Goal: Task Accomplishment & Management: Manage account settings

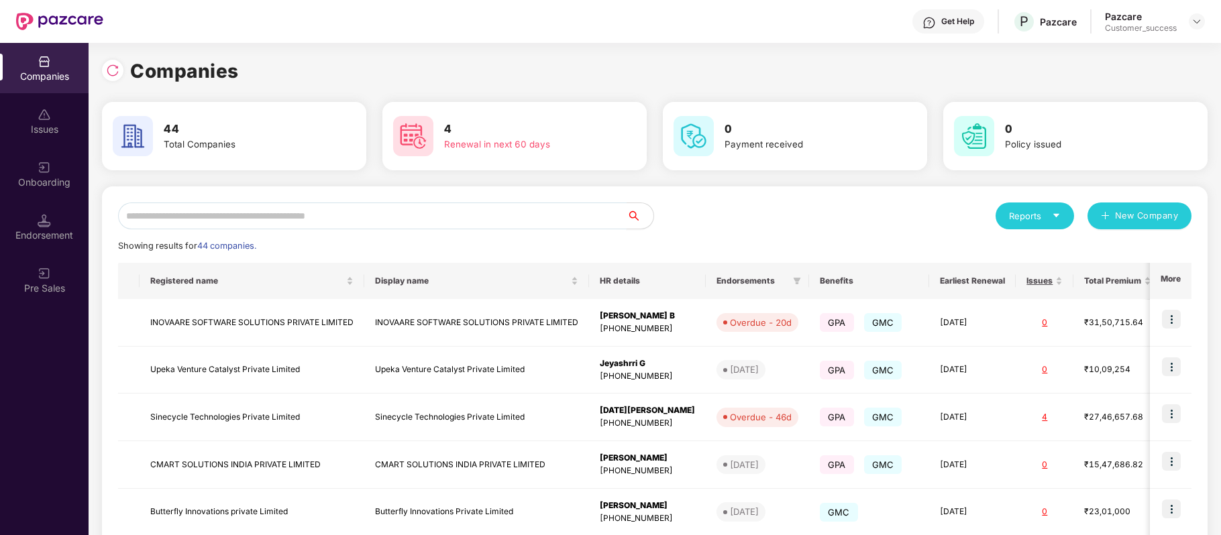
click at [331, 204] on input "text" at bounding box center [372, 216] width 508 height 27
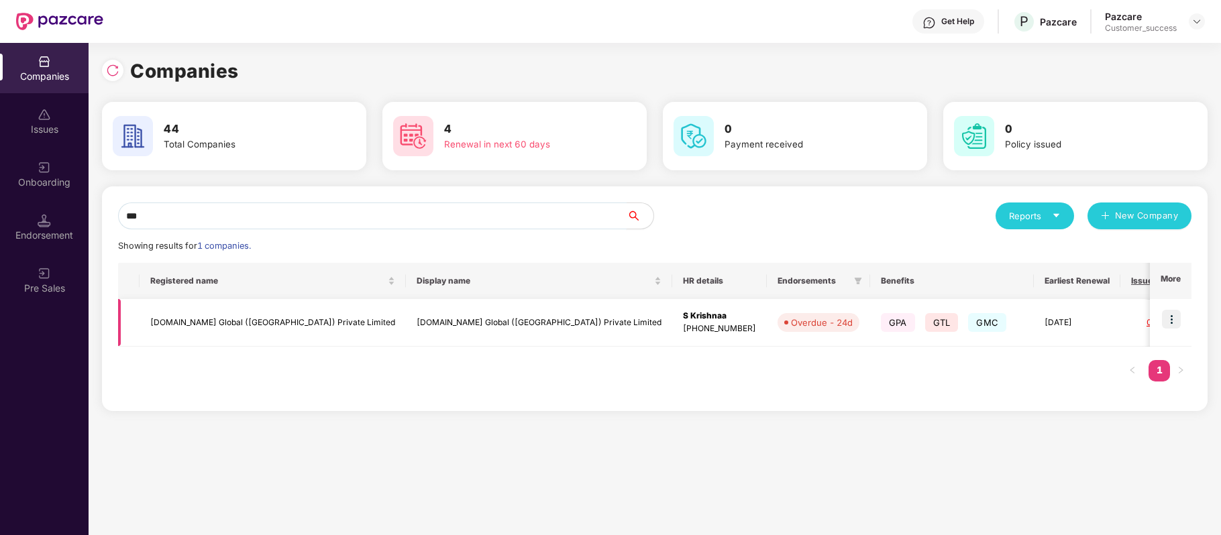
type input "***"
click at [1173, 317] on img at bounding box center [1171, 319] width 19 height 19
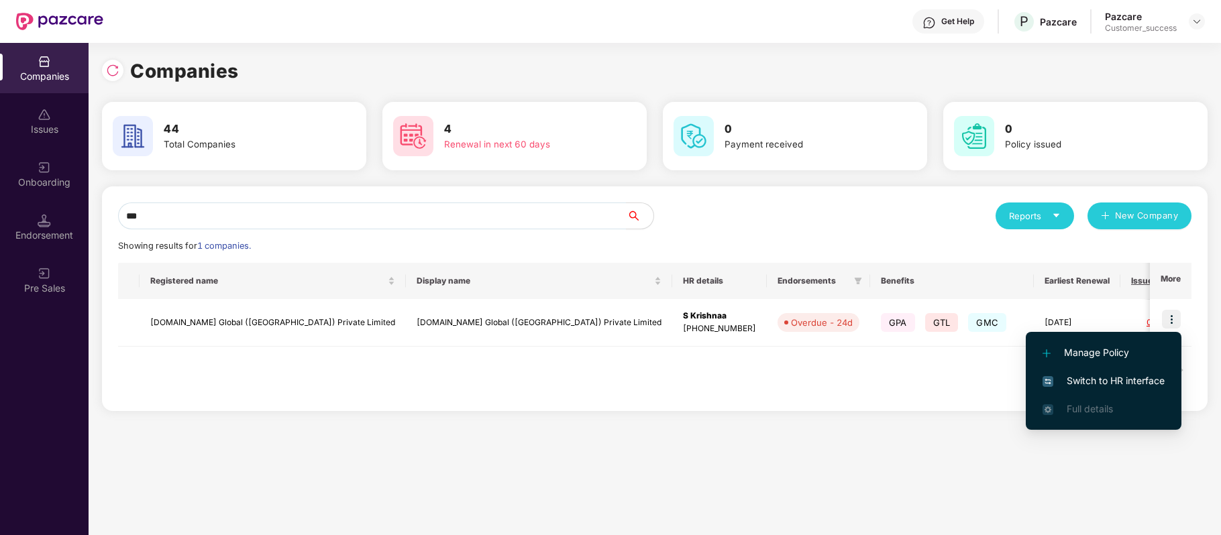
click at [1101, 382] on span "Switch to HR interface" at bounding box center [1103, 381] width 122 height 15
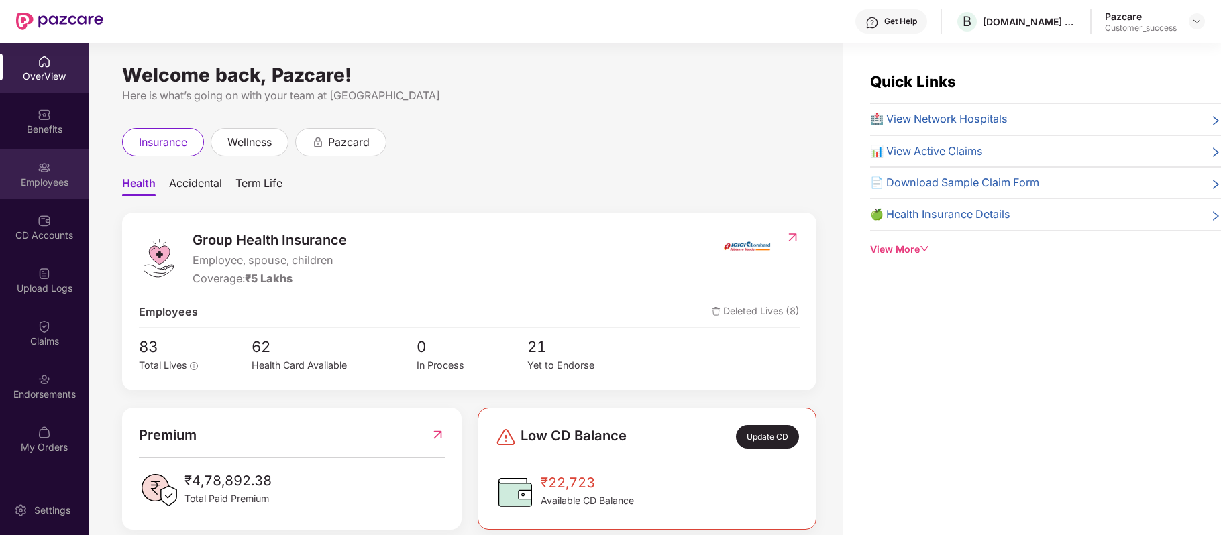
click at [51, 178] on div "Employees" at bounding box center [44, 182] width 89 height 13
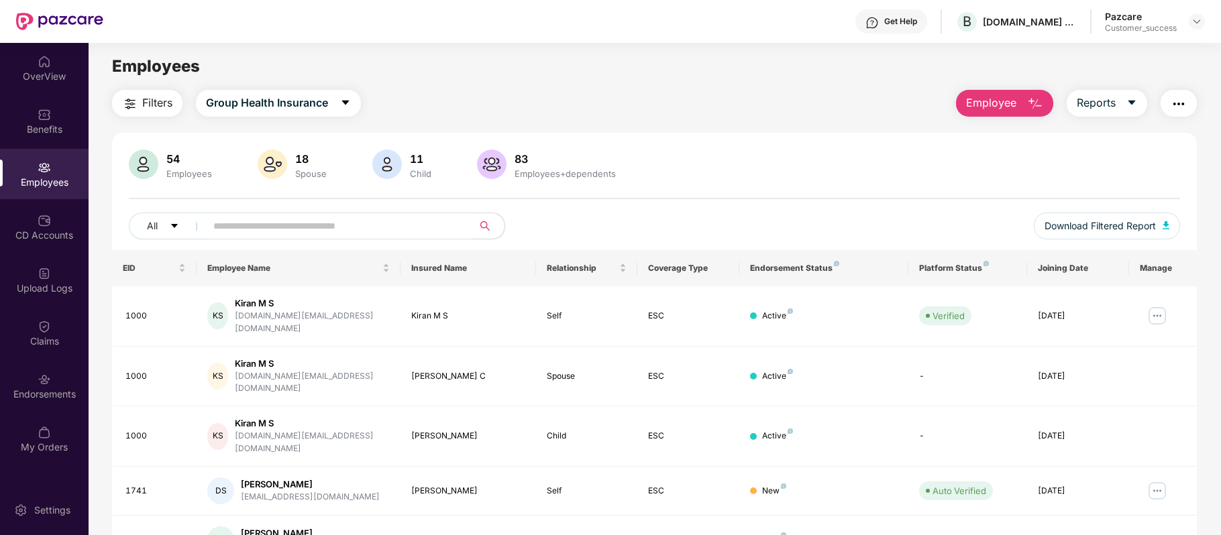
click at [347, 221] on input "text" at bounding box center [333, 226] width 241 height 20
paste input "**********"
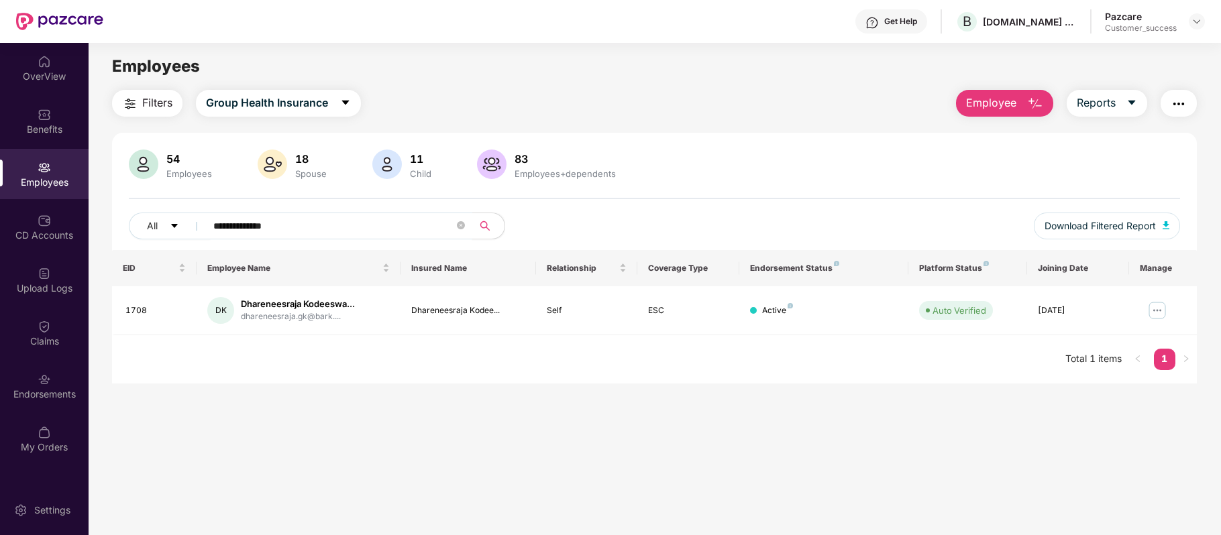
type input "**********"
click at [1151, 302] on img at bounding box center [1156, 310] width 21 height 21
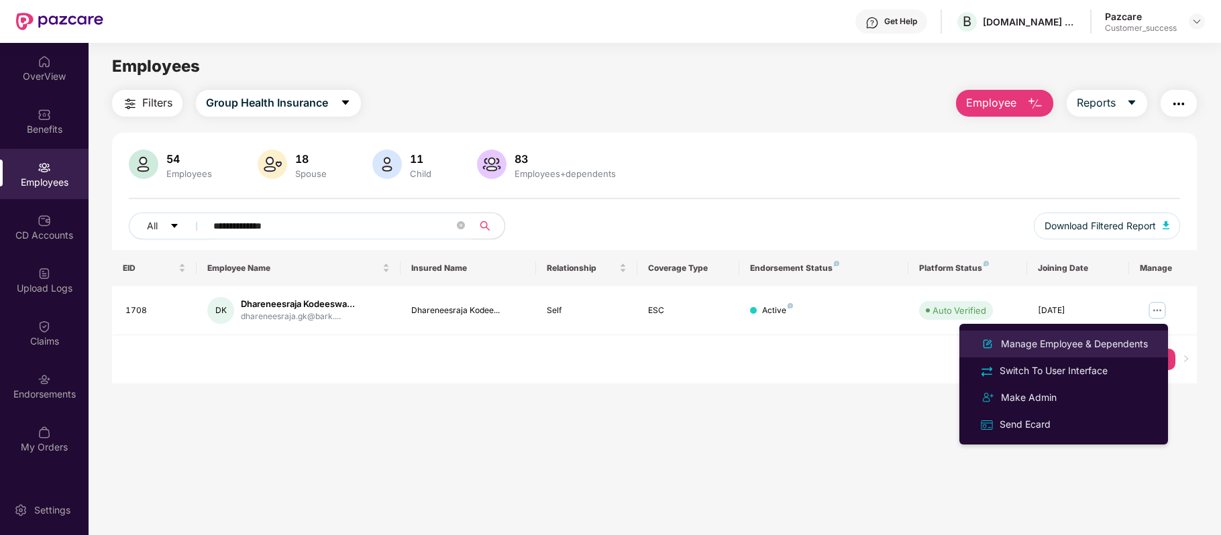
click at [1054, 337] on div "Manage Employee & Dependents" at bounding box center [1074, 344] width 152 height 15
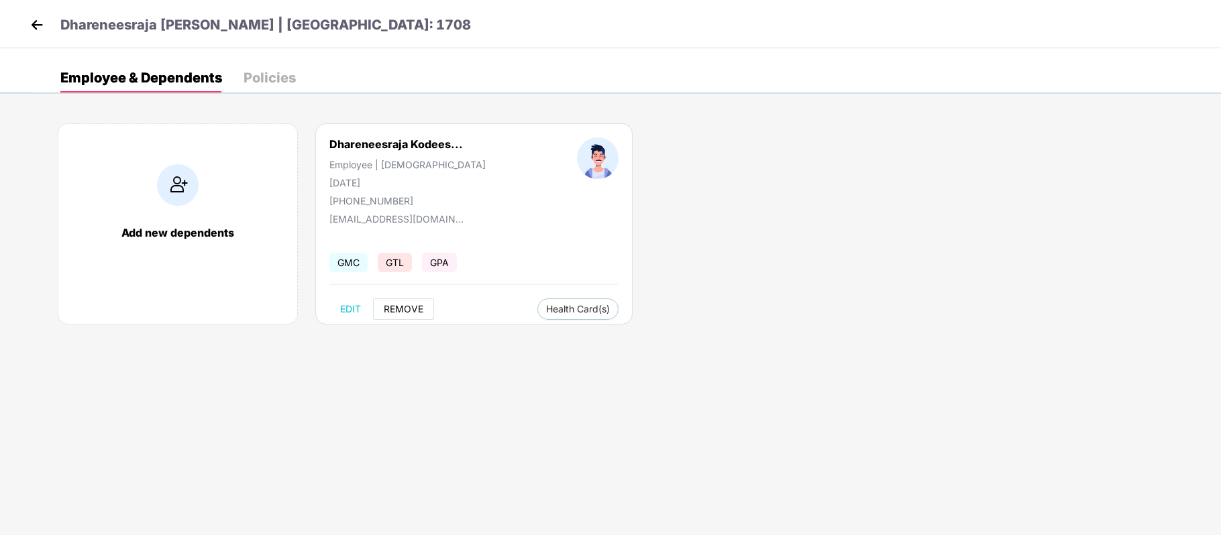
click at [401, 309] on span "REMOVE" at bounding box center [404, 309] width 40 height 11
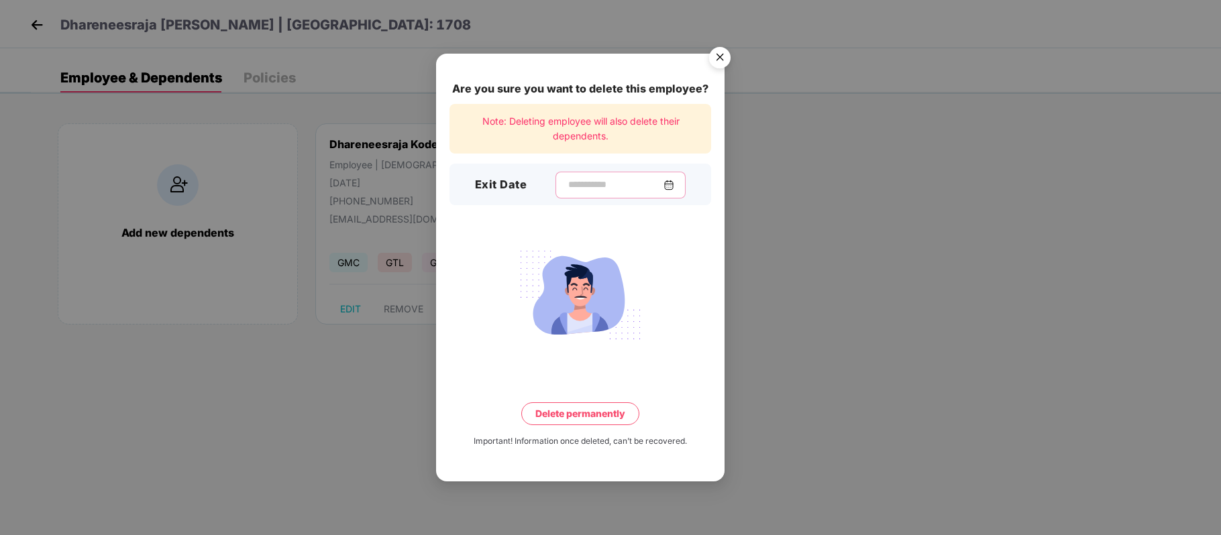
click at [599, 188] on input at bounding box center [615, 185] width 97 height 14
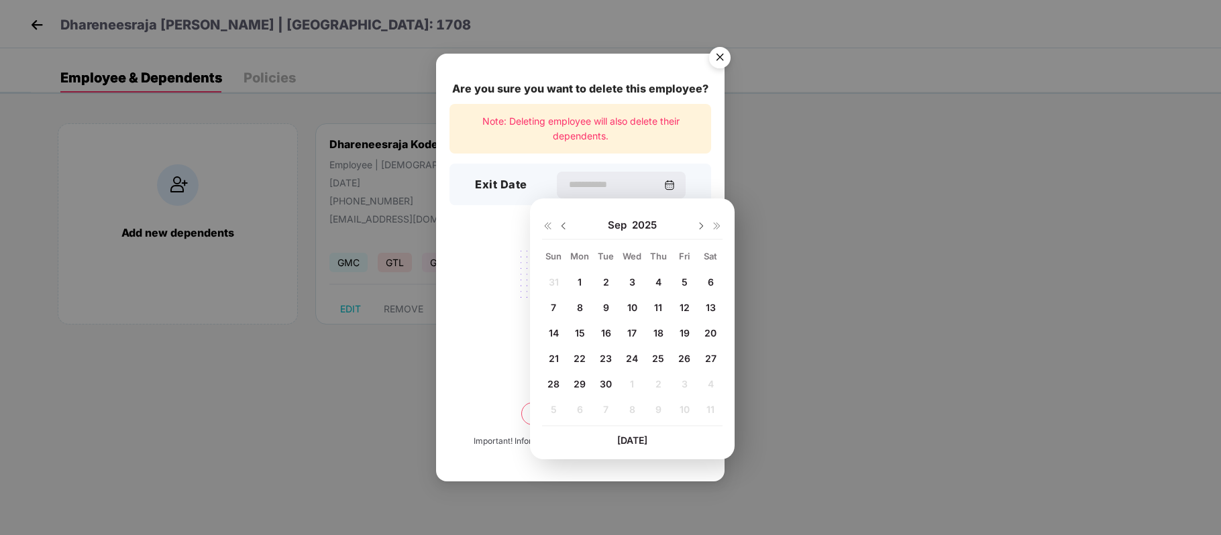
click at [604, 384] on span "30" at bounding box center [606, 383] width 12 height 11
type input "**********"
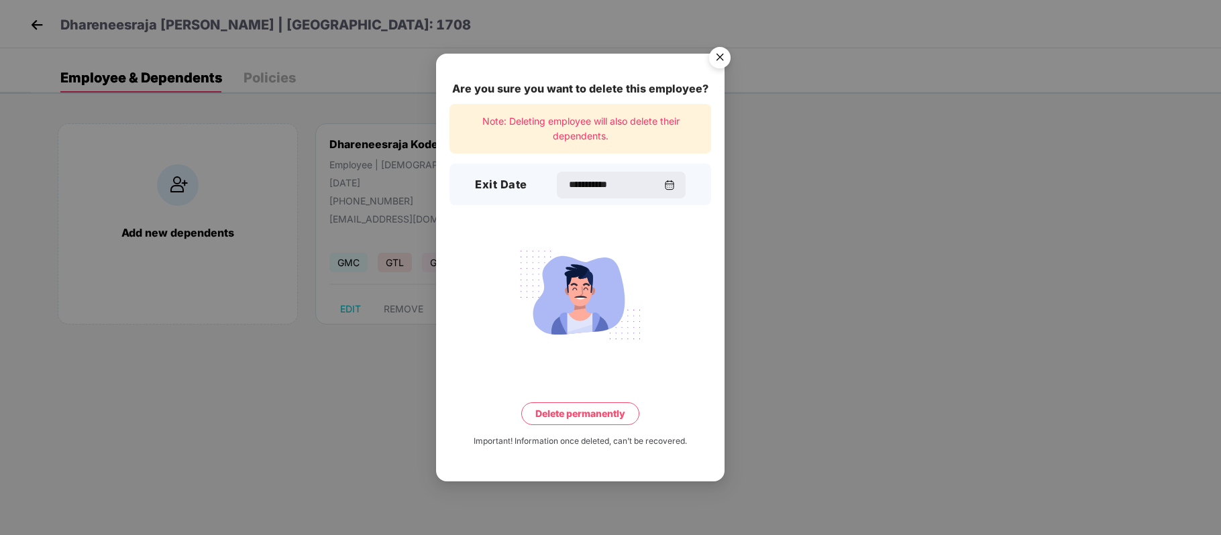
click at [596, 408] on button "Delete permanently" at bounding box center [580, 413] width 118 height 23
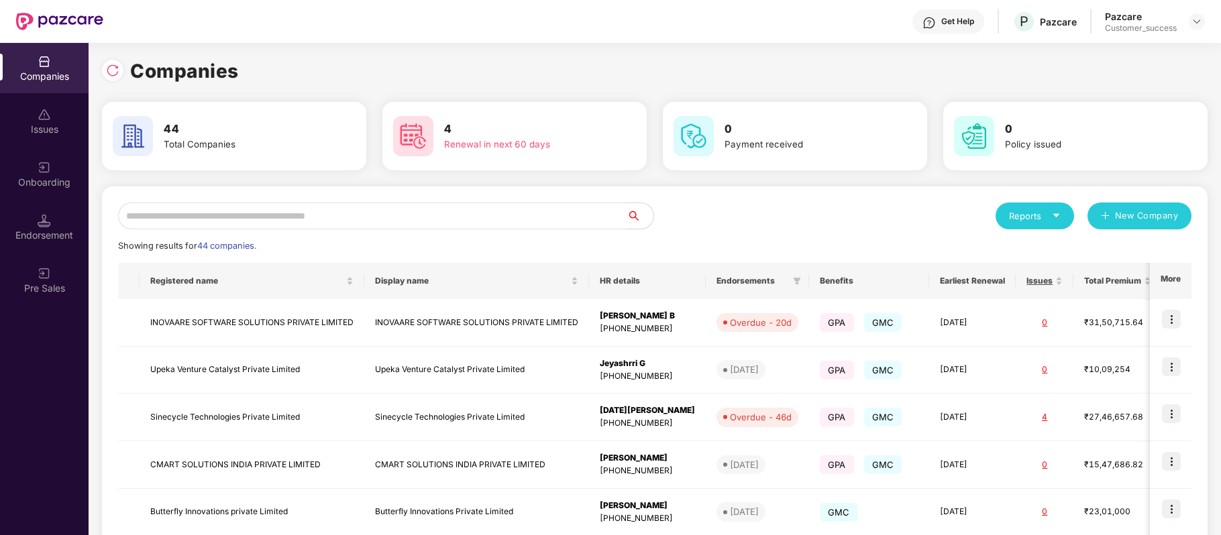
click at [326, 211] on input "text" at bounding box center [372, 216] width 508 height 27
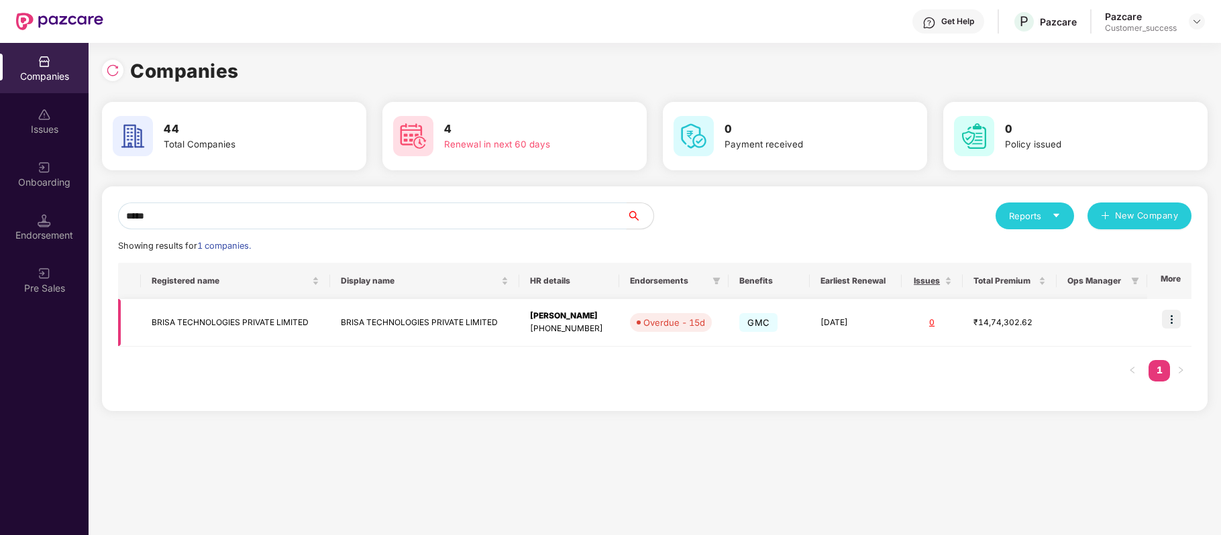
type input "*****"
click at [1173, 317] on img at bounding box center [1171, 319] width 19 height 19
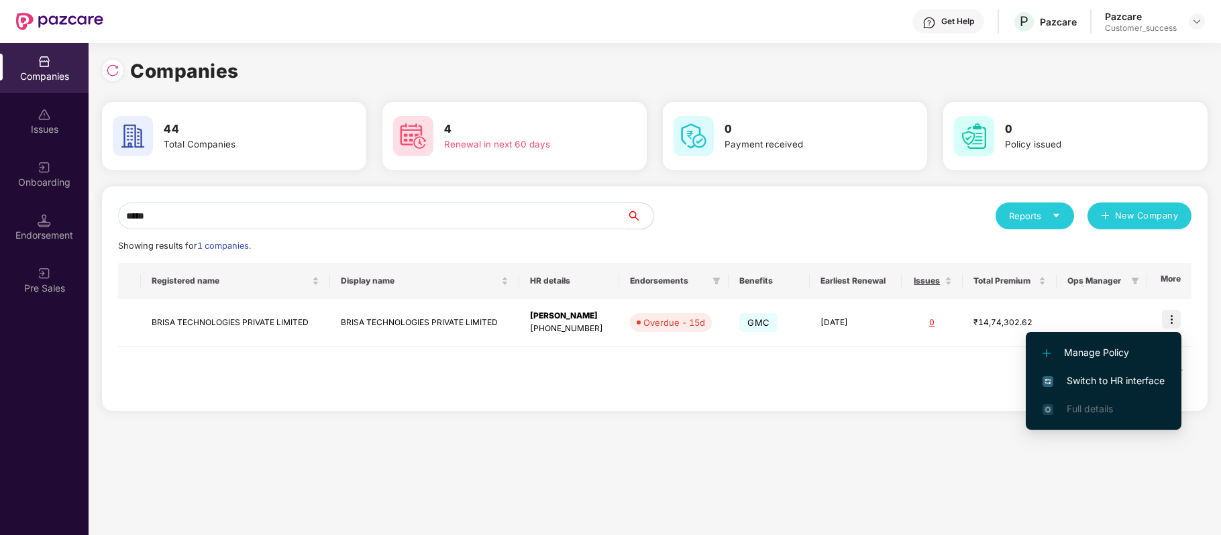
click at [1144, 374] on span "Switch to HR interface" at bounding box center [1103, 381] width 122 height 15
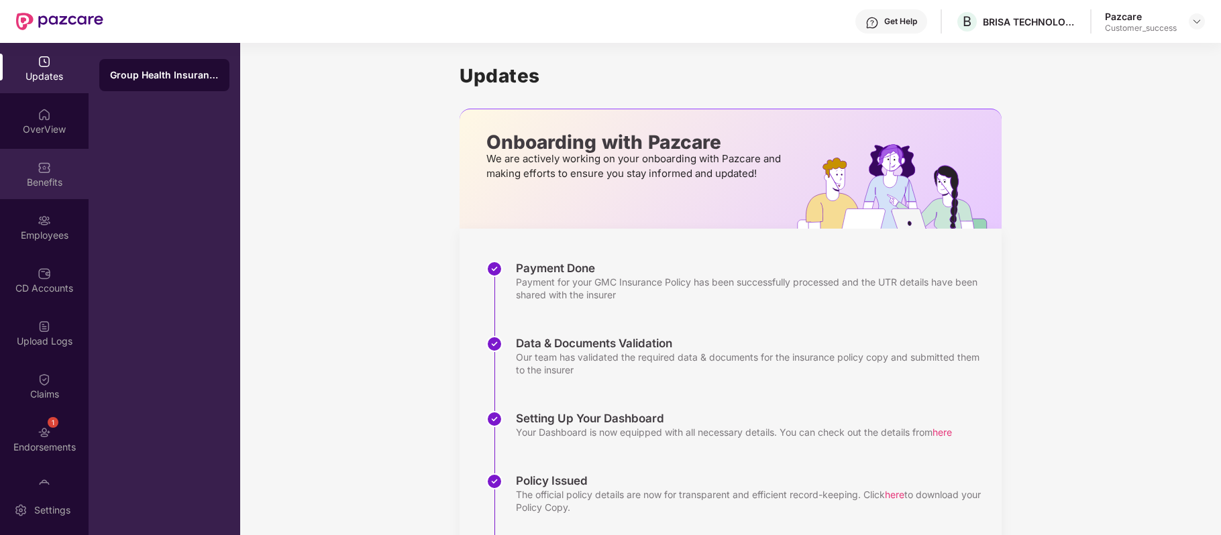
click at [39, 183] on div "Benefits" at bounding box center [44, 182] width 89 height 13
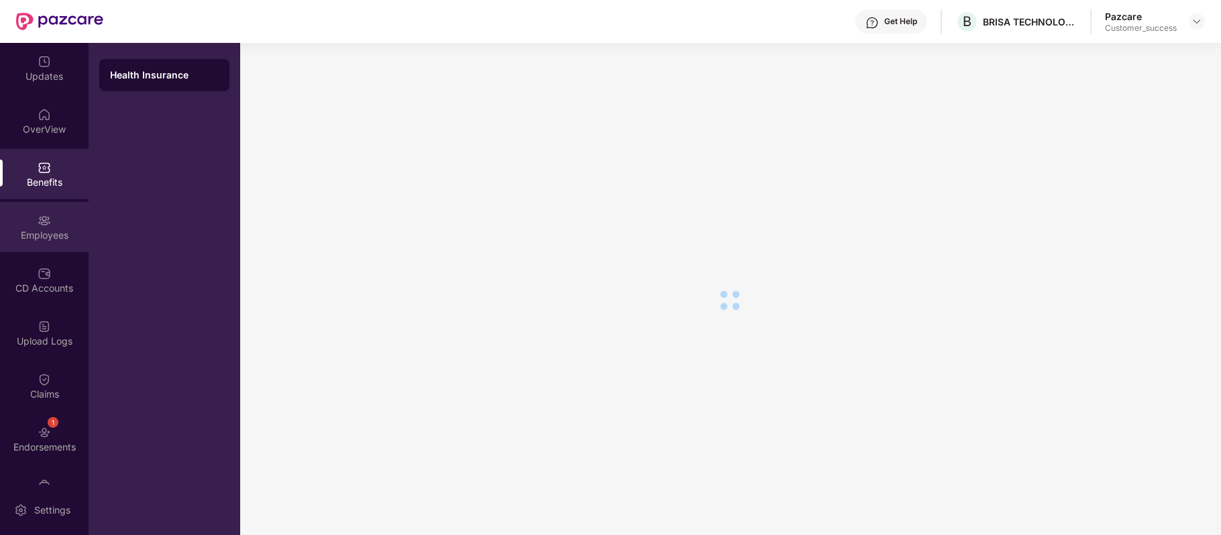
click at [42, 217] on img at bounding box center [44, 220] width 13 height 13
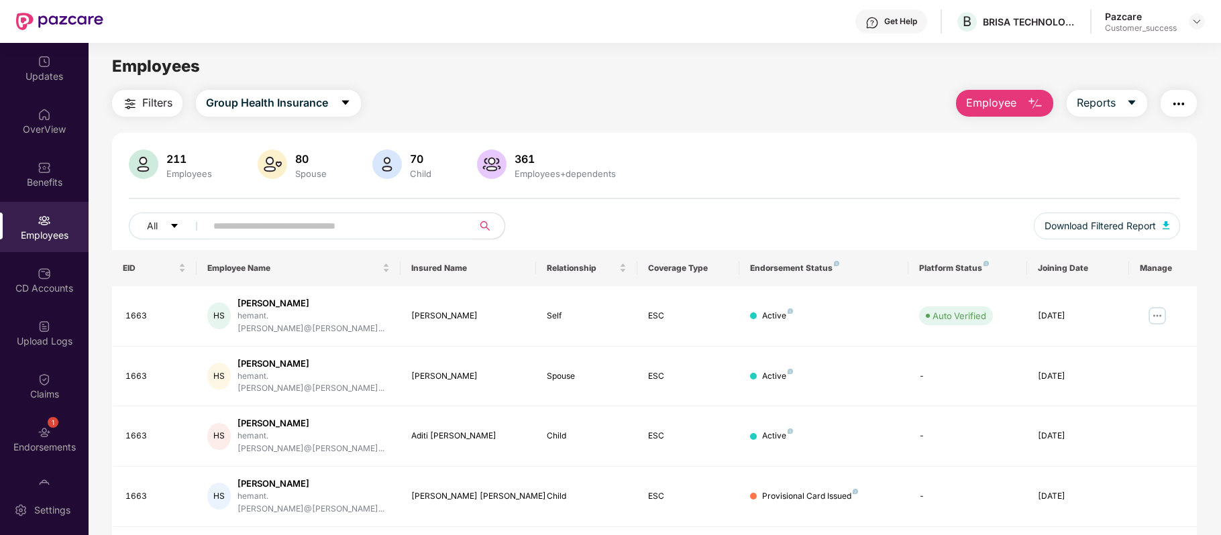
click at [357, 229] on input "text" at bounding box center [333, 226] width 241 height 20
paste input "****"
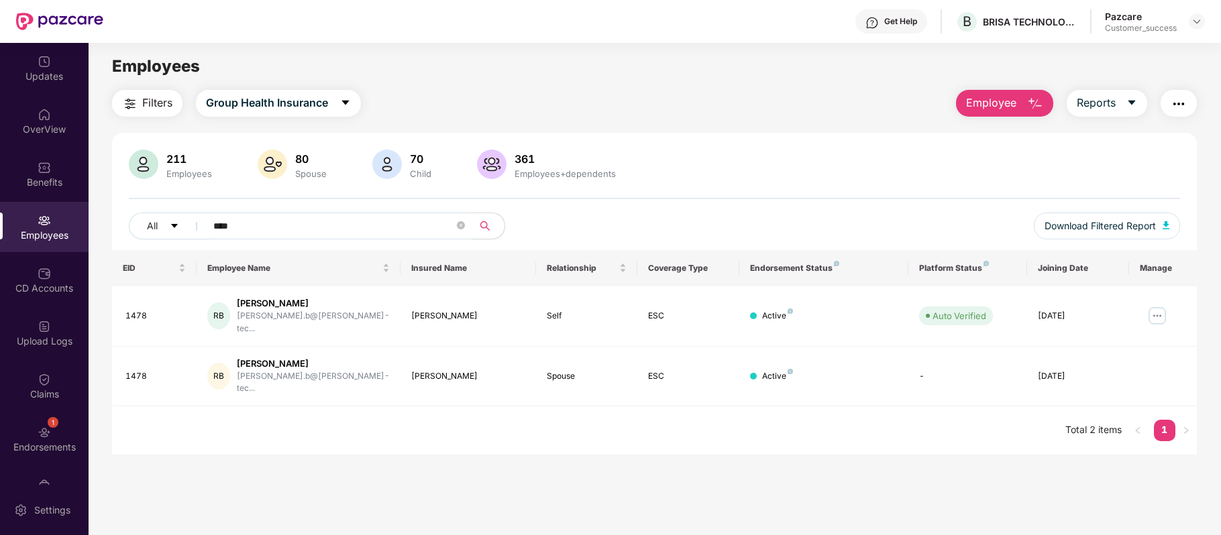
type input "****"
click at [985, 113] on button "Employee" at bounding box center [1004, 103] width 97 height 27
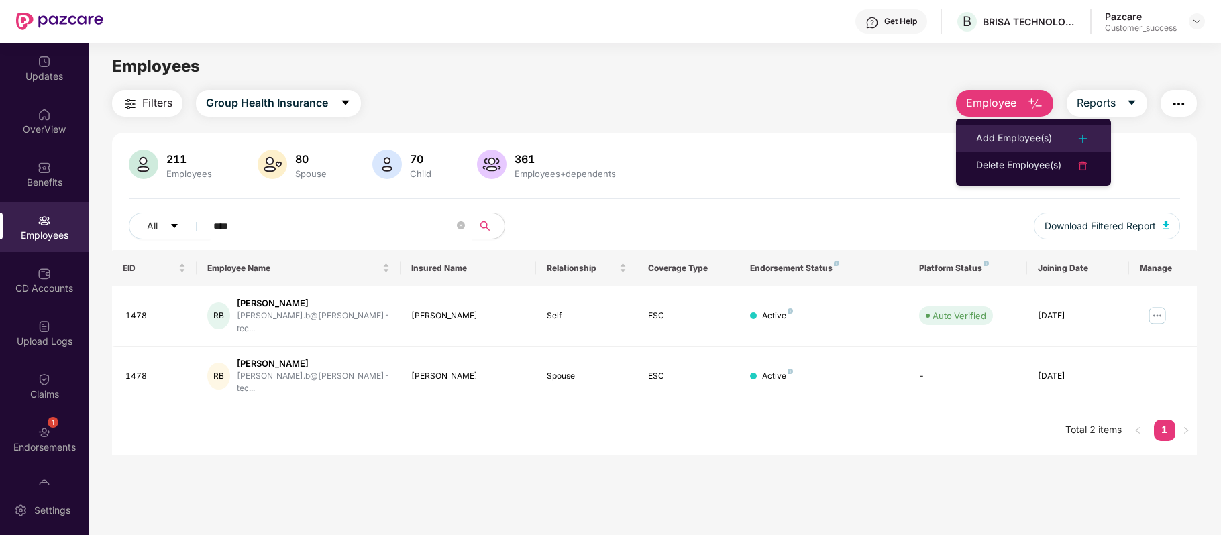
click at [975, 150] on li "Add Employee(s)" at bounding box center [1033, 138] width 155 height 27
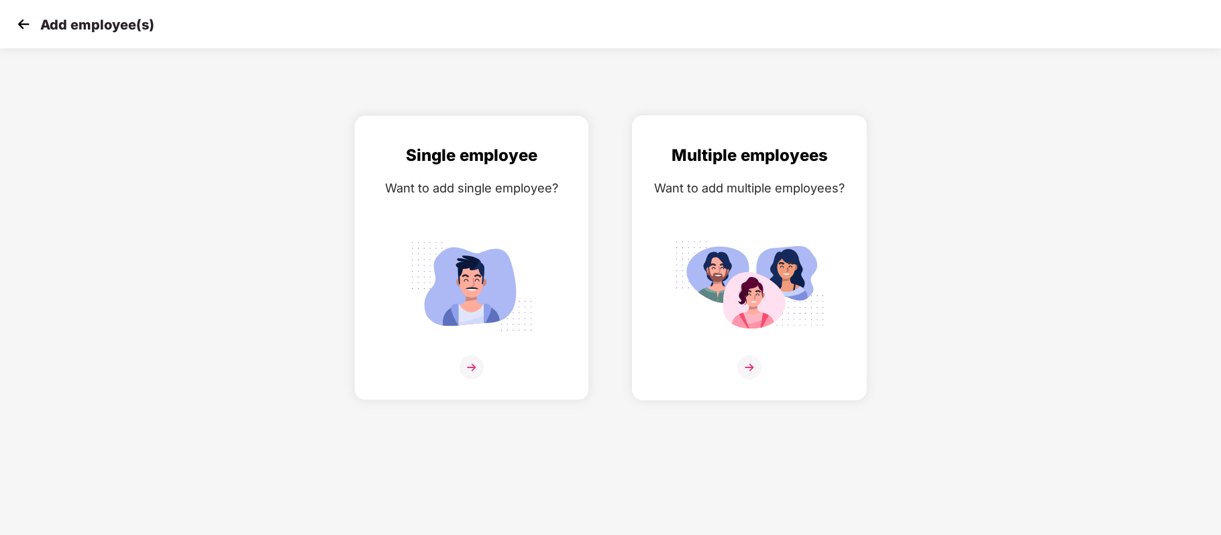
click at [744, 366] on img at bounding box center [749, 367] width 24 height 24
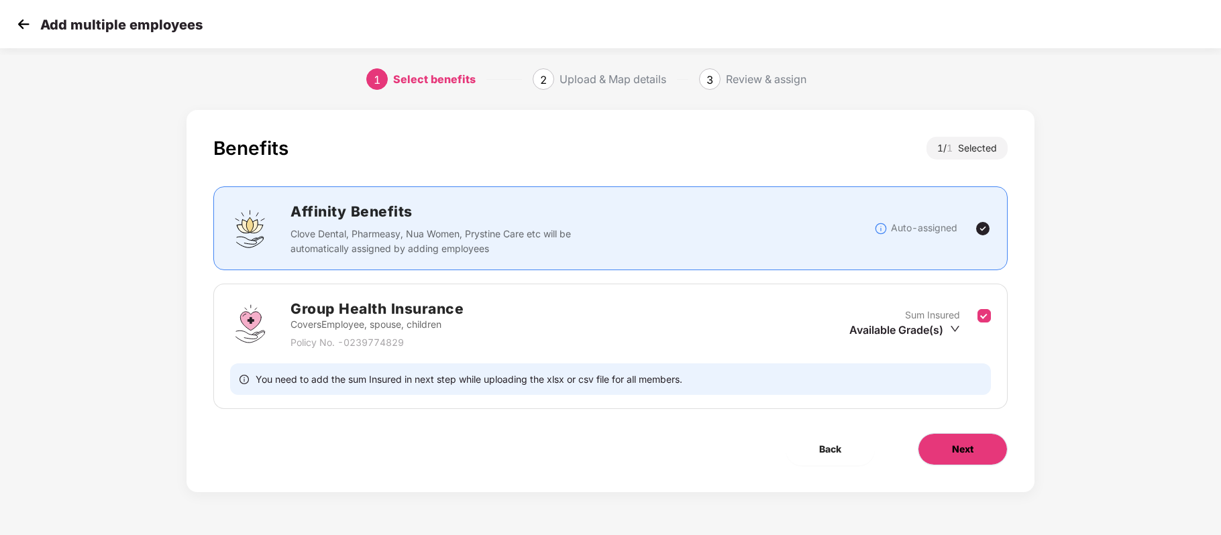
click at [940, 444] on button "Next" at bounding box center [963, 449] width 90 height 32
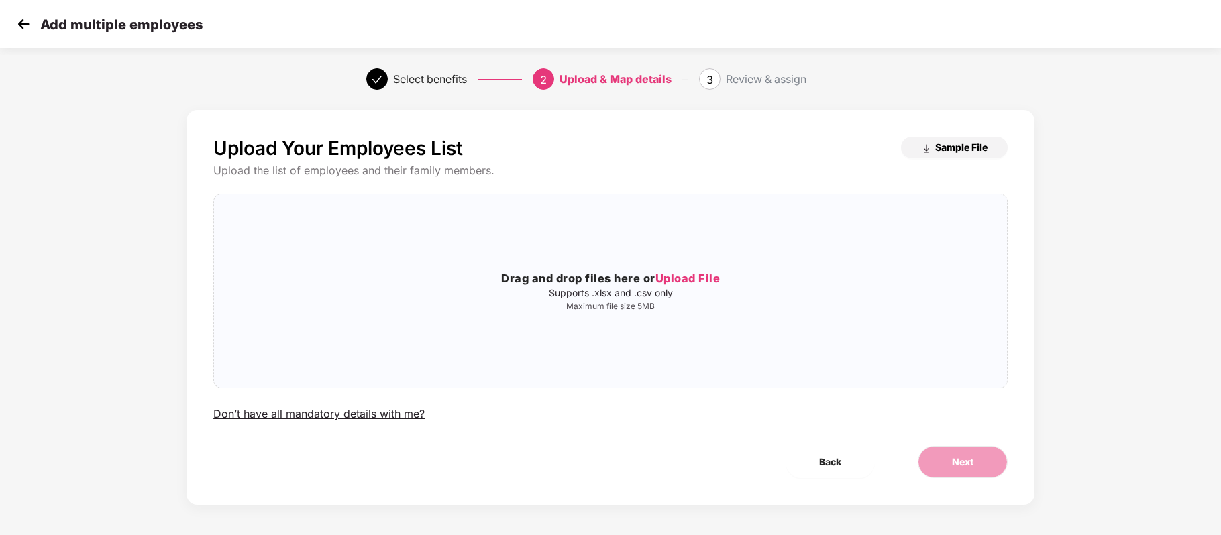
click at [942, 141] on span "Sample File" at bounding box center [961, 147] width 52 height 13
click at [699, 276] on span "Upload File" at bounding box center [687, 278] width 65 height 13
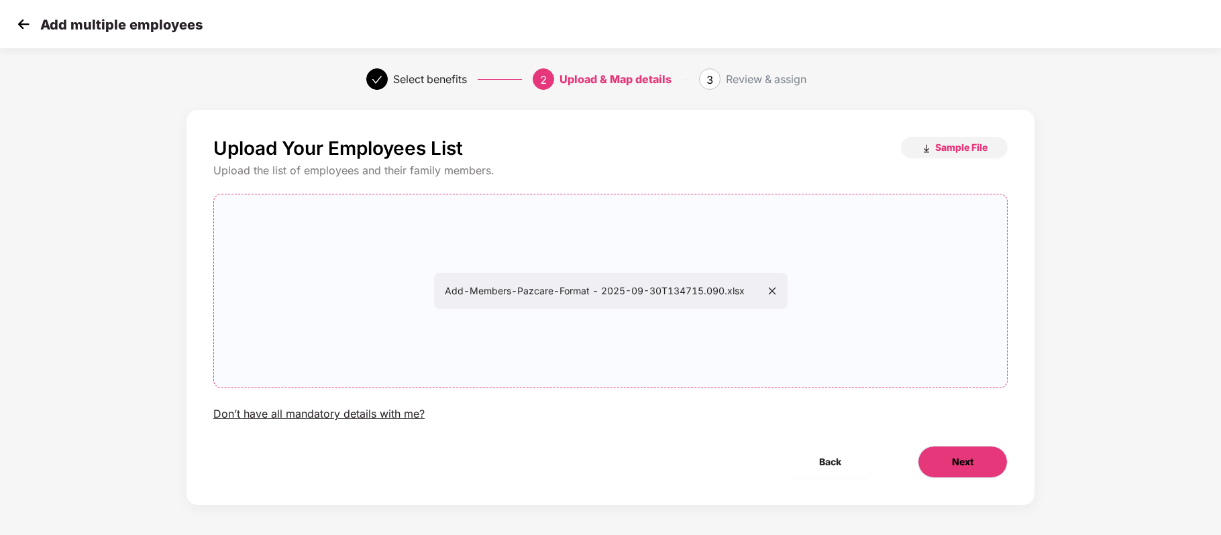
click at [942, 455] on button "Next" at bounding box center [963, 462] width 90 height 32
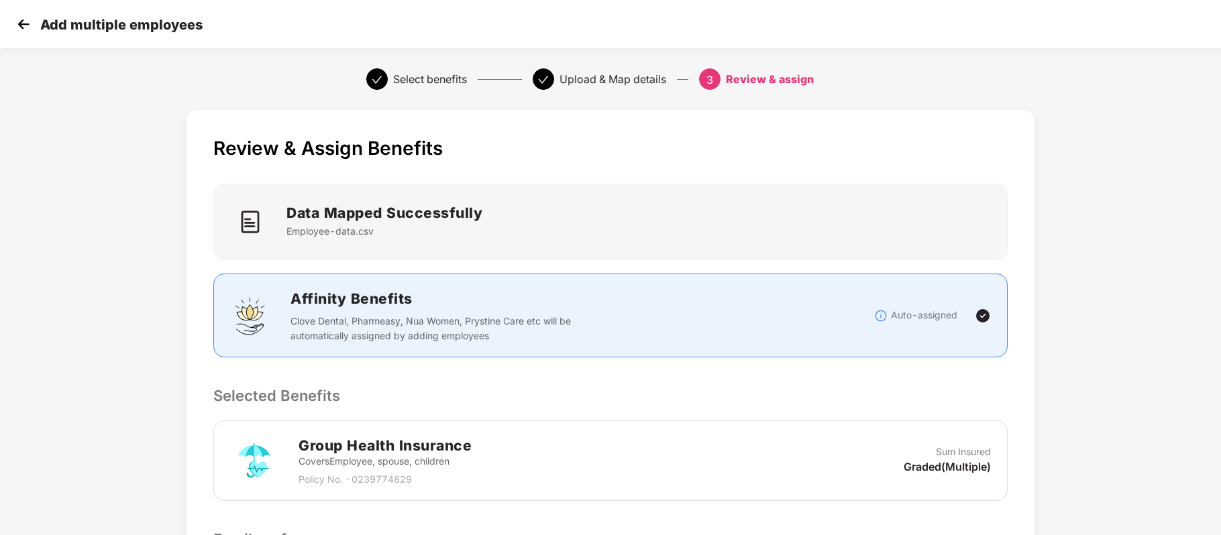
scroll to position [344, 0]
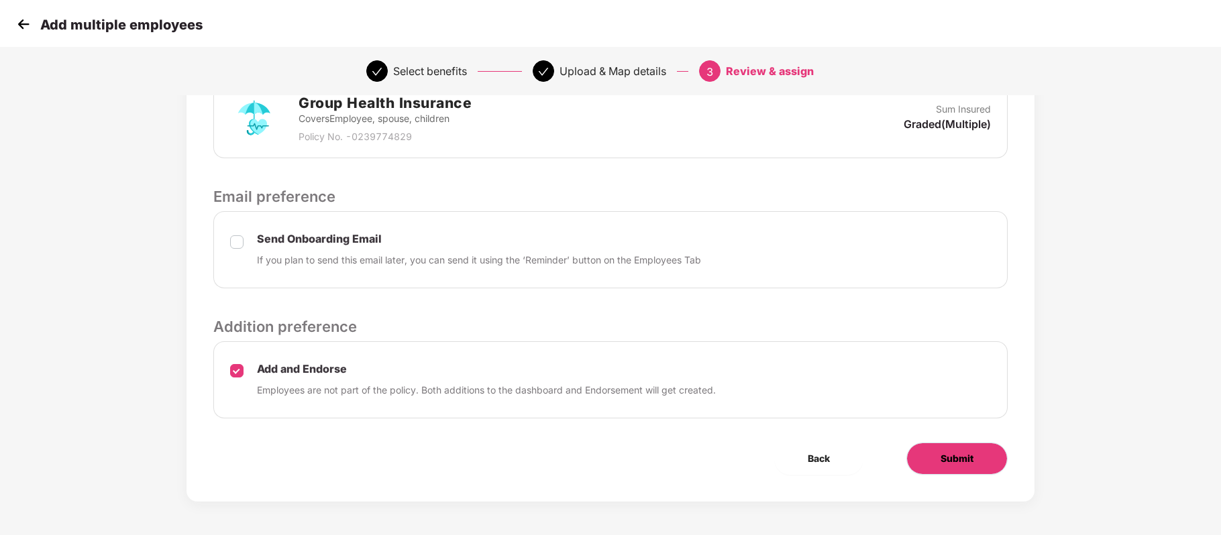
click at [945, 454] on span "Submit" at bounding box center [956, 458] width 33 height 15
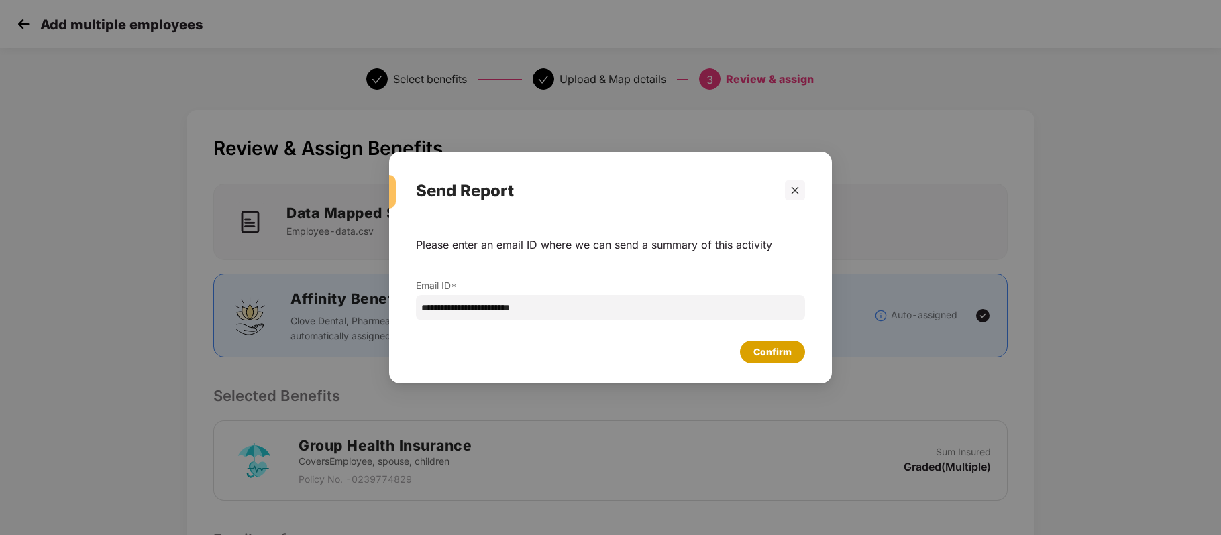
click at [766, 351] on div "Confirm" at bounding box center [772, 352] width 38 height 15
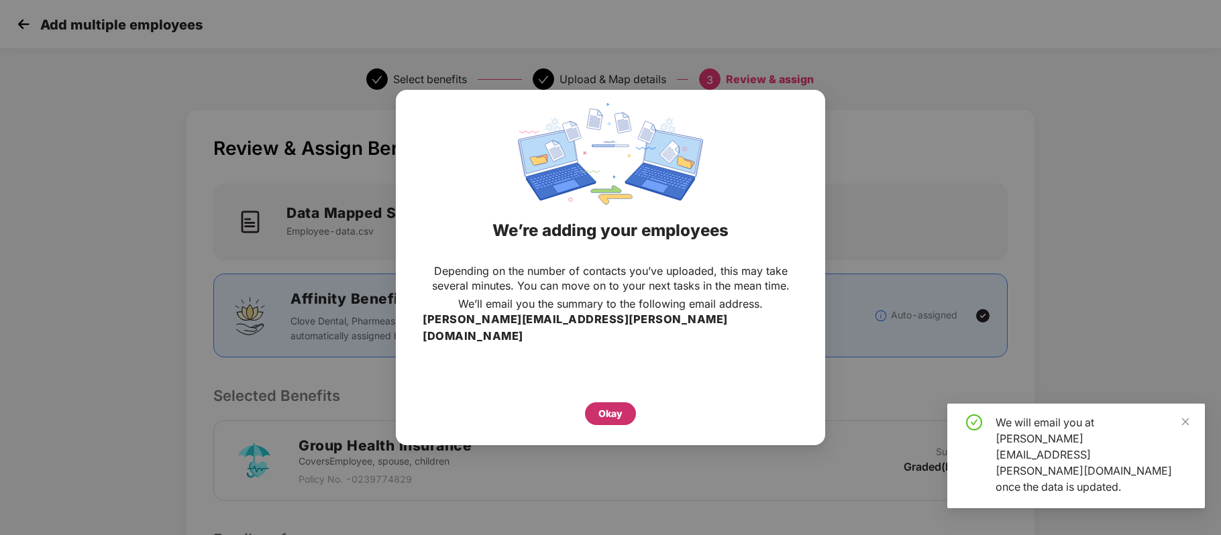
click at [618, 406] on div "Okay" at bounding box center [610, 413] width 24 height 15
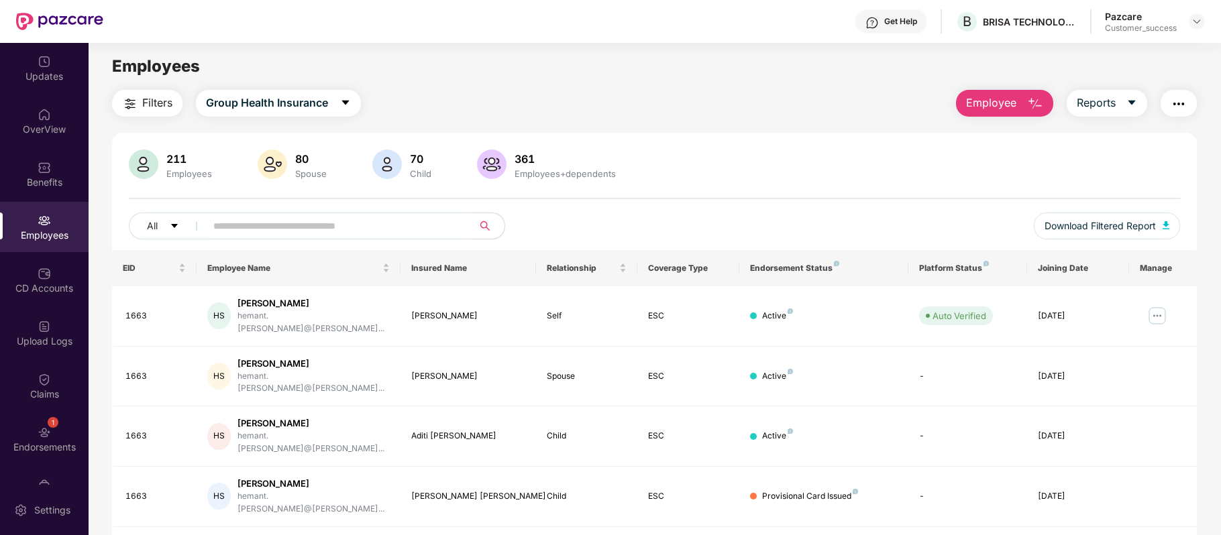
click at [1015, 101] on span "Employee" at bounding box center [991, 103] width 50 height 17
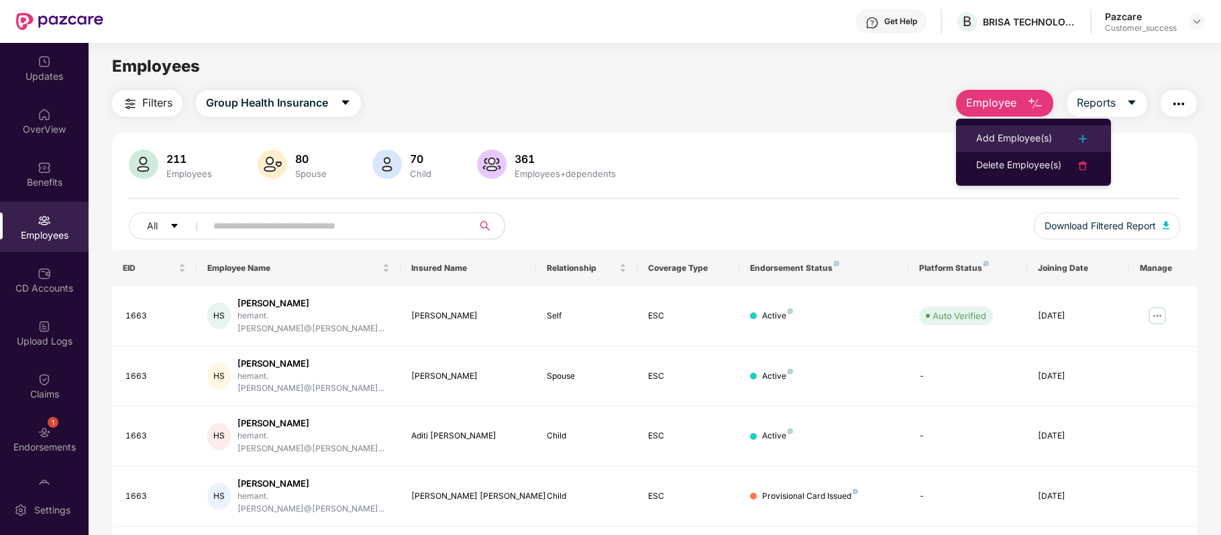
click at [1001, 125] on li "Add Employee(s)" at bounding box center [1033, 138] width 155 height 27
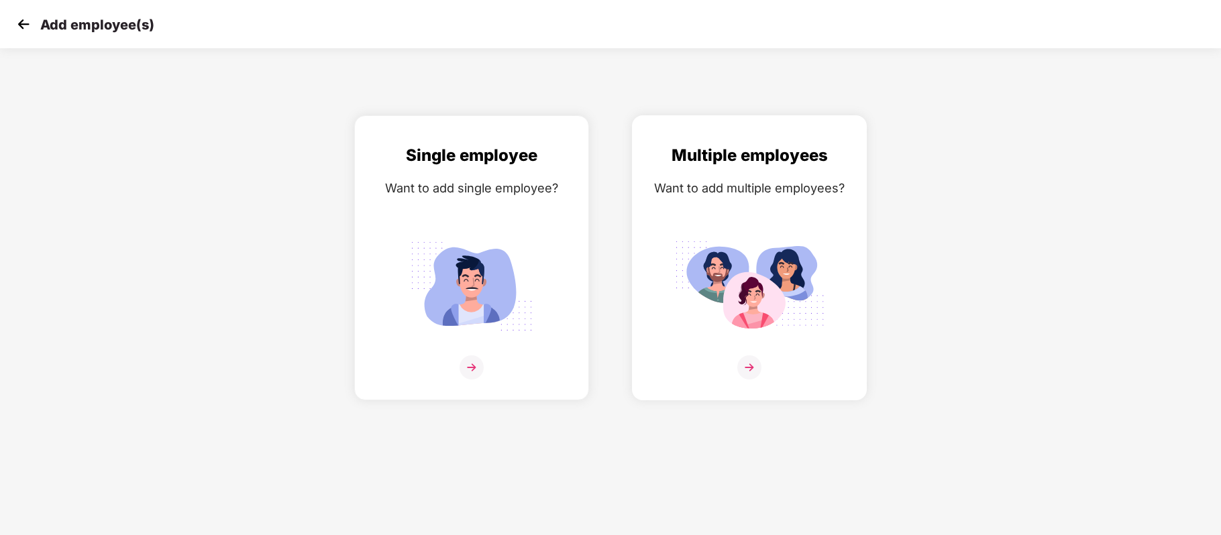
click at [735, 363] on div at bounding box center [749, 375] width 207 height 41
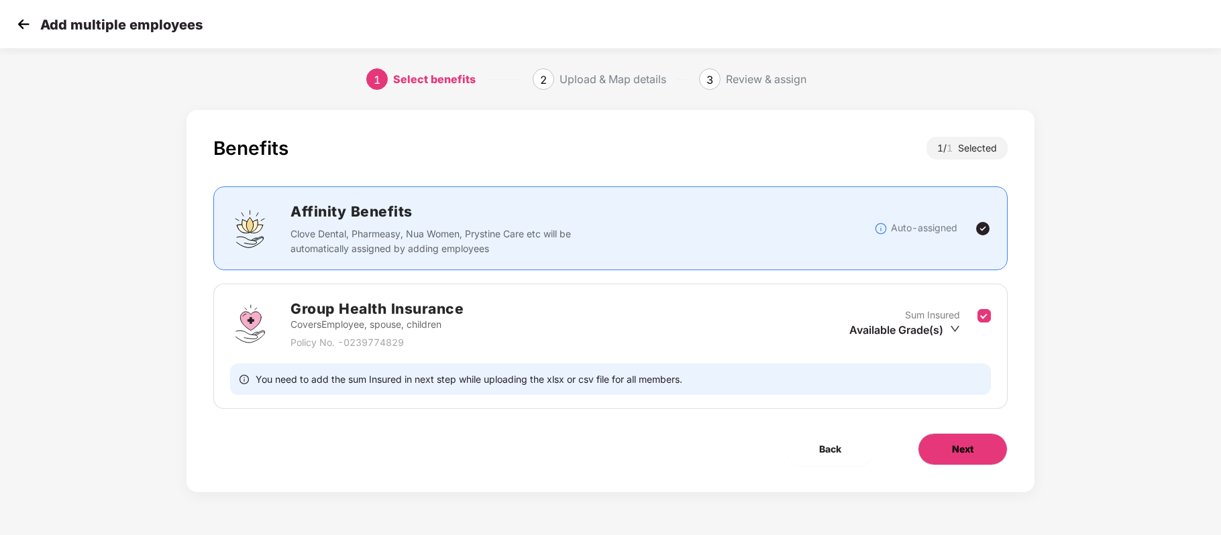
click at [969, 444] on span "Next" at bounding box center [962, 449] width 21 height 15
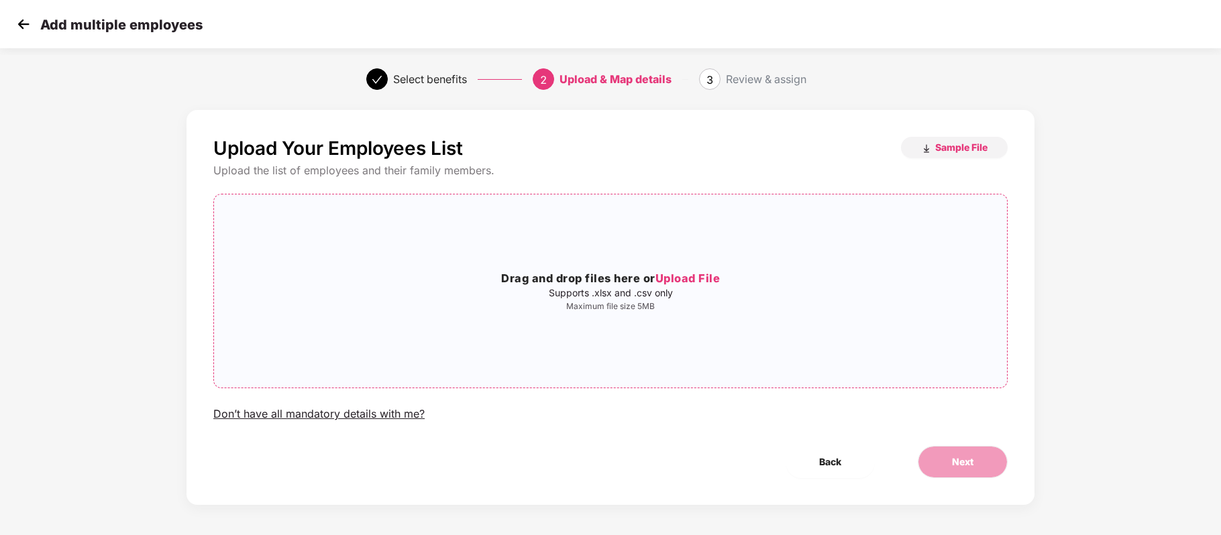
click at [690, 280] on span "Upload File" at bounding box center [687, 278] width 65 height 13
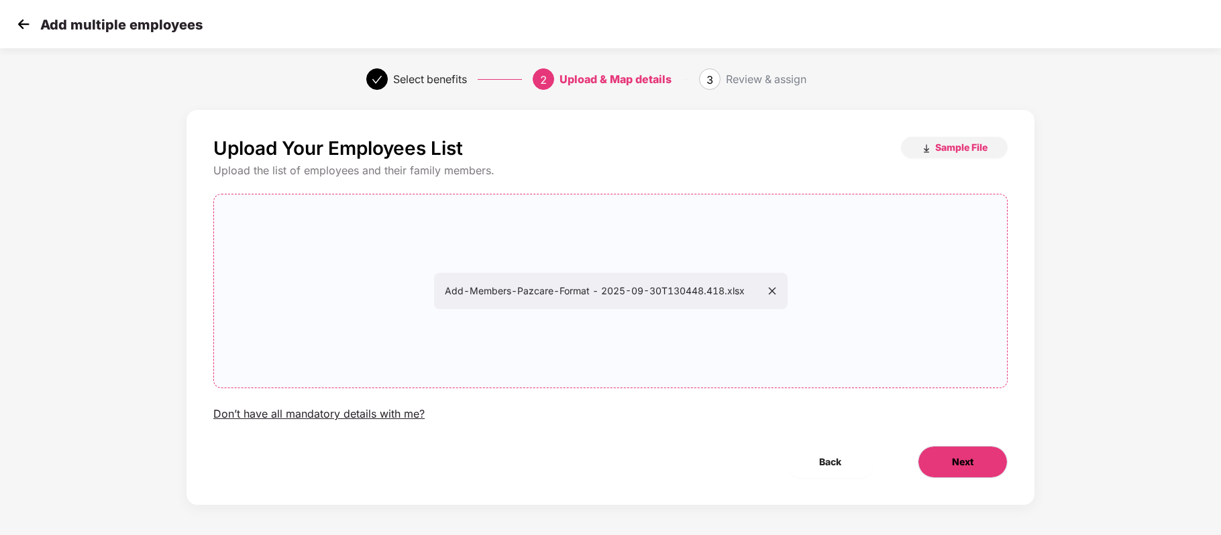
click at [952, 464] on span "Next" at bounding box center [962, 462] width 21 height 15
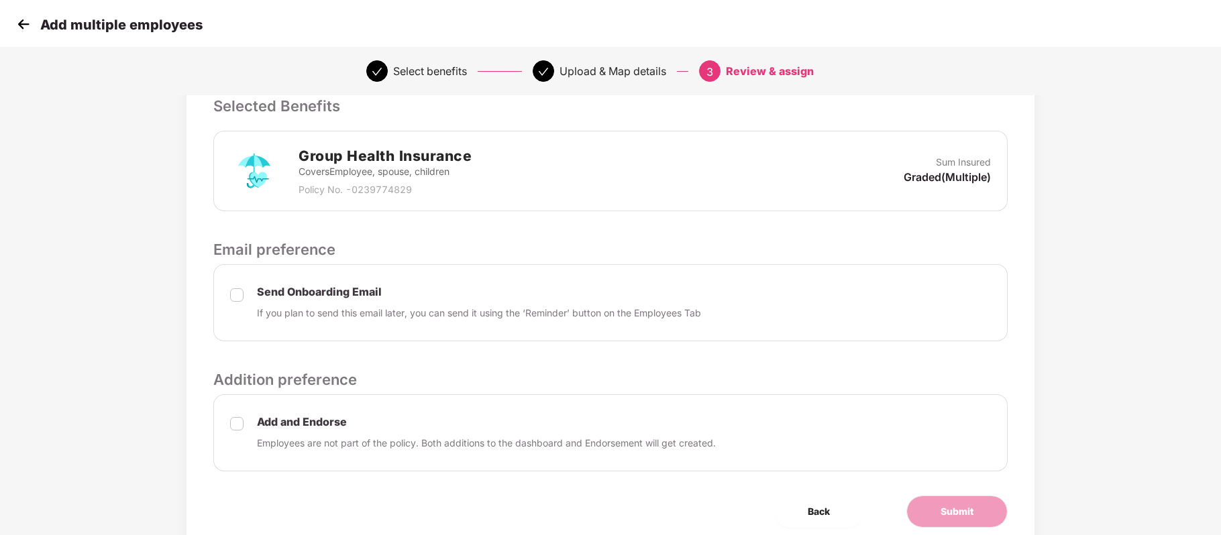
scroll to position [344, 1]
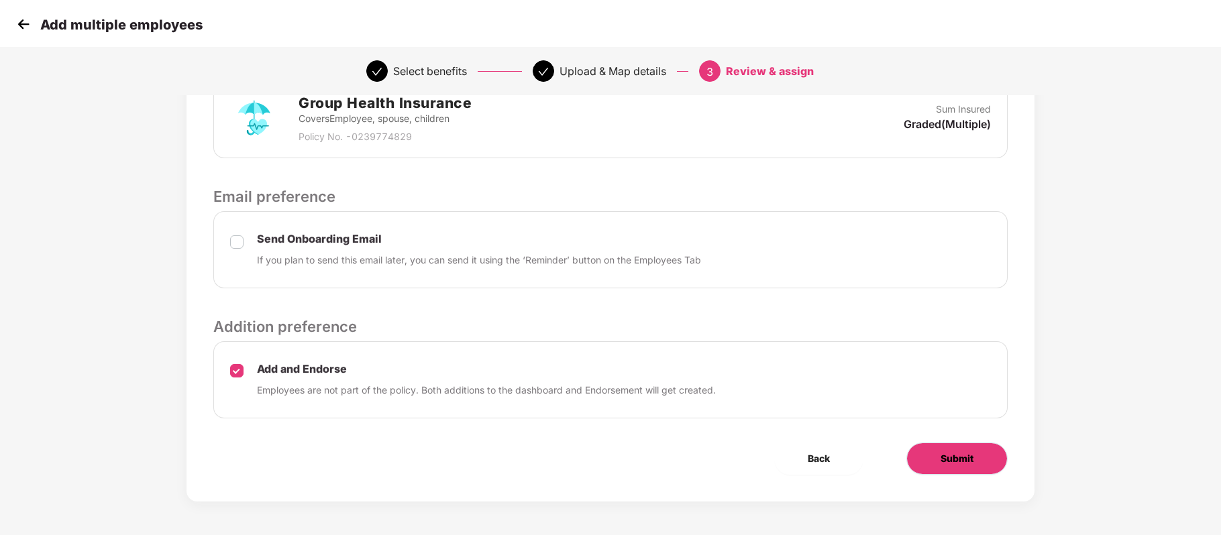
click at [974, 467] on button "Submit" at bounding box center [956, 459] width 101 height 32
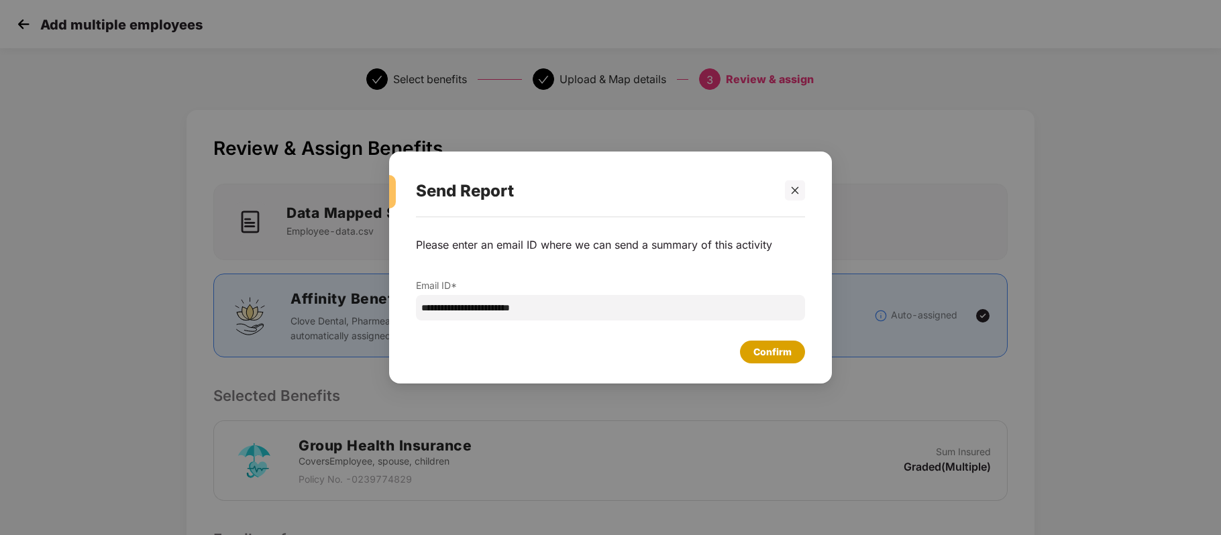
click at [783, 359] on div "Confirm" at bounding box center [772, 352] width 38 height 15
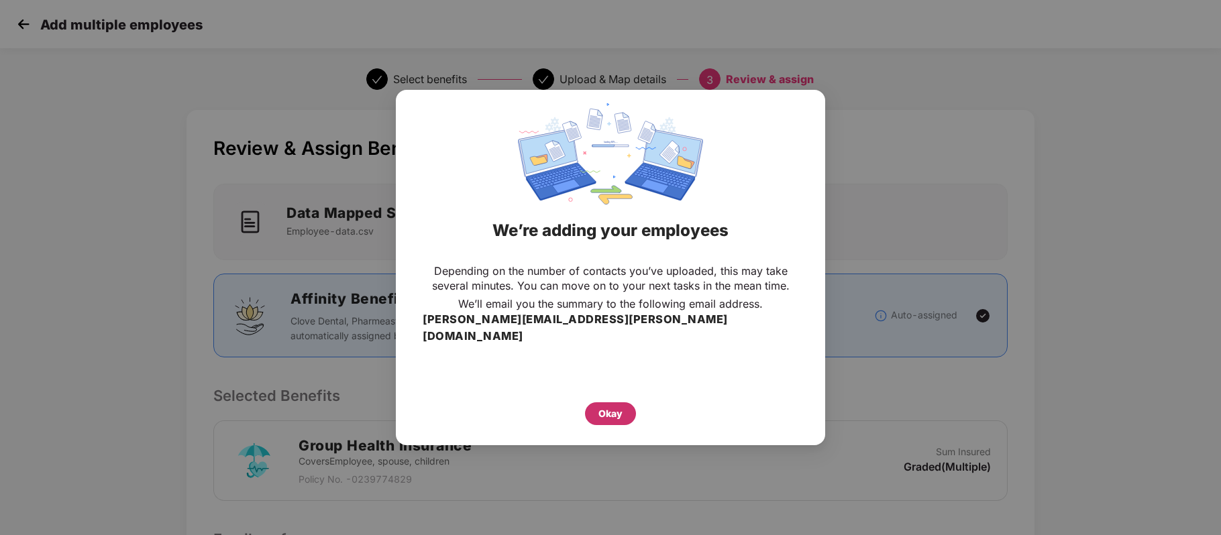
click at [612, 406] on div "Okay" at bounding box center [610, 413] width 24 height 15
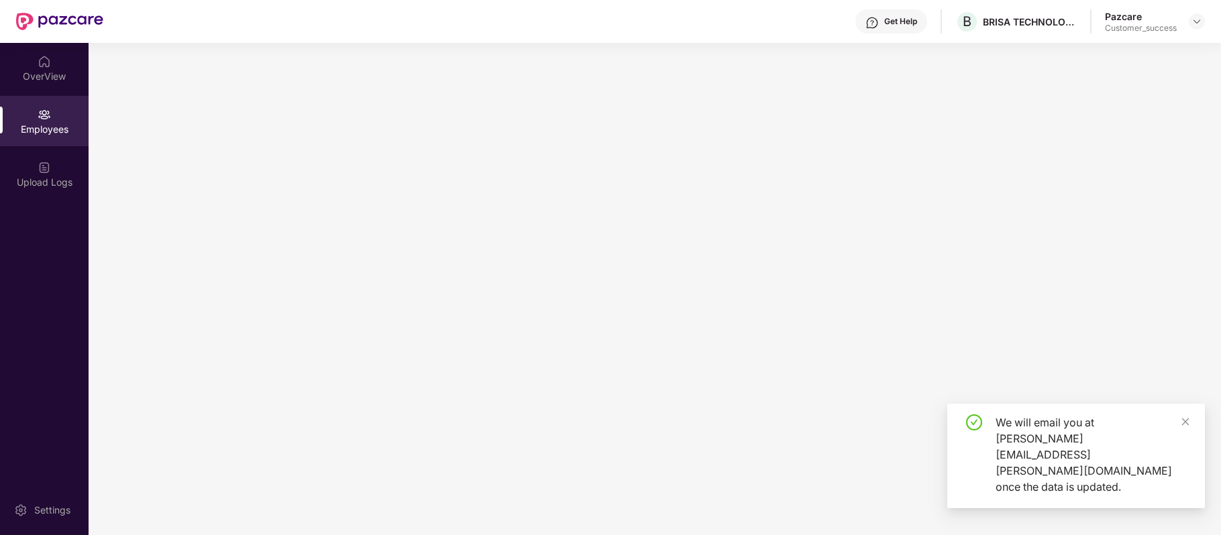
scroll to position [0, 0]
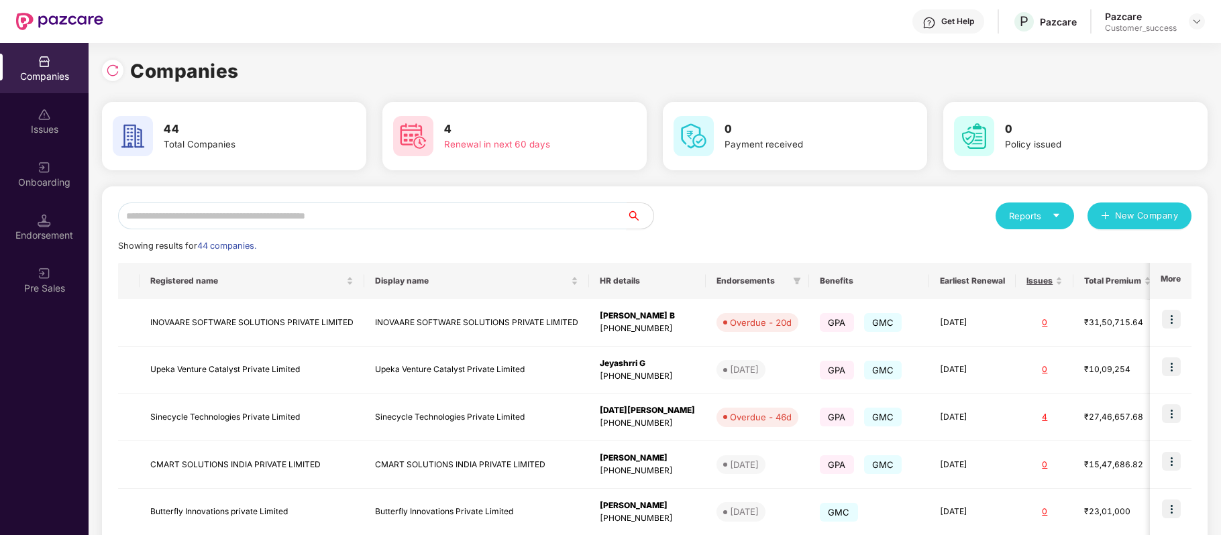
click at [283, 218] on input "text" at bounding box center [372, 216] width 508 height 27
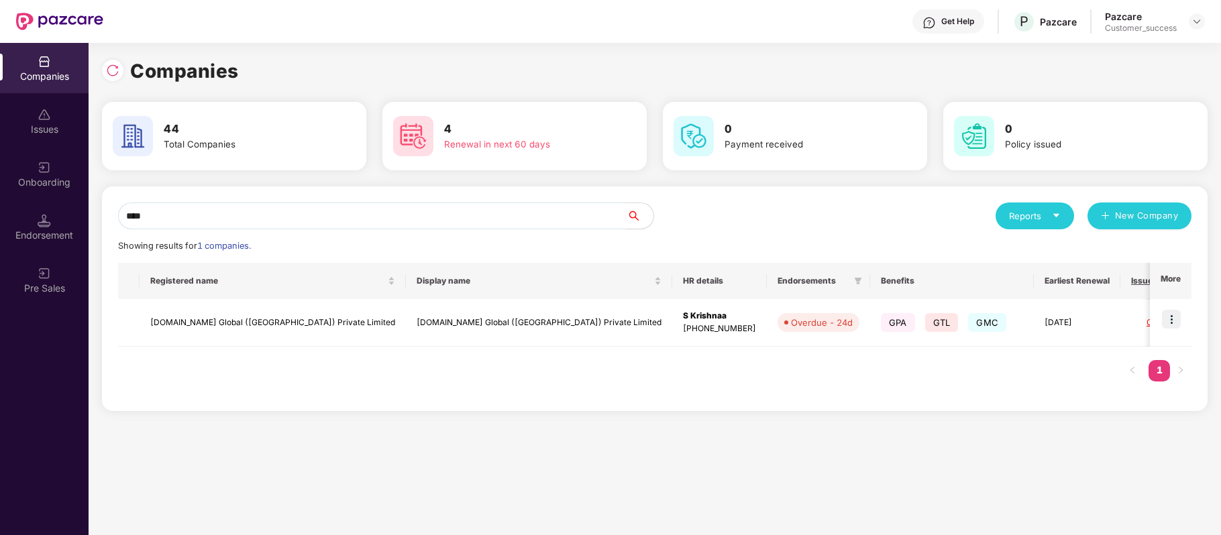
click at [950, 30] on div "Get Help" at bounding box center [948, 21] width 72 height 24
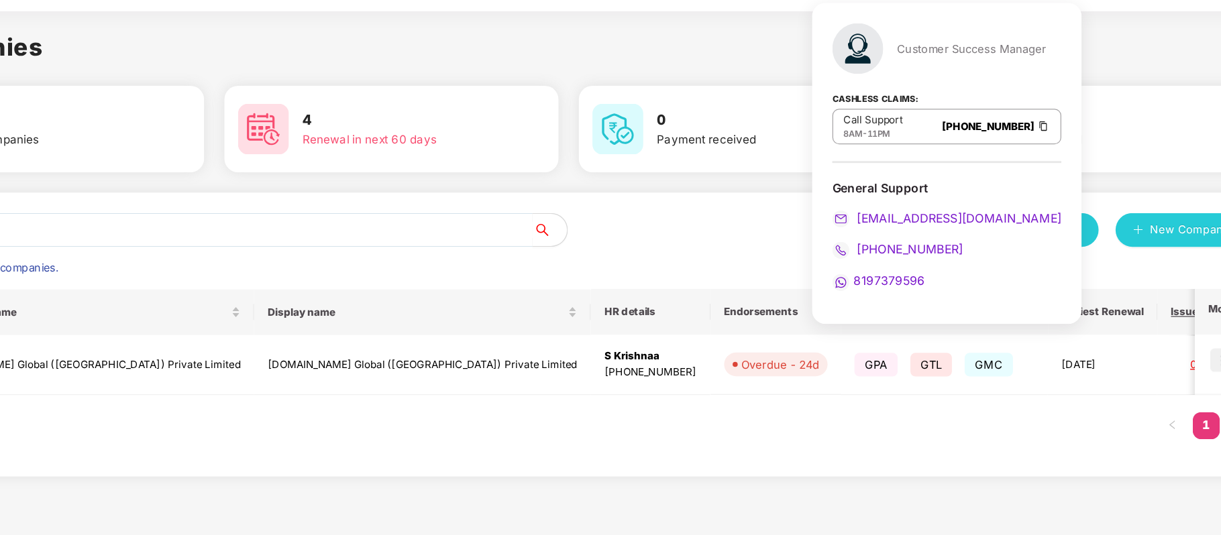
click at [935, 133] on div "Call Support 8AM - 11PM 080-3783-5420" at bounding box center [953, 134] width 181 height 28
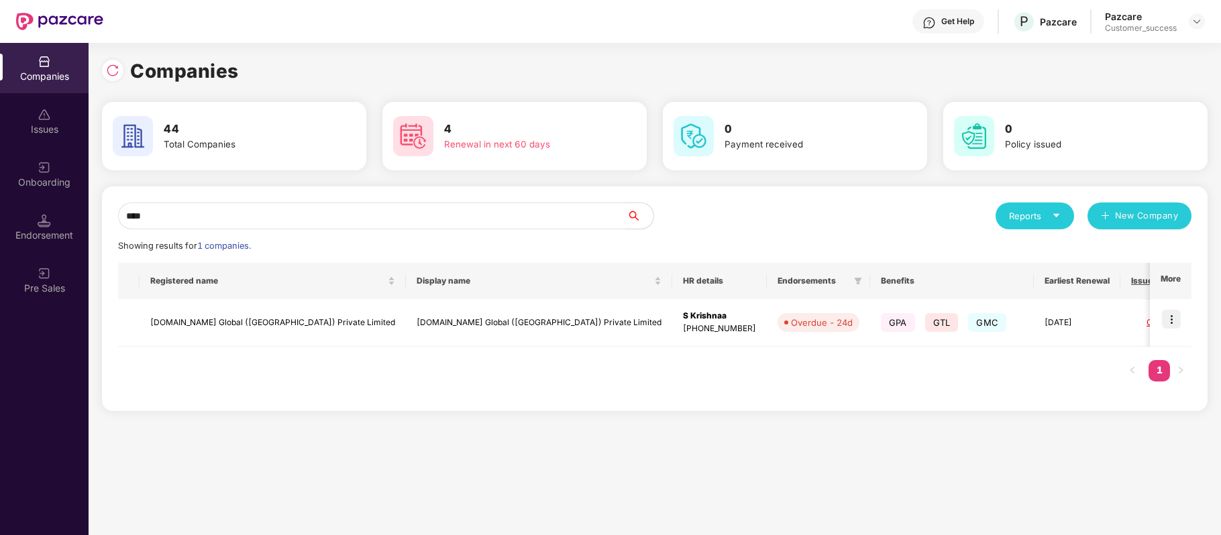
click at [394, 38] on div "Get Help P Pazcare Pazcare Customer_success" at bounding box center [653, 21] width 1101 height 43
click at [255, 217] on input "****" at bounding box center [372, 216] width 508 height 27
type input "*"
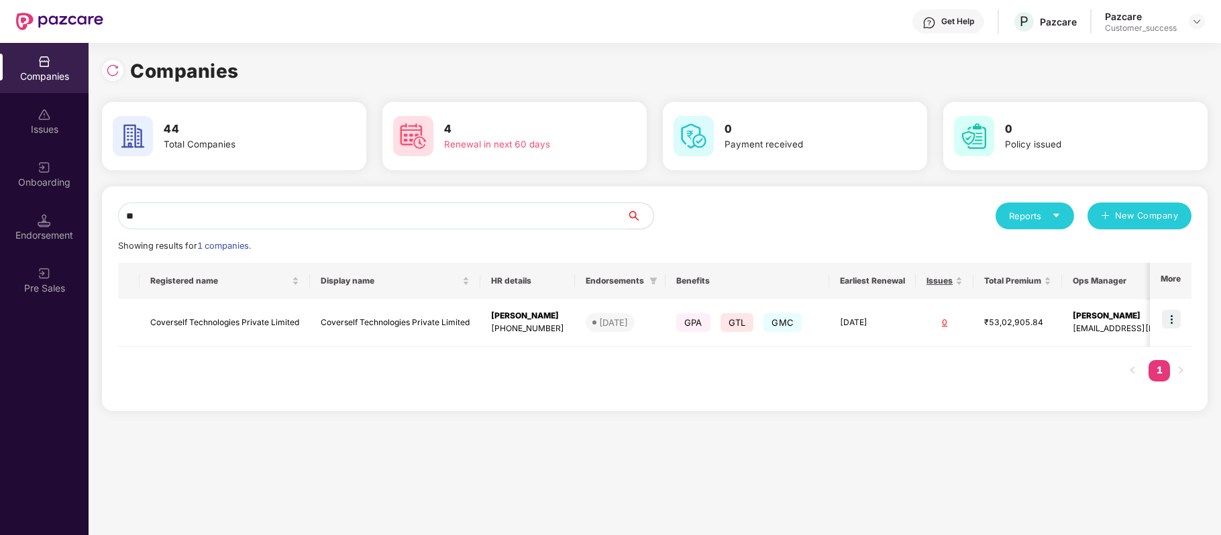
type input "*"
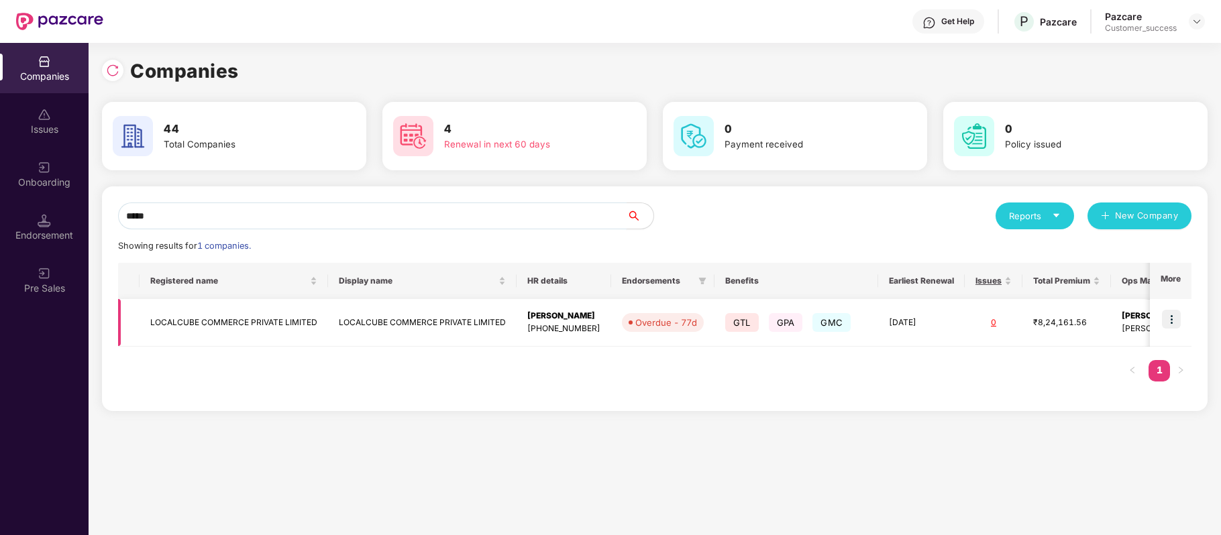
type input "*****"
click at [200, 311] on td "LOCALCUBE COMMERCE PRIVATE LIMITED" at bounding box center [234, 323] width 188 height 48
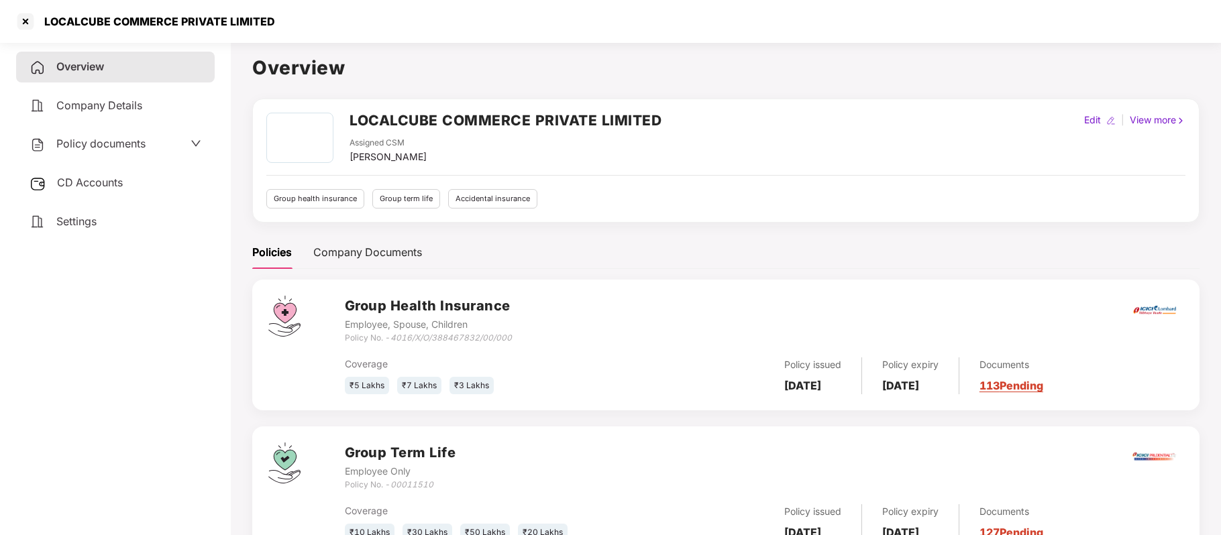
click at [93, 137] on span "Policy documents" at bounding box center [100, 143] width 89 height 13
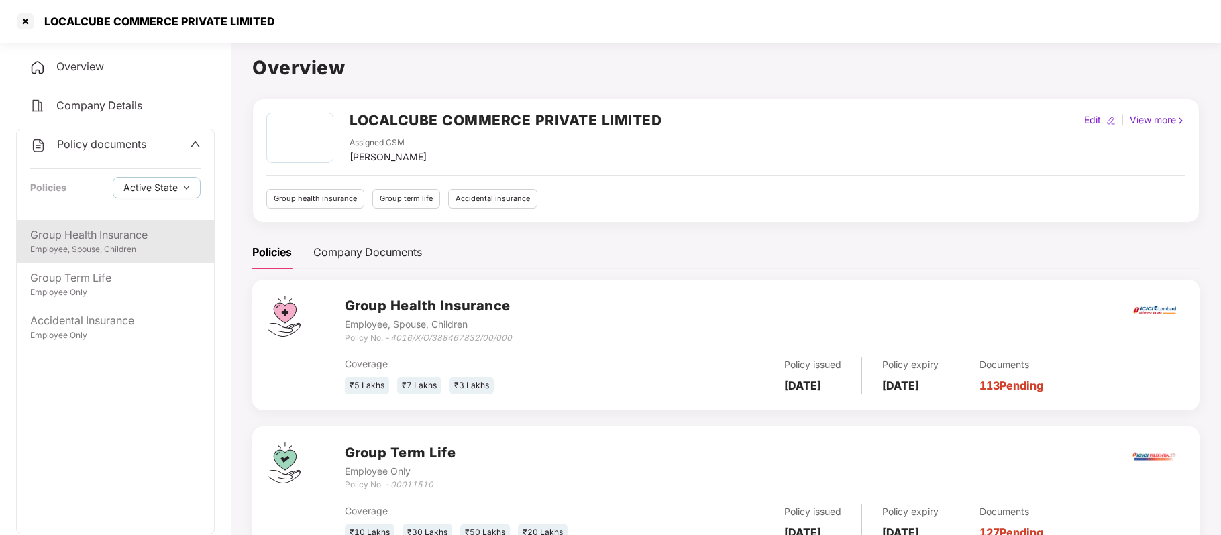
click at [105, 223] on div "Group Health Insurance Employee, Spouse, Children" at bounding box center [115, 241] width 197 height 43
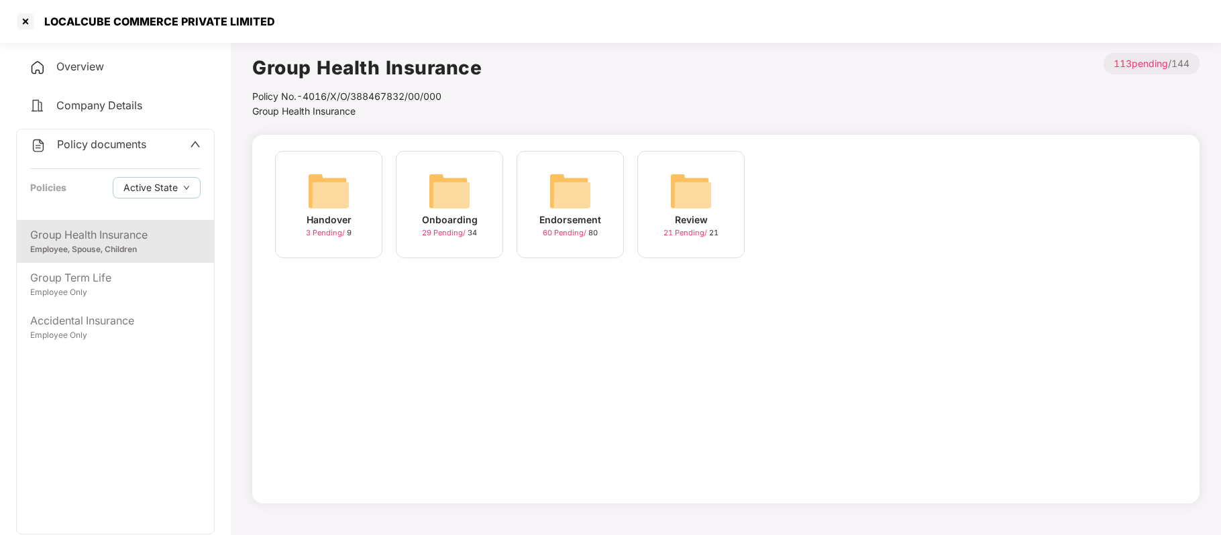
click at [463, 223] on div "Onboarding" at bounding box center [450, 220] width 56 height 15
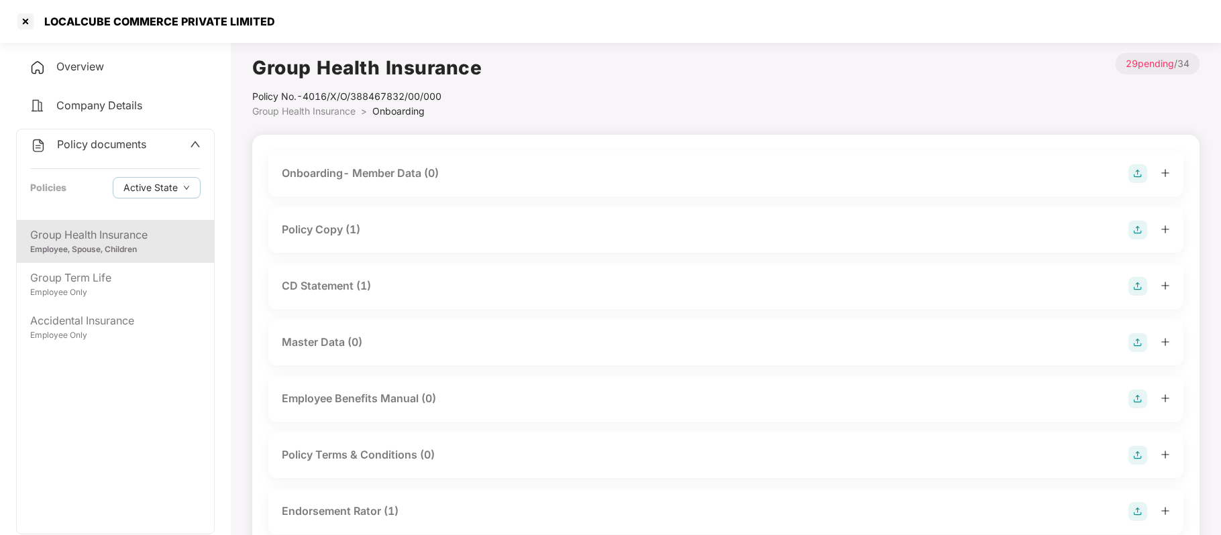
click at [341, 224] on div "Policy Copy (1)" at bounding box center [321, 229] width 78 height 17
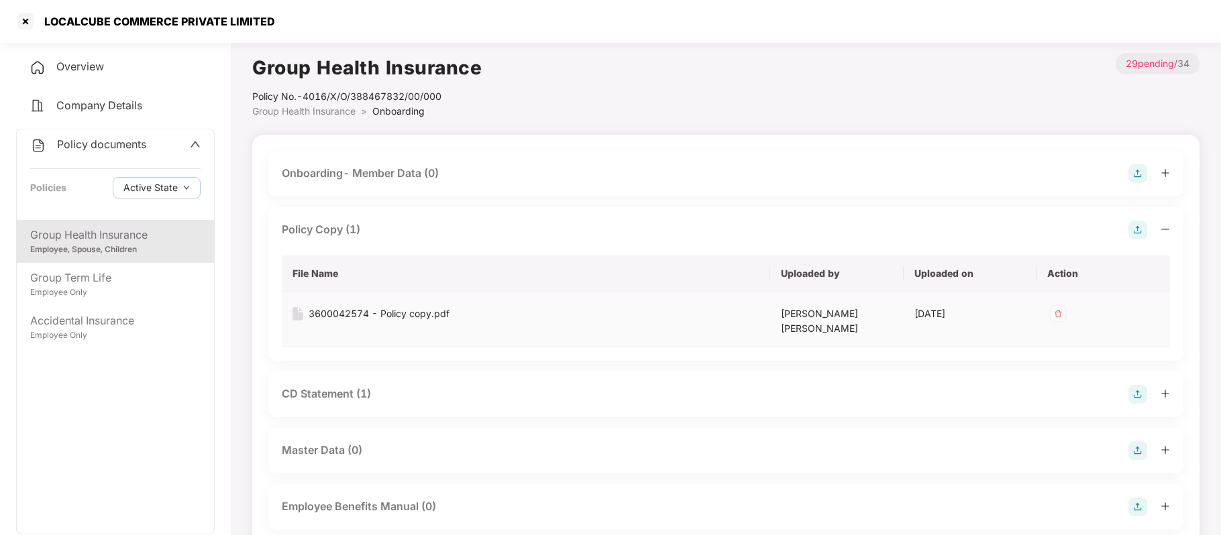
click at [355, 313] on div "3600042574 - Policy copy.pdf" at bounding box center [379, 314] width 141 height 15
drag, startPoint x: 285, startPoint y: 25, endPoint x: 39, endPoint y: 14, distance: 246.4
click at [39, 14] on div "LOCALCUBE COMMERCE PRIVATE LIMITED" at bounding box center [610, 21] width 1221 height 43
copy div "LOCALCUBE COMMERCE PRIVATE LIMITED"
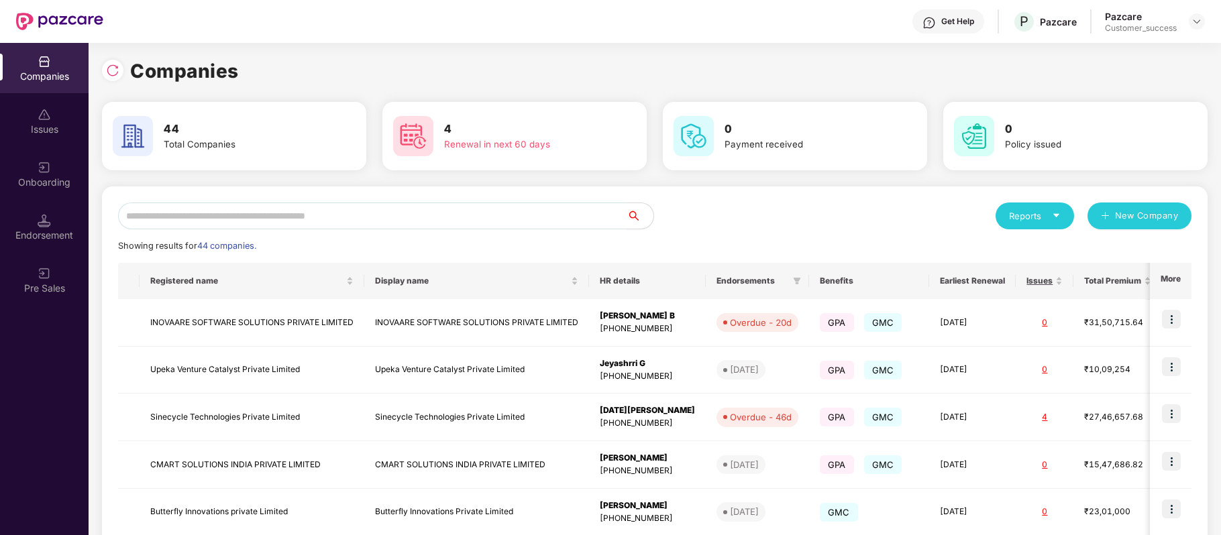
click at [390, 207] on input "text" at bounding box center [372, 216] width 508 height 27
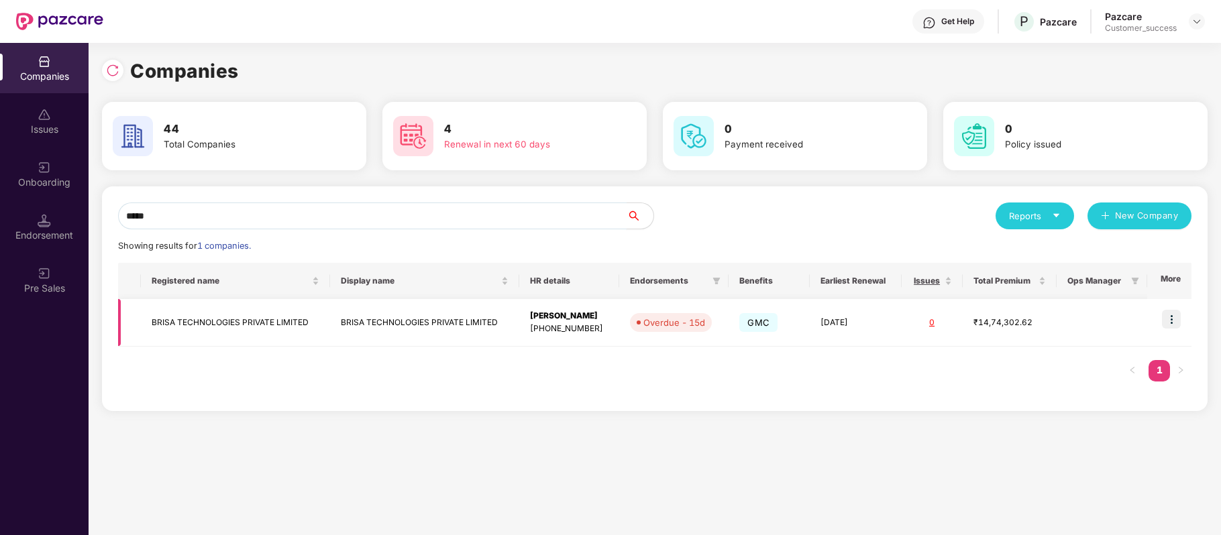
type input "*****"
click at [1170, 315] on img at bounding box center [1171, 319] width 19 height 19
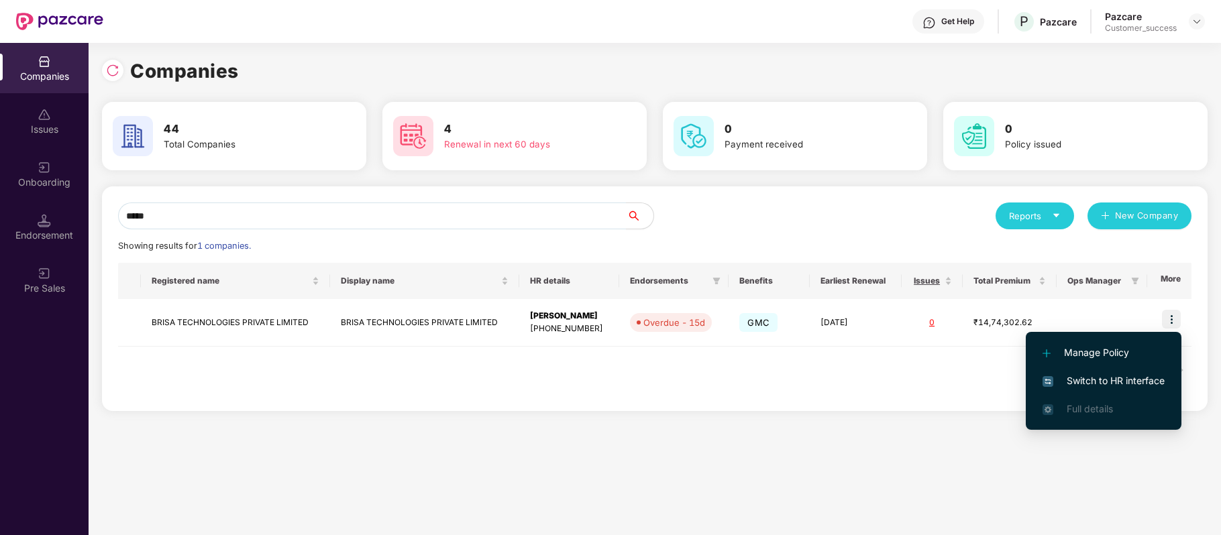
click at [1125, 374] on span "Switch to HR interface" at bounding box center [1103, 381] width 122 height 15
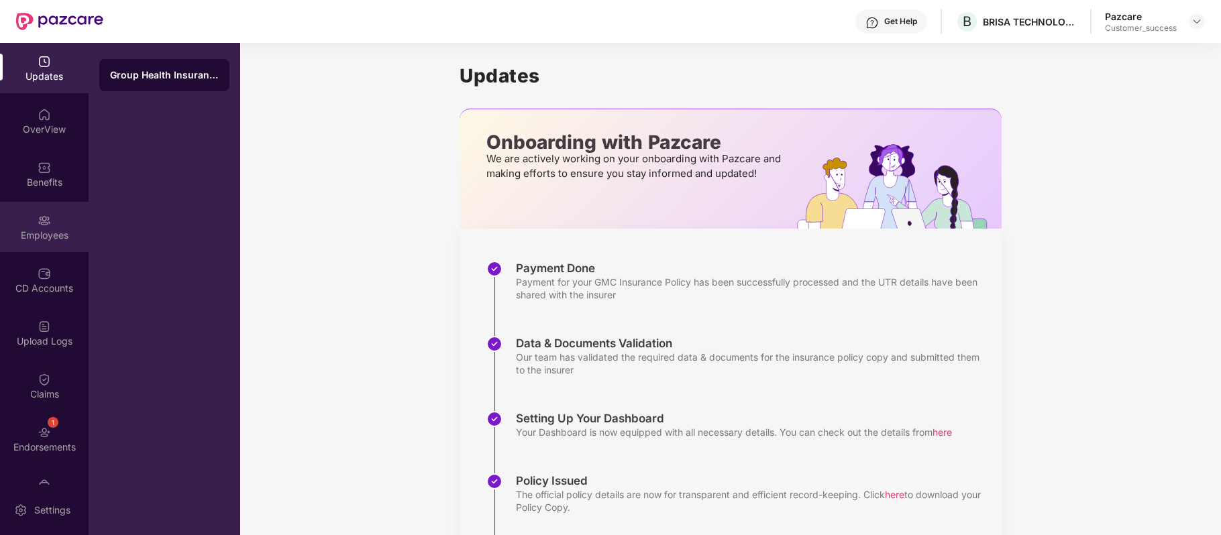
click at [50, 233] on div "Employees" at bounding box center [44, 235] width 89 height 13
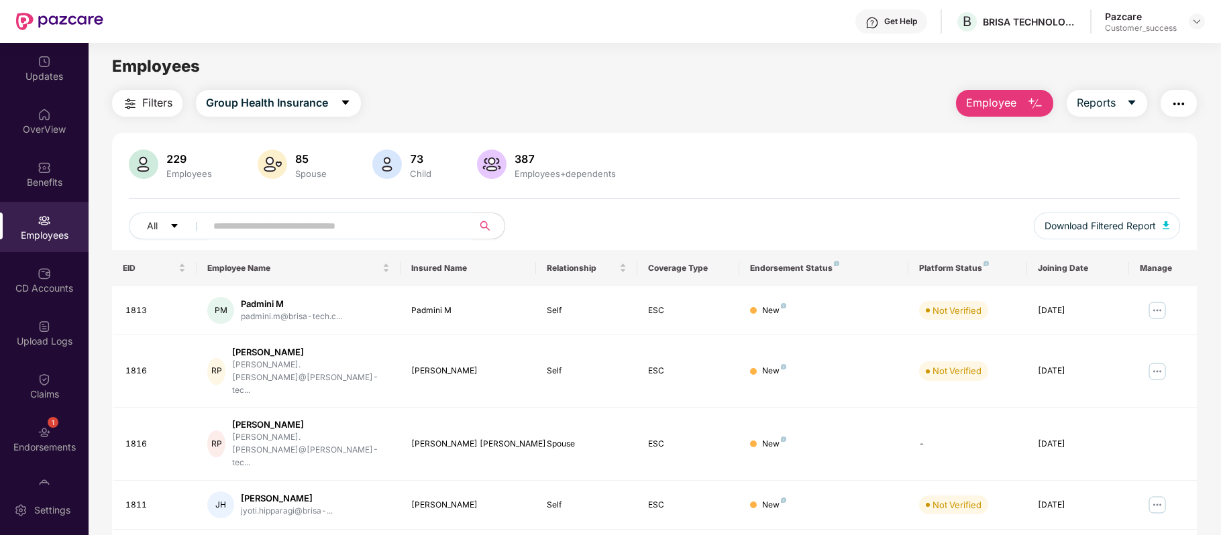
click at [255, 217] on input "text" at bounding box center [333, 226] width 241 height 20
paste input "****"
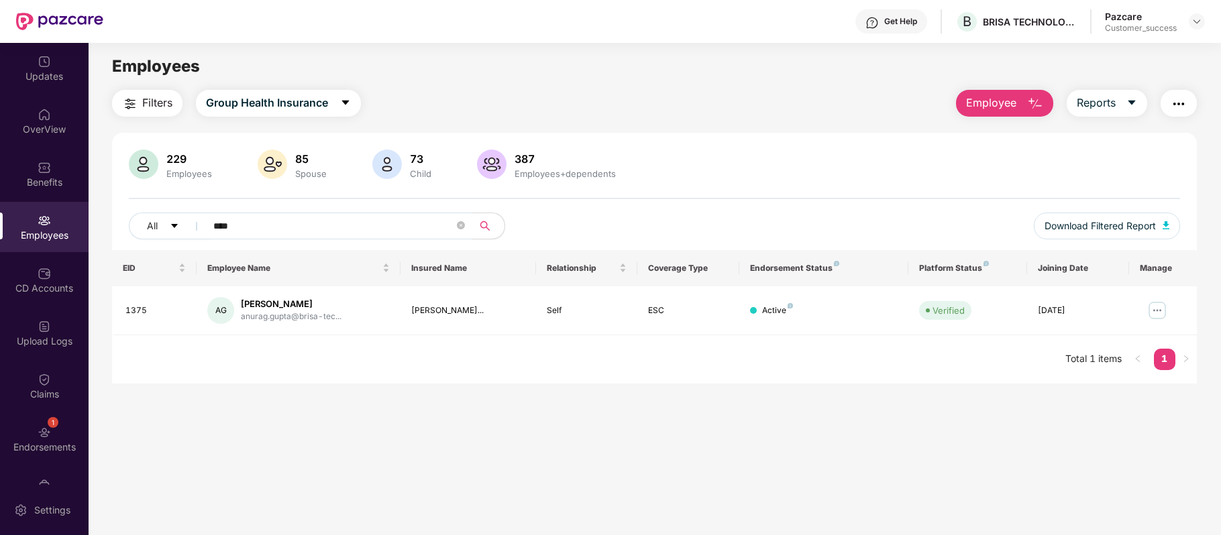
drag, startPoint x: 278, startPoint y: 229, endPoint x: 20, endPoint y: 237, distance: 257.7
click at [20, 237] on div "Updates OverView Benefits Employees CD Accounts Upload Logs Claims 1 Endorsemen…" at bounding box center [610, 289] width 1221 height 492
paste input "text"
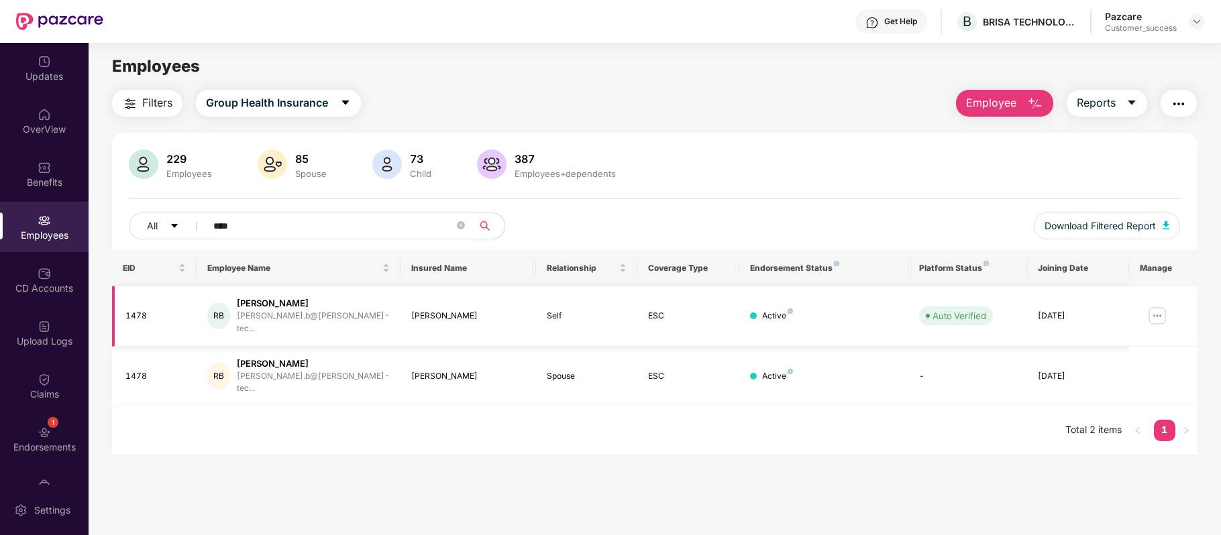
type input "****"
click at [1027, 102] on img "button" at bounding box center [1035, 104] width 16 height 16
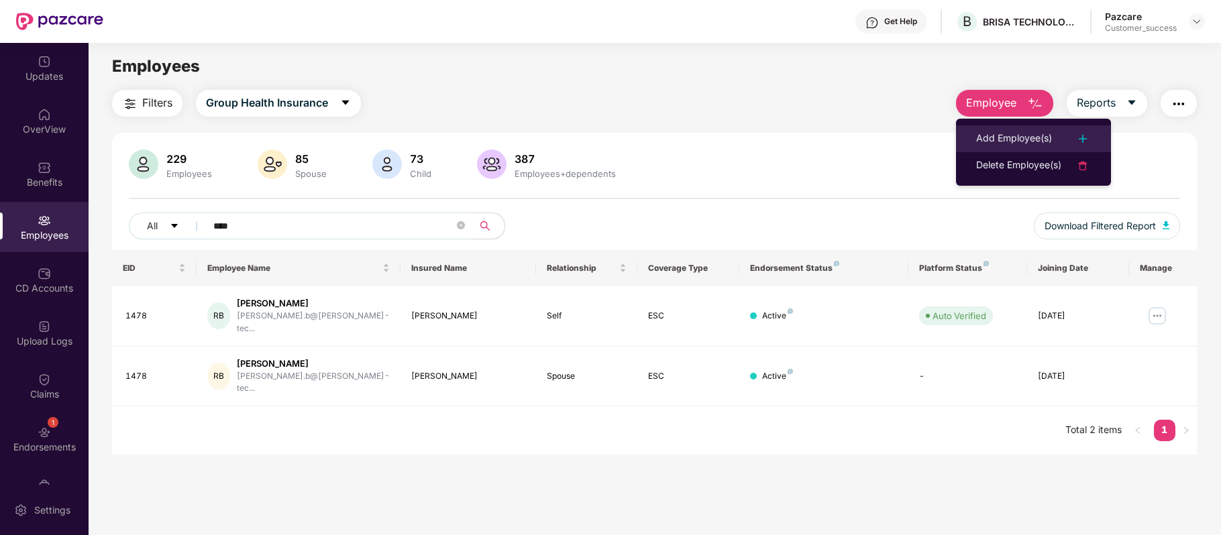
click at [1017, 135] on div "Add Employee(s)" at bounding box center [1014, 139] width 76 height 16
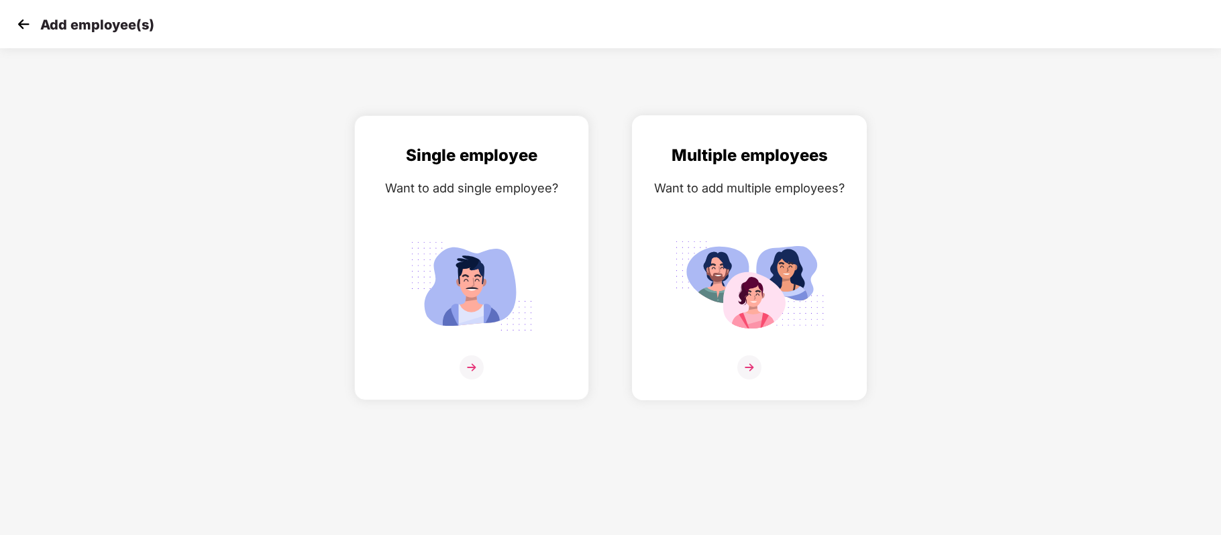
click at [749, 366] on img at bounding box center [749, 367] width 24 height 24
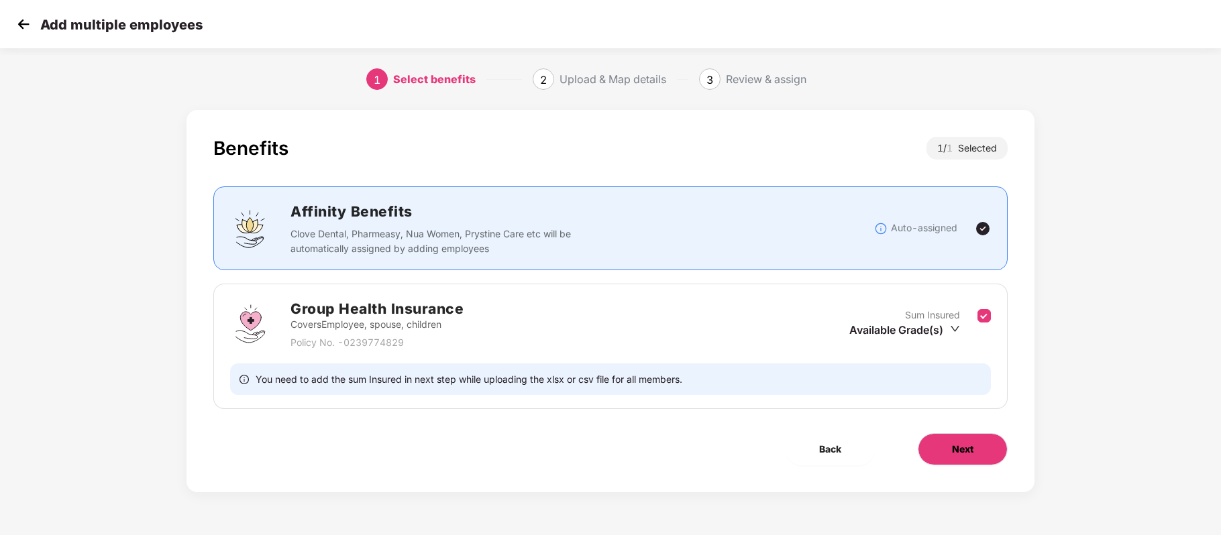
click at [942, 444] on button "Next" at bounding box center [963, 449] width 90 height 32
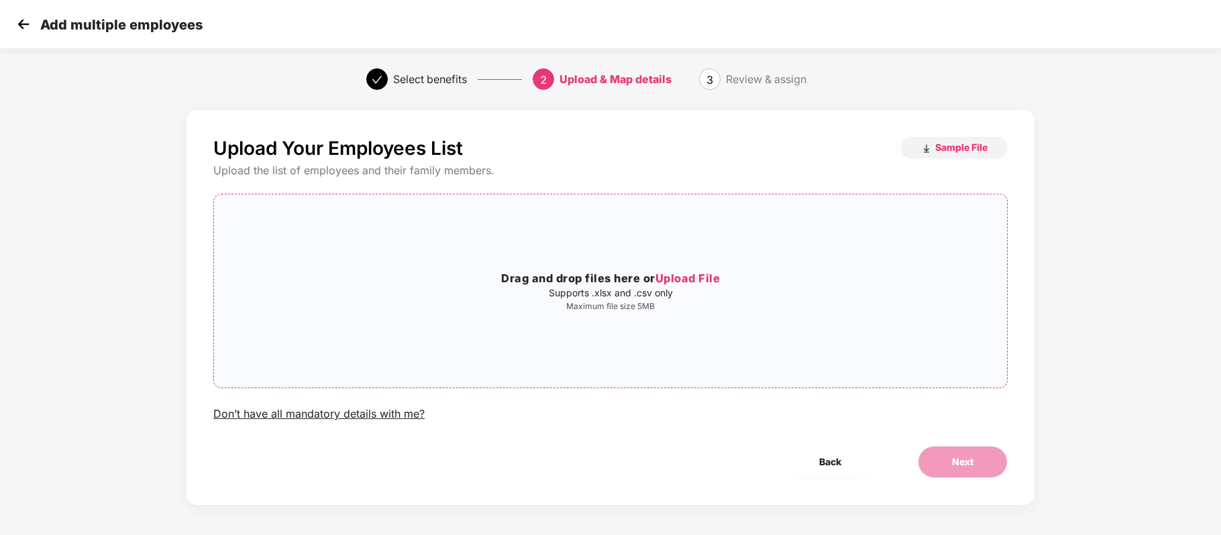
click at [710, 280] on span "Upload File" at bounding box center [687, 278] width 65 height 13
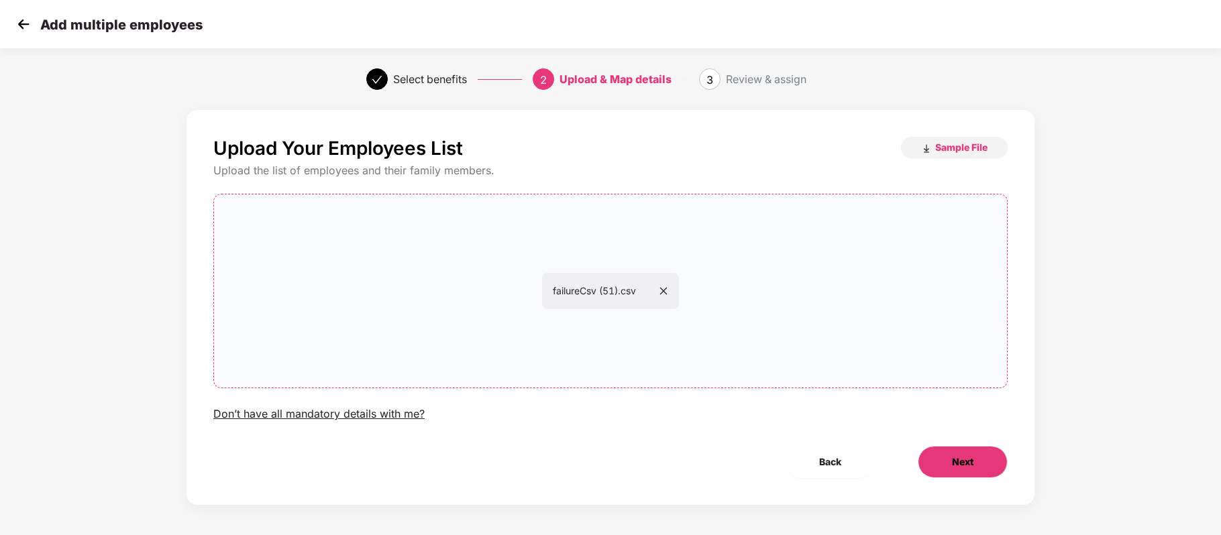
click at [959, 462] on span "Next" at bounding box center [962, 462] width 21 height 15
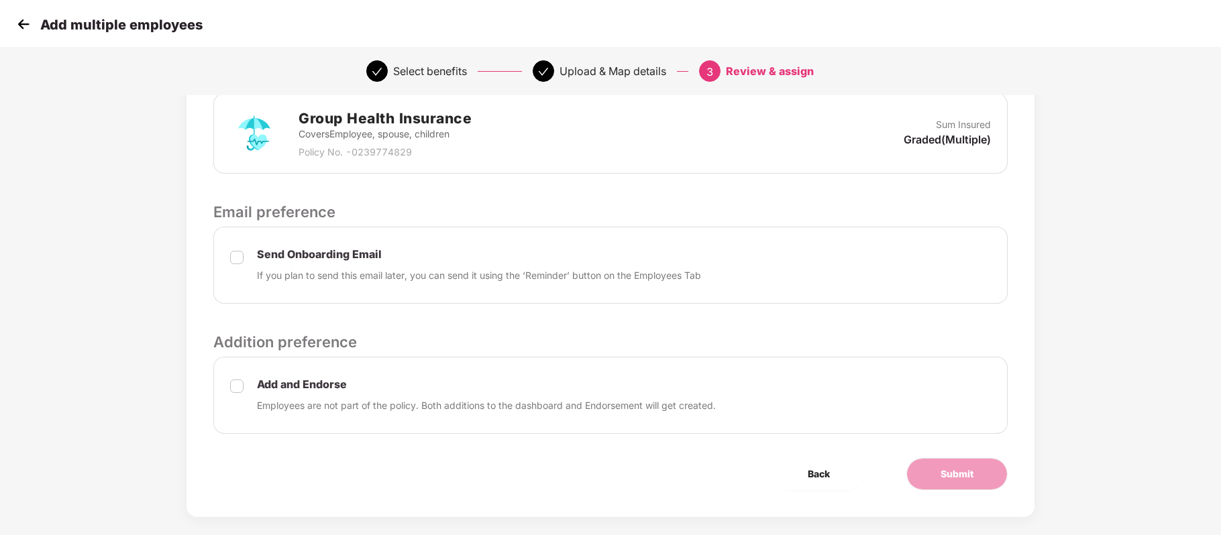
scroll to position [331, 1]
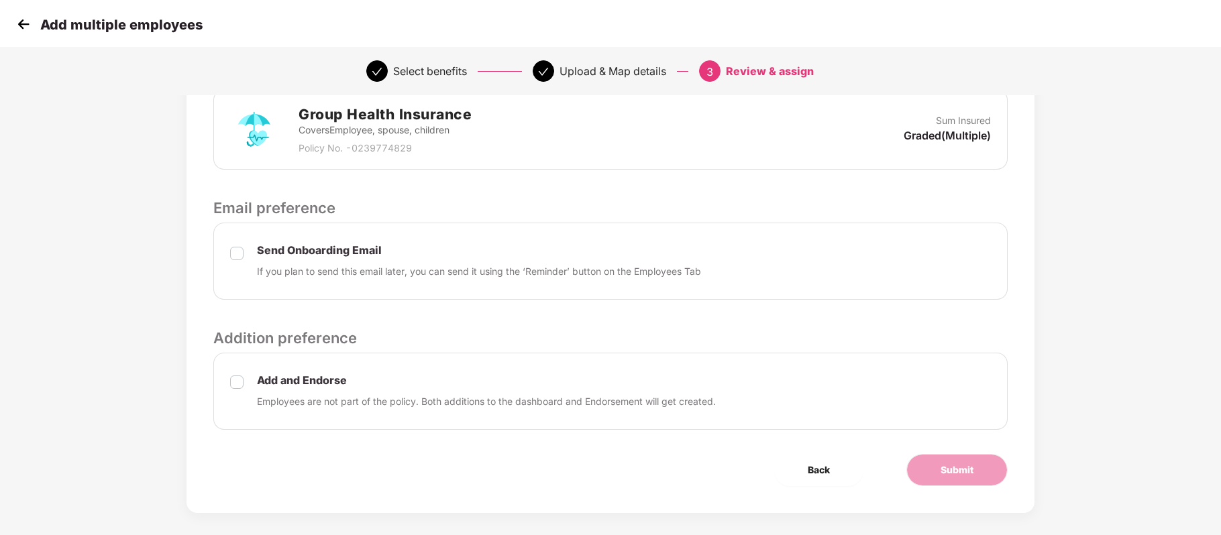
click at [231, 392] on label at bounding box center [236, 392] width 13 height 36
click at [962, 467] on span "Submit" at bounding box center [956, 470] width 33 height 15
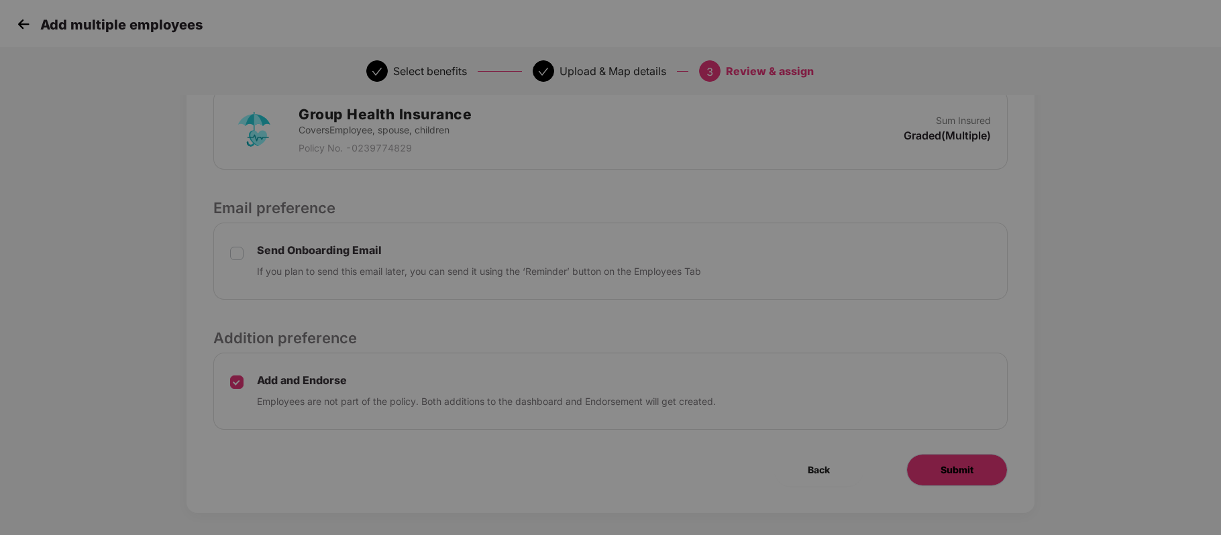
scroll to position [0, 1]
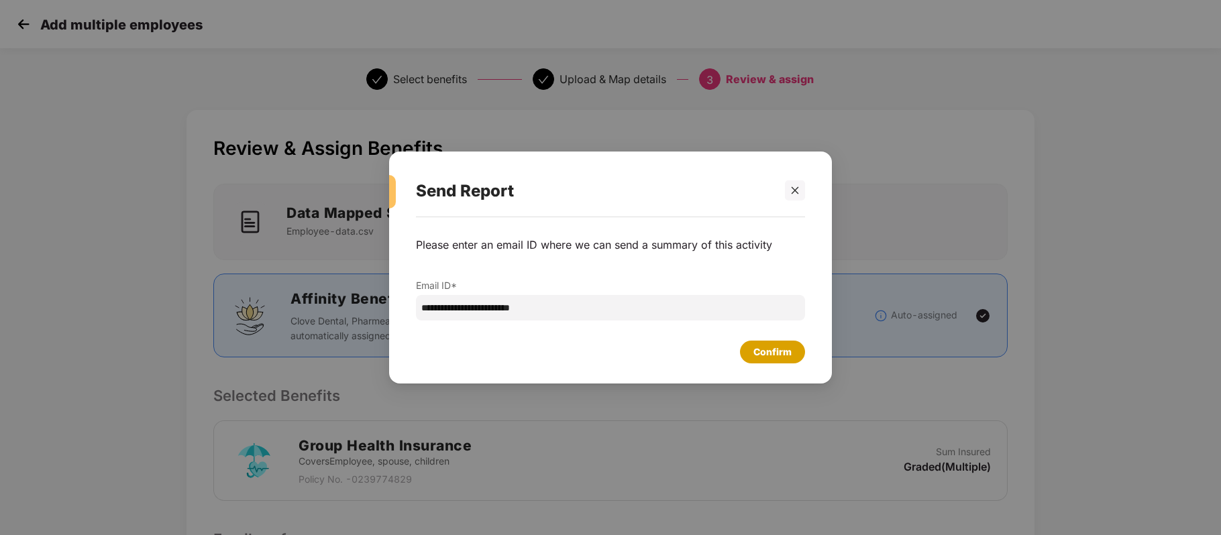
click at [778, 350] on div "Confirm" at bounding box center [772, 352] width 38 height 15
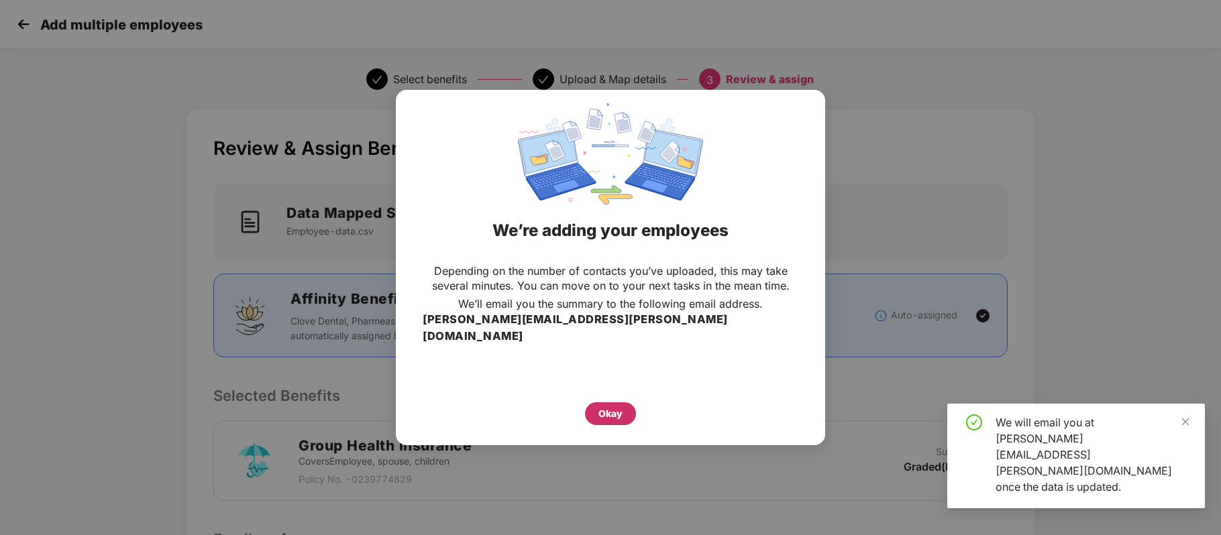
click at [610, 408] on div "Okay" at bounding box center [610, 413] width 24 height 15
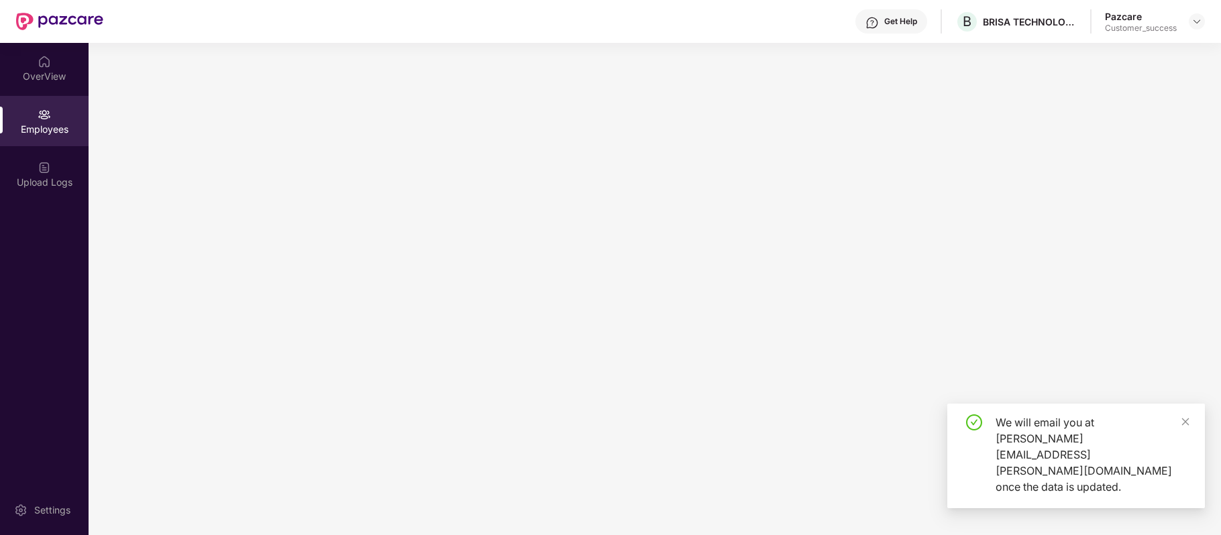
scroll to position [0, 0]
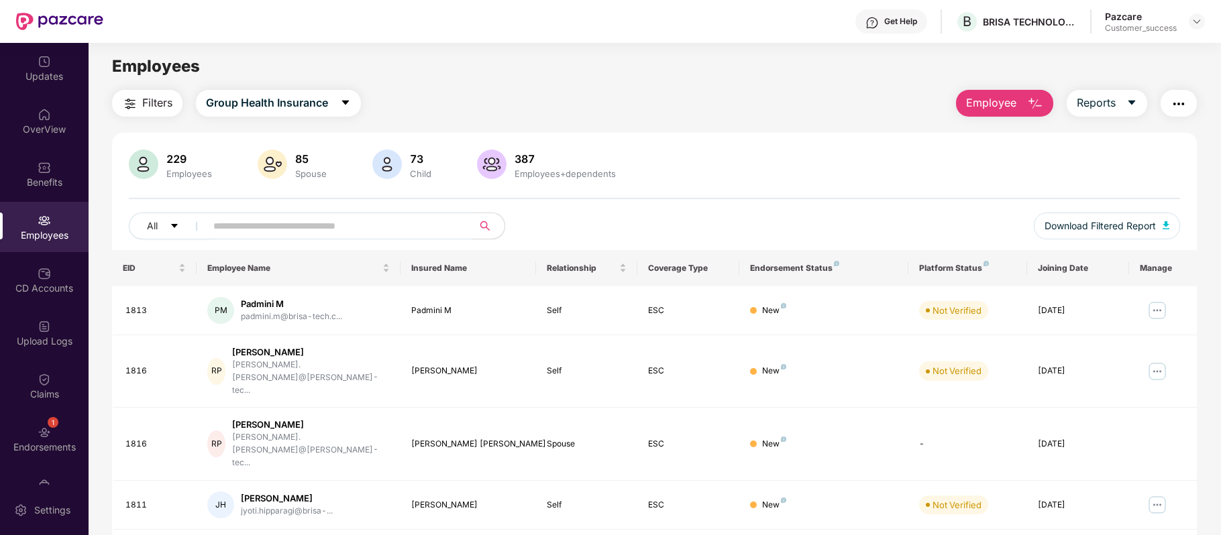
click at [290, 224] on input "text" at bounding box center [333, 226] width 241 height 20
paste input "****"
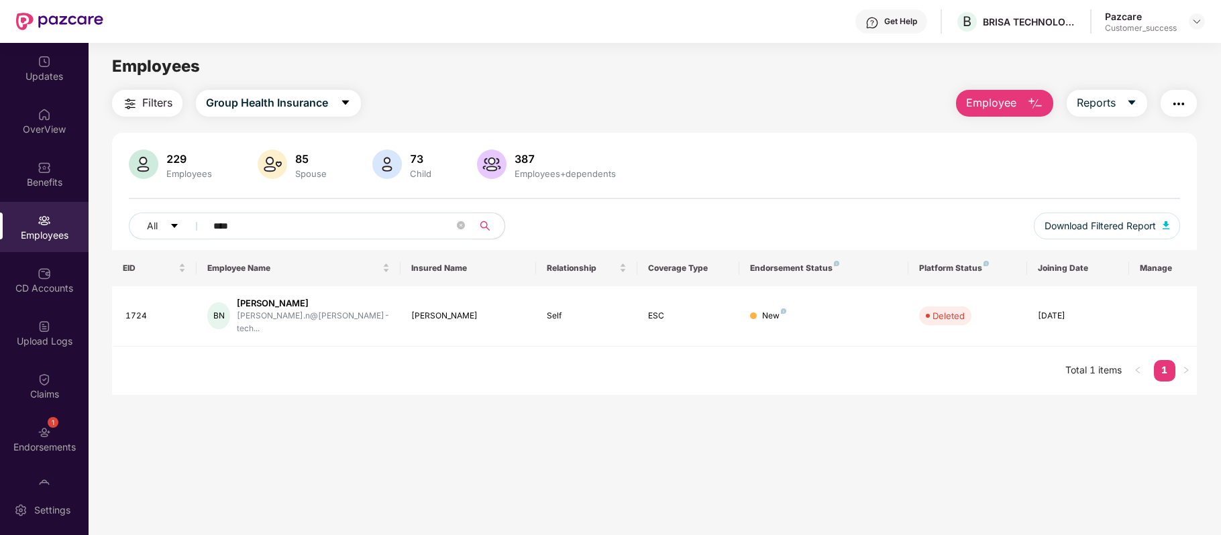
type input "****"
click at [1084, 234] on button "Download Filtered Report" at bounding box center [1107, 226] width 146 height 27
click at [239, 34] on div "Get Help B BRISA TECHNOLOGIES PRIVATE LIMITED Pazcare Customer_success" at bounding box center [653, 21] width 1101 height 43
click at [184, 393] on main "Employees Filters Group Health Insurance Employee Reports 229 Employees 85 Spou…" at bounding box center [654, 310] width 1131 height 535
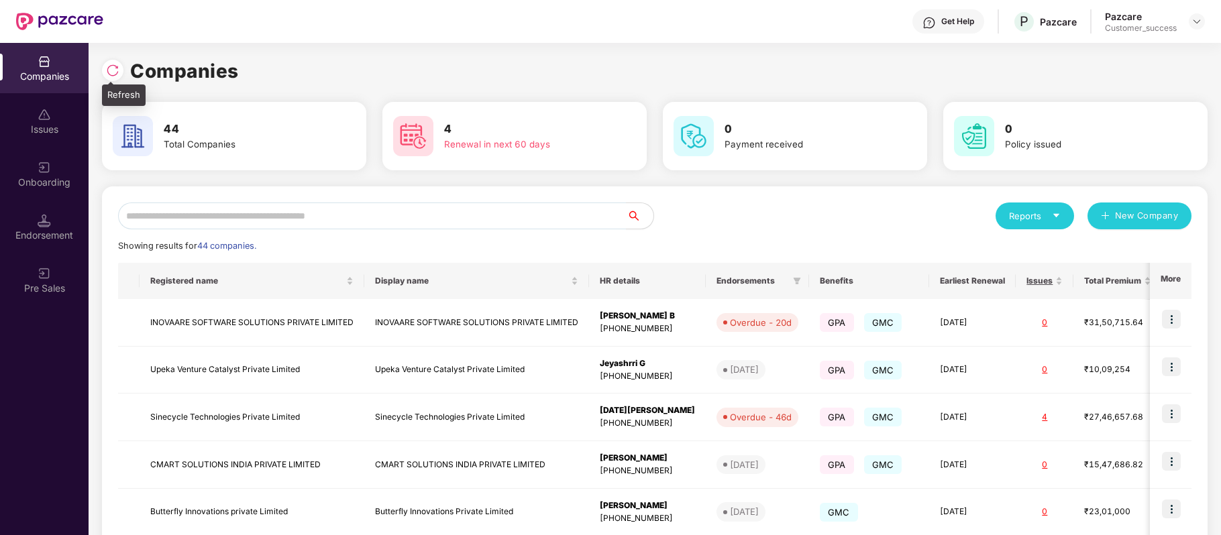
click at [113, 70] on img at bounding box center [112, 70] width 13 height 13
click at [387, 221] on input "text" at bounding box center [372, 216] width 508 height 27
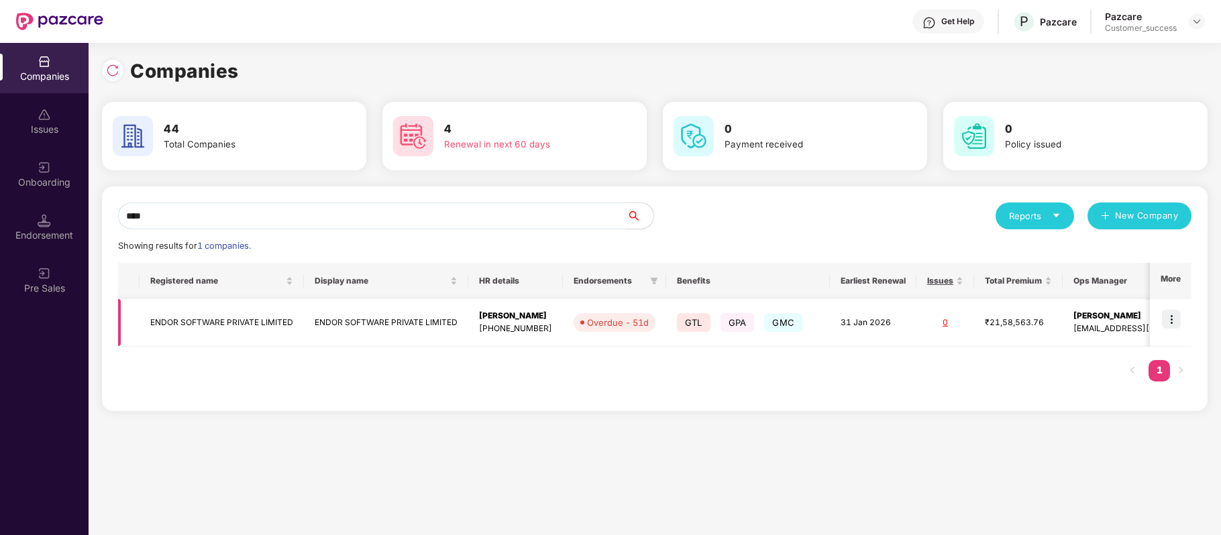
type input "****"
click at [1170, 317] on img at bounding box center [1171, 319] width 19 height 19
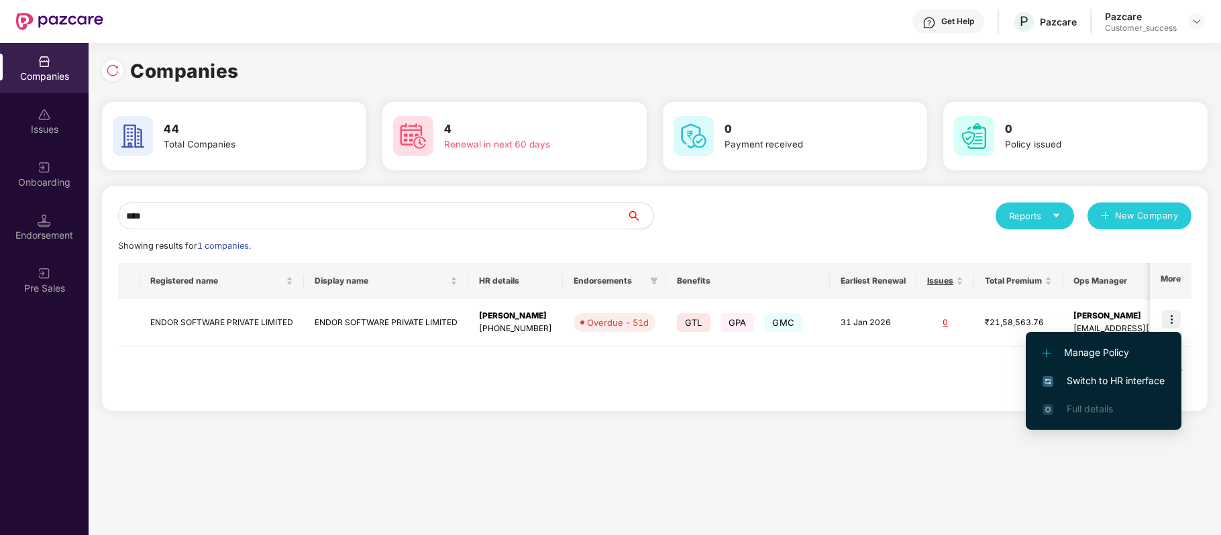
click at [1136, 378] on span "Switch to HR interface" at bounding box center [1103, 381] width 122 height 15
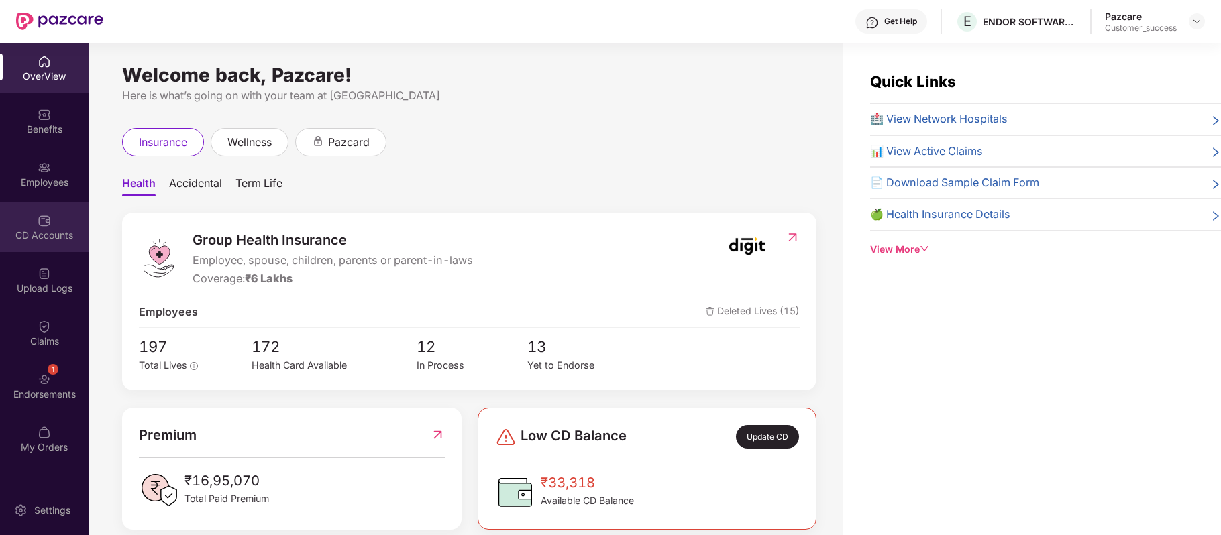
click at [40, 231] on div "CD Accounts" at bounding box center [44, 235] width 89 height 13
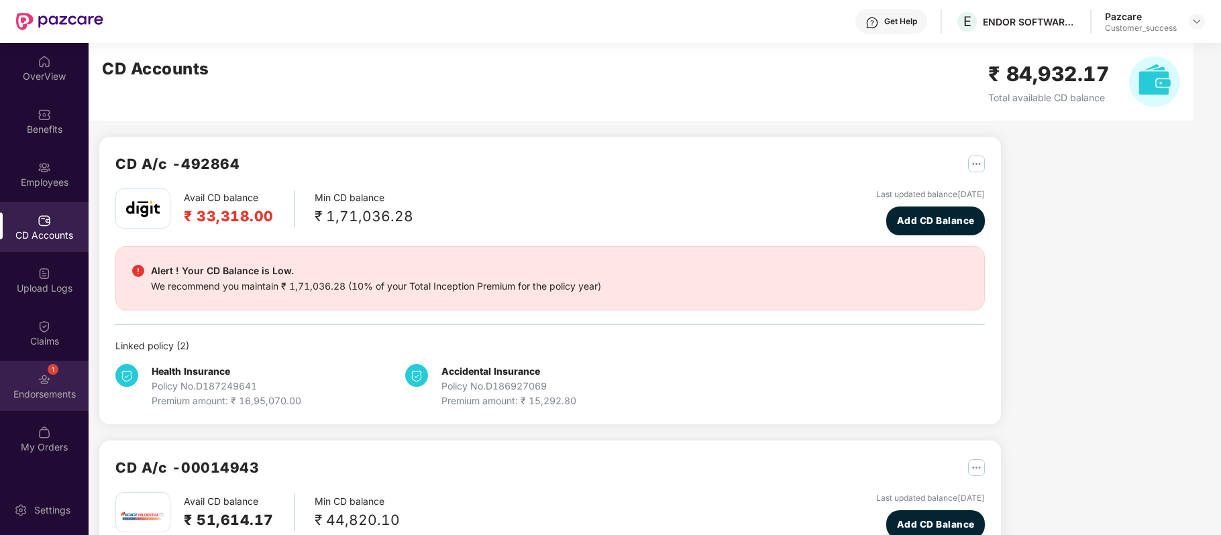
click at [44, 368] on div "1 Endorsements" at bounding box center [44, 386] width 89 height 50
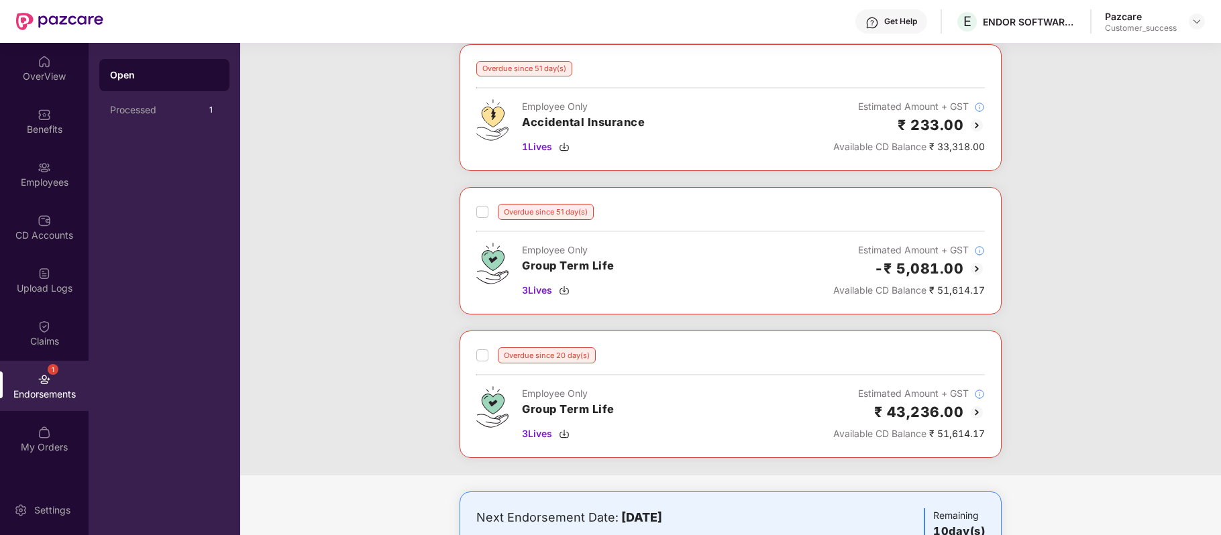
scroll to position [74, 0]
click at [48, 219] on img at bounding box center [44, 220] width 13 height 13
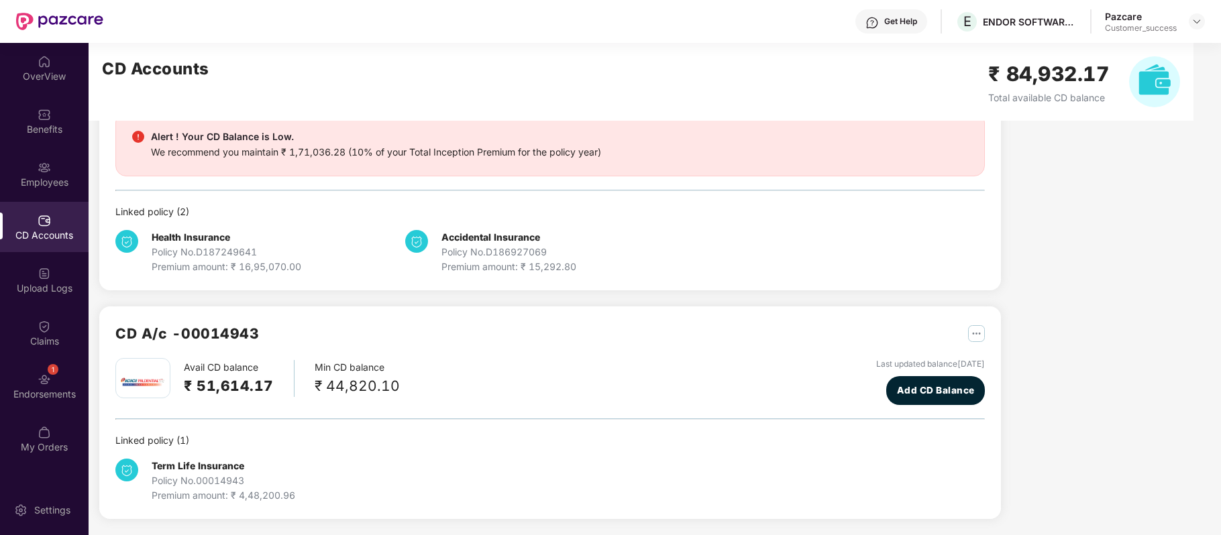
scroll to position [0, 0]
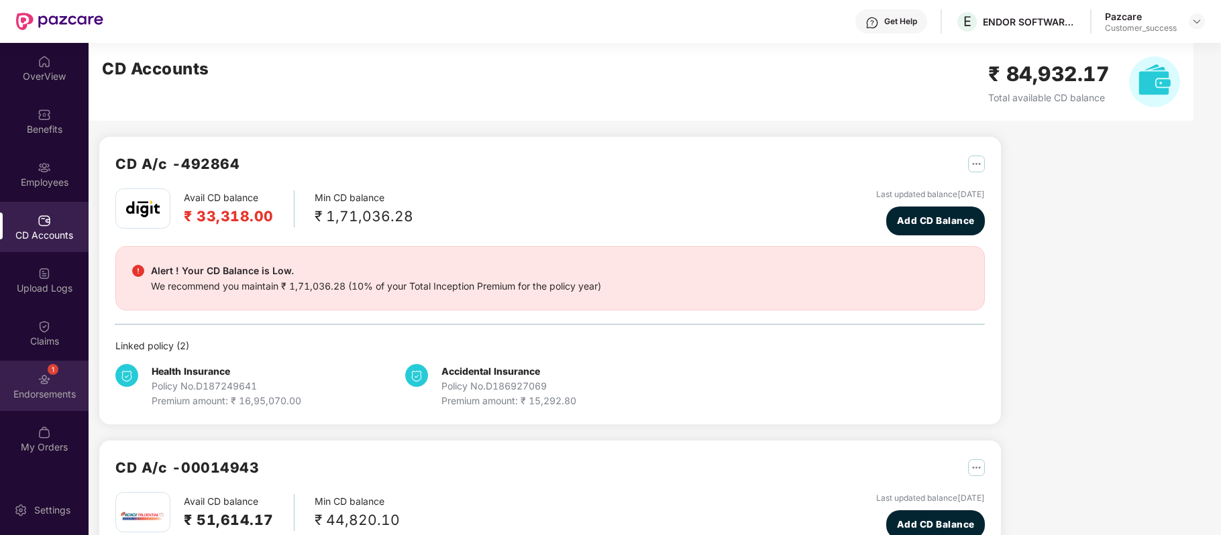
click at [58, 392] on div "Endorsements" at bounding box center [44, 394] width 89 height 13
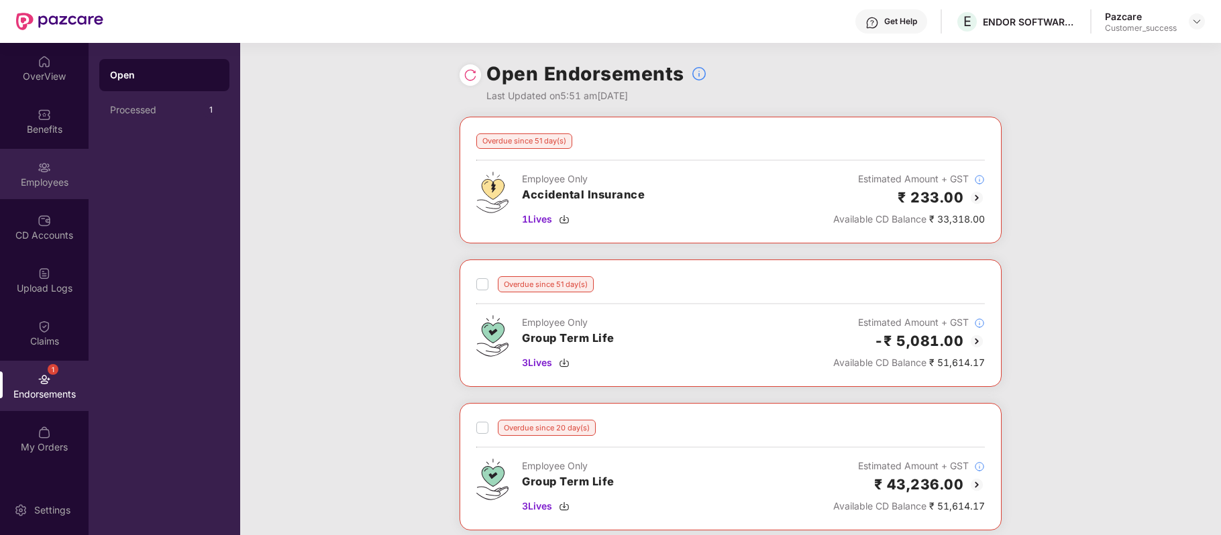
click at [44, 193] on div "Employees" at bounding box center [44, 174] width 89 height 50
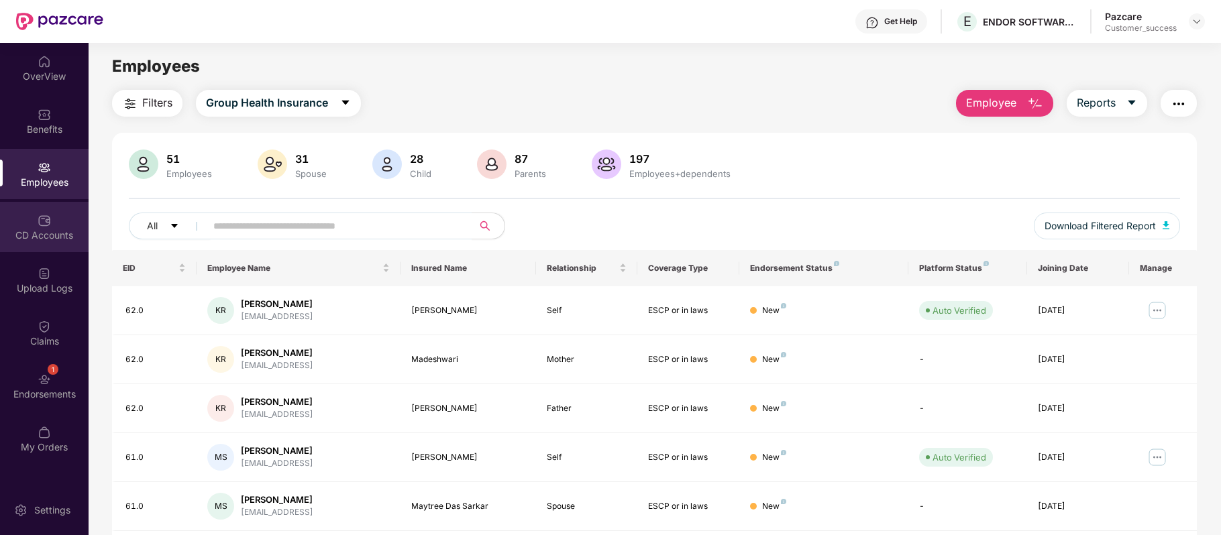
click at [44, 233] on div "CD Accounts" at bounding box center [44, 235] width 89 height 13
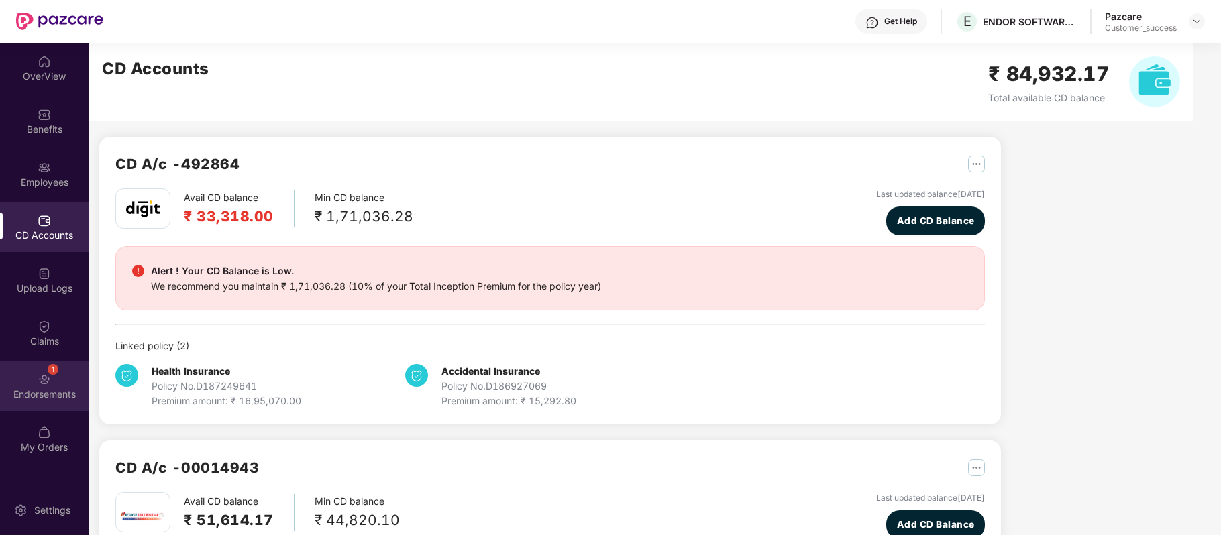
click at [56, 379] on div "1 Endorsements" at bounding box center [44, 386] width 89 height 50
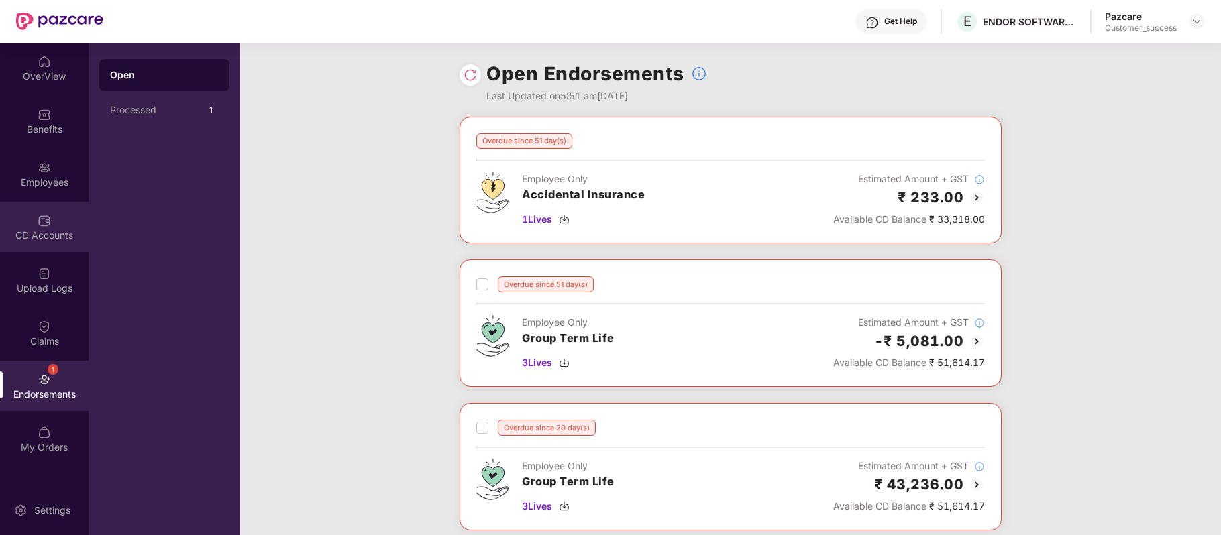
click at [54, 218] on div "CD Accounts" at bounding box center [44, 227] width 89 height 50
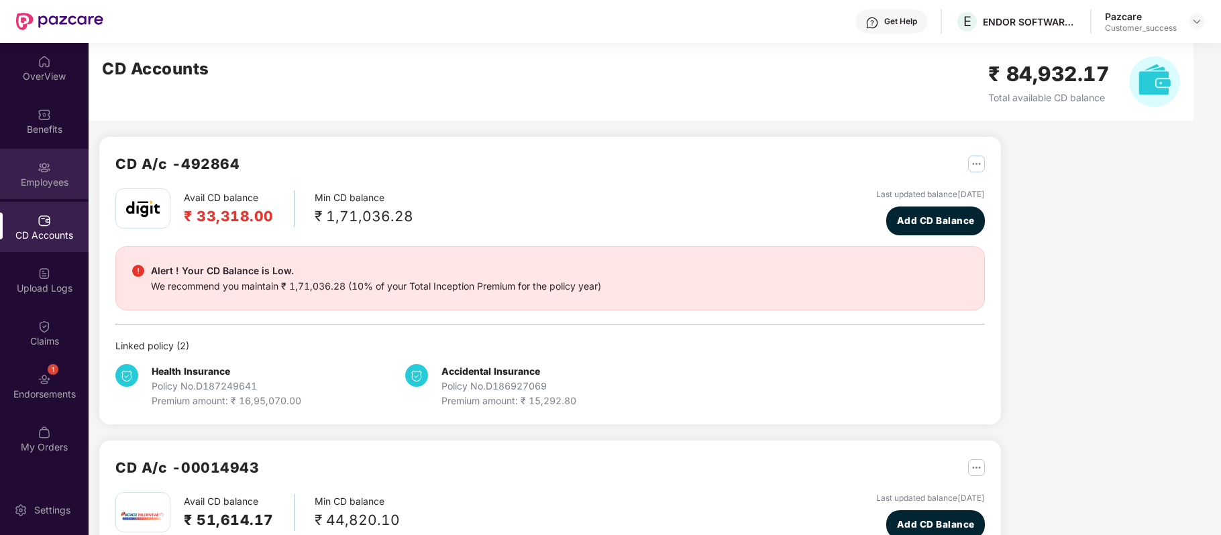
click at [52, 174] on div "Employees" at bounding box center [44, 174] width 89 height 50
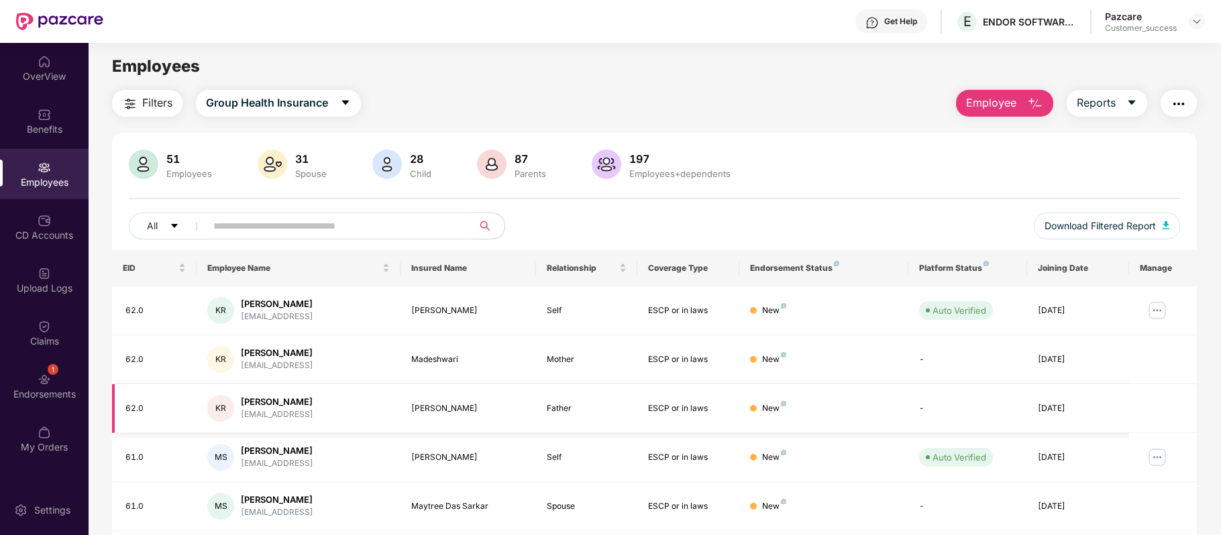
scroll to position [291, 0]
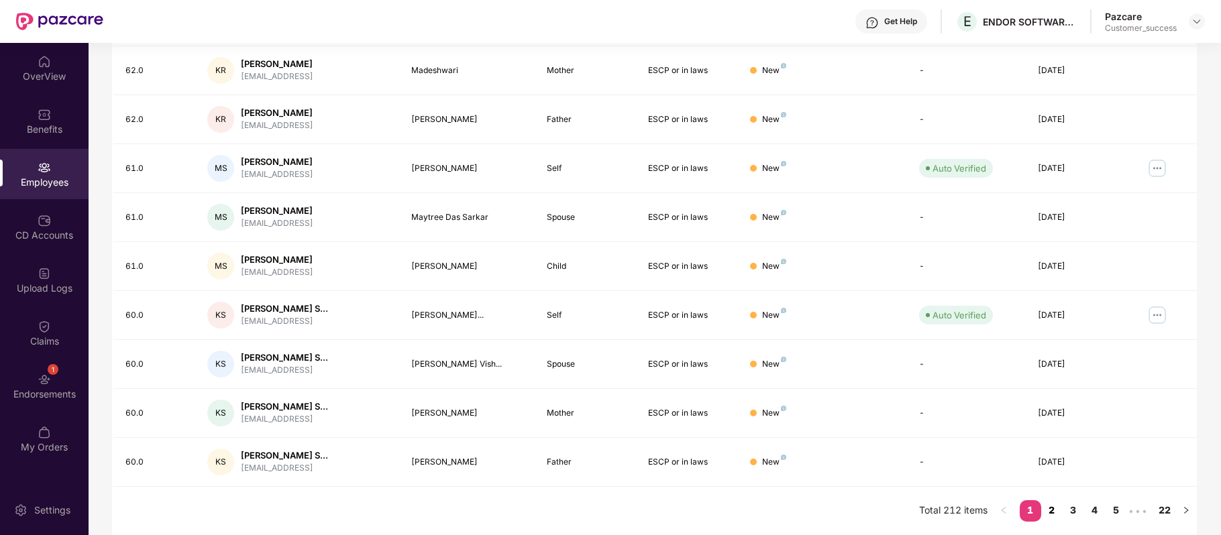
click at [1053, 513] on link "2" at bounding box center [1051, 510] width 21 height 20
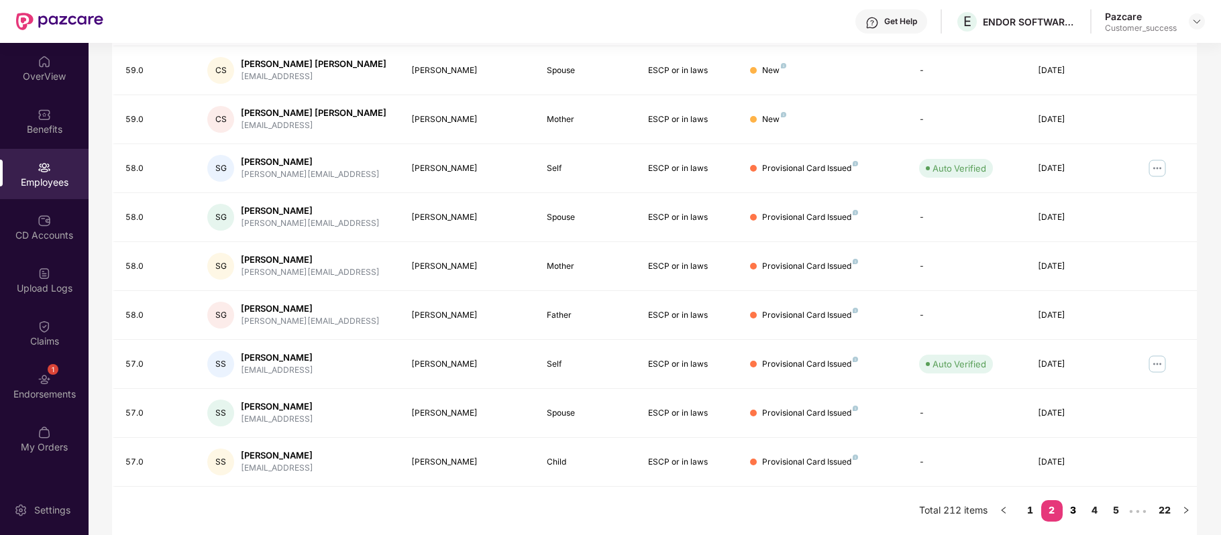
click at [1078, 510] on link "3" at bounding box center [1072, 510] width 21 height 20
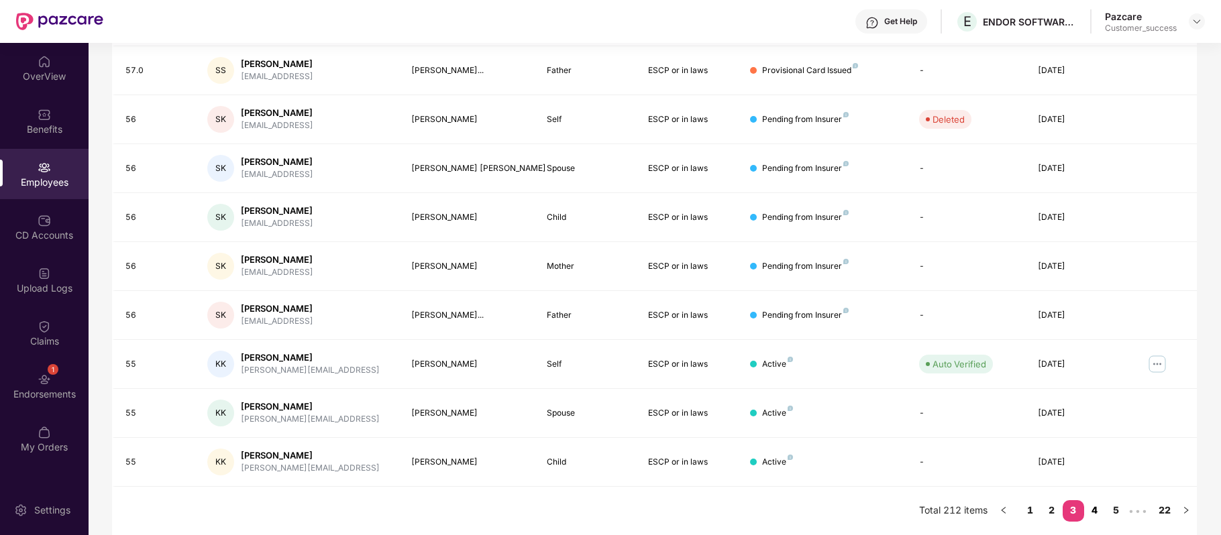
click at [1096, 510] on link "4" at bounding box center [1094, 510] width 21 height 20
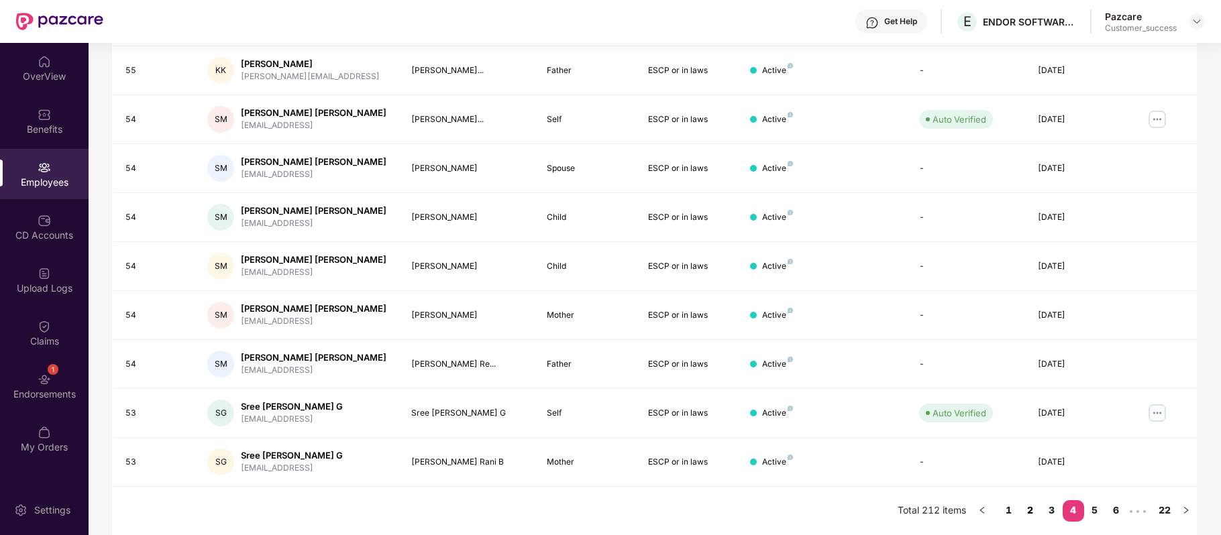
click at [1034, 510] on link "2" at bounding box center [1029, 510] width 21 height 20
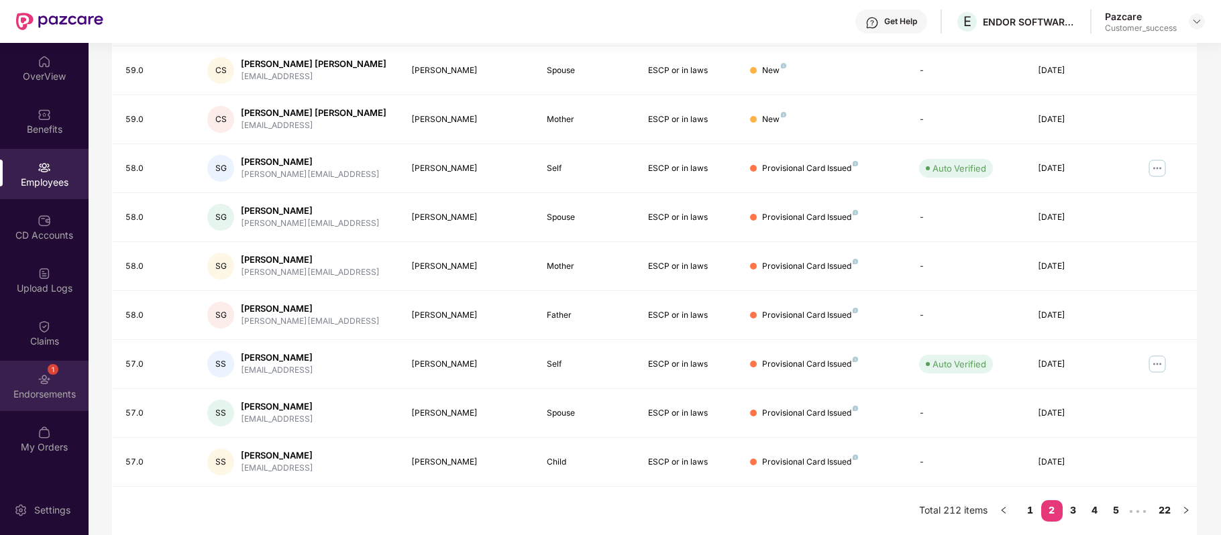
click at [43, 378] on img at bounding box center [44, 379] width 13 height 13
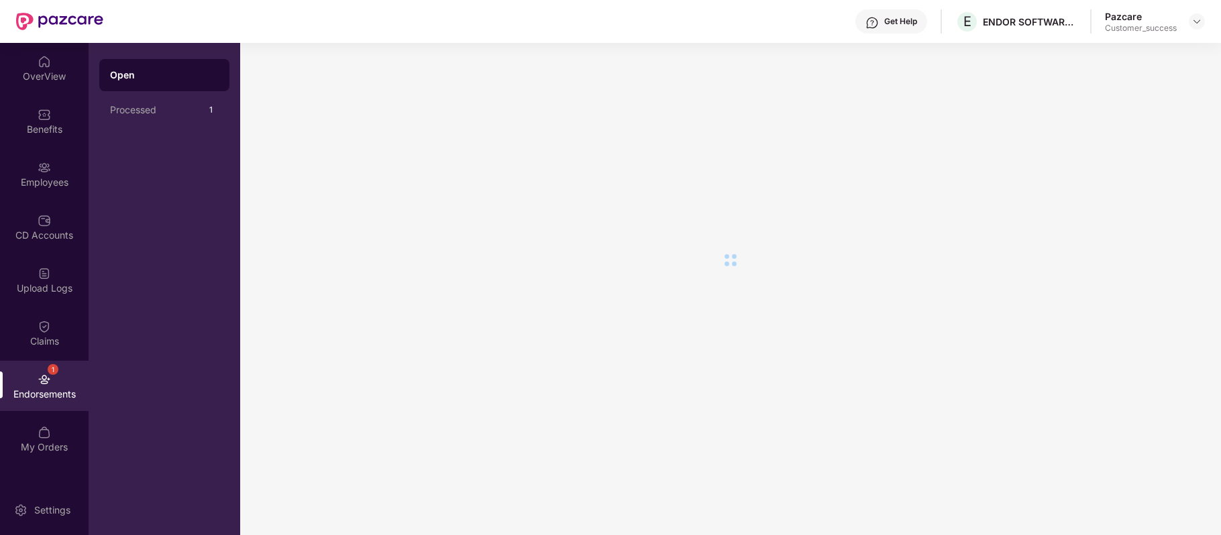
scroll to position [0, 0]
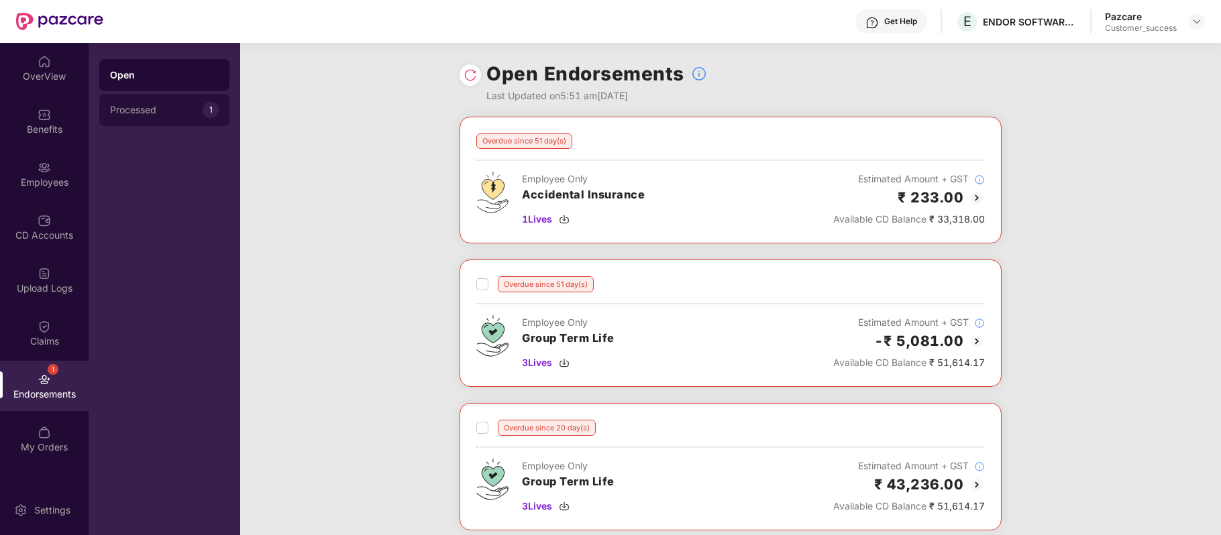
click at [170, 109] on div "Processed" at bounding box center [156, 110] width 93 height 11
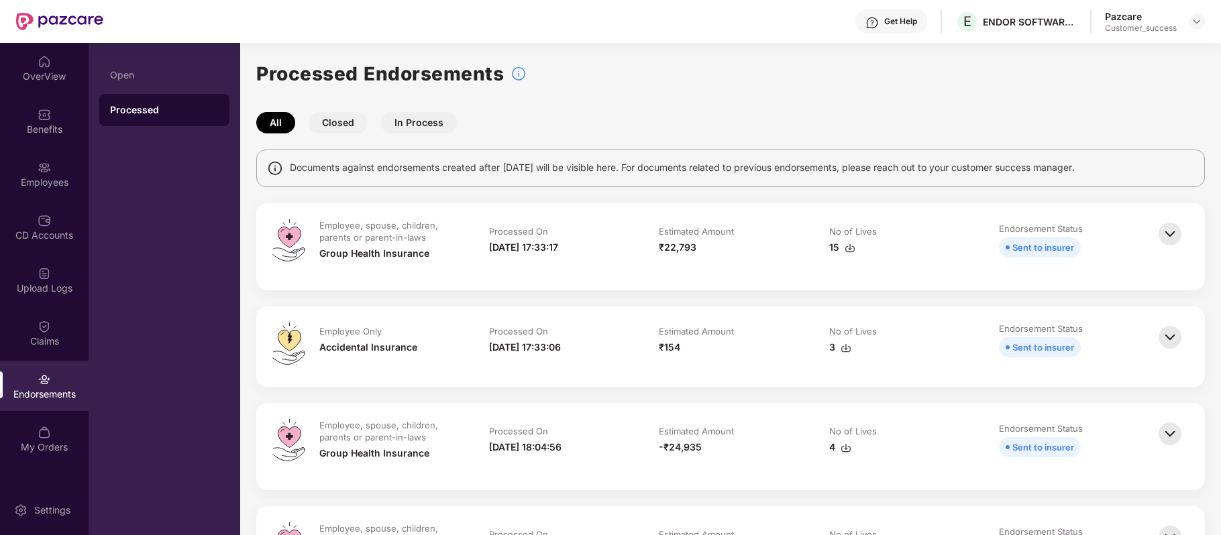
click at [157, 74] on div "Open" at bounding box center [164, 75] width 109 height 11
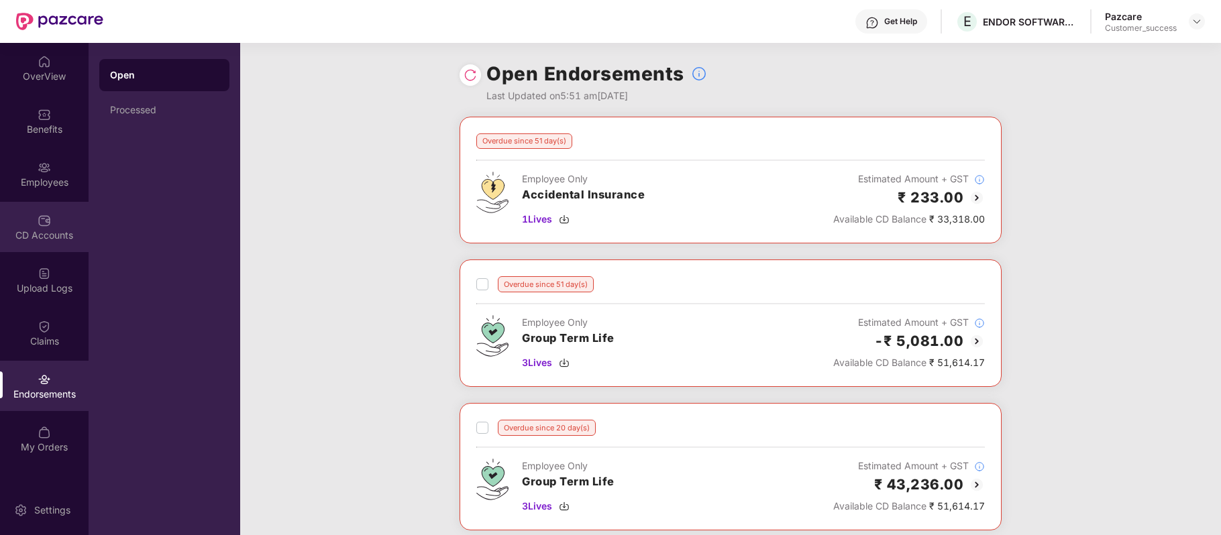
click at [52, 219] on div "CD Accounts" at bounding box center [44, 227] width 89 height 50
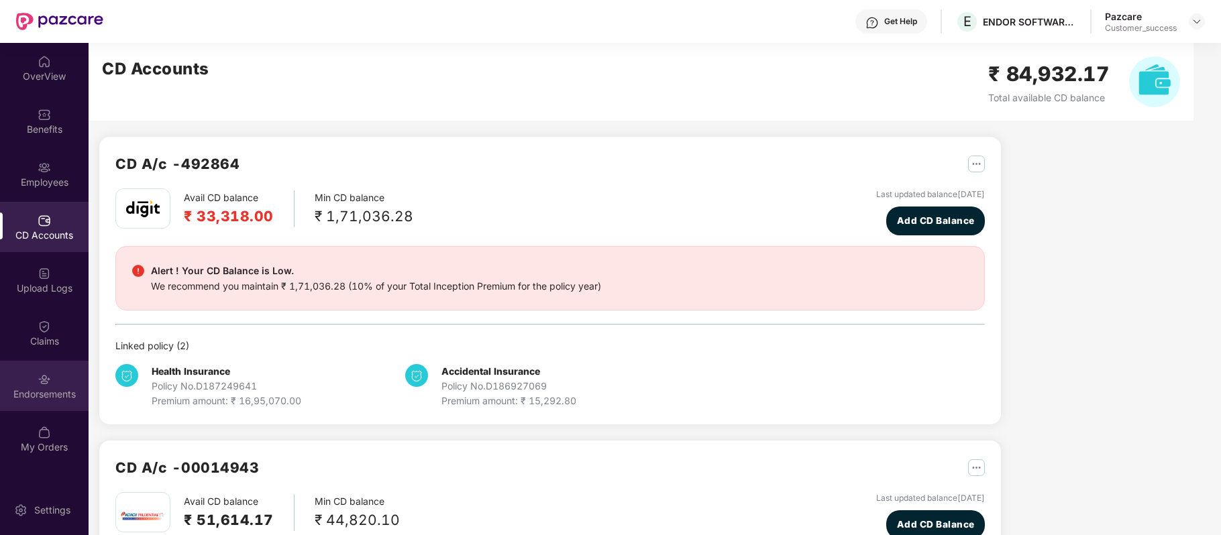
click at [47, 388] on div "Endorsements" at bounding box center [44, 394] width 89 height 13
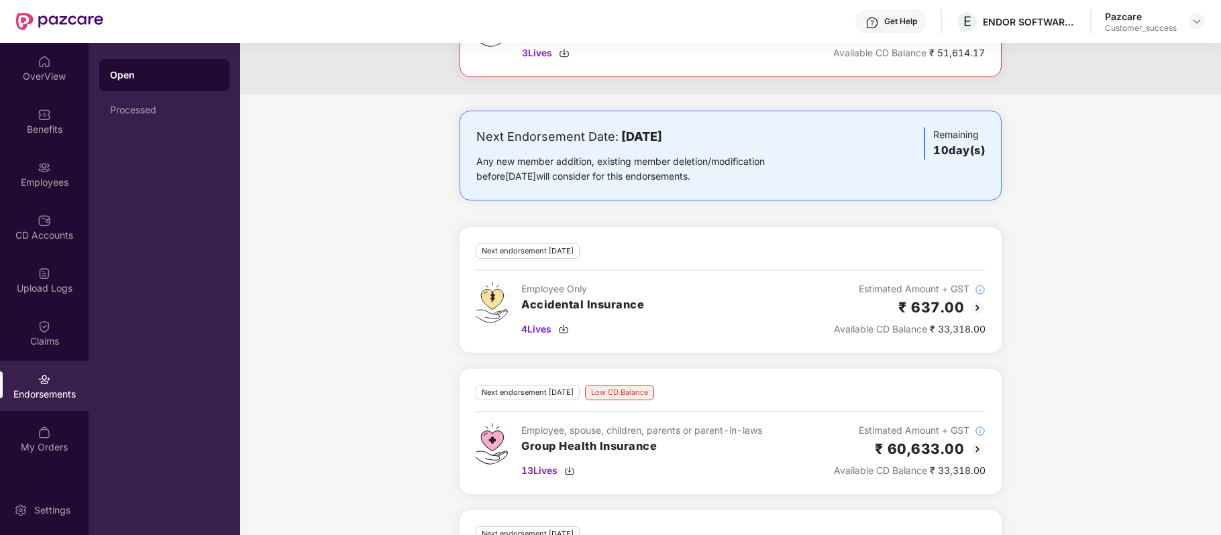
scroll to position [577, 0]
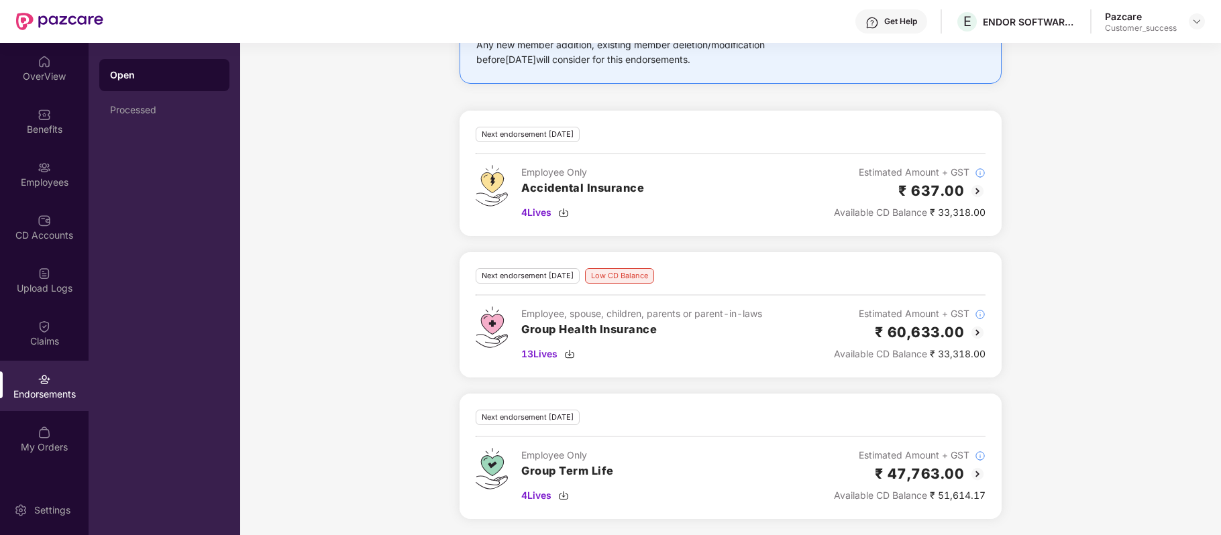
click at [969, 331] on img at bounding box center [977, 333] width 16 height 16
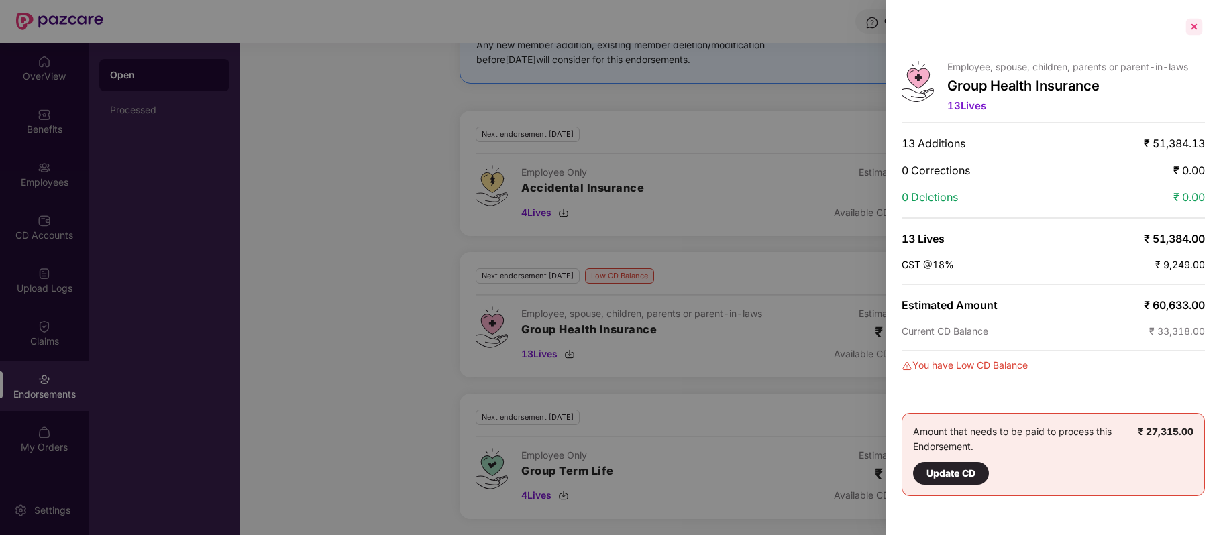
click at [1192, 30] on div at bounding box center [1193, 26] width 21 height 21
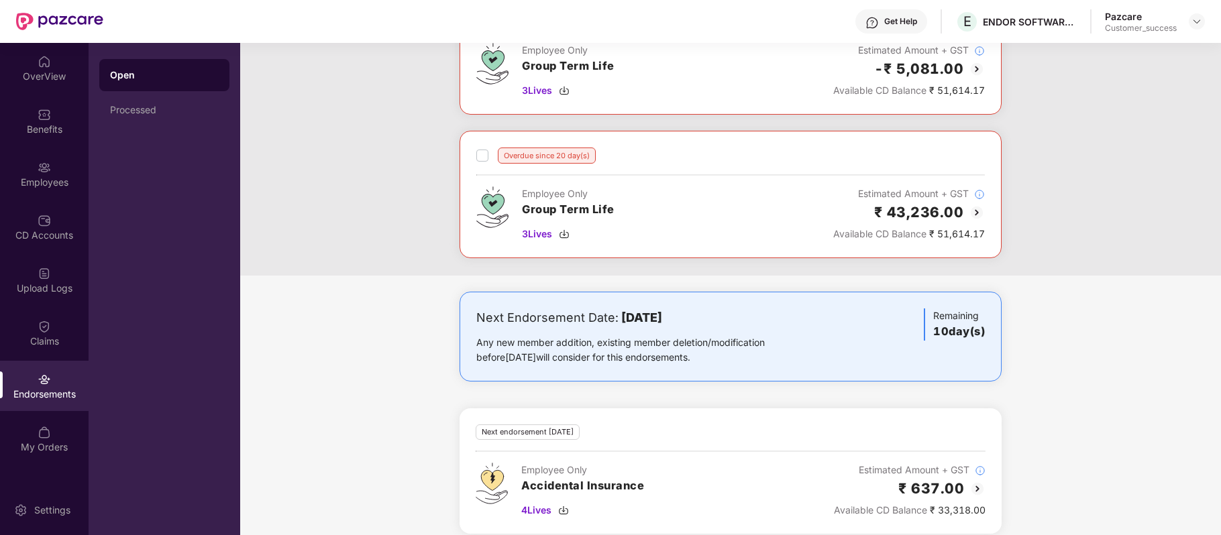
scroll to position [36, 0]
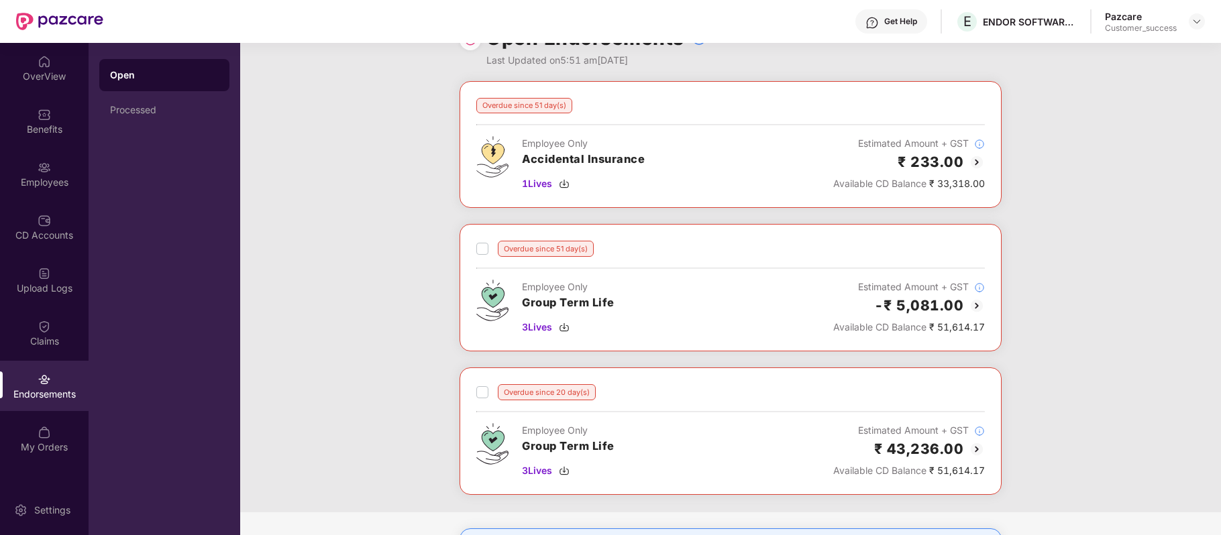
click at [975, 314] on img at bounding box center [976, 306] width 16 height 16
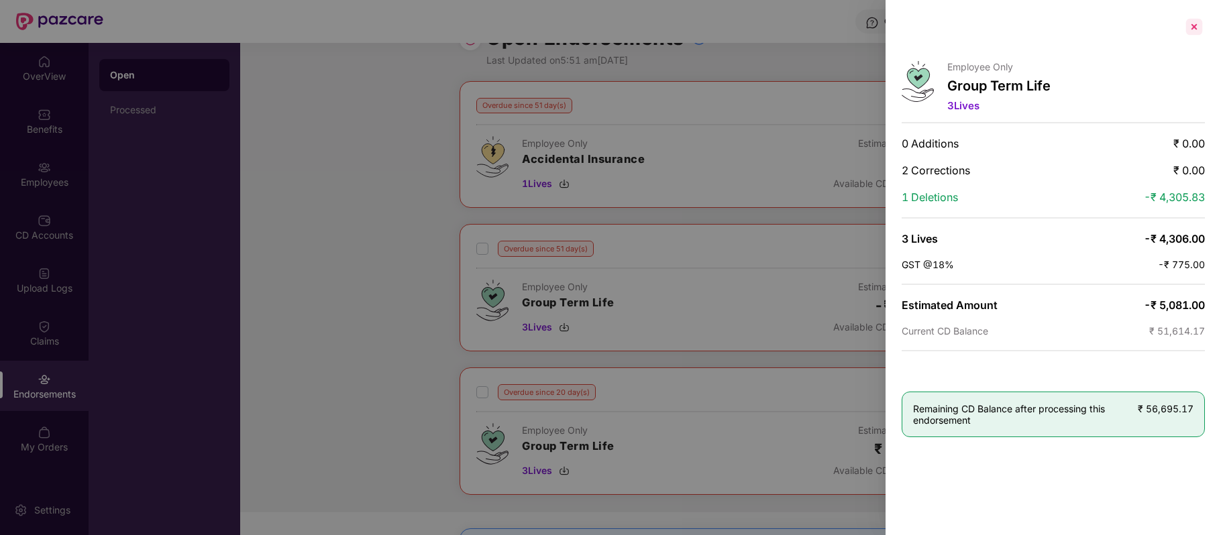
click at [1194, 34] on div at bounding box center [1193, 26] width 21 height 21
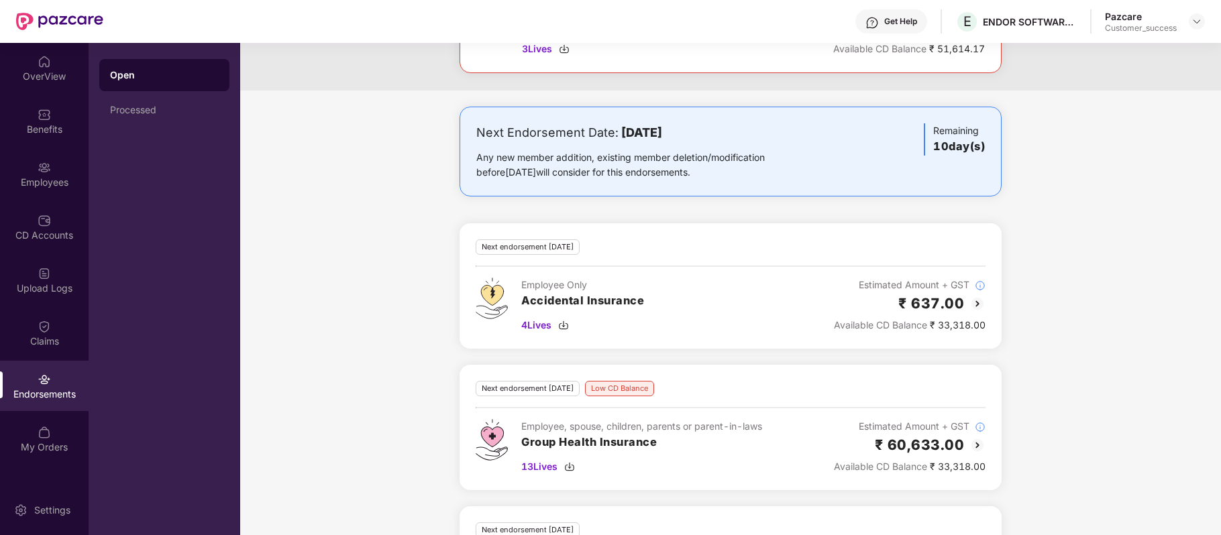
scroll to position [0, 0]
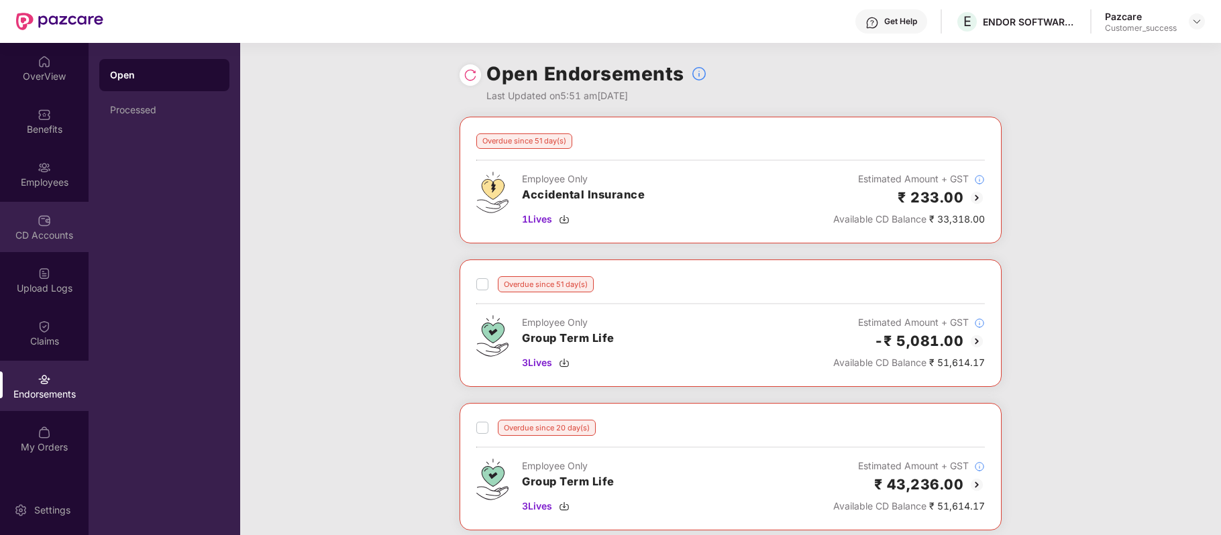
click at [38, 234] on div "CD Accounts" at bounding box center [44, 235] width 89 height 13
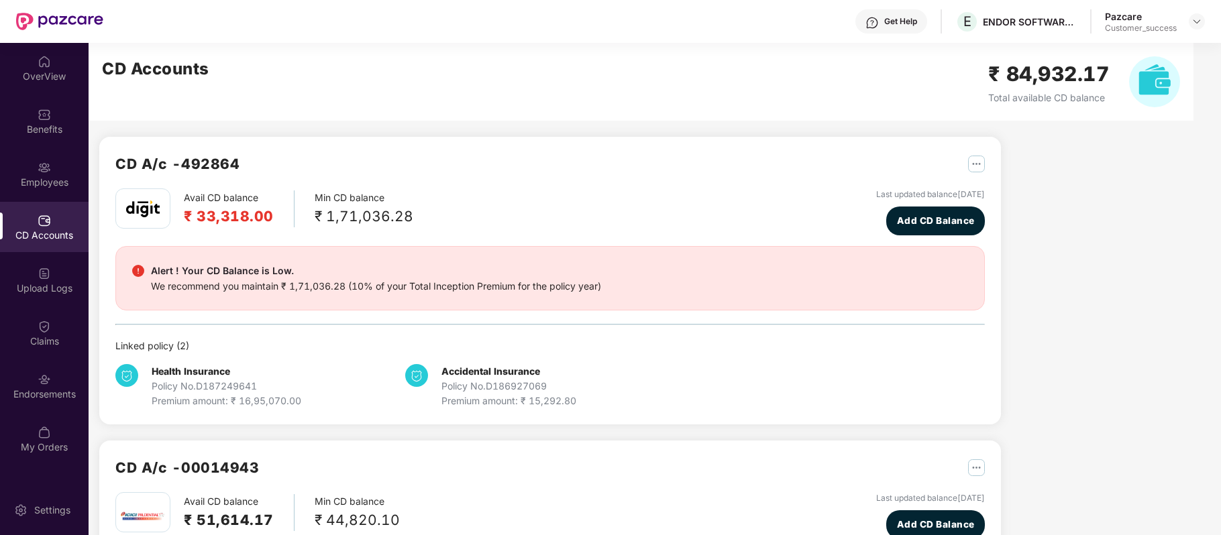
scroll to position [135, 0]
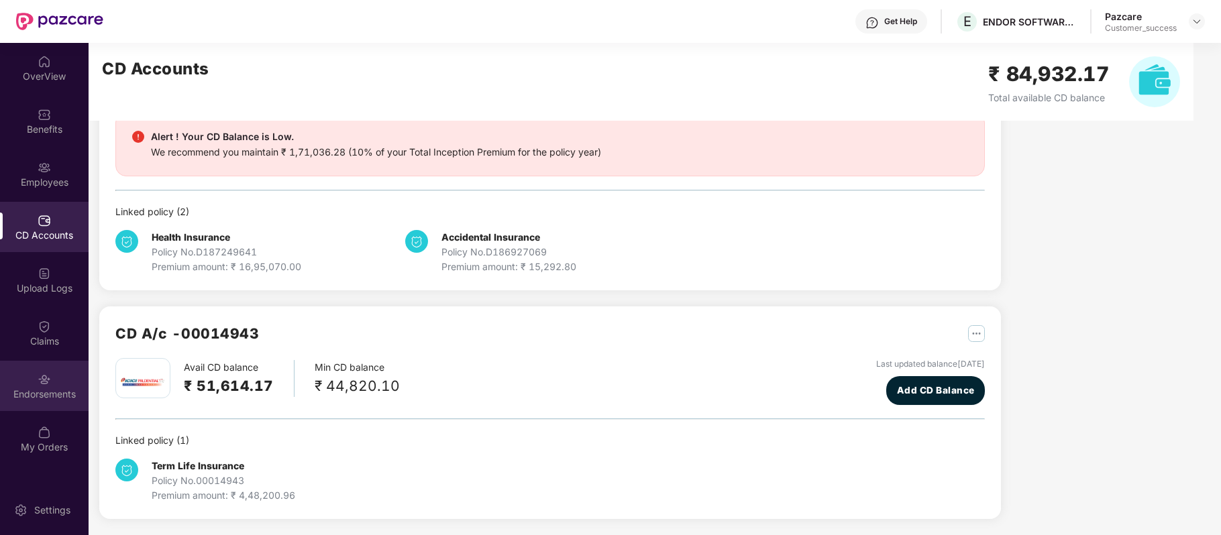
click at [40, 384] on img at bounding box center [44, 379] width 13 height 13
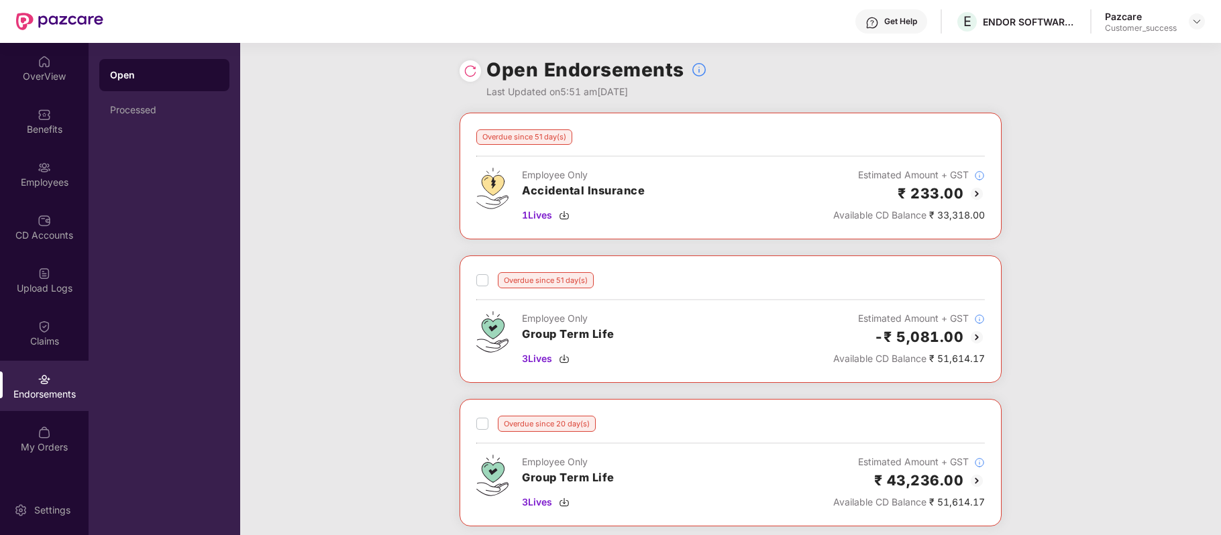
scroll to position [0, 0]
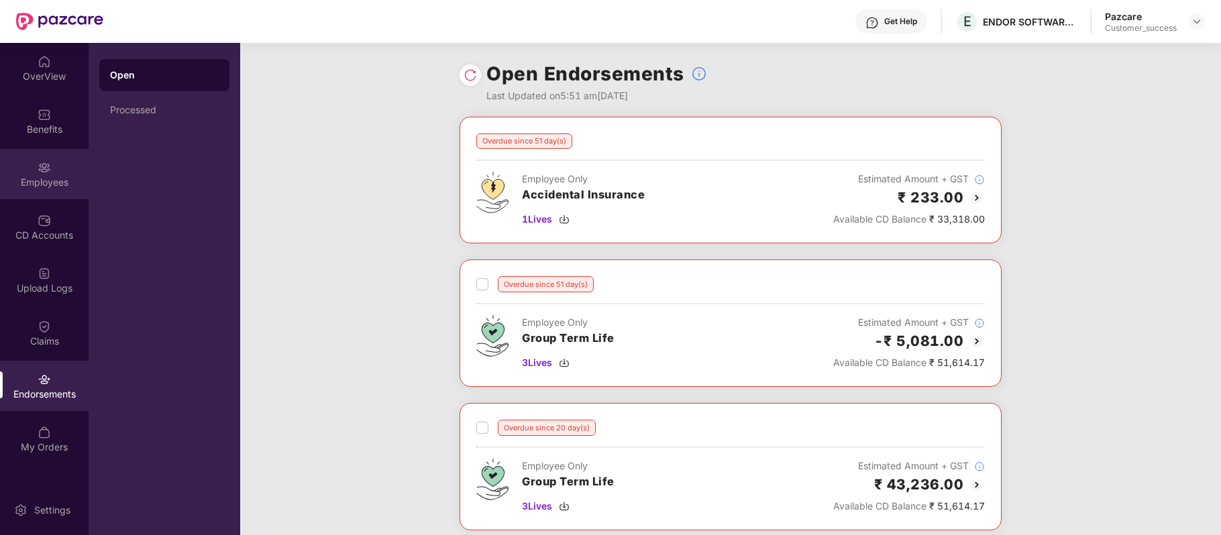
click at [52, 156] on div "Employees" at bounding box center [44, 174] width 89 height 50
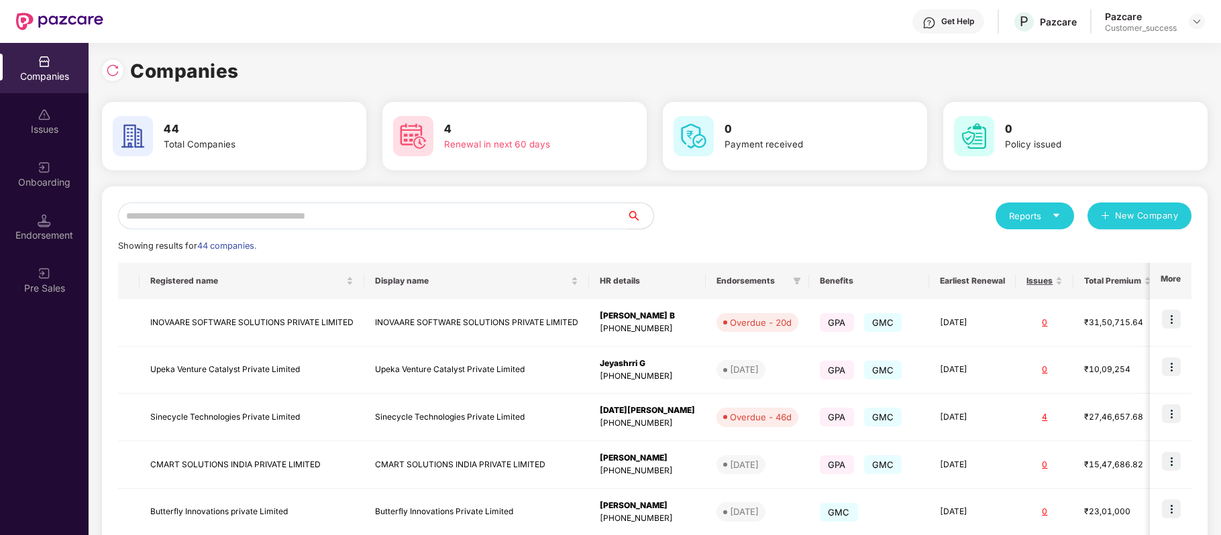
click at [378, 216] on input "text" at bounding box center [372, 216] width 508 height 27
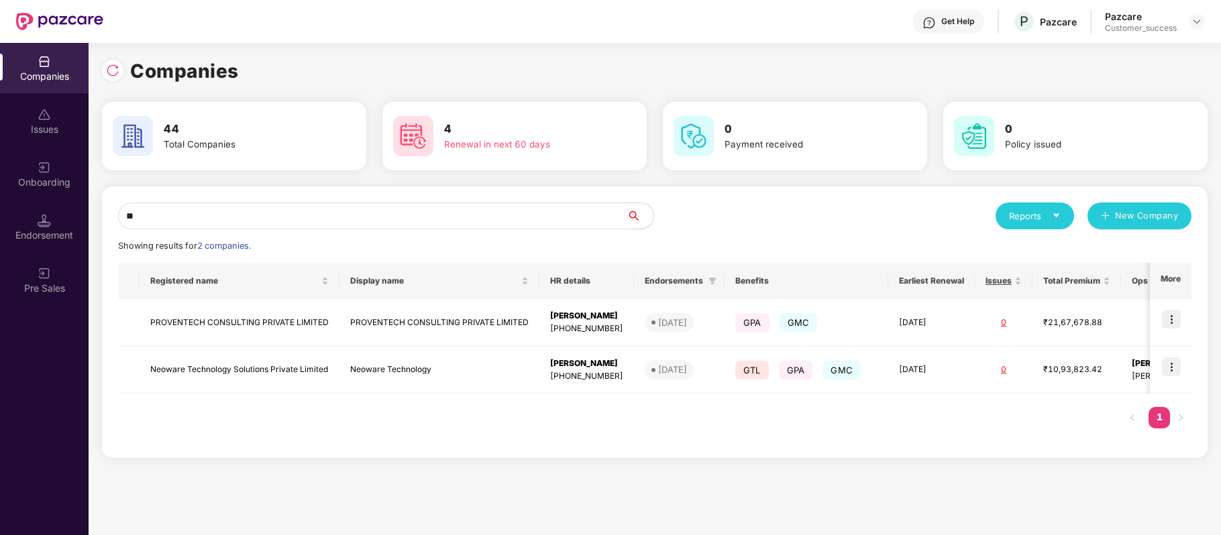
type input "*"
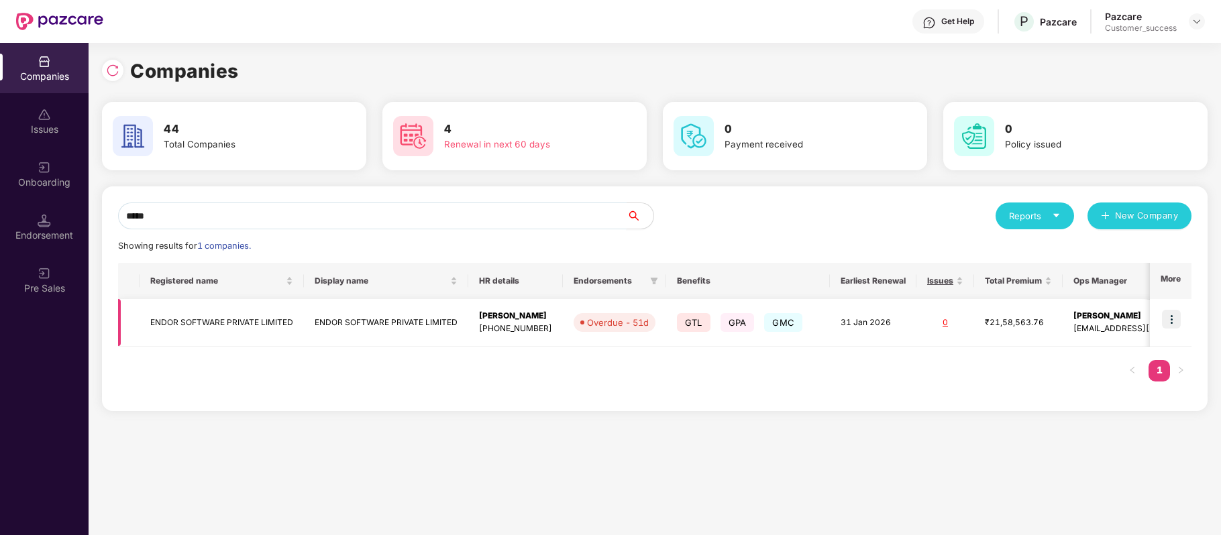
type input "*****"
click at [1167, 320] on img at bounding box center [1171, 319] width 19 height 19
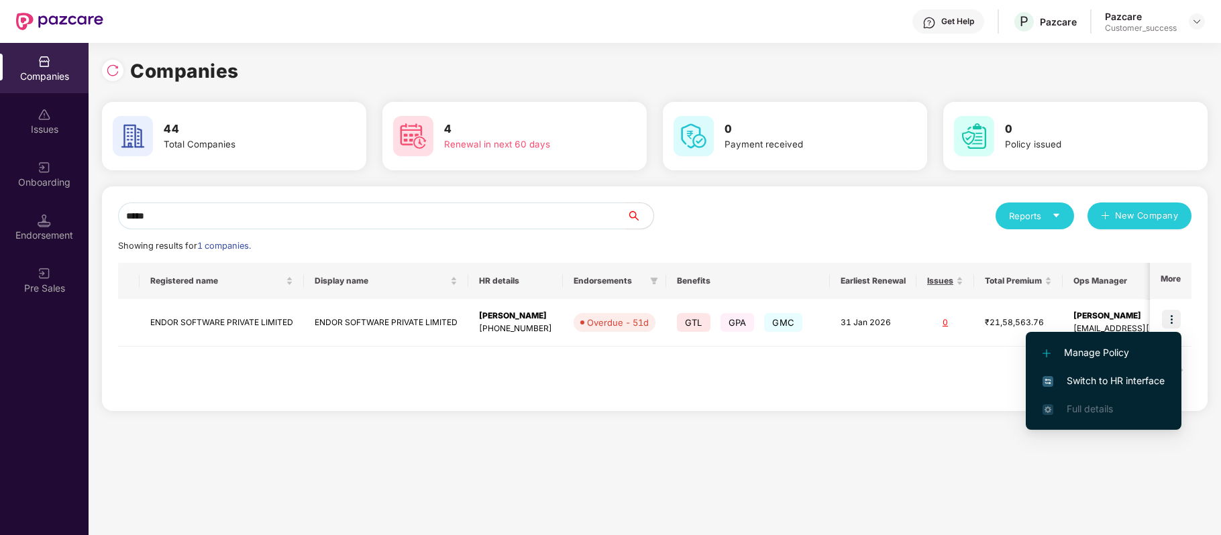
click at [1140, 374] on span "Switch to HR interface" at bounding box center [1103, 381] width 122 height 15
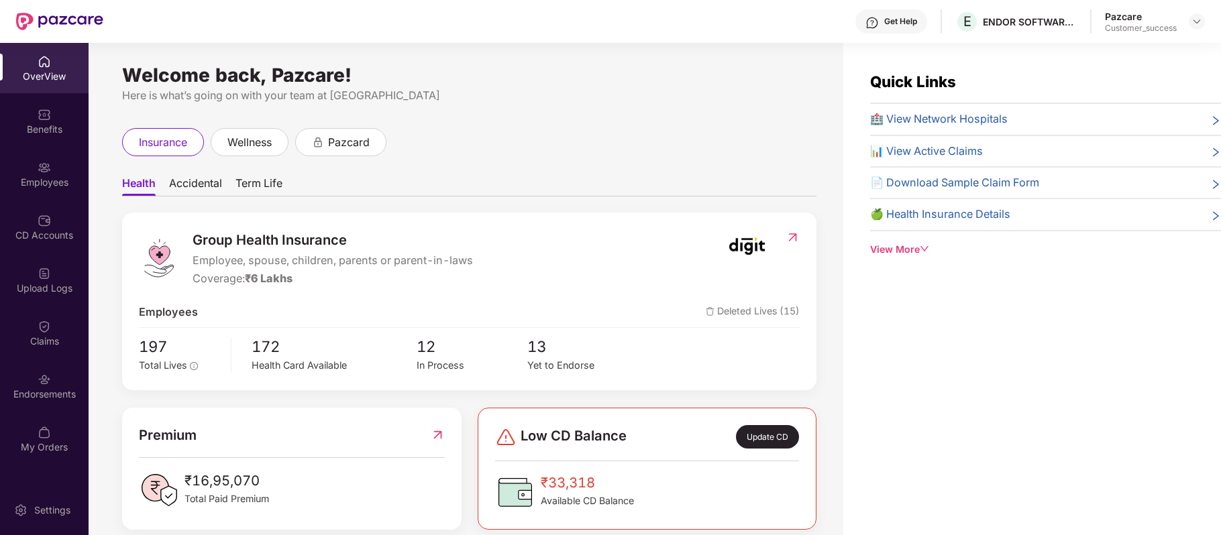
click at [43, 167] on img at bounding box center [44, 167] width 13 height 13
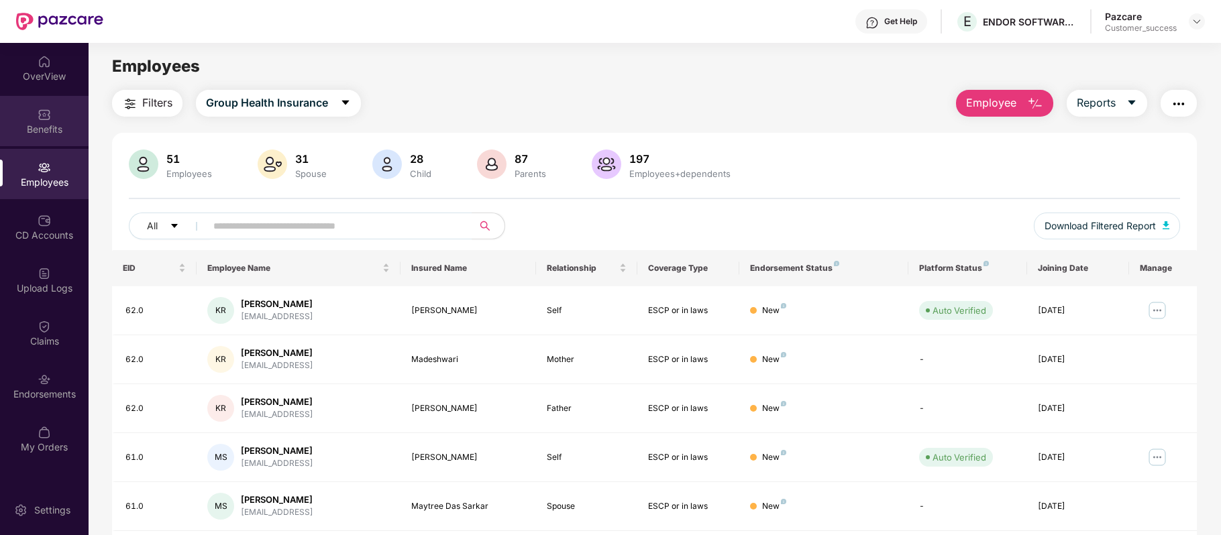
click at [48, 129] on div "Benefits" at bounding box center [44, 129] width 89 height 13
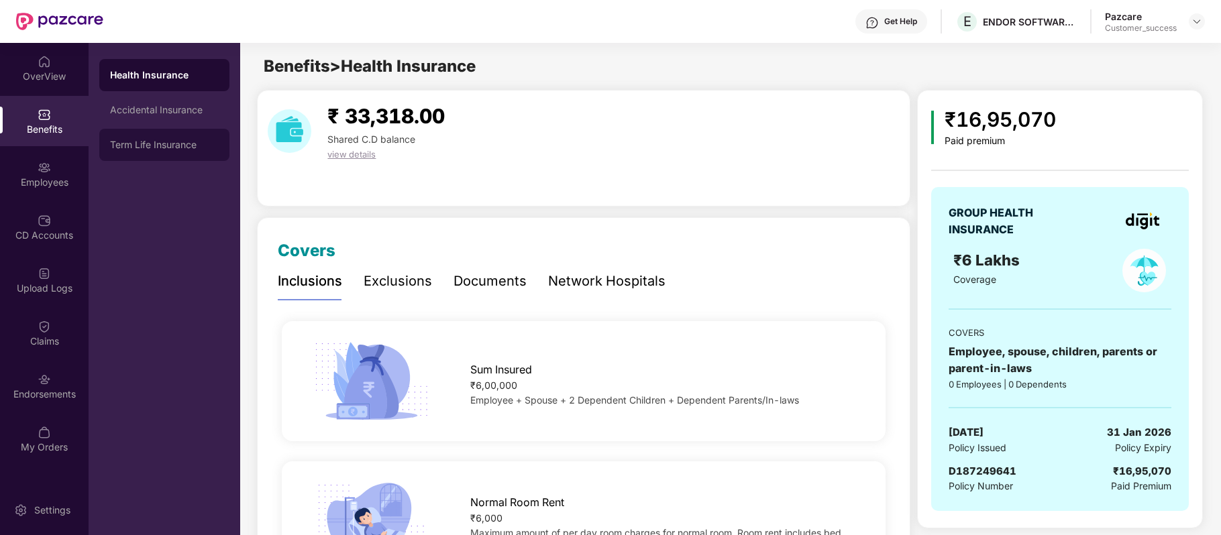
click at [162, 144] on div "Term Life Insurance" at bounding box center [164, 145] width 109 height 11
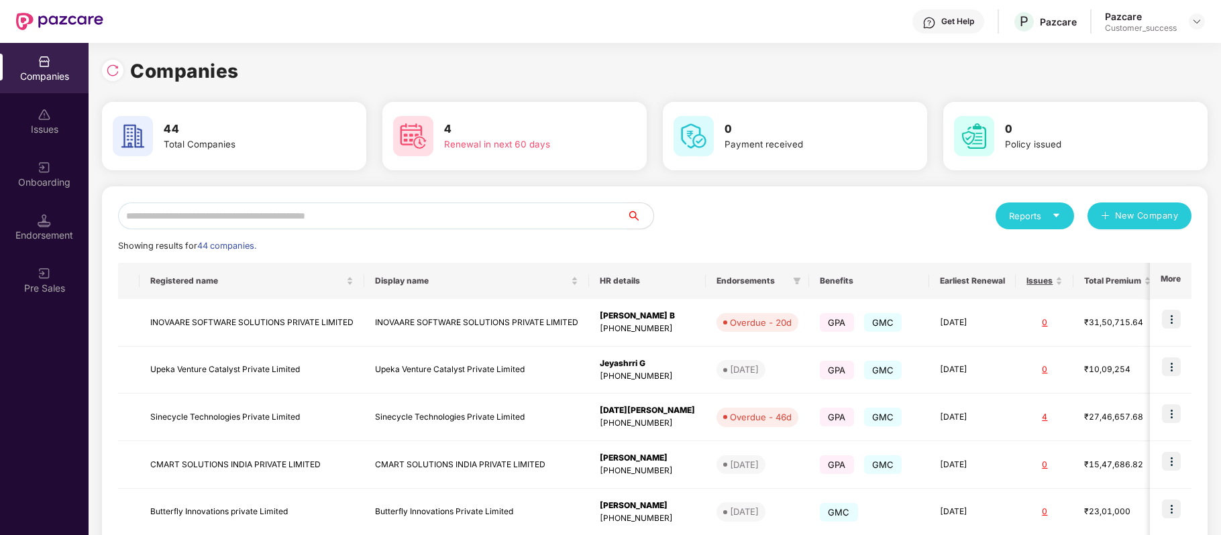
click at [333, 225] on input "text" at bounding box center [372, 216] width 508 height 27
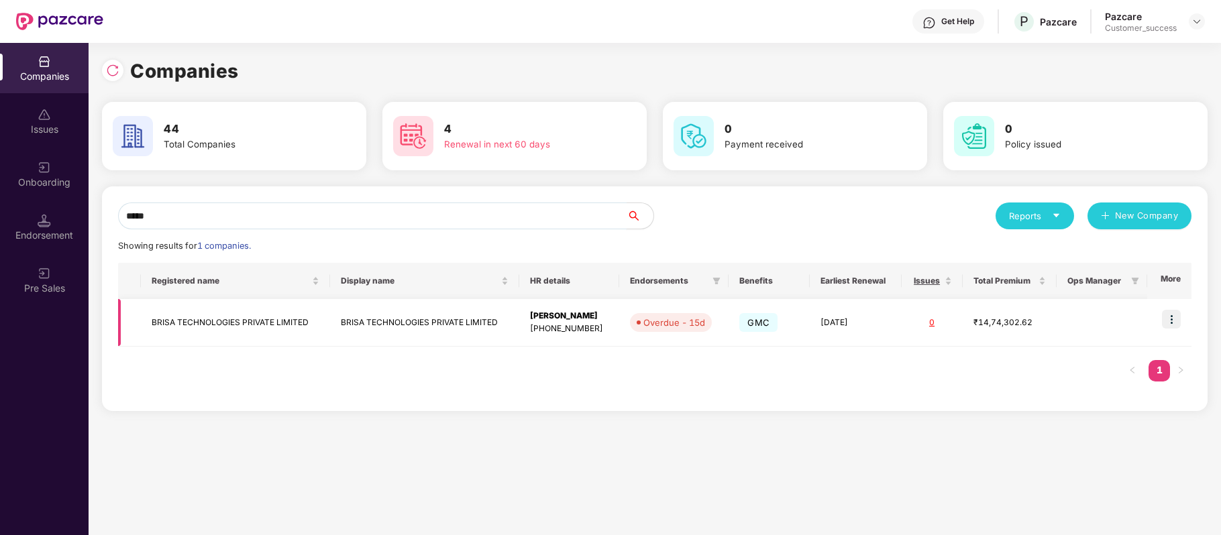
type input "*****"
click at [1175, 318] on img at bounding box center [1171, 319] width 19 height 19
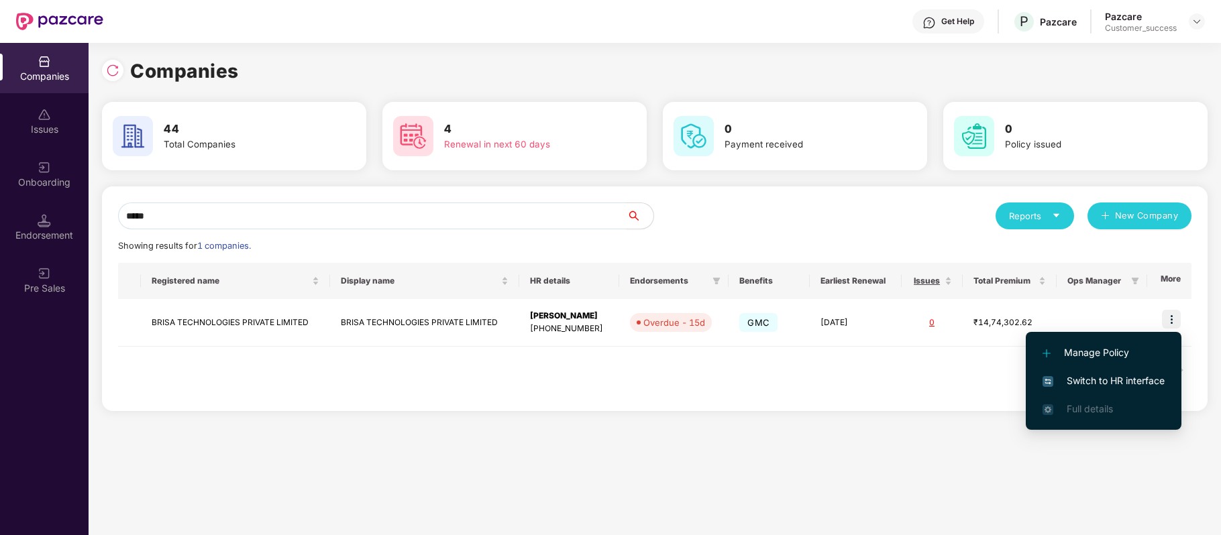
click at [1133, 379] on span "Switch to HR interface" at bounding box center [1103, 381] width 122 height 15
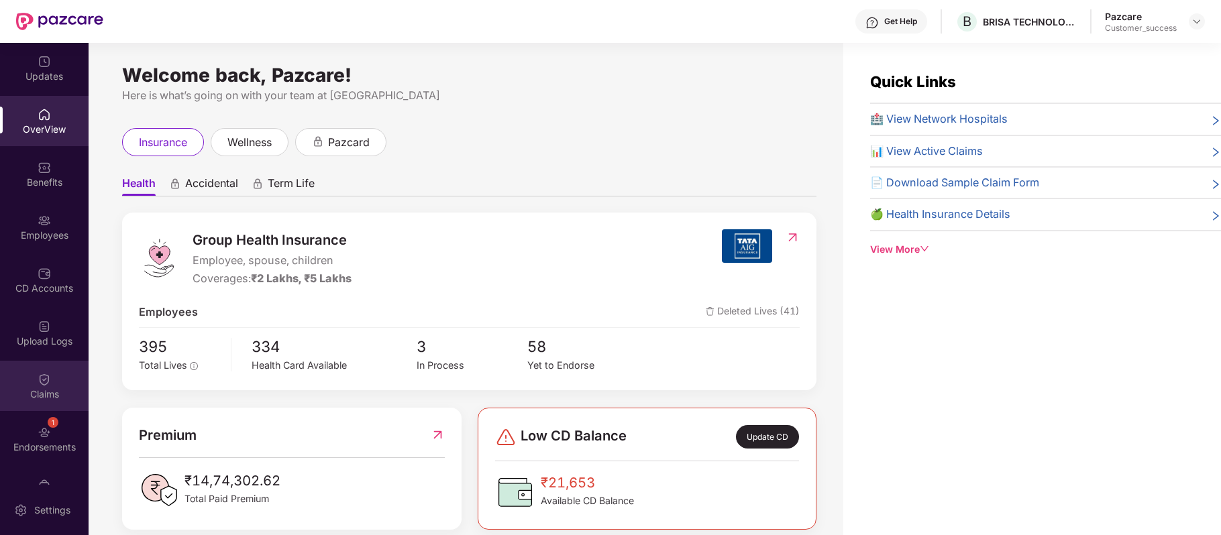
click at [47, 361] on div "Claims" at bounding box center [44, 386] width 89 height 50
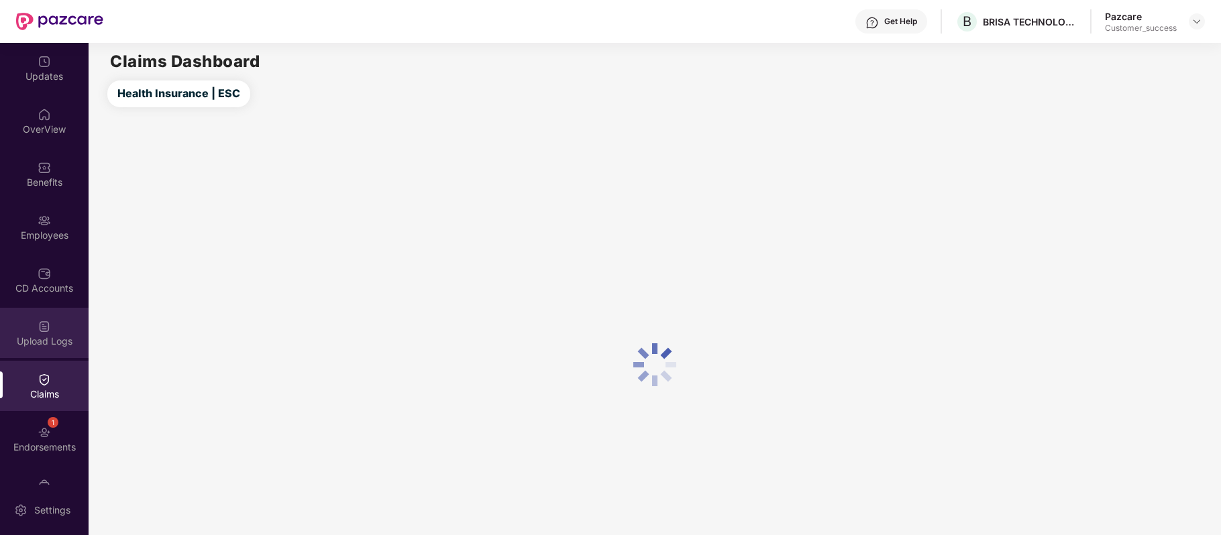
click at [49, 333] on div "Upload Logs" at bounding box center [44, 333] width 89 height 50
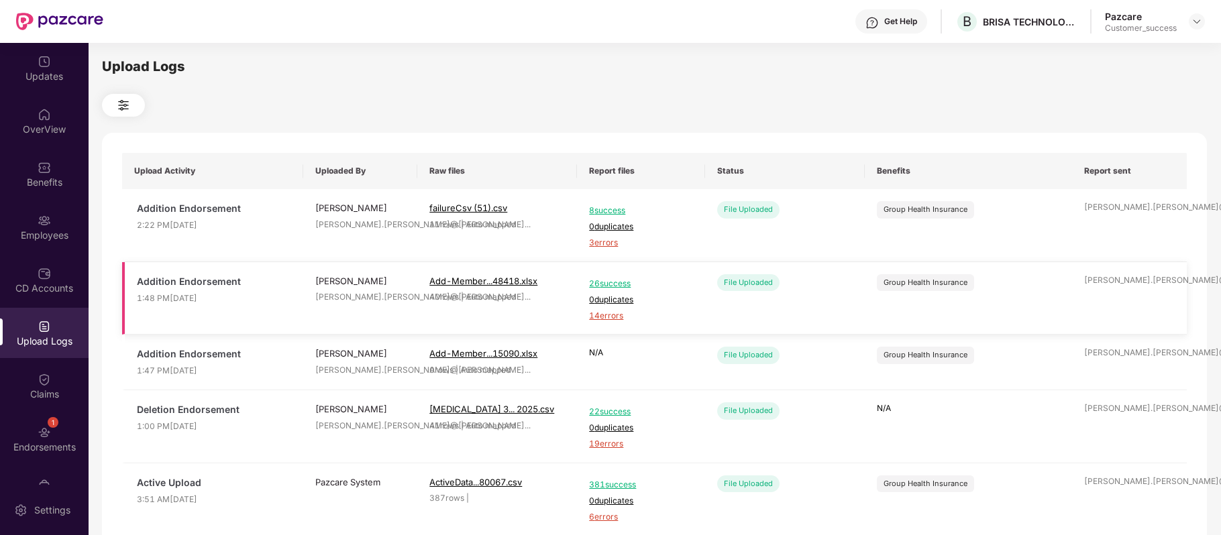
click at [609, 313] on span "14 errors" at bounding box center [640, 316] width 103 height 13
click at [44, 227] on div "Employees" at bounding box center [44, 227] width 89 height 50
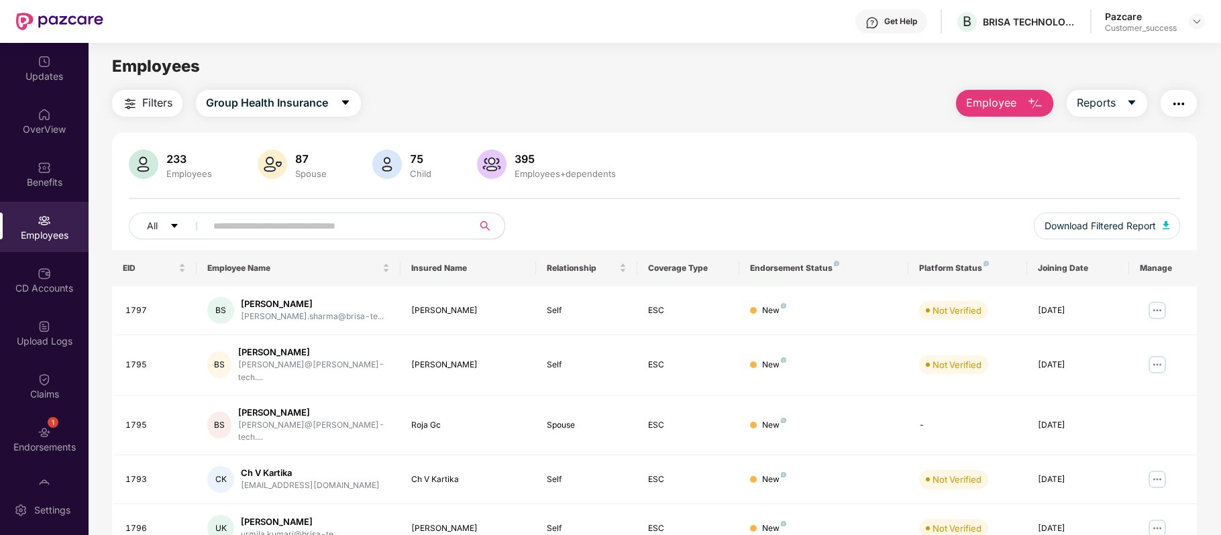
click at [283, 219] on input "text" at bounding box center [333, 226] width 241 height 20
paste input "****"
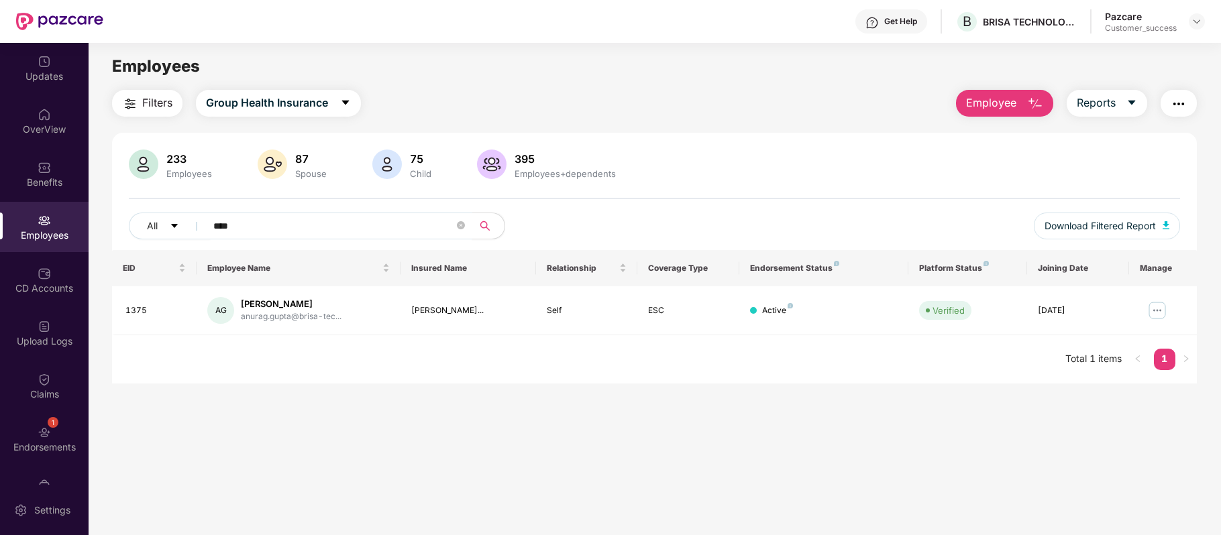
type input "****"
click at [243, 226] on input "****" at bounding box center [333, 226] width 241 height 20
click at [1156, 314] on img at bounding box center [1156, 310] width 21 height 21
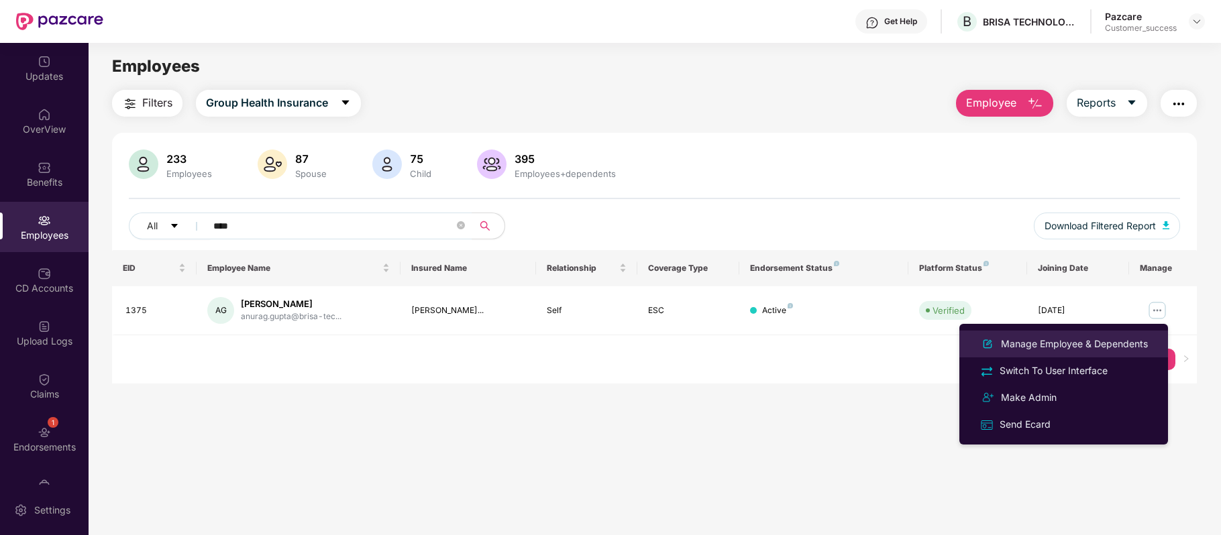
click at [1049, 337] on div "Manage Employee & Dependents" at bounding box center [1074, 344] width 152 height 15
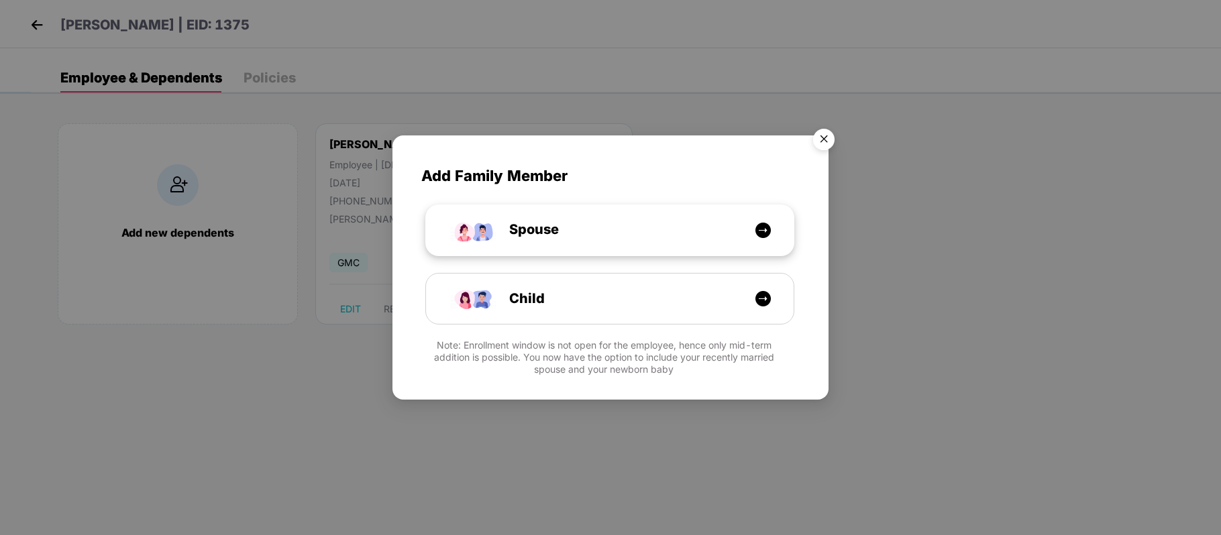
click at [620, 233] on div "Spouse" at bounding box center [617, 229] width 276 height 21
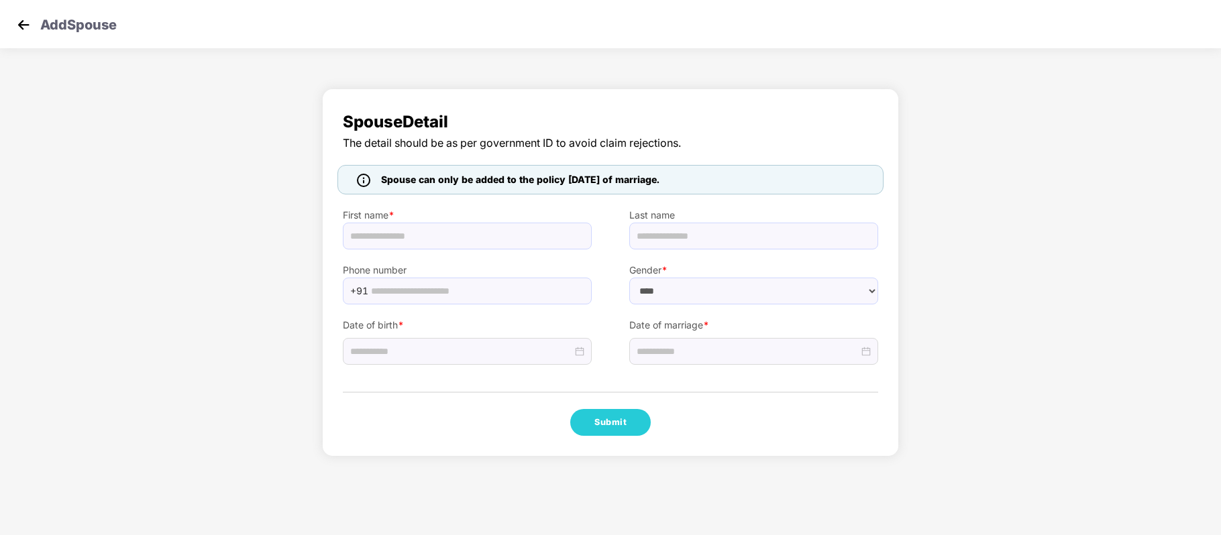
select select "******"
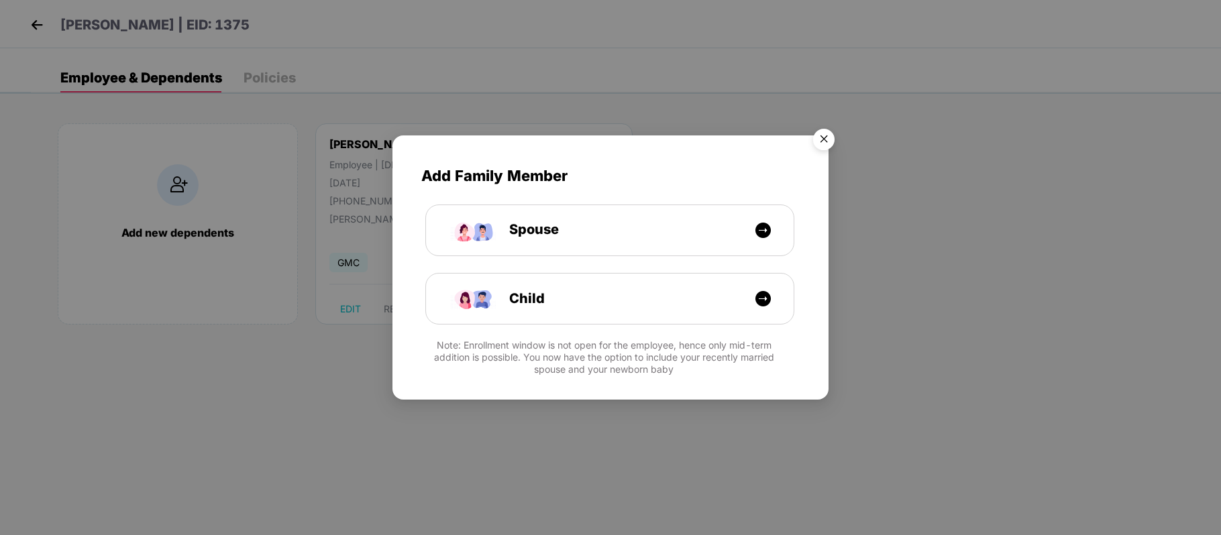
click at [825, 135] on img "Close" at bounding box center [824, 142] width 38 height 38
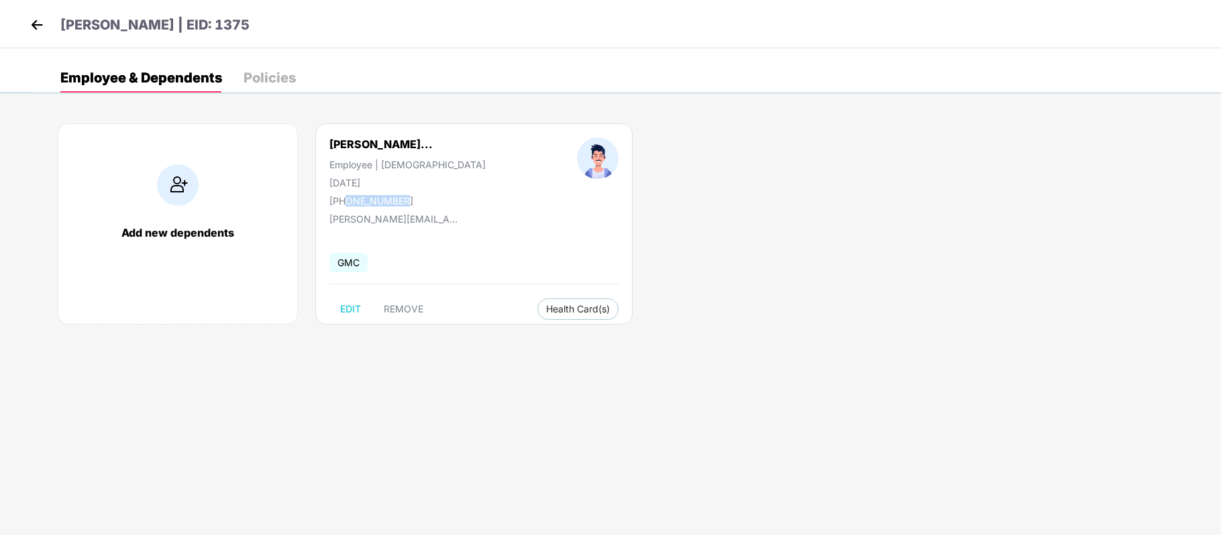
drag, startPoint x: 408, startPoint y: 201, endPoint x: 346, endPoint y: 197, distance: 62.5
click at [346, 197] on div "+919921620720" at bounding box center [407, 200] width 156 height 11
copy div "9921620720"
click at [175, 203] on img at bounding box center [178, 185] width 42 height 42
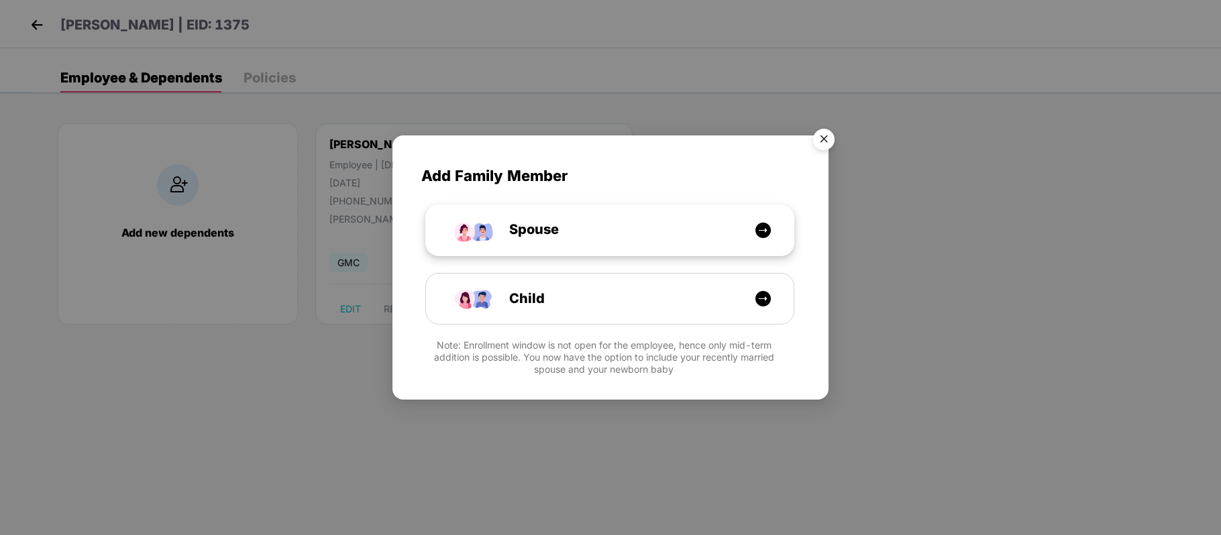
click at [602, 242] on div "Spouse" at bounding box center [610, 230] width 368 height 50
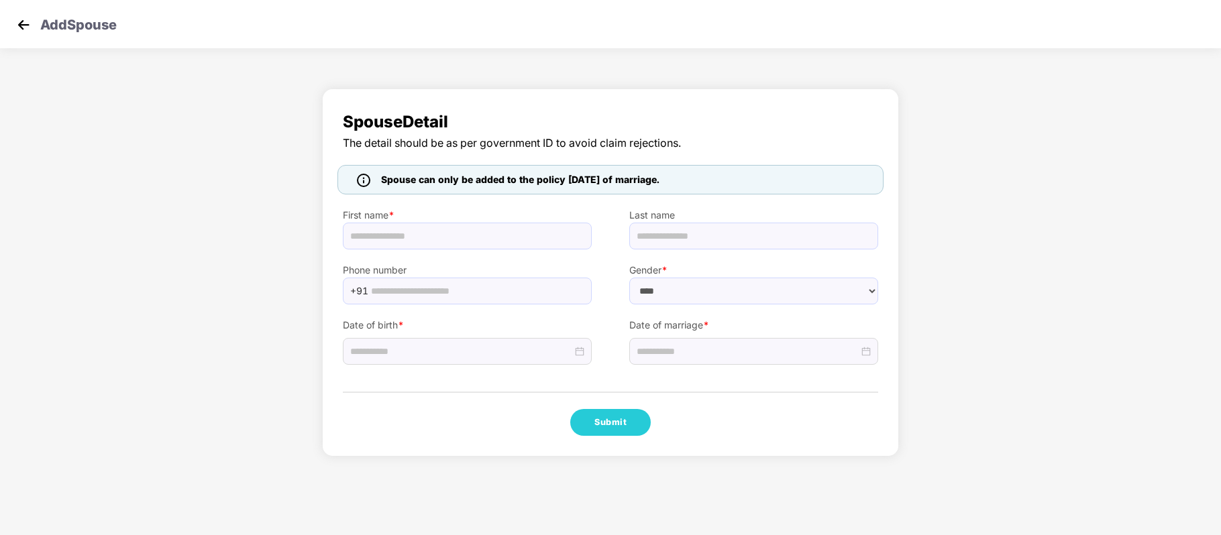
select select "******"
click at [433, 290] on input "text" at bounding box center [477, 291] width 213 height 20
paste input "**********"
type input "**********"
click at [472, 242] on input "text" at bounding box center [467, 236] width 249 height 27
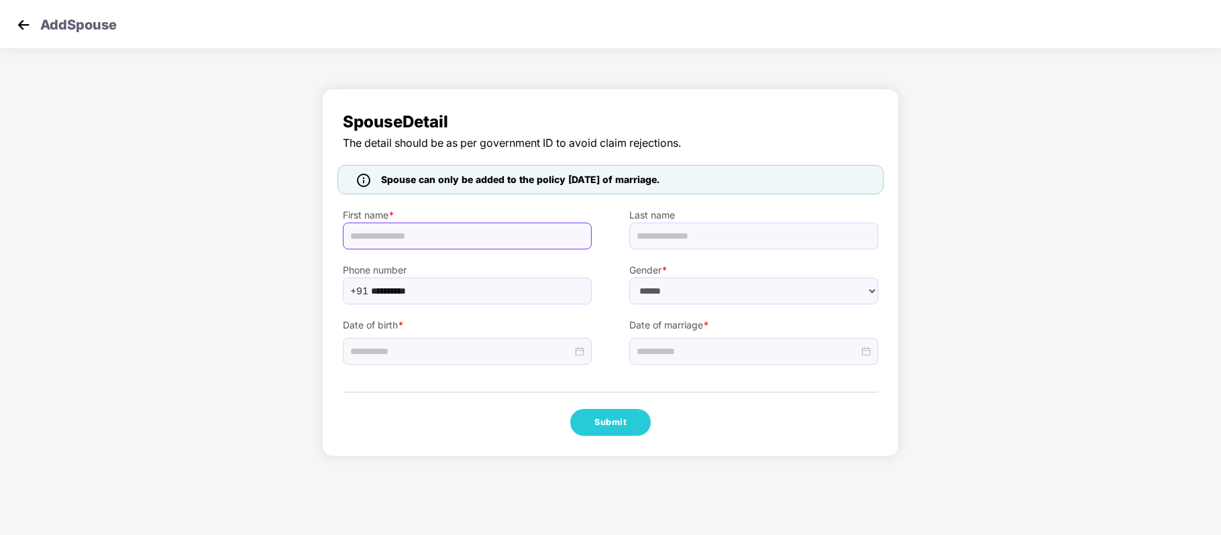
paste input "**********"
type input "**********"
click at [428, 349] on input at bounding box center [461, 351] width 222 height 15
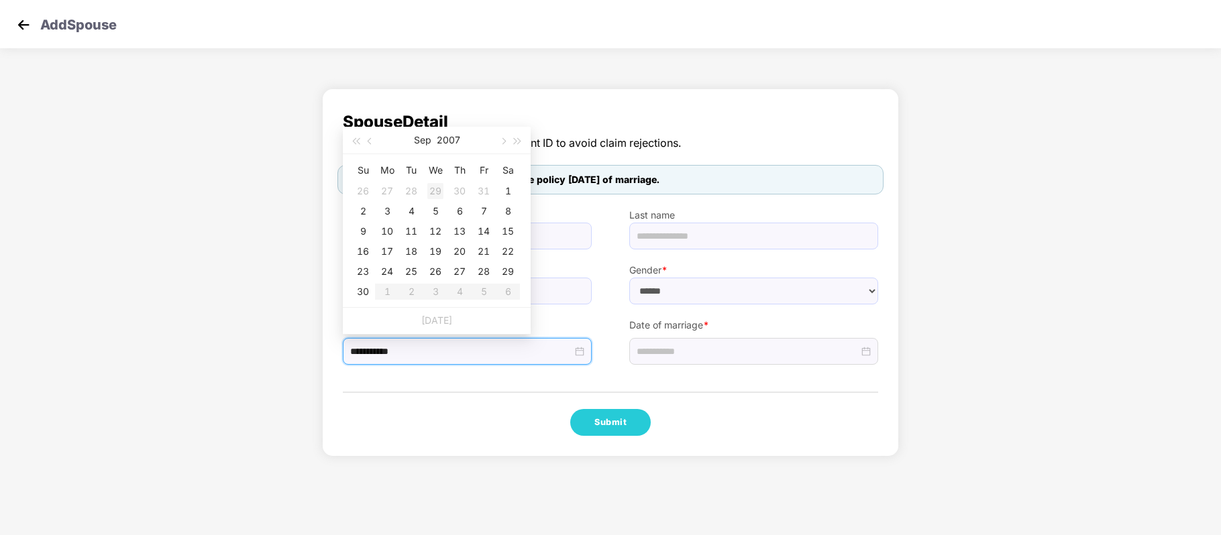
type input "**********"
click at [445, 140] on button "2007" at bounding box center [448, 140] width 23 height 27
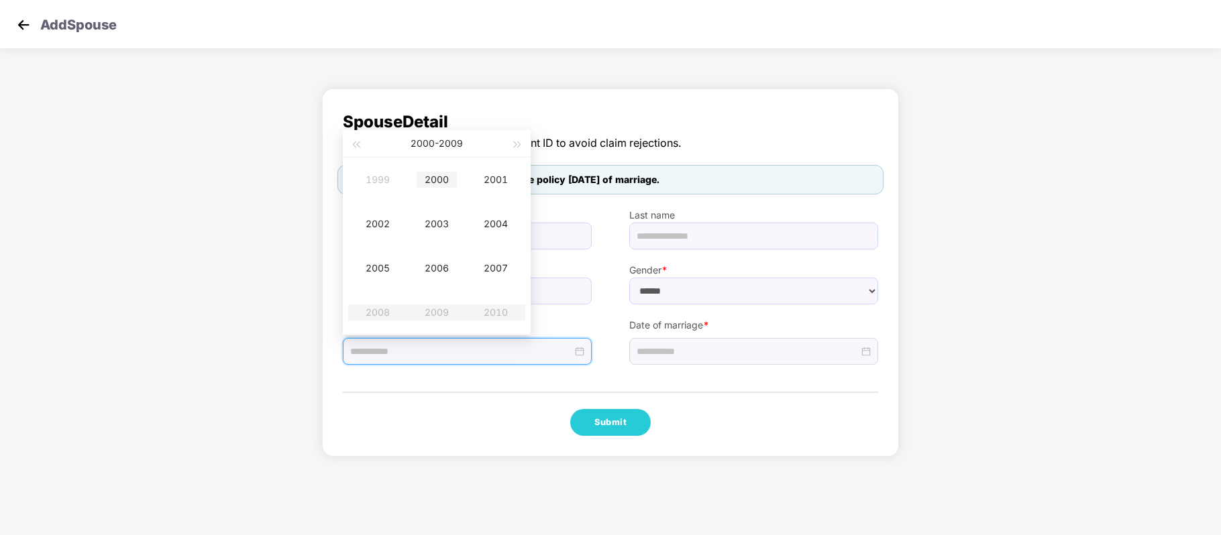
type input "**********"
click at [441, 181] on div "2000" at bounding box center [436, 180] width 40 height 16
type input "**********"
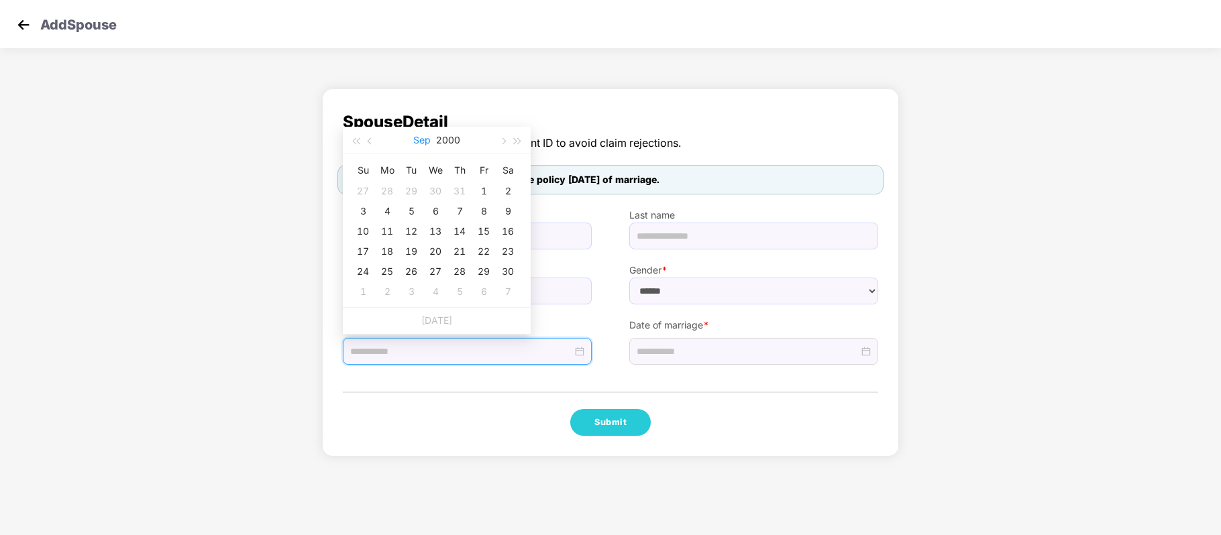
click at [420, 140] on button "Sep" at bounding box center [421, 140] width 17 height 27
type input "**********"
click at [484, 311] on div "Dec" at bounding box center [496, 312] width 40 height 16
type input "**********"
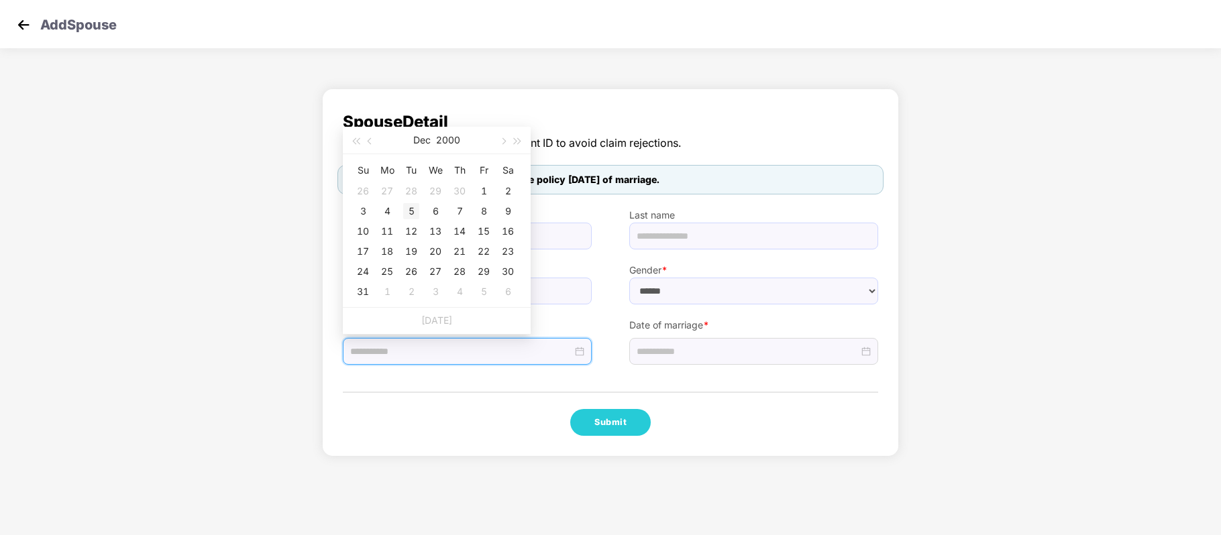
click at [414, 211] on div "5" at bounding box center [411, 211] width 16 height 16
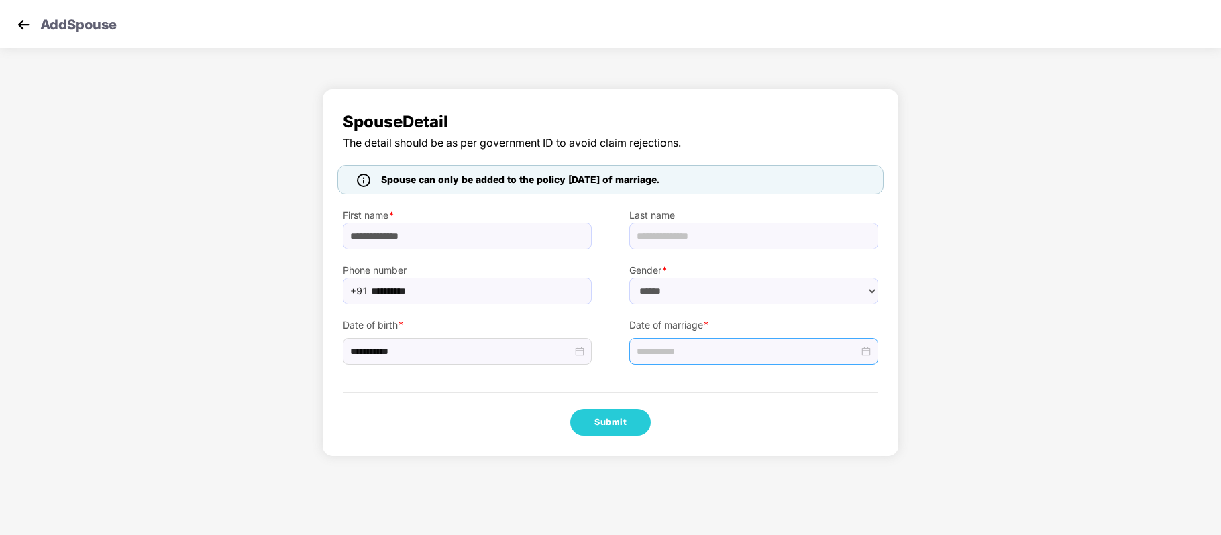
click at [667, 361] on div at bounding box center [753, 351] width 249 height 27
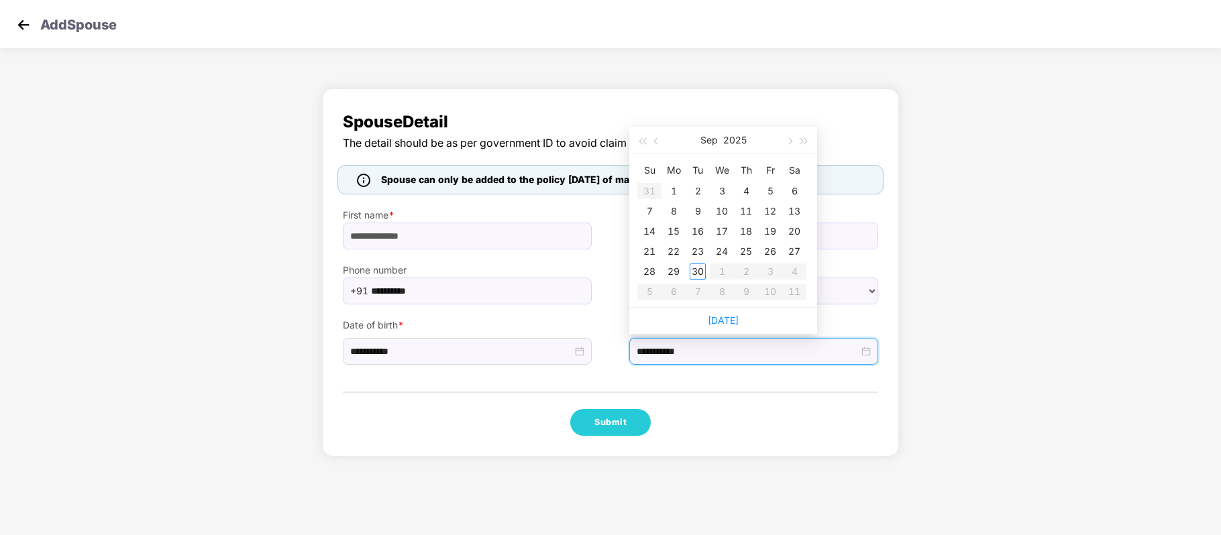
type input "**********"
click at [673, 186] on div "1" at bounding box center [673, 191] width 16 height 16
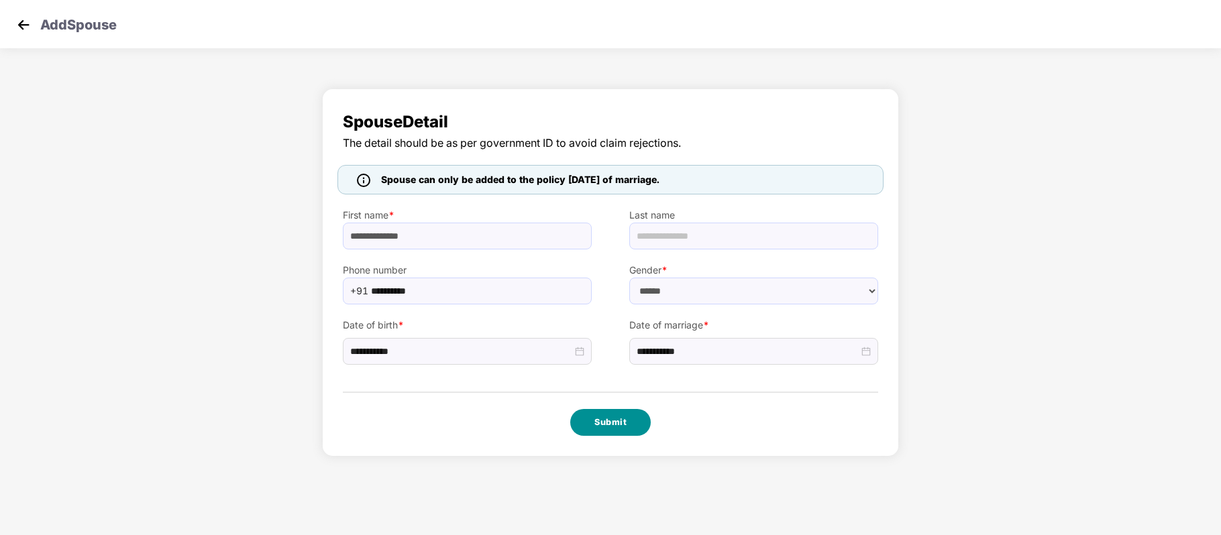
click at [617, 428] on button "Submit" at bounding box center [610, 422] width 80 height 27
select select "******"
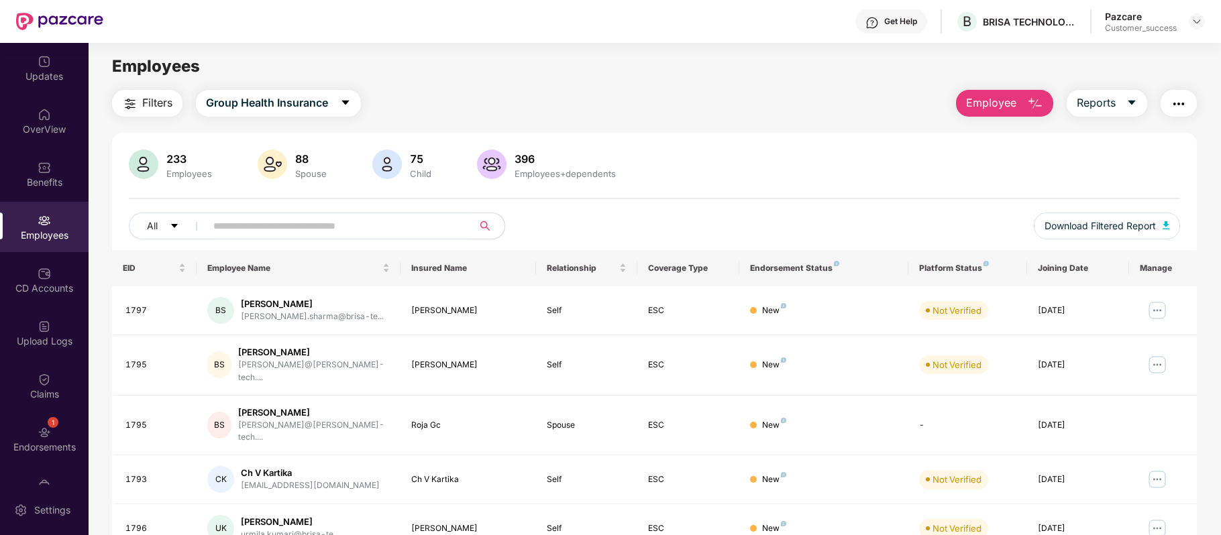
click at [1038, 110] on img "button" at bounding box center [1035, 104] width 16 height 16
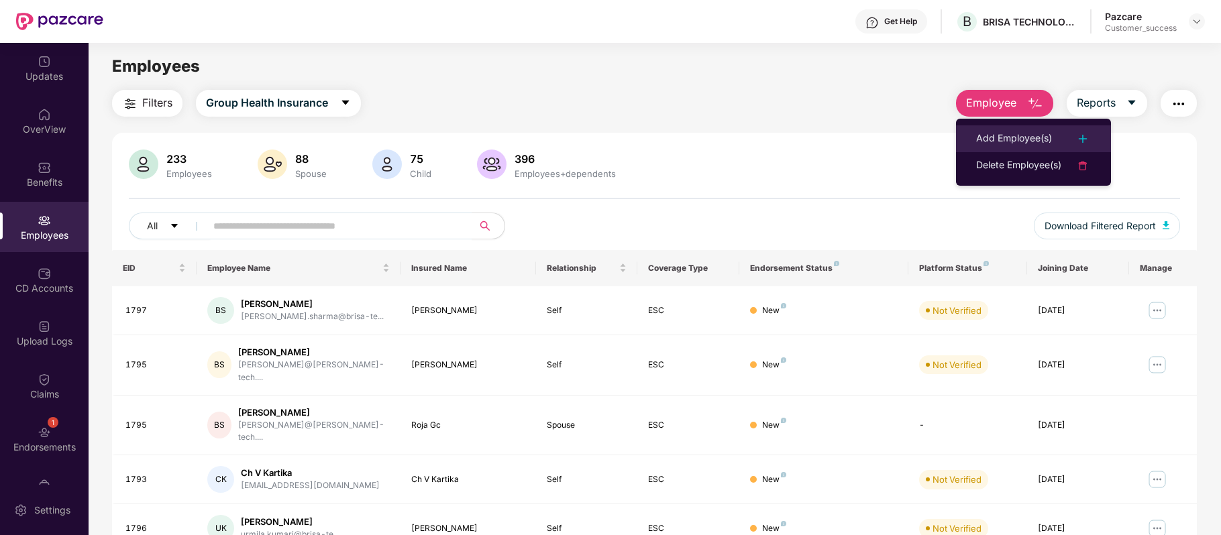
click at [1014, 138] on div "Add Employee(s)" at bounding box center [1014, 139] width 76 height 16
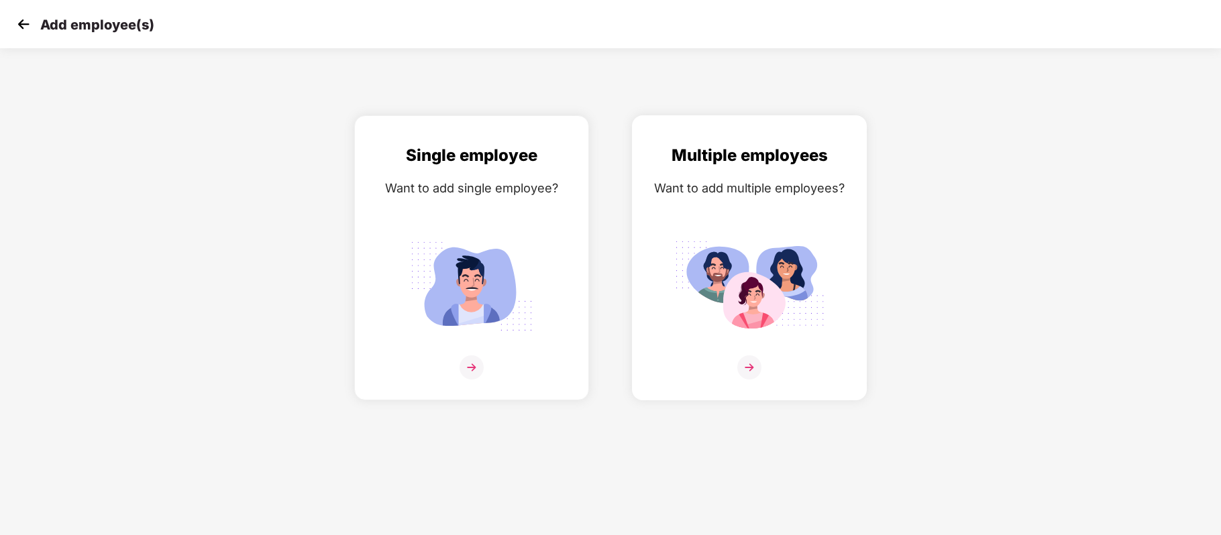
click at [749, 376] on img at bounding box center [749, 367] width 24 height 24
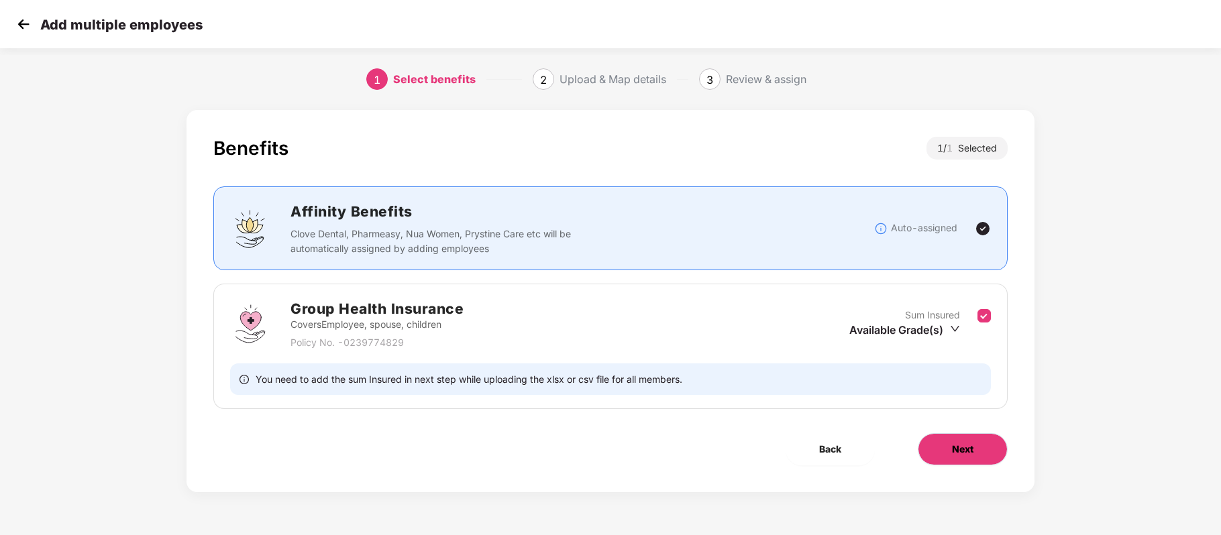
click at [972, 448] on span "Next" at bounding box center [962, 449] width 21 height 15
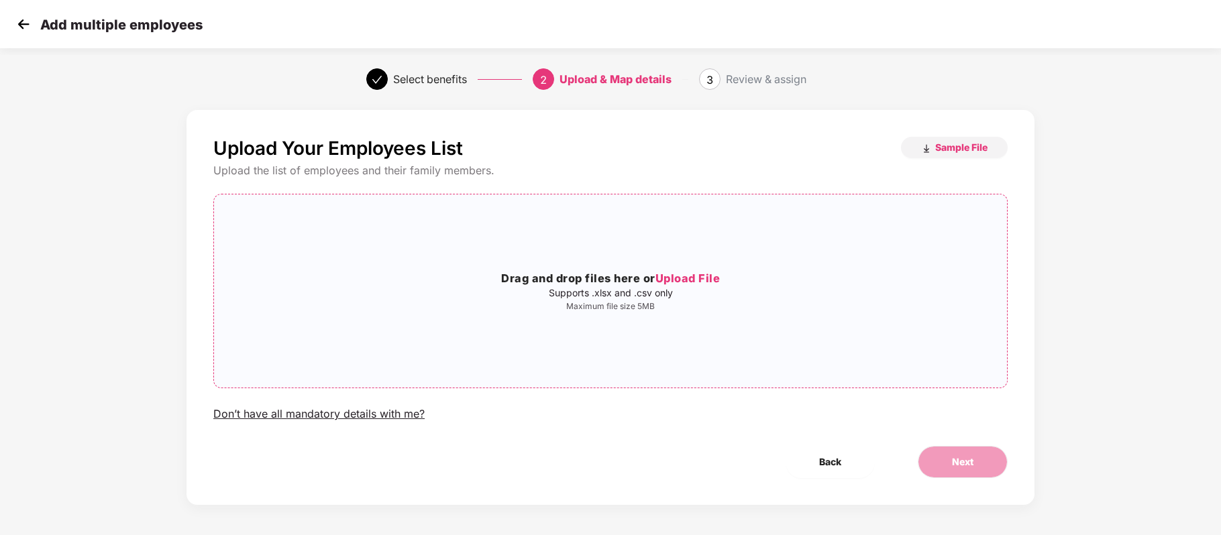
click at [687, 272] on span "Upload File" at bounding box center [687, 278] width 65 height 13
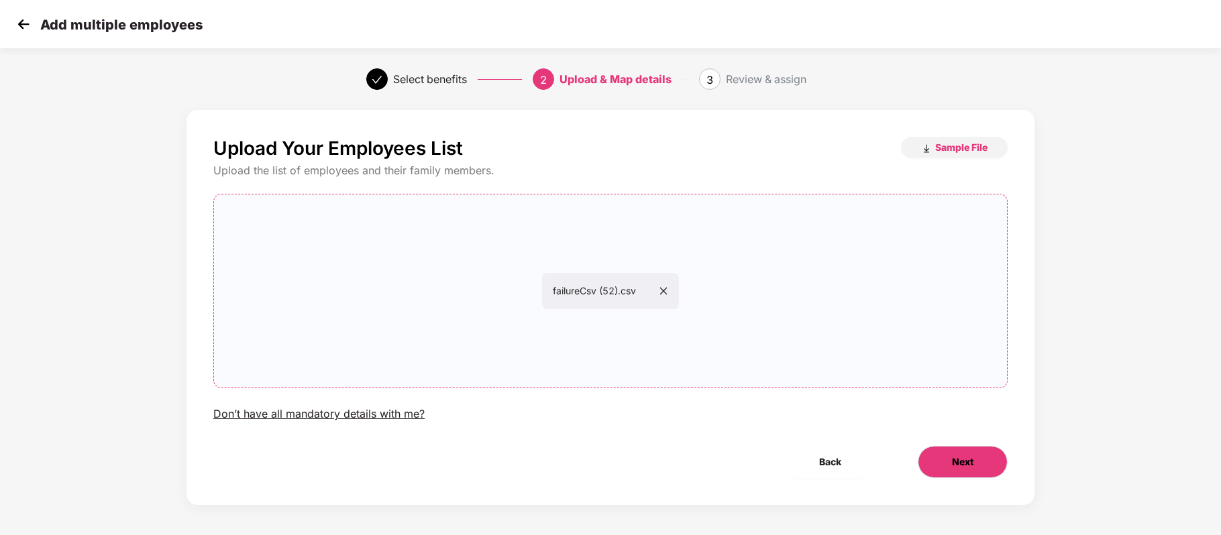
click at [961, 460] on span "Next" at bounding box center [962, 462] width 21 height 15
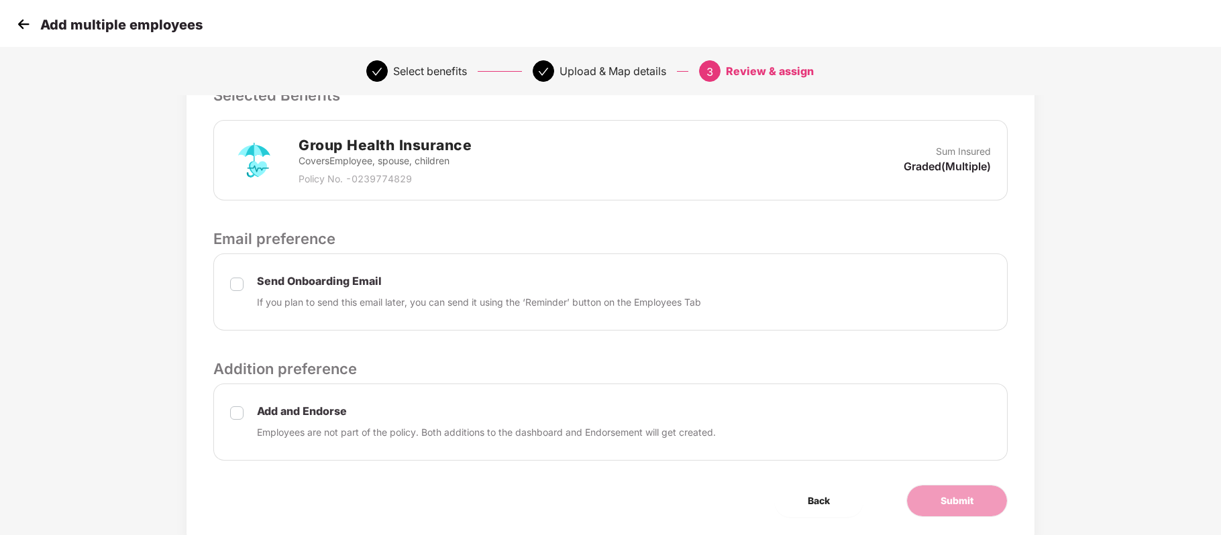
scroll to position [314, 1]
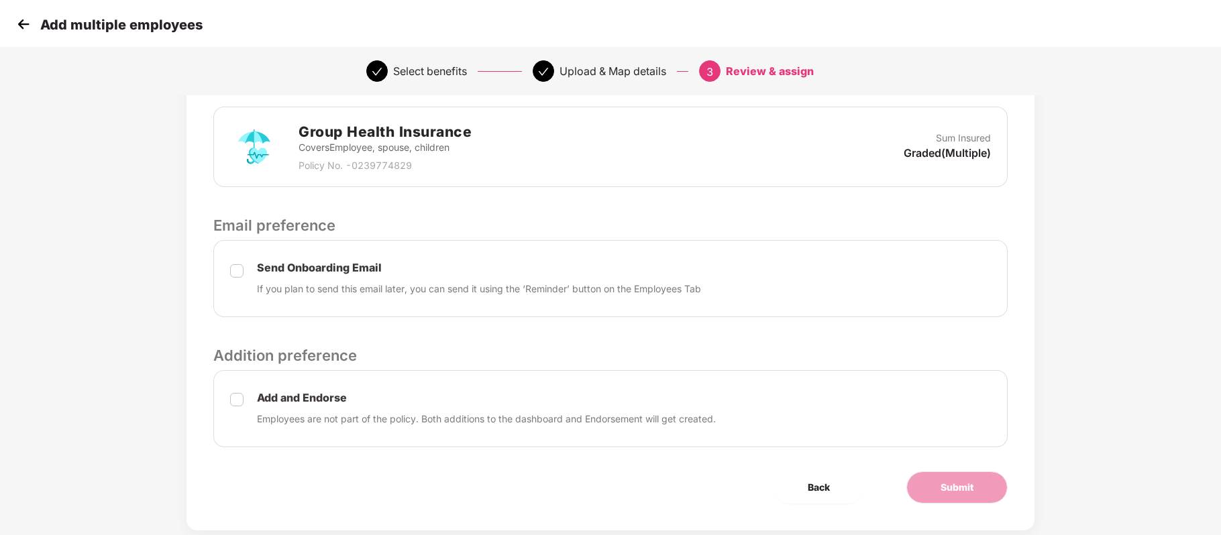
click at [226, 403] on div "Add and Endorse Employees are not part of the policy. Both additions to the das…" at bounding box center [610, 408] width 794 height 77
click at [978, 491] on button "Submit" at bounding box center [956, 487] width 101 height 32
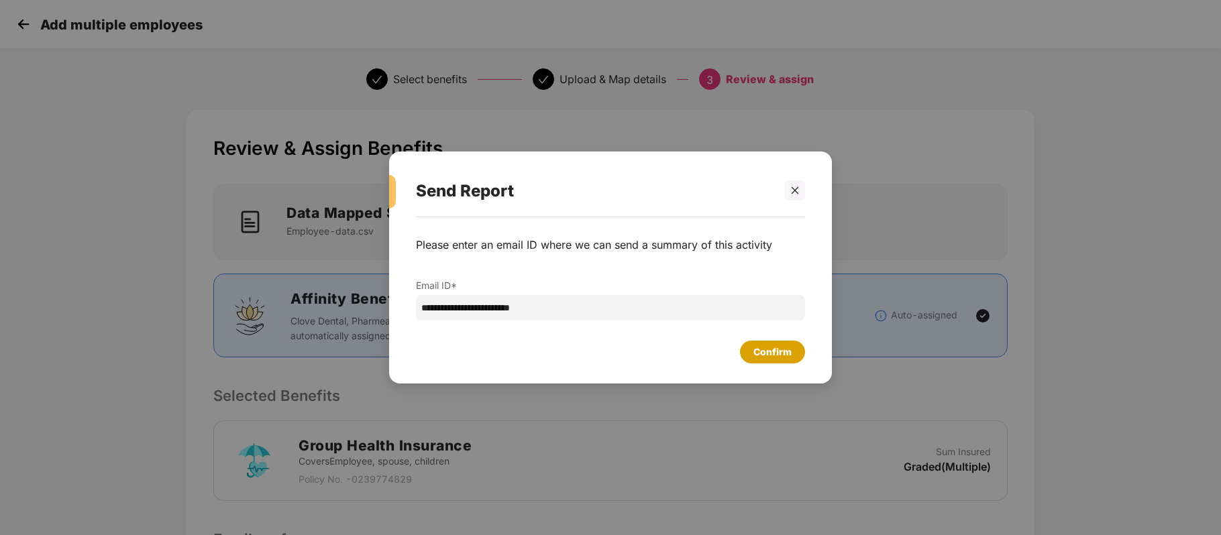
click at [754, 352] on div "Confirm" at bounding box center [772, 352] width 38 height 15
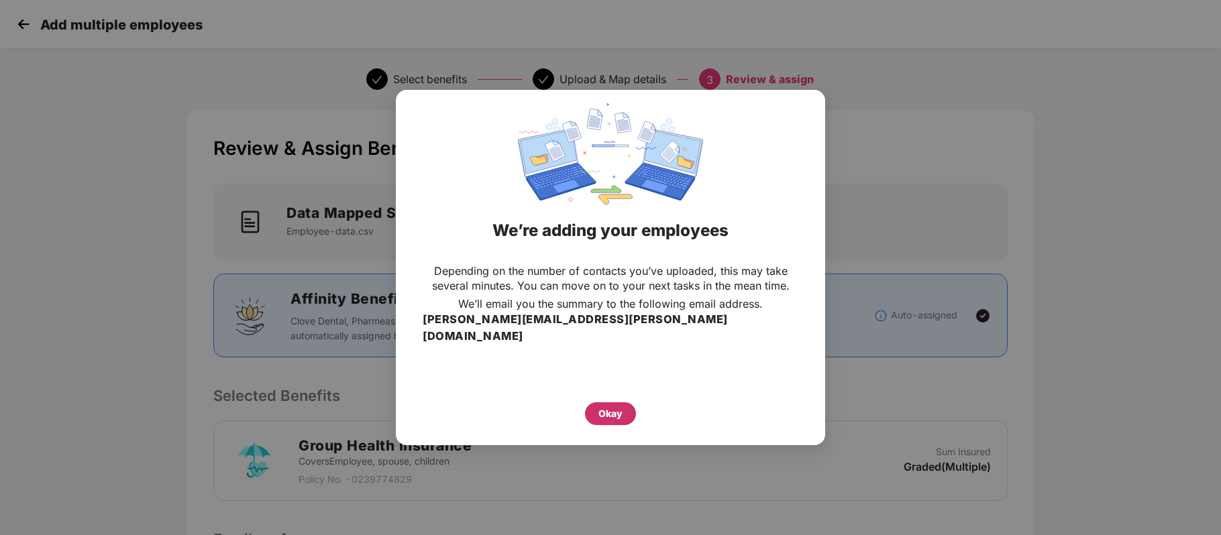
click at [601, 406] on div "Okay" at bounding box center [610, 413] width 24 height 15
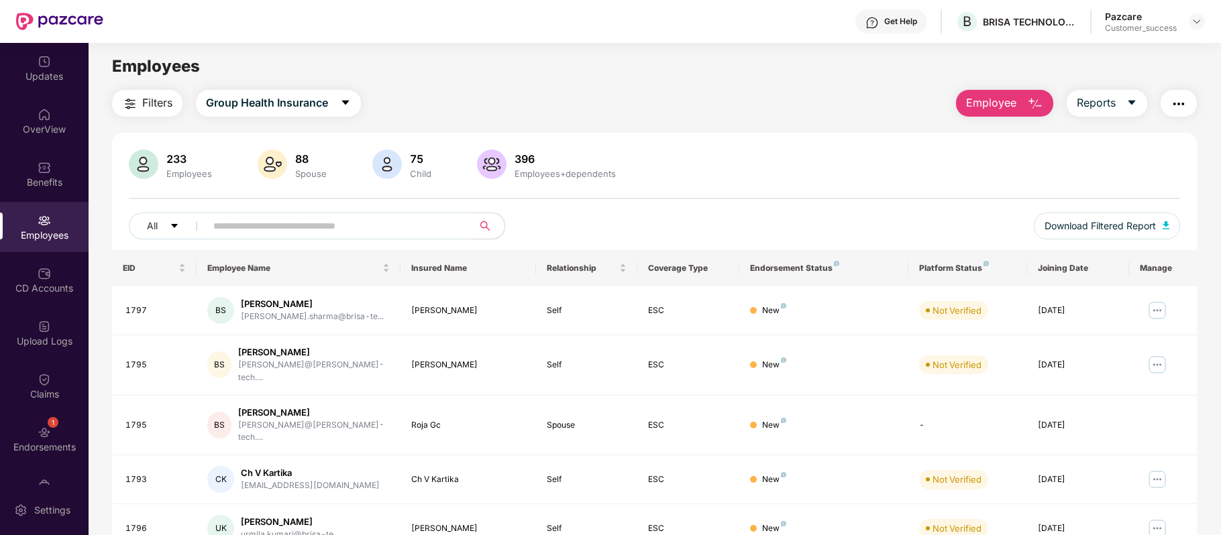
click at [351, 213] on span at bounding box center [334, 226] width 275 height 27
click at [292, 221] on input "text" at bounding box center [333, 226] width 241 height 20
paste input "*****"
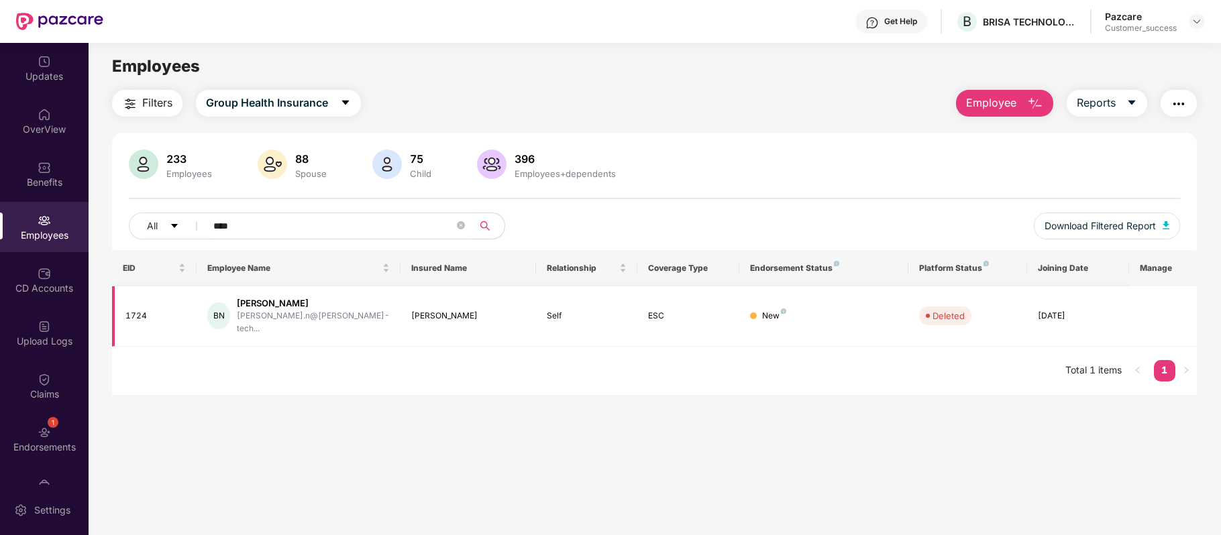
type input "****"
click at [1156, 306] on td at bounding box center [1163, 316] width 68 height 60
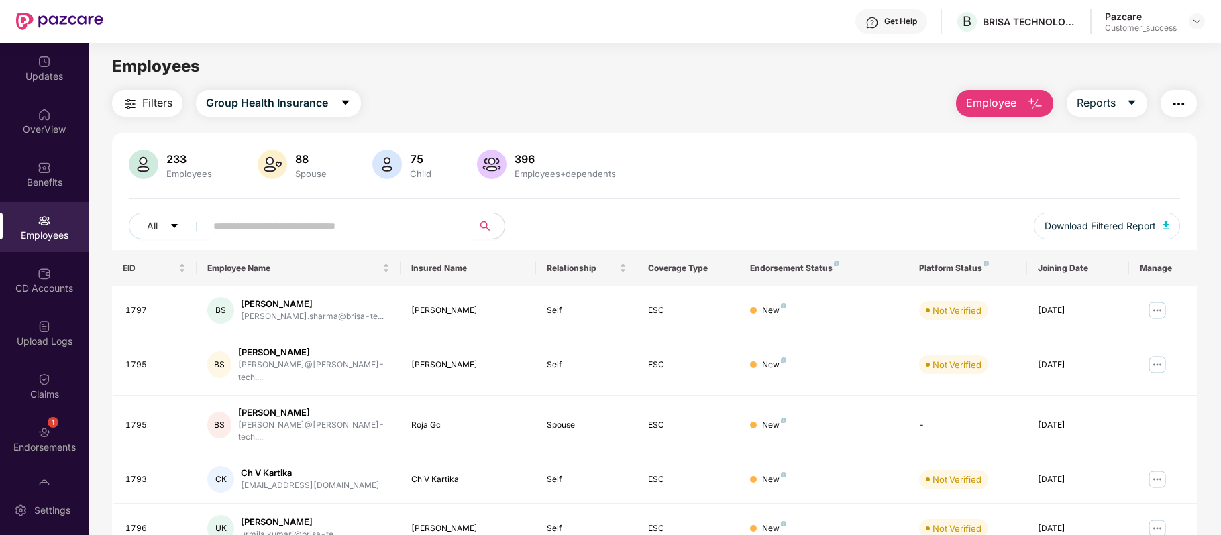
click at [318, 220] on input "text" at bounding box center [333, 226] width 241 height 20
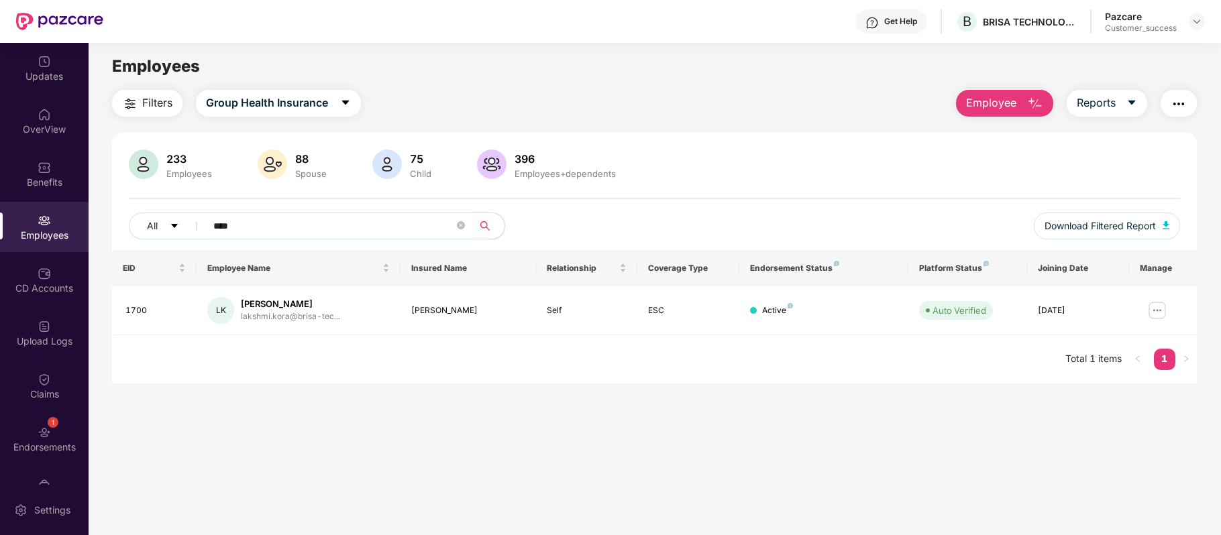
type input "****"
click at [1027, 98] on img "button" at bounding box center [1035, 104] width 16 height 16
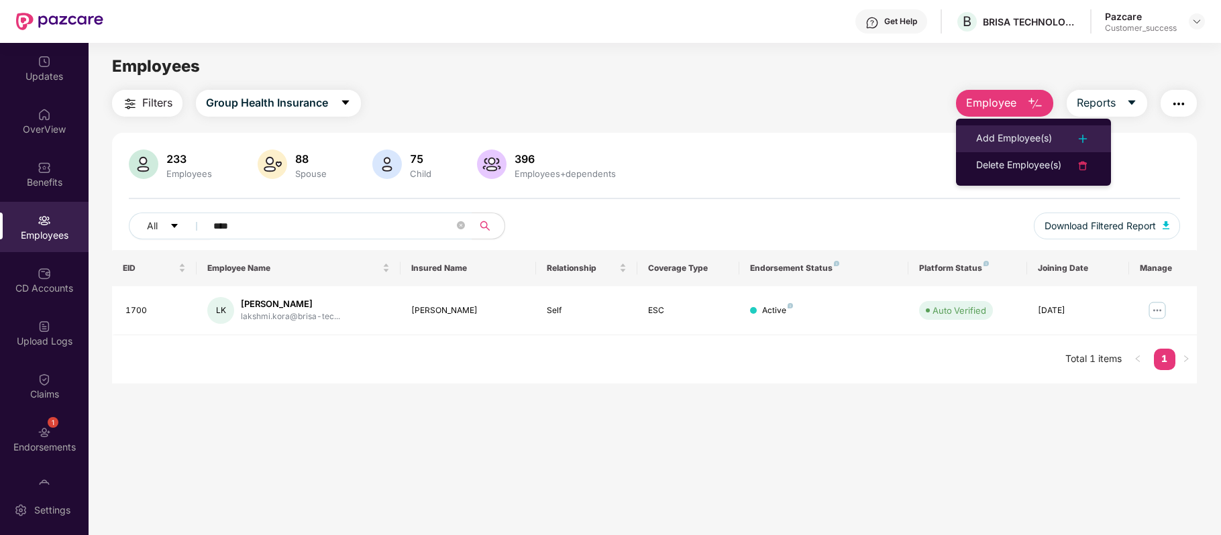
click at [1009, 132] on div "Add Employee(s)" at bounding box center [1014, 139] width 76 height 16
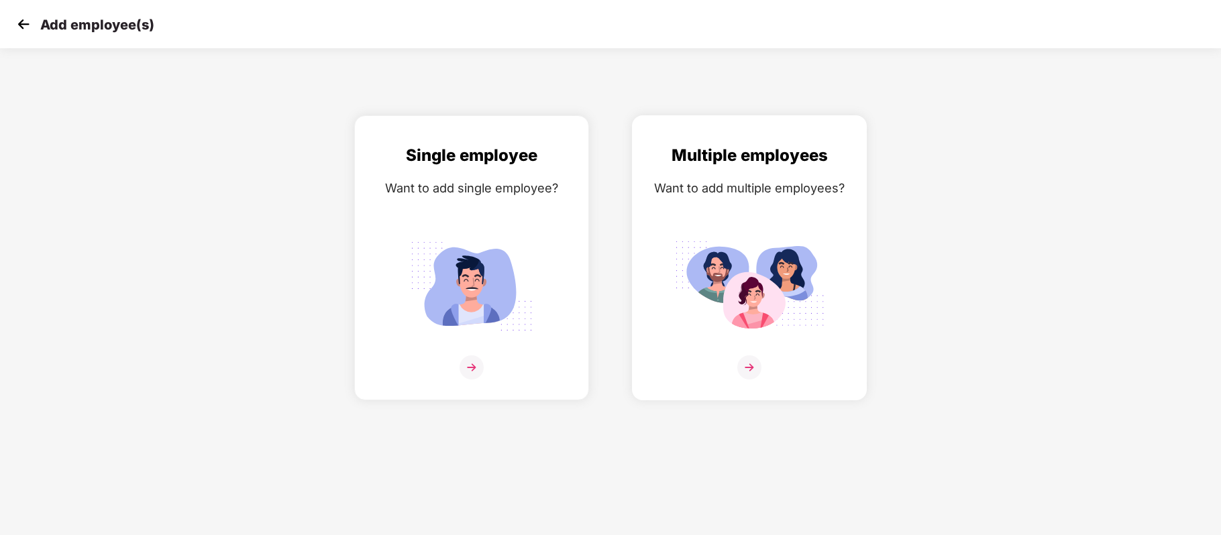
click at [753, 358] on img at bounding box center [749, 367] width 24 height 24
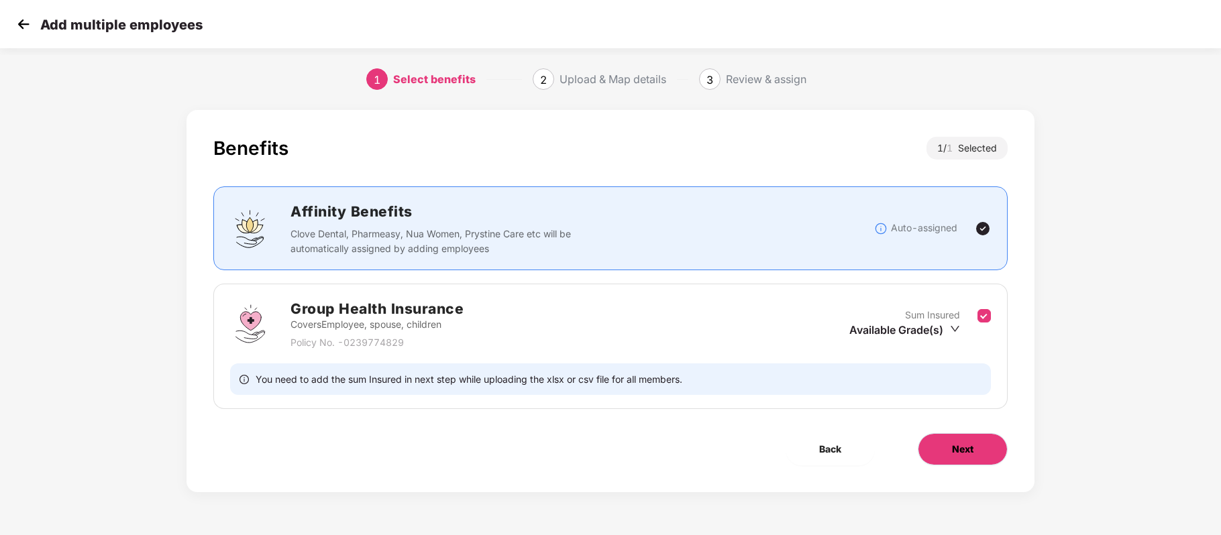
click at [932, 448] on button "Next" at bounding box center [963, 449] width 90 height 32
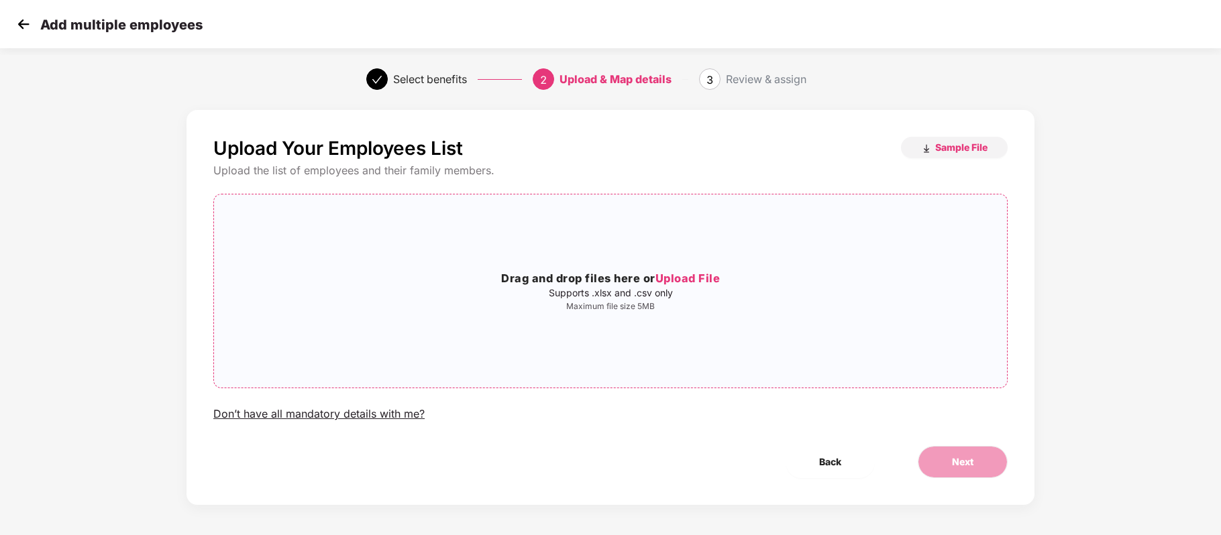
click at [696, 276] on span "Upload File" at bounding box center [687, 278] width 65 height 13
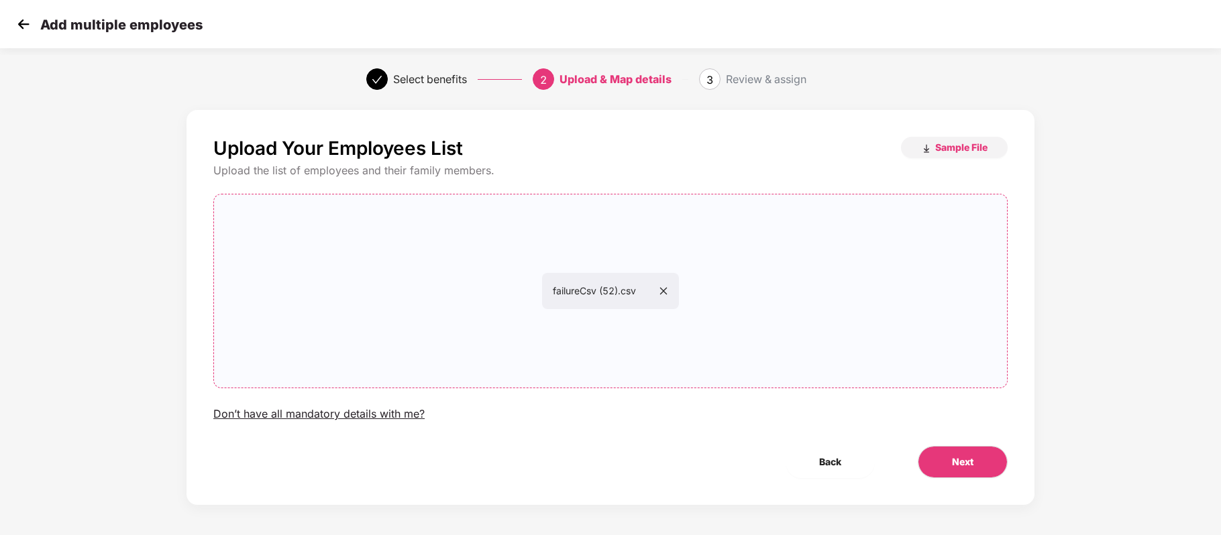
scroll to position [3, 1]
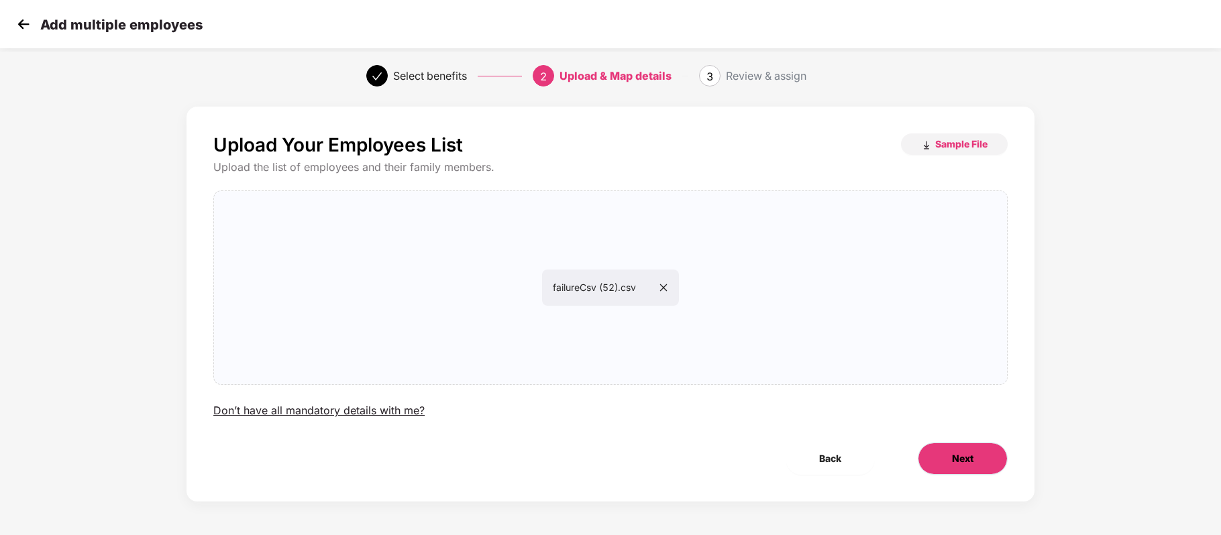
click at [948, 456] on button "Next" at bounding box center [963, 459] width 90 height 32
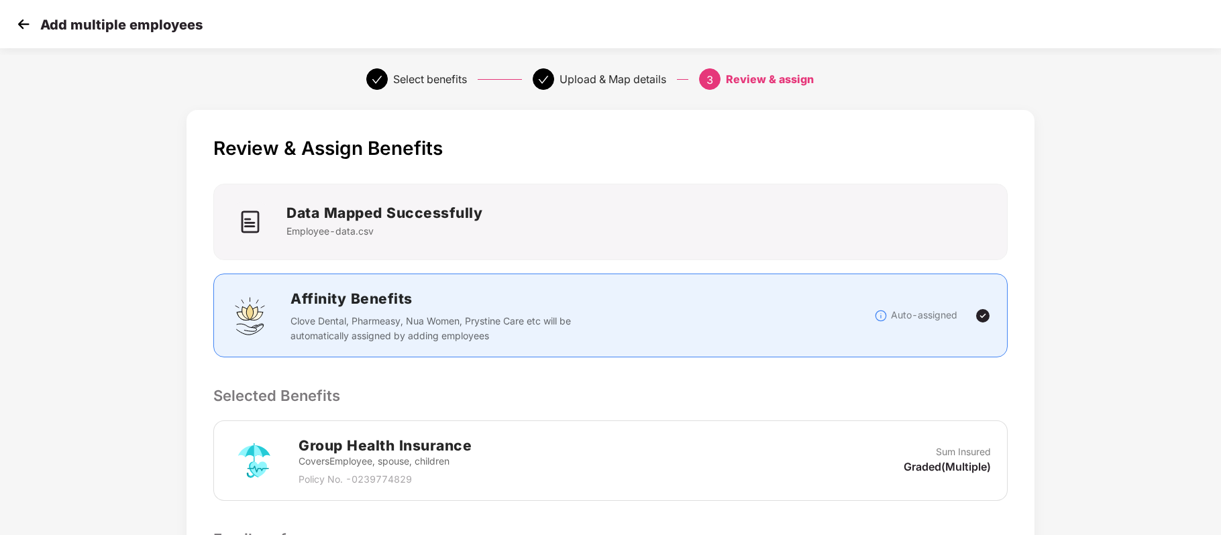
scroll to position [344, 1]
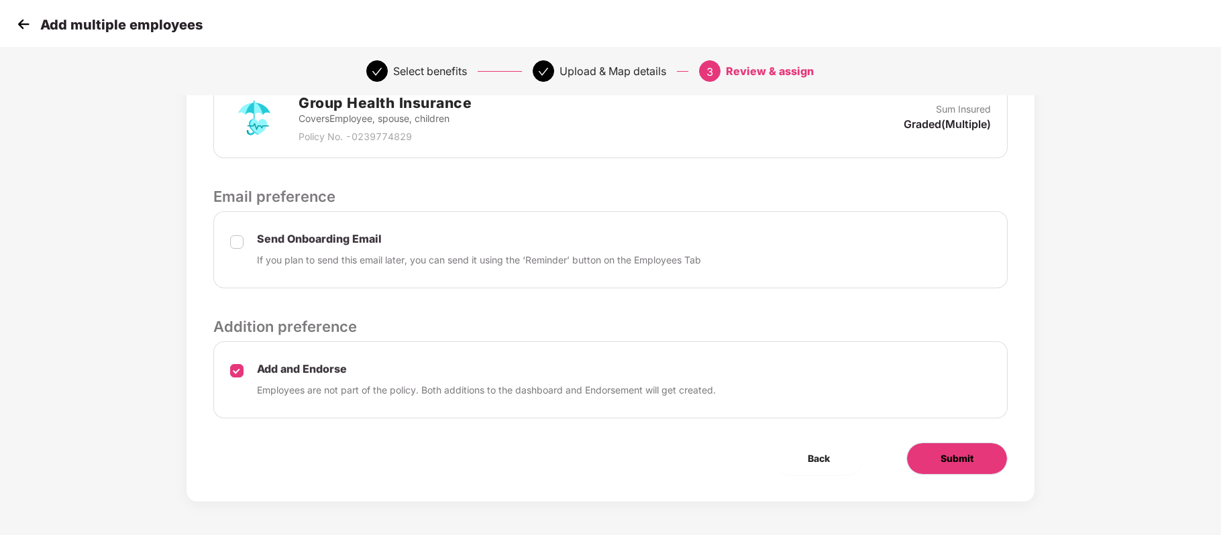
click at [926, 459] on button "Submit" at bounding box center [956, 459] width 101 height 32
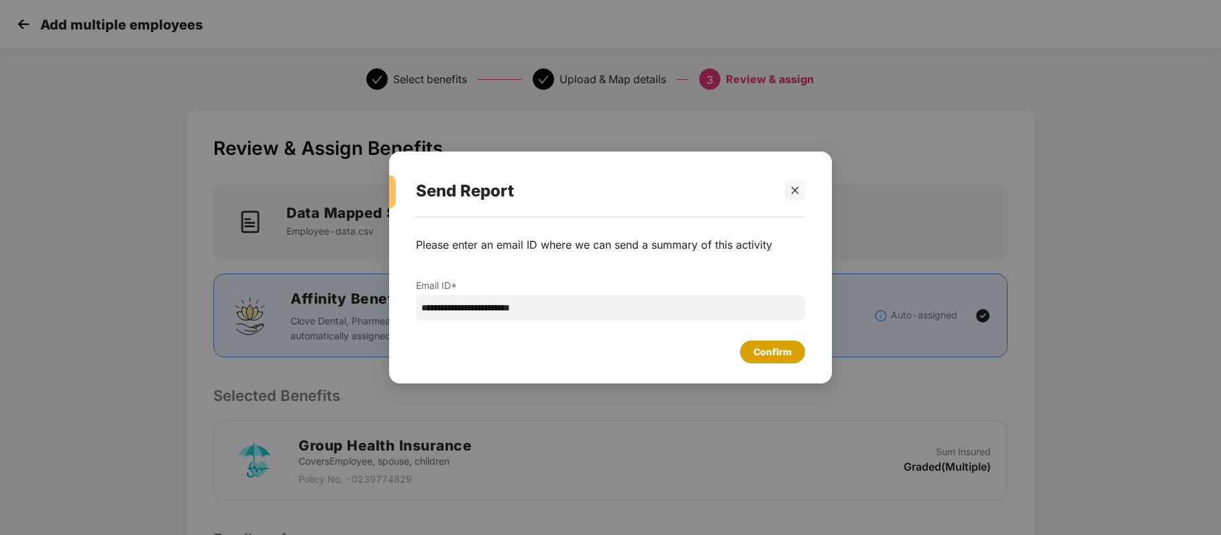
click at [771, 355] on div "Confirm" at bounding box center [772, 352] width 38 height 15
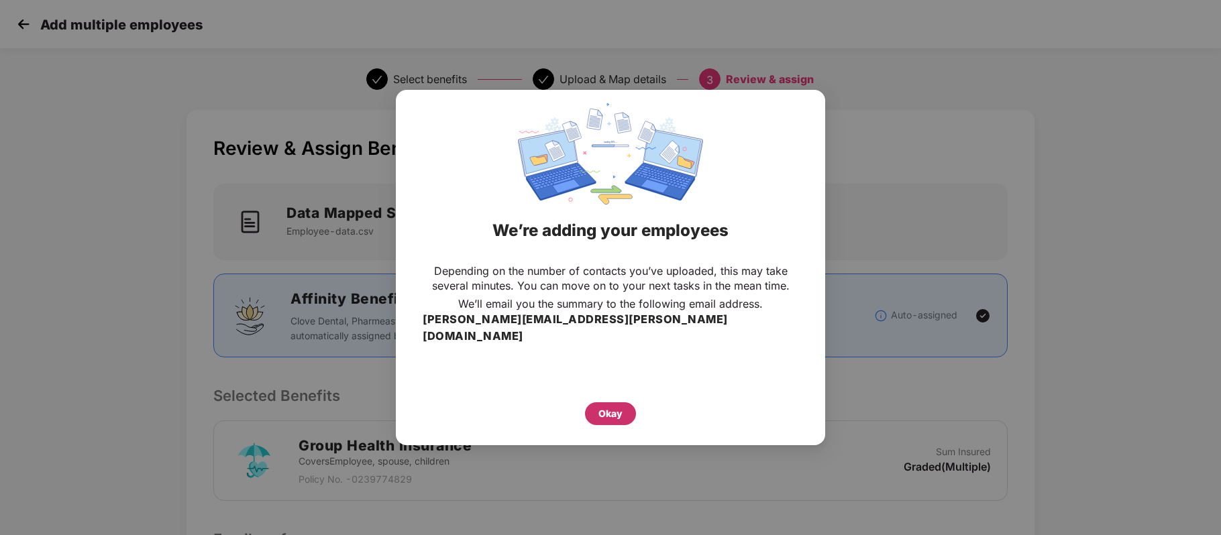
click at [621, 406] on div "Okay" at bounding box center [610, 413] width 24 height 15
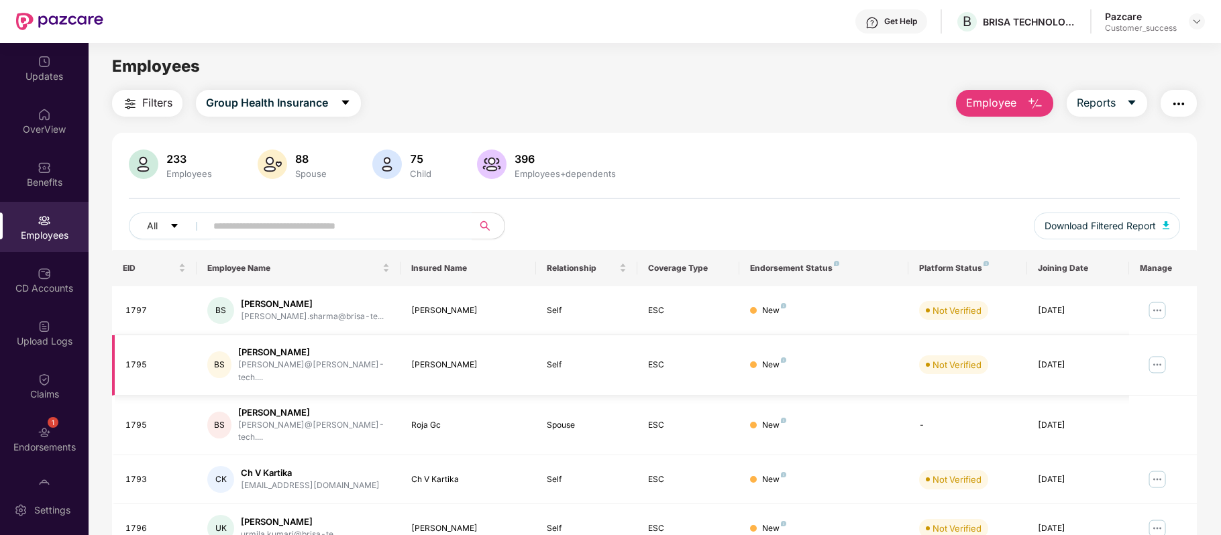
scroll to position [0, 1]
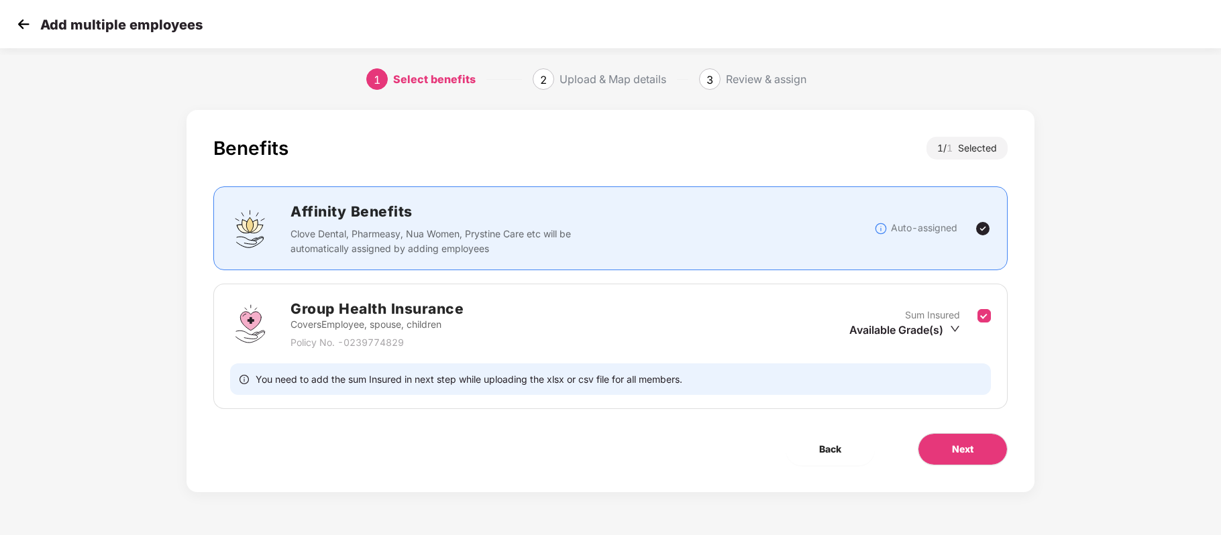
click at [327, 282] on div "Group Health Insurance Covers Employee, spouse, children Policy No. - 023977482…" at bounding box center [610, 339] width 794 height 139
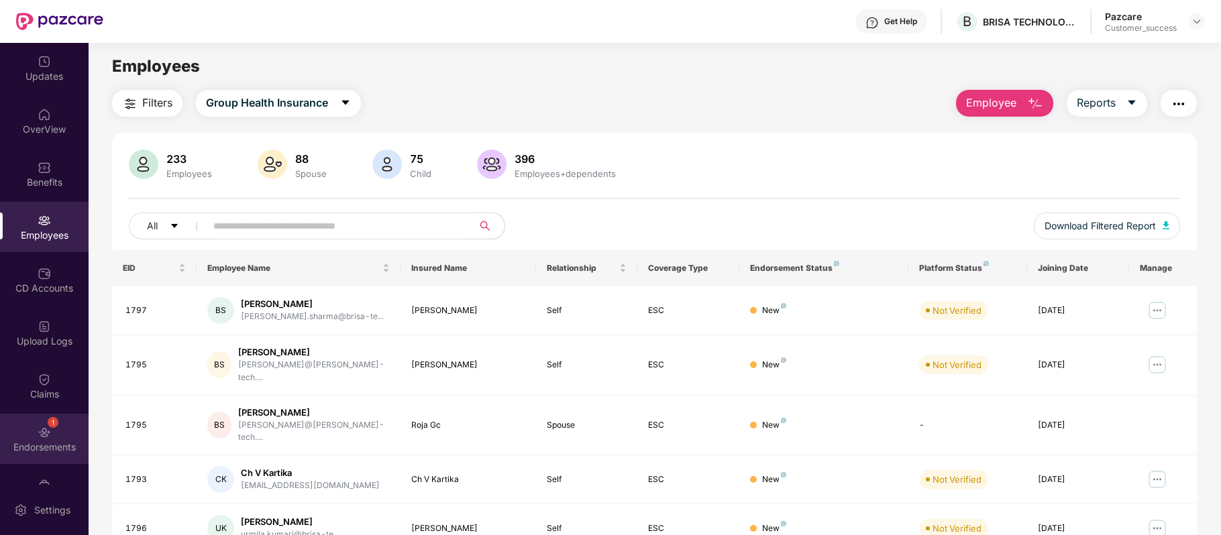
click at [54, 433] on div "1 Endorsements" at bounding box center [44, 439] width 89 height 50
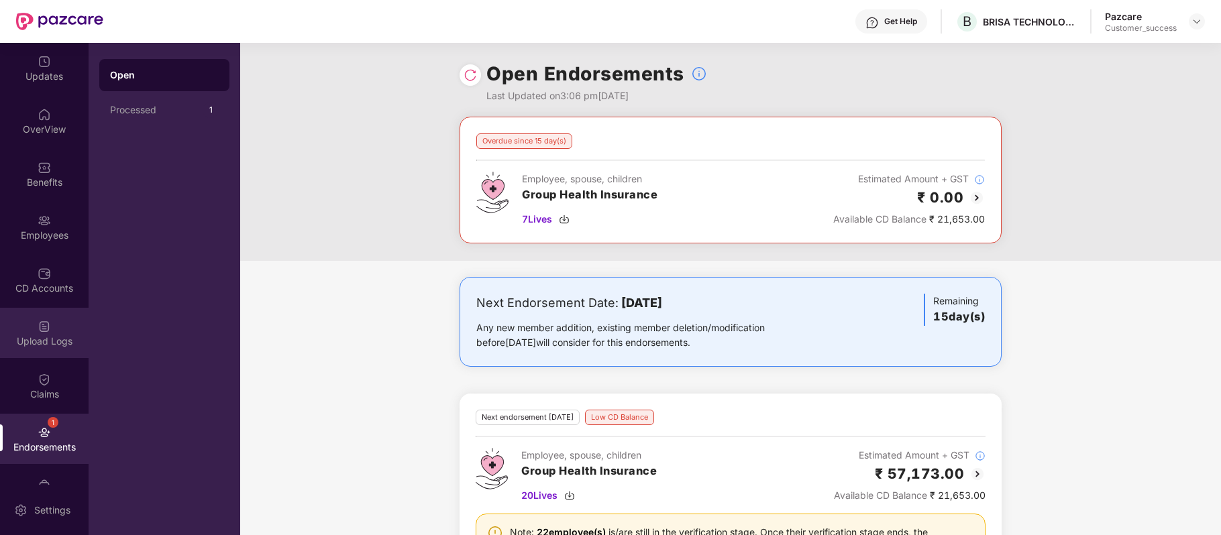
click at [47, 342] on div "Upload Logs" at bounding box center [44, 341] width 89 height 13
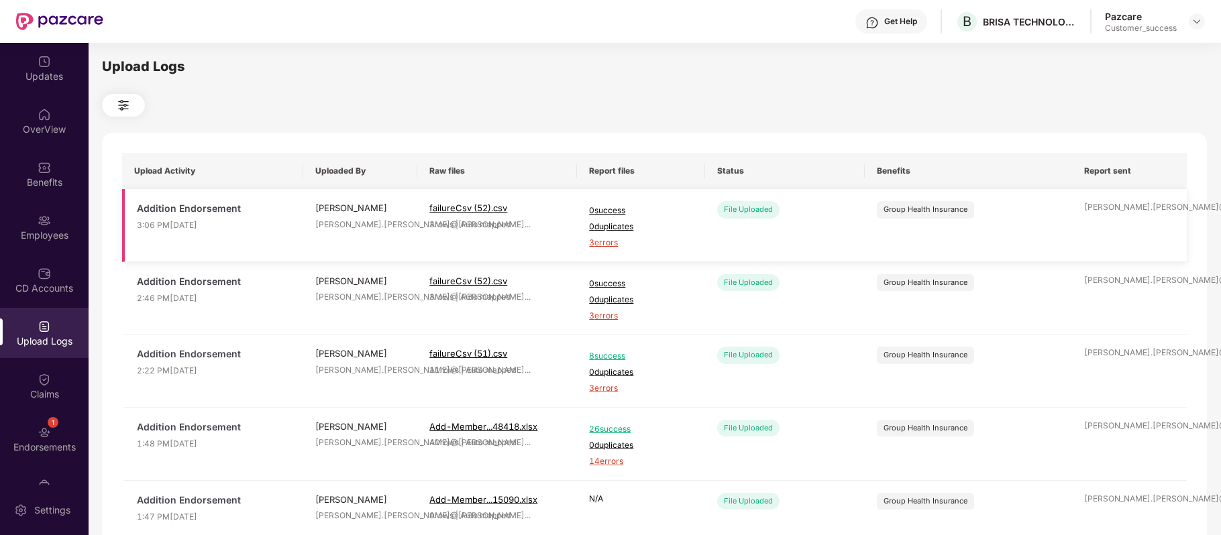
click at [605, 242] on span "3 errors" at bounding box center [640, 243] width 103 height 13
click at [43, 208] on div "Employees" at bounding box center [44, 227] width 89 height 50
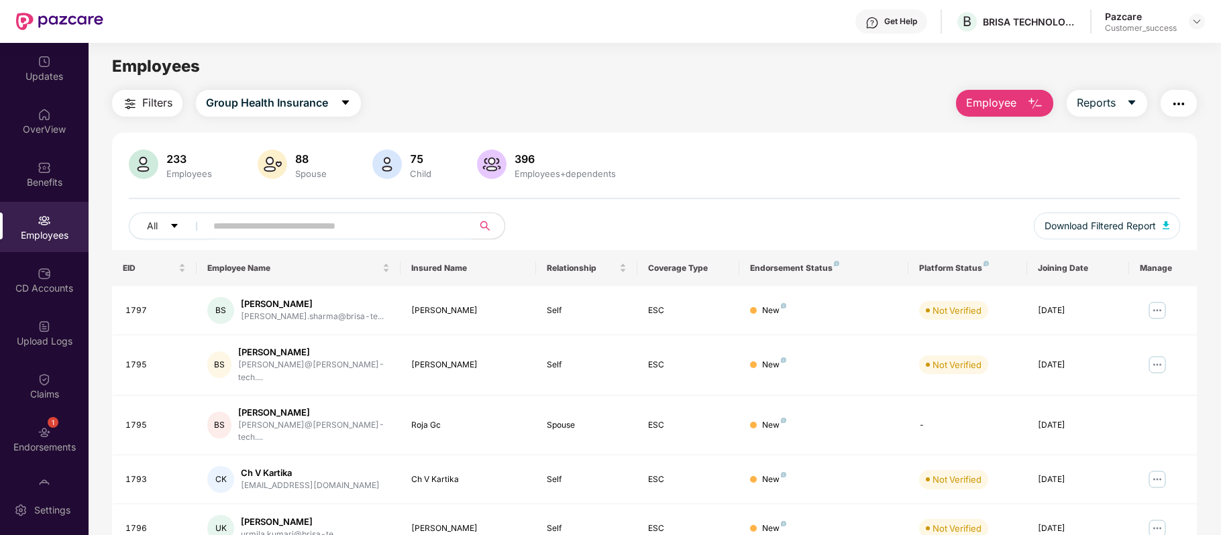
click at [1023, 105] on button "Employee" at bounding box center [1004, 103] width 97 height 27
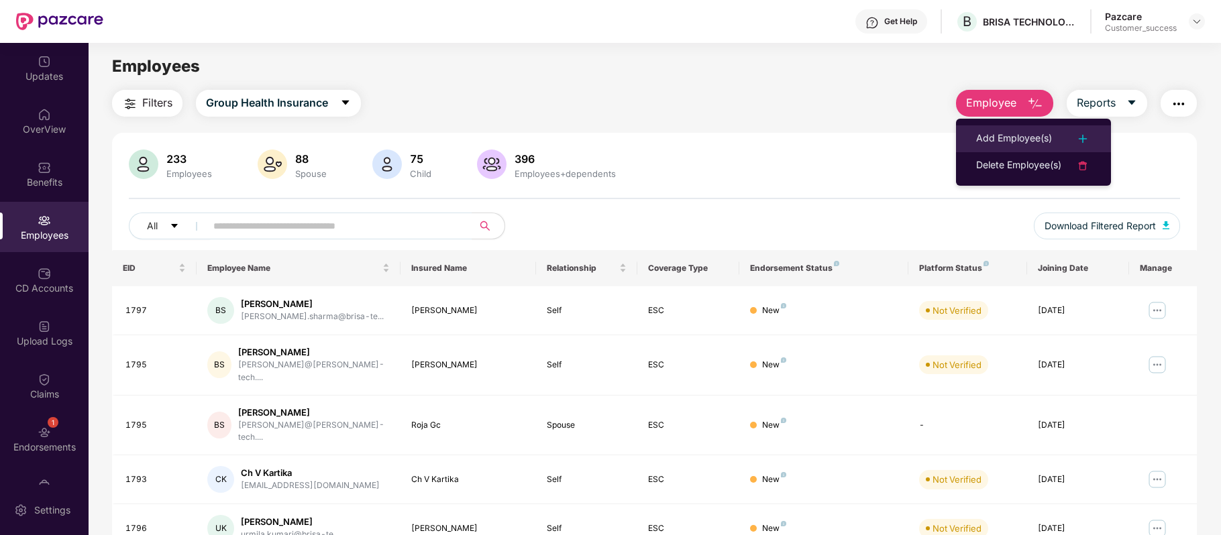
click at [1025, 135] on div "Add Employee(s)" at bounding box center [1014, 139] width 76 height 16
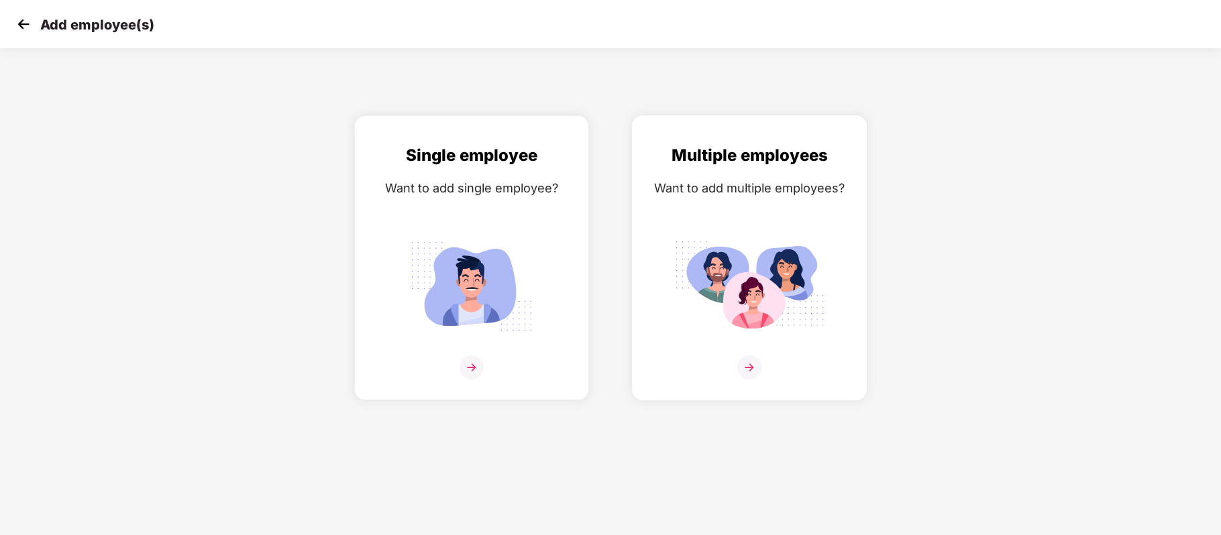
click at [752, 368] on img at bounding box center [749, 367] width 24 height 24
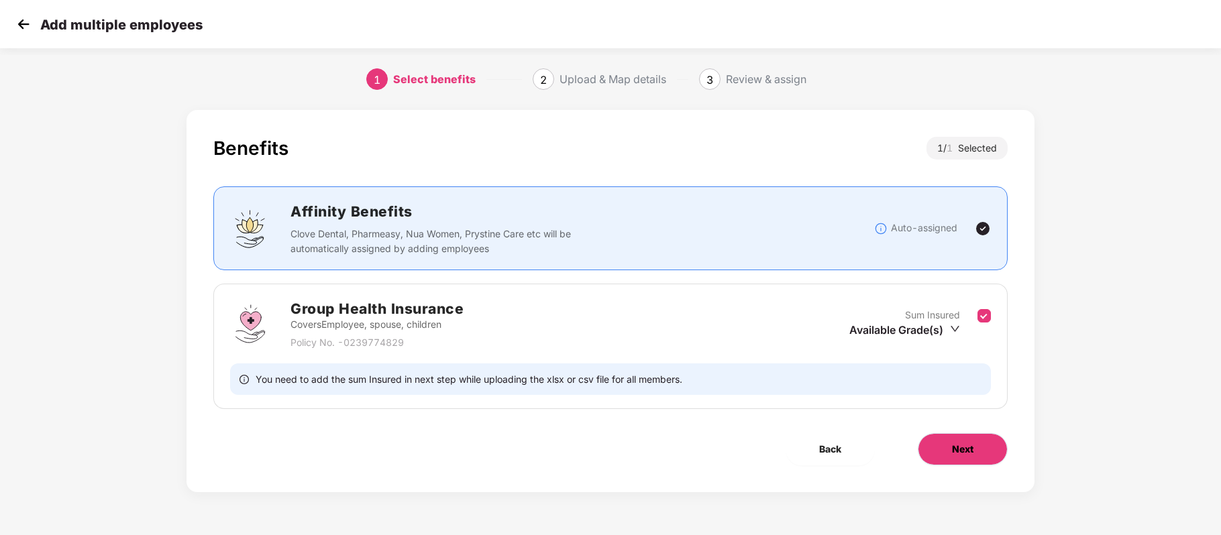
click at [966, 456] on span "Next" at bounding box center [962, 449] width 21 height 15
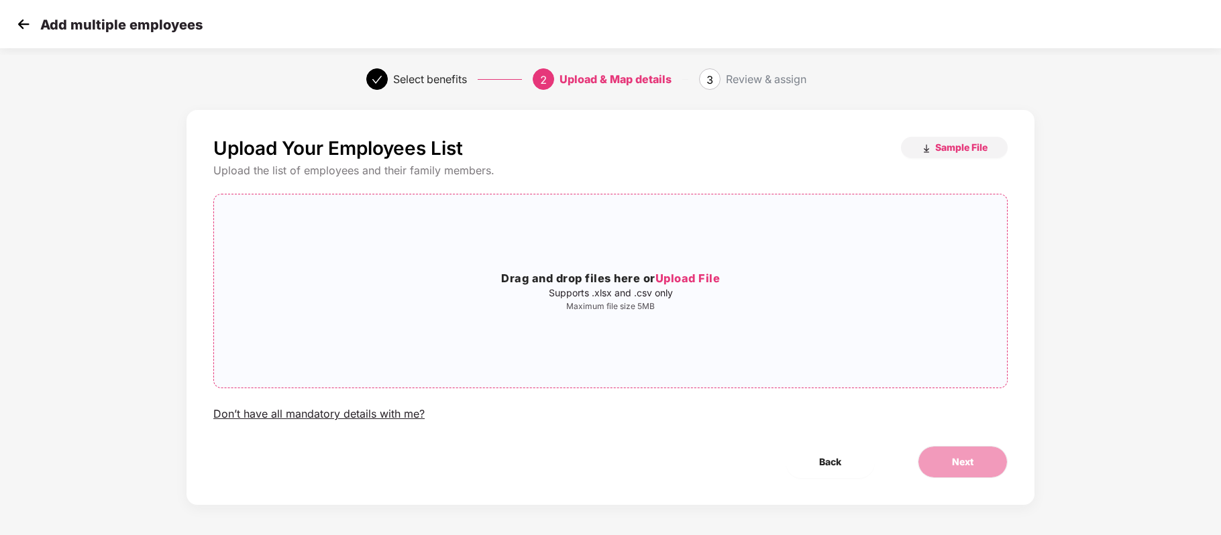
click at [708, 280] on span "Upload File" at bounding box center [687, 278] width 65 height 13
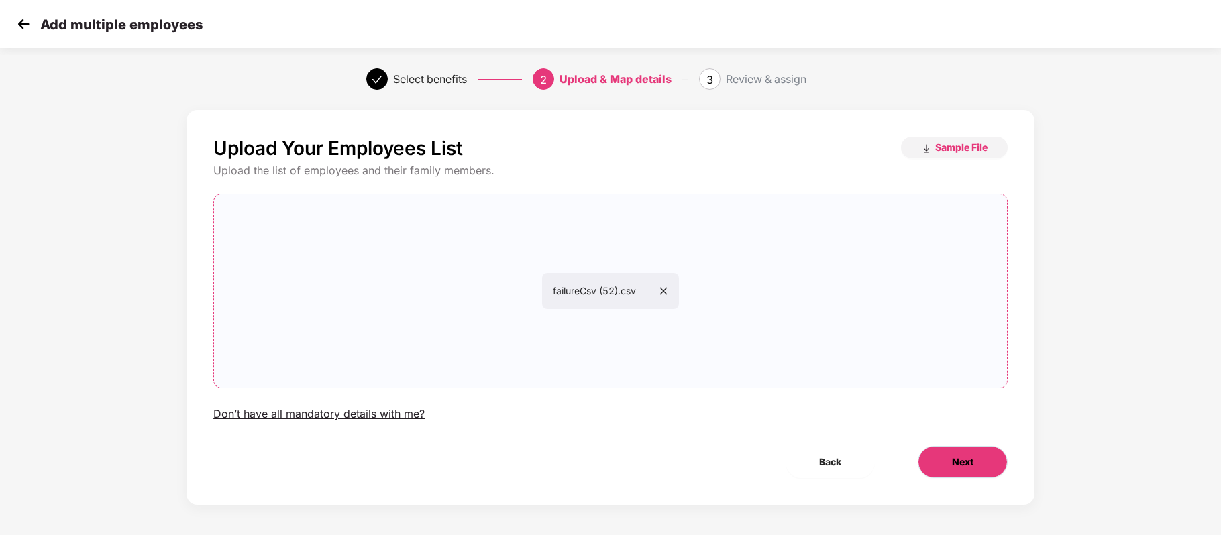
click at [956, 465] on span "Next" at bounding box center [962, 462] width 21 height 15
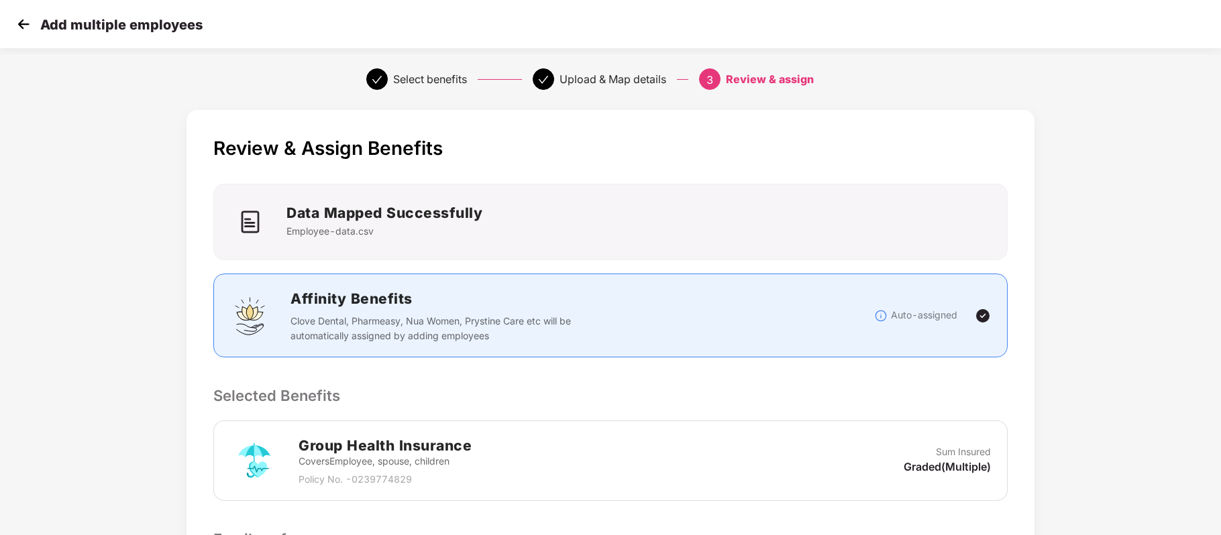
scroll to position [344, 0]
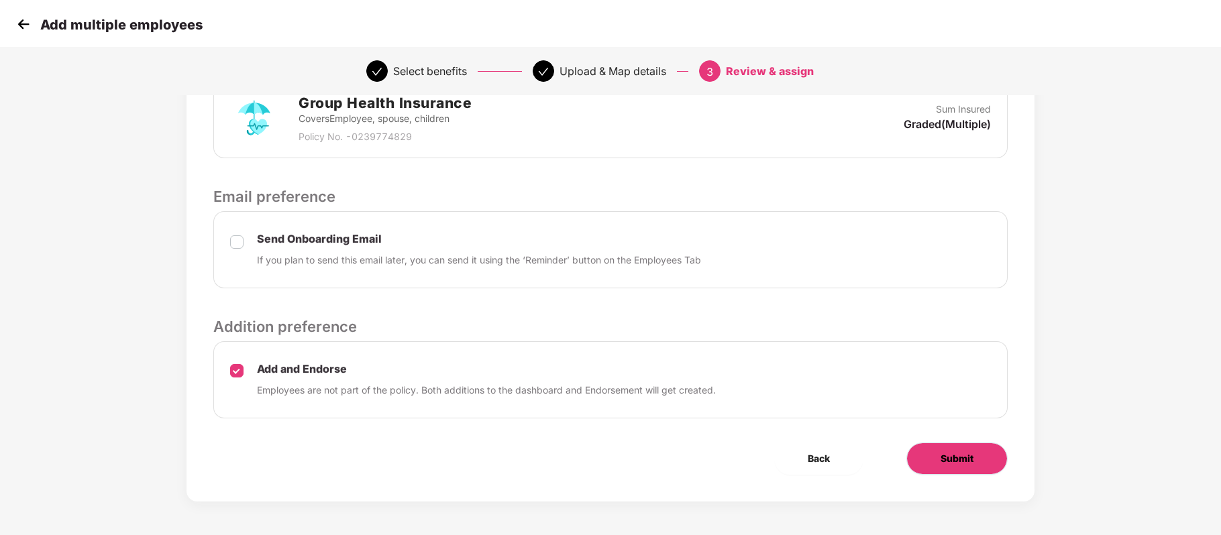
click at [939, 467] on button "Submit" at bounding box center [956, 459] width 101 height 32
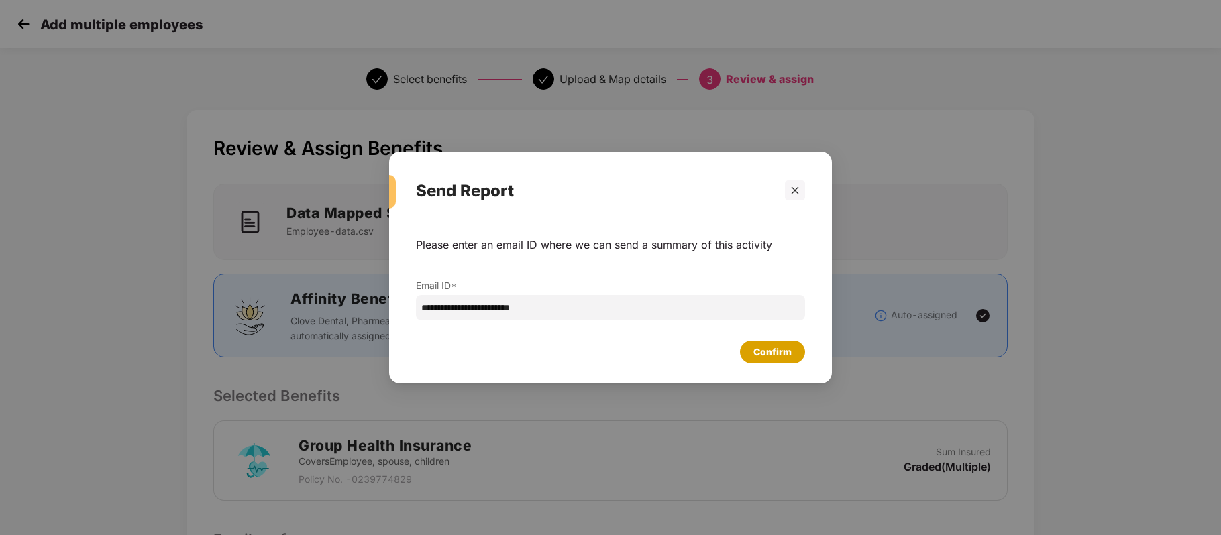
click at [784, 344] on div "Confirm" at bounding box center [772, 352] width 65 height 23
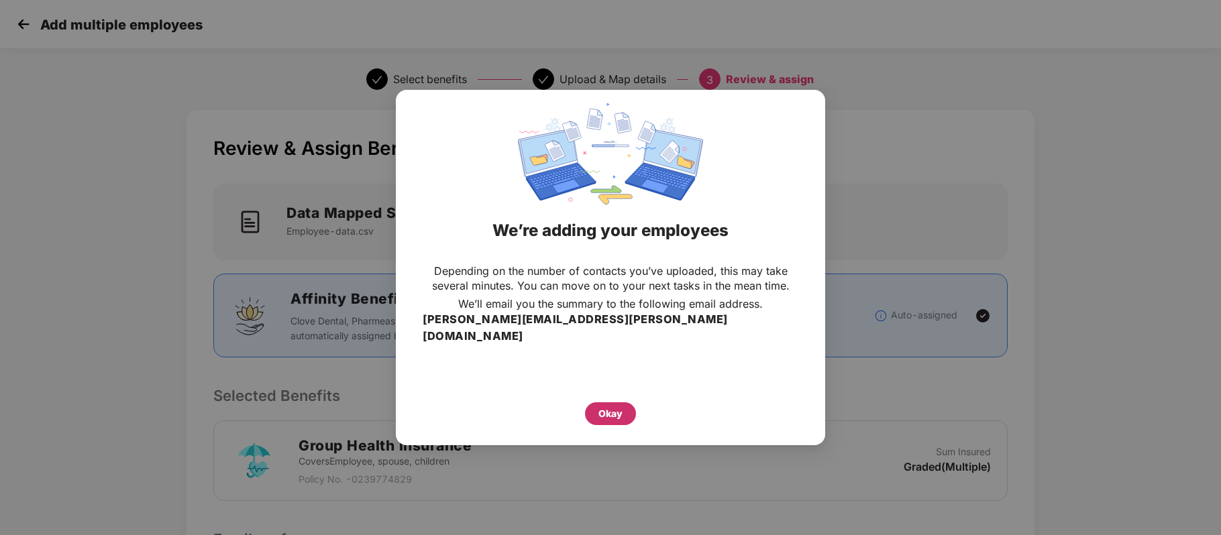
click at [610, 406] on div "Okay" at bounding box center [610, 413] width 24 height 15
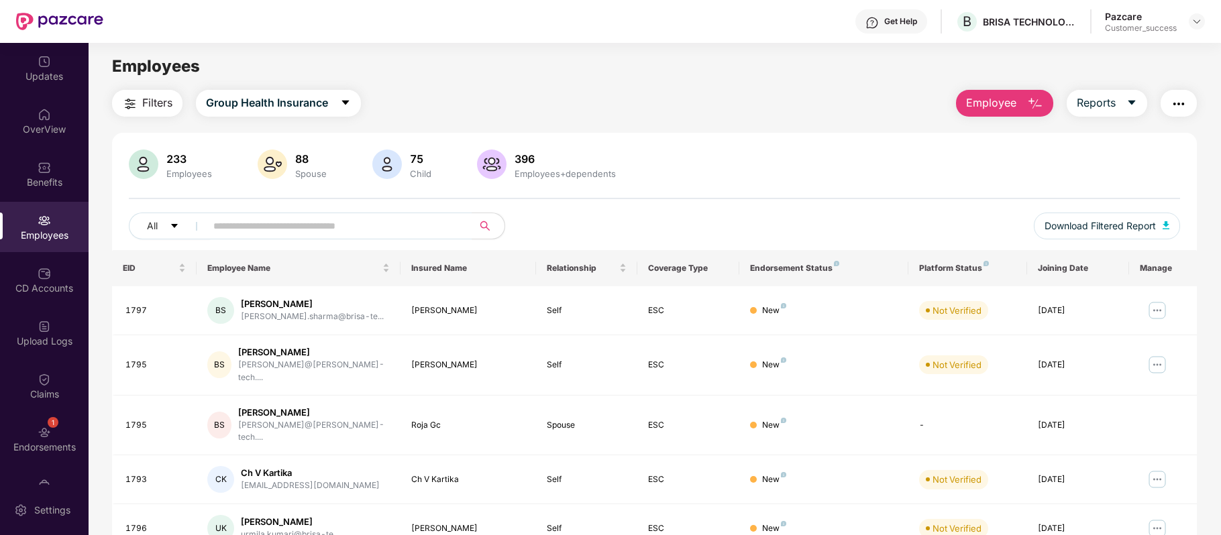
click at [49, 358] on div "Updates OverView Benefits Employees CD Accounts Upload Logs Claims 1 Endorsemen…" at bounding box center [44, 264] width 89 height 442
click at [48, 343] on div "Upload Logs" at bounding box center [44, 341] width 89 height 13
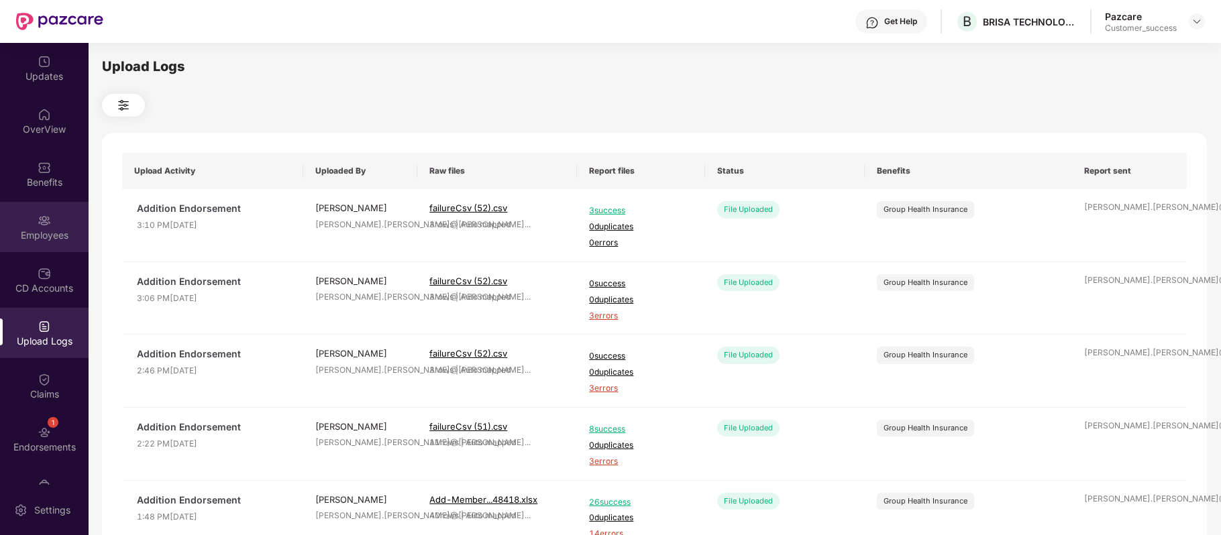
drag, startPoint x: 307, startPoint y: 294, endPoint x: 58, endPoint y: 233, distance: 256.7
click at [58, 233] on div "Employees" at bounding box center [44, 235] width 89 height 13
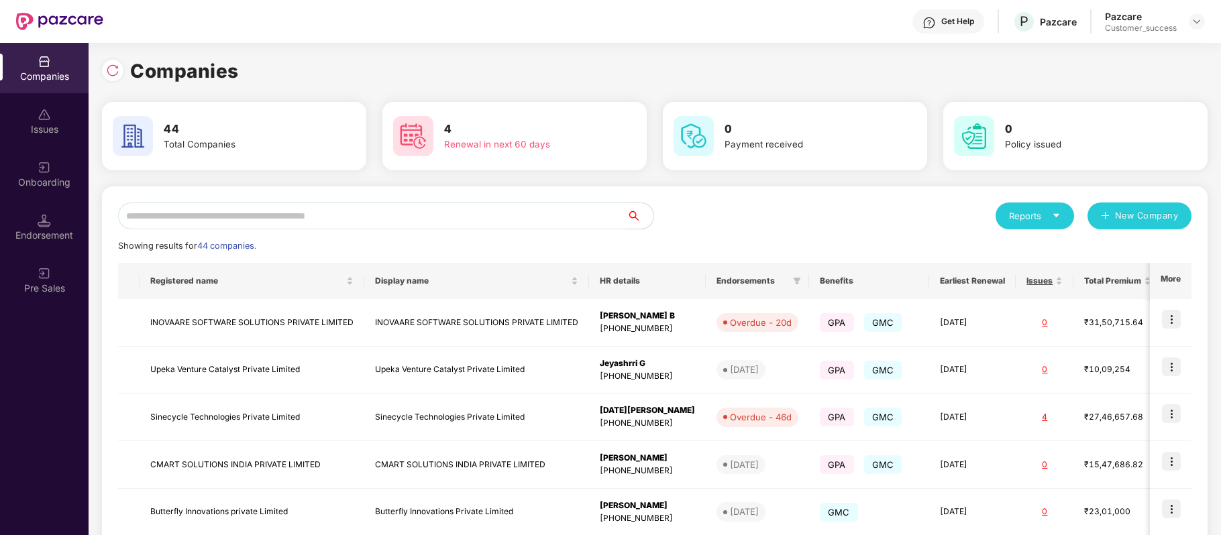
click at [543, 209] on input "text" at bounding box center [372, 216] width 508 height 27
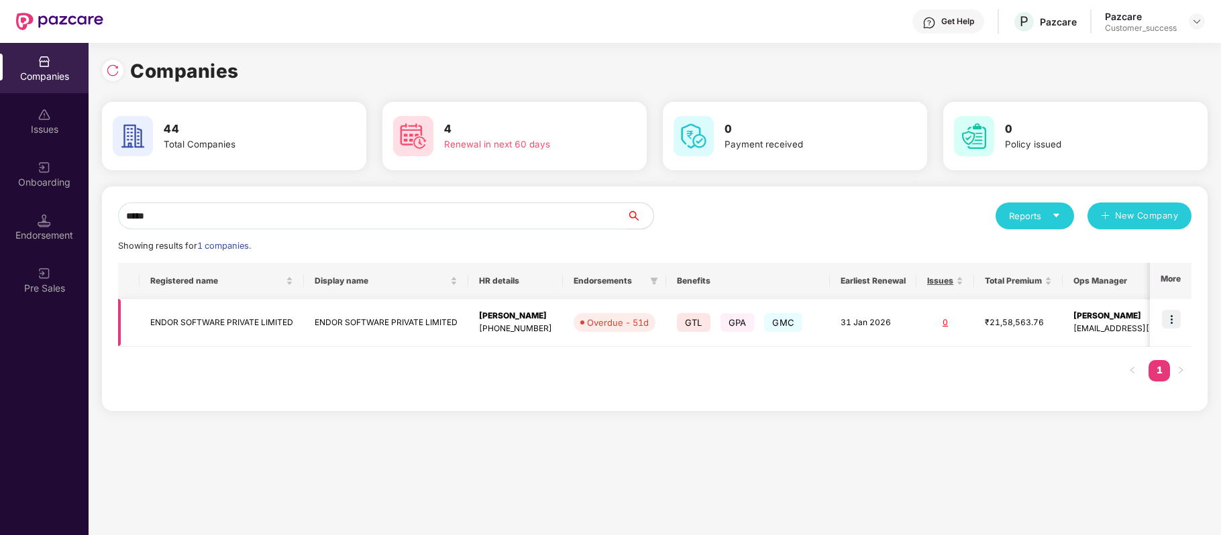
type input "*****"
click at [1168, 320] on img at bounding box center [1171, 319] width 19 height 19
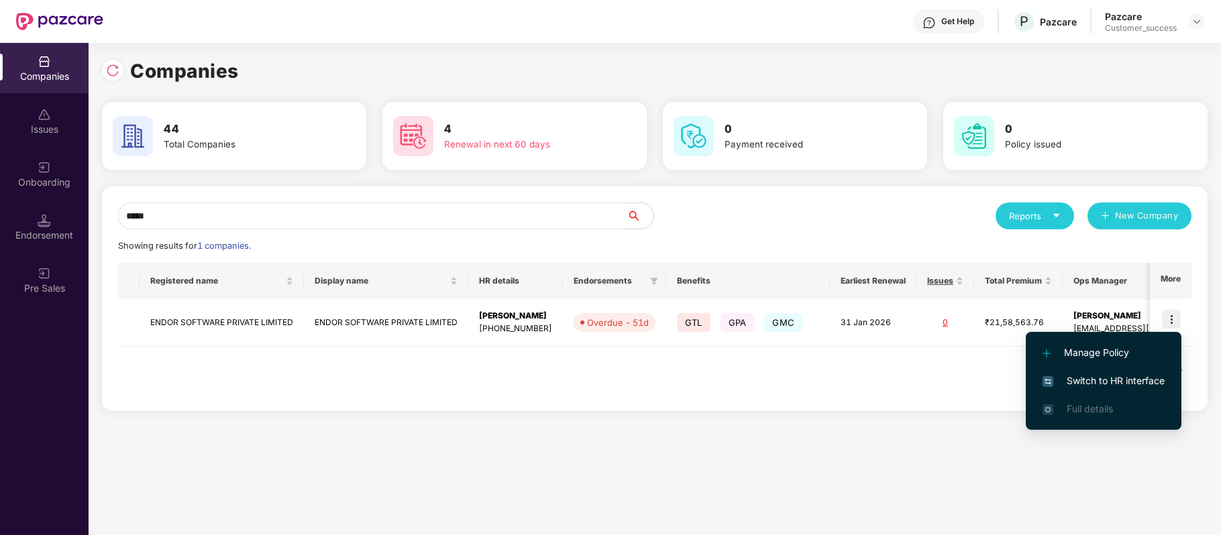
click at [1127, 374] on span "Switch to HR interface" at bounding box center [1103, 381] width 122 height 15
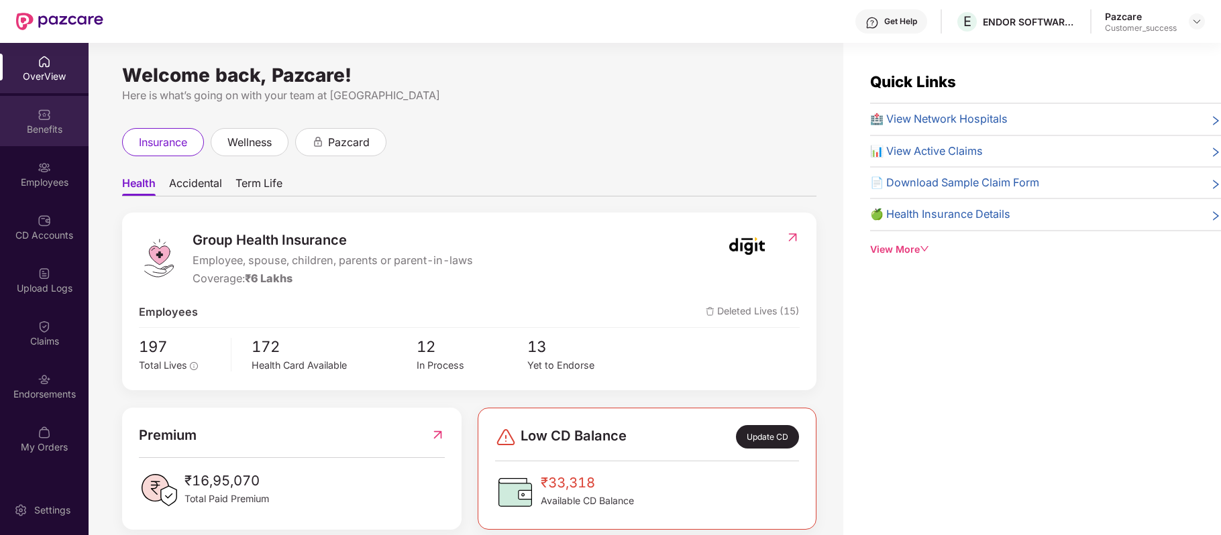
click at [44, 126] on div "Benefits" at bounding box center [44, 129] width 89 height 13
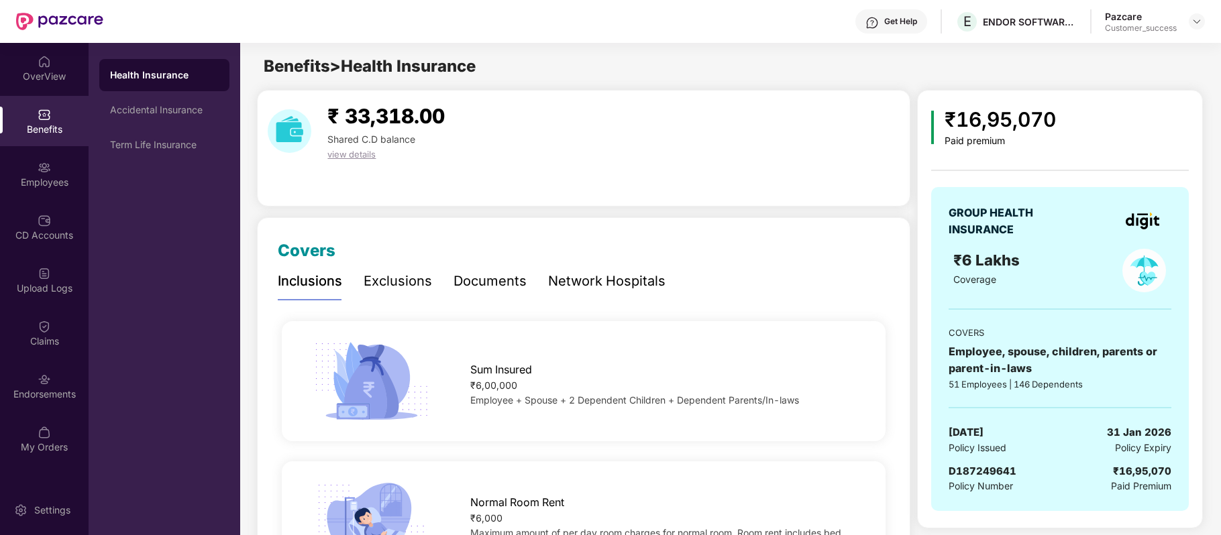
click at [977, 472] on span "D187249641" at bounding box center [982, 471] width 68 height 13
copy span "D187249641"
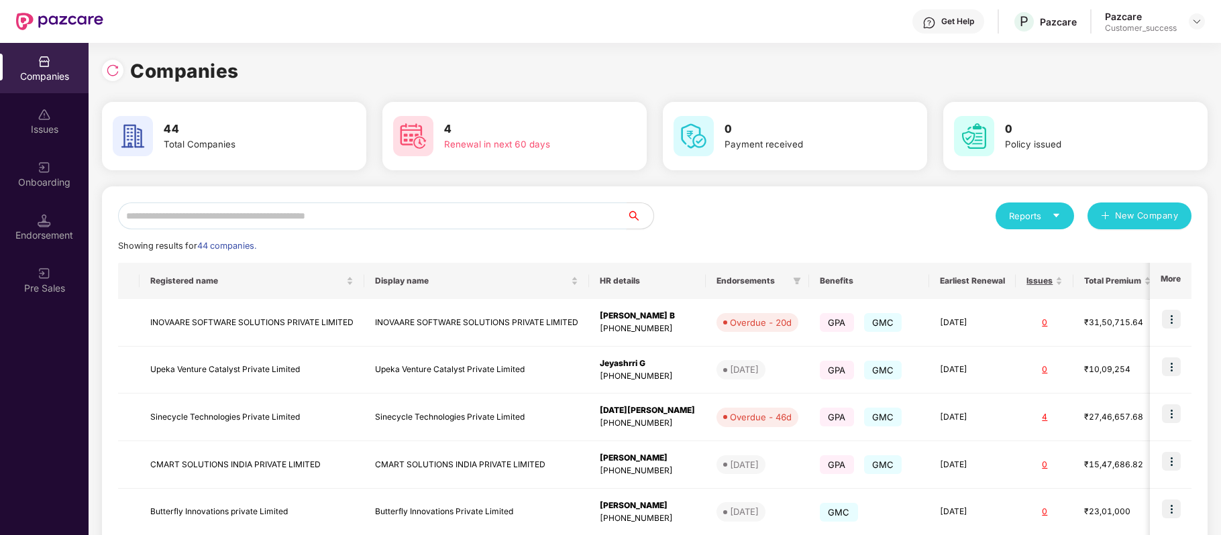
click at [369, 218] on input "text" at bounding box center [372, 216] width 508 height 27
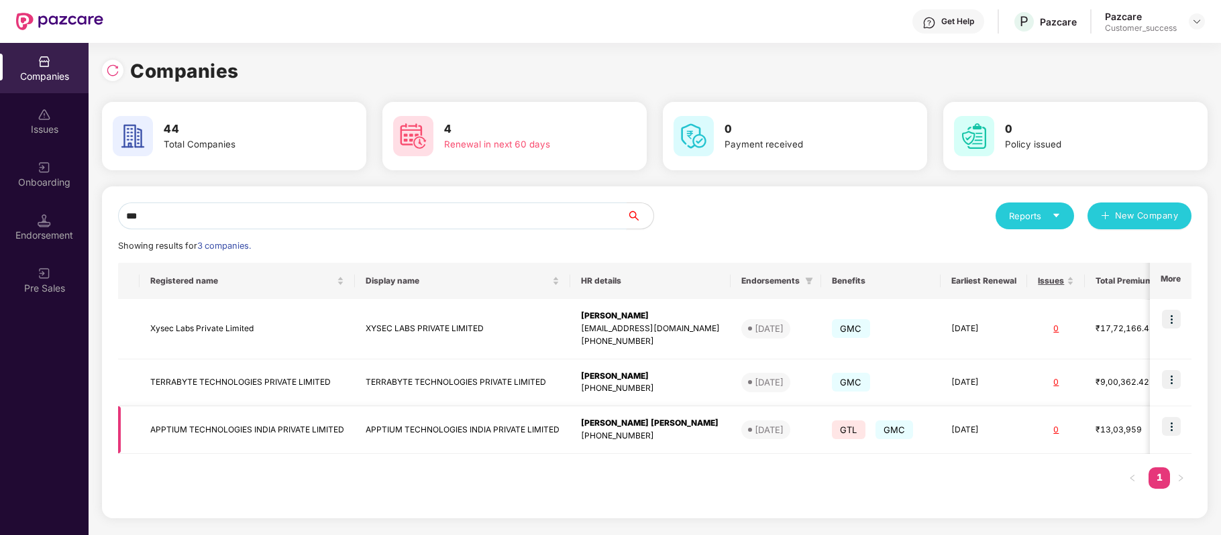
type input "***"
click at [1178, 425] on img at bounding box center [1171, 426] width 19 height 19
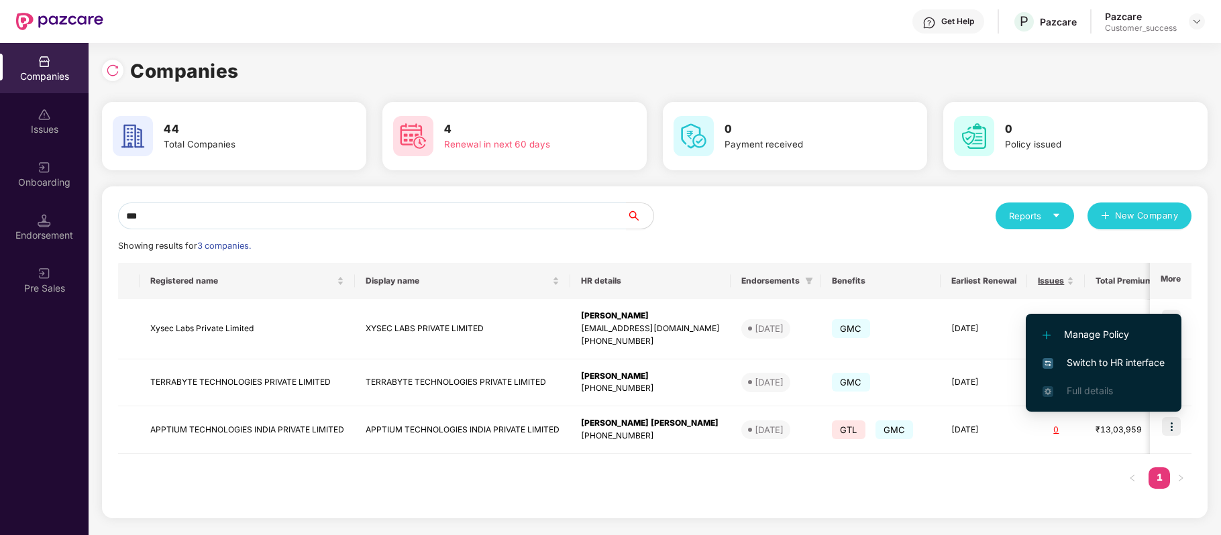
click at [1106, 361] on span "Switch to HR interface" at bounding box center [1103, 362] width 122 height 15
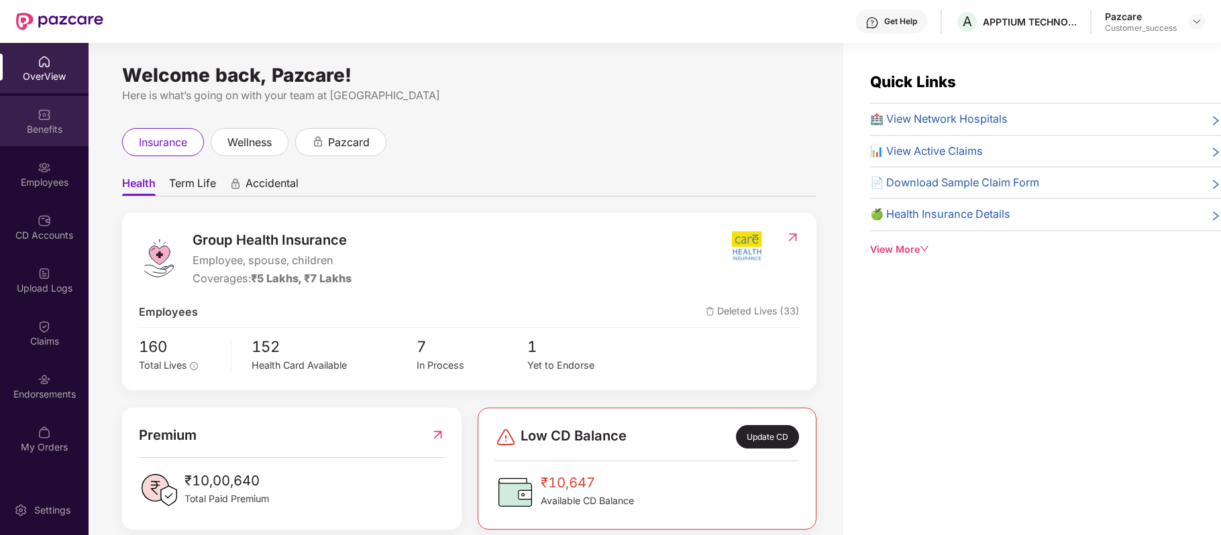
click at [48, 130] on div "Benefits" at bounding box center [44, 129] width 89 height 13
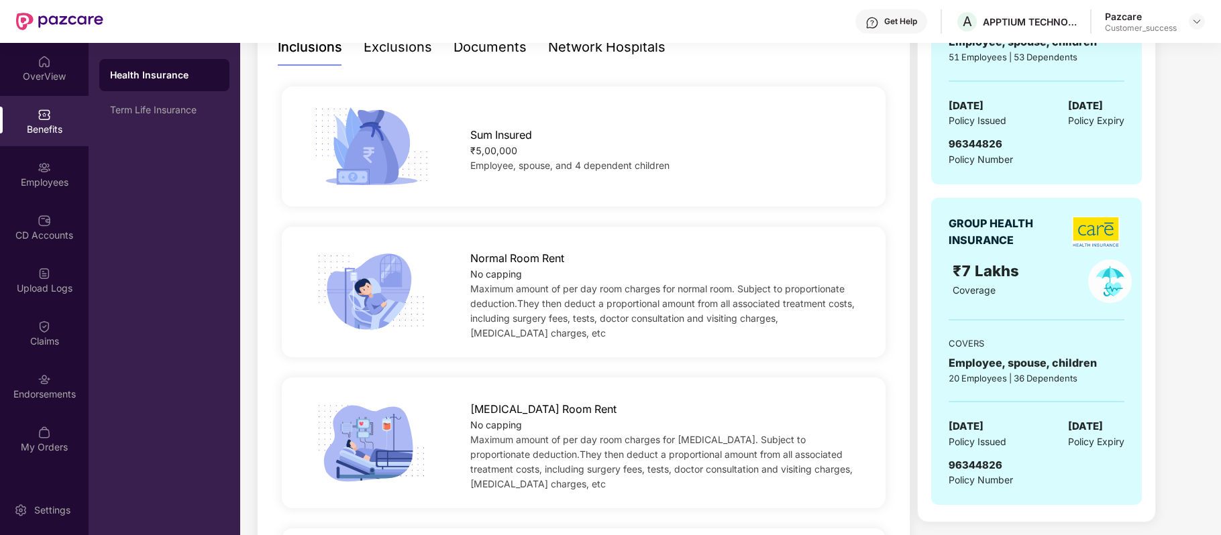
scroll to position [472, 0]
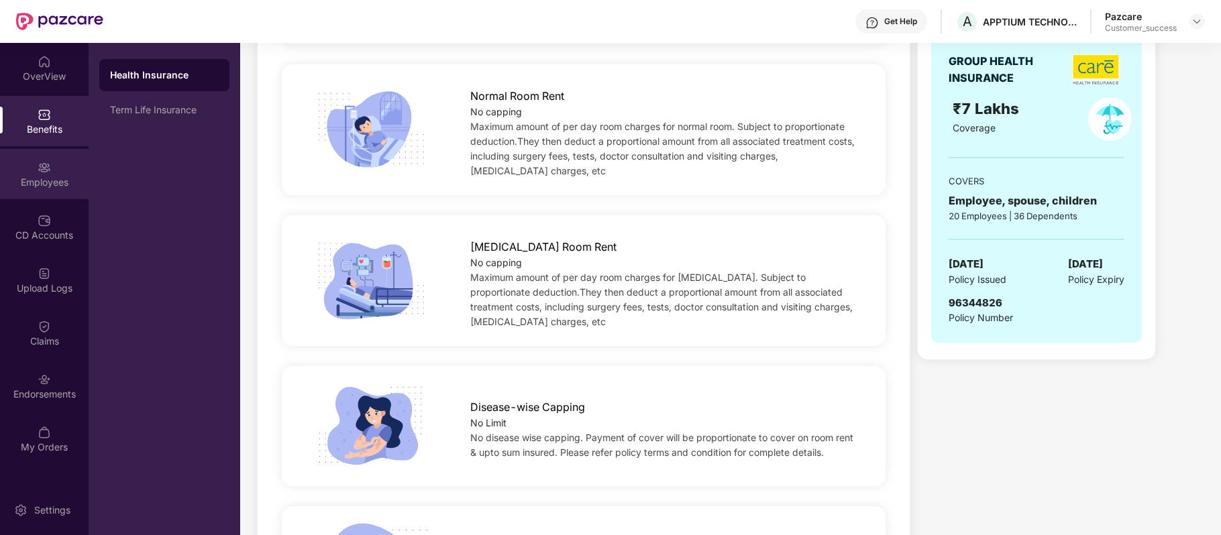
click at [52, 176] on div "Employees" at bounding box center [44, 182] width 89 height 13
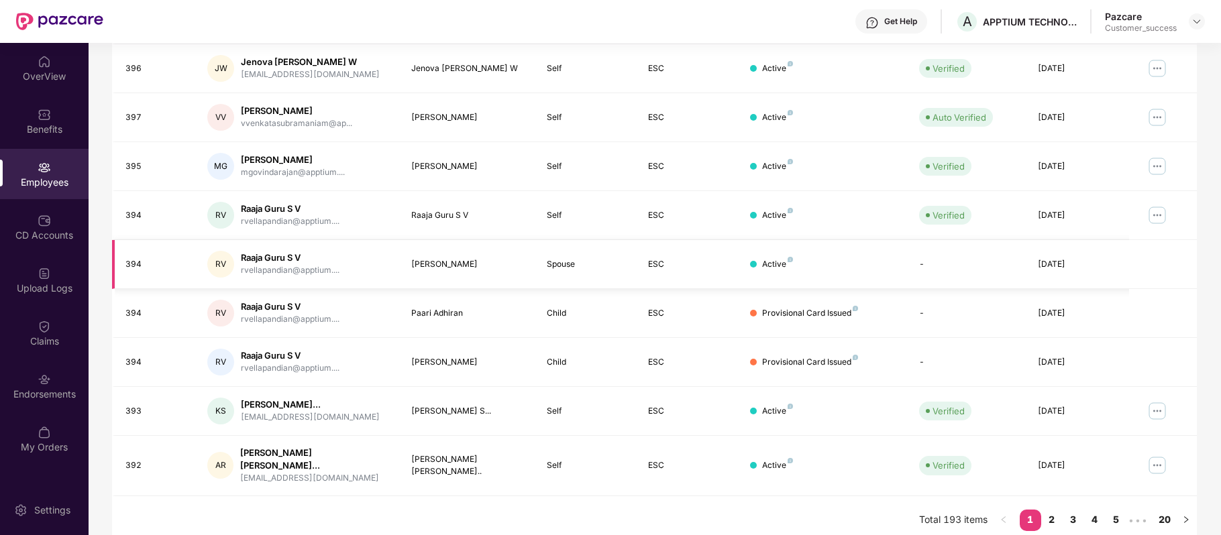
scroll to position [0, 0]
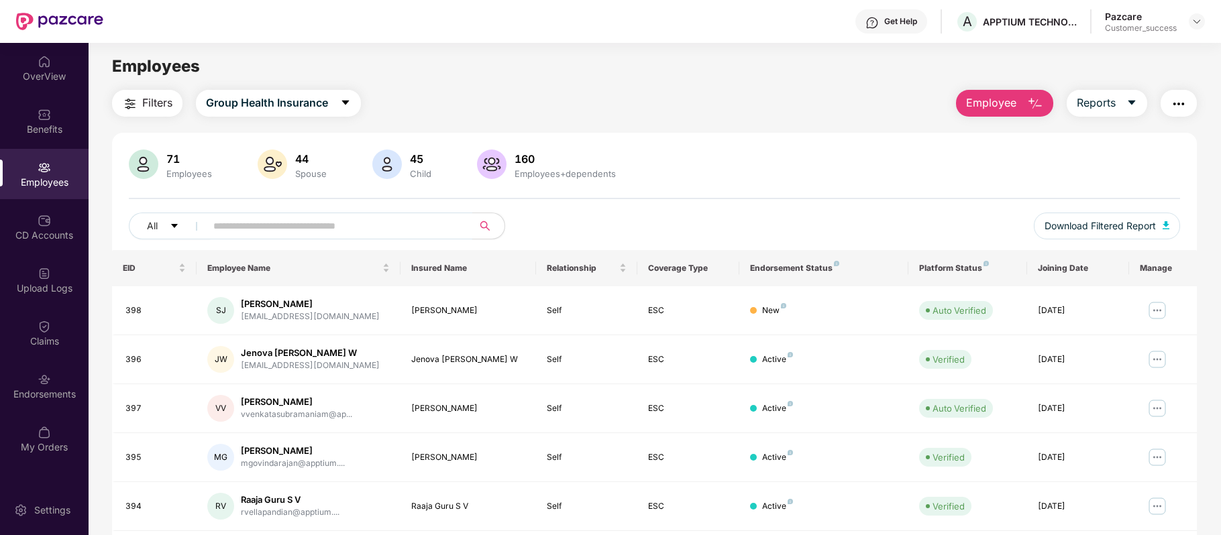
click at [300, 223] on input "text" at bounding box center [333, 226] width 241 height 20
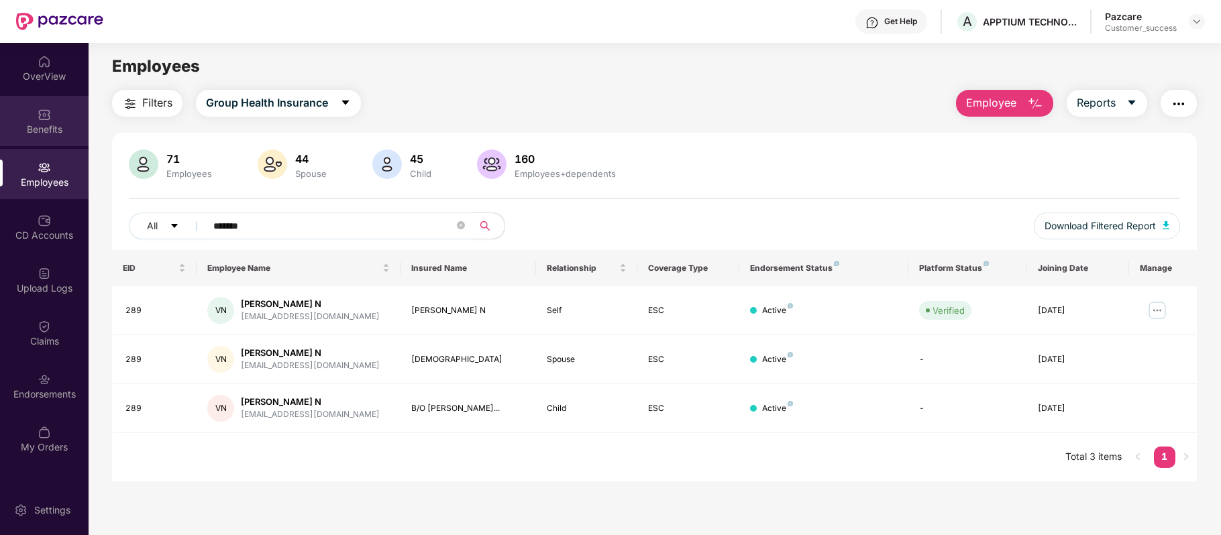
type input "*******"
click at [48, 121] on div "Benefits" at bounding box center [44, 121] width 89 height 50
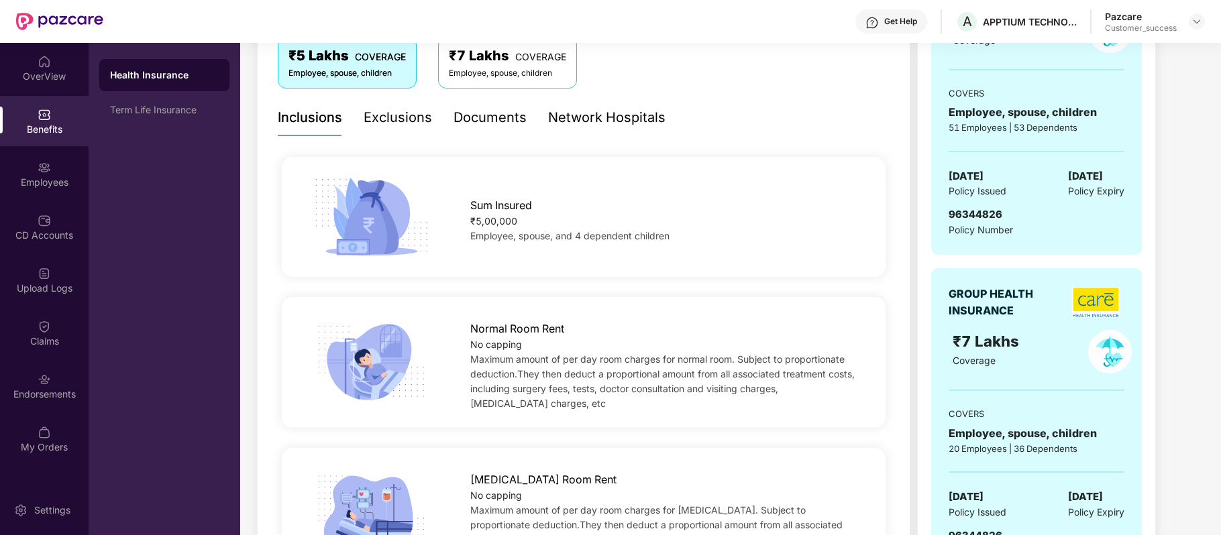
scroll to position [239, 0]
click at [521, 64] on div "₹7 Lakhs COVERAGE" at bounding box center [507, 56] width 117 height 21
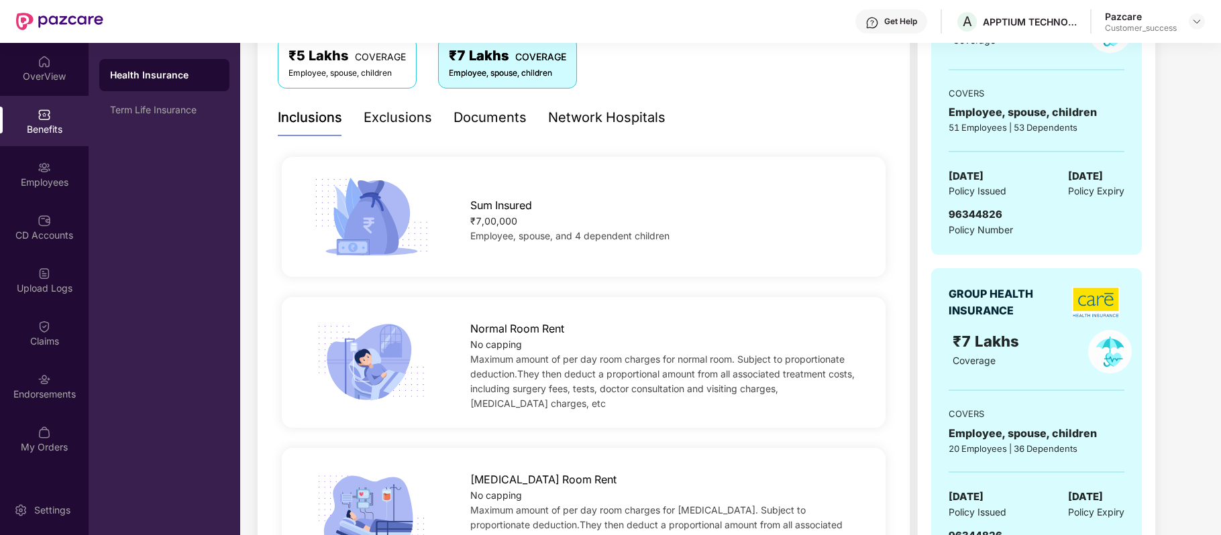
click at [361, 64] on div "₹5 Lakhs COVERAGE" at bounding box center [346, 56] width 117 height 21
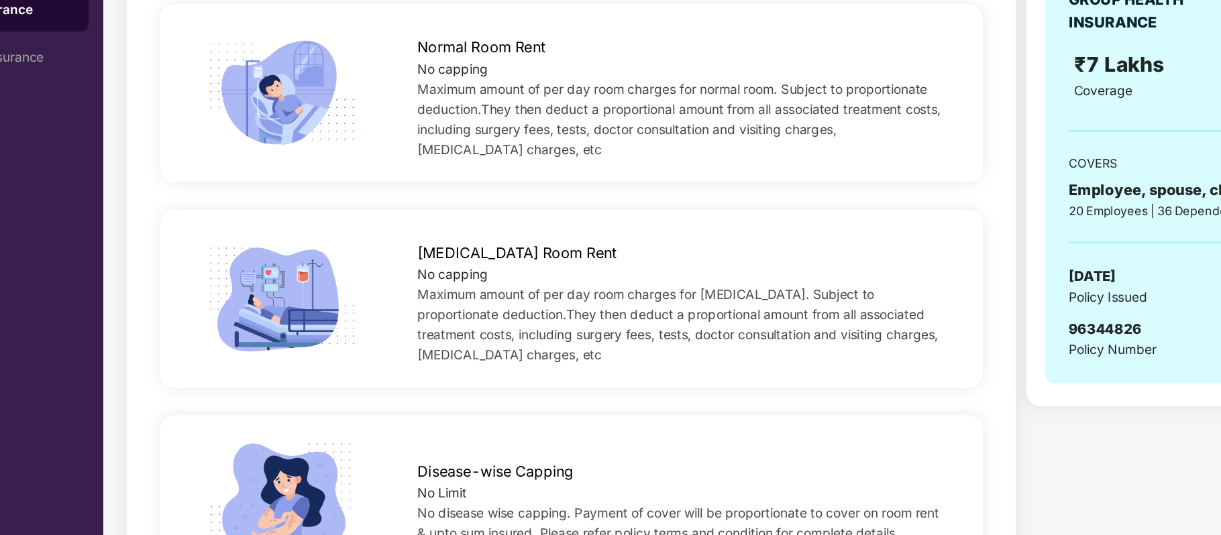
scroll to position [465, 0]
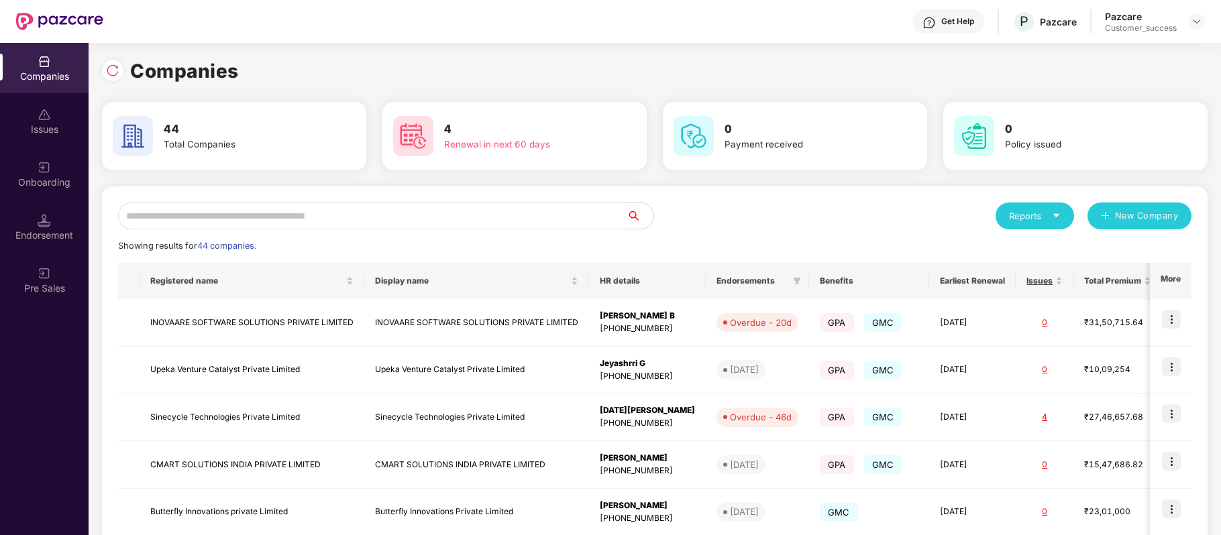
click at [370, 218] on input "text" at bounding box center [372, 216] width 508 height 27
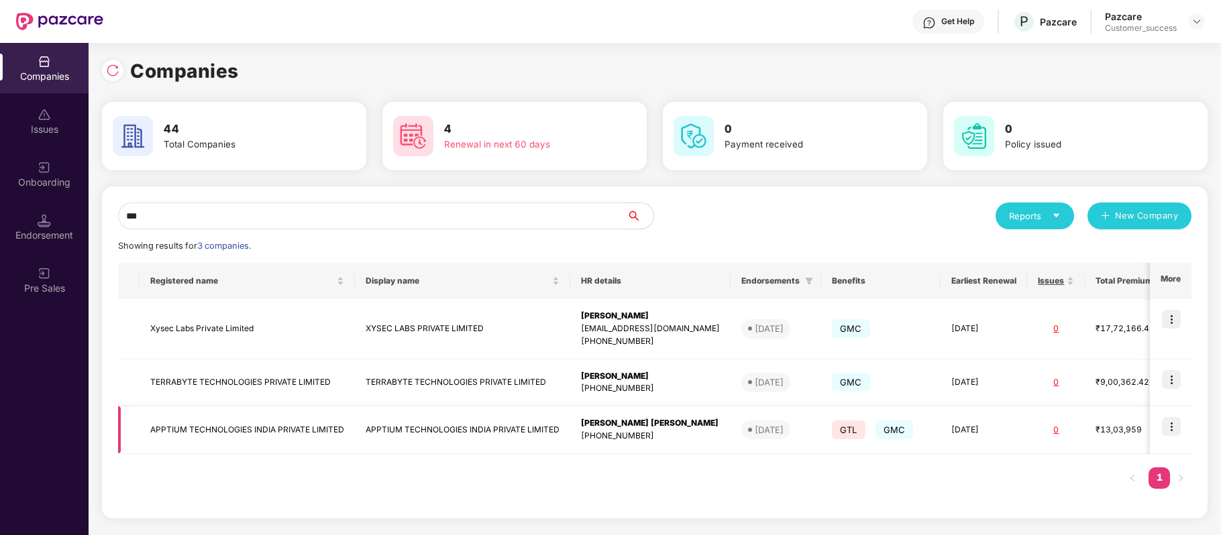
type input "***"
click at [203, 427] on td "APPTIUM TECHNOLOGIES INDIA PRIVATE LIMITED" at bounding box center [247, 430] width 215 height 48
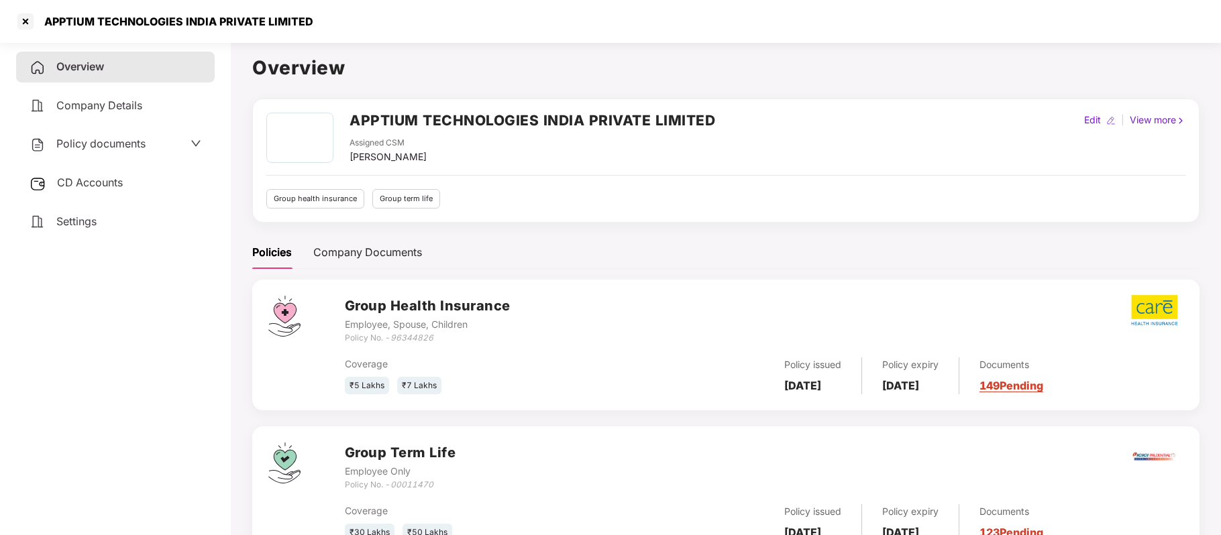
click at [118, 148] on span "Policy documents" at bounding box center [100, 143] width 89 height 13
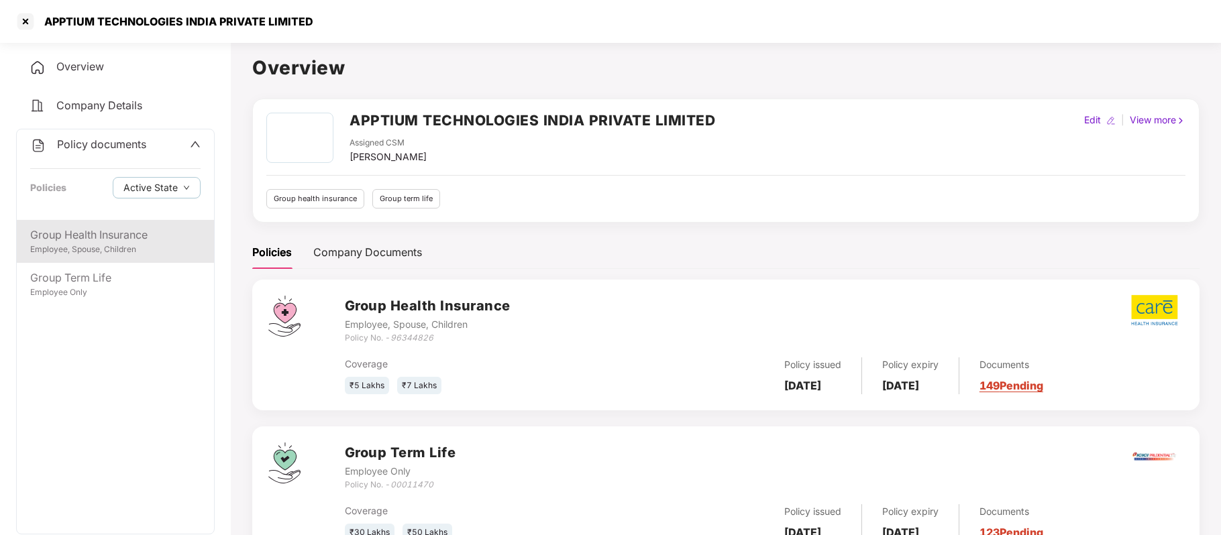
click at [103, 236] on div "Group Health Insurance" at bounding box center [115, 235] width 170 height 17
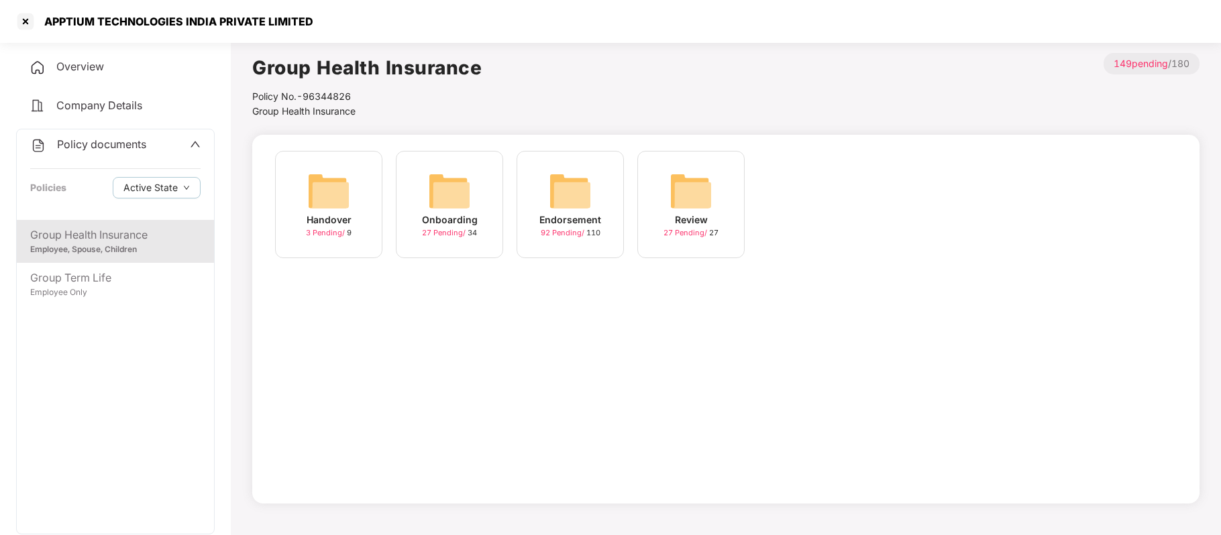
click at [457, 217] on div "Onboarding" at bounding box center [450, 220] width 56 height 15
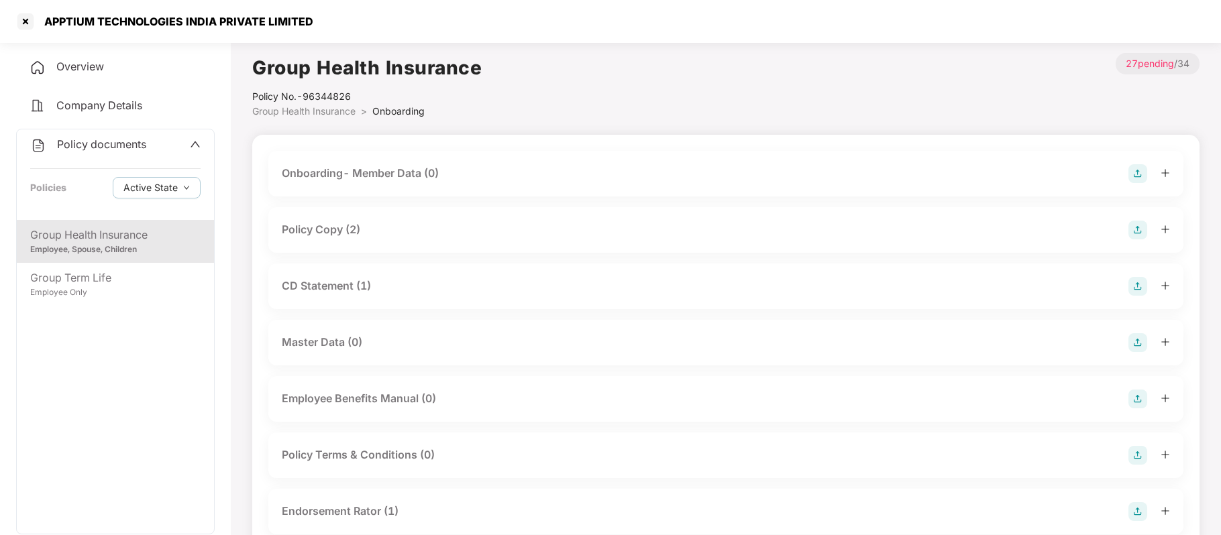
click at [341, 231] on div "Policy Copy (2)" at bounding box center [321, 229] width 78 height 17
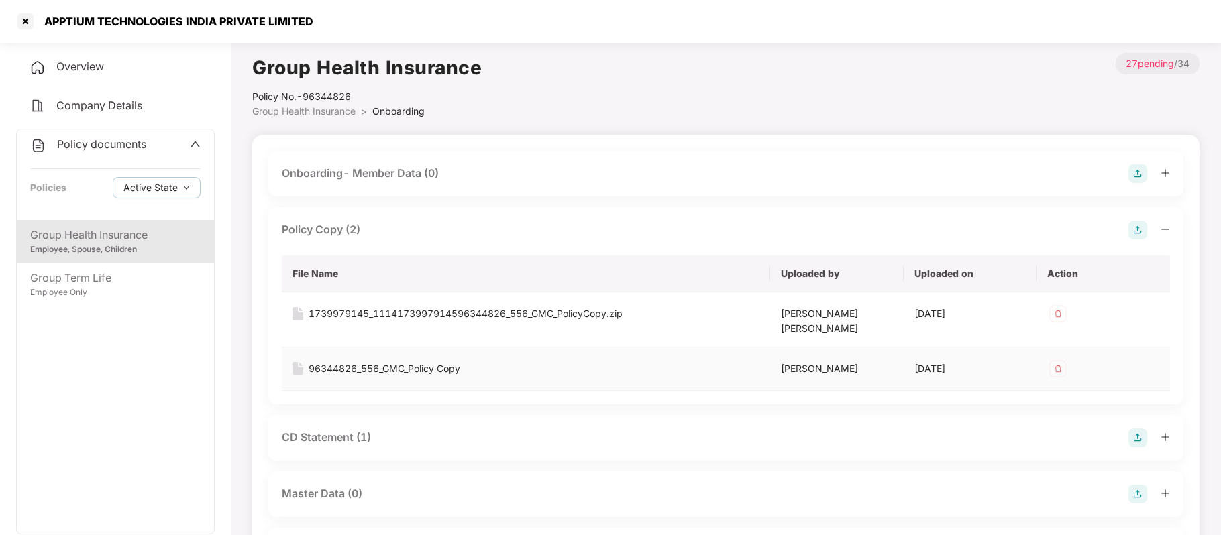
click at [361, 362] on div "96344826_556_GMC_Policy Copy" at bounding box center [385, 369] width 152 height 15
click at [25, 23] on div at bounding box center [25, 21] width 21 height 21
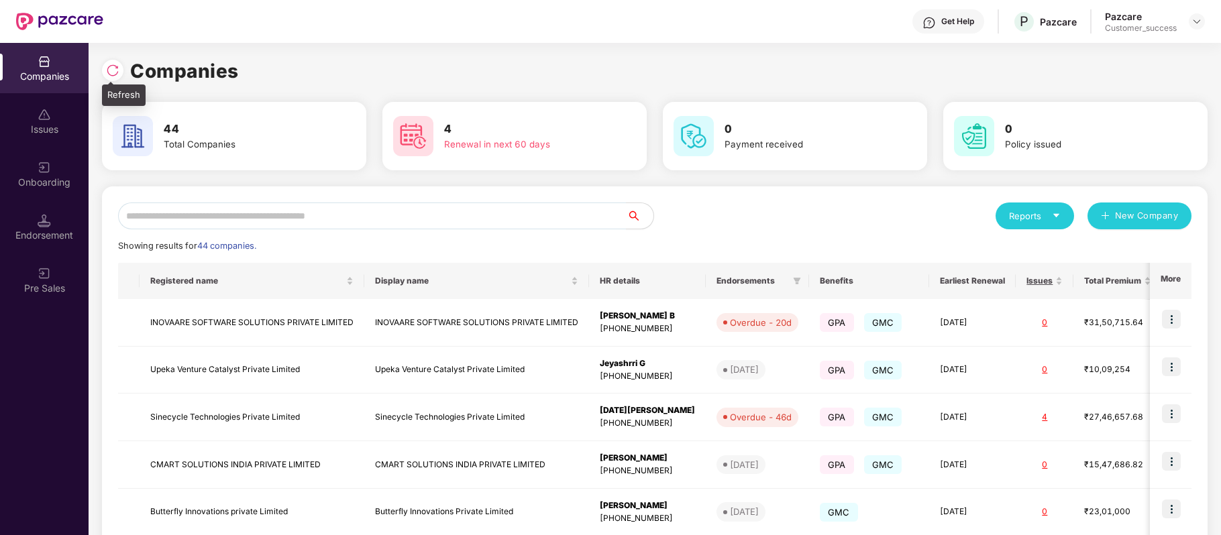
click at [108, 70] on img at bounding box center [112, 70] width 13 height 13
click at [342, 215] on input "text" at bounding box center [372, 216] width 508 height 27
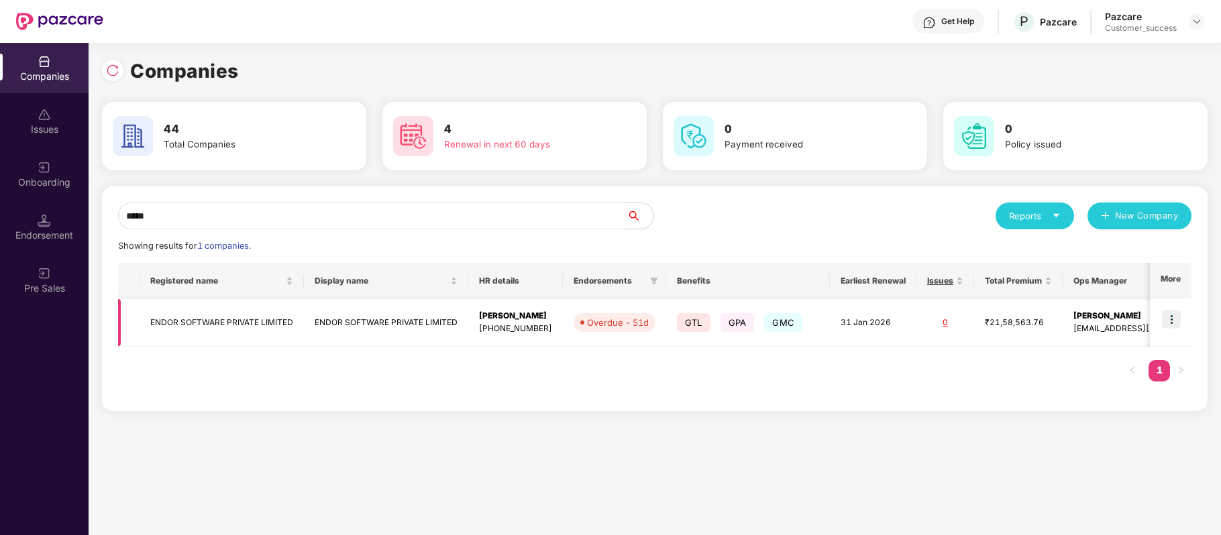
type input "*****"
click at [1171, 321] on img at bounding box center [1171, 319] width 19 height 19
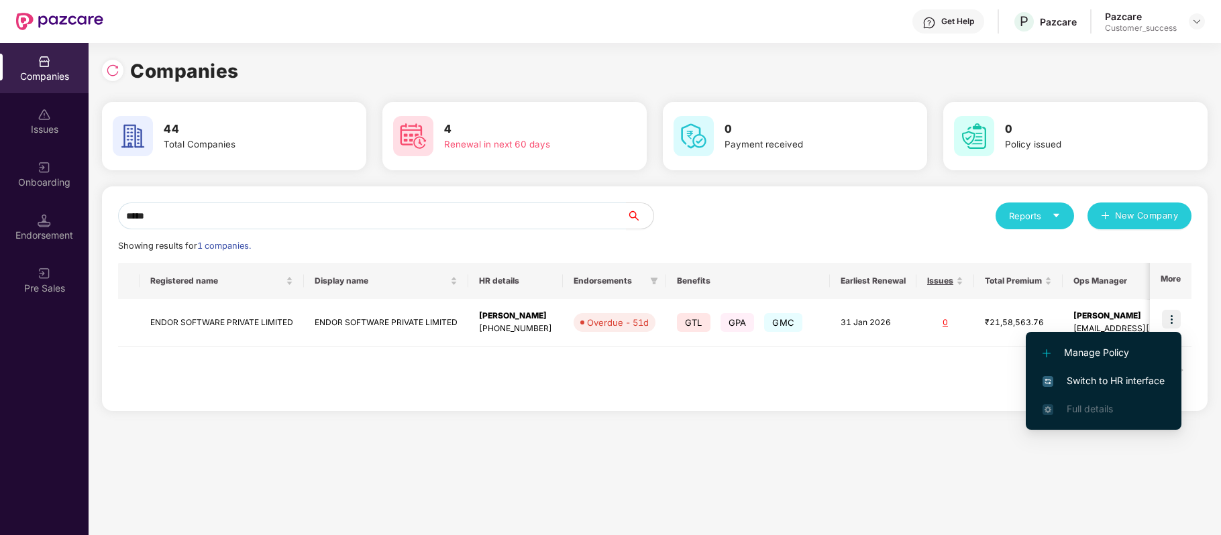
click at [1127, 384] on span "Switch to HR interface" at bounding box center [1103, 381] width 122 height 15
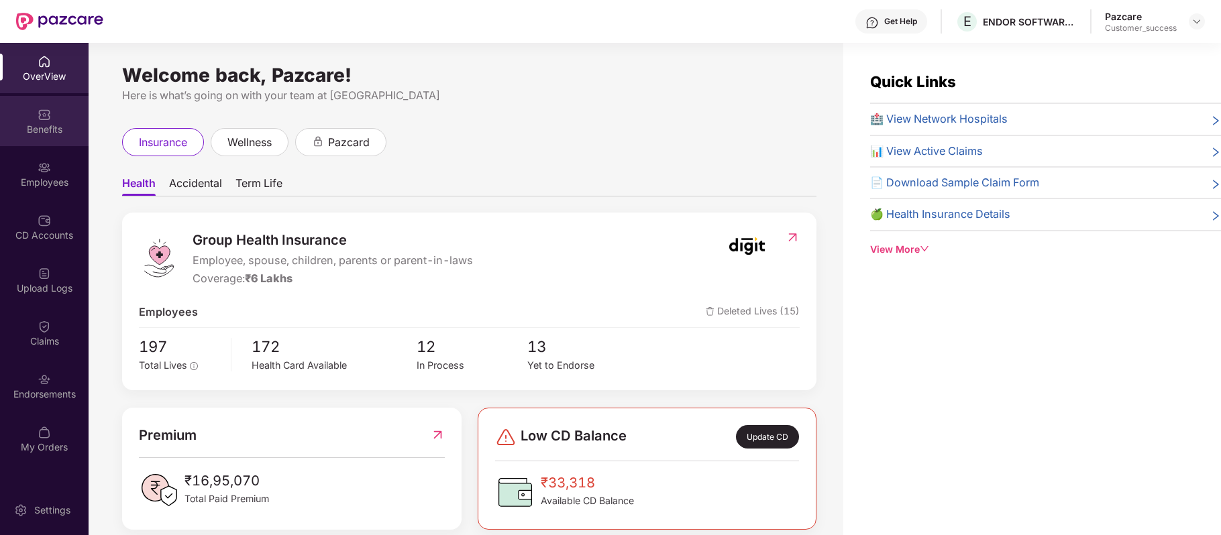
click at [41, 133] on div "Benefits" at bounding box center [44, 129] width 89 height 13
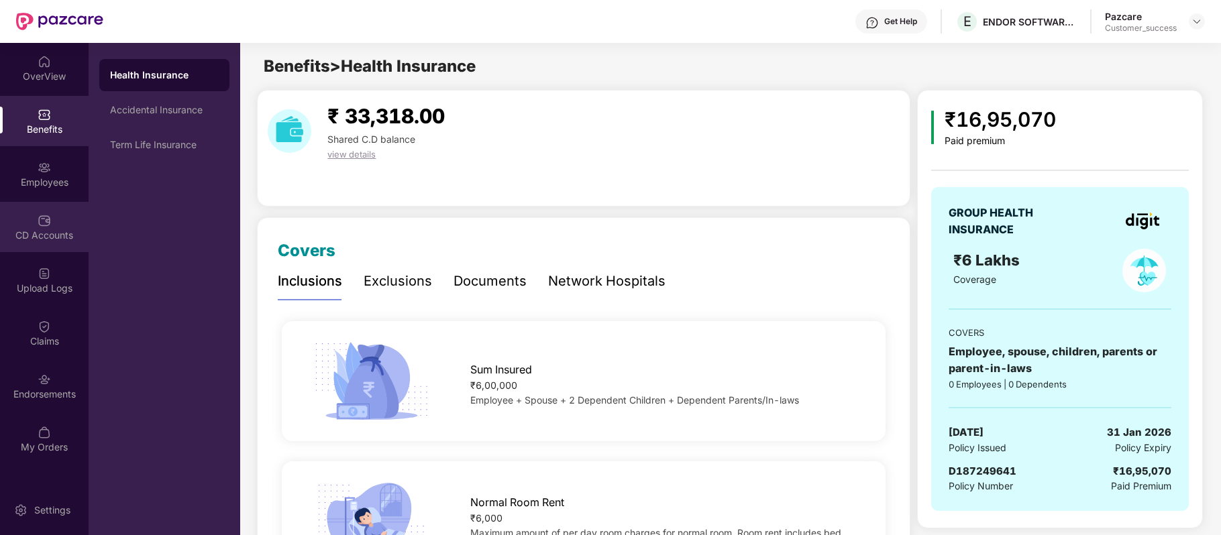
click at [47, 231] on div "CD Accounts" at bounding box center [44, 235] width 89 height 13
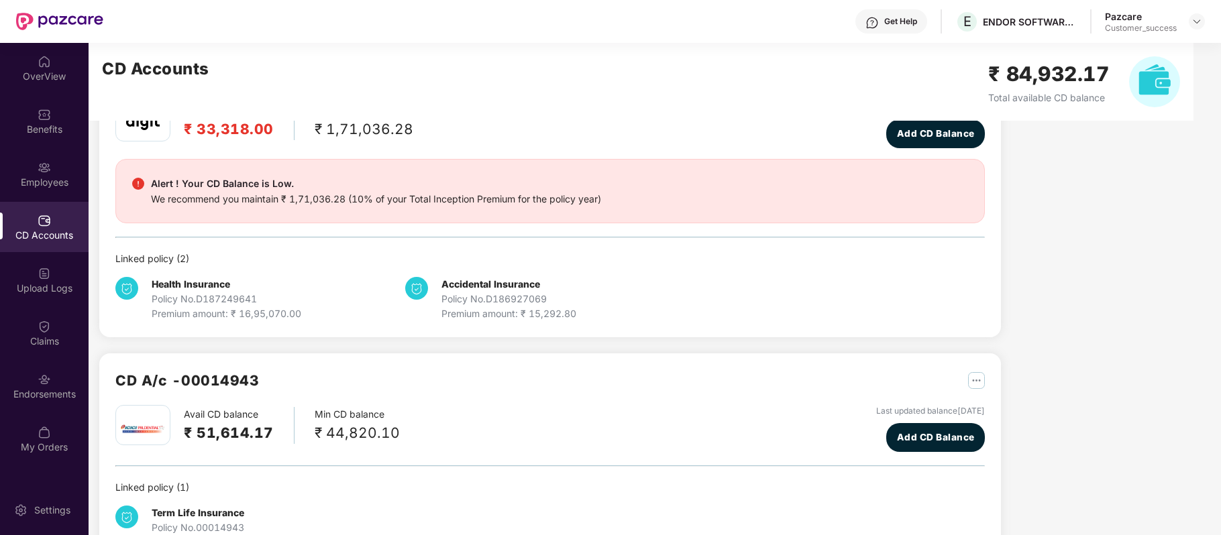
scroll to position [135, 0]
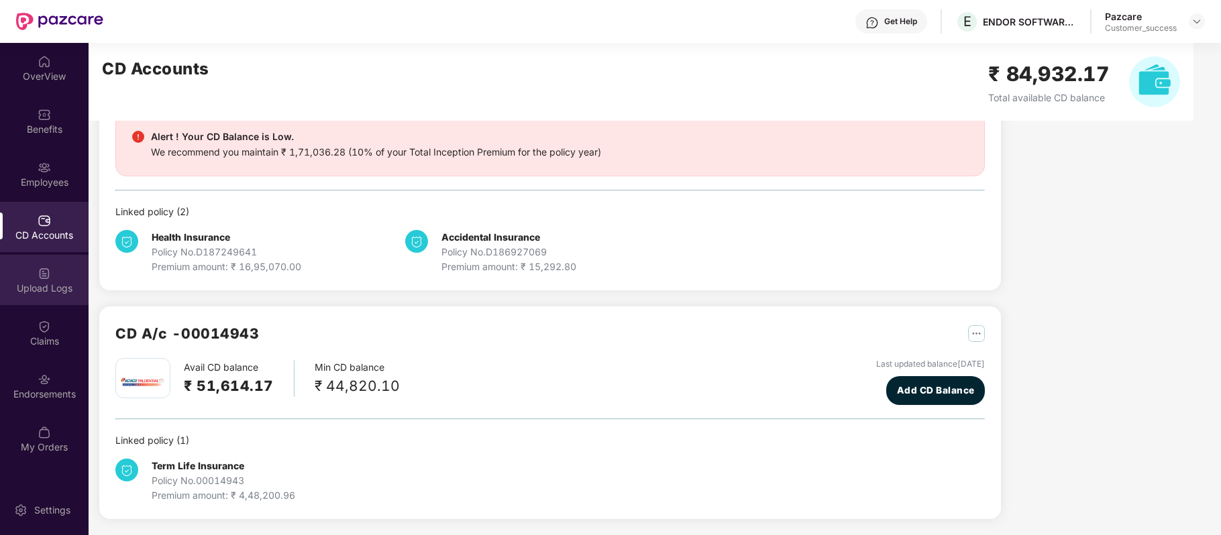
click at [49, 283] on div "Upload Logs" at bounding box center [44, 288] width 89 height 13
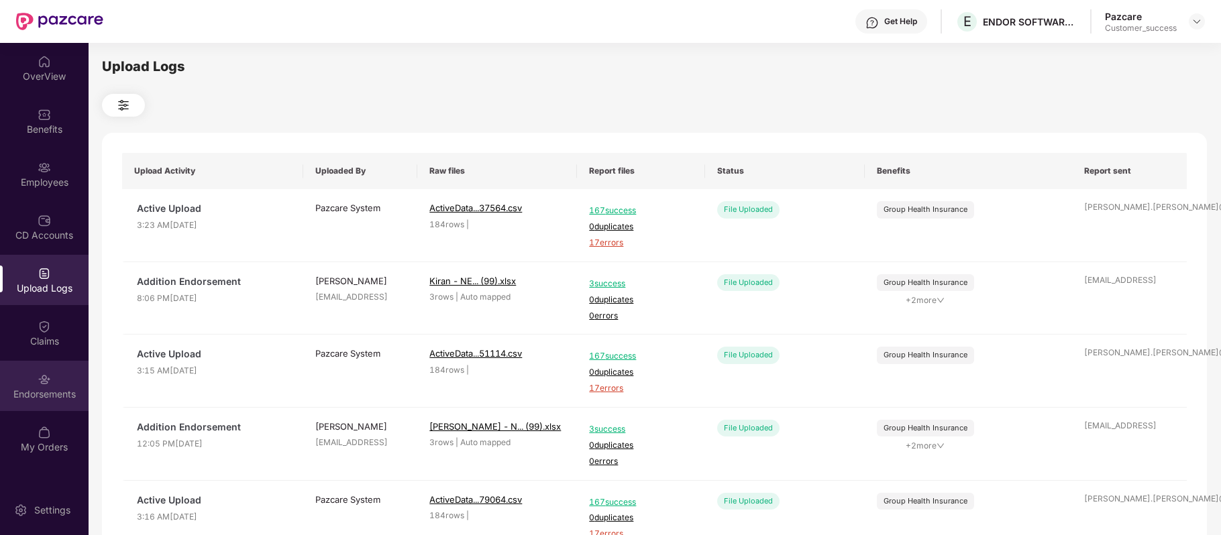
click at [44, 398] on div "Endorsements" at bounding box center [44, 394] width 89 height 13
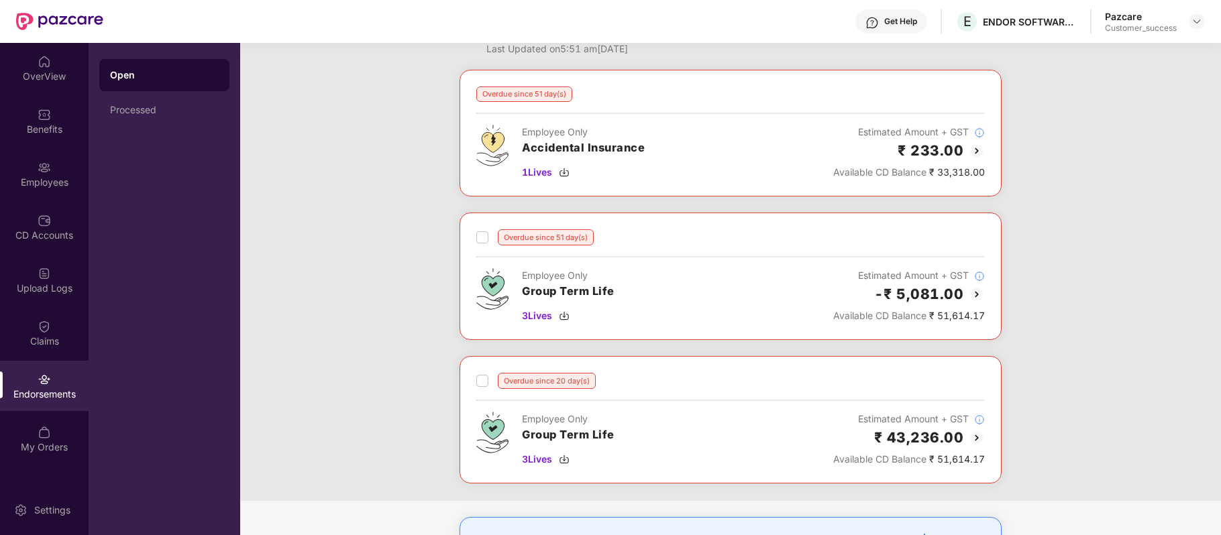
scroll to position [44, 0]
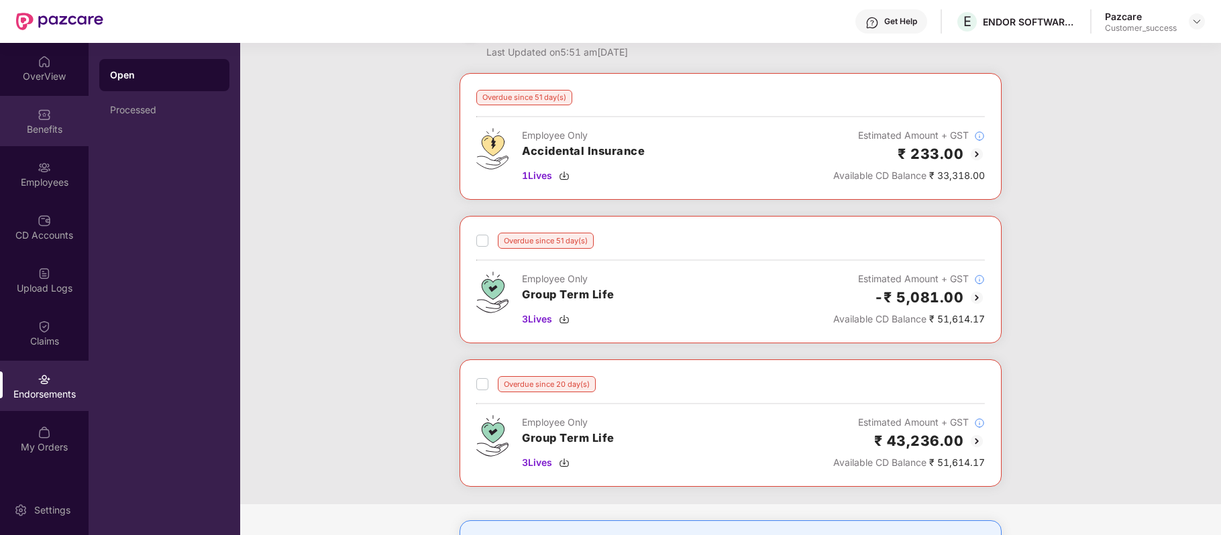
click at [49, 134] on div "Benefits" at bounding box center [44, 129] width 89 height 13
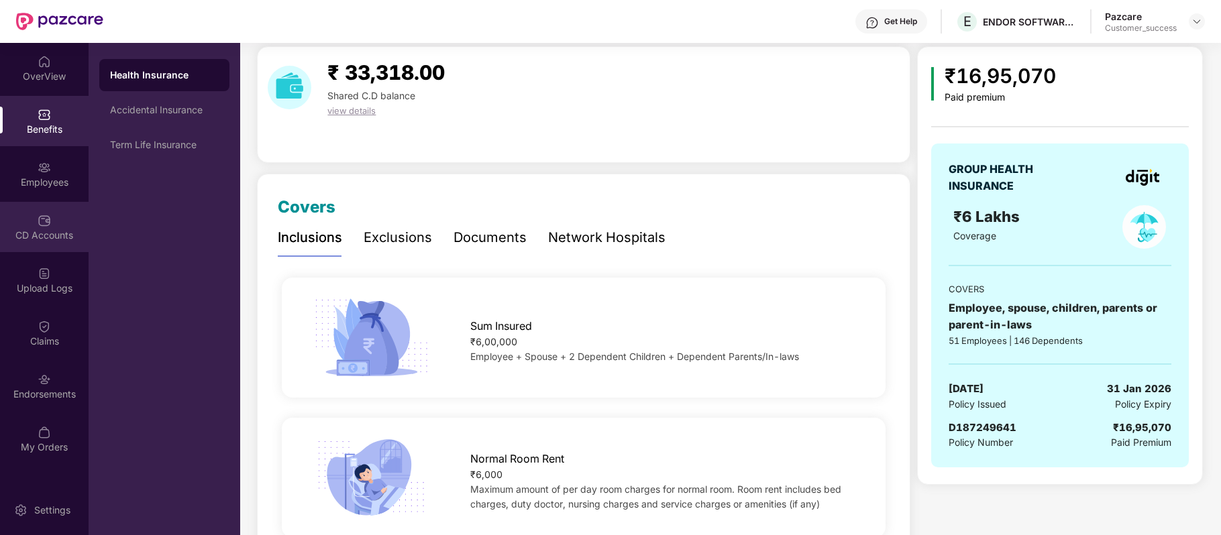
click at [46, 239] on div "CD Accounts" at bounding box center [44, 235] width 89 height 13
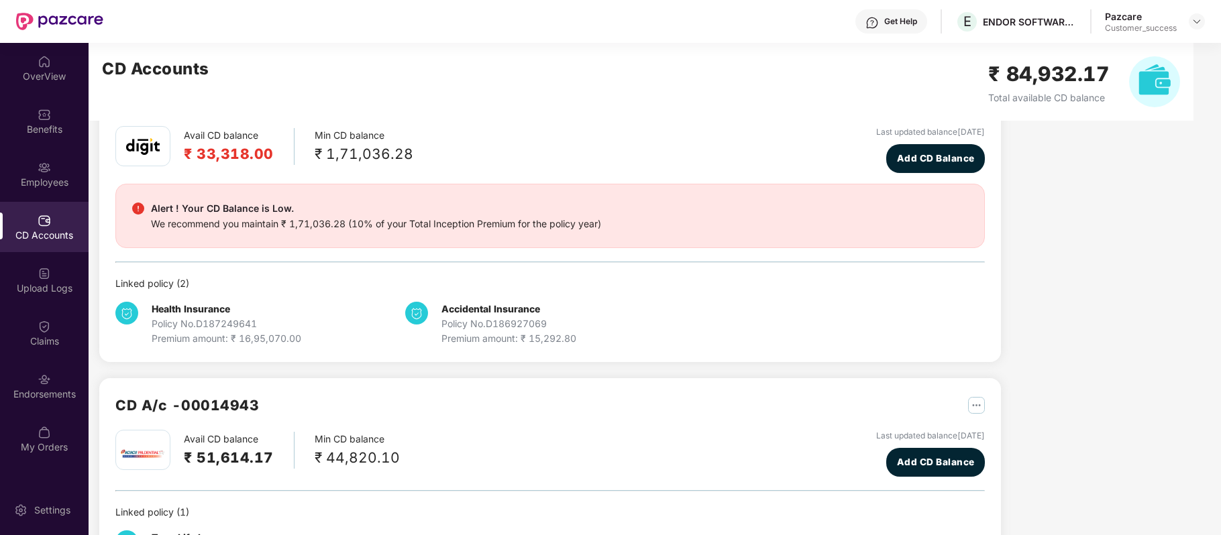
scroll to position [0, 0]
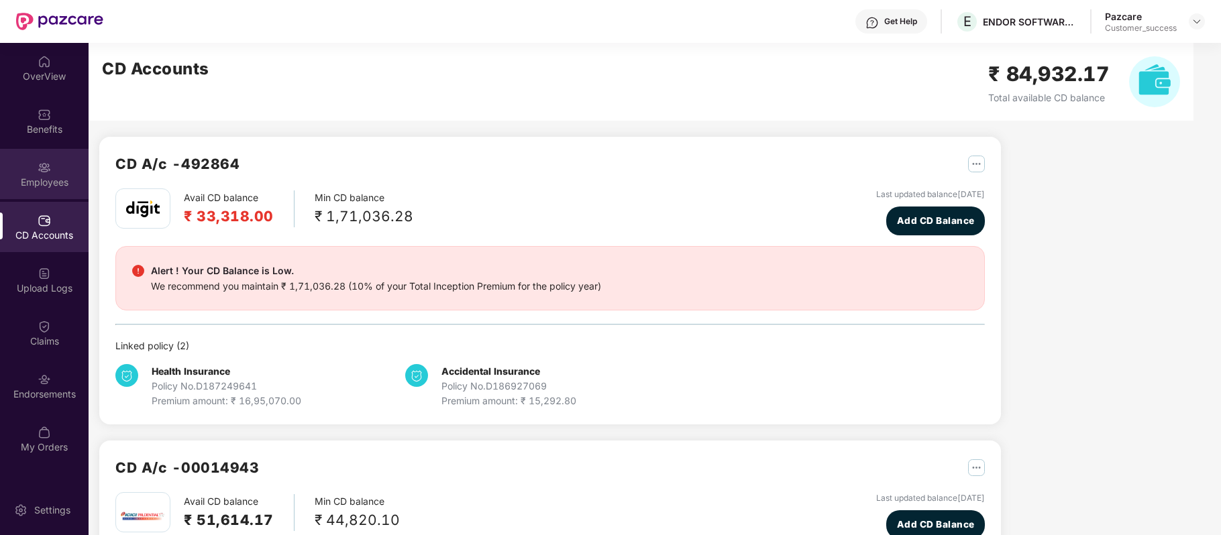
click at [49, 162] on img at bounding box center [44, 167] width 13 height 13
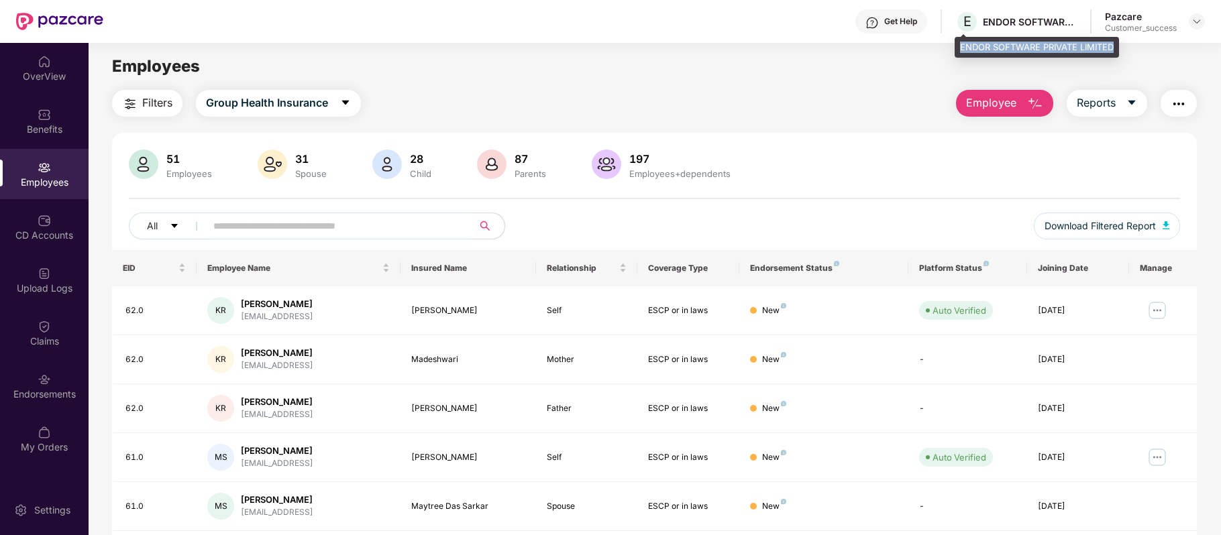
drag, startPoint x: 958, startPoint y: 40, endPoint x: 1112, endPoint y: 38, distance: 153.6
click at [1112, 38] on div "ENDOR SOFTWARE PRIVATE LIMITED" at bounding box center [1036, 47] width 164 height 21
copy div "ENDOR SOFTWARE PRIVATE LIMITED"
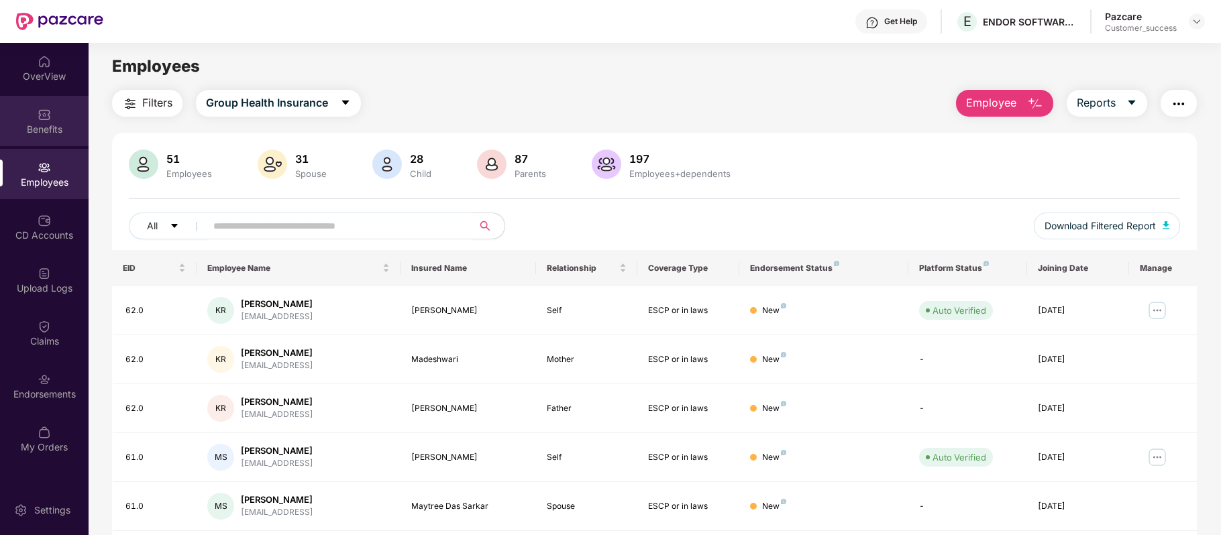
click at [46, 121] on div "Benefits" at bounding box center [44, 121] width 89 height 50
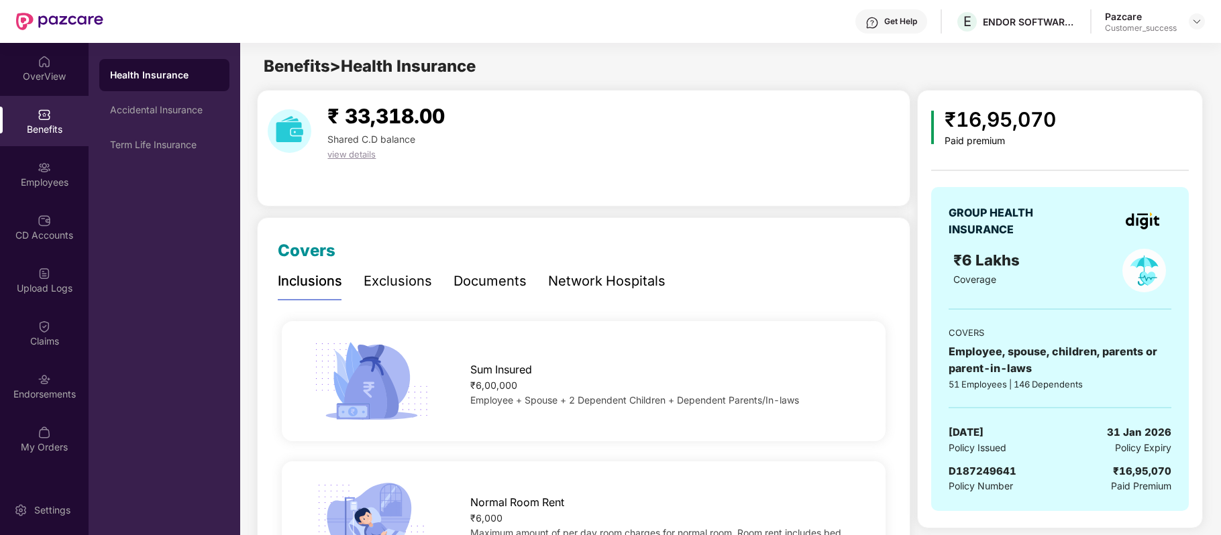
click at [982, 471] on span "D187249641" at bounding box center [982, 471] width 68 height 13
copy span "D187249641"
click at [160, 137] on div "Term Life Insurance" at bounding box center [164, 145] width 130 height 32
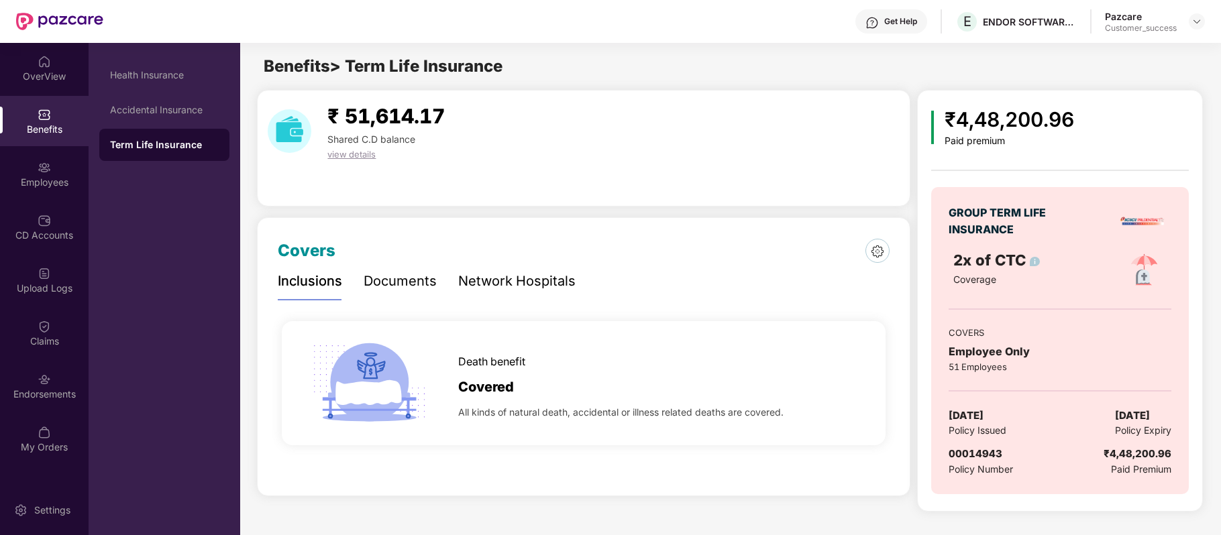
click at [977, 452] on span "00014943" at bounding box center [975, 453] width 54 height 13
copy span "00014943"
click at [977, 452] on span "00014943" at bounding box center [975, 453] width 54 height 13
click at [43, 180] on div "Employees" at bounding box center [44, 182] width 89 height 13
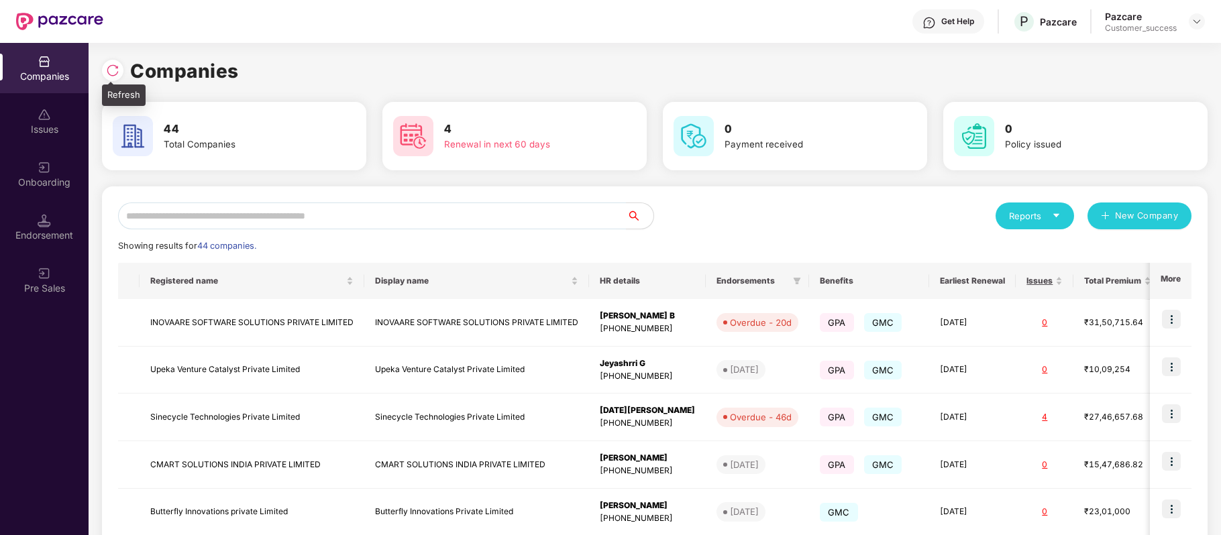
click at [110, 68] on img at bounding box center [112, 70] width 13 height 13
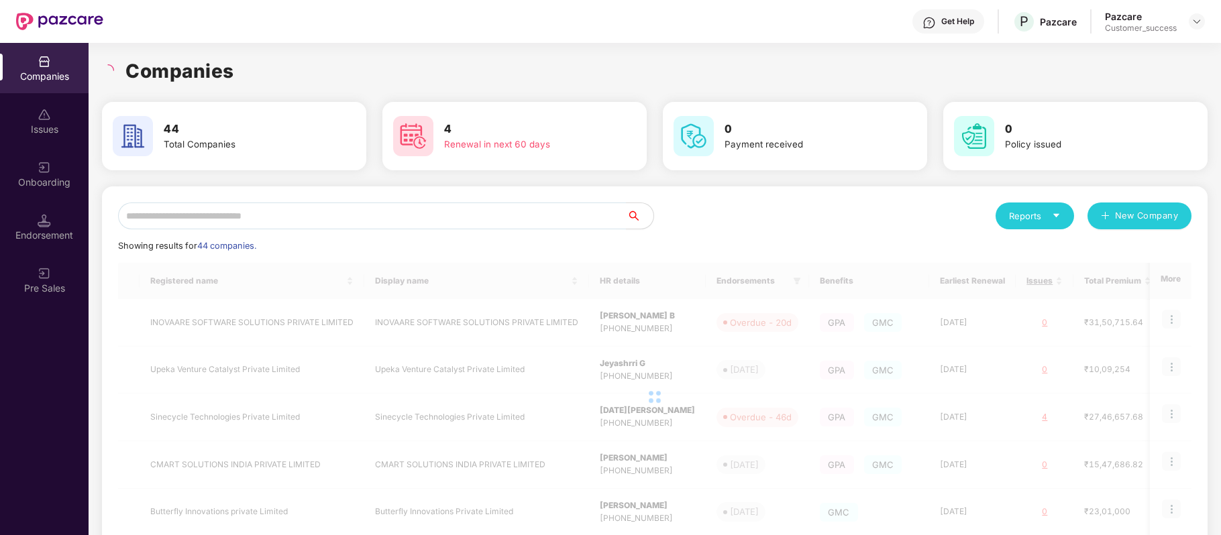
click at [110, 68] on icon "loading" at bounding box center [108, 70] width 12 height 12
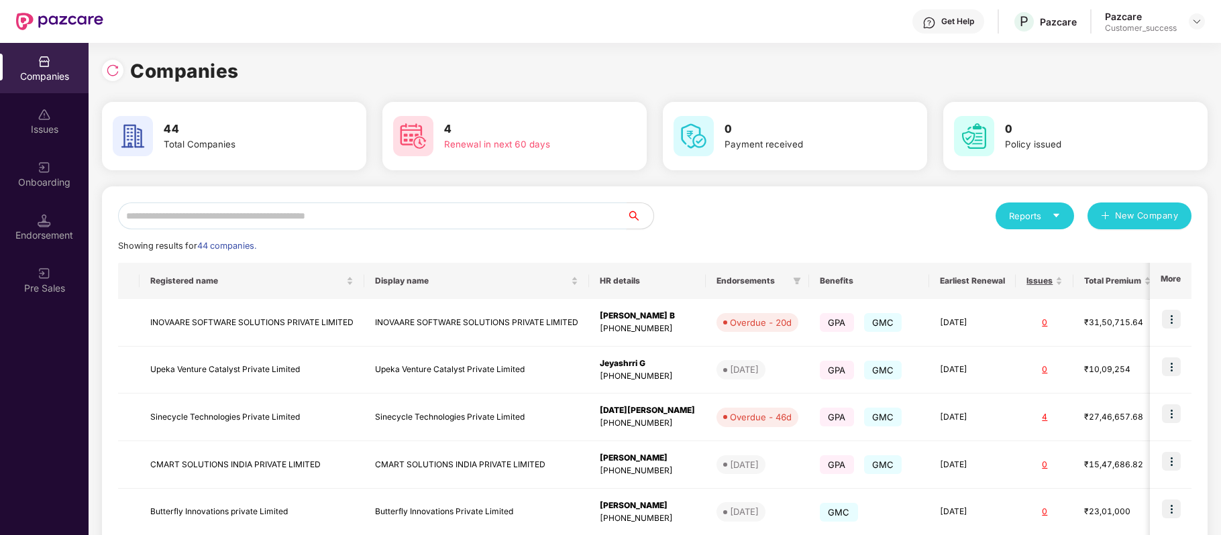
click at [338, 217] on input "text" at bounding box center [372, 216] width 508 height 27
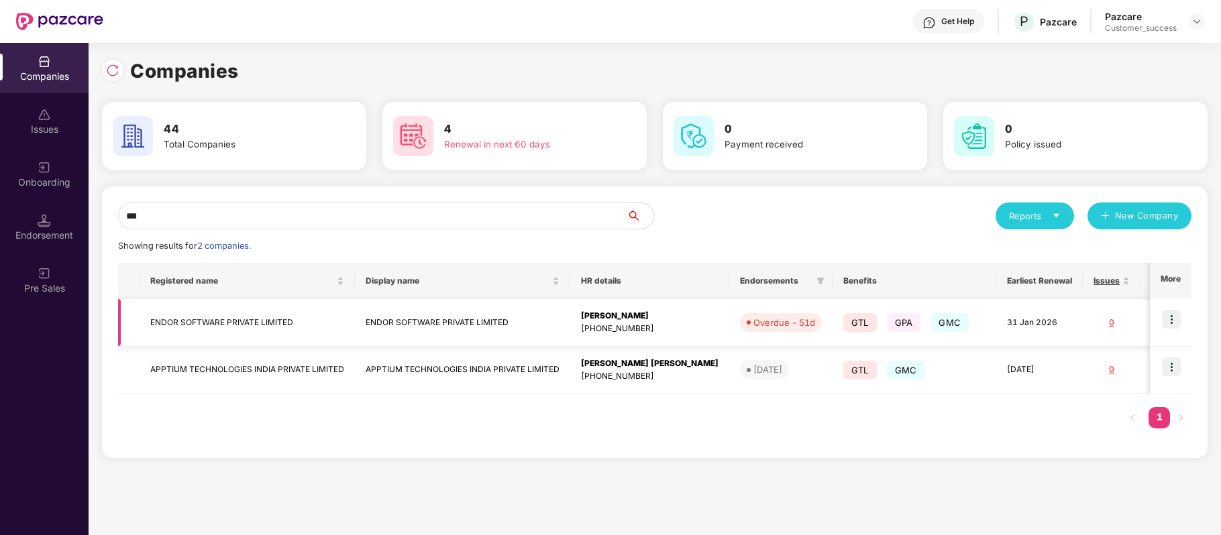
type input "***"
click at [237, 315] on td "ENDOR SOFTWARE PRIVATE LIMITED" at bounding box center [247, 323] width 215 height 48
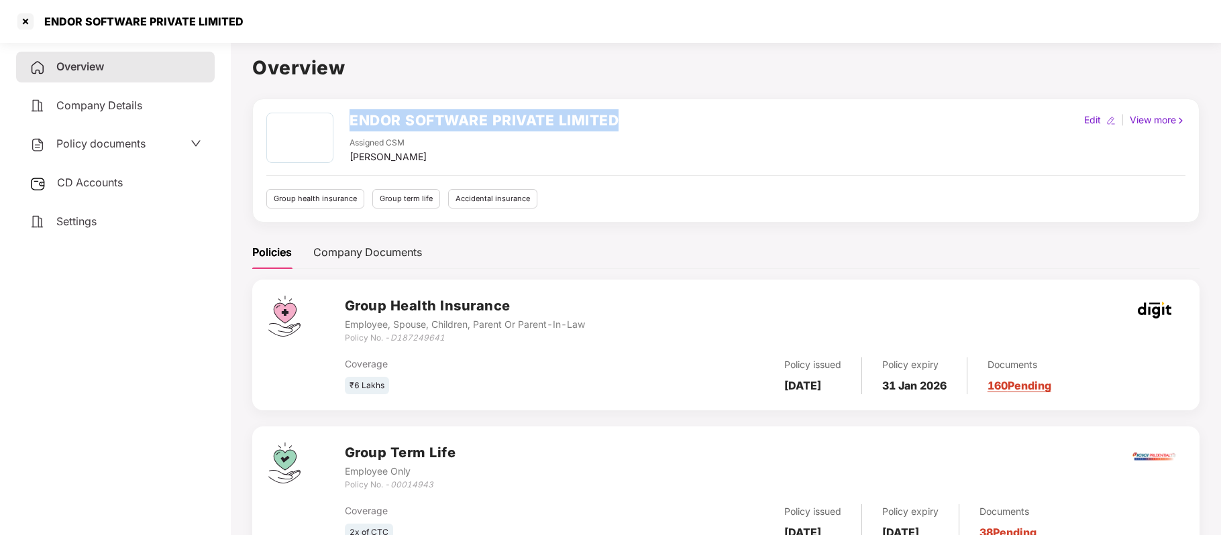
drag, startPoint x: 347, startPoint y: 119, endPoint x: 614, endPoint y: 107, distance: 267.2
click at [614, 107] on div "ENDOR SOFTWARE PRIVATE LIMITED Assigned CSM [PERSON_NAME] Edit | View more Grou…" at bounding box center [725, 161] width 947 height 124
copy h2 "ENDOR SOFTWARE PRIVATE LIMITED"
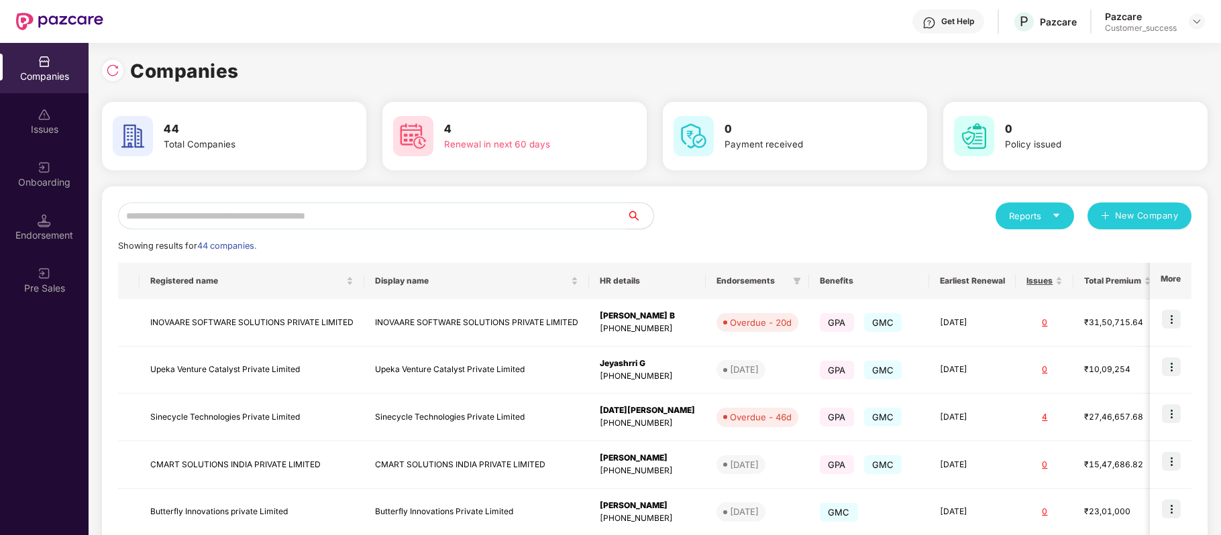
click at [353, 209] on input "text" at bounding box center [372, 216] width 508 height 27
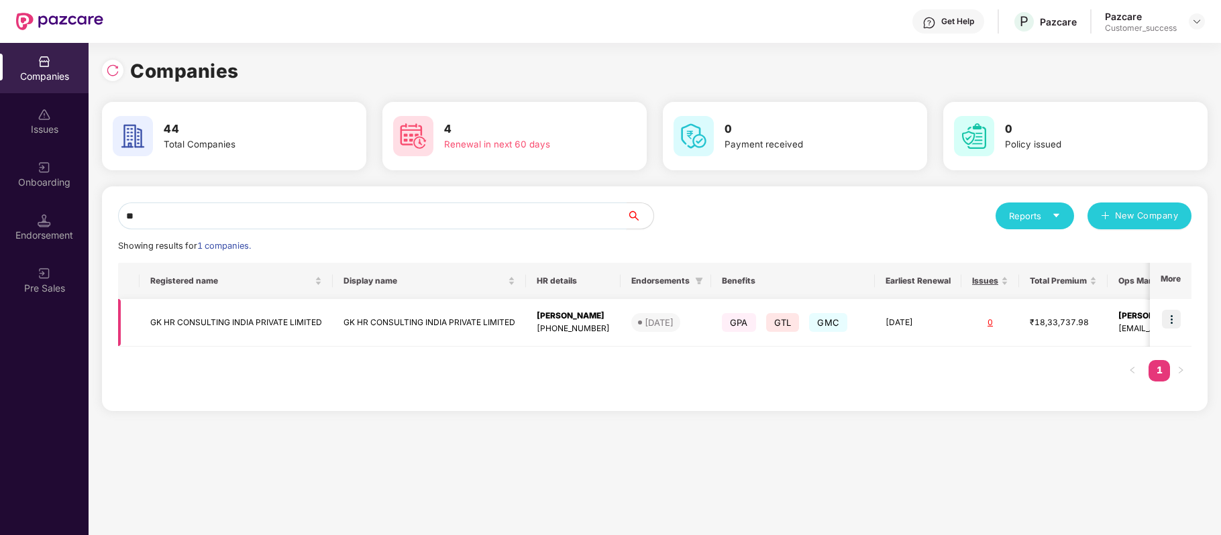
type input "**"
click at [292, 326] on td "GK HR CONSULTING INDIA PRIVATE LIMITED" at bounding box center [236, 323] width 193 height 48
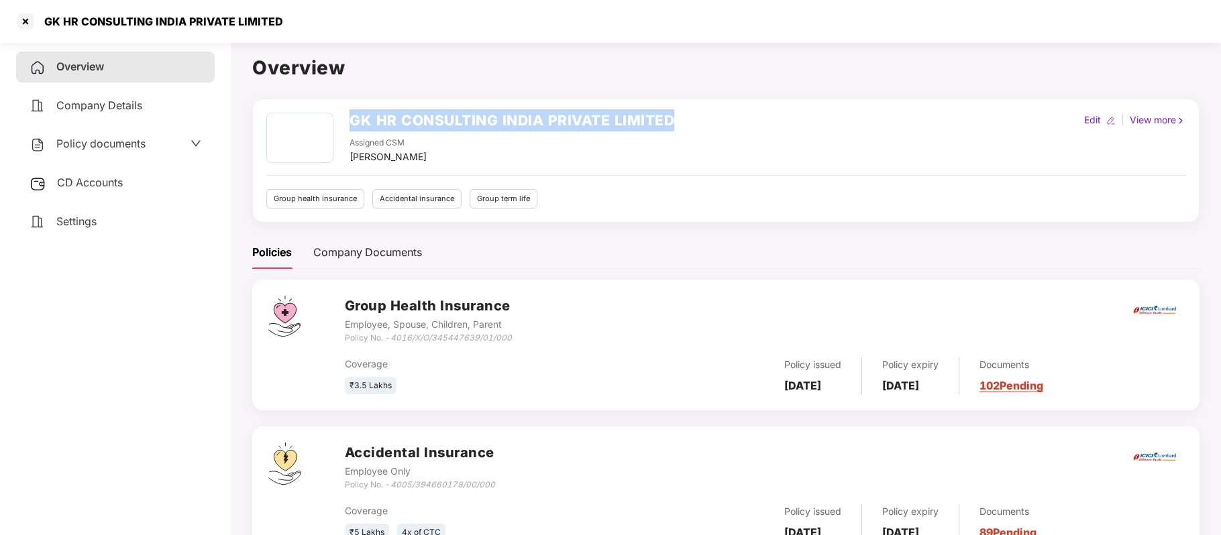
drag, startPoint x: 353, startPoint y: 121, endPoint x: 687, endPoint y: 119, distance: 334.7
click at [687, 119] on div "GK HR CONSULTING INDIA PRIVATE LIMITED Assigned CSM [PERSON_NAME] Edit | View m…" at bounding box center [725, 139] width 919 height 52
copy h2 "GK HR CONSULTING INDIA PRIVATE LIMITED"
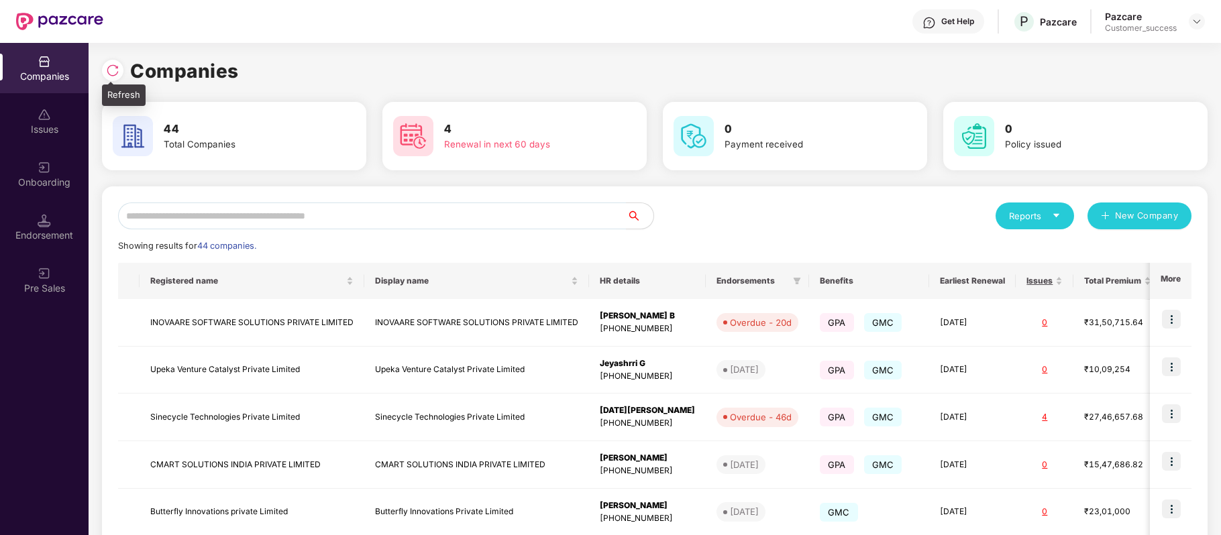
click at [108, 68] on img at bounding box center [112, 70] width 13 height 13
click at [39, 165] on img at bounding box center [44, 167] width 13 height 13
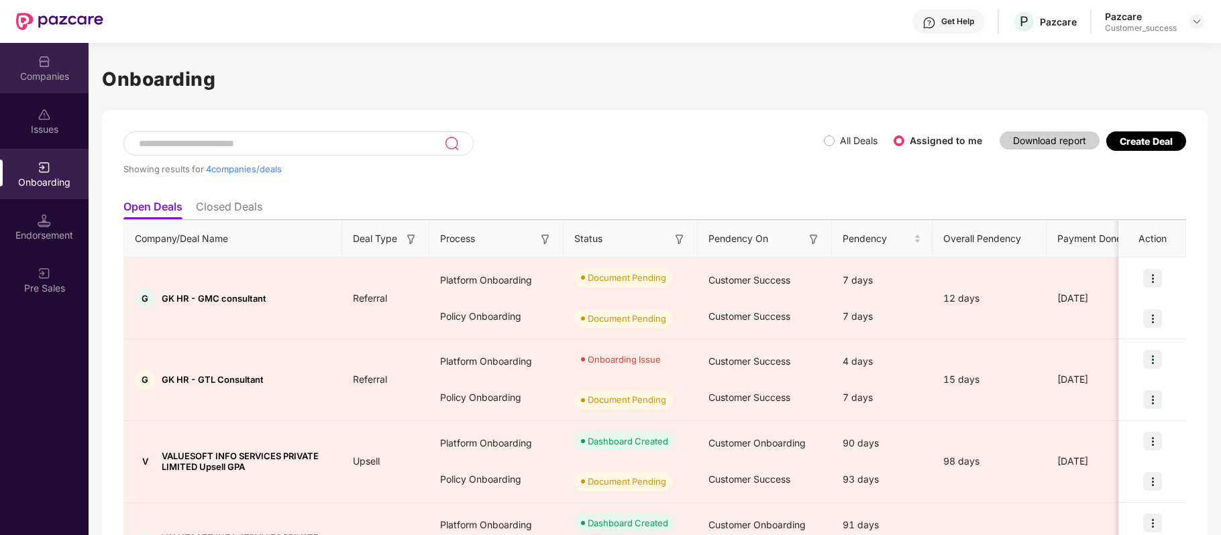
click at [47, 65] on img at bounding box center [44, 61] width 13 height 13
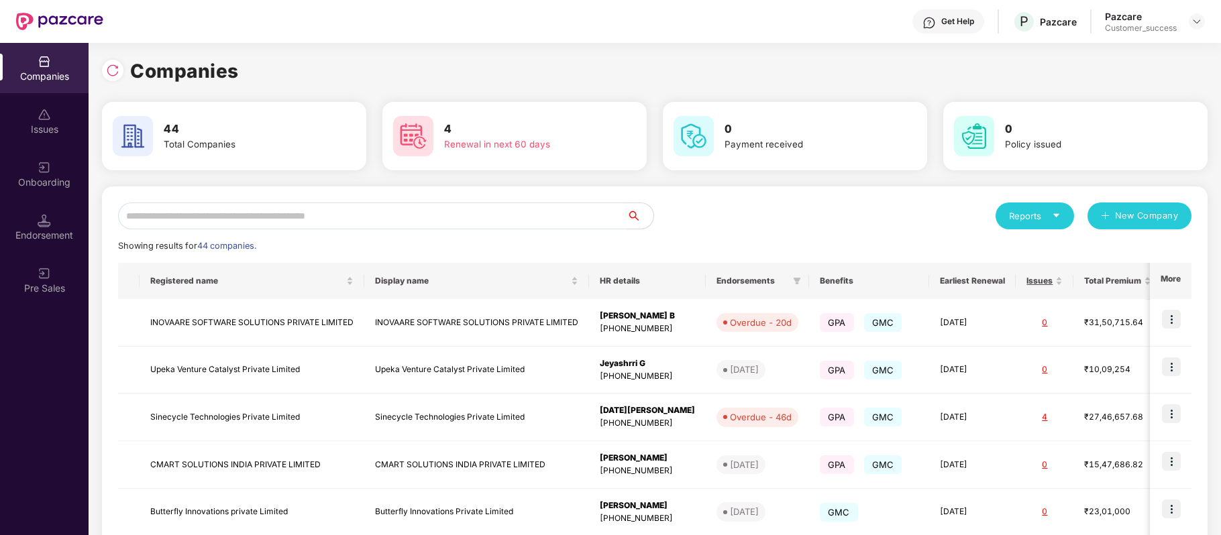
click at [264, 207] on input "text" at bounding box center [372, 216] width 508 height 27
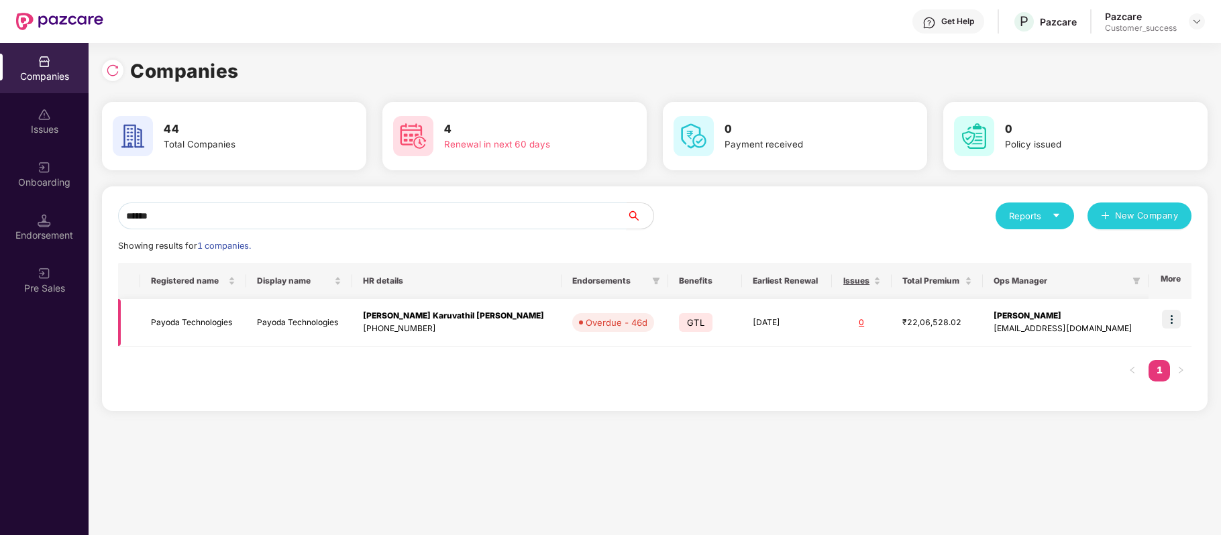
type input "******"
click at [216, 325] on td "Payoda Technologies" at bounding box center [193, 323] width 106 height 48
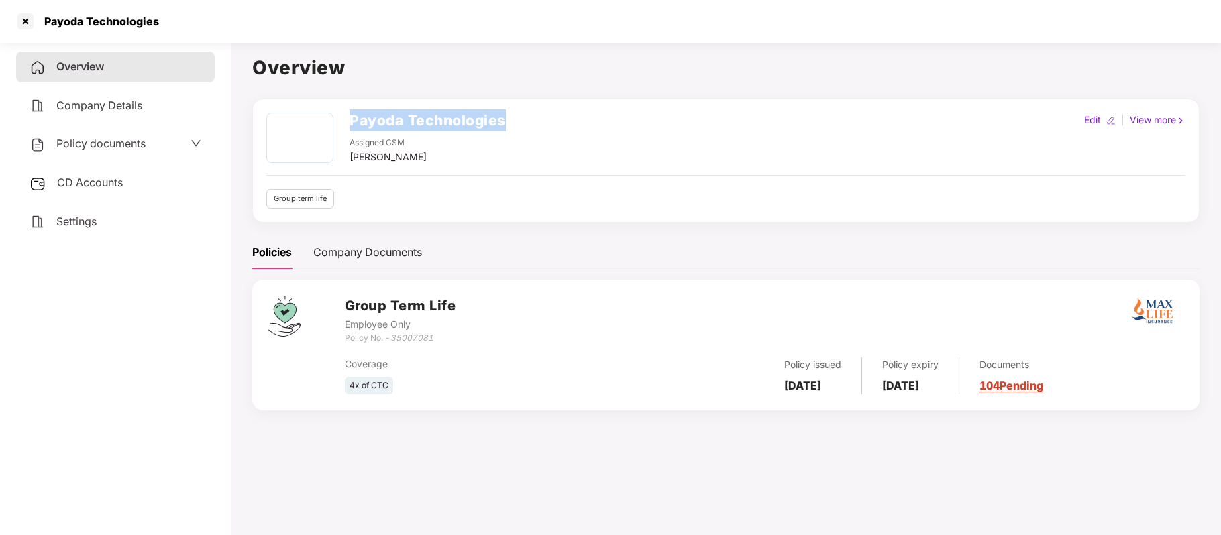
drag, startPoint x: 527, startPoint y: 114, endPoint x: 349, endPoint y: 114, distance: 178.4
click at [349, 114] on div "Payoda Technologies Assigned CSM [PERSON_NAME] Edit | View more" at bounding box center [725, 139] width 919 height 52
copy h2 "Payoda Technologies"
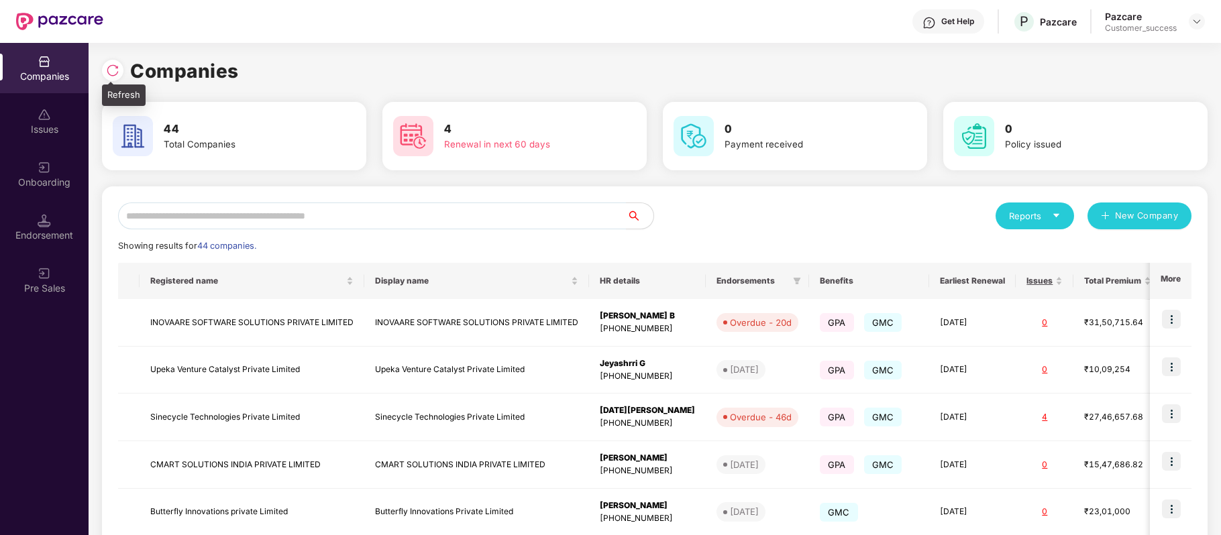
click at [113, 66] on img at bounding box center [112, 70] width 13 height 13
click at [441, 221] on input "text" at bounding box center [372, 216] width 508 height 27
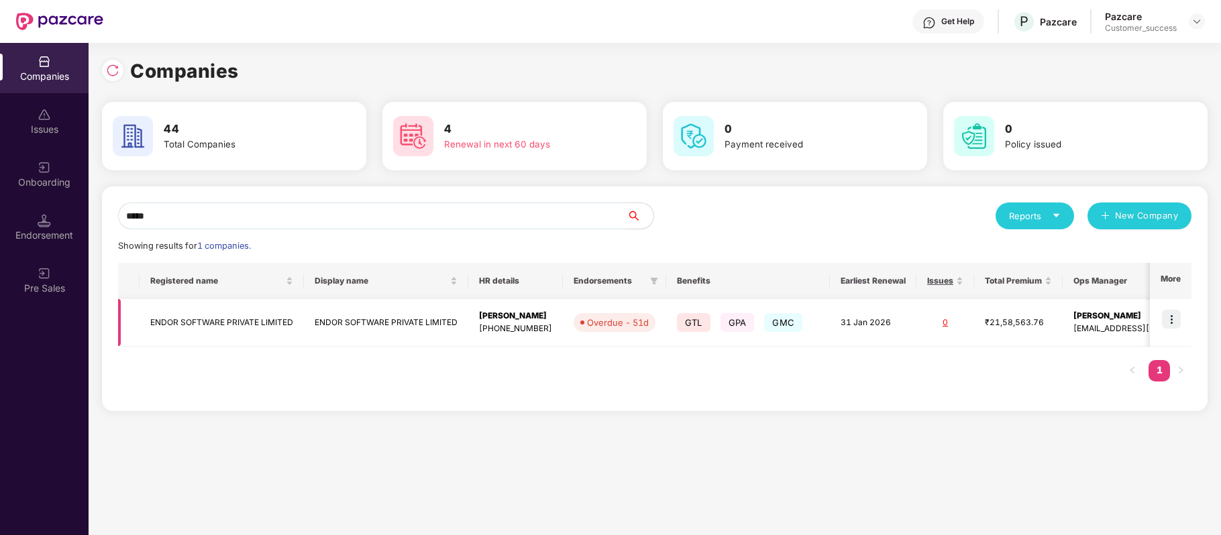
type input "*****"
click at [239, 331] on td "ENDOR SOFTWARE PRIVATE LIMITED" at bounding box center [222, 323] width 164 height 48
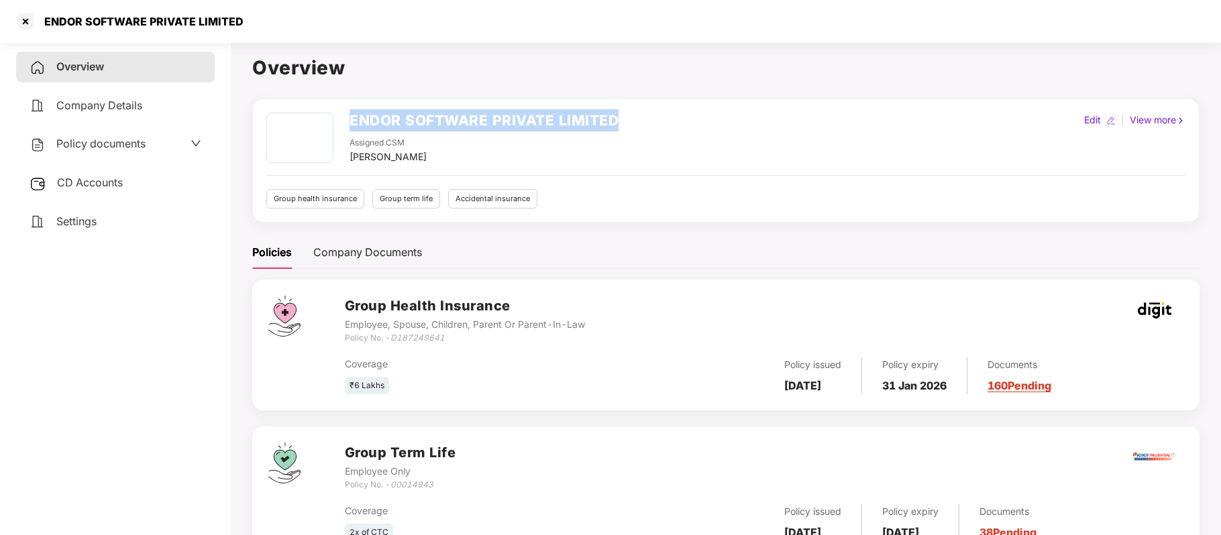
drag, startPoint x: 349, startPoint y: 114, endPoint x: 629, endPoint y: 113, distance: 280.4
click at [629, 113] on div "ENDOR SOFTWARE PRIVATE LIMITED Assigned CSM [PERSON_NAME] Edit | View more" at bounding box center [725, 139] width 919 height 52
copy h2 "ENDOR SOFTWARE PRIVATE LIMITED"
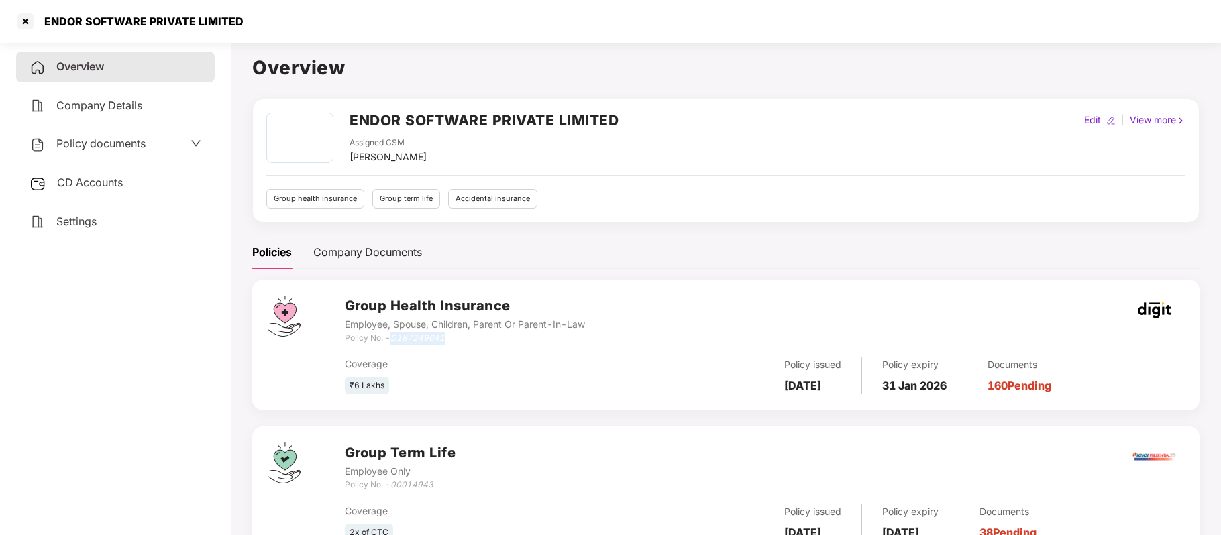
drag, startPoint x: 393, startPoint y: 339, endPoint x: 446, endPoint y: 339, distance: 53.0
click at [446, 339] on div "Policy No. - D187249641" at bounding box center [465, 338] width 240 height 13
copy icon "D187249641"
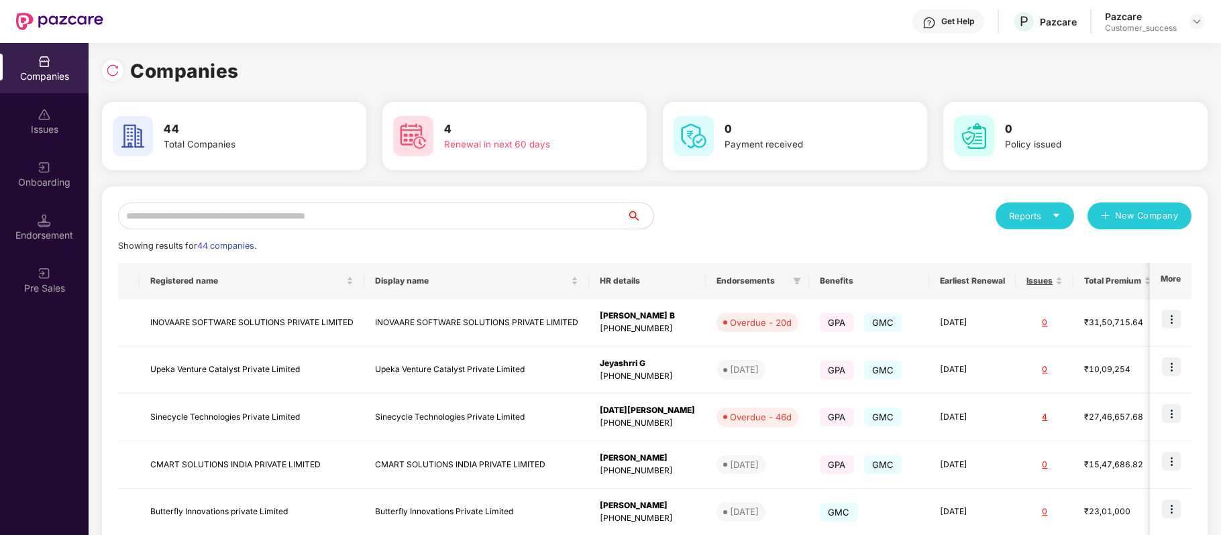
click at [282, 215] on input "text" at bounding box center [372, 216] width 508 height 27
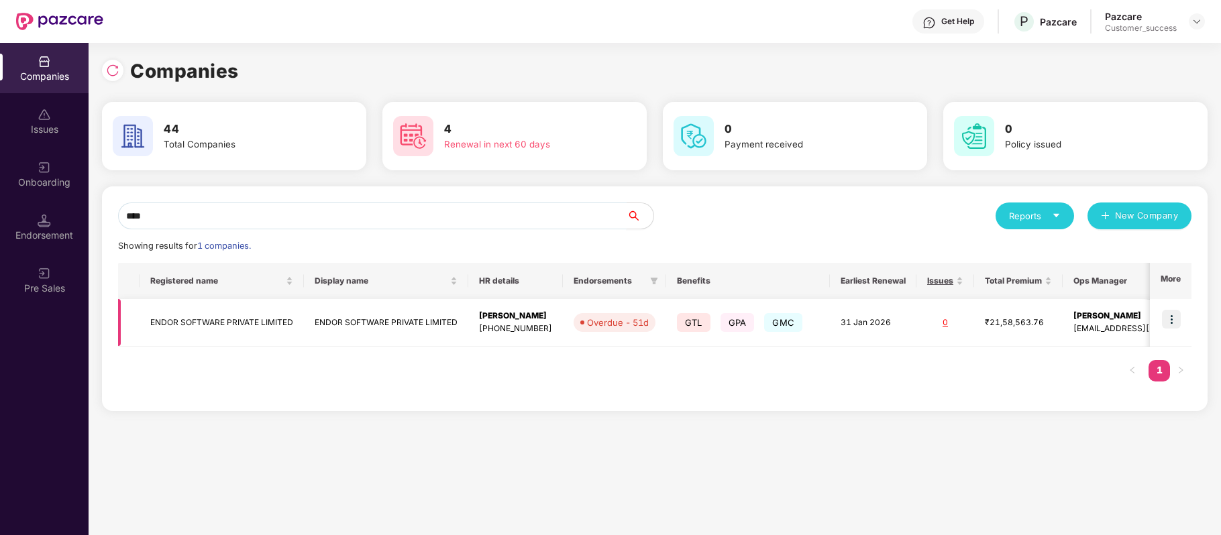
type input "****"
click at [1168, 317] on img at bounding box center [1171, 319] width 19 height 19
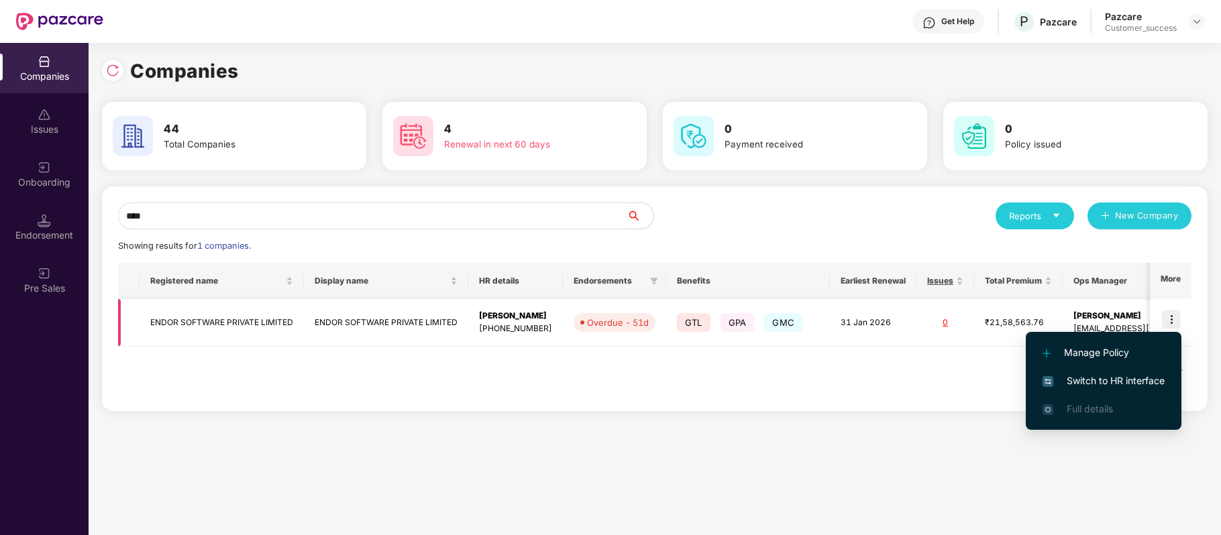
click at [228, 317] on td "ENDOR SOFTWARE PRIVATE LIMITED" at bounding box center [222, 323] width 164 height 48
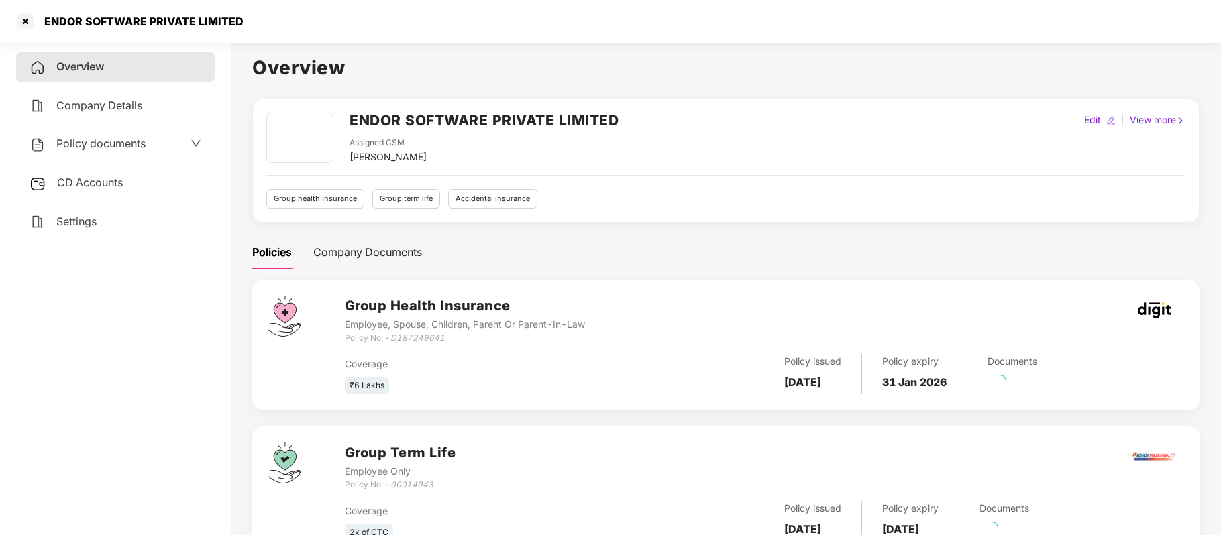
click at [110, 133] on div "Policy documents" at bounding box center [115, 144] width 199 height 31
click at [107, 170] on div "CD Accounts" at bounding box center [115, 183] width 199 height 31
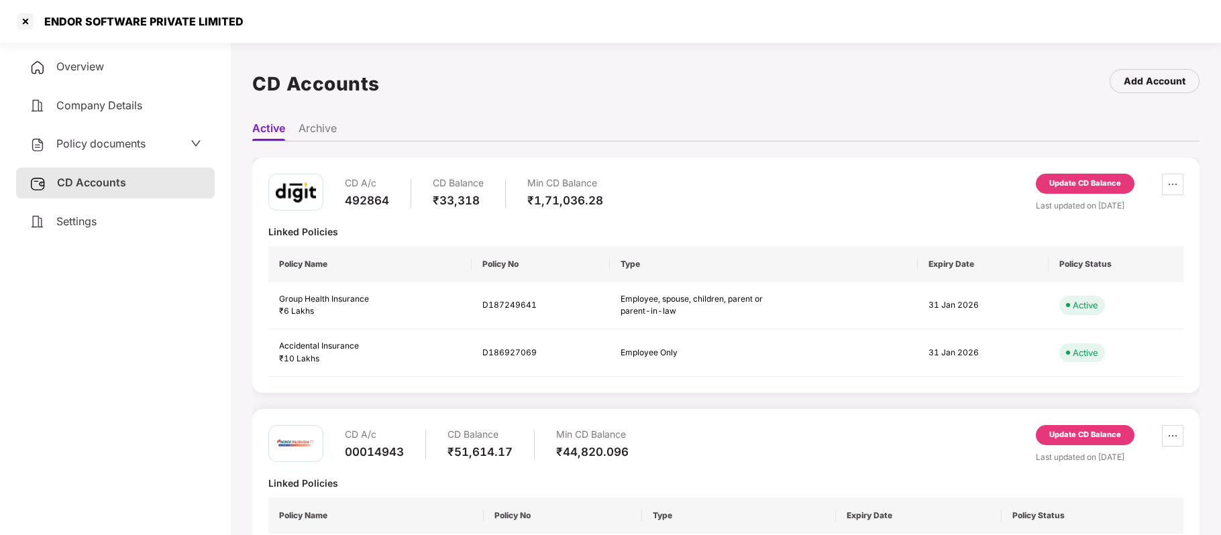
click at [1057, 180] on div "Update CD Balance" at bounding box center [1085, 184] width 72 height 12
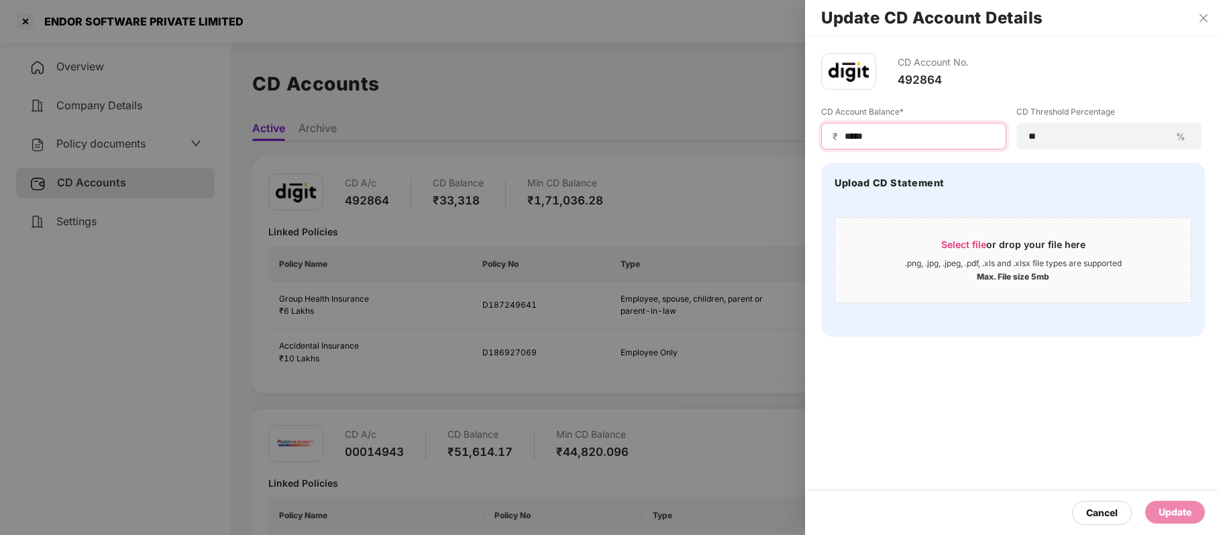
drag, startPoint x: 892, startPoint y: 133, endPoint x: 835, endPoint y: 130, distance: 57.1
click at [835, 130] on div "₹ *****" at bounding box center [913, 136] width 185 height 27
paste input "***"
type input "*****"
click at [1162, 501] on div "Update" at bounding box center [1175, 512] width 60 height 23
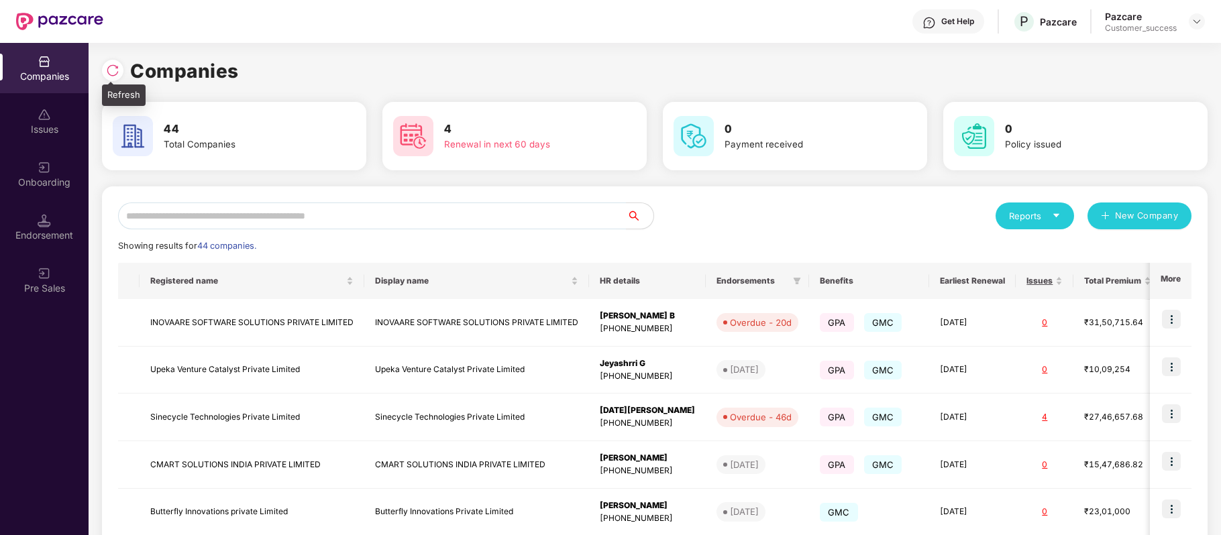
click at [118, 68] on img at bounding box center [112, 70] width 13 height 13
click at [113, 72] on img at bounding box center [112, 70] width 13 height 13
click at [278, 218] on input "text" at bounding box center [372, 216] width 508 height 27
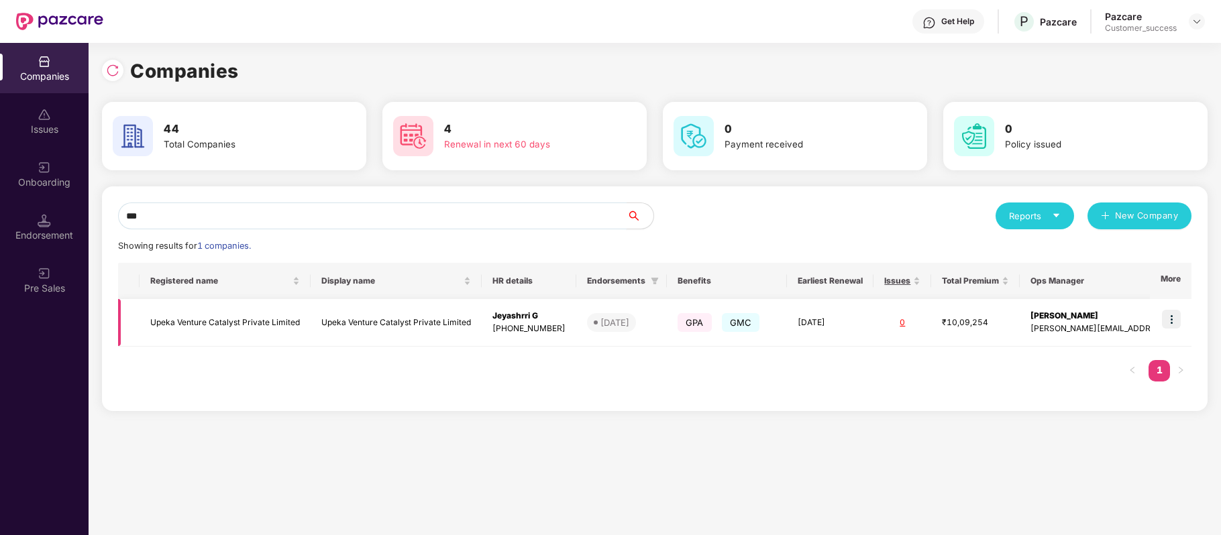
type input "***"
click at [1165, 317] on img at bounding box center [1171, 319] width 19 height 19
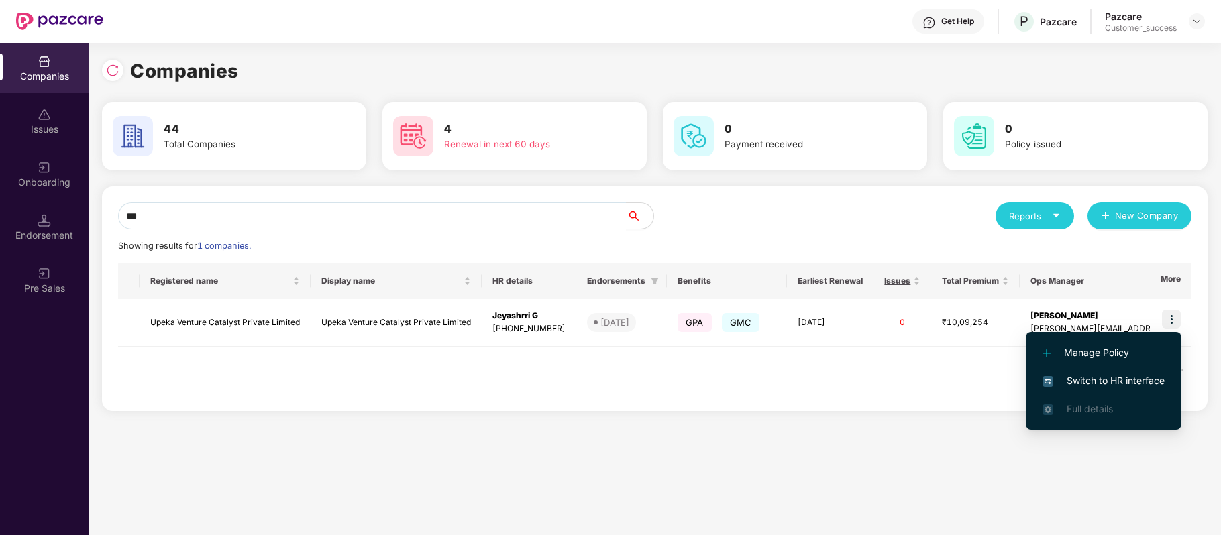
click at [1150, 369] on li "Switch to HR interface" at bounding box center [1103, 381] width 156 height 28
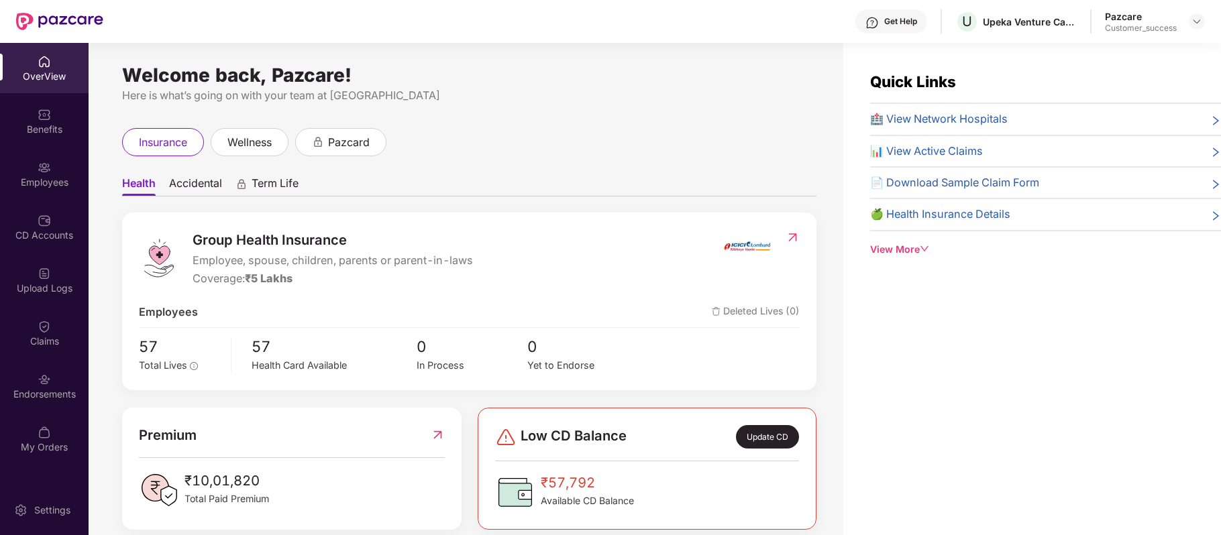
click at [47, 167] on img at bounding box center [44, 167] width 13 height 13
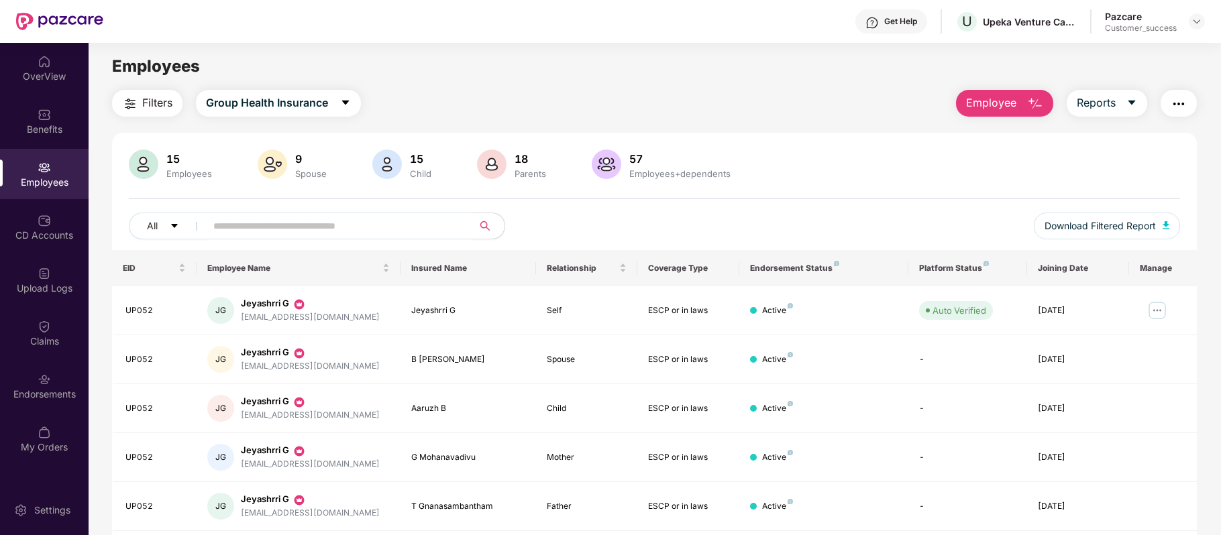
click at [325, 215] on span at bounding box center [334, 226] width 275 height 27
paste input "******"
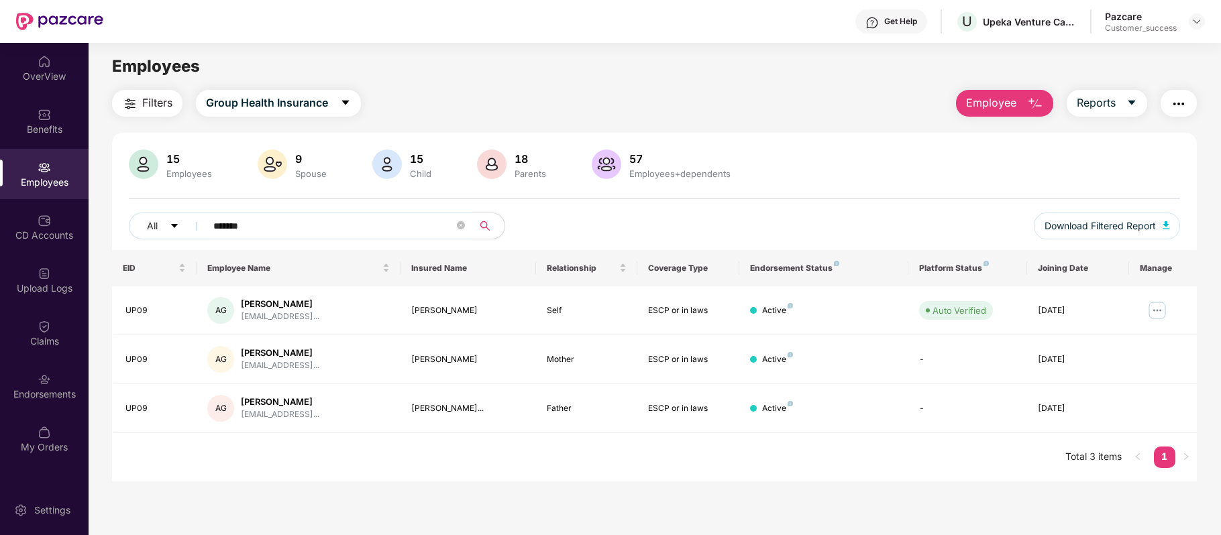
type input "******"
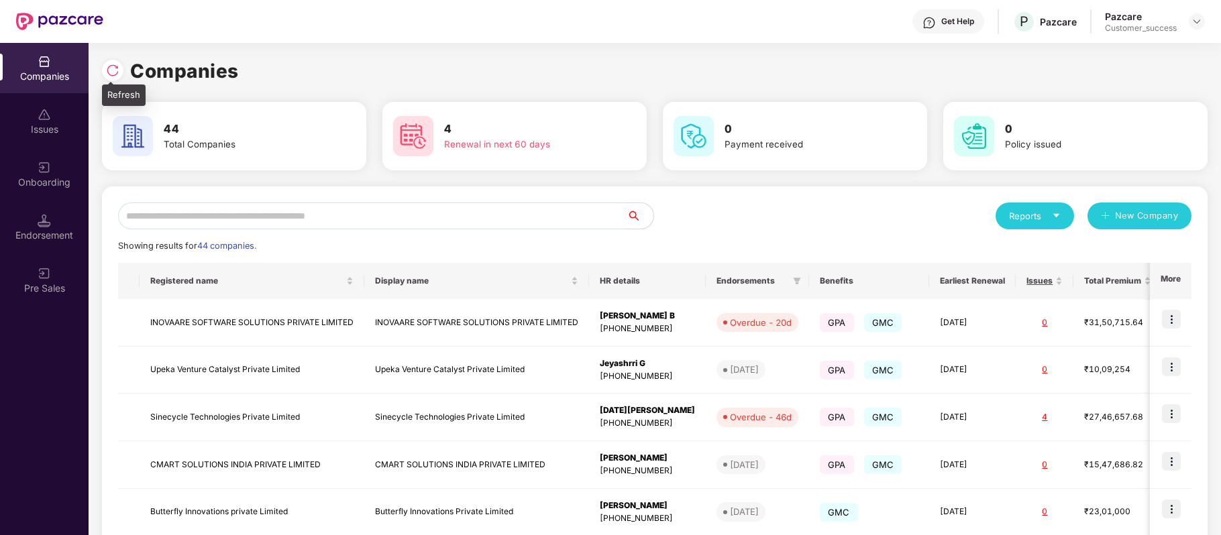
click at [110, 74] on img at bounding box center [112, 70] width 13 height 13
click at [203, 218] on input "text" at bounding box center [372, 216] width 508 height 27
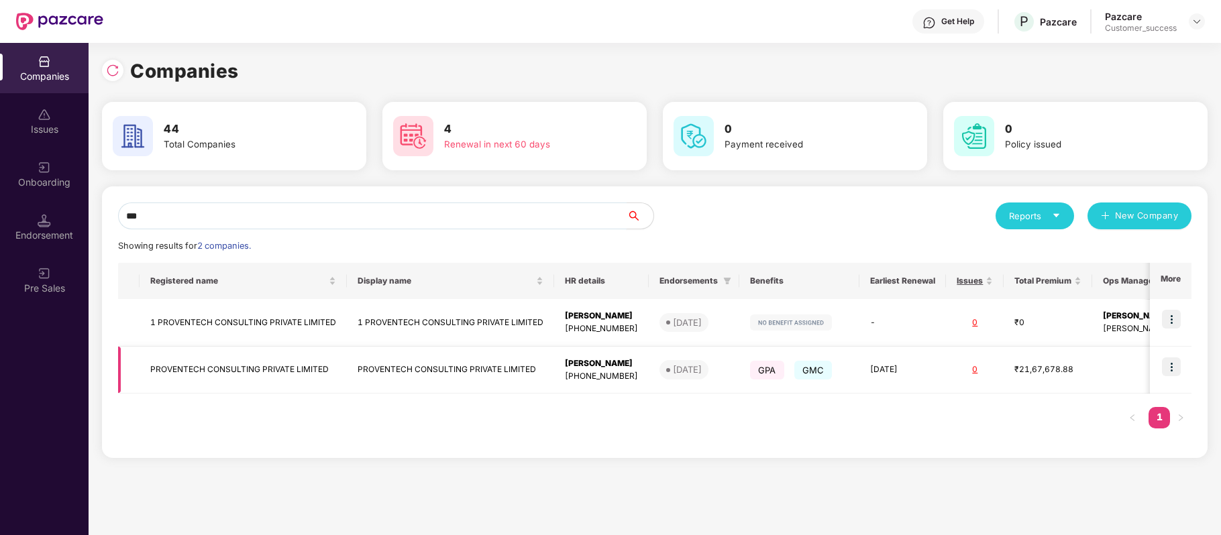
type input "***"
click at [1174, 365] on img at bounding box center [1171, 366] width 19 height 19
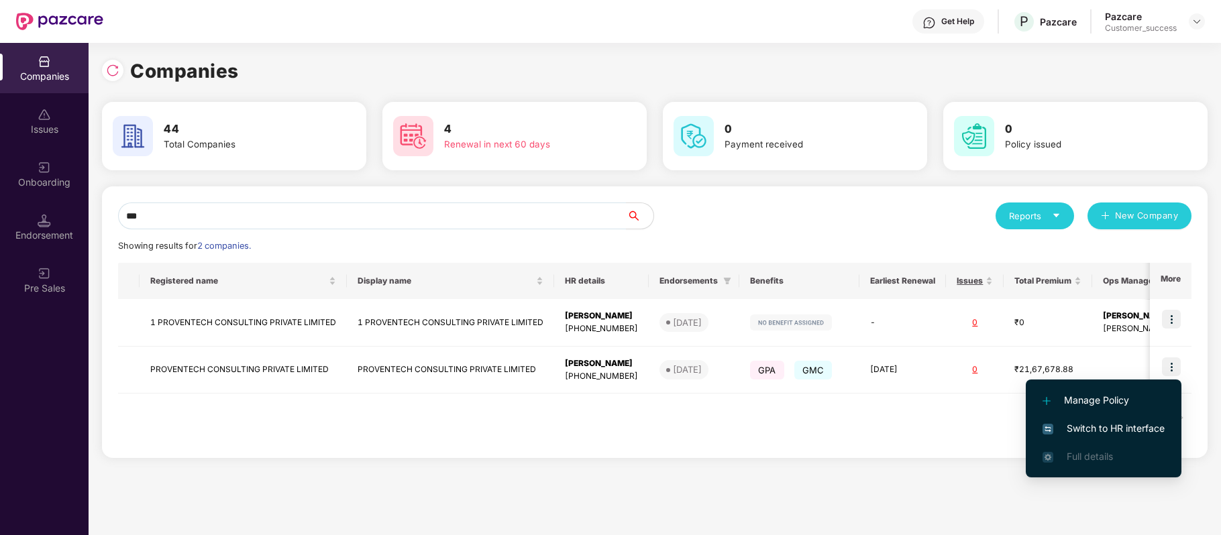
click at [1127, 433] on span "Switch to HR interface" at bounding box center [1103, 428] width 122 height 15
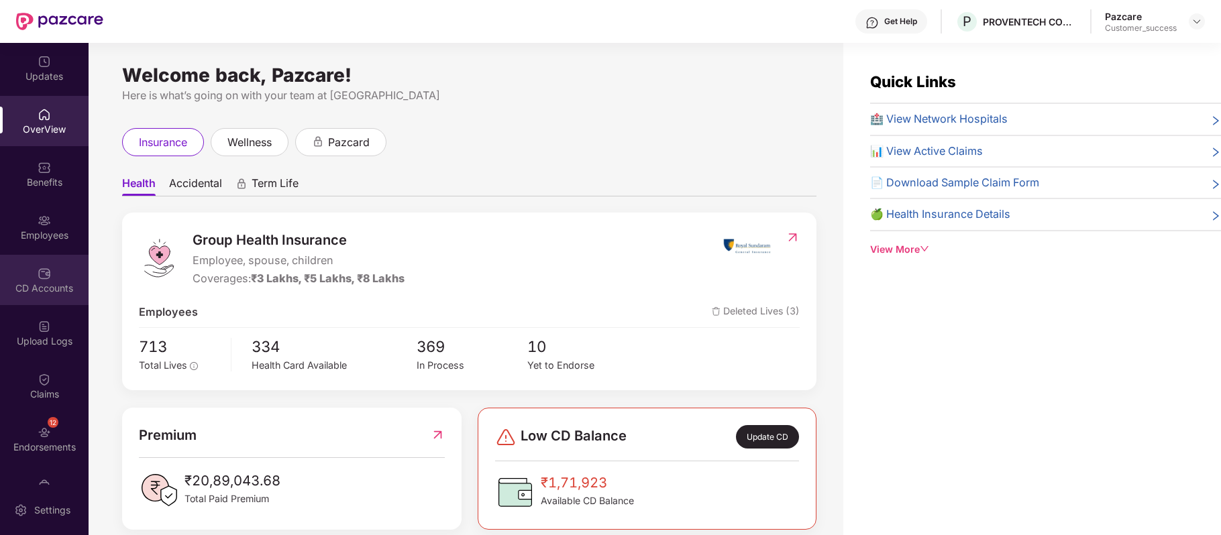
click at [50, 278] on div "CD Accounts" at bounding box center [44, 280] width 89 height 50
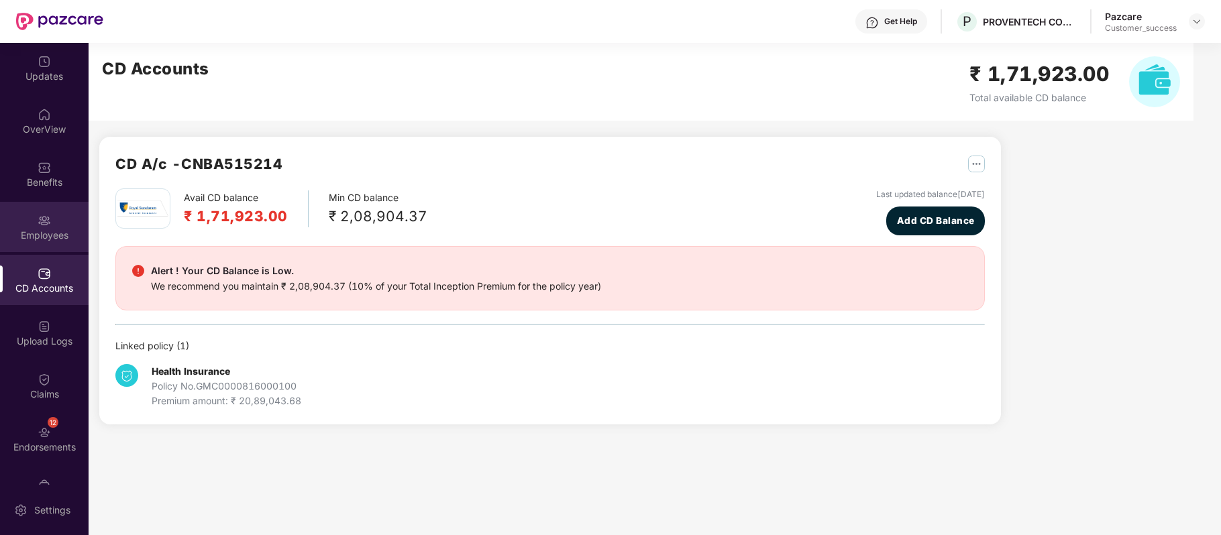
click at [43, 225] on img at bounding box center [44, 220] width 13 height 13
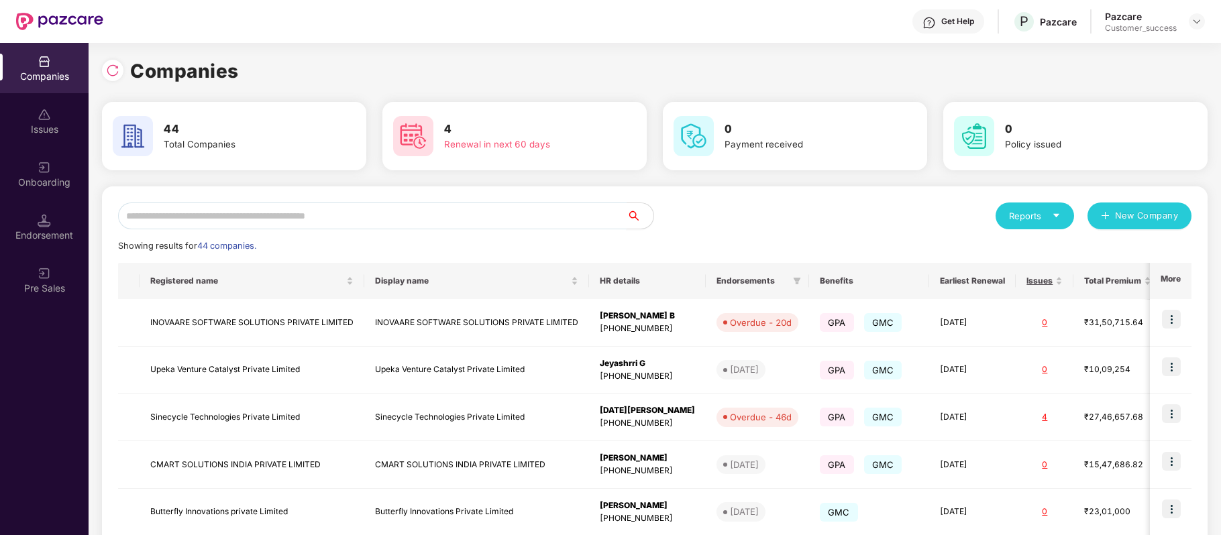
click at [345, 208] on input "text" at bounding box center [372, 216] width 508 height 27
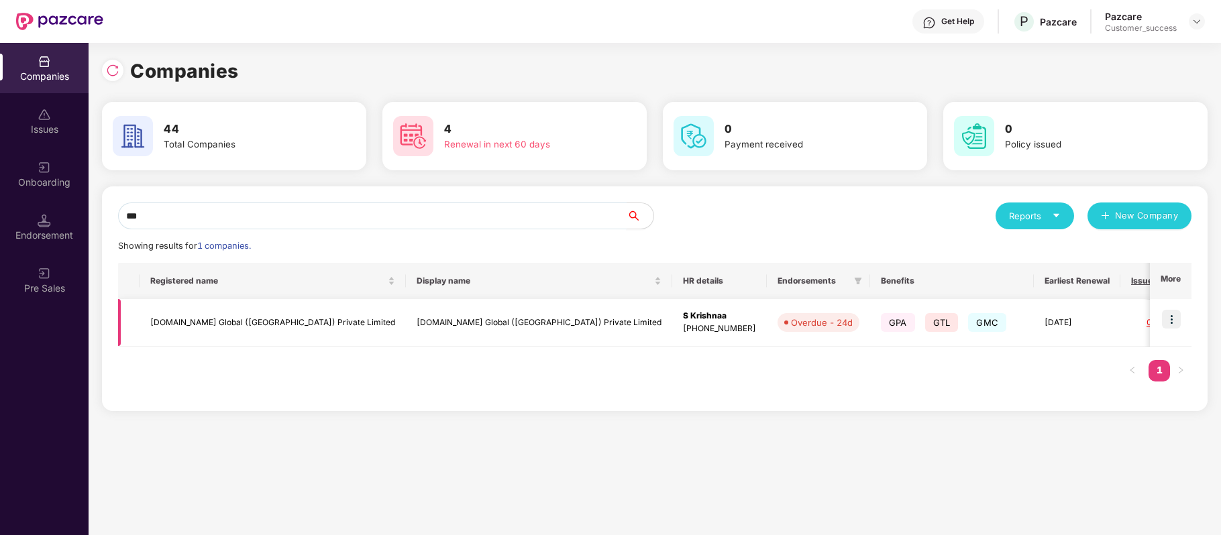
type input "***"
click at [252, 317] on td "[DOMAIN_NAME] Global ([GEOGRAPHIC_DATA]) Private Limited" at bounding box center [273, 323] width 266 height 48
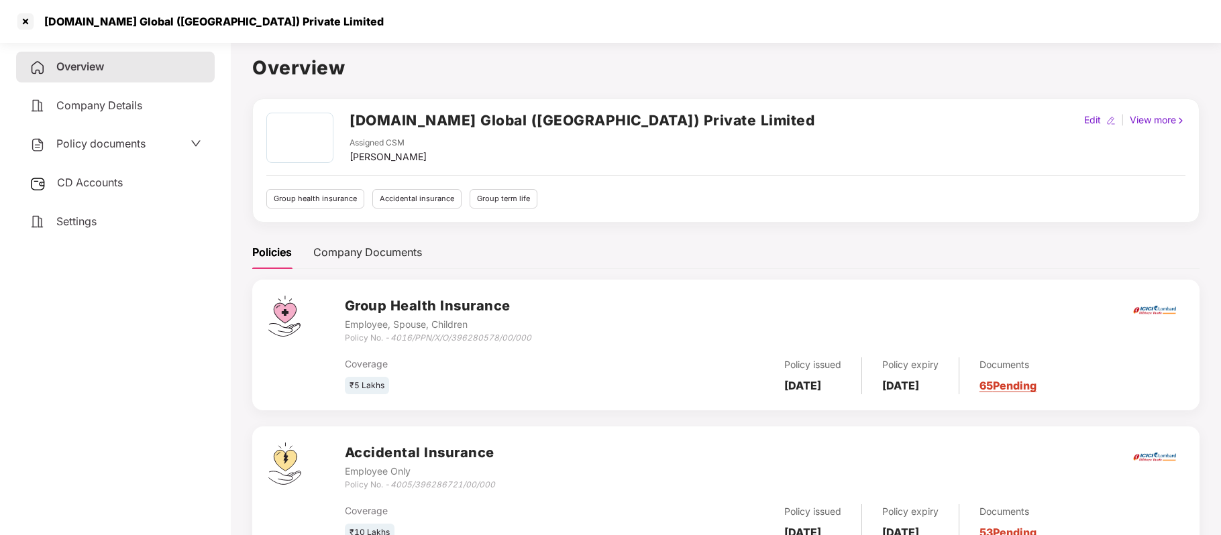
click at [92, 148] on span "Policy documents" at bounding box center [100, 143] width 89 height 13
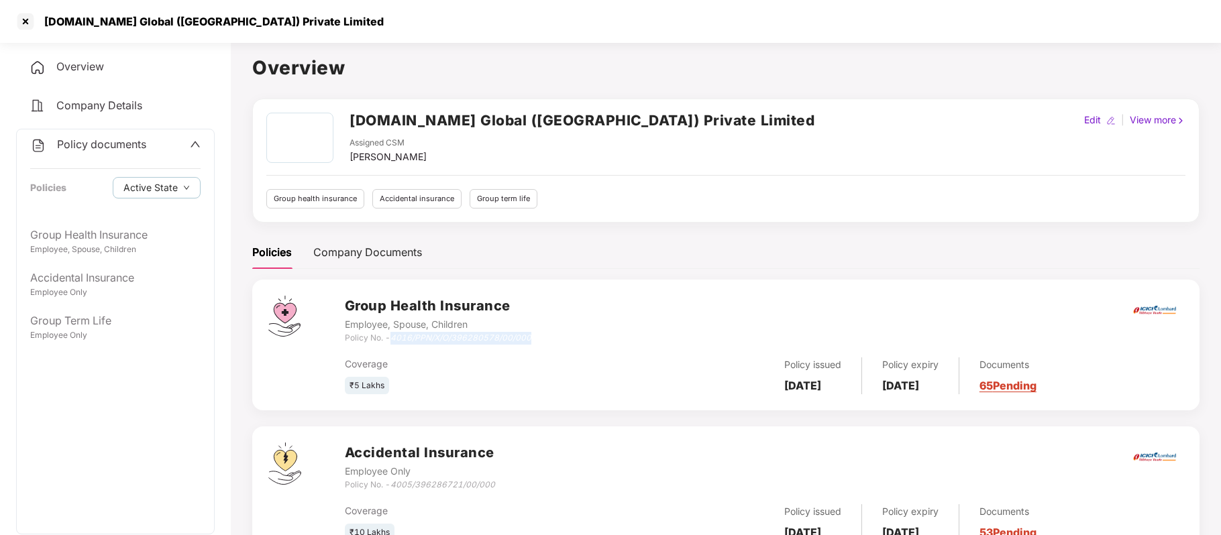
drag, startPoint x: 393, startPoint y: 339, endPoint x: 542, endPoint y: 339, distance: 148.9
click at [542, 339] on div "Group Health Insurance Employee, Spouse, Children Policy No. - 4016/PPN/X/O/396…" at bounding box center [764, 320] width 838 height 48
copy icon "4016/PPN/X/O/396280578/00/000"
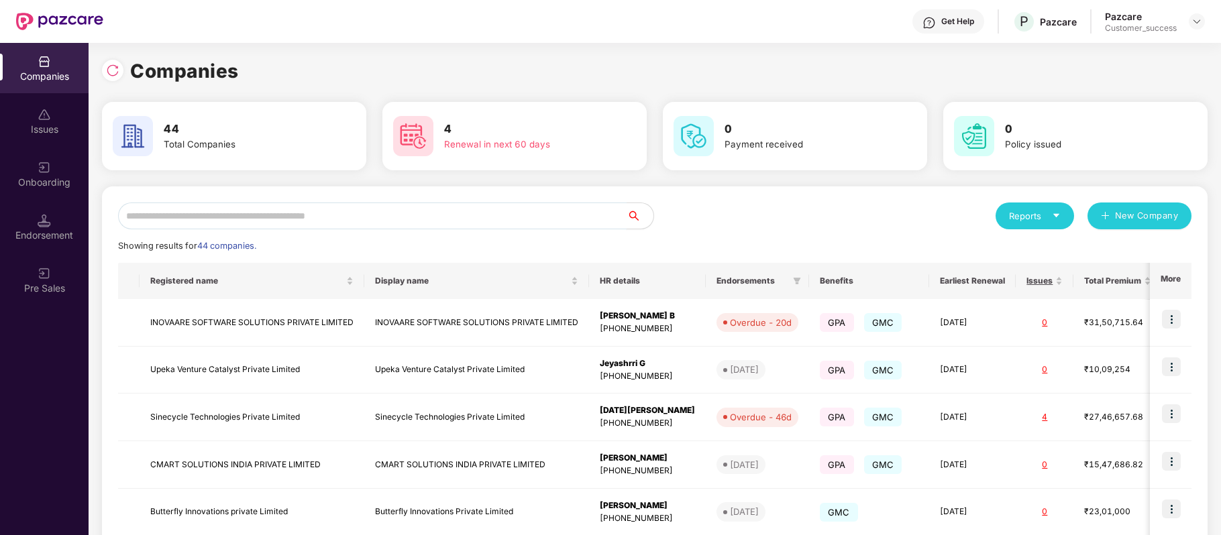
click at [318, 207] on input "text" at bounding box center [372, 216] width 508 height 27
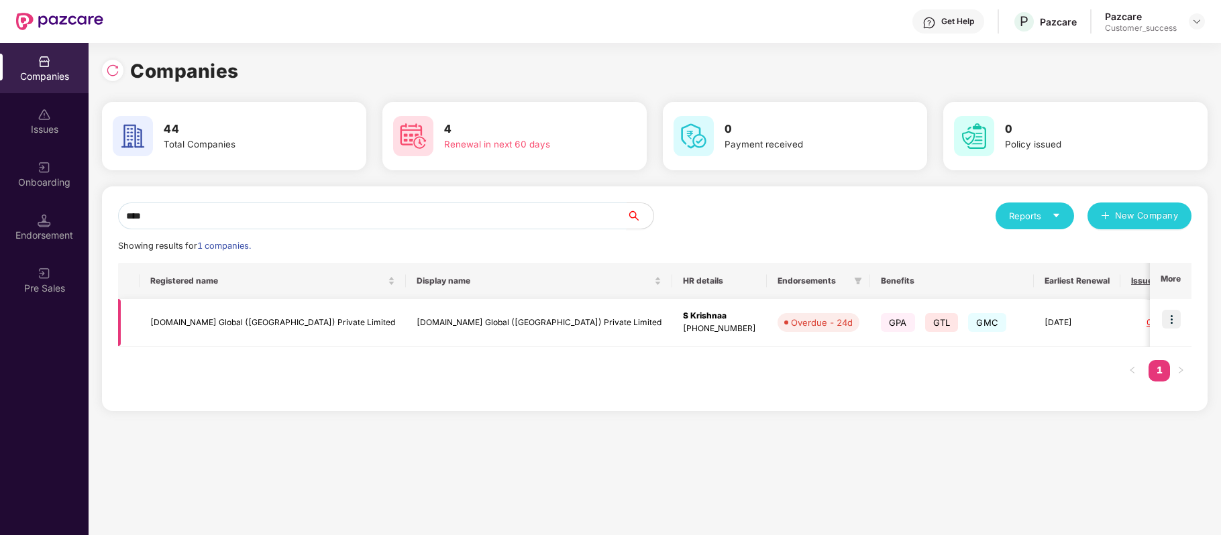
type input "****"
click at [1168, 315] on img at bounding box center [1171, 319] width 19 height 19
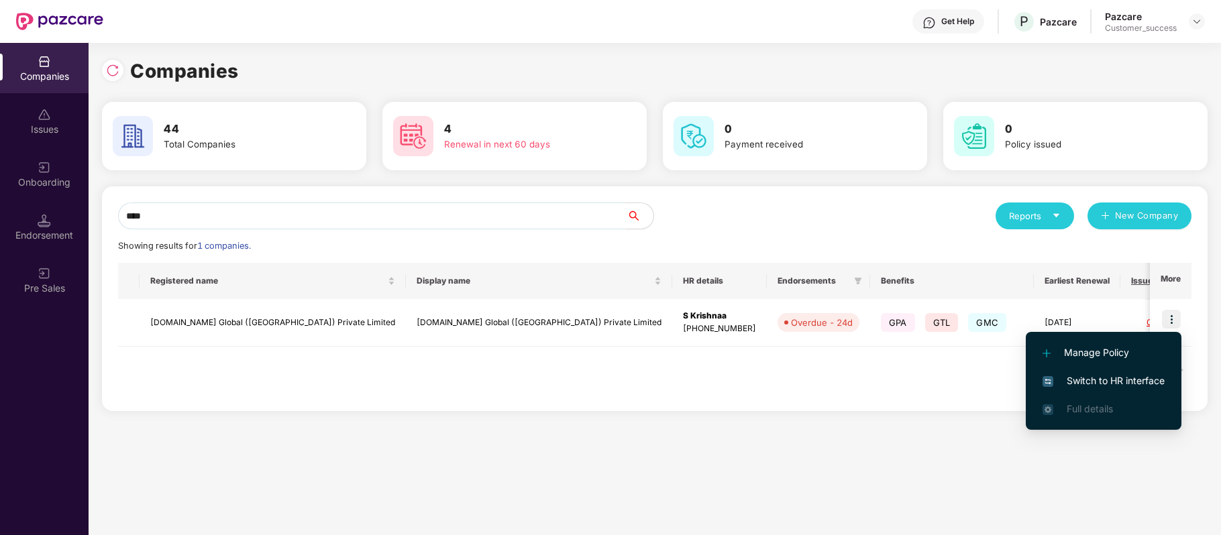
click at [1146, 376] on span "Switch to HR interface" at bounding box center [1103, 381] width 122 height 15
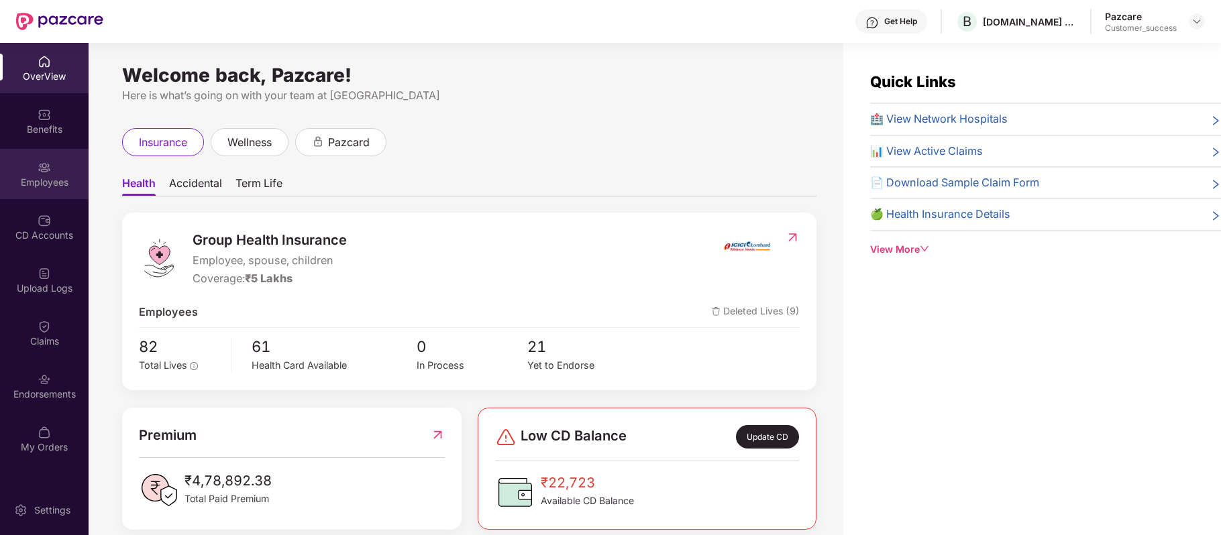
click at [44, 185] on div "Employees" at bounding box center [44, 182] width 89 height 13
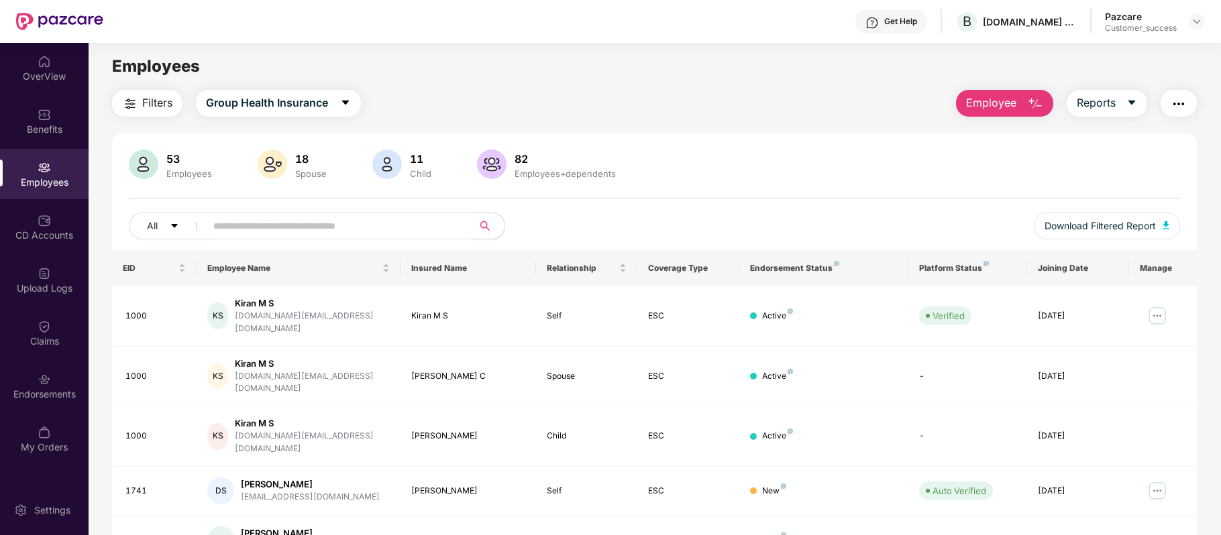
click at [309, 232] on input "text" at bounding box center [333, 226] width 241 height 20
paste input "****"
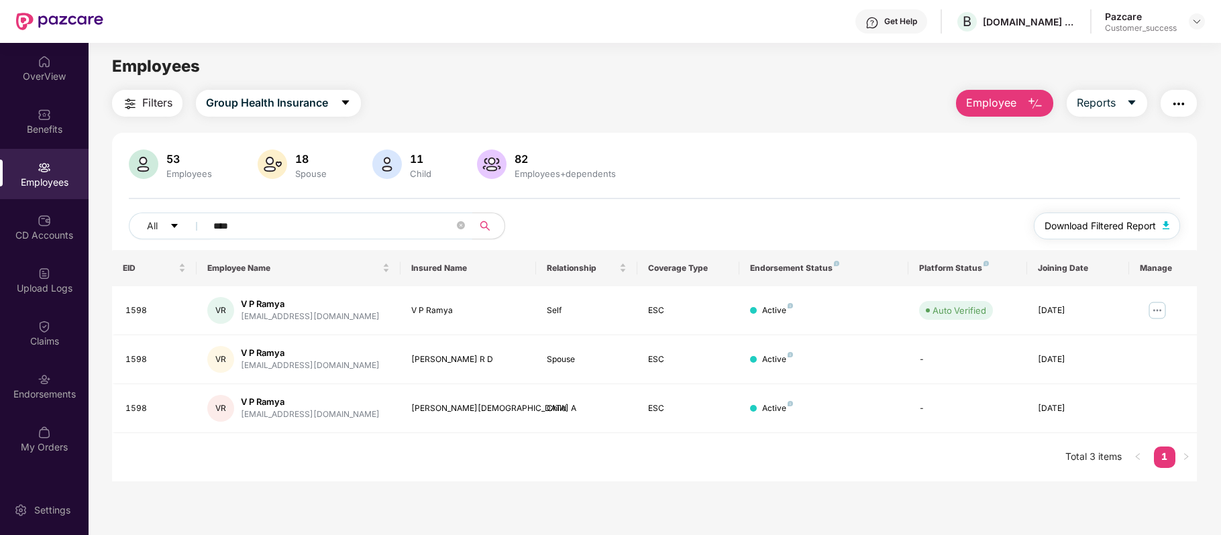
type input "****"
click at [1119, 229] on span "Download Filtered Report" at bounding box center [1099, 226] width 111 height 15
click at [1031, 103] on img "button" at bounding box center [1035, 104] width 16 height 16
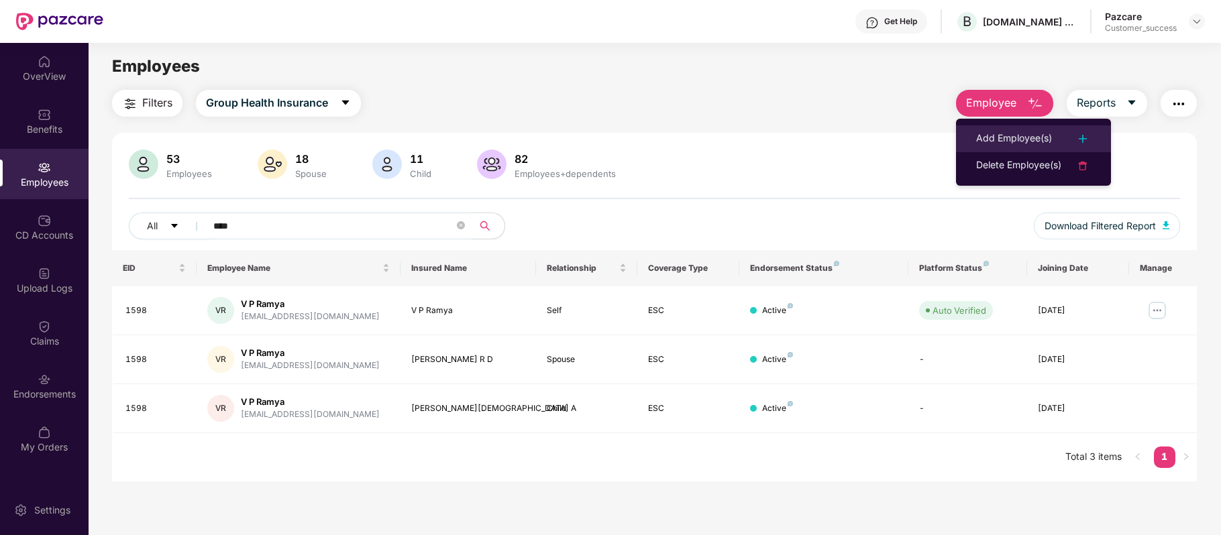
click at [1010, 140] on div "Add Employee(s)" at bounding box center [1014, 139] width 76 height 16
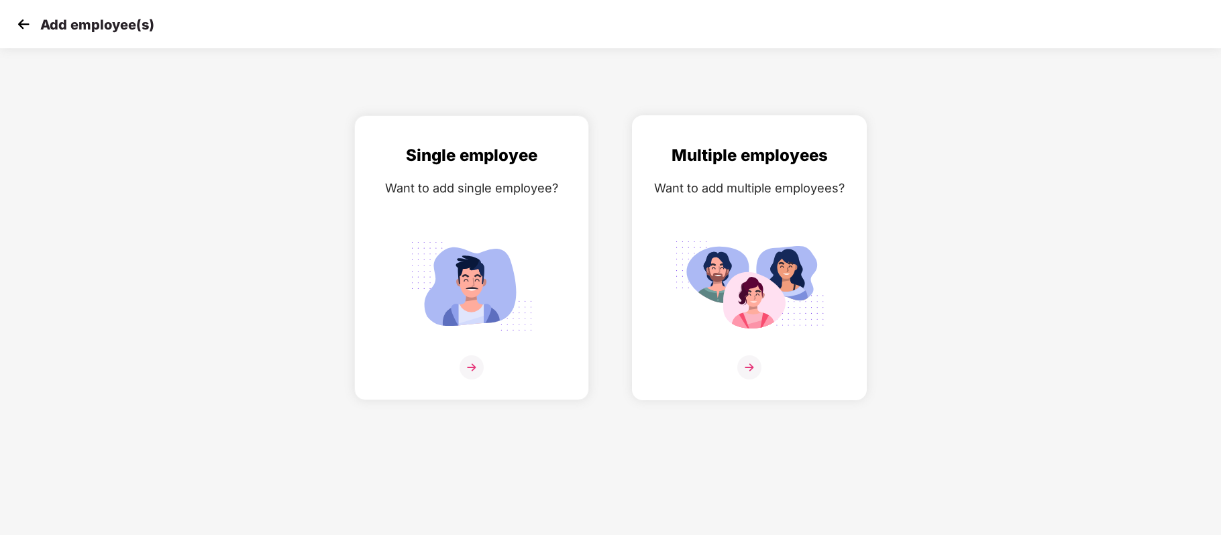
click at [746, 363] on img at bounding box center [749, 367] width 24 height 24
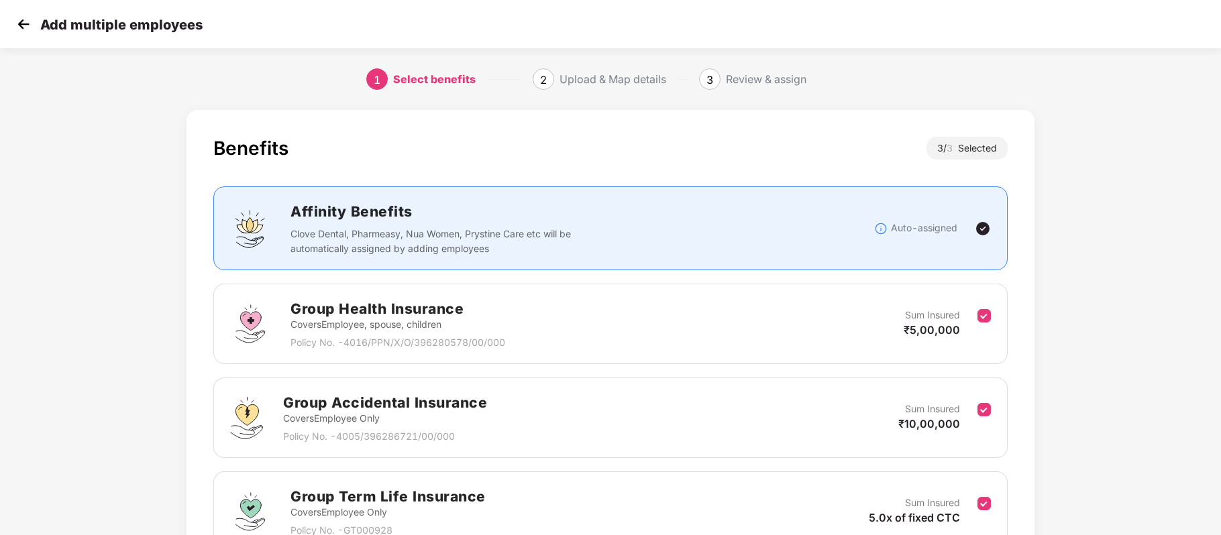
scroll to position [135, 0]
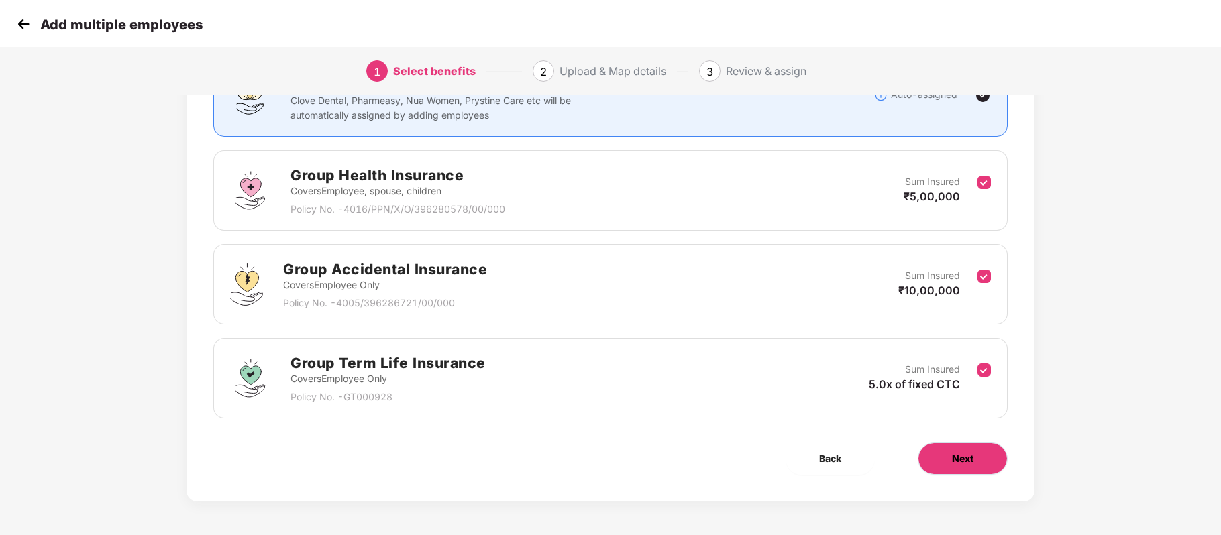
click at [959, 457] on span "Next" at bounding box center [962, 458] width 21 height 15
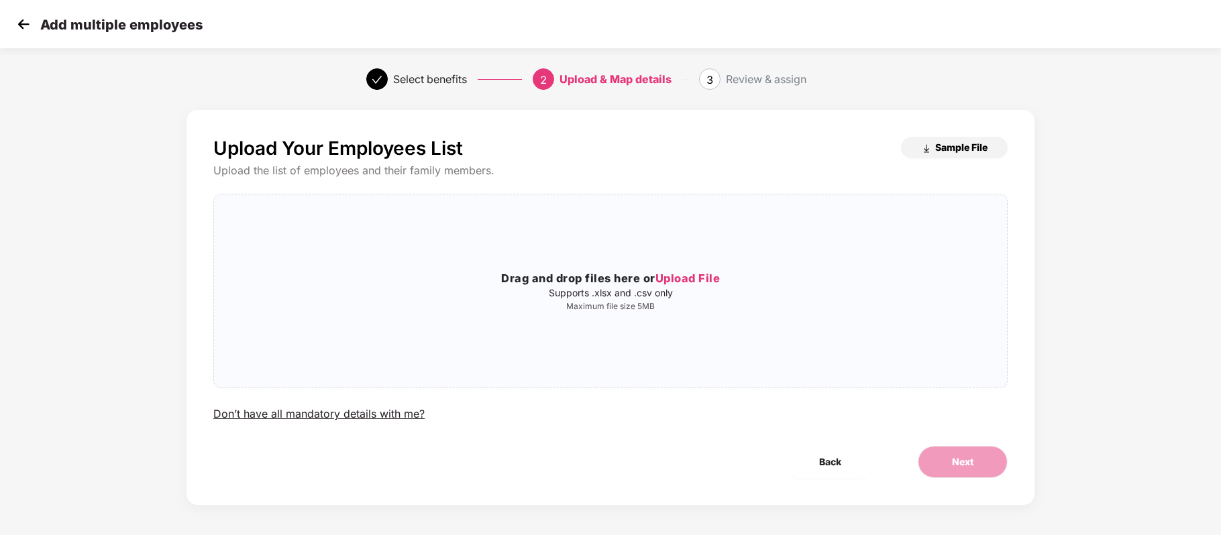
click at [942, 141] on span "Sample File" at bounding box center [961, 147] width 52 height 13
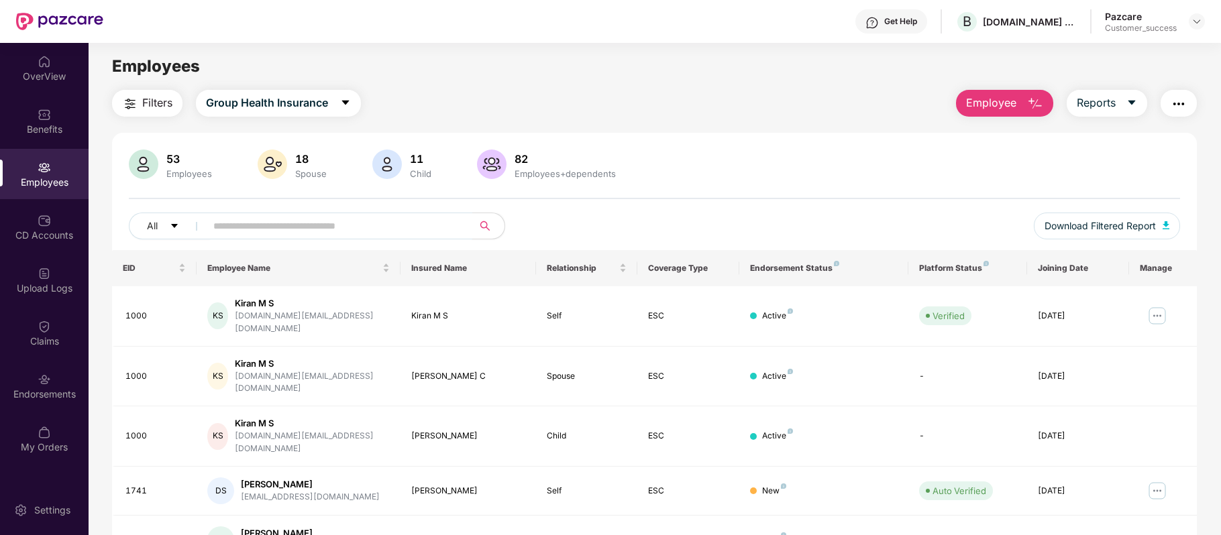
click at [381, 229] on input "text" at bounding box center [333, 226] width 241 height 20
paste input "****"
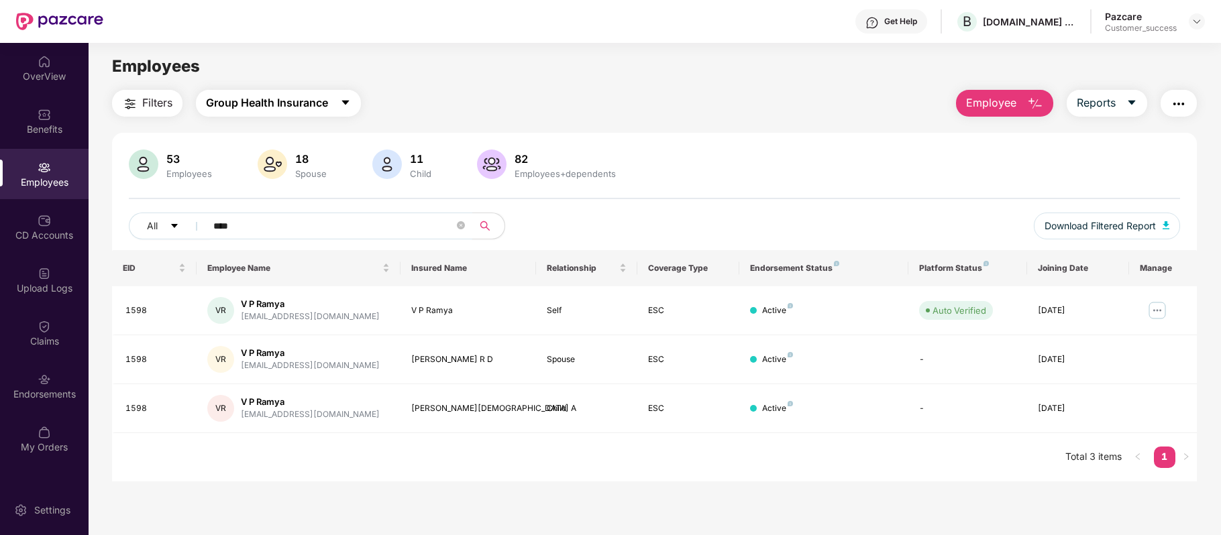
type input "****"
click at [284, 113] on button "Group Health Insurance" at bounding box center [278, 103] width 165 height 27
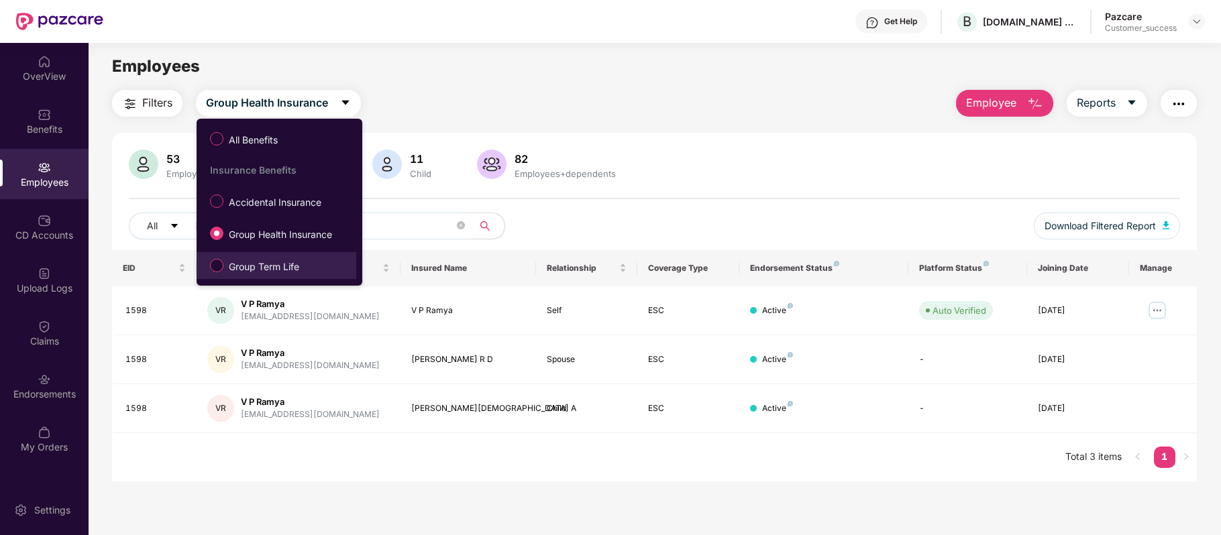
click at [256, 263] on span "Group Term Life" at bounding box center [263, 267] width 81 height 15
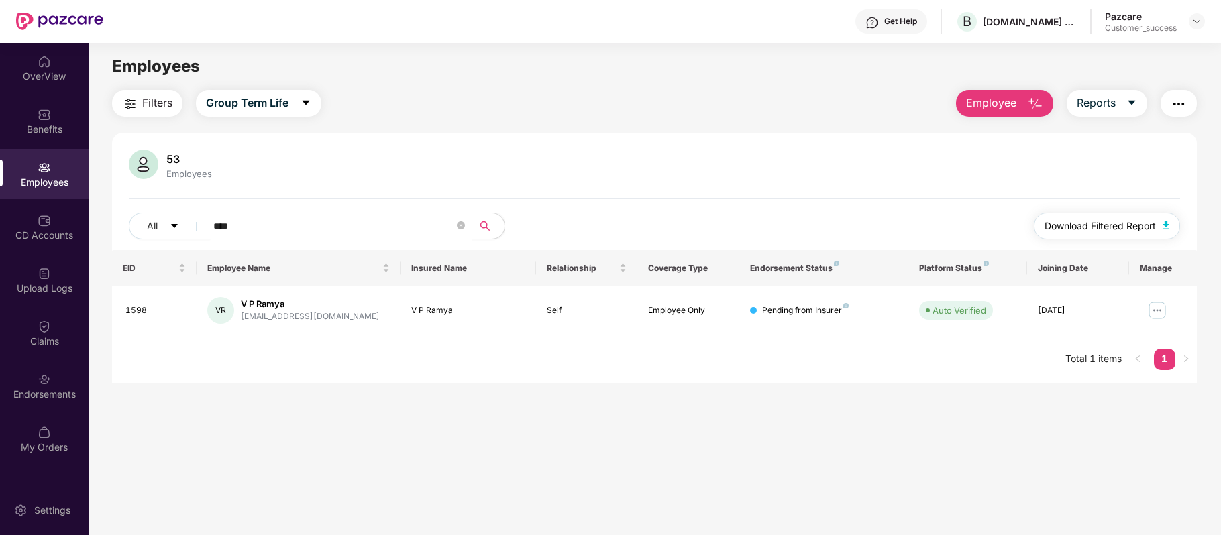
click at [1114, 221] on span "Download Filtered Report" at bounding box center [1099, 226] width 111 height 15
click at [1036, 105] on img "button" at bounding box center [1035, 104] width 16 height 16
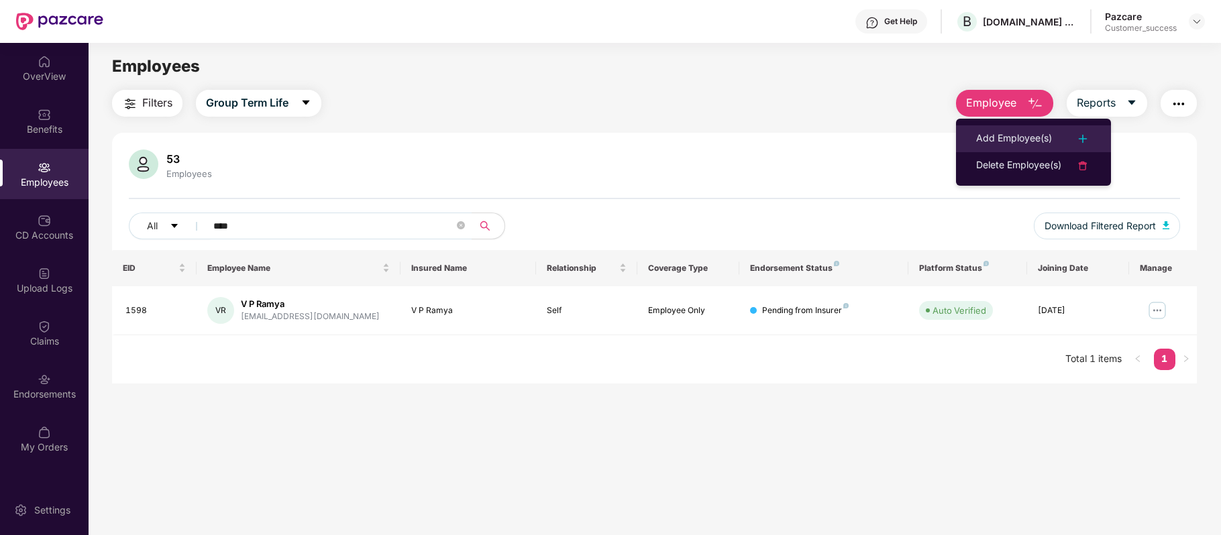
click at [1034, 131] on div "Add Employee(s)" at bounding box center [1014, 139] width 76 height 16
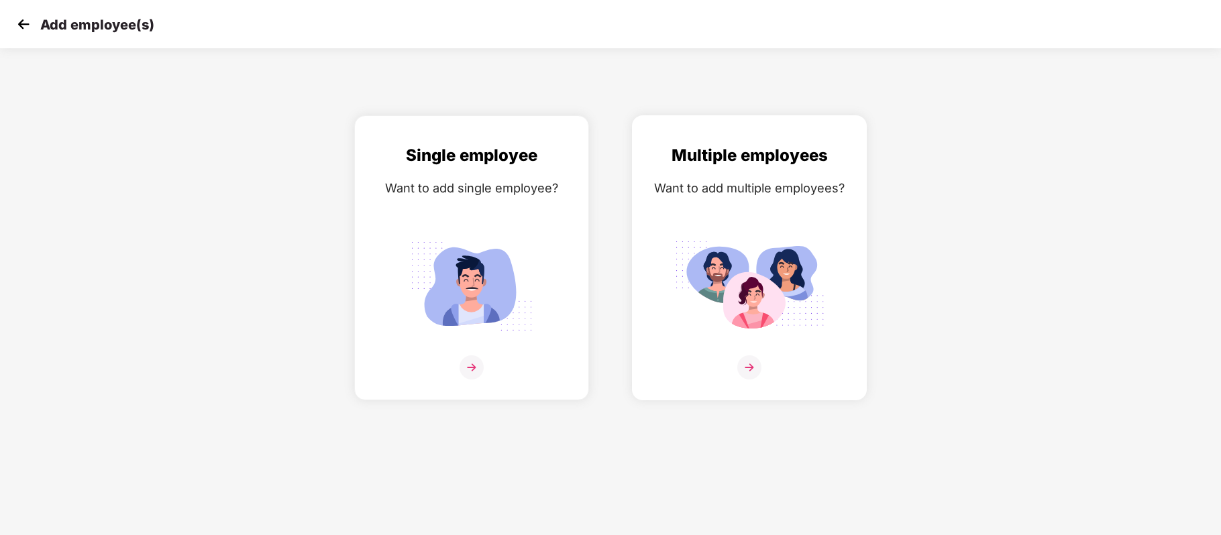
click at [744, 372] on img at bounding box center [749, 367] width 24 height 24
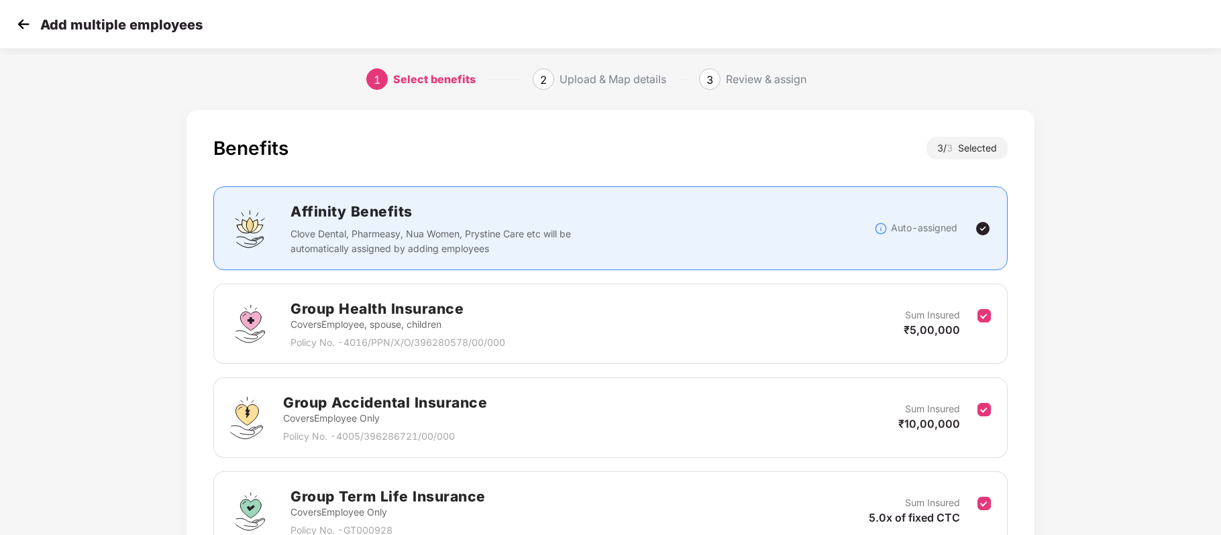
scroll to position [135, 0]
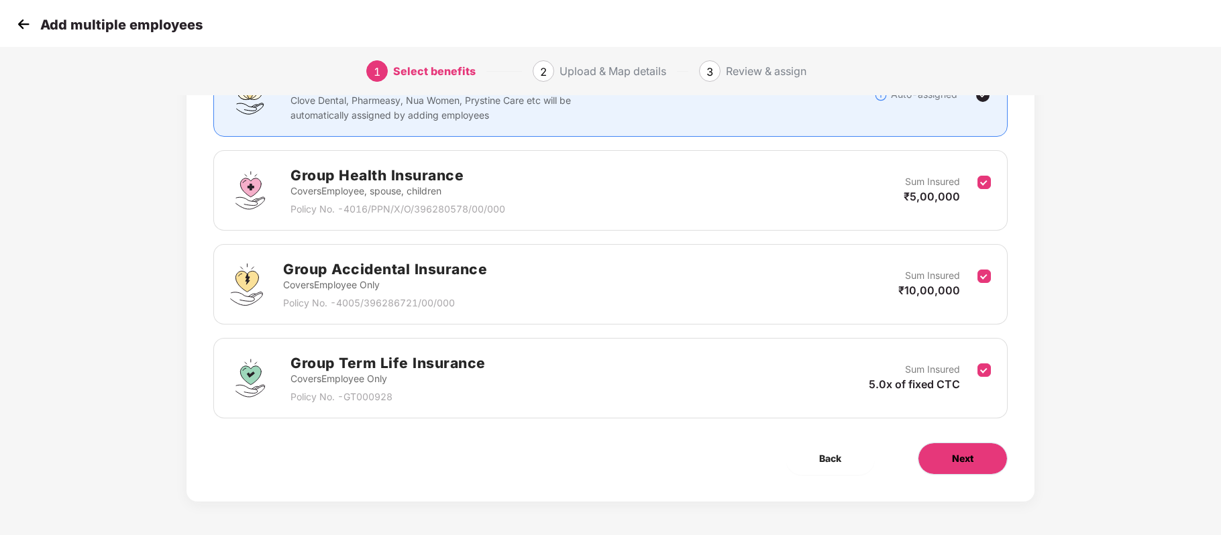
click at [958, 457] on span "Next" at bounding box center [962, 458] width 21 height 15
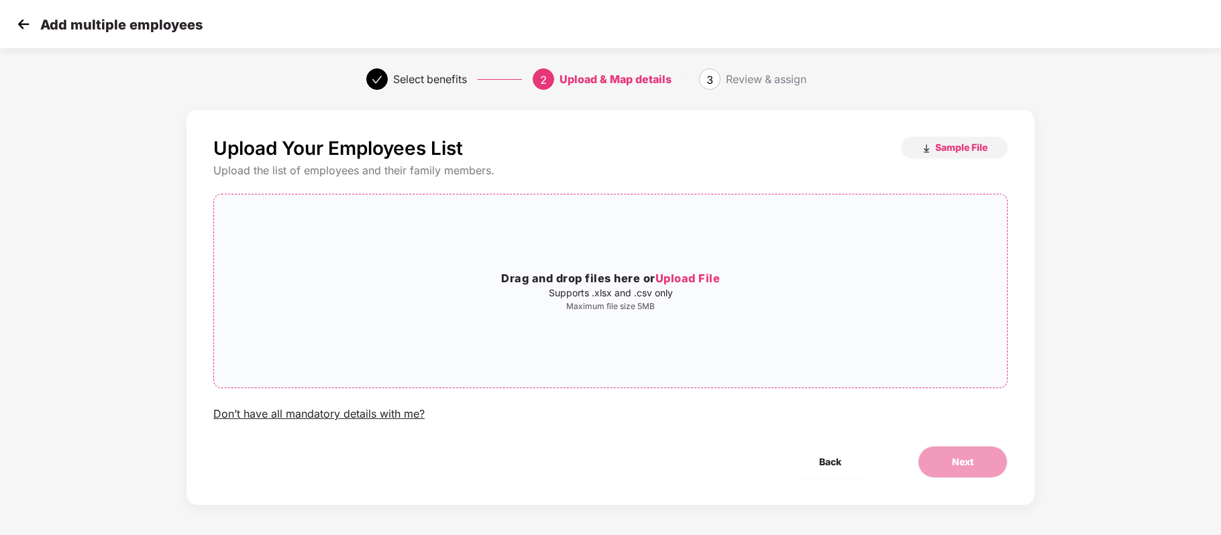
click at [706, 272] on span "Upload File" at bounding box center [687, 278] width 65 height 13
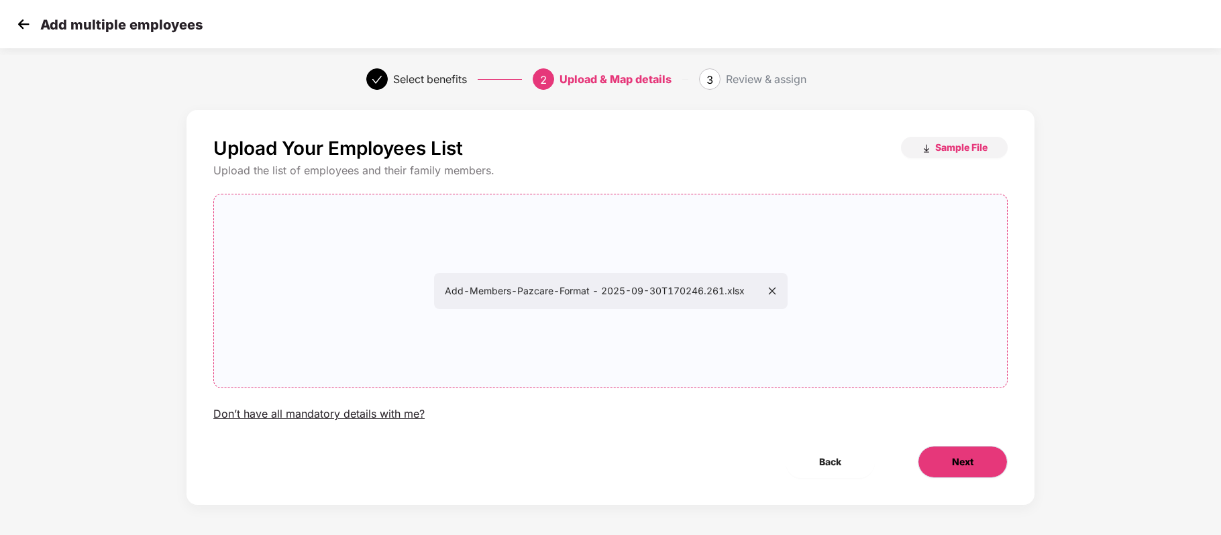
click at [948, 447] on button "Next" at bounding box center [963, 462] width 90 height 32
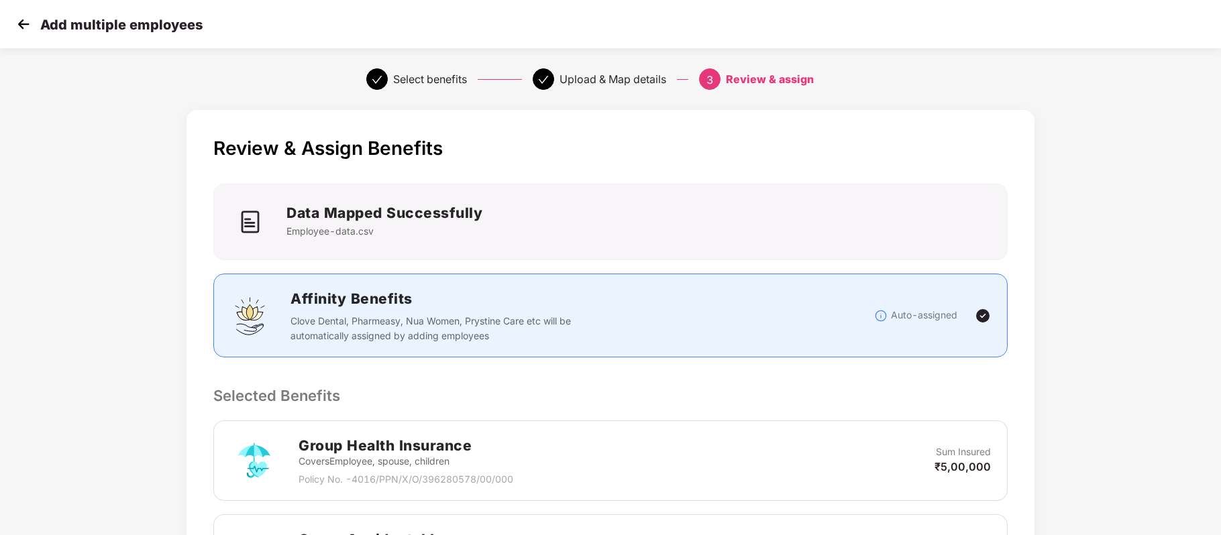
scroll to position [402, 0]
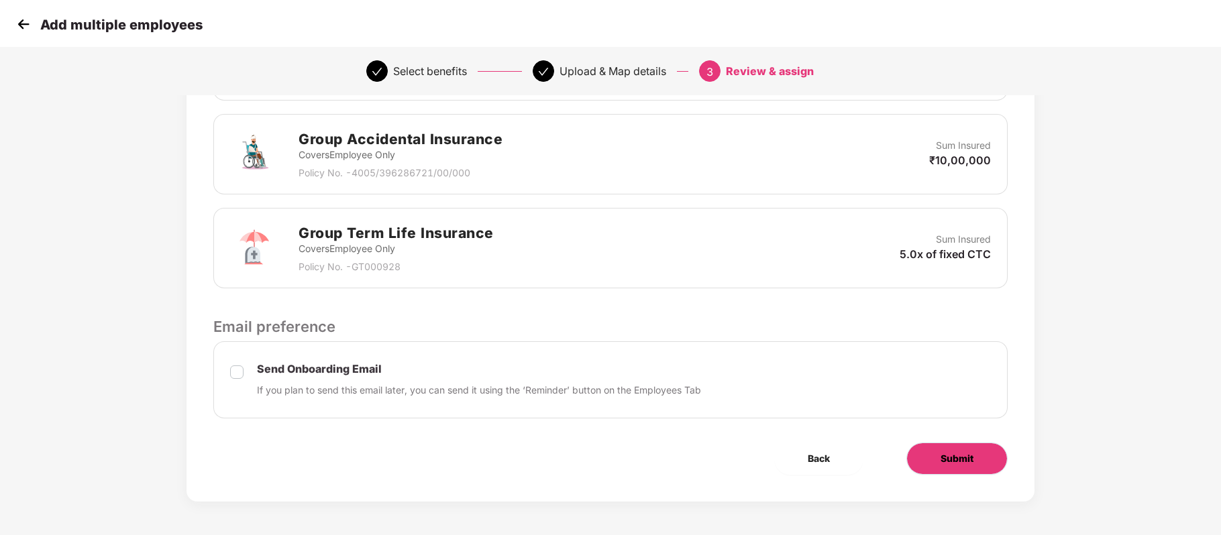
click at [958, 464] on span "Submit" at bounding box center [956, 458] width 33 height 15
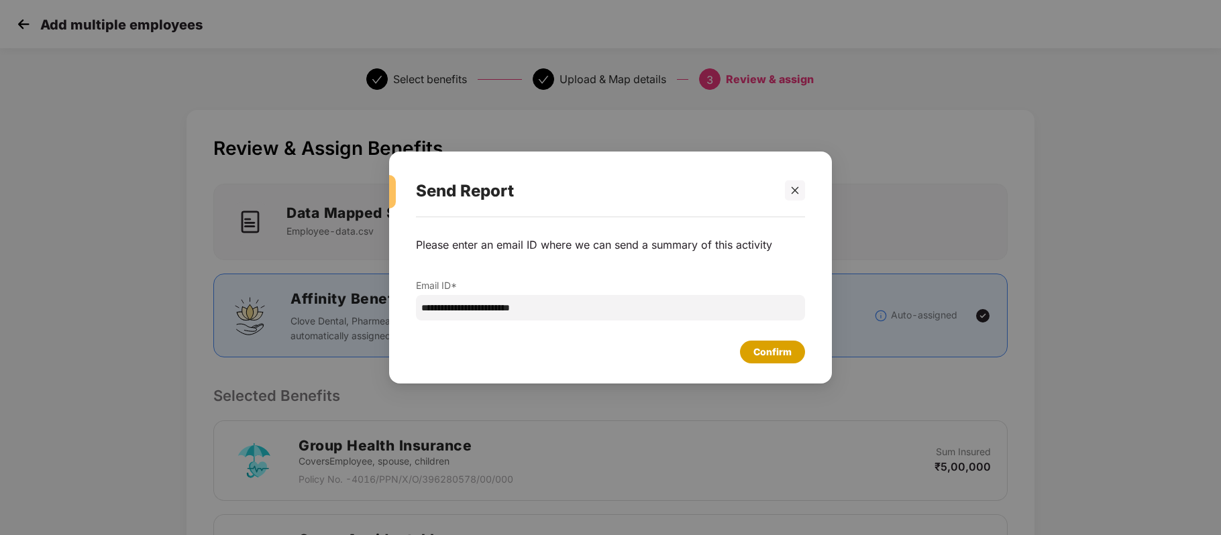
click at [778, 352] on div "Confirm" at bounding box center [772, 352] width 38 height 15
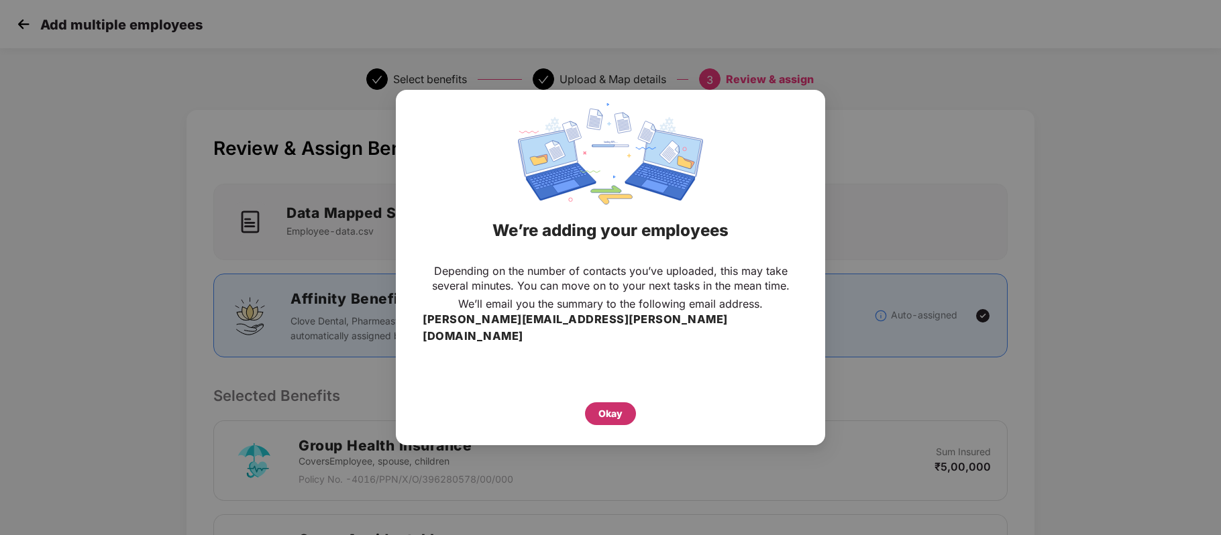
click at [617, 406] on div "Okay" at bounding box center [610, 413] width 24 height 15
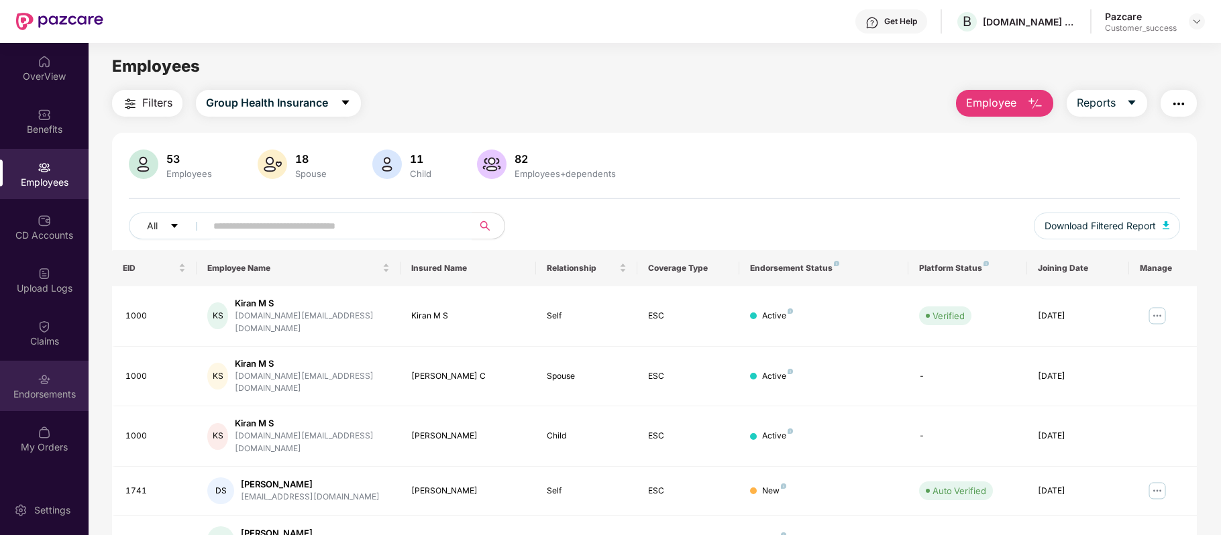
click at [52, 382] on div "Endorsements" at bounding box center [44, 386] width 89 height 50
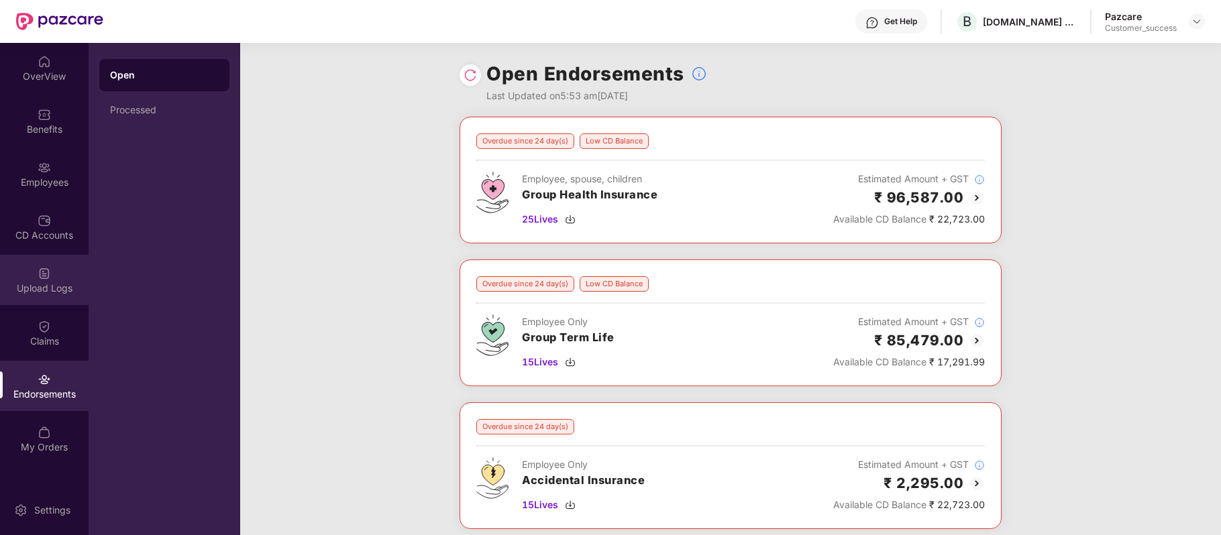
click at [50, 287] on div "Upload Logs" at bounding box center [44, 288] width 89 height 13
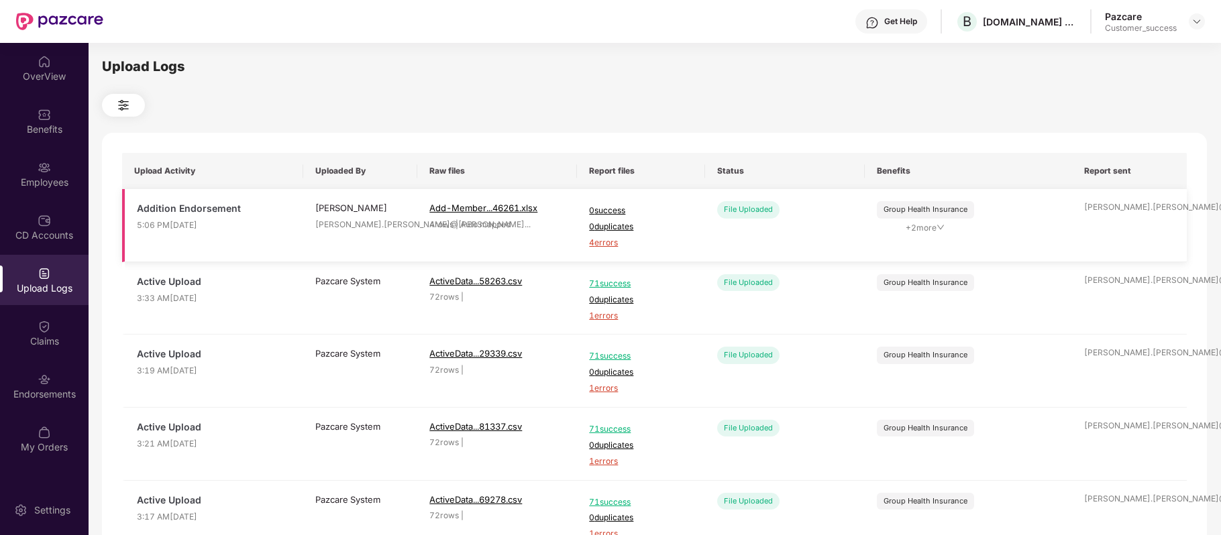
click at [605, 244] on span "4 errors" at bounding box center [640, 243] width 103 height 13
click at [64, 166] on div "Employees" at bounding box center [44, 174] width 89 height 50
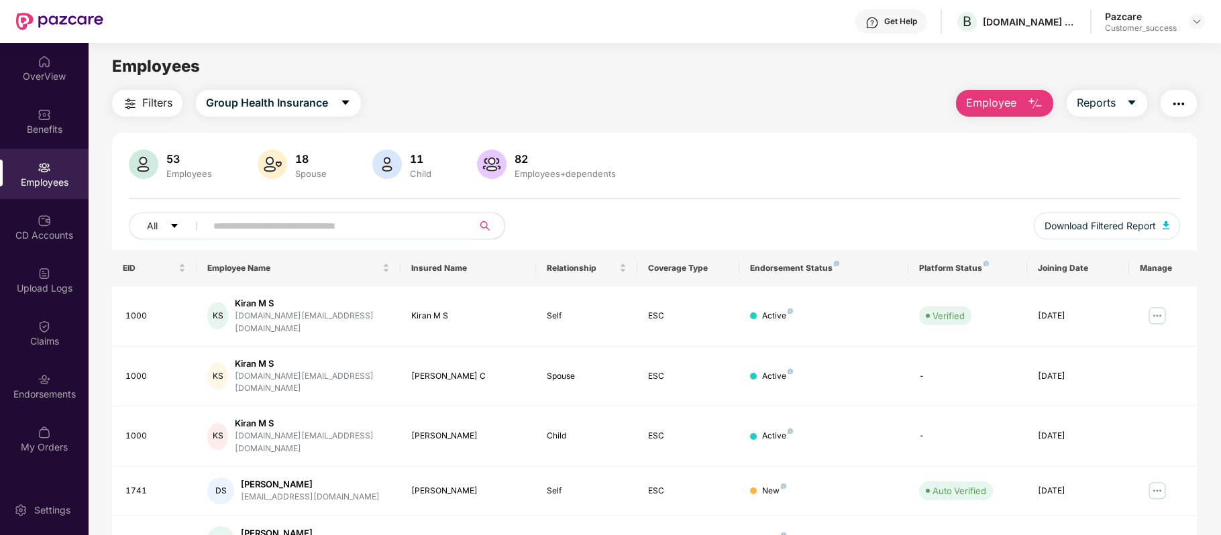
click at [1030, 105] on img "button" at bounding box center [1035, 104] width 16 height 16
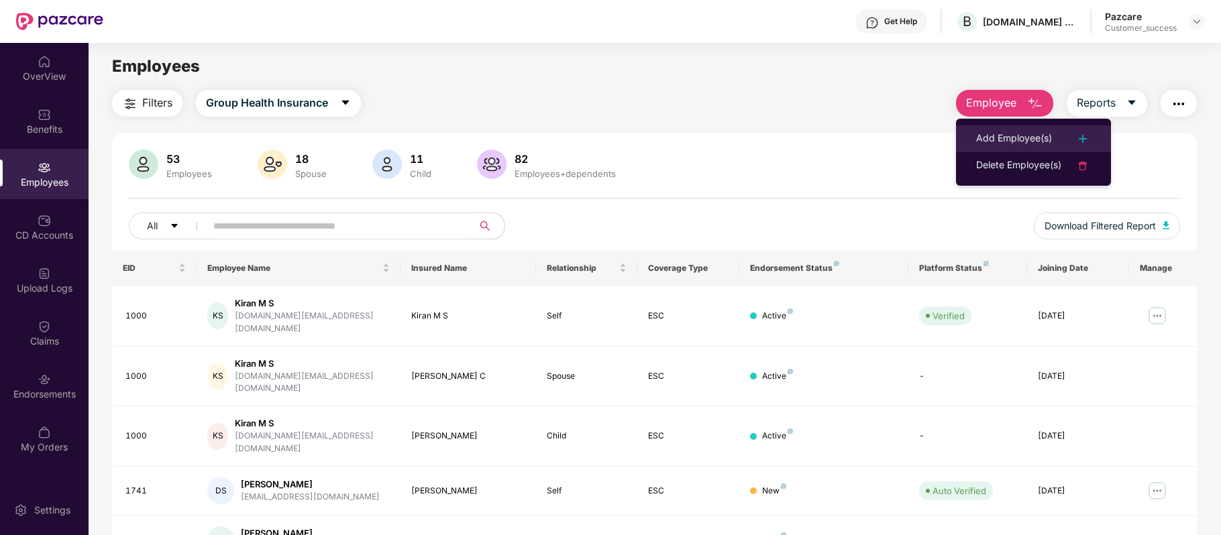
click at [1001, 138] on div "Add Employee(s)" at bounding box center [1014, 139] width 76 height 16
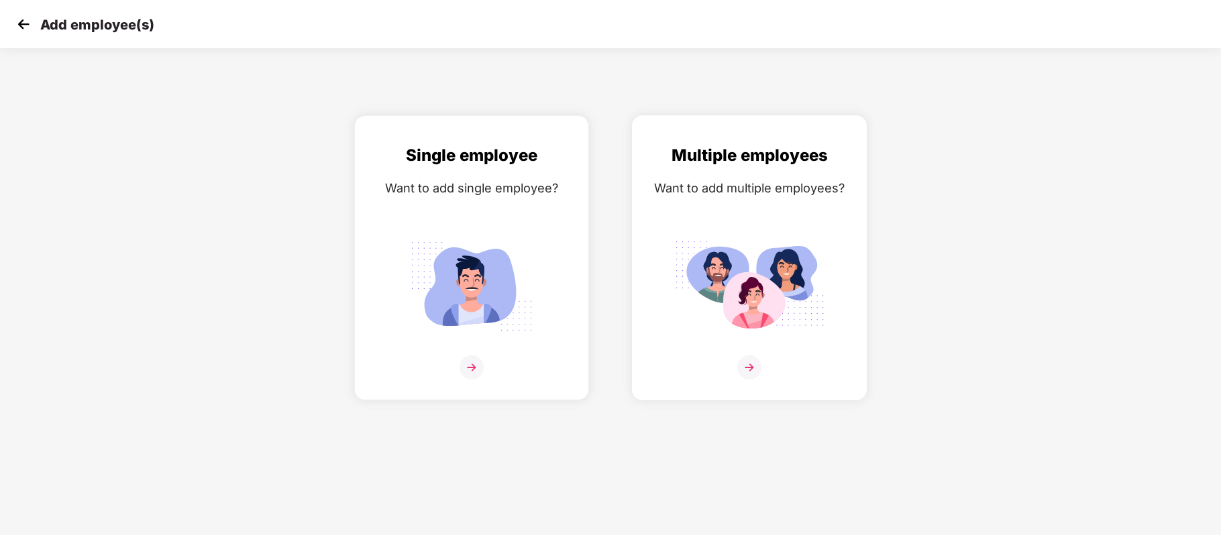
click at [744, 369] on img at bounding box center [749, 367] width 24 height 24
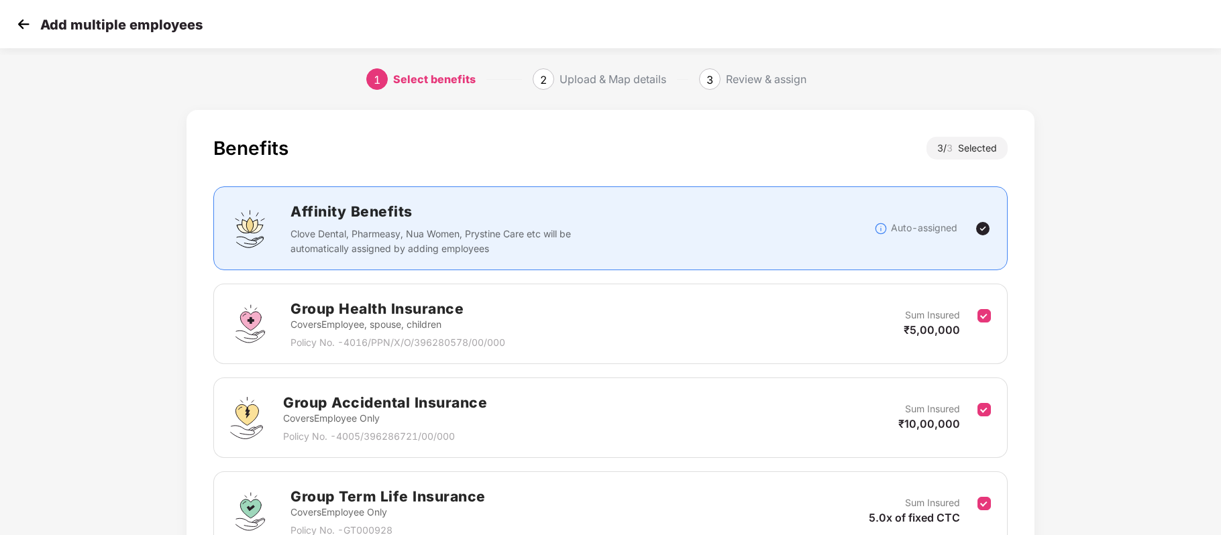
scroll to position [135, 0]
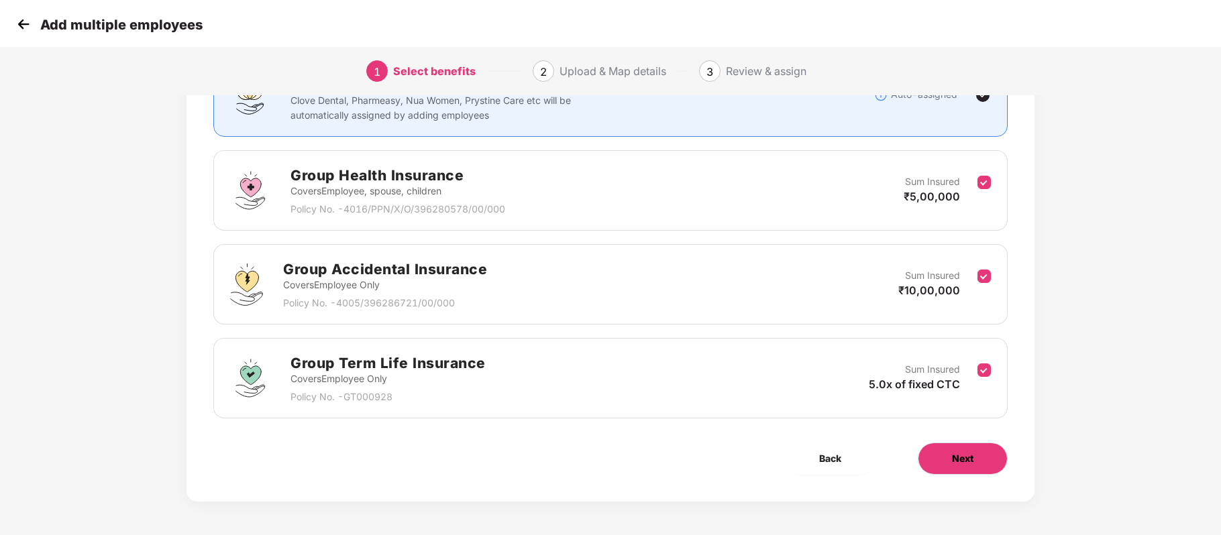
click at [959, 469] on button "Next" at bounding box center [963, 459] width 90 height 32
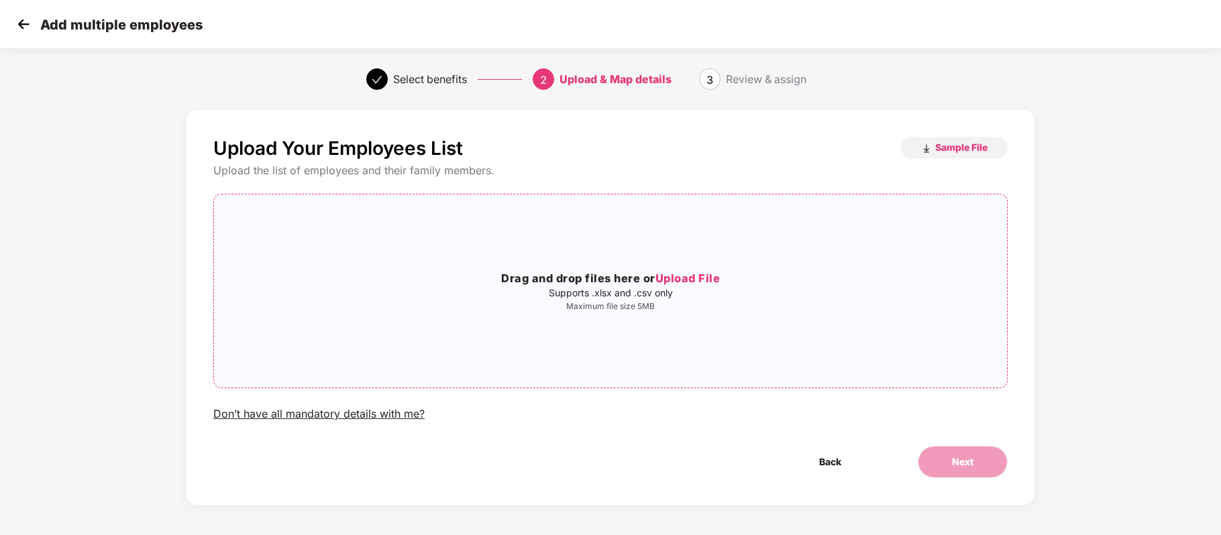
click at [703, 277] on span "Upload File" at bounding box center [687, 278] width 65 height 13
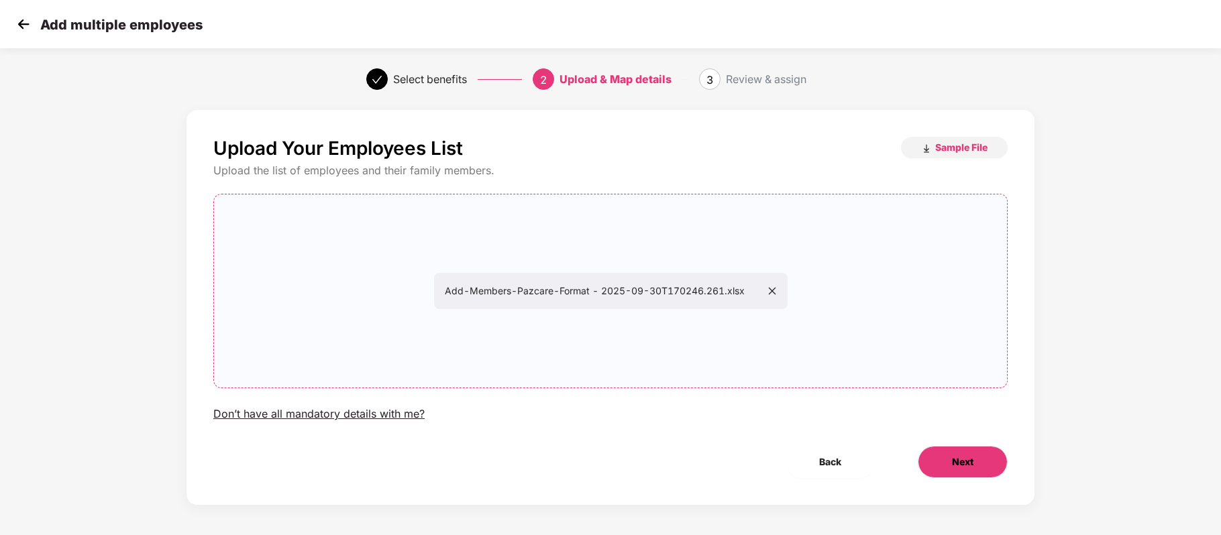
click at [982, 451] on button "Next" at bounding box center [963, 462] width 90 height 32
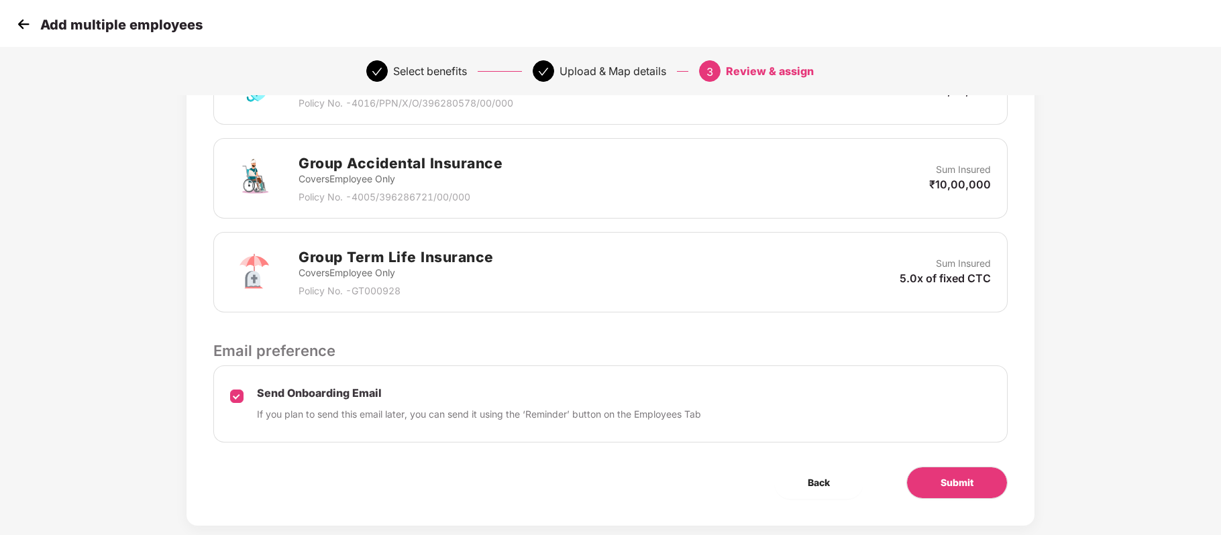
scroll to position [402, 1]
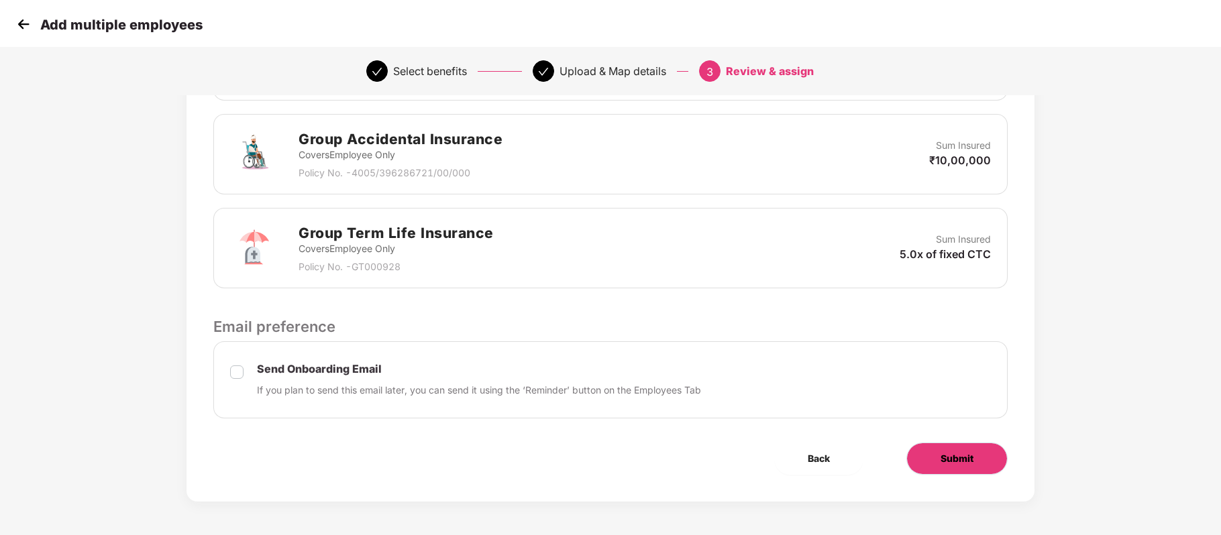
click at [936, 469] on button "Submit" at bounding box center [956, 459] width 101 height 32
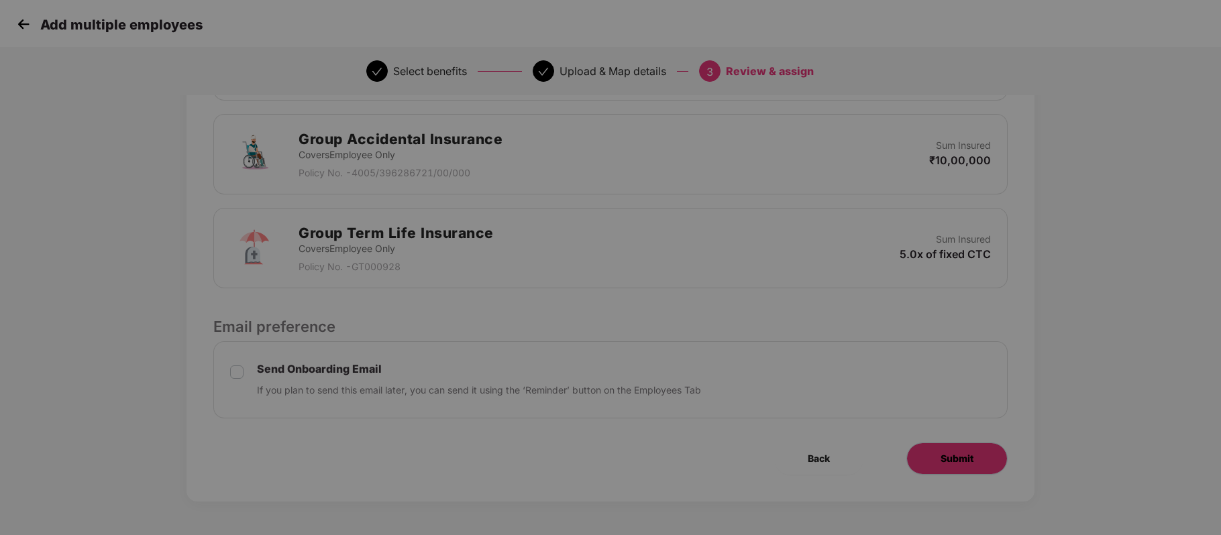
scroll to position [0, 1]
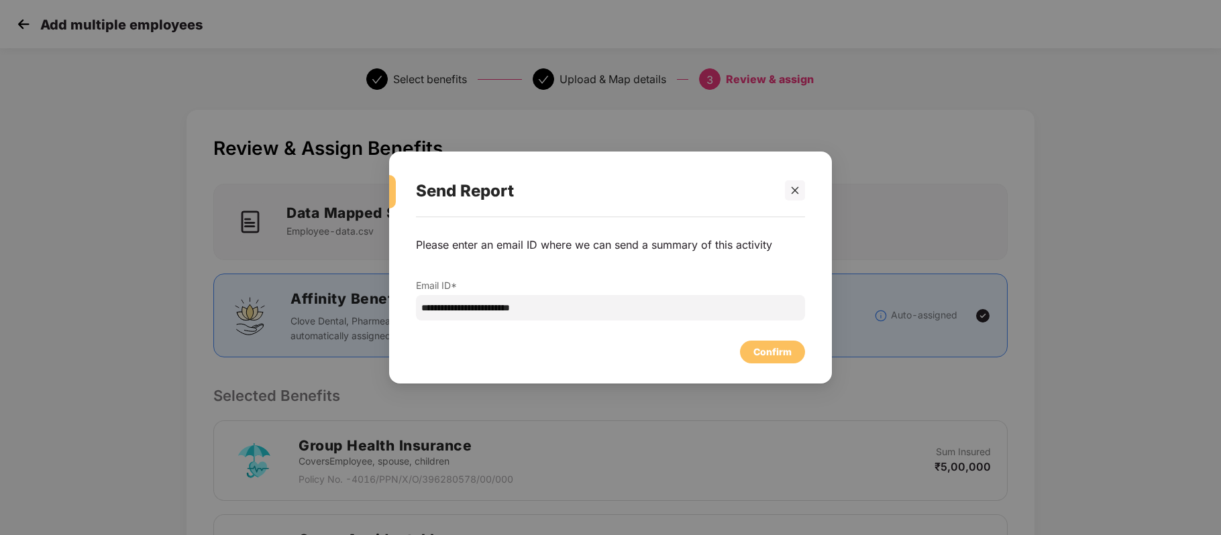
click at [765, 365] on div "**********" at bounding box center [610, 293] width 443 height 153
drag, startPoint x: 757, startPoint y: 334, endPoint x: 763, endPoint y: 347, distance: 13.8
click at [763, 347] on div "Confirm" at bounding box center [610, 349] width 389 height 30
click at [763, 347] on div "Confirm" at bounding box center [772, 352] width 38 height 15
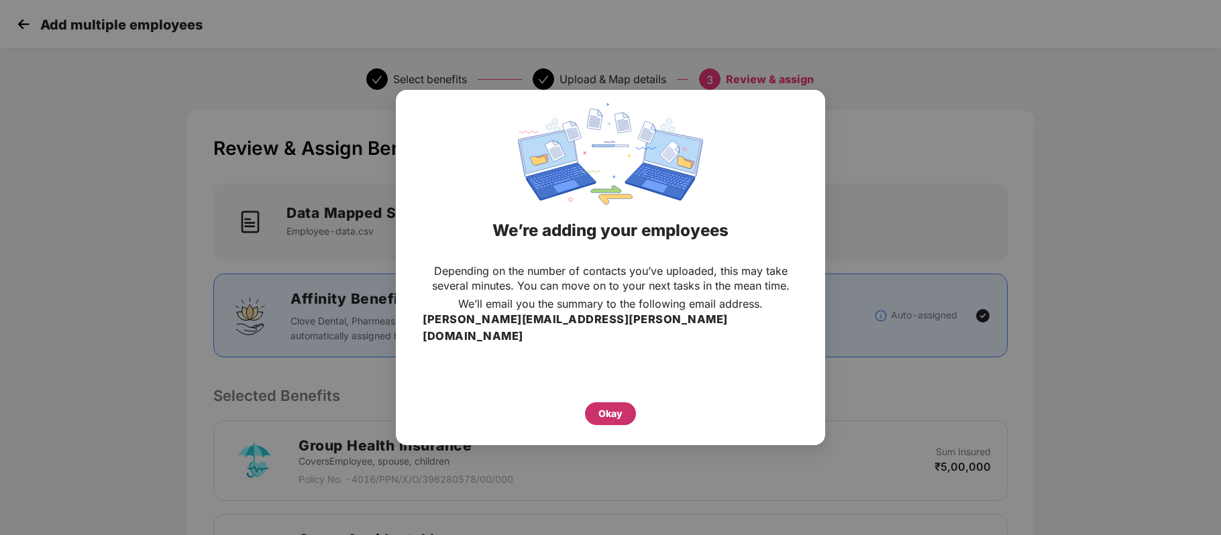
click at [604, 406] on div "Okay" at bounding box center [610, 413] width 24 height 15
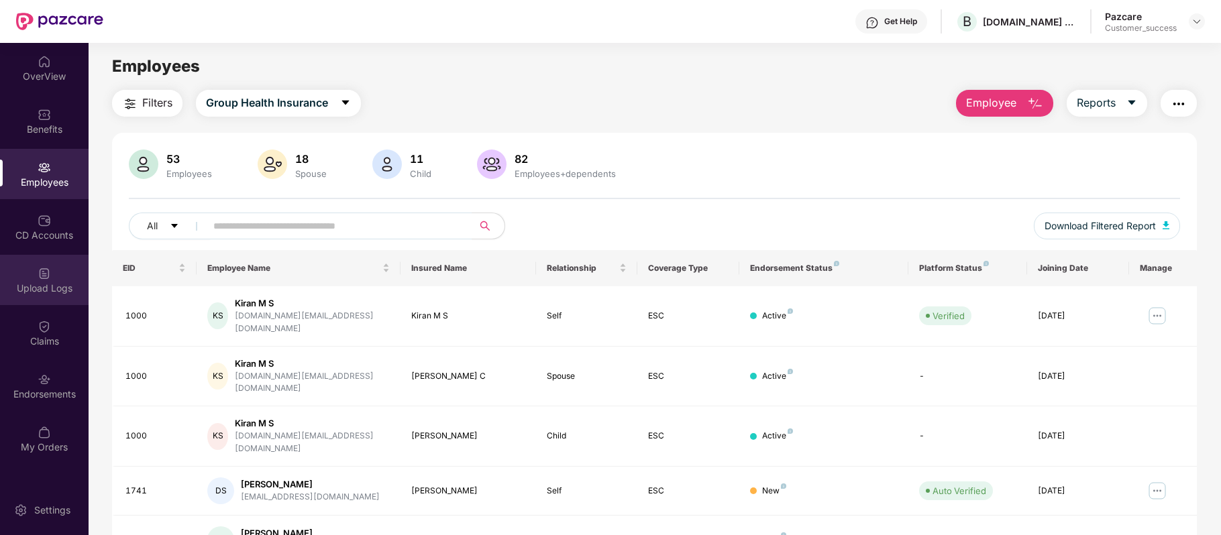
click at [52, 279] on div "Upload Logs" at bounding box center [44, 280] width 89 height 50
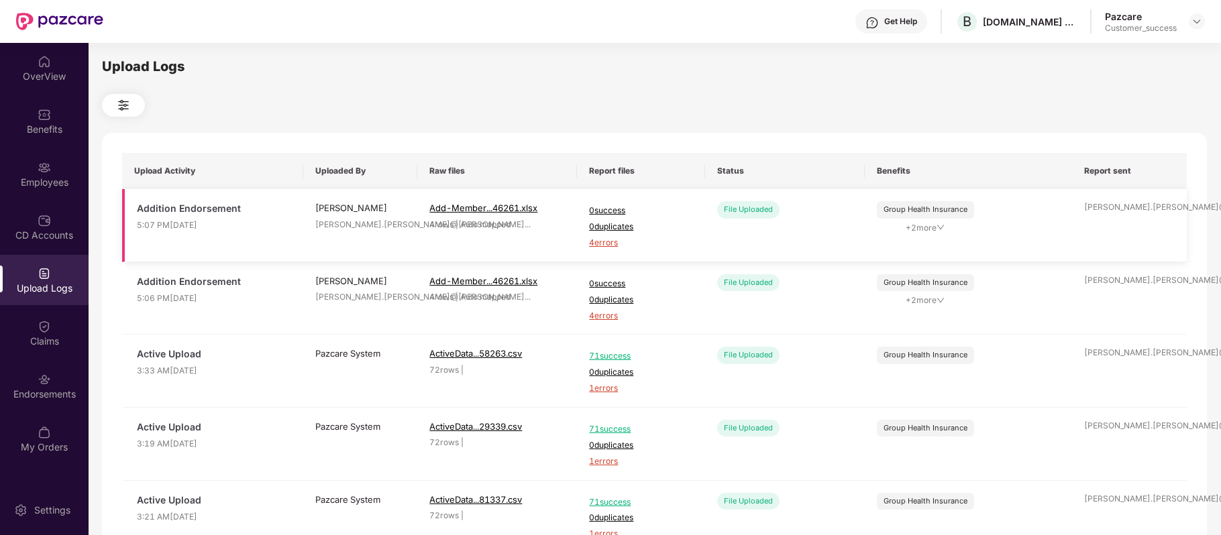
click at [597, 244] on span "4 errors" at bounding box center [640, 243] width 103 height 13
click at [4, 165] on div "Employees" at bounding box center [44, 174] width 89 height 50
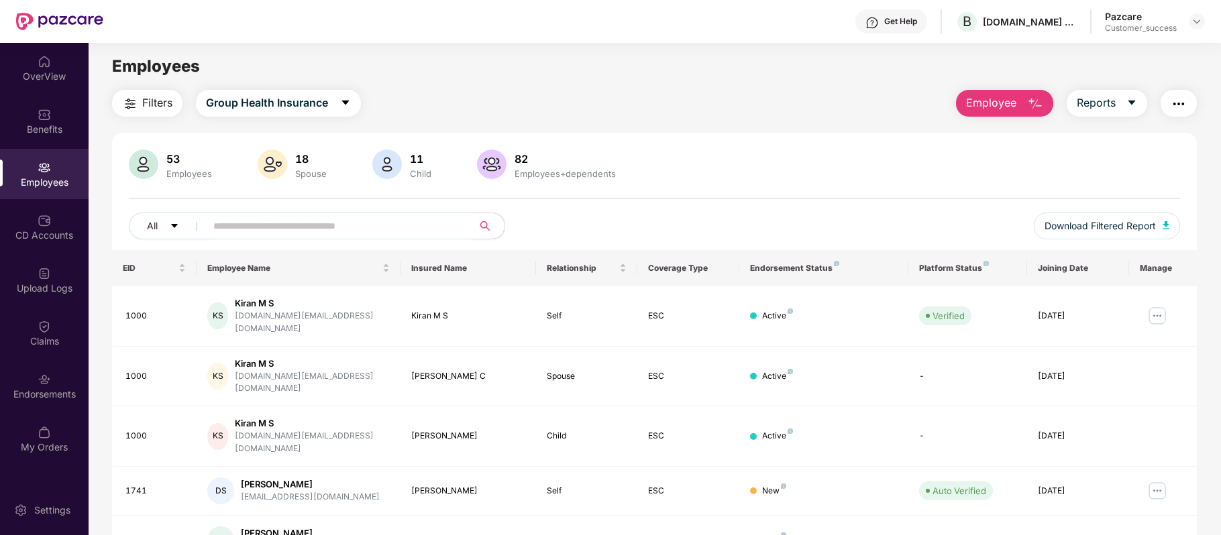
click at [283, 223] on input "text" at bounding box center [333, 226] width 241 height 20
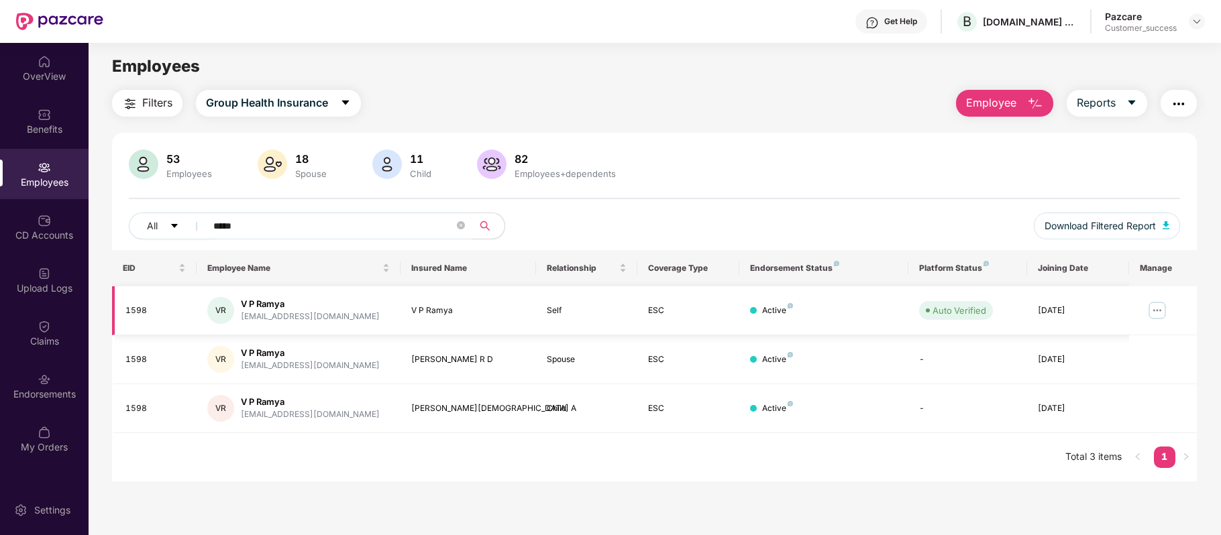
type input "*****"
click at [1160, 310] on img at bounding box center [1156, 310] width 21 height 21
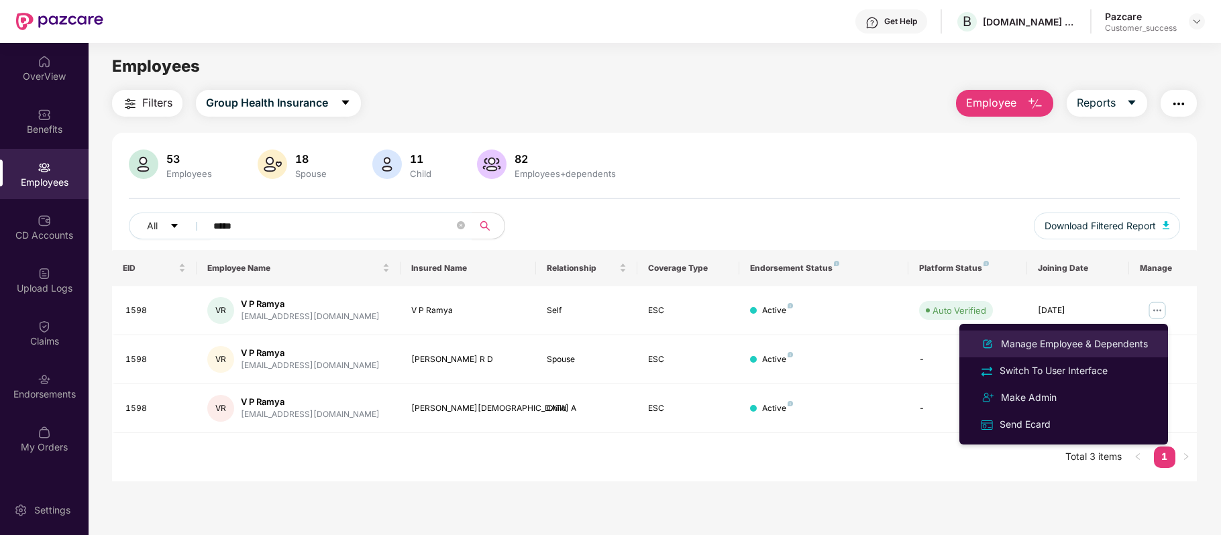
click at [1032, 343] on div "Manage Employee & Dependents" at bounding box center [1074, 344] width 152 height 15
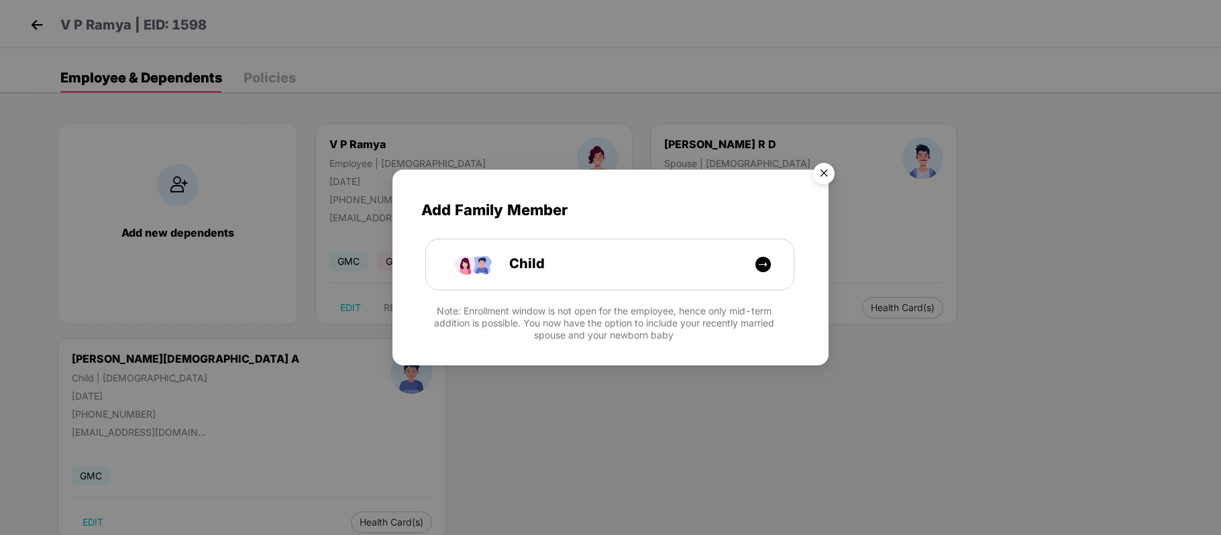
click at [821, 178] on img "Close" at bounding box center [824, 176] width 38 height 38
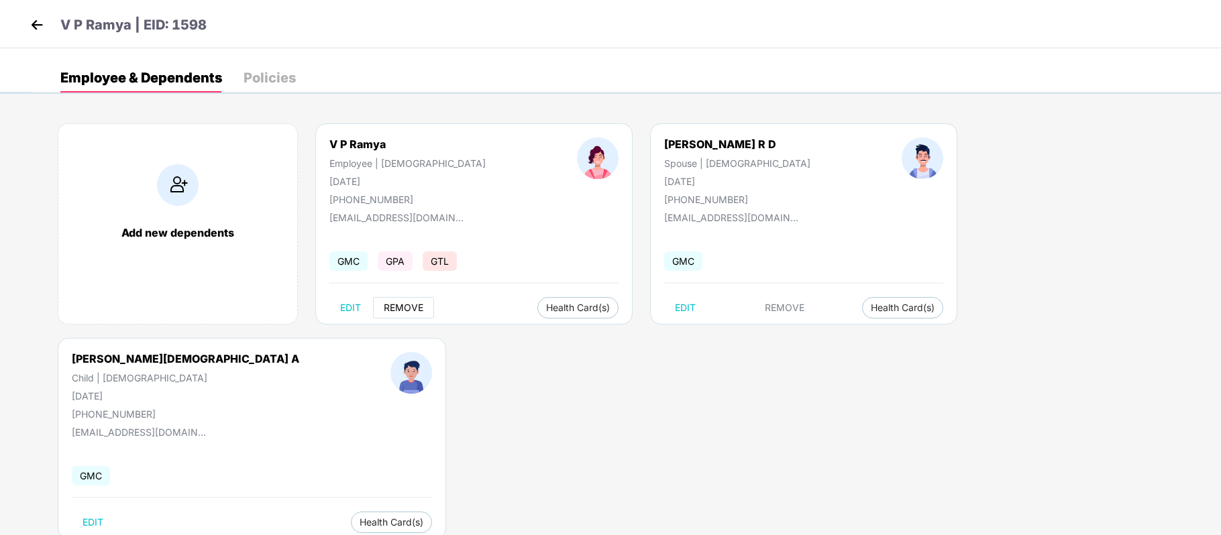
click at [411, 311] on span "REMOVE" at bounding box center [404, 307] width 40 height 11
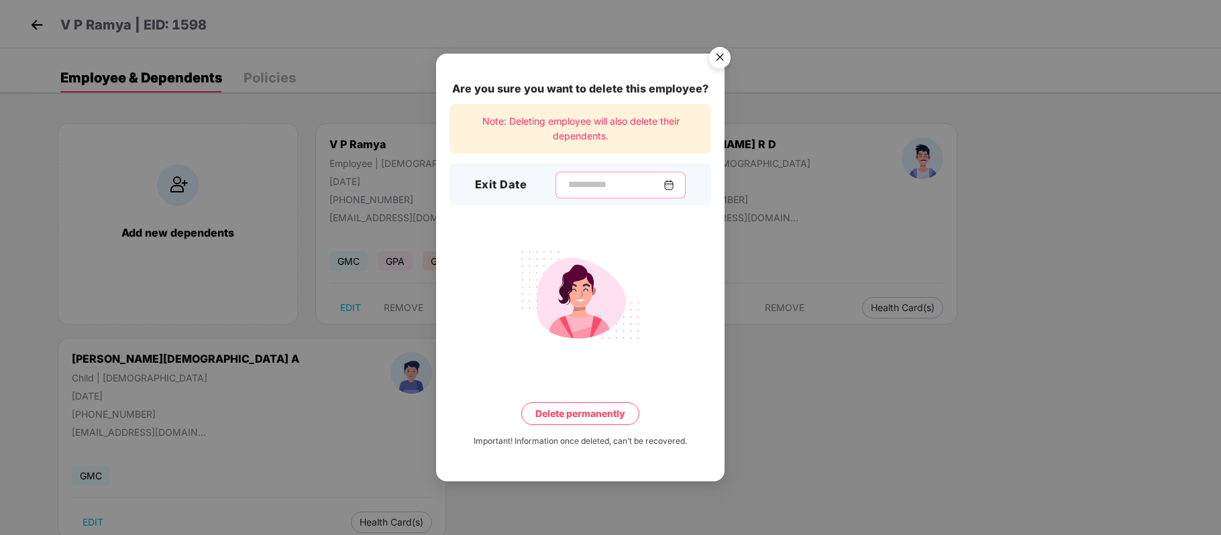
click at [643, 183] on input at bounding box center [615, 185] width 97 height 14
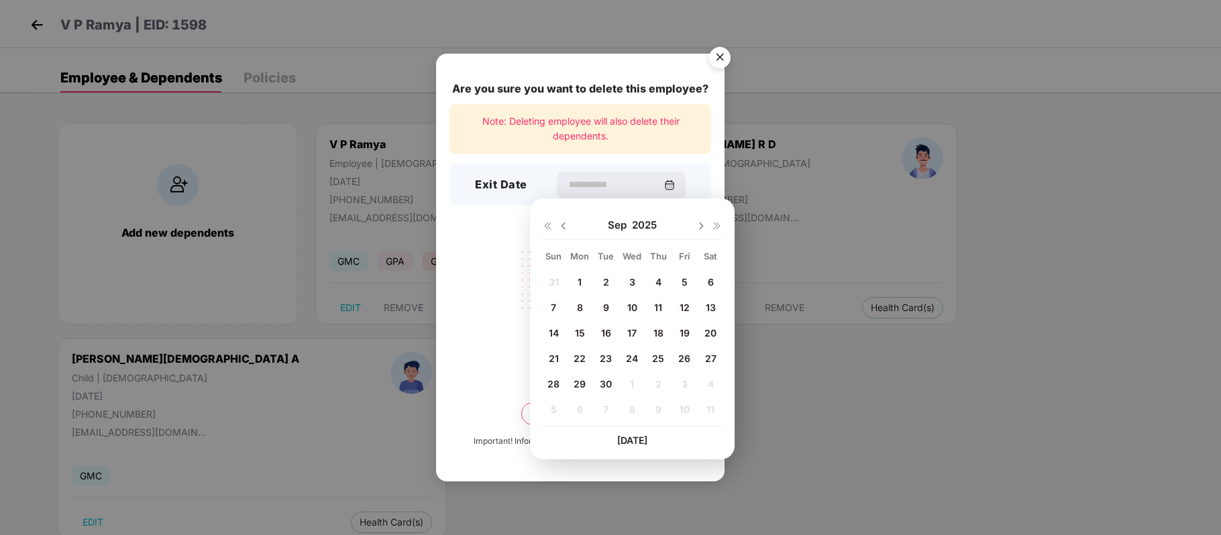
click at [580, 280] on span "1" at bounding box center [579, 281] width 4 height 11
type input "**********"
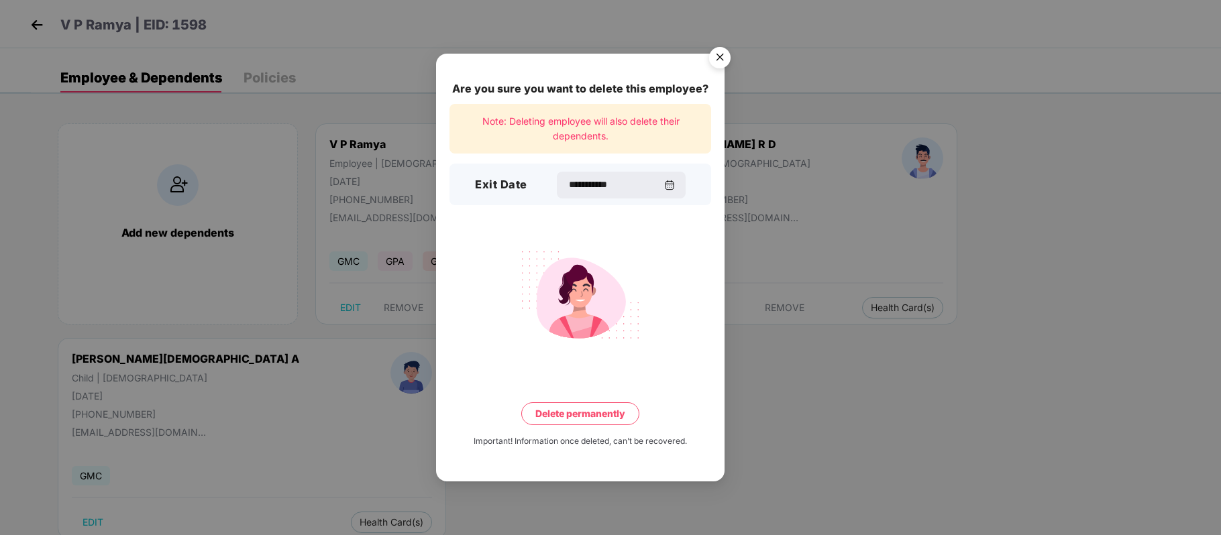
click at [570, 414] on button "Delete permanently" at bounding box center [580, 413] width 118 height 23
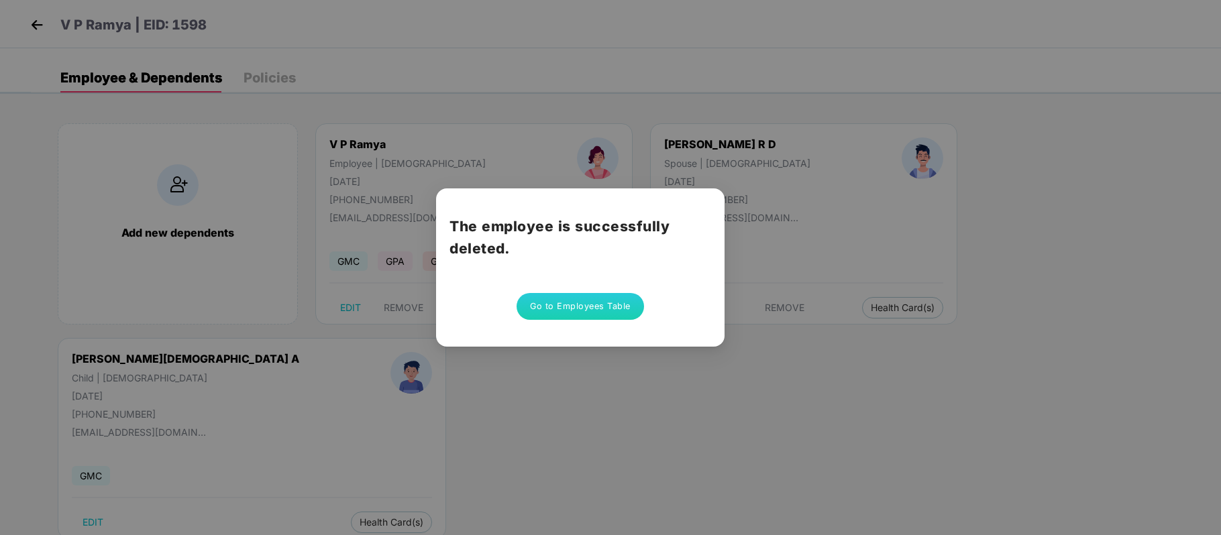
click at [580, 310] on button "Go to Employees Table" at bounding box center [579, 306] width 127 height 27
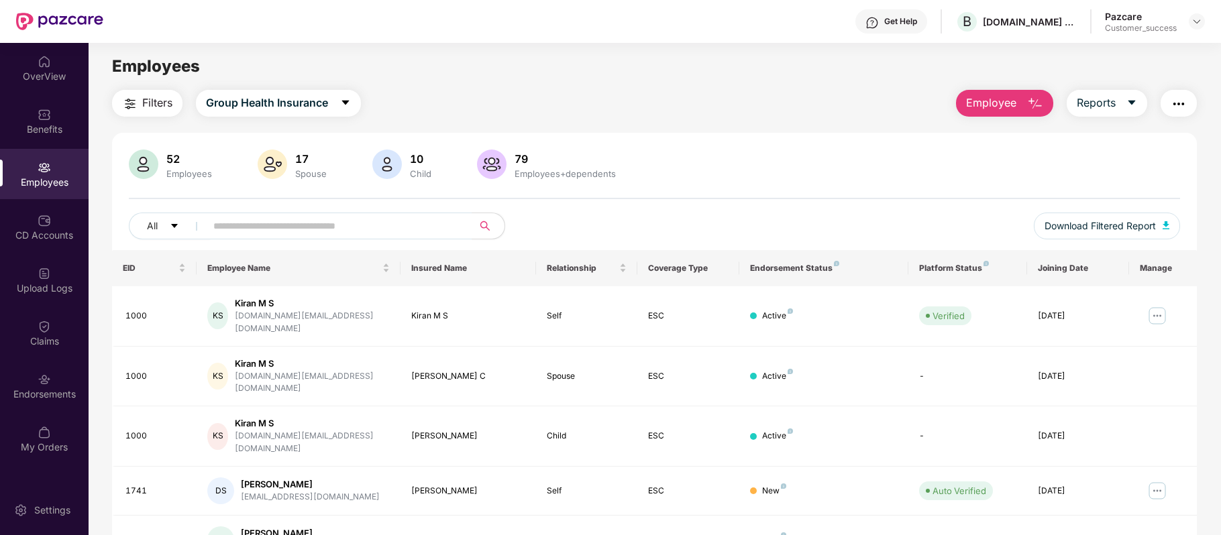
click at [1009, 105] on span "Employee" at bounding box center [991, 103] width 50 height 17
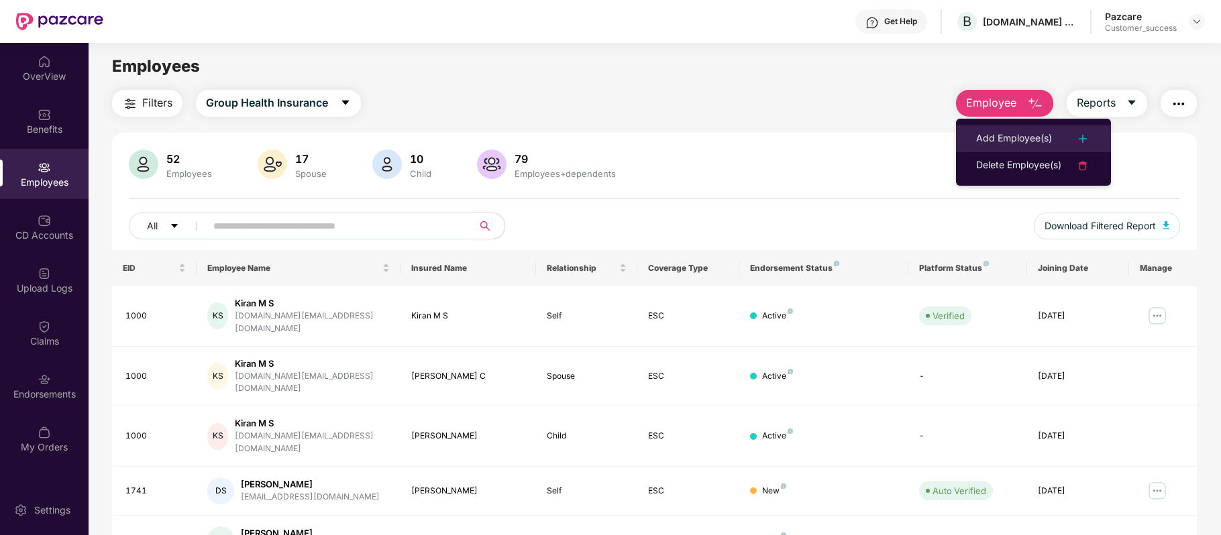
click at [1004, 135] on div "Add Employee(s)" at bounding box center [1014, 139] width 76 height 16
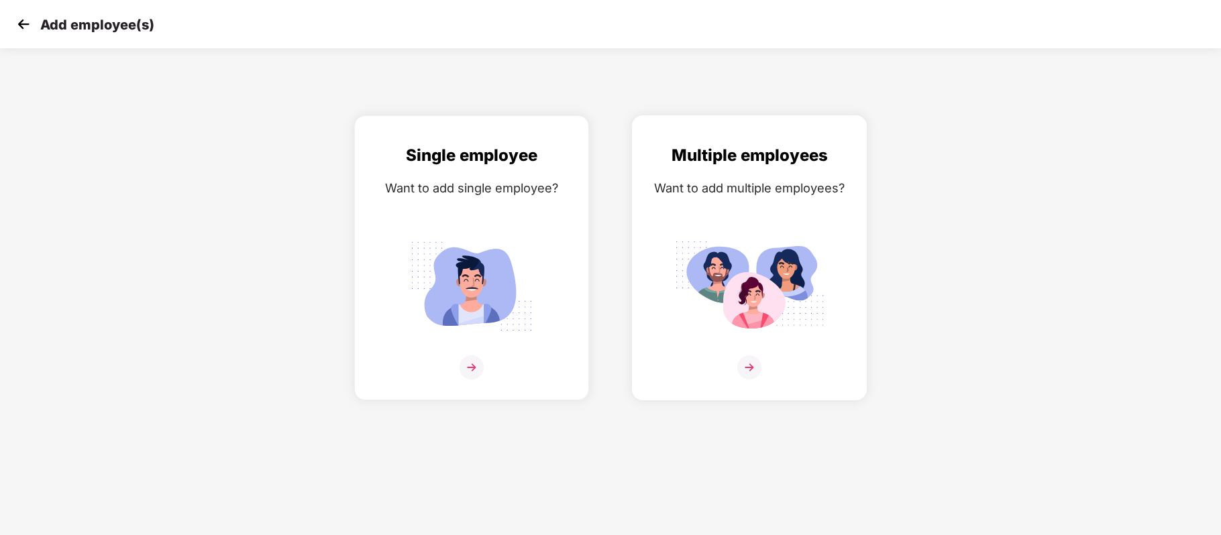
click at [753, 362] on img at bounding box center [749, 367] width 24 height 24
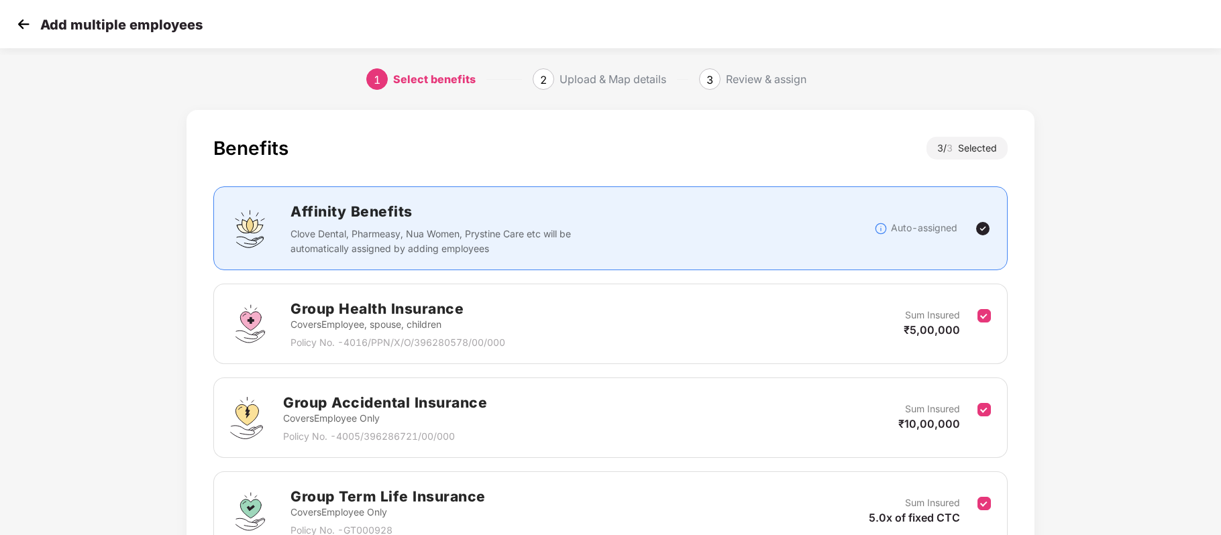
scroll to position [135, 1]
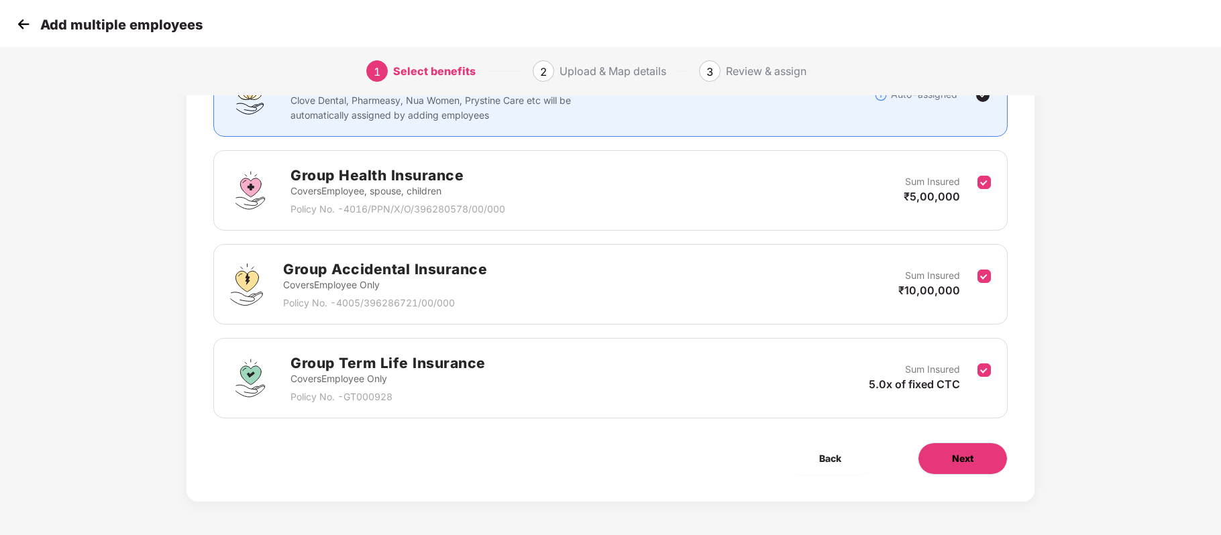
click at [978, 465] on button "Next" at bounding box center [963, 459] width 90 height 32
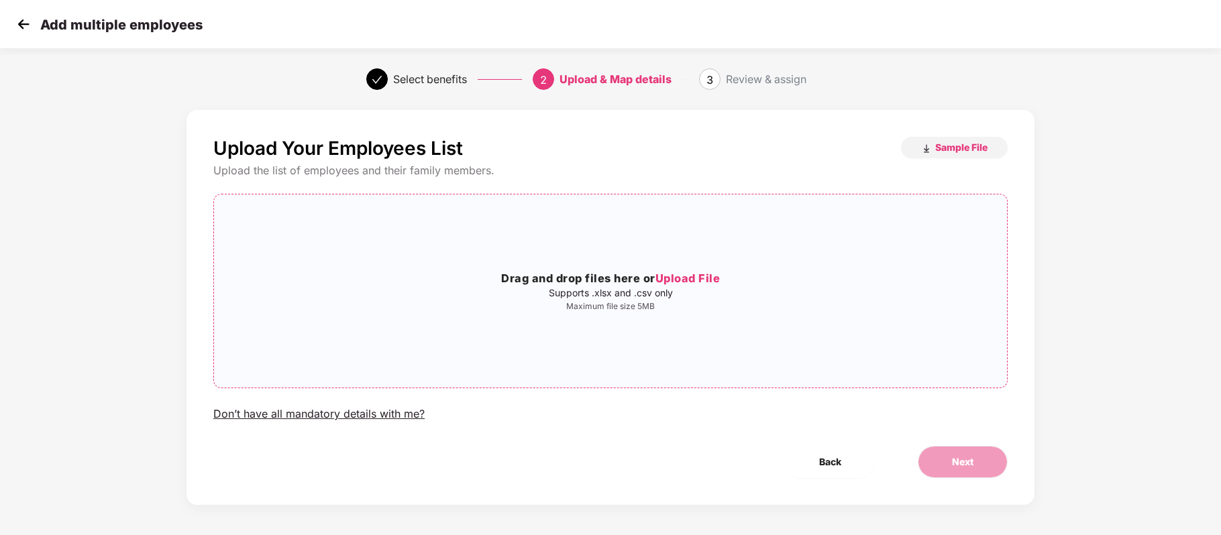
click at [677, 275] on span "Upload File" at bounding box center [687, 278] width 65 height 13
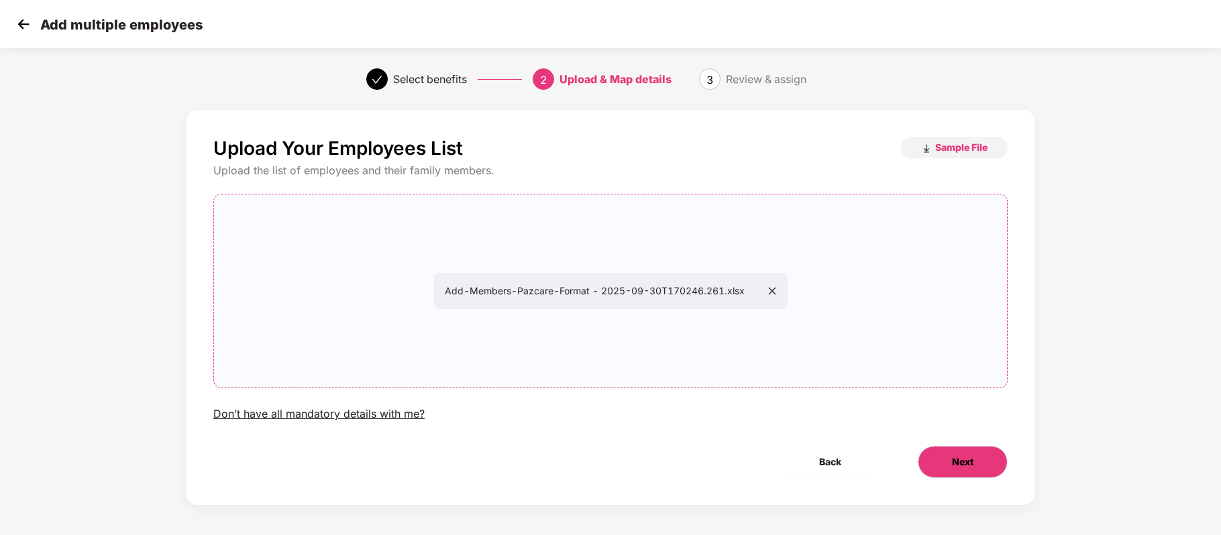
click at [950, 451] on button "Next" at bounding box center [963, 462] width 90 height 32
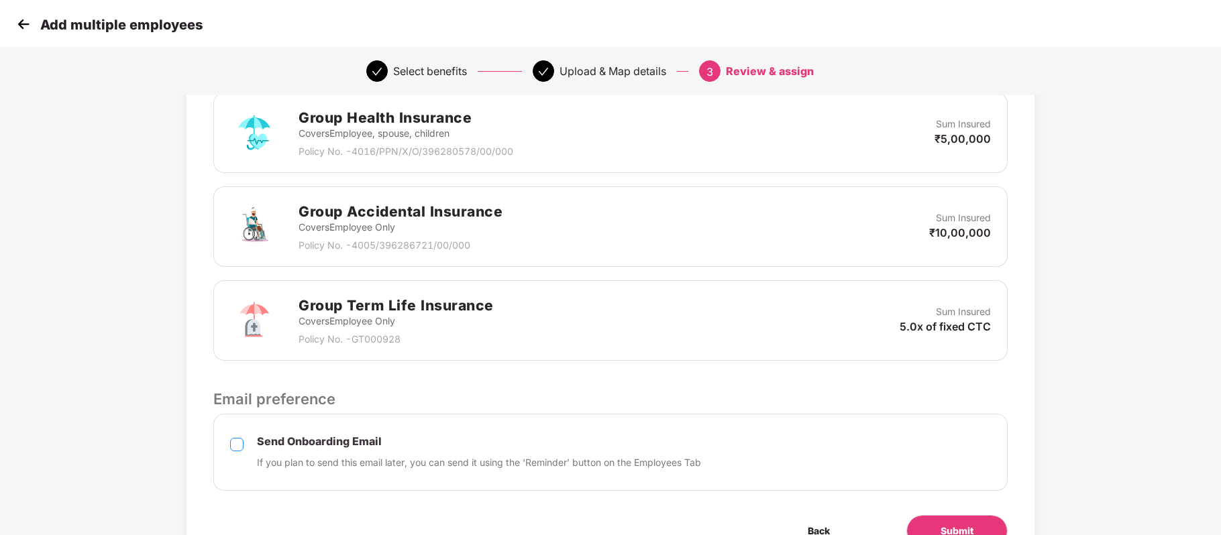
scroll to position [402, 1]
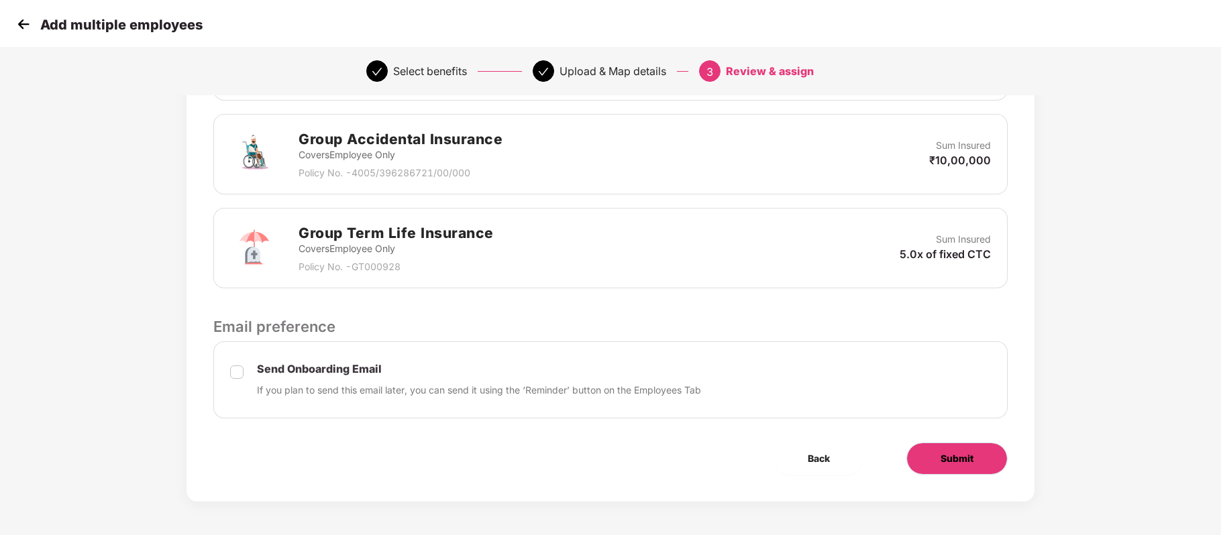
click at [978, 455] on button "Submit" at bounding box center [956, 459] width 101 height 32
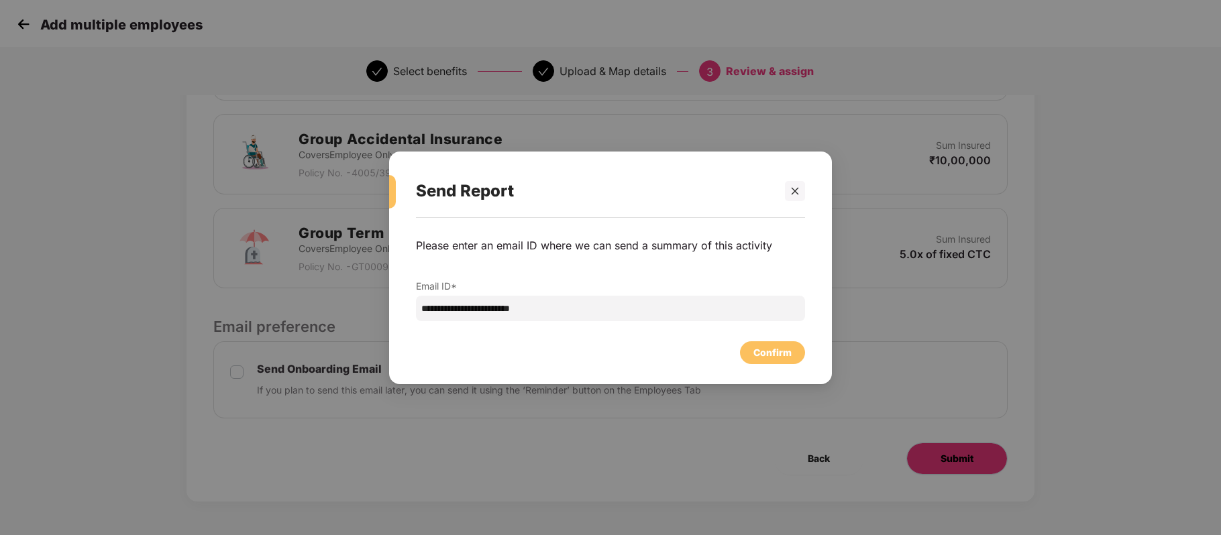
scroll to position [0, 1]
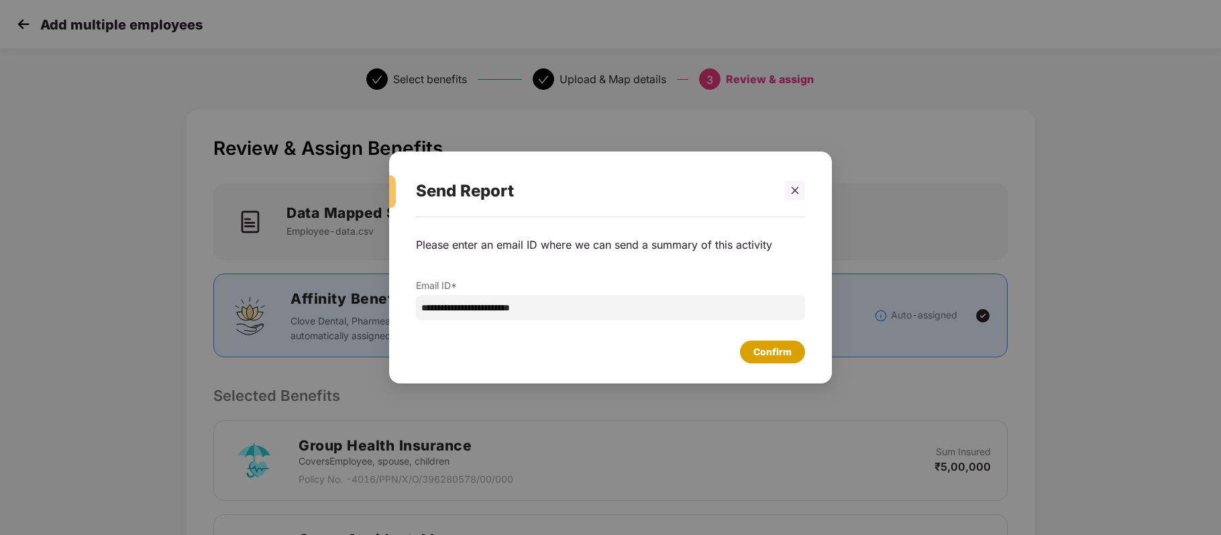
click at [773, 349] on div "Confirm" at bounding box center [772, 352] width 38 height 15
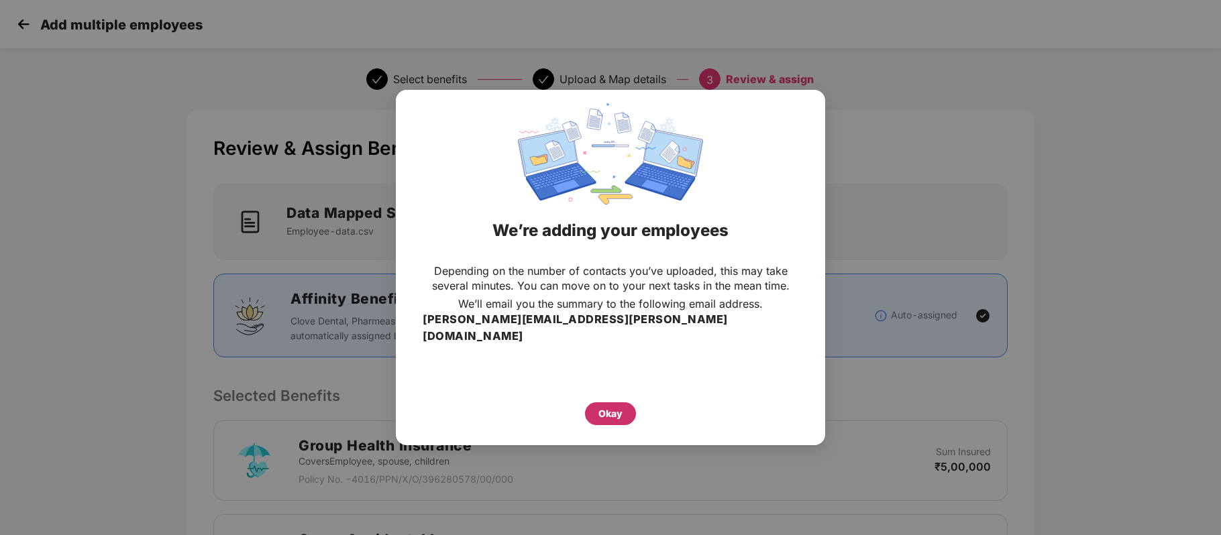
click at [605, 406] on div "Okay" at bounding box center [610, 413] width 24 height 15
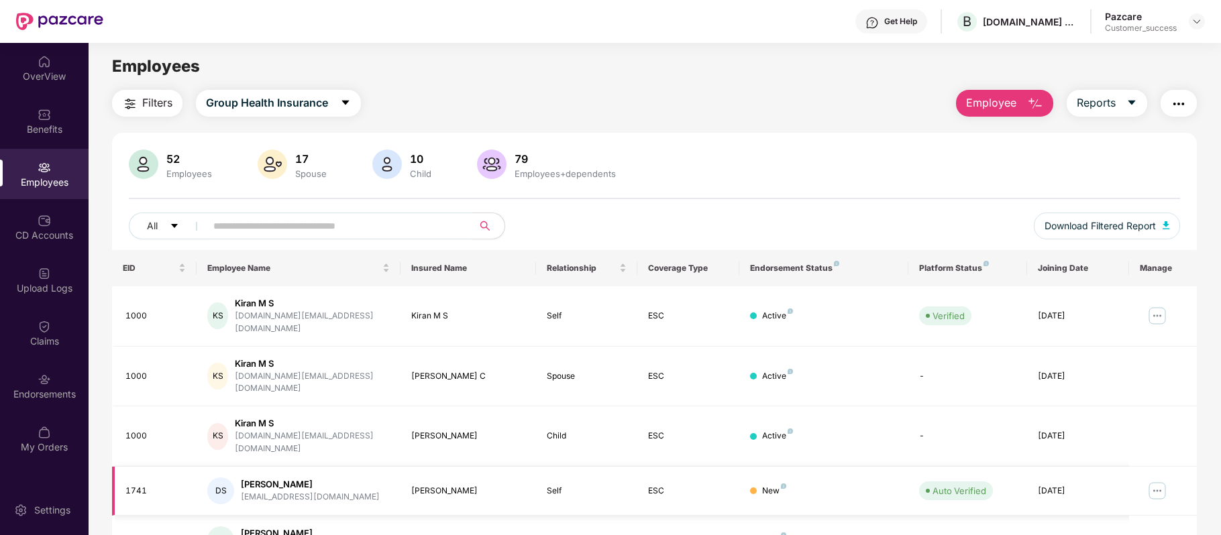
scroll to position [291, 0]
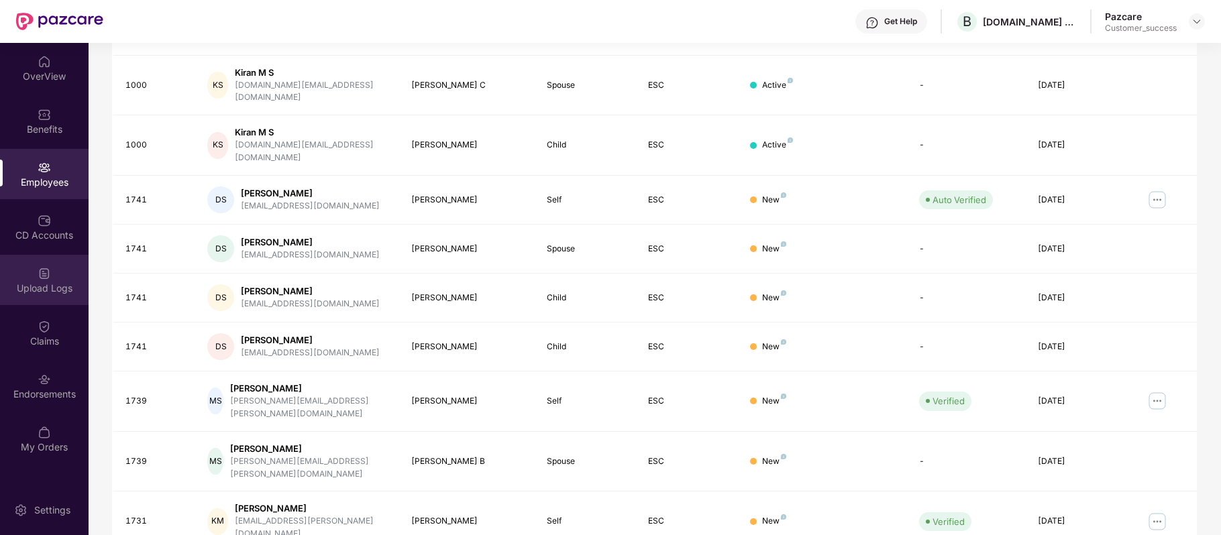
click at [66, 280] on div "Upload Logs" at bounding box center [44, 280] width 89 height 50
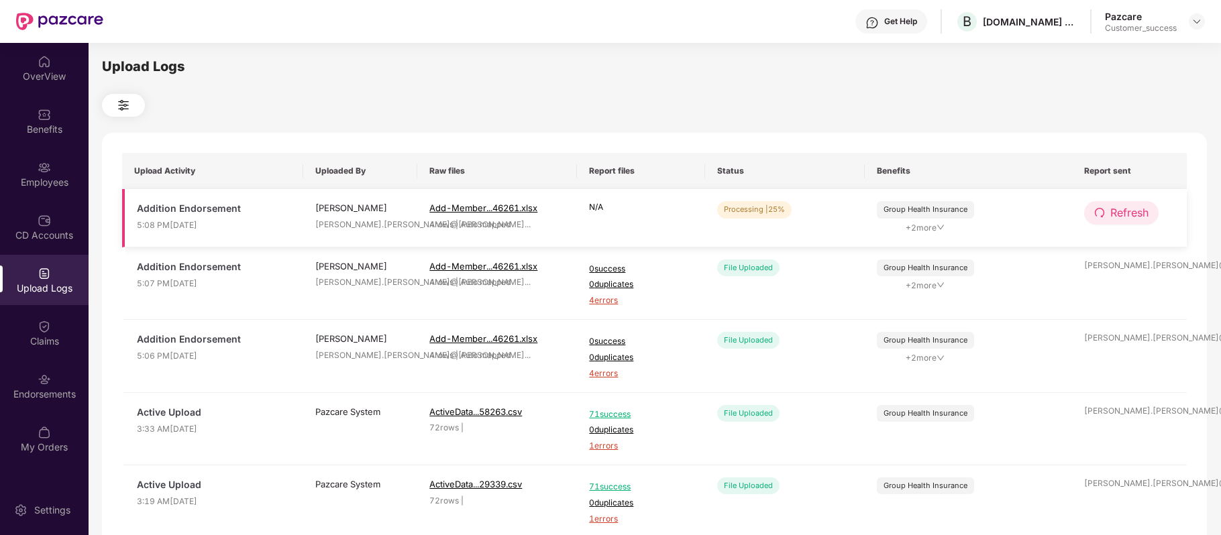
click at [1105, 218] on button "Refresh" at bounding box center [1121, 212] width 74 height 23
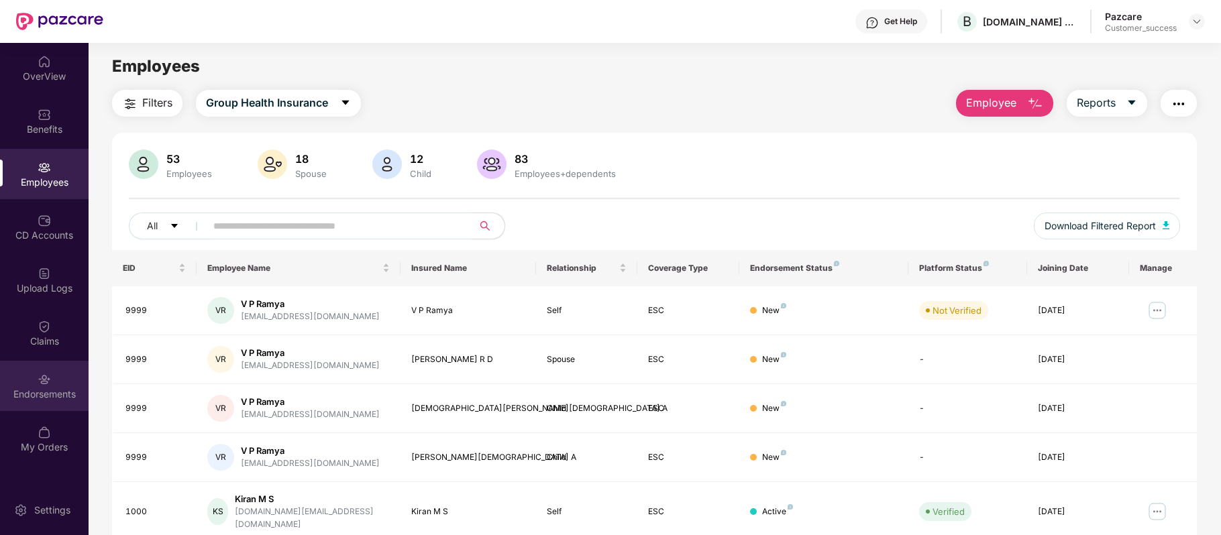
click at [46, 368] on div "Endorsements" at bounding box center [44, 386] width 89 height 50
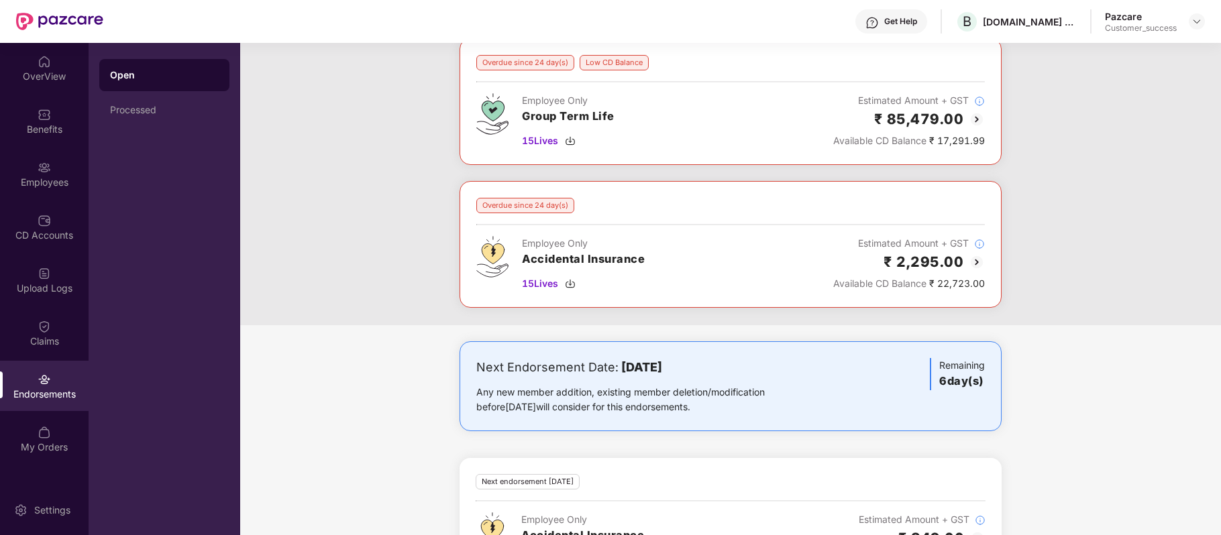
scroll to position [207, 0]
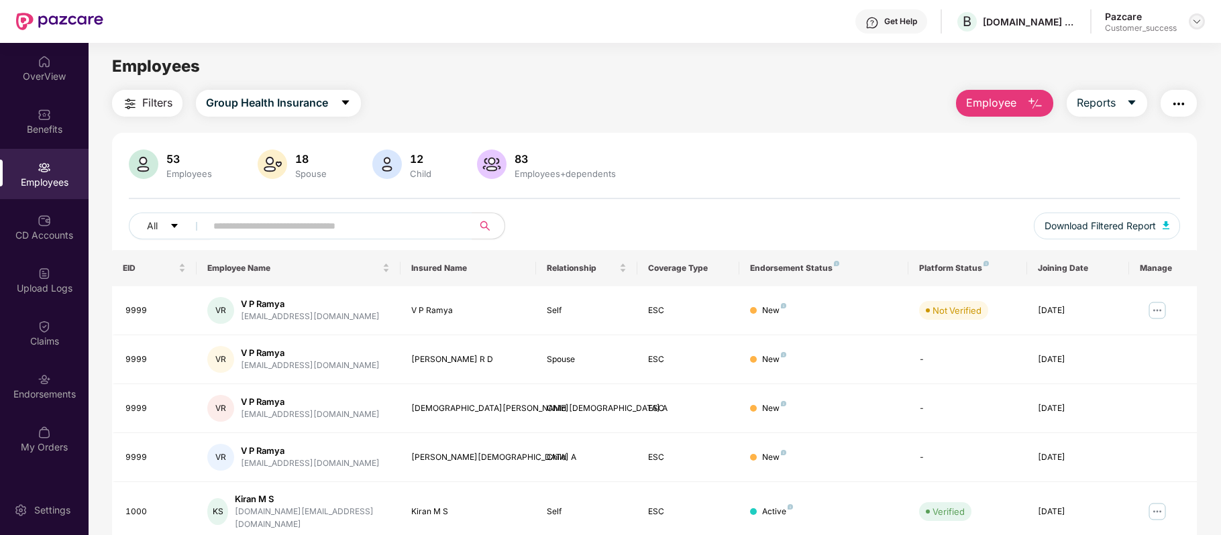
click at [1197, 27] on div at bounding box center [1196, 21] width 16 height 16
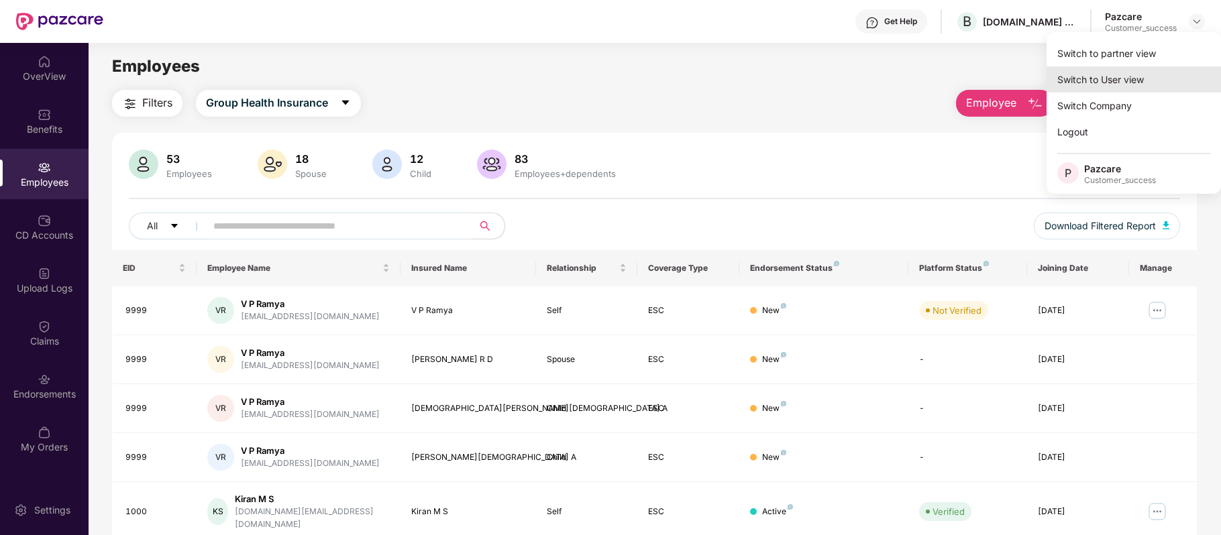
click at [1104, 72] on div "Switch to User view" at bounding box center [1133, 79] width 174 height 26
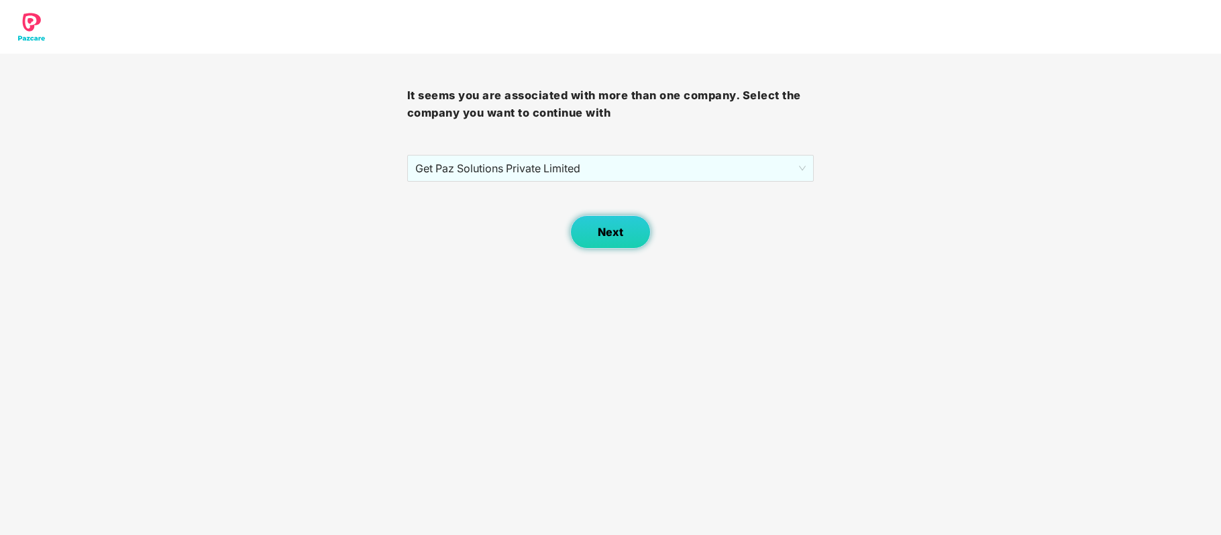
click at [634, 241] on button "Next" at bounding box center [610, 232] width 80 height 34
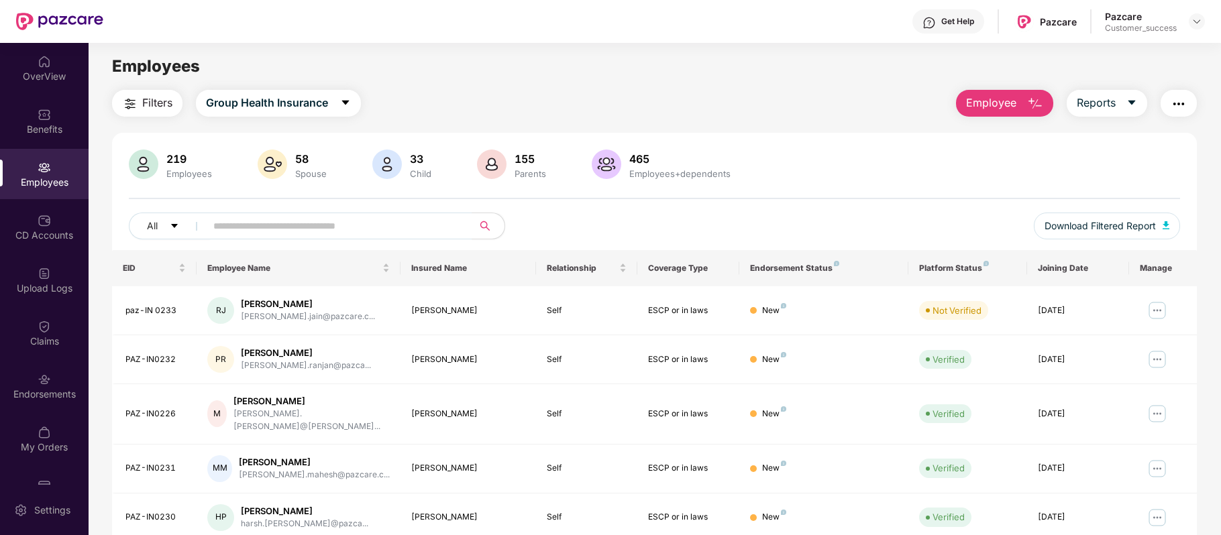
click at [1184, 21] on div "Pazcare Customer_success" at bounding box center [1155, 21] width 100 height 23
click at [1192, 22] on img at bounding box center [1196, 21] width 11 height 11
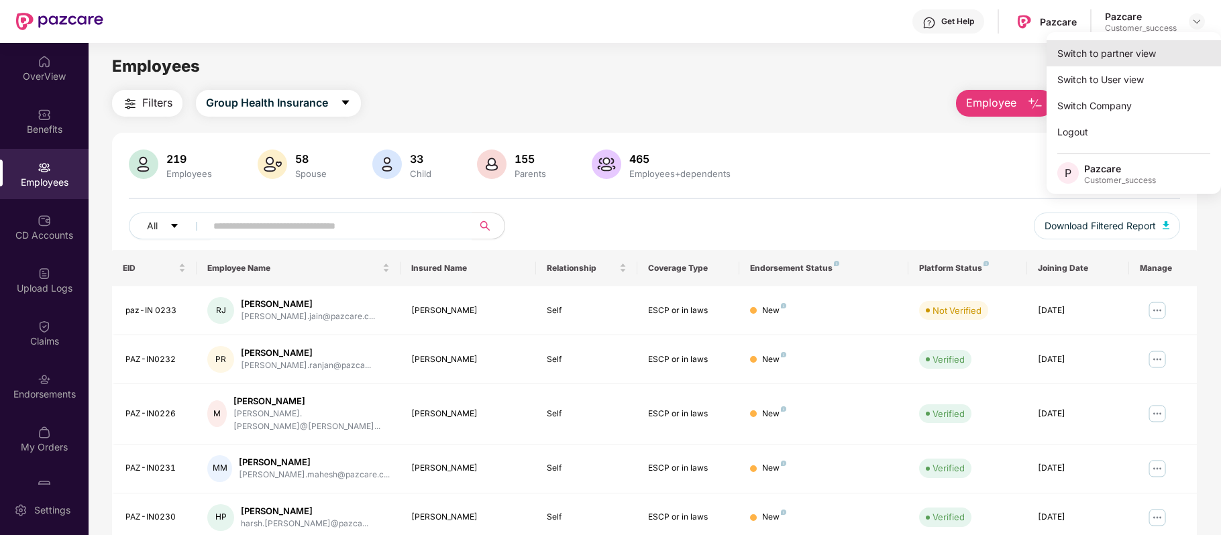
click at [1133, 51] on div "Switch to partner view" at bounding box center [1133, 53] width 174 height 26
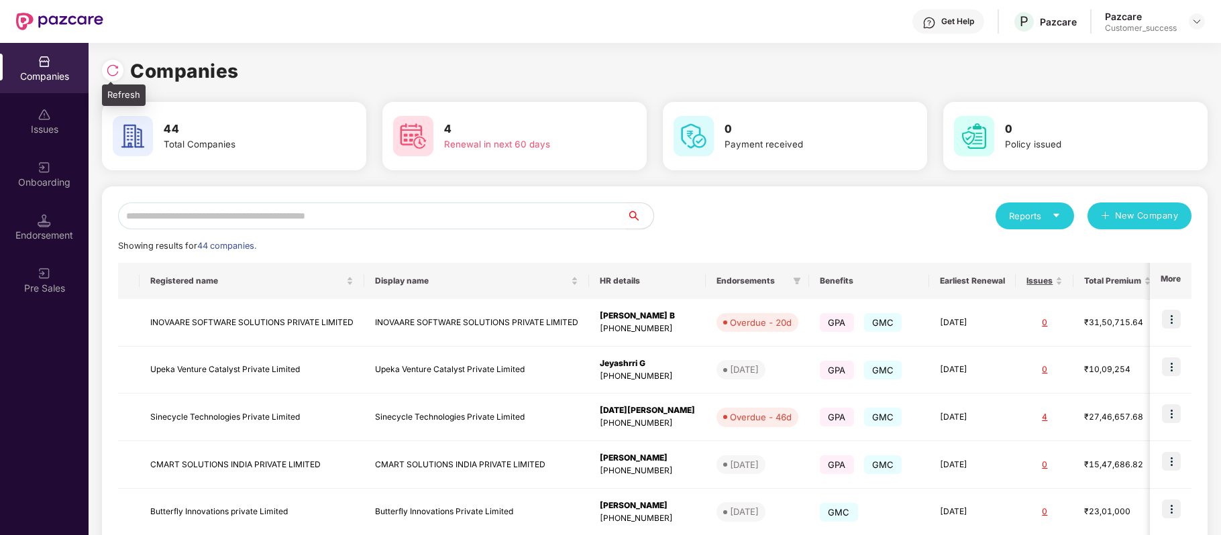
click at [114, 70] on img at bounding box center [112, 70] width 13 height 13
click at [199, 212] on input "text" at bounding box center [372, 216] width 508 height 27
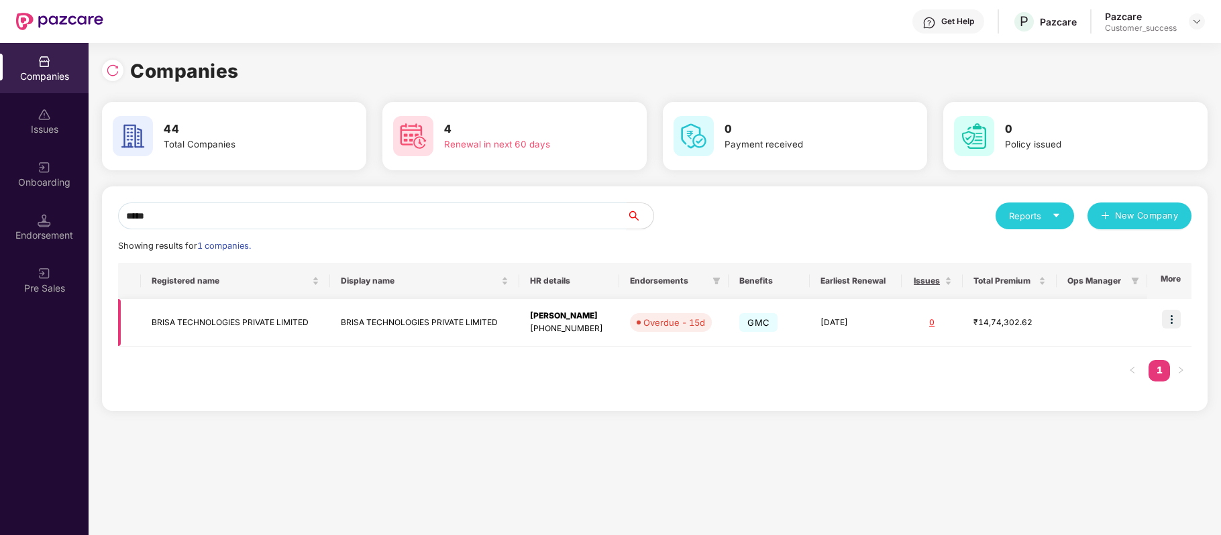
type input "*****"
click at [1170, 321] on img at bounding box center [1171, 319] width 19 height 19
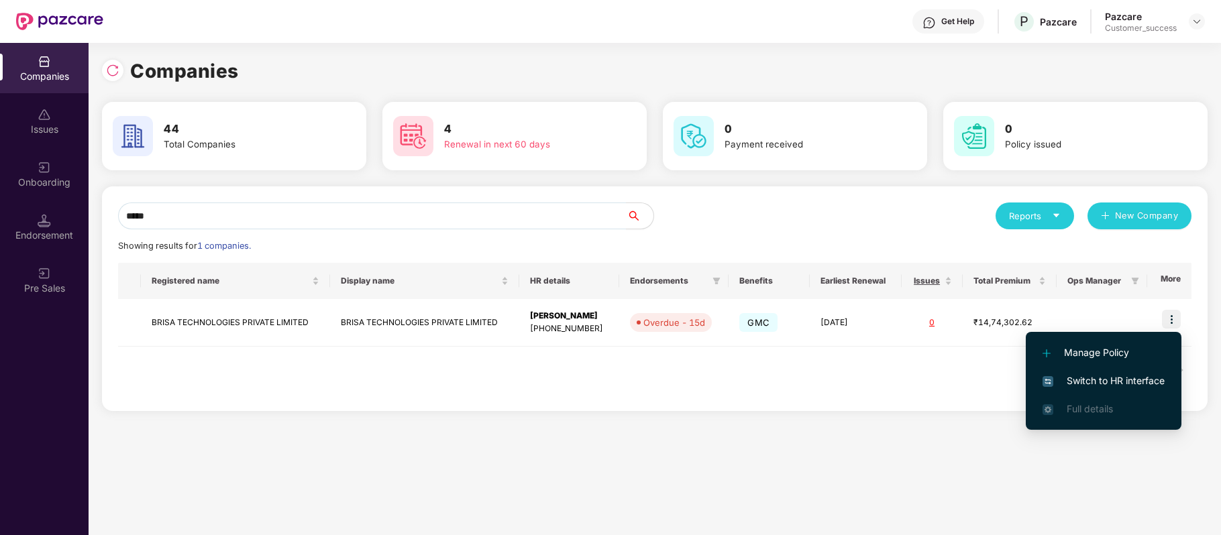
click at [1127, 376] on span "Switch to HR interface" at bounding box center [1103, 381] width 122 height 15
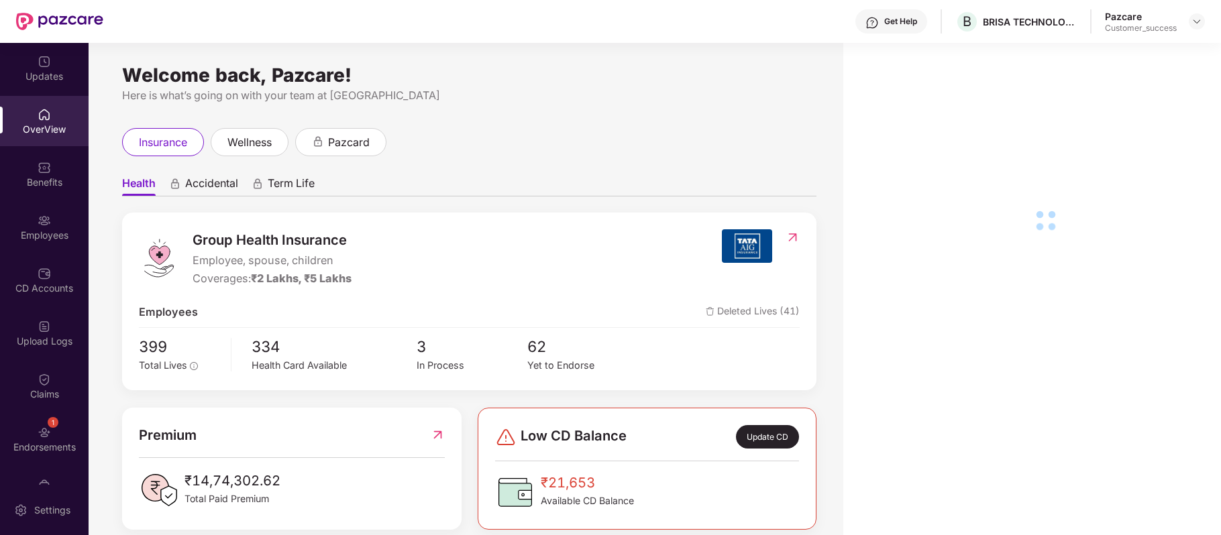
click at [52, 215] on div "Employees" at bounding box center [44, 227] width 89 height 50
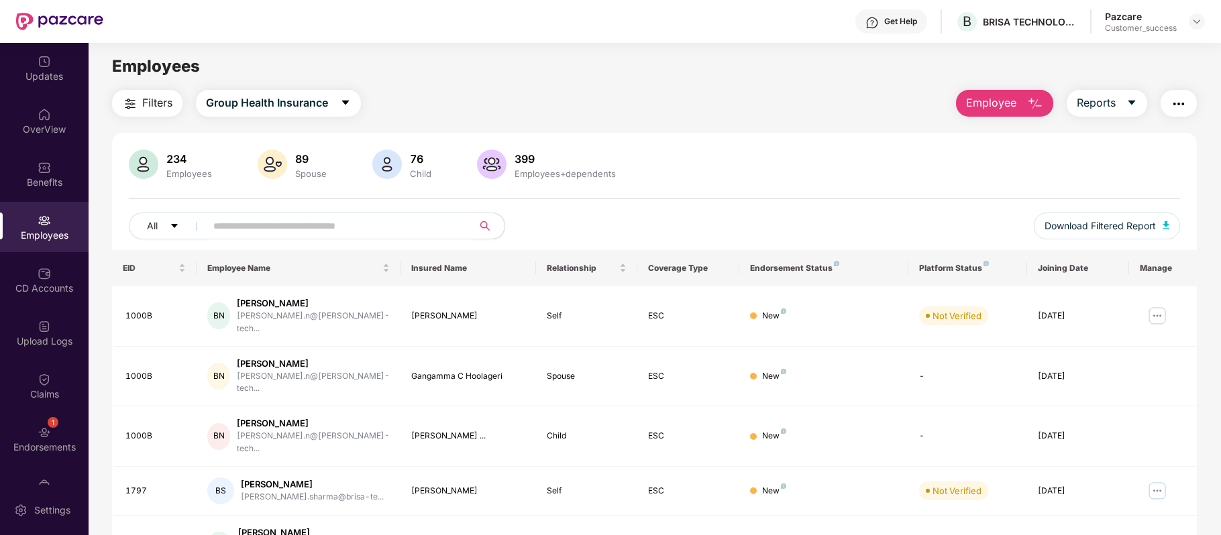
drag, startPoint x: 371, startPoint y: 312, endPoint x: 290, endPoint y: 226, distance: 117.7
click at [290, 226] on input "text" at bounding box center [333, 226] width 241 height 20
paste input "****"
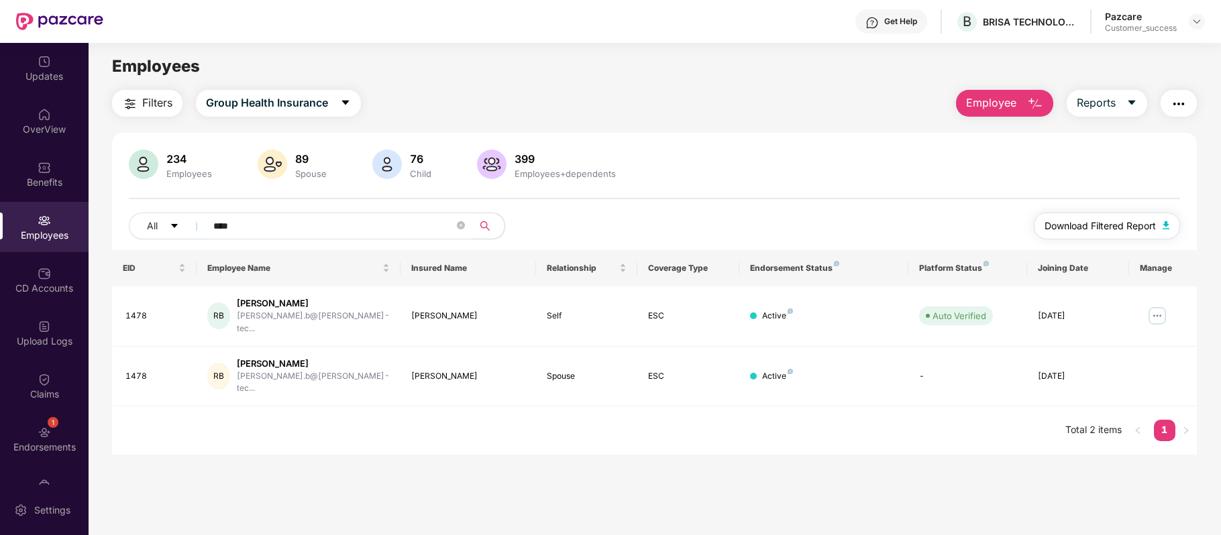
type input "****"
click at [1097, 223] on span "Download Filtered Report" at bounding box center [1099, 226] width 111 height 15
click at [1039, 105] on img "button" at bounding box center [1035, 104] width 16 height 16
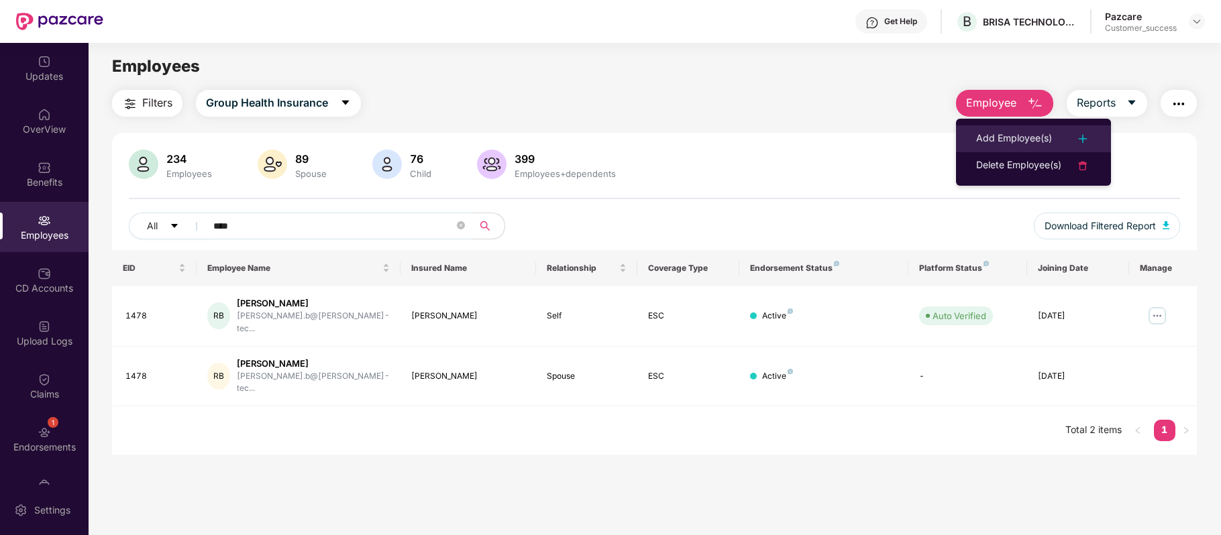
click at [1033, 132] on div "Add Employee(s)" at bounding box center [1014, 139] width 76 height 16
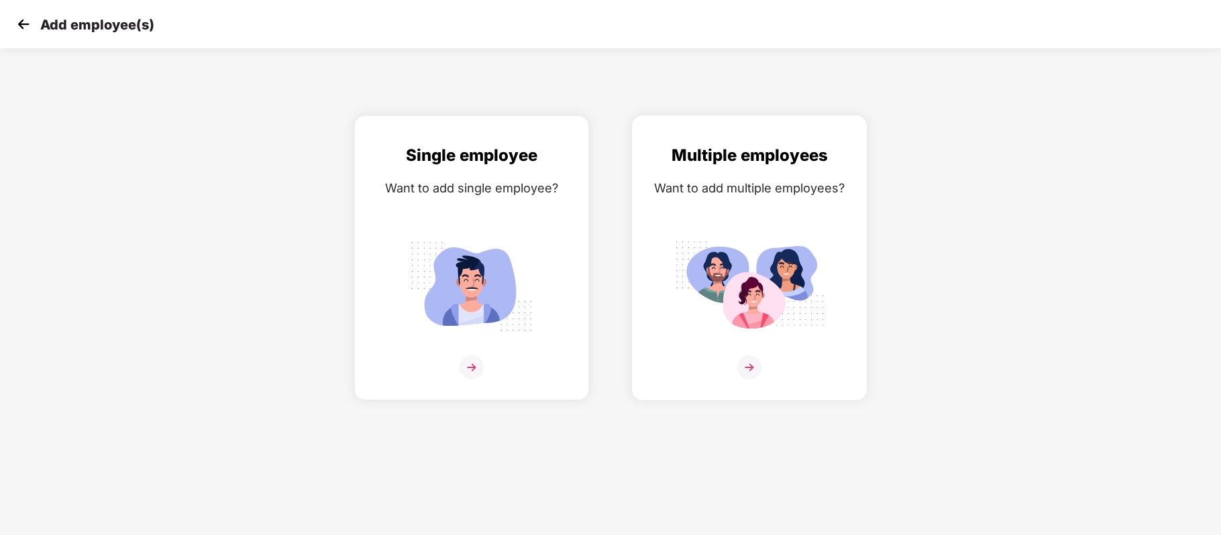
click at [744, 373] on img at bounding box center [749, 367] width 24 height 24
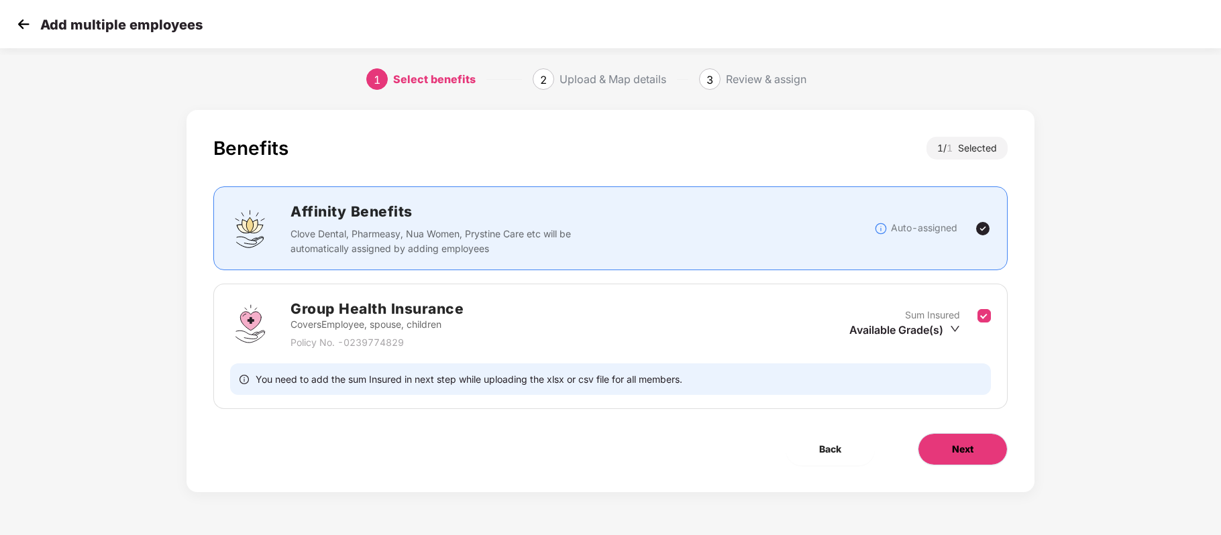
click at [958, 457] on button "Next" at bounding box center [963, 449] width 90 height 32
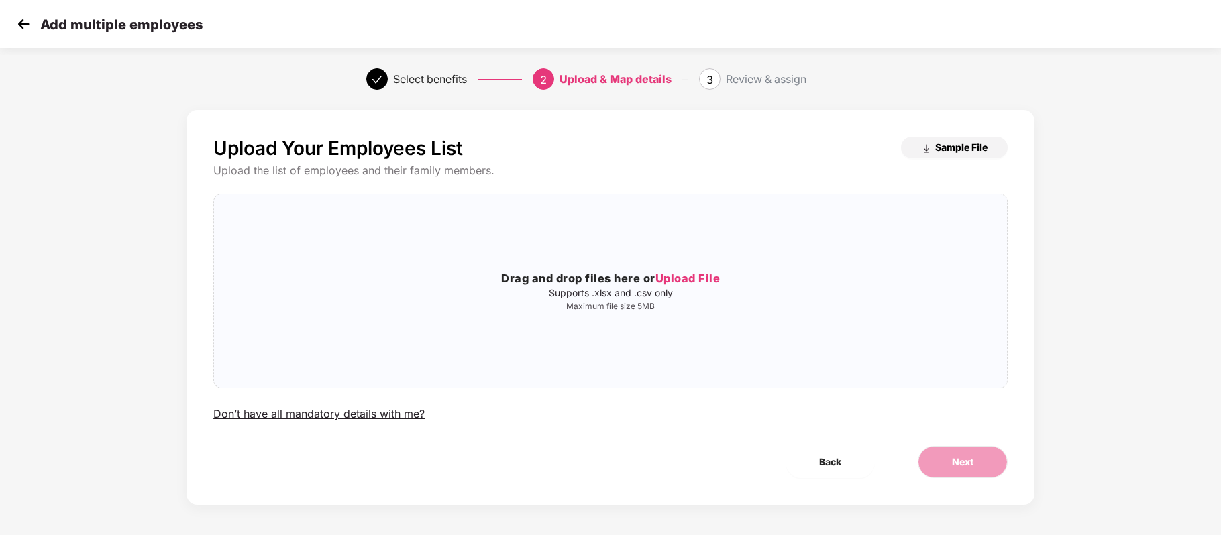
click at [973, 148] on span "Sample File" at bounding box center [961, 147] width 52 height 13
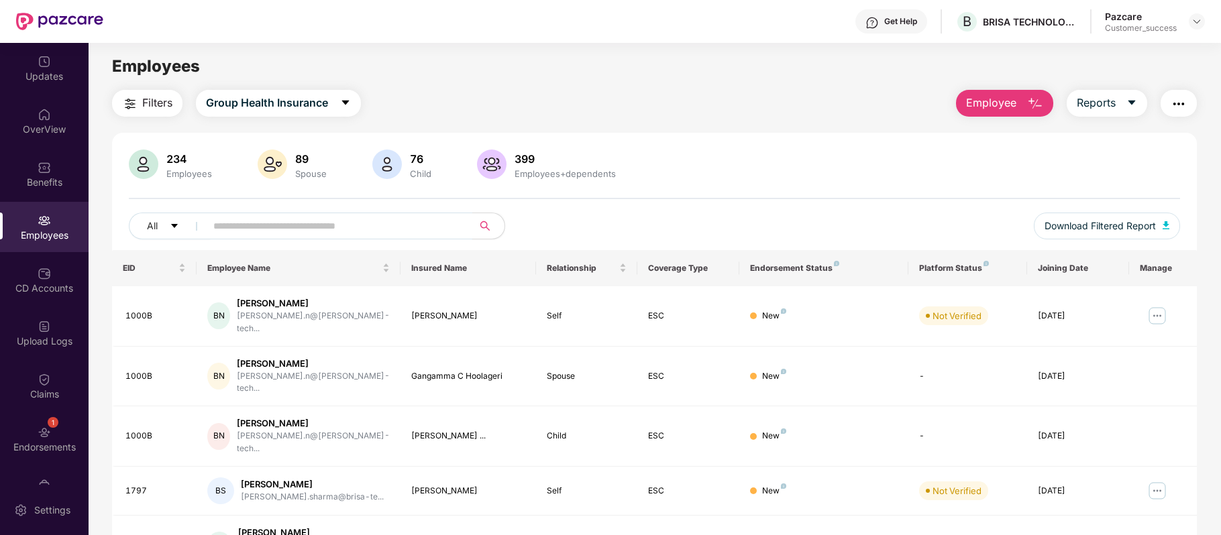
click at [338, 224] on input "text" at bounding box center [333, 226] width 241 height 20
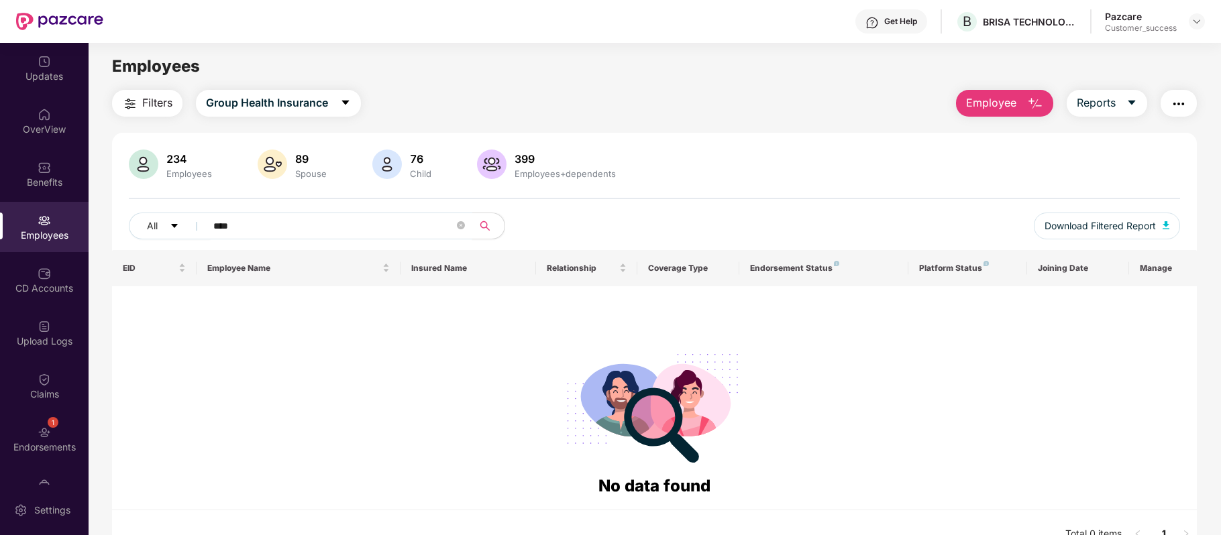
type input "****"
click at [43, 176] on div "Benefits" at bounding box center [44, 182] width 89 height 13
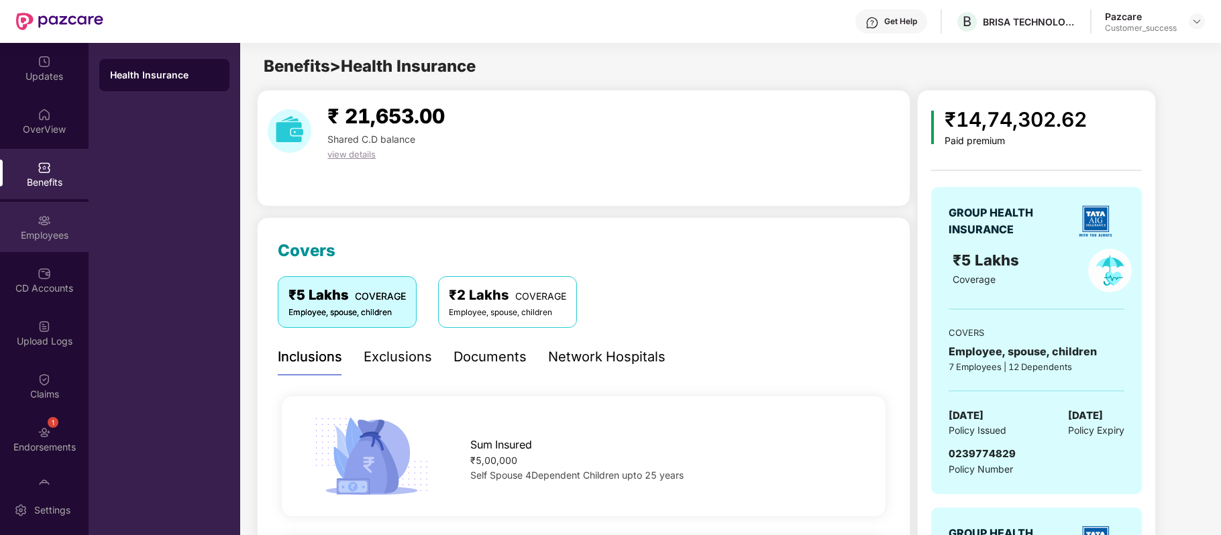
click at [50, 224] on div "Employees" at bounding box center [44, 227] width 89 height 50
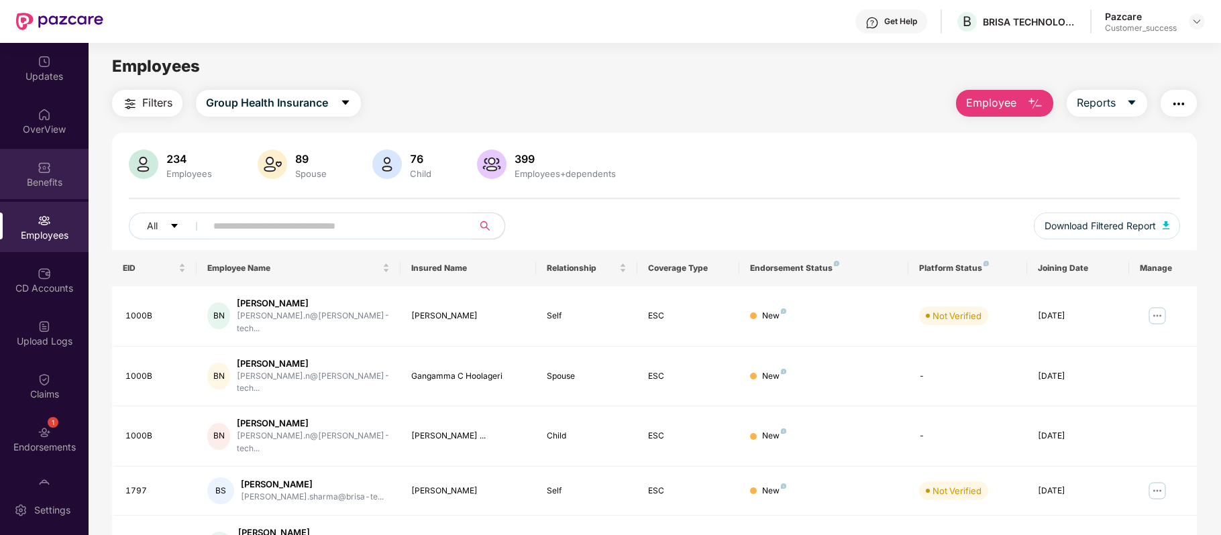
click at [56, 193] on div "Benefits" at bounding box center [44, 174] width 89 height 50
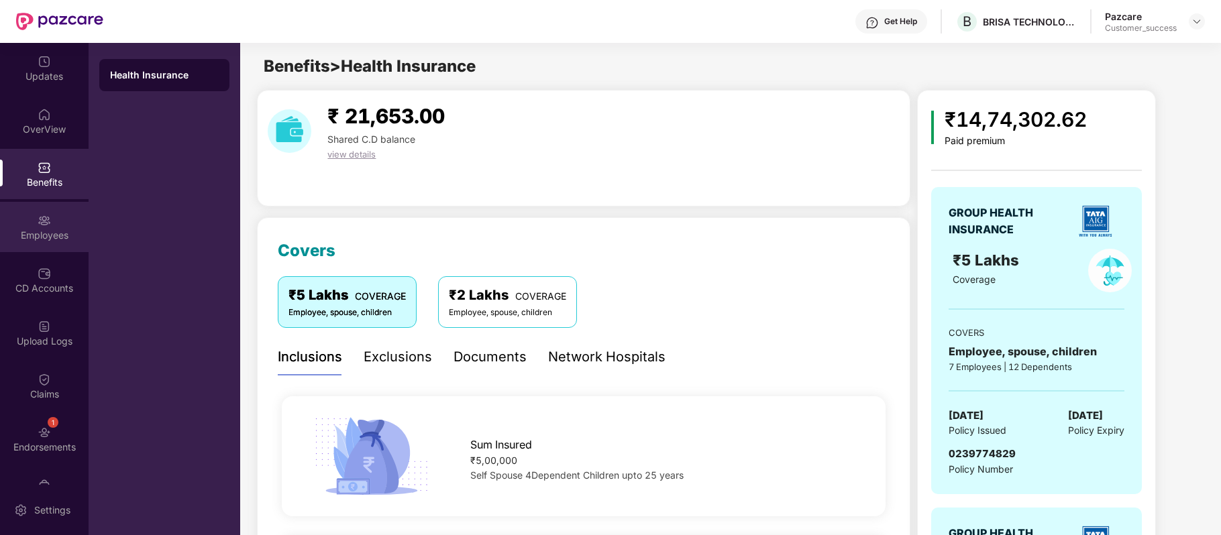
click at [56, 232] on div "Employees" at bounding box center [44, 235] width 89 height 13
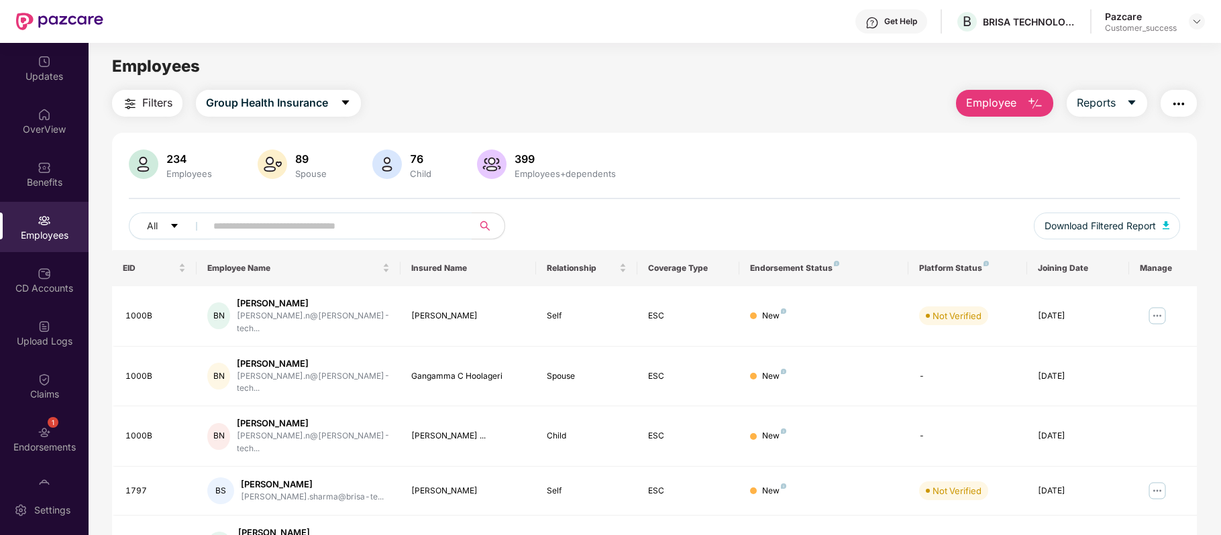
click at [1019, 105] on button "Employee" at bounding box center [1004, 103] width 97 height 27
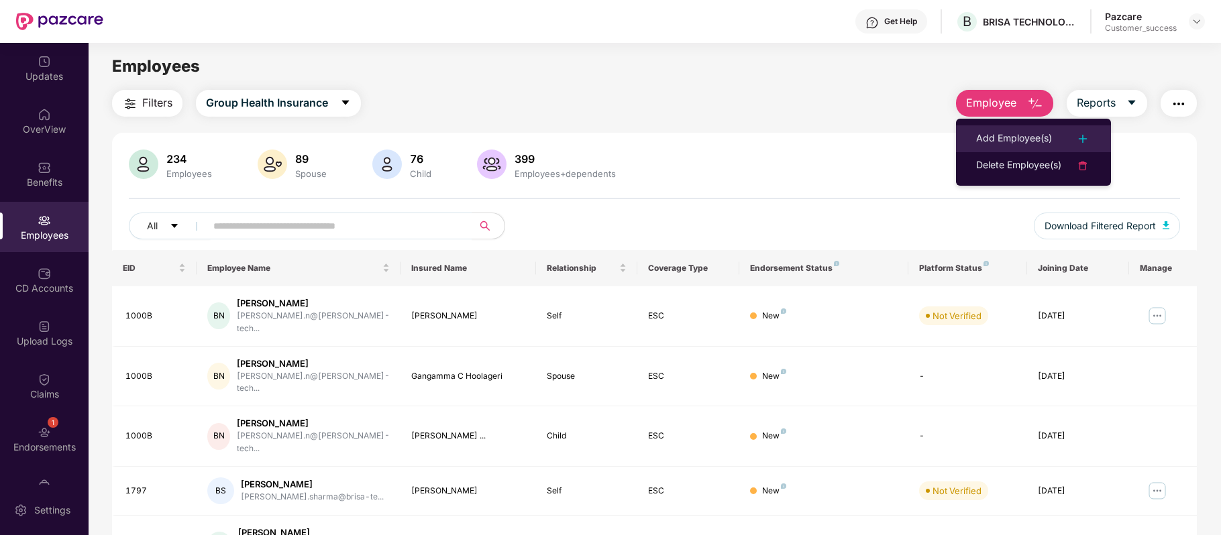
click at [1007, 131] on div "Add Employee(s)" at bounding box center [1014, 139] width 76 height 16
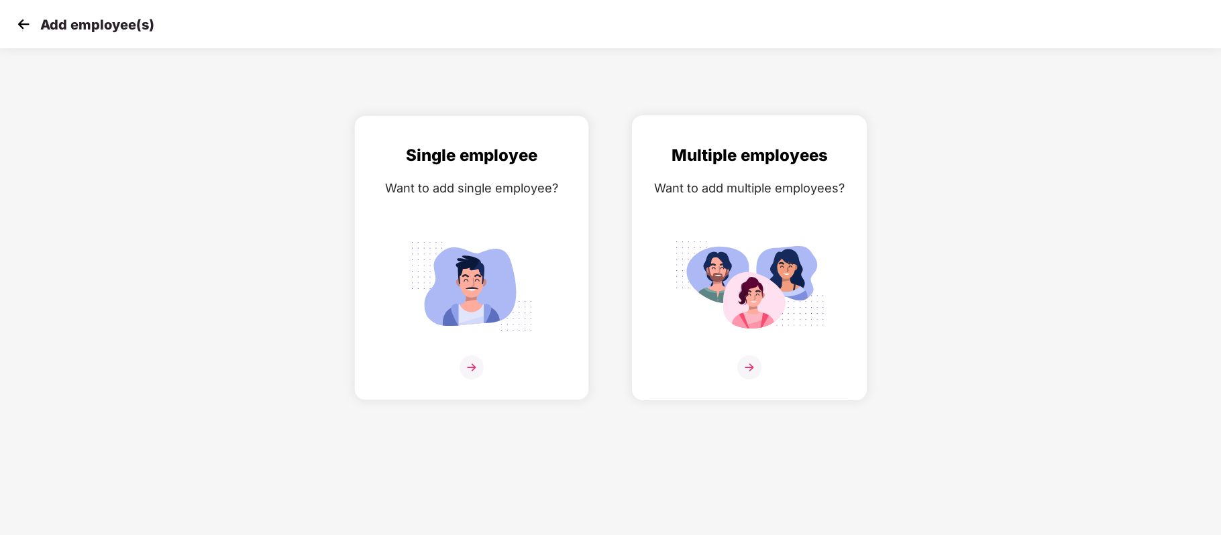
click at [755, 370] on img at bounding box center [749, 367] width 24 height 24
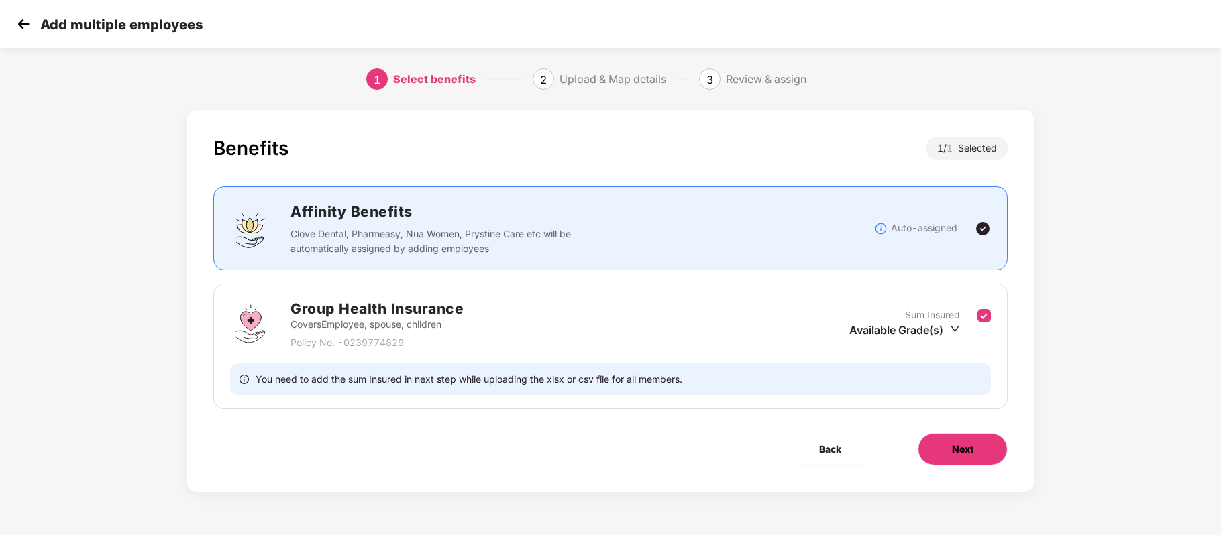
click at [977, 444] on button "Next" at bounding box center [963, 449] width 90 height 32
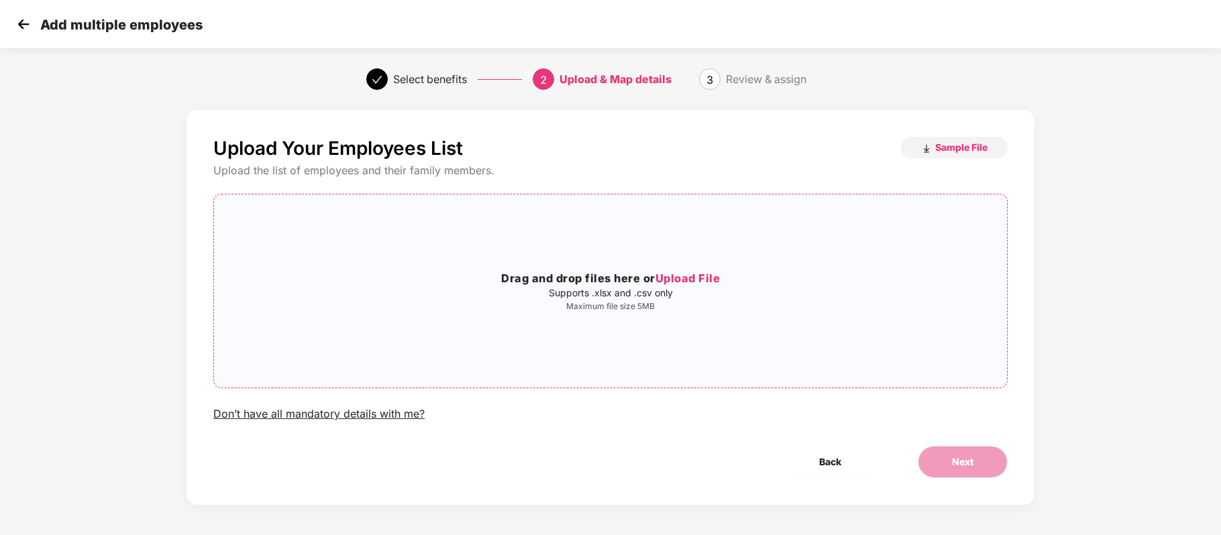
click at [719, 280] on span "Upload File" at bounding box center [687, 278] width 65 height 13
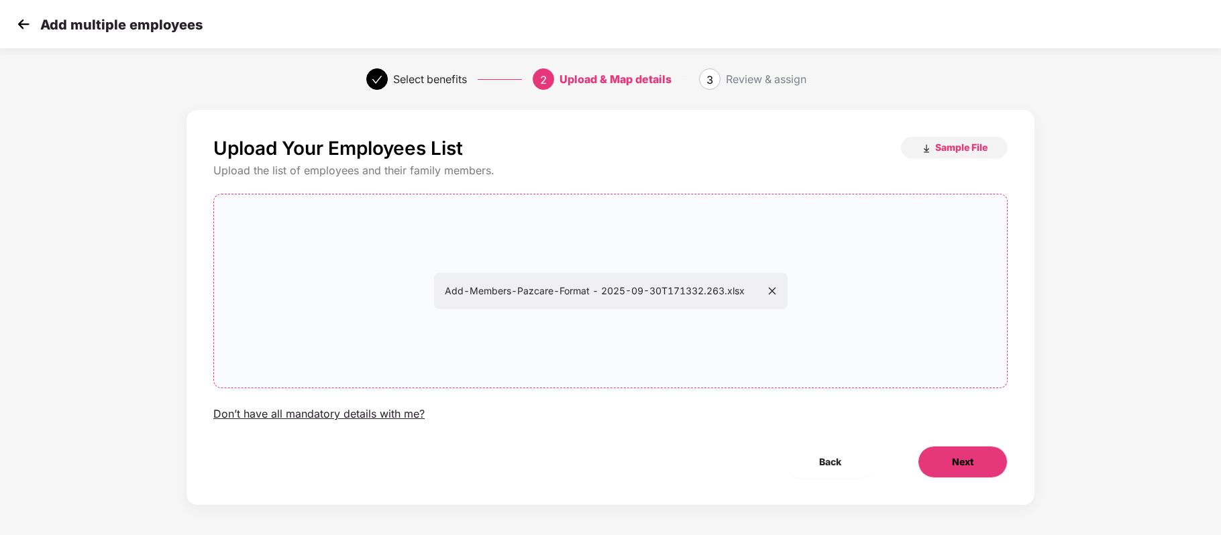
click at [959, 464] on span "Next" at bounding box center [962, 462] width 21 height 15
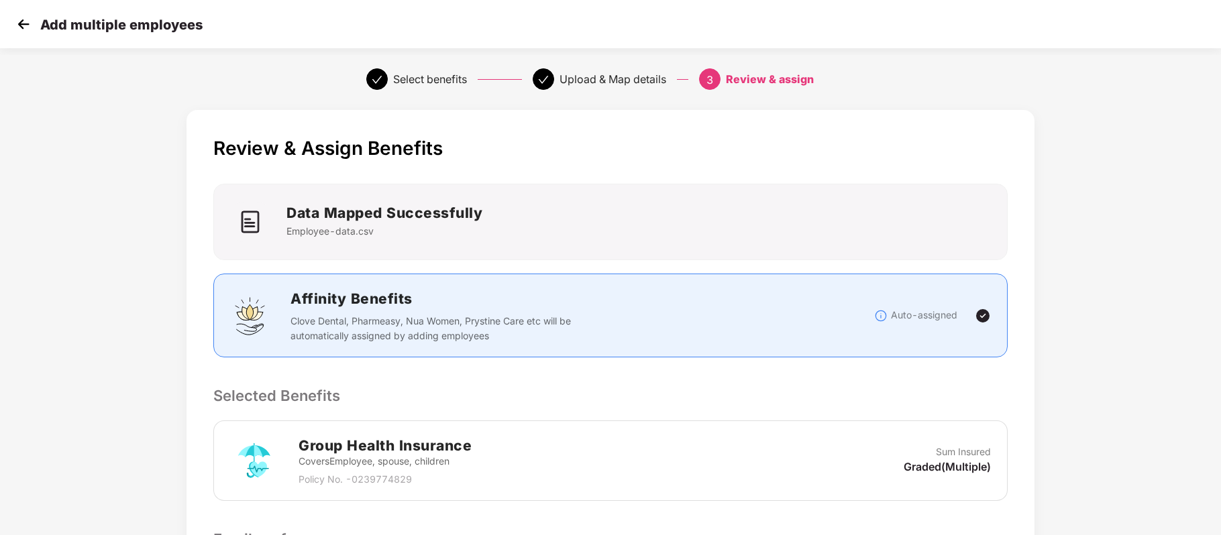
scroll to position [344, 0]
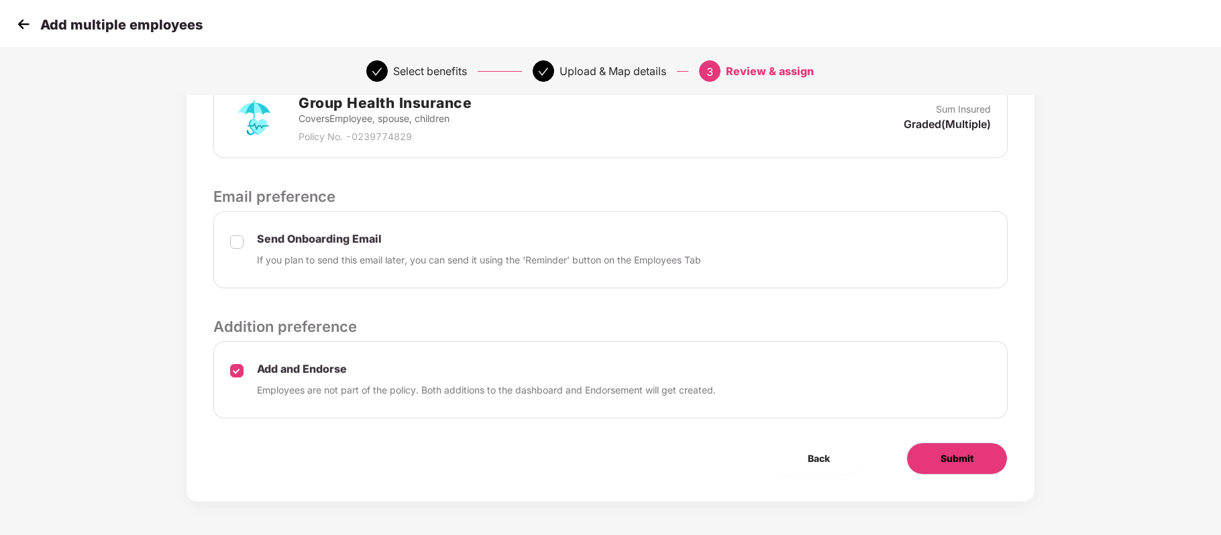
click at [950, 460] on span "Submit" at bounding box center [956, 458] width 33 height 15
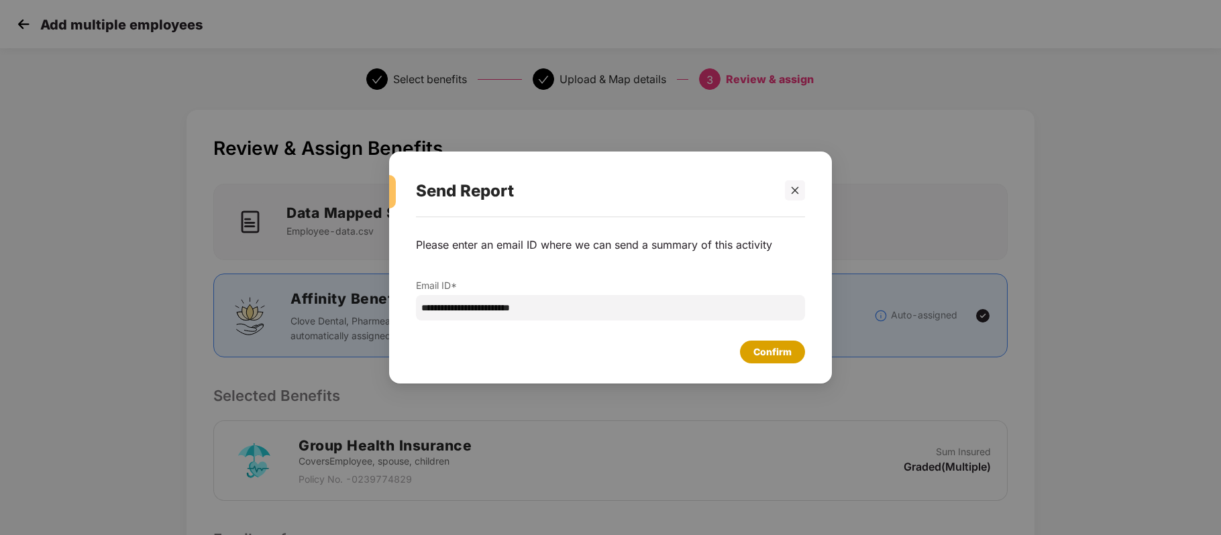
click at [759, 347] on div "Confirm" at bounding box center [772, 352] width 38 height 15
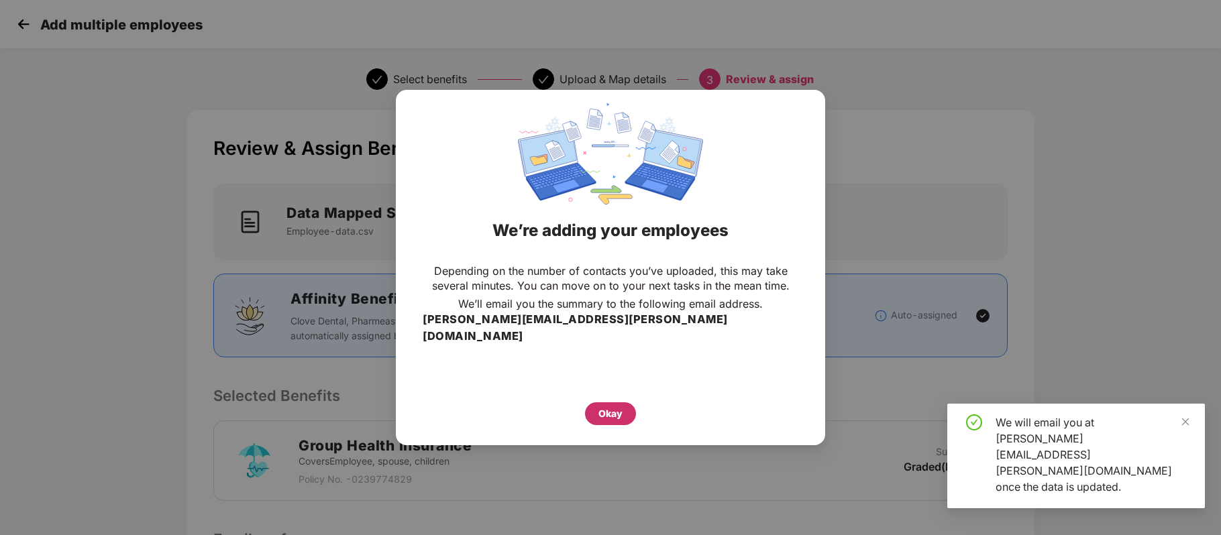
click at [606, 406] on div "Okay" at bounding box center [610, 413] width 24 height 15
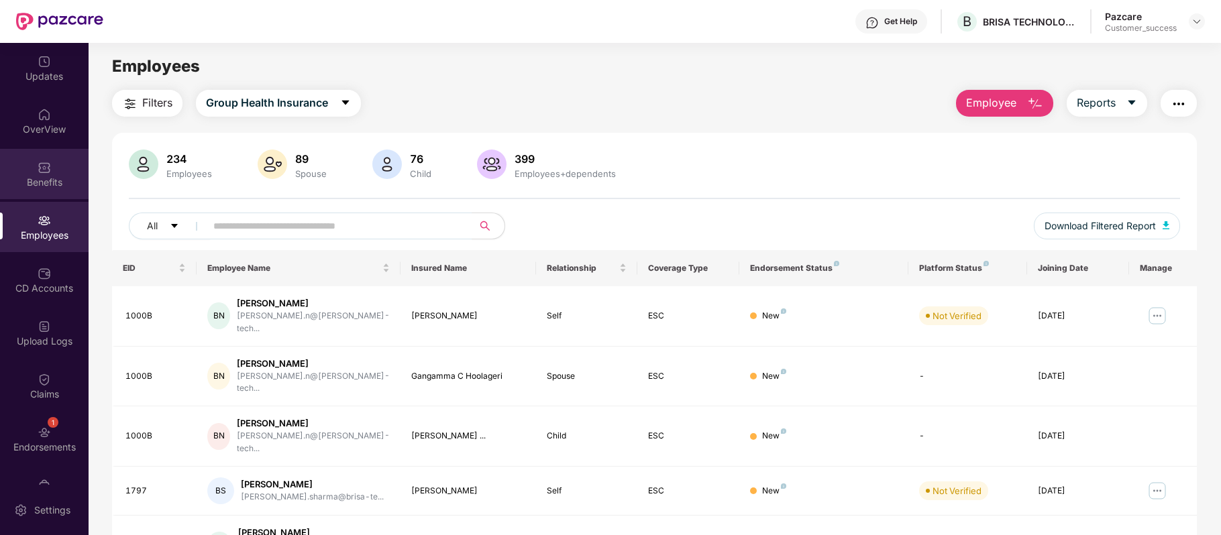
click at [60, 184] on div "Benefits" at bounding box center [44, 182] width 89 height 13
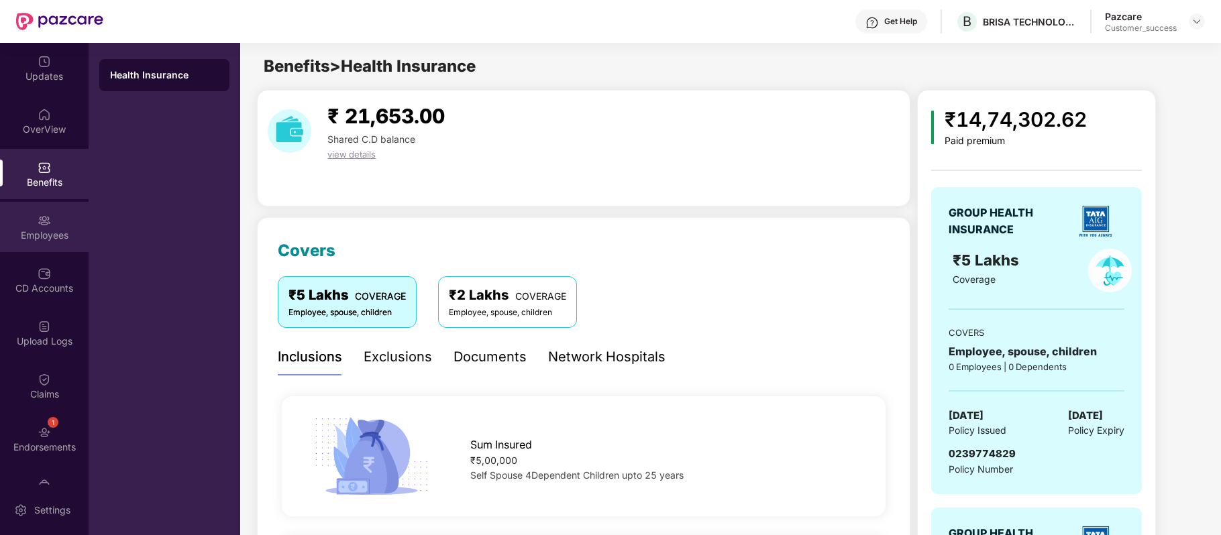
click at [52, 233] on div "Employees" at bounding box center [44, 235] width 89 height 13
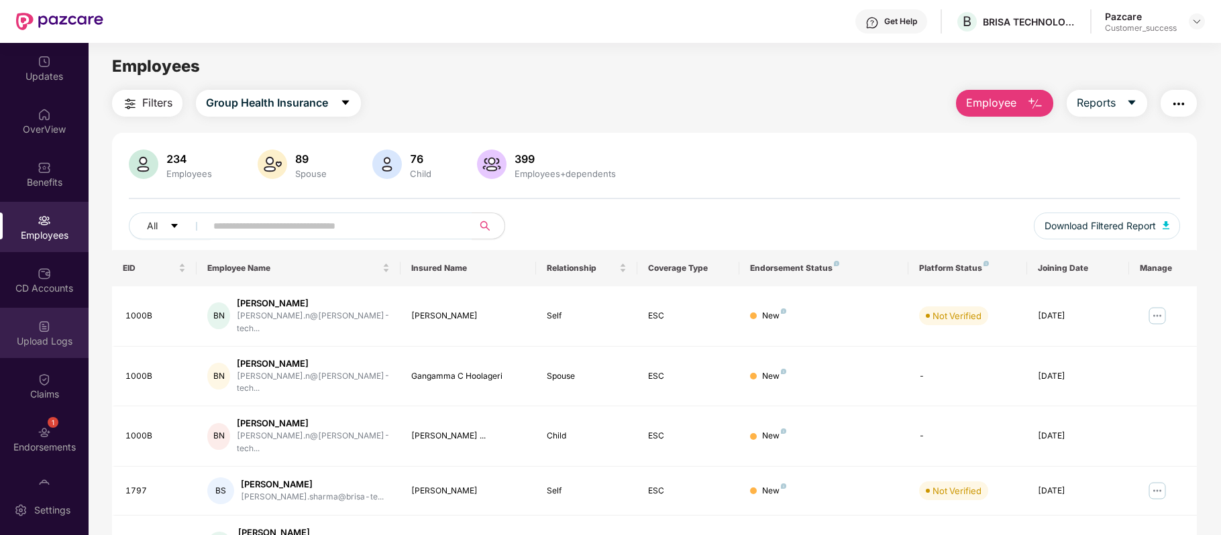
click at [46, 335] on div "Upload Logs" at bounding box center [44, 341] width 89 height 13
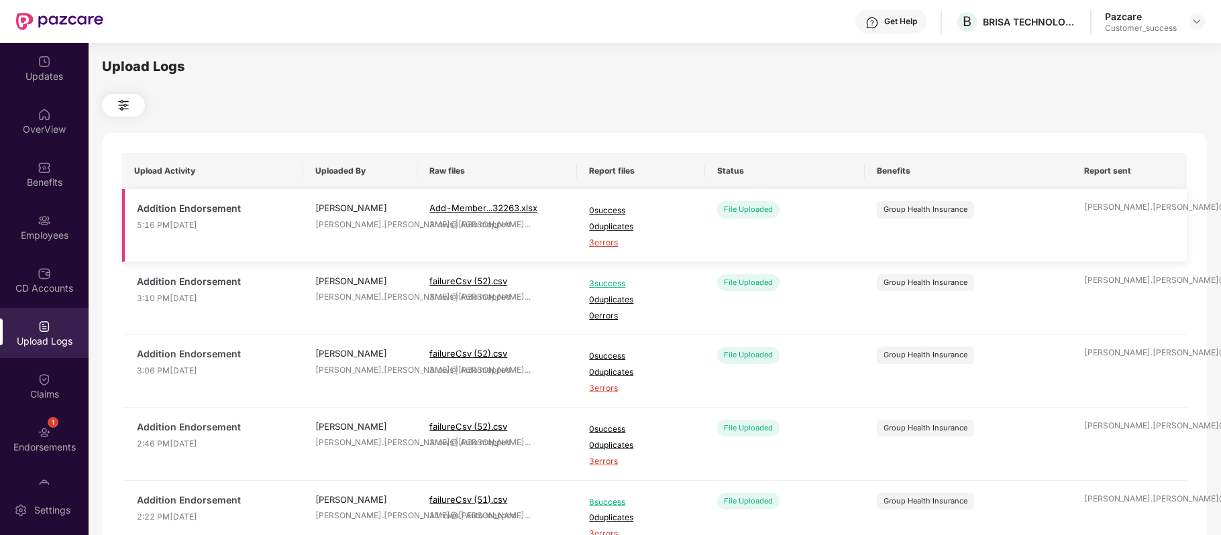
click at [610, 242] on span "3 errors" at bounding box center [640, 243] width 103 height 13
click at [56, 215] on div "Employees" at bounding box center [44, 227] width 89 height 50
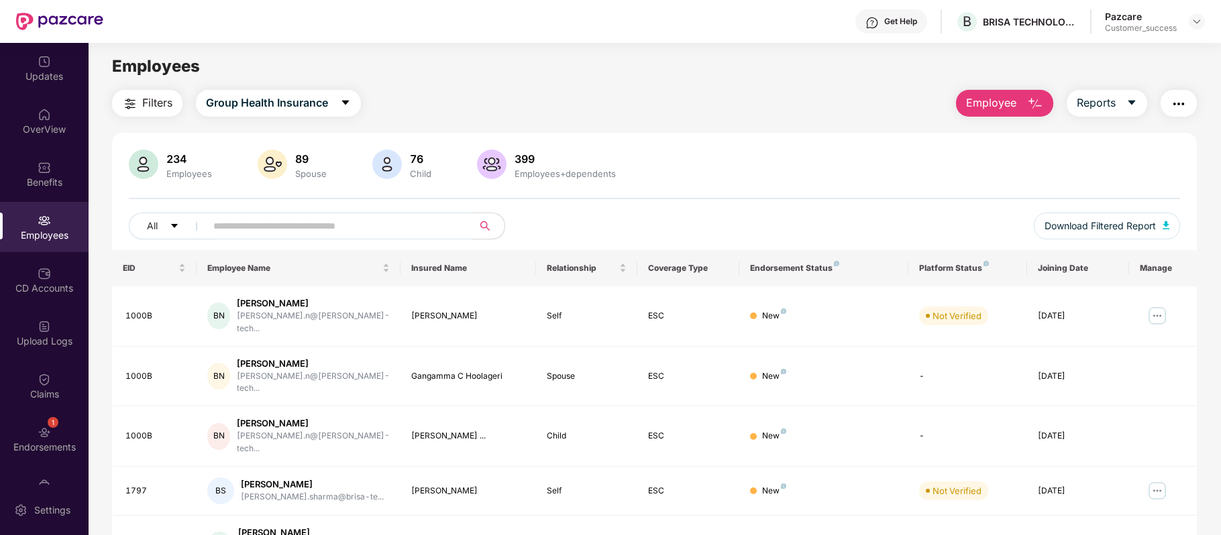
click at [1021, 103] on button "Employee" at bounding box center [1004, 103] width 97 height 27
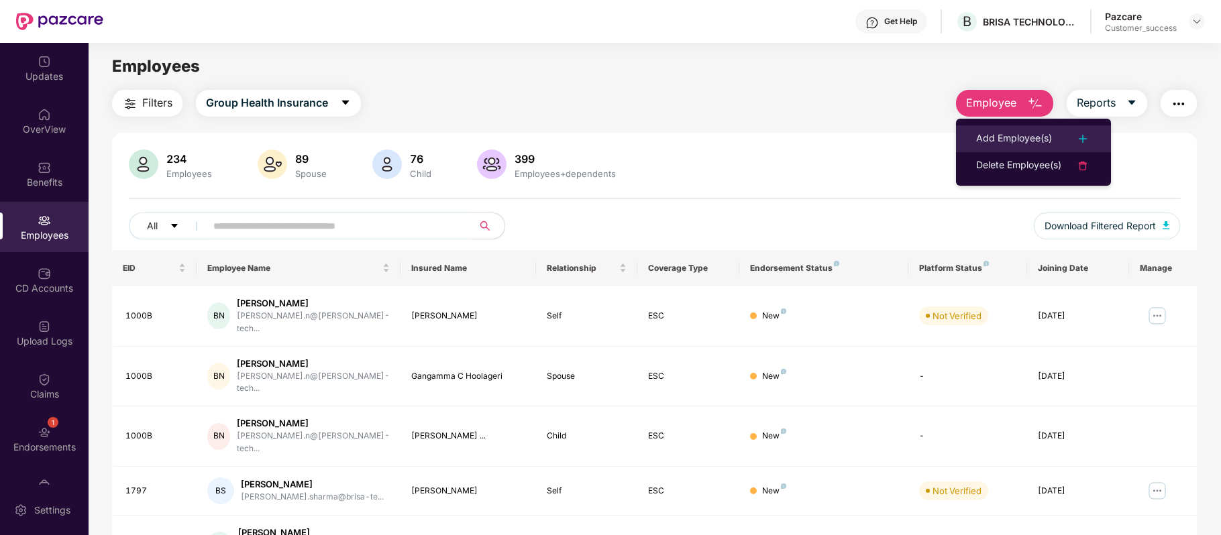
click at [1017, 125] on li "Add Employee(s)" at bounding box center [1033, 138] width 155 height 27
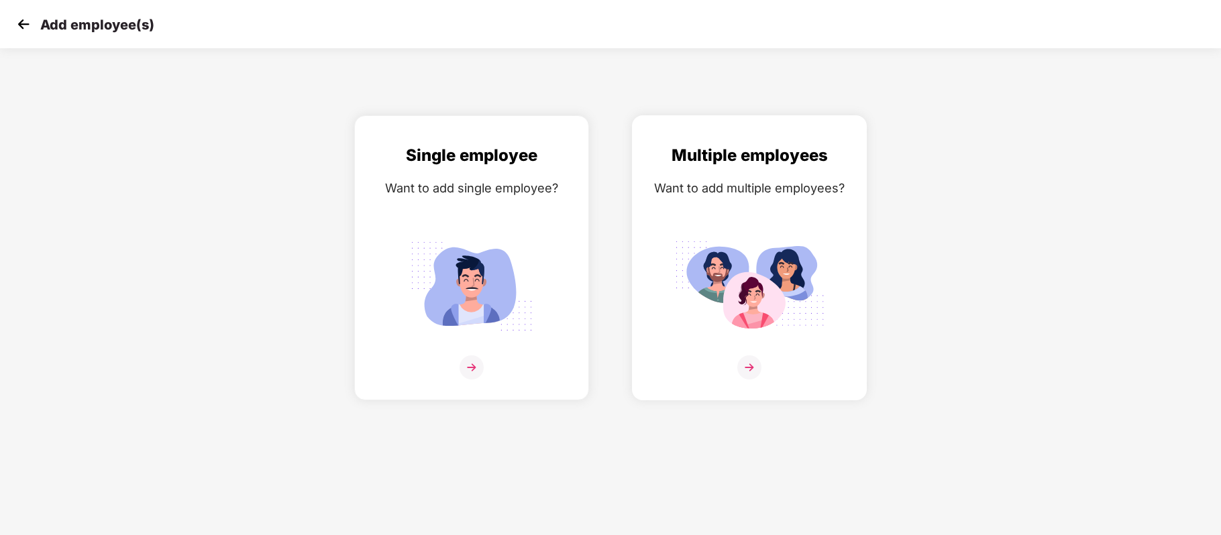
click at [747, 370] on img at bounding box center [749, 367] width 24 height 24
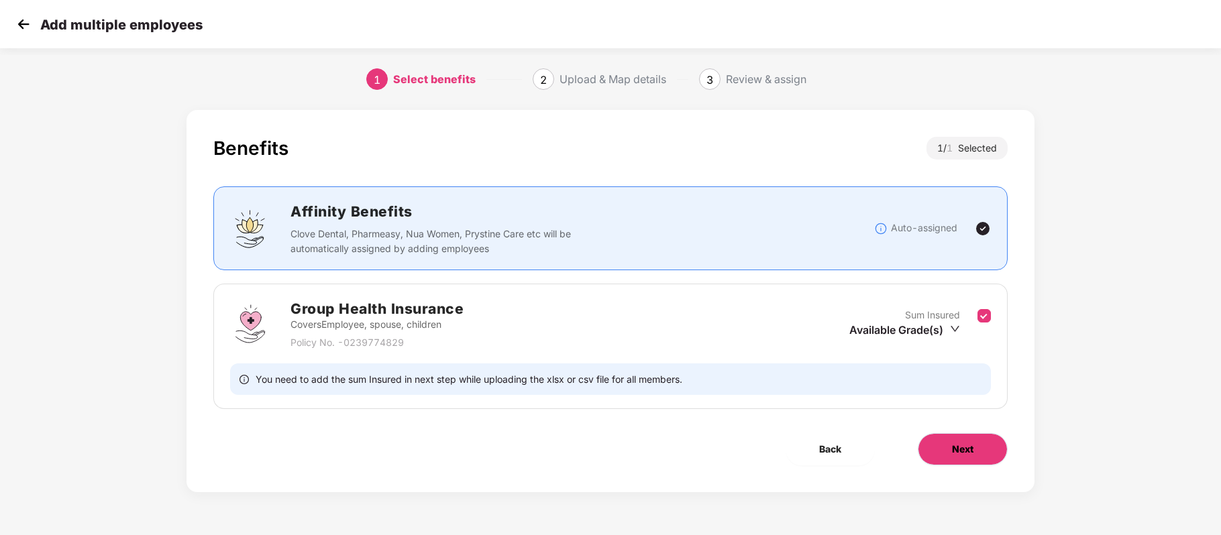
click at [952, 443] on span "Next" at bounding box center [962, 449] width 21 height 15
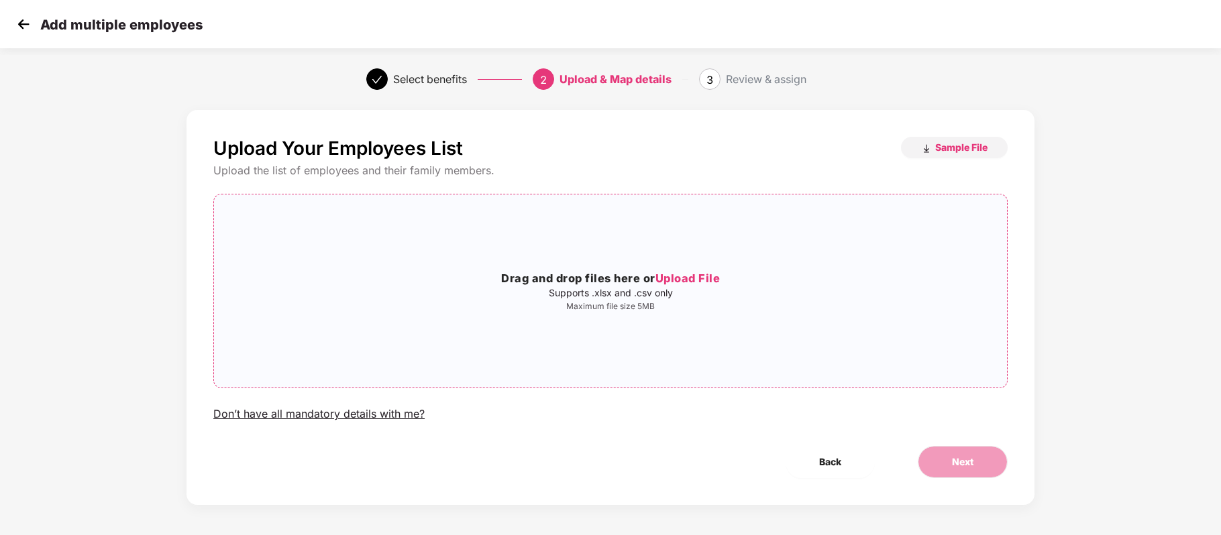
click at [698, 278] on span "Upload File" at bounding box center [687, 278] width 65 height 13
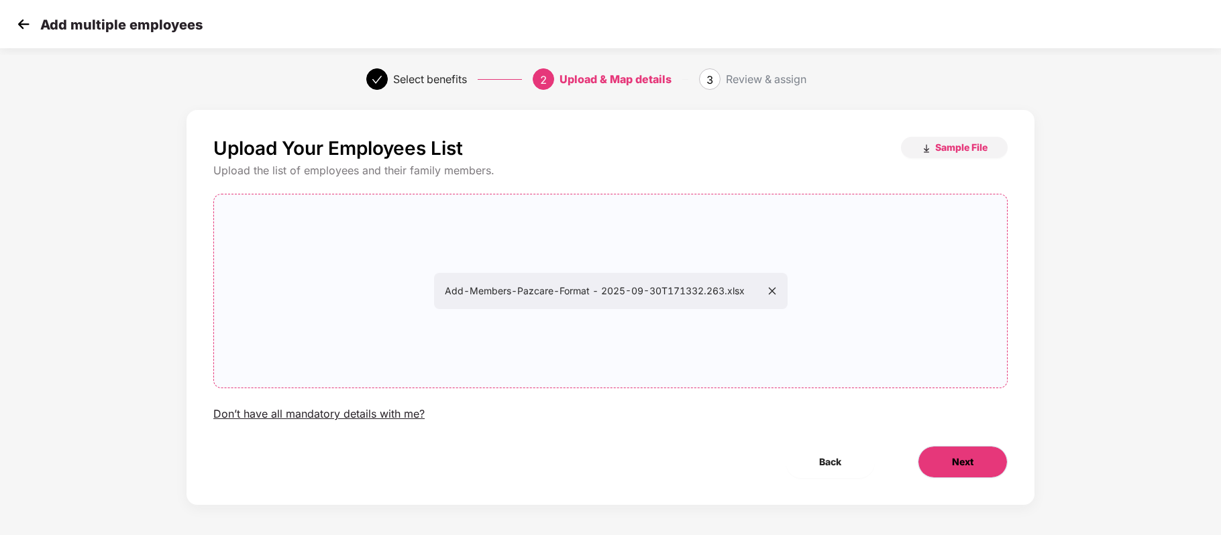
click at [961, 454] on button "Next" at bounding box center [963, 462] width 90 height 32
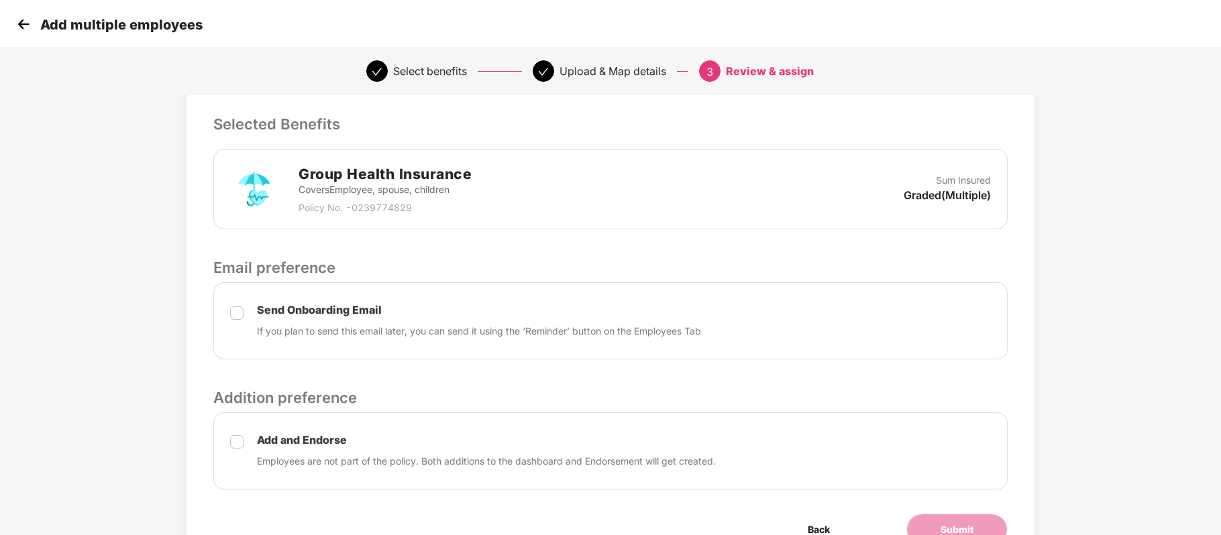
scroll to position [344, 1]
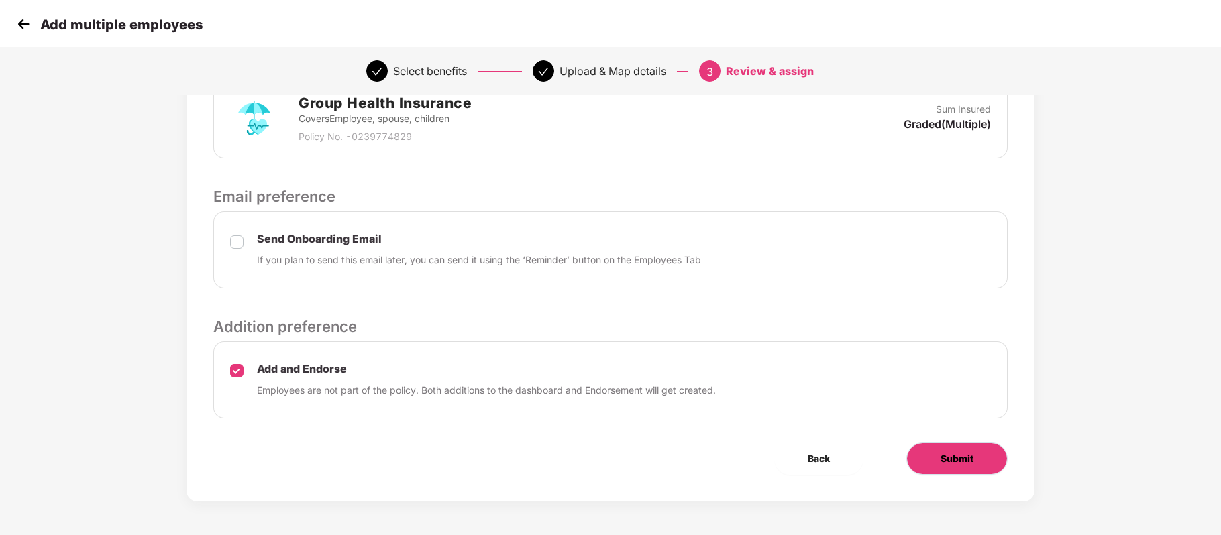
click at [935, 461] on button "Submit" at bounding box center [956, 459] width 101 height 32
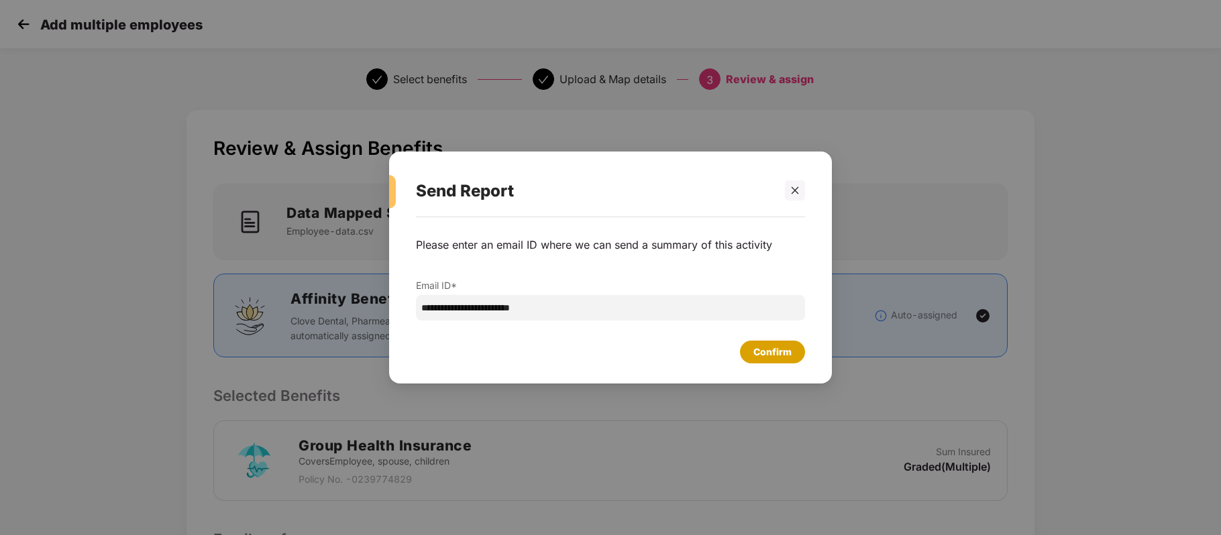
click at [763, 349] on div "Confirm" at bounding box center [772, 352] width 38 height 15
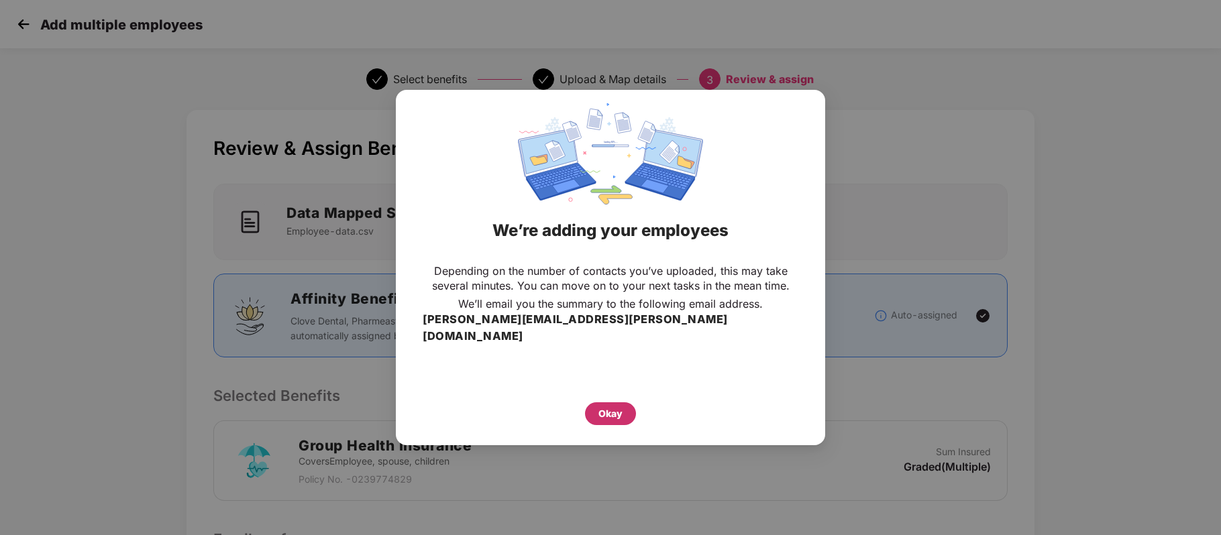
click at [602, 408] on div "Okay" at bounding box center [610, 413] width 24 height 15
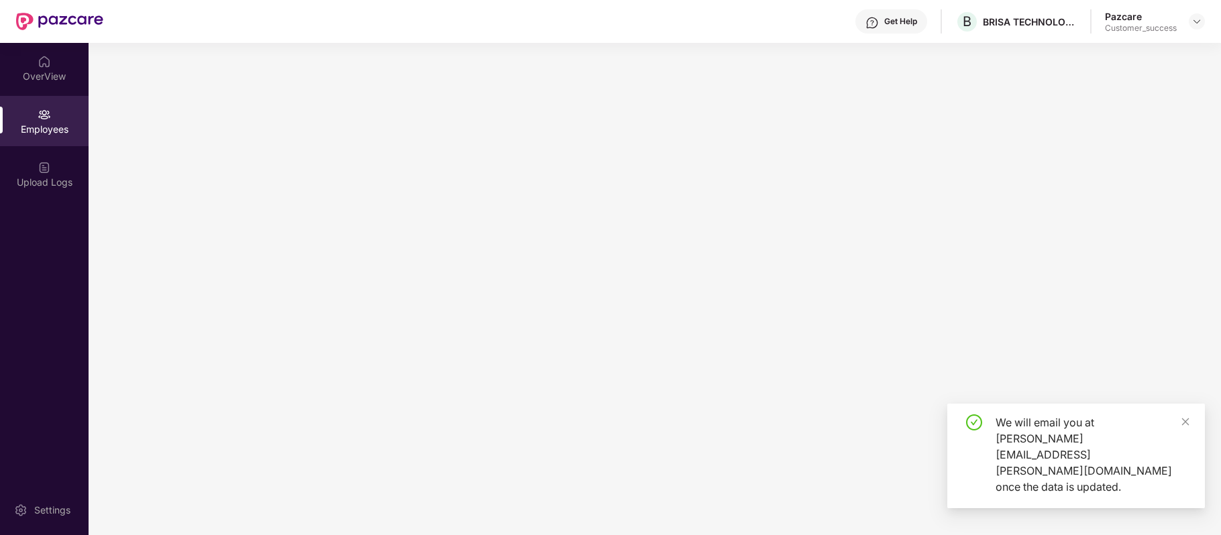
scroll to position [0, 0]
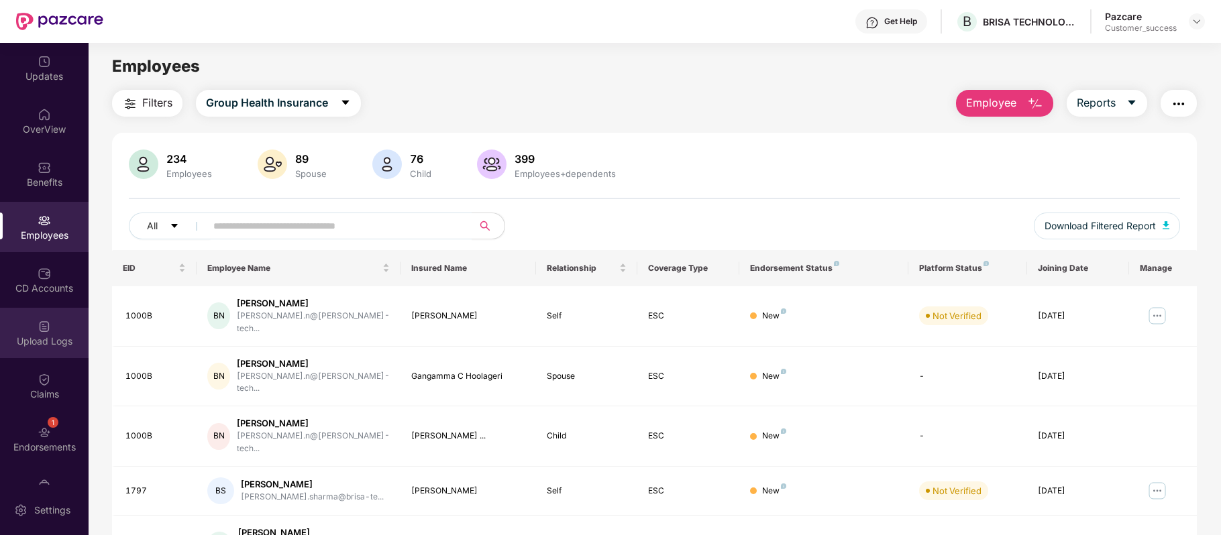
click at [50, 331] on div "Upload Logs" at bounding box center [44, 333] width 89 height 50
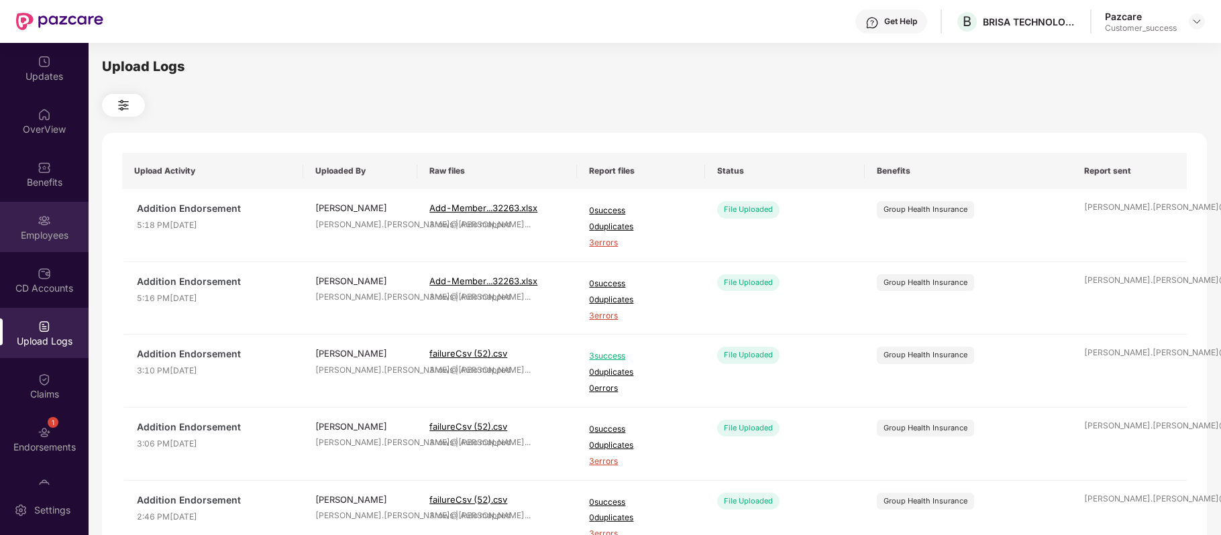
click at [47, 227] on div "Employees" at bounding box center [44, 227] width 89 height 50
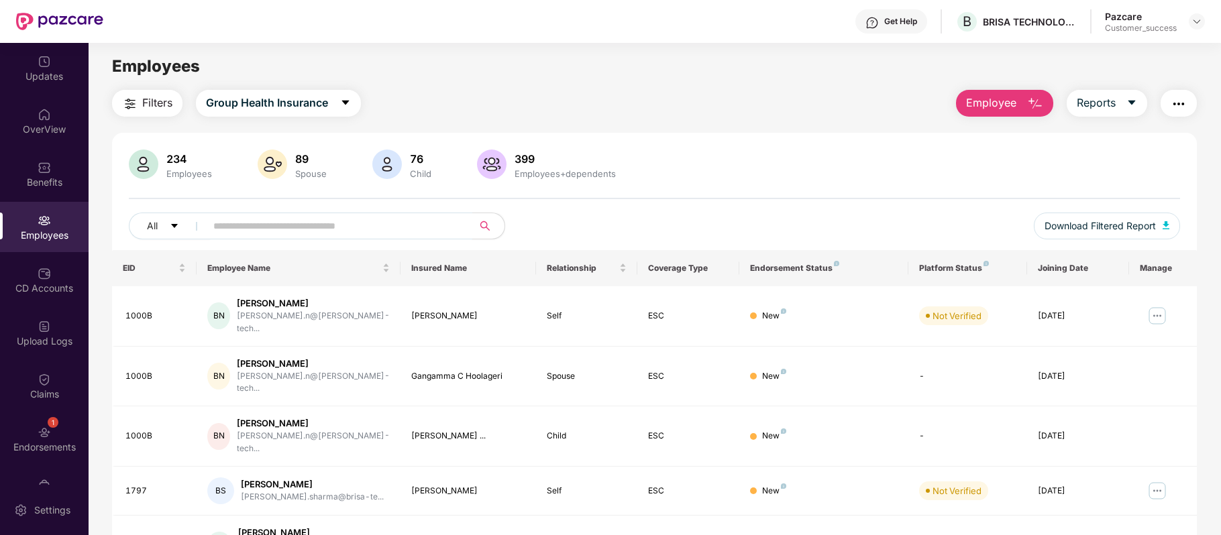
click at [331, 221] on input "text" at bounding box center [333, 226] width 241 height 20
paste input "****"
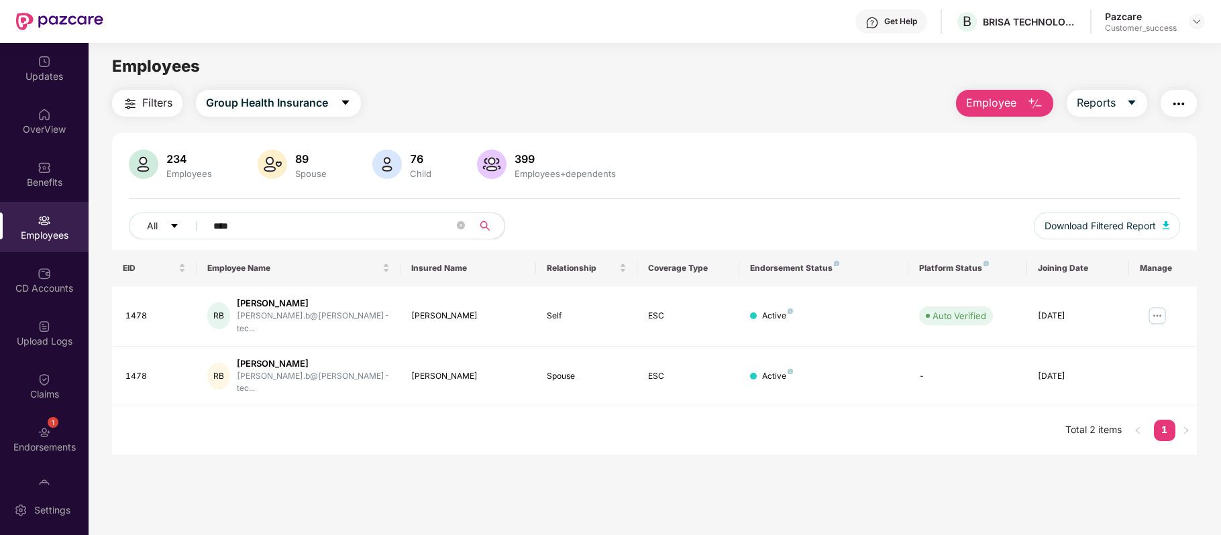
type input "****"
click at [1164, 312] on img at bounding box center [1156, 315] width 21 height 21
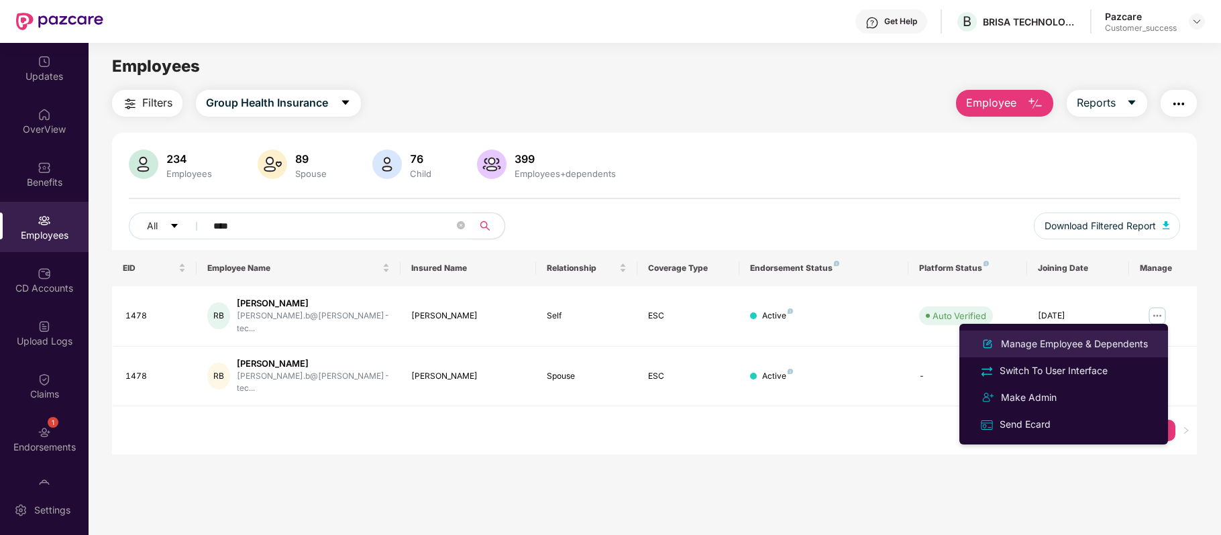
click at [1112, 337] on div "Manage Employee & Dependents" at bounding box center [1074, 344] width 152 height 15
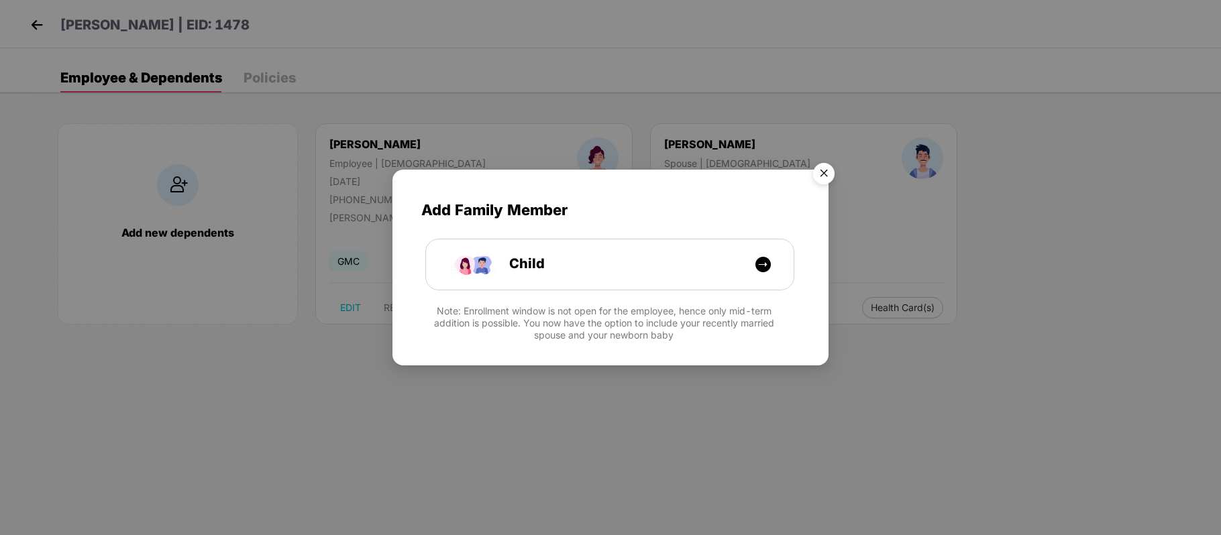
click at [826, 174] on img "Close" at bounding box center [824, 176] width 38 height 38
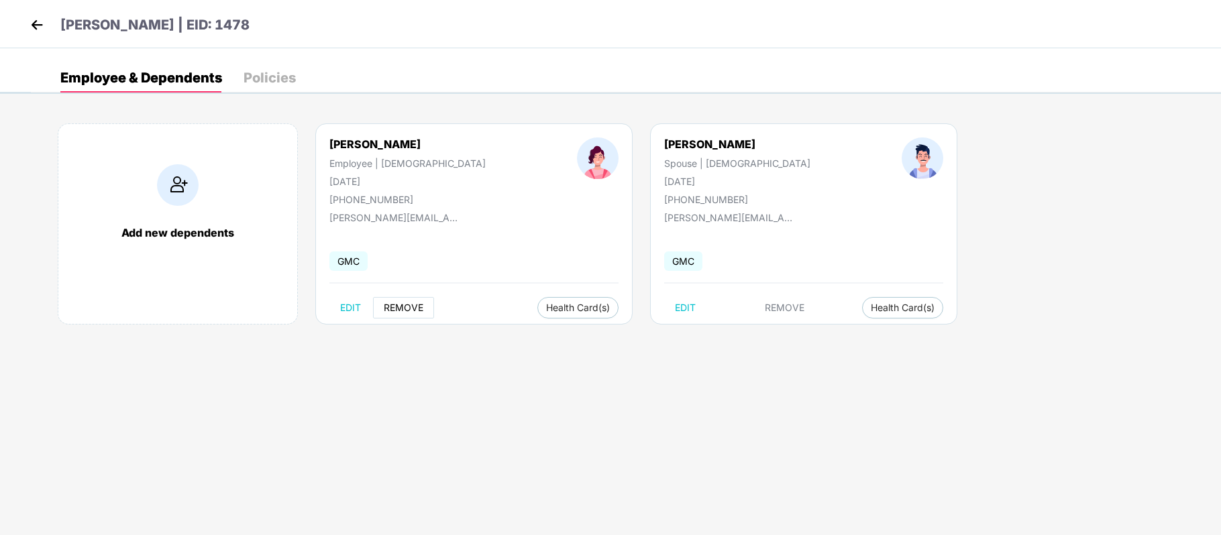
click at [390, 303] on span "REMOVE" at bounding box center [404, 307] width 40 height 11
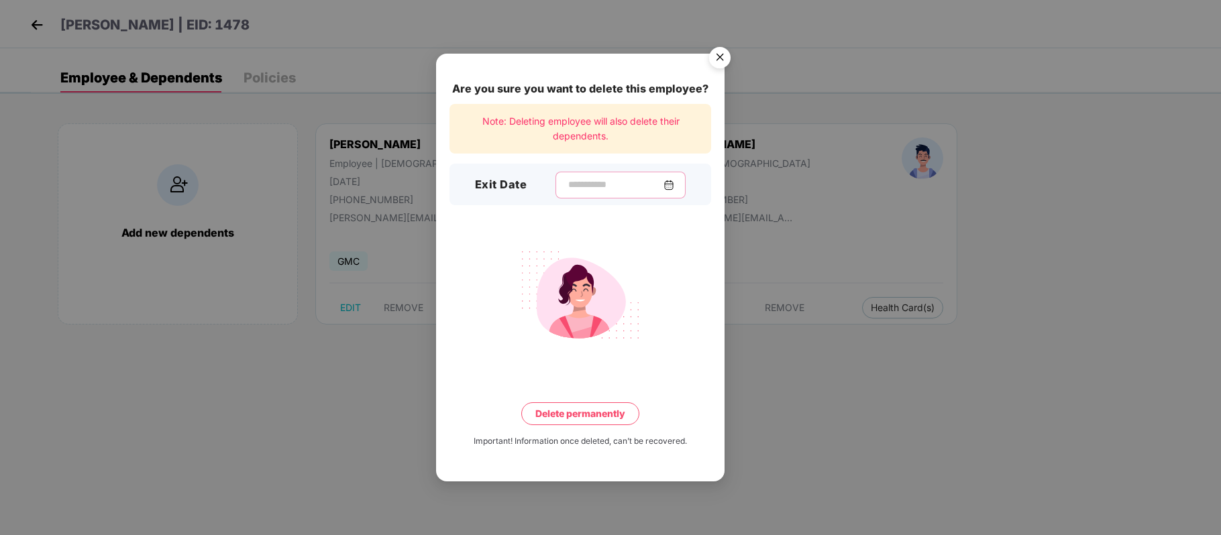
click at [592, 182] on input at bounding box center [615, 185] width 97 height 14
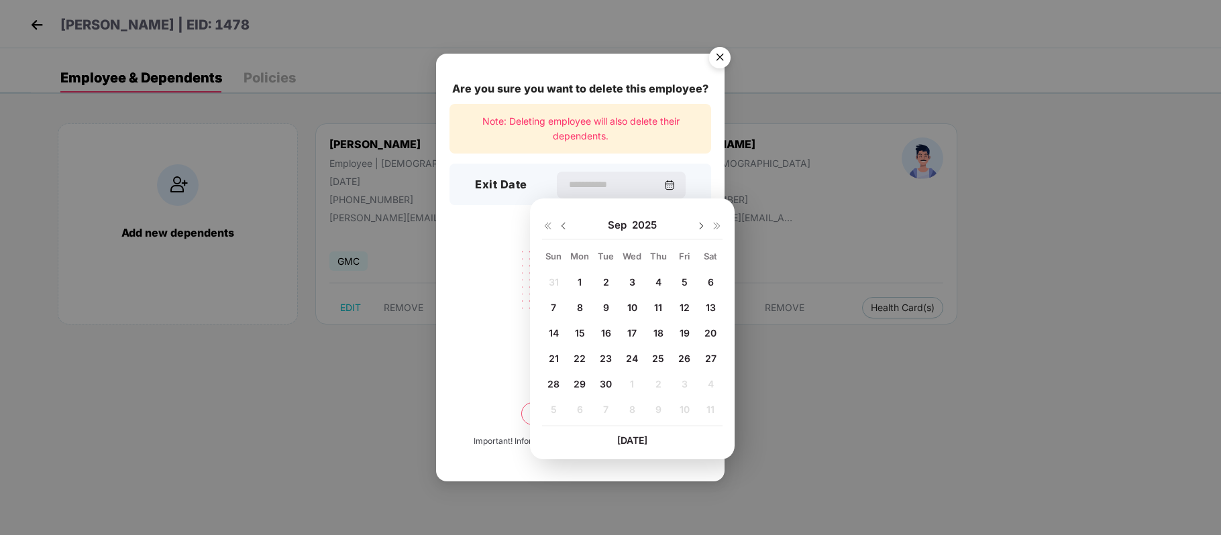
click at [575, 282] on div "1" at bounding box center [579, 282] width 20 height 20
type input "**********"
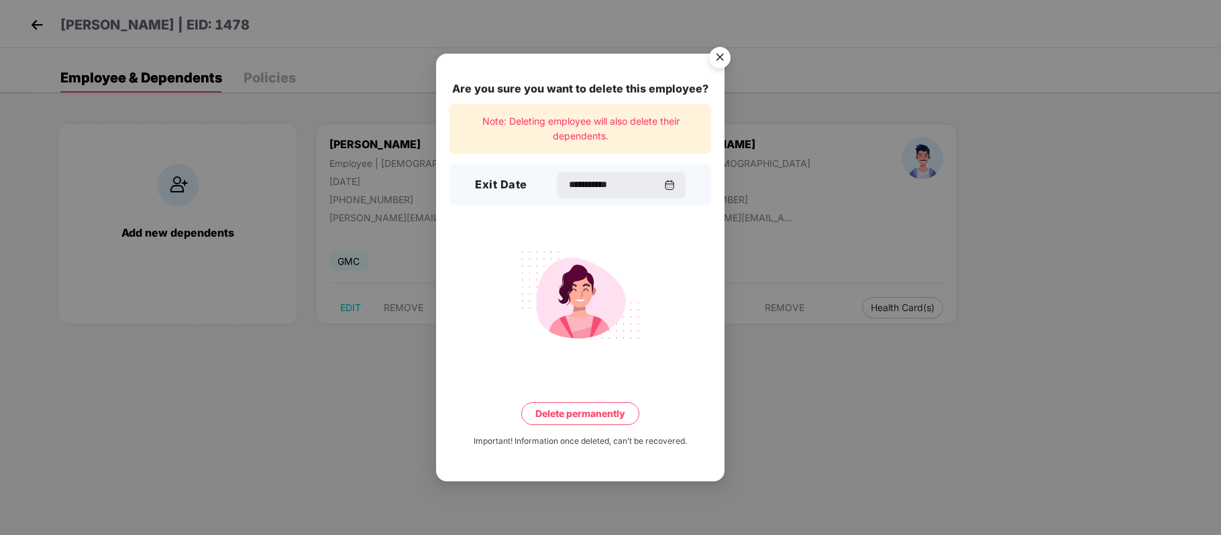
click at [567, 409] on button "Delete permanently" at bounding box center [580, 413] width 118 height 23
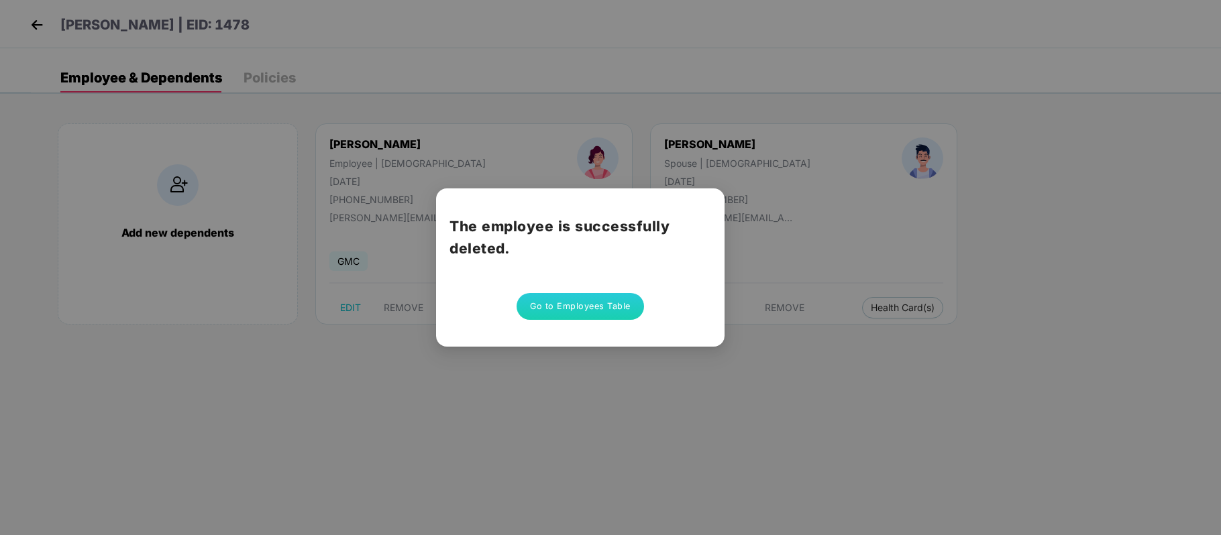
click at [588, 312] on button "Go to Employees Table" at bounding box center [579, 306] width 127 height 27
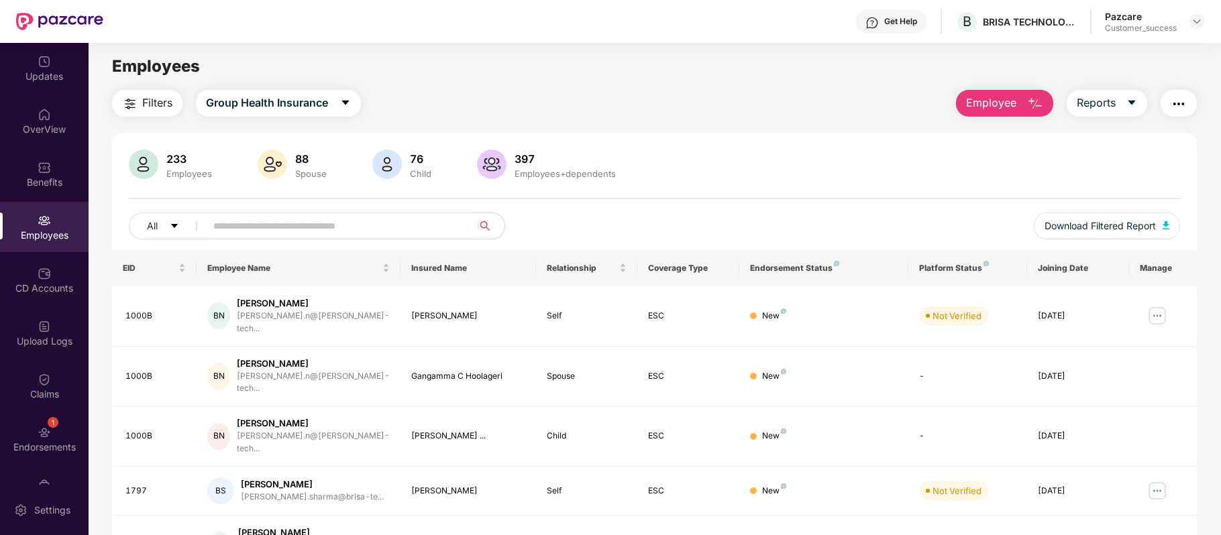
click at [1027, 96] on img "button" at bounding box center [1035, 104] width 16 height 16
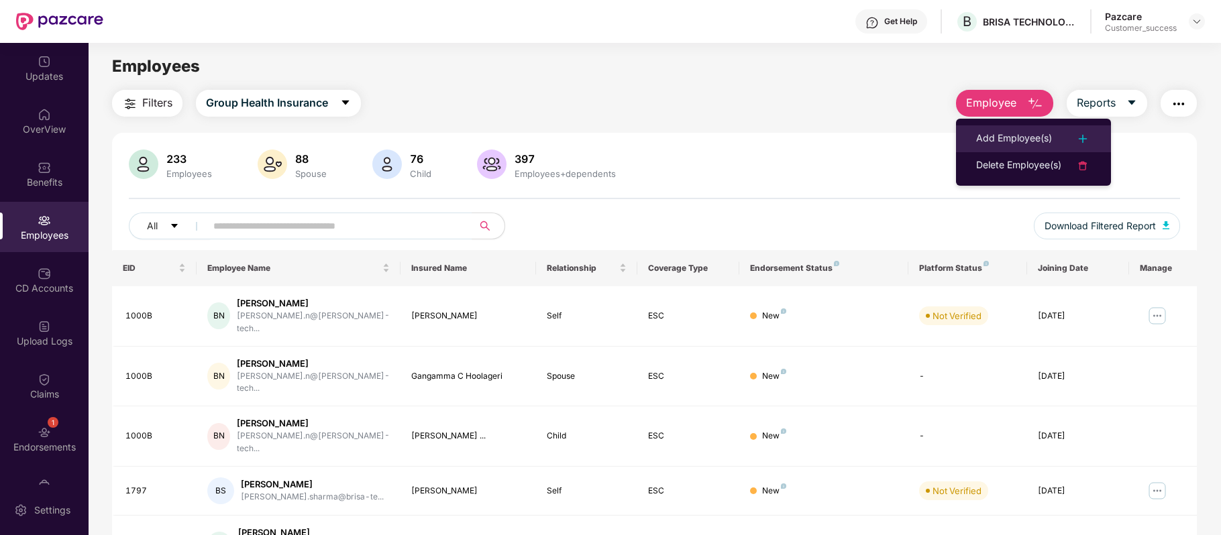
click at [1013, 131] on div "Add Employee(s)" at bounding box center [1014, 139] width 76 height 16
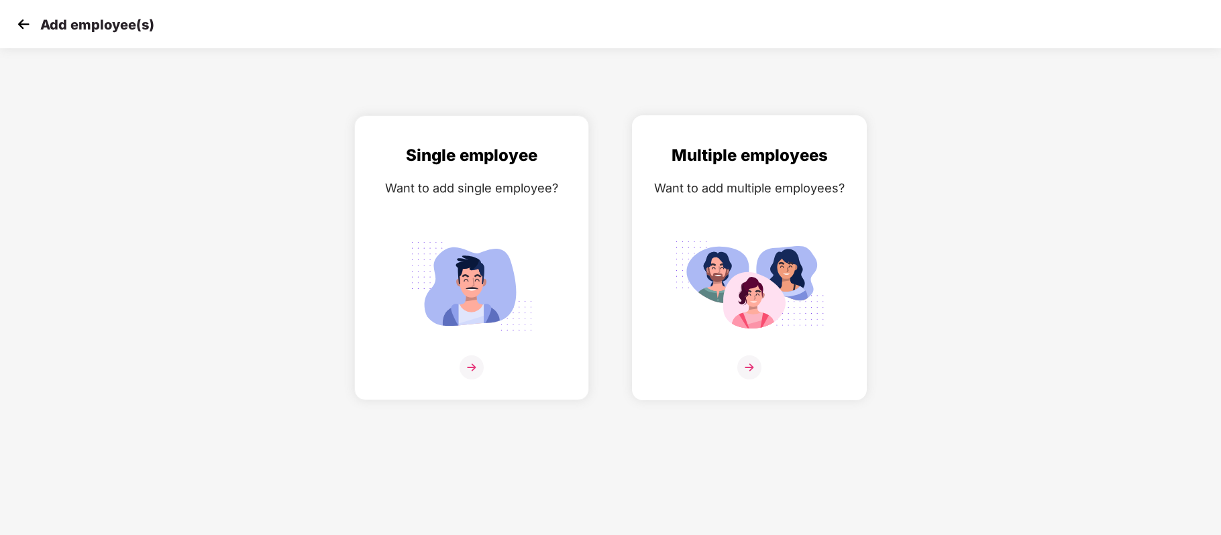
click at [748, 358] on img at bounding box center [749, 367] width 24 height 24
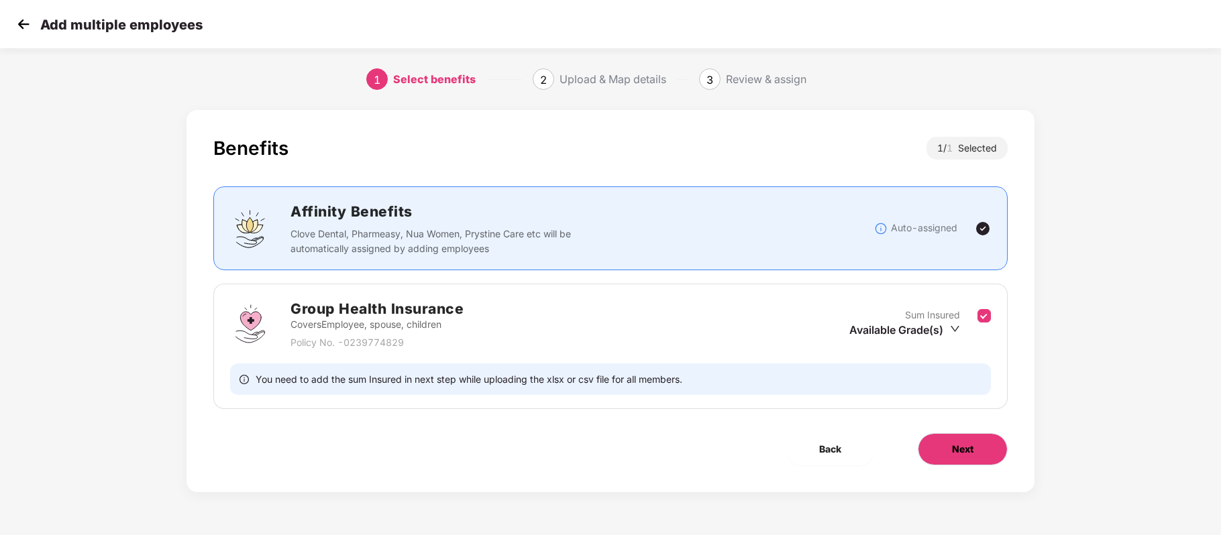
click at [952, 451] on span "Next" at bounding box center [962, 449] width 21 height 15
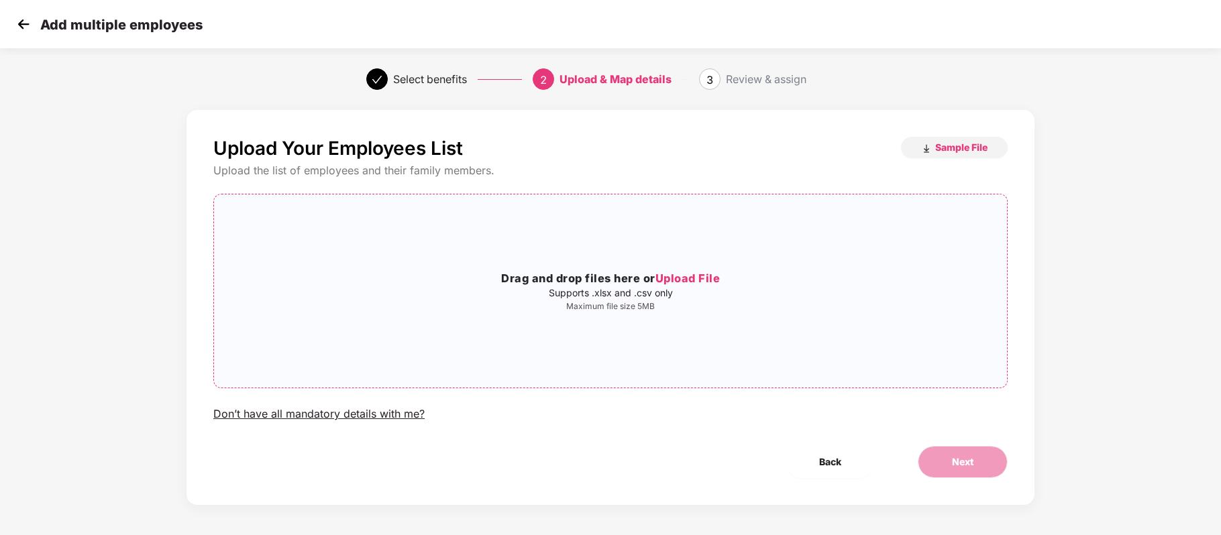
click at [687, 272] on span "Upload File" at bounding box center [687, 278] width 65 height 13
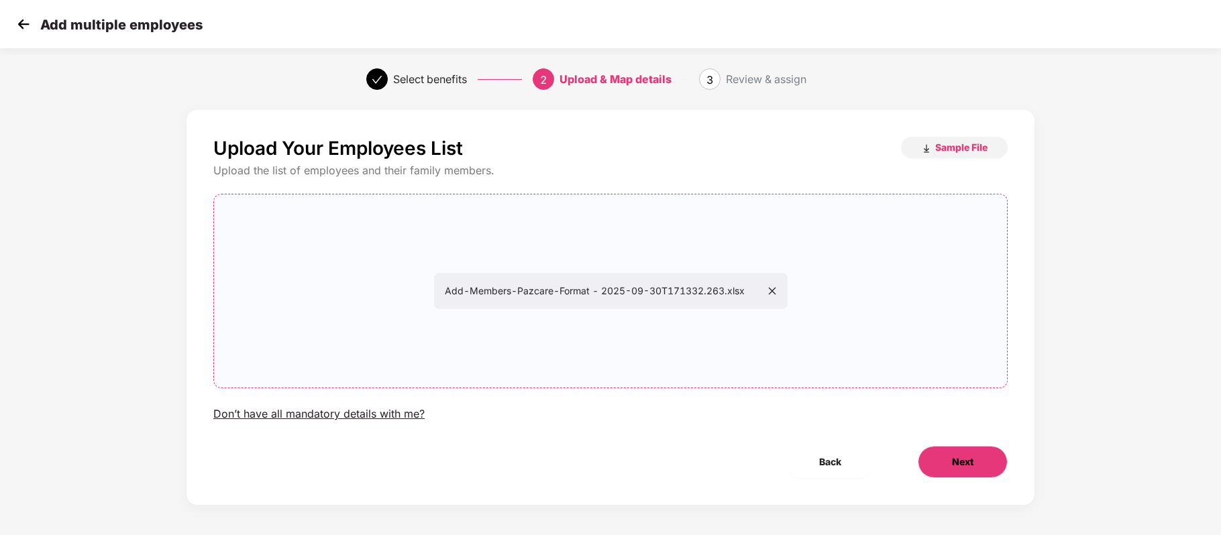
click at [964, 468] on span "Next" at bounding box center [962, 462] width 21 height 15
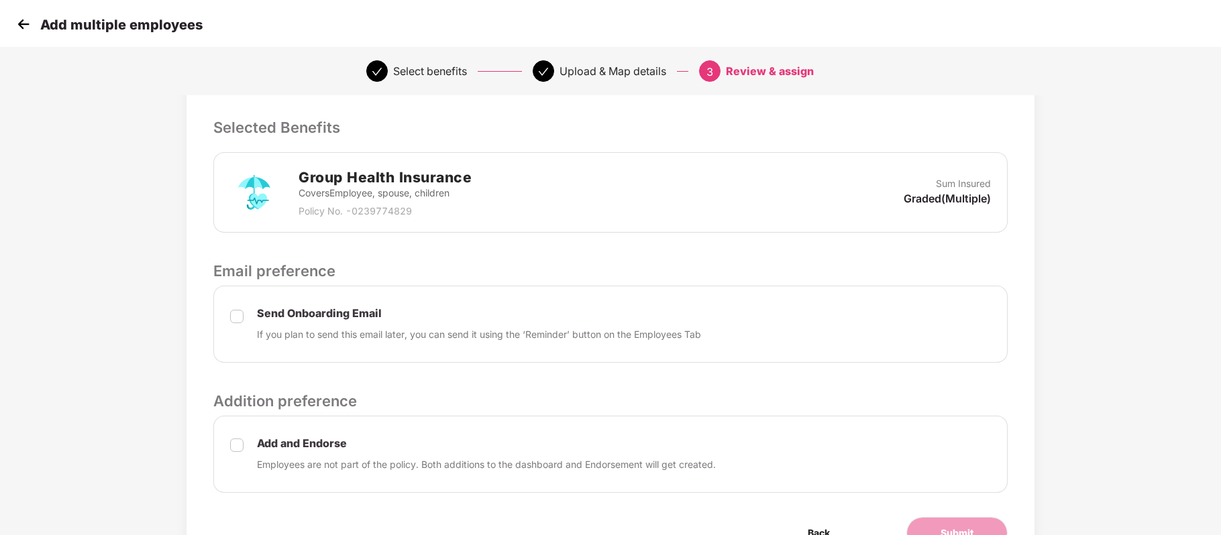
scroll to position [344, 1]
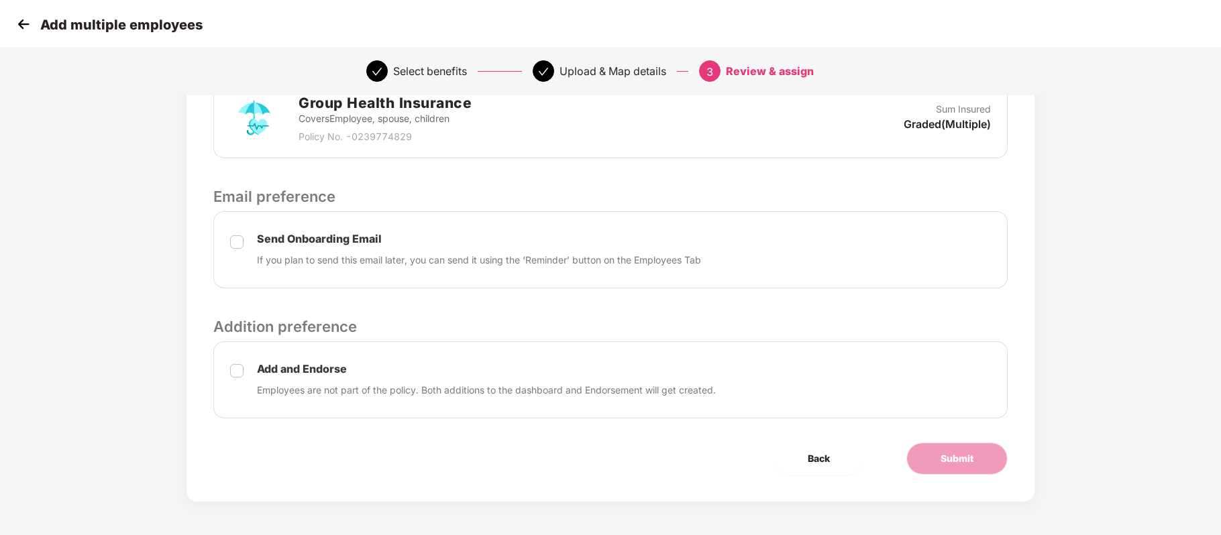
click at [244, 366] on div "Add and Endorse Employees are not part of the policy. Both additions to the das…" at bounding box center [610, 379] width 794 height 77
click at [960, 457] on span "Submit" at bounding box center [956, 458] width 33 height 15
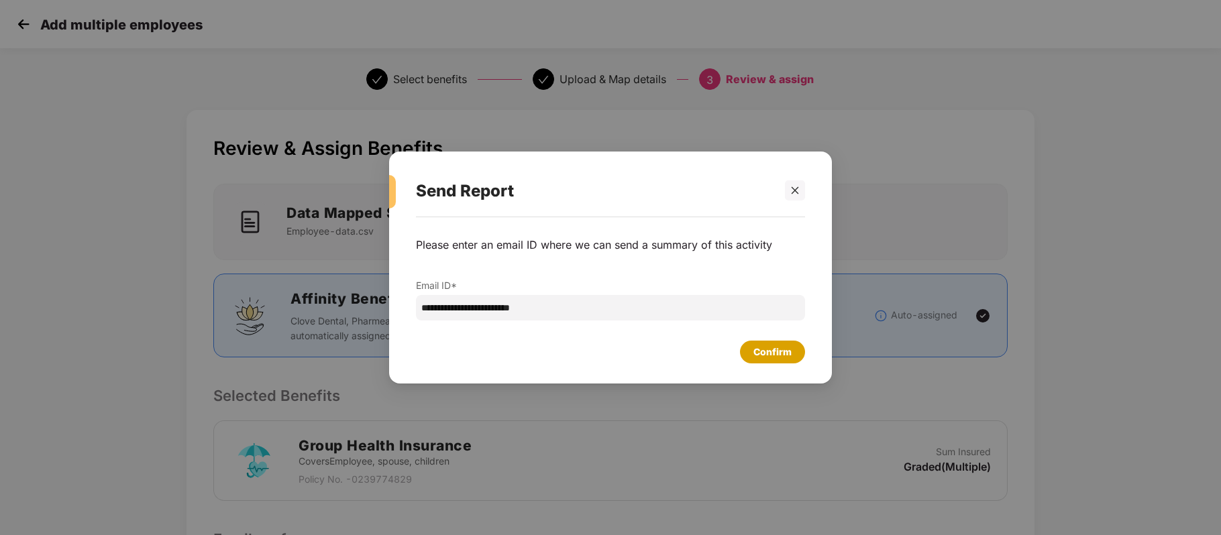
click at [789, 355] on div "Confirm" at bounding box center [772, 352] width 38 height 15
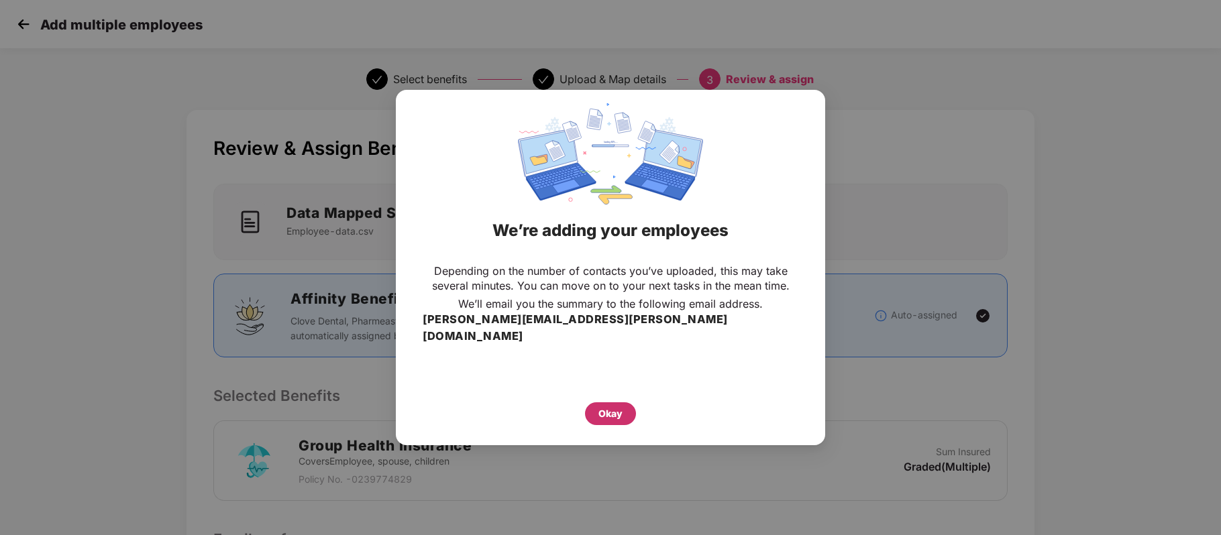
click at [616, 406] on div "Okay" at bounding box center [610, 413] width 24 height 15
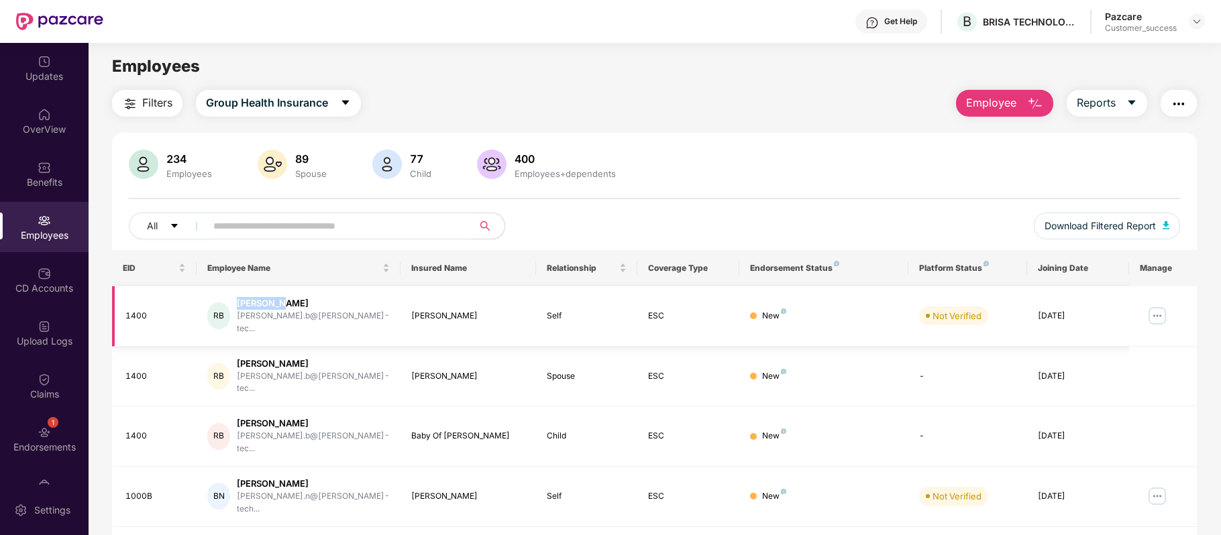
drag, startPoint x: 241, startPoint y: 303, endPoint x: 284, endPoint y: 304, distance: 42.9
click at [284, 304] on div "[PERSON_NAME]" at bounding box center [313, 303] width 153 height 13
copy div "[PERSON_NAME]"
paste input "*********"
click at [285, 218] on input "text" at bounding box center [333, 226] width 241 height 20
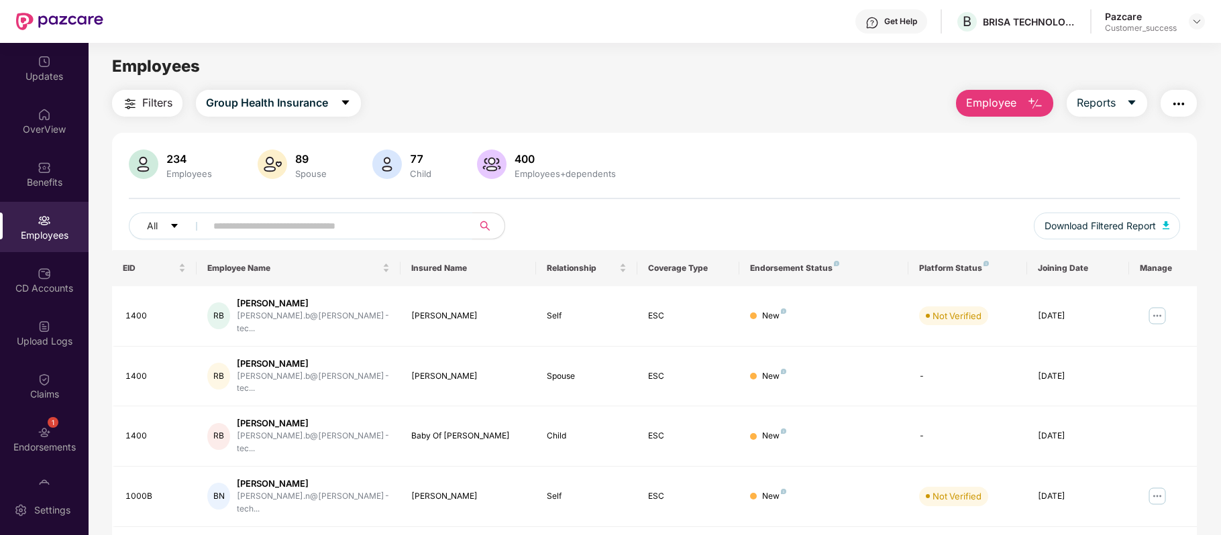
type input "*********"
click at [1027, 97] on img "button" at bounding box center [1035, 104] width 16 height 16
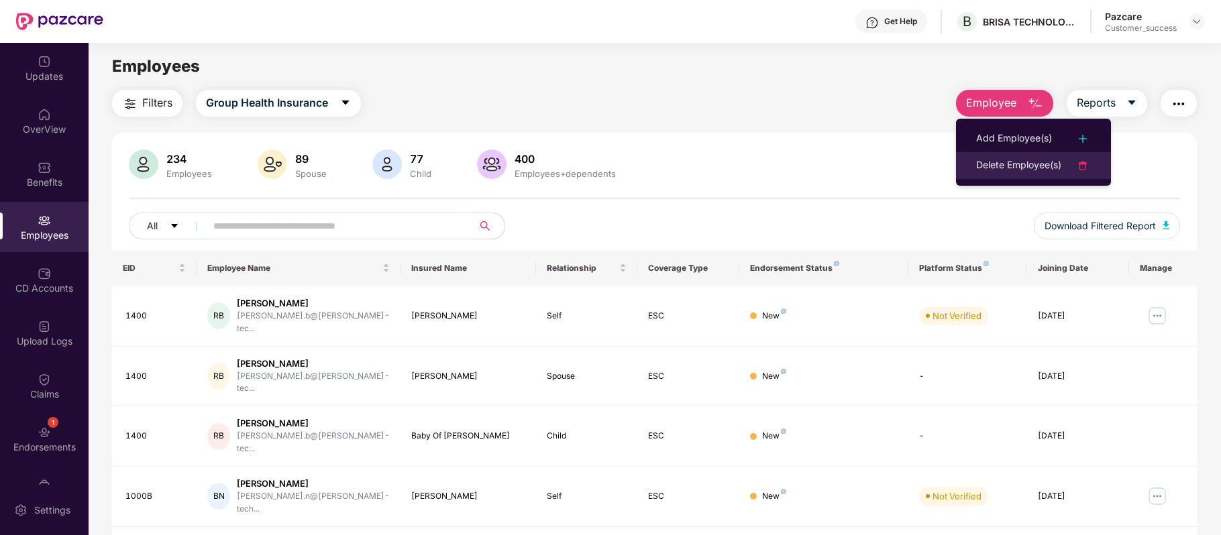
click at [1021, 164] on div "Delete Employee(s)" at bounding box center [1018, 166] width 85 height 16
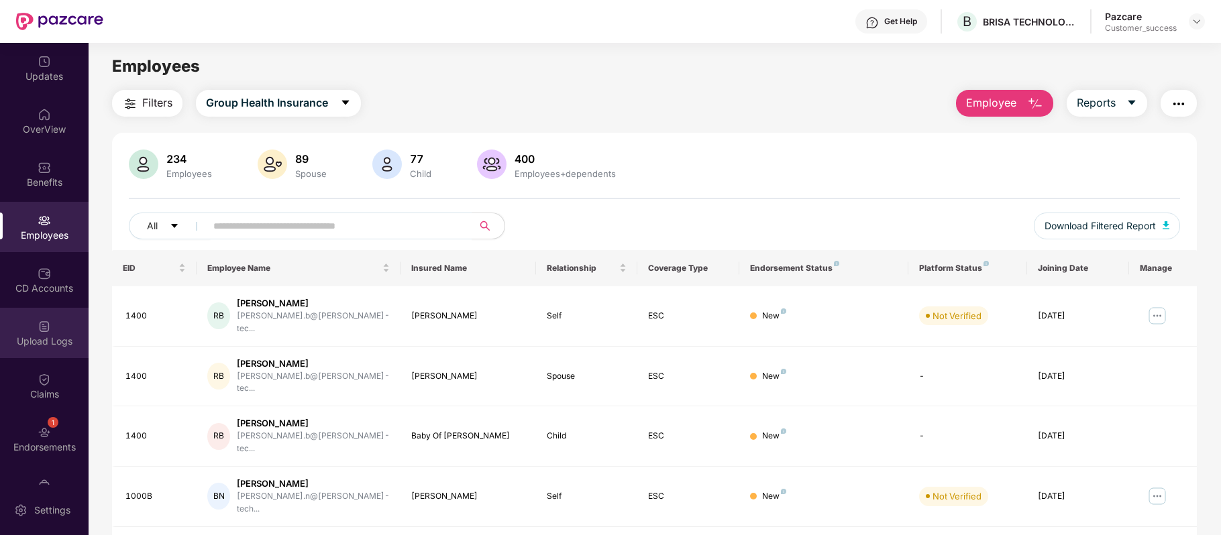
click at [41, 329] on img at bounding box center [44, 326] width 13 height 13
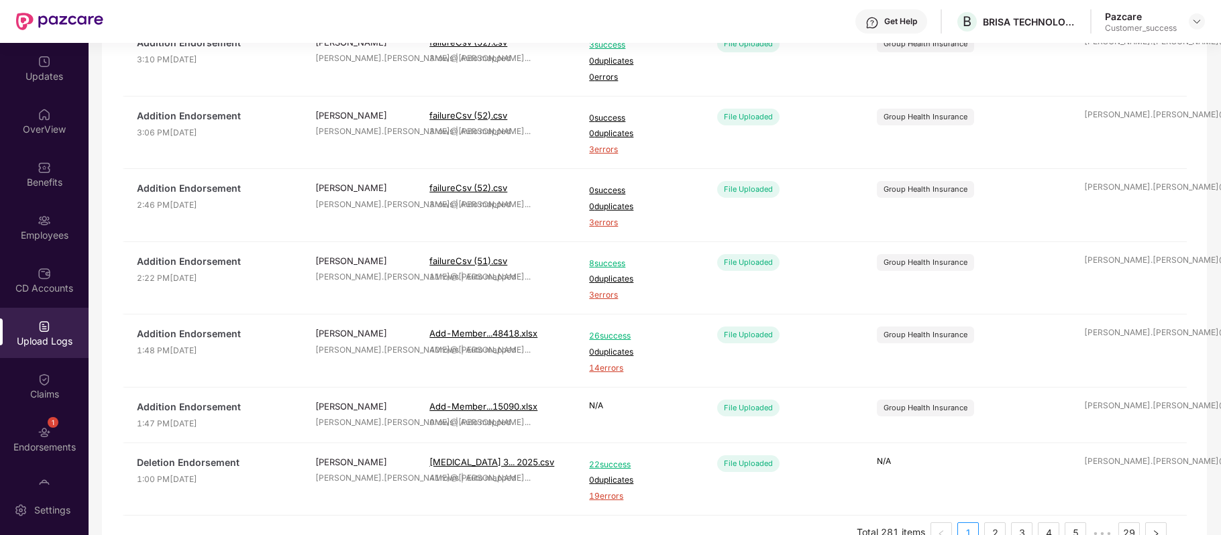
scroll to position [422, 0]
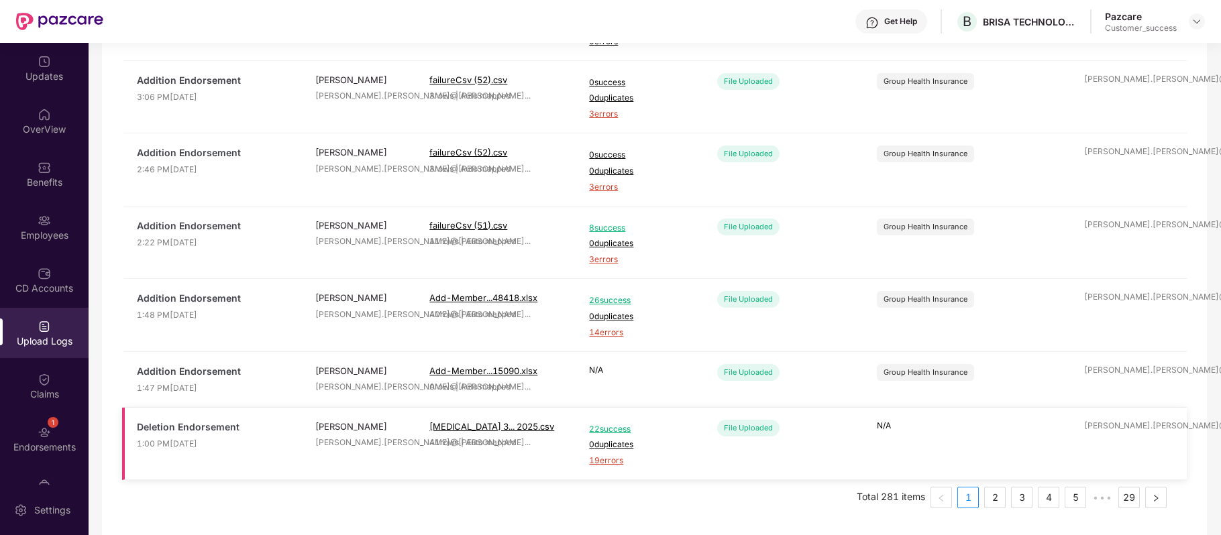
click at [599, 462] on span "19 errors" at bounding box center [640, 461] width 103 height 13
click at [54, 237] on div "Employees" at bounding box center [44, 235] width 89 height 13
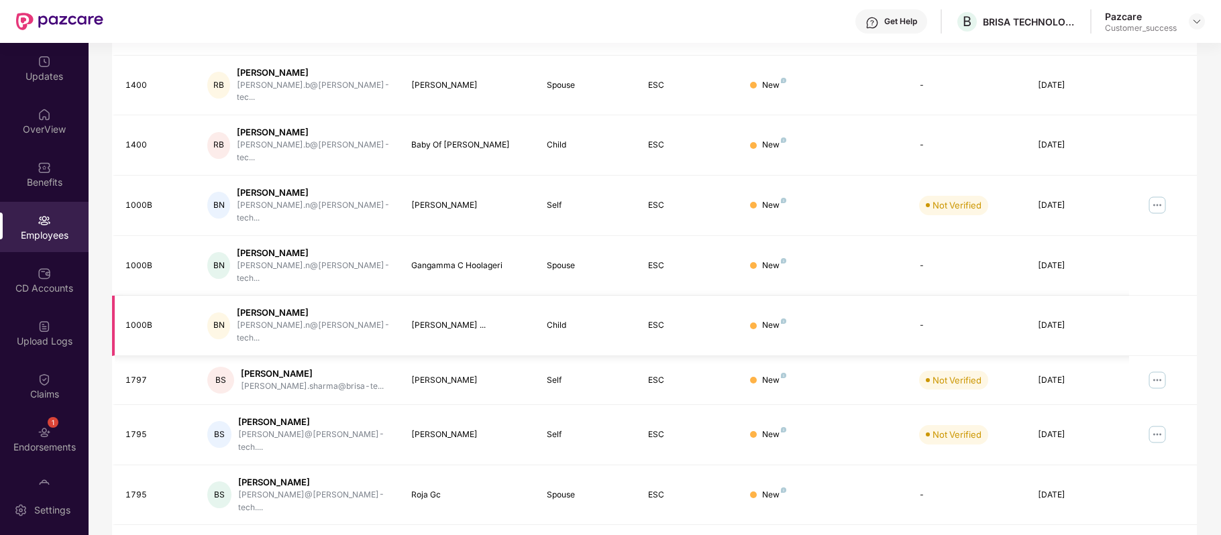
scroll to position [0, 0]
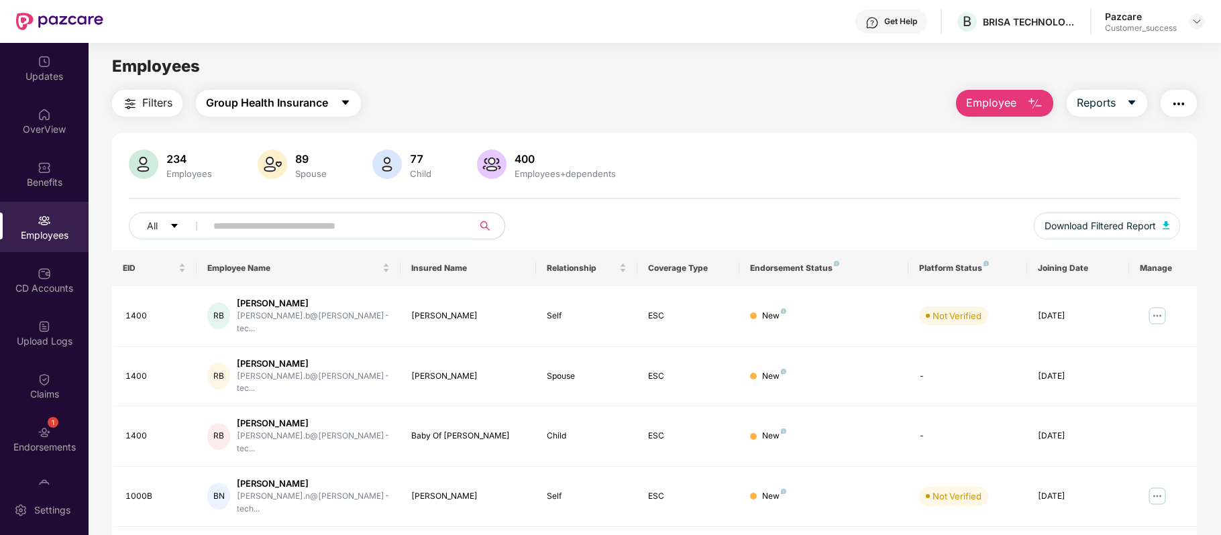
click at [345, 101] on icon "caret-down" at bounding box center [345, 103] width 7 height 5
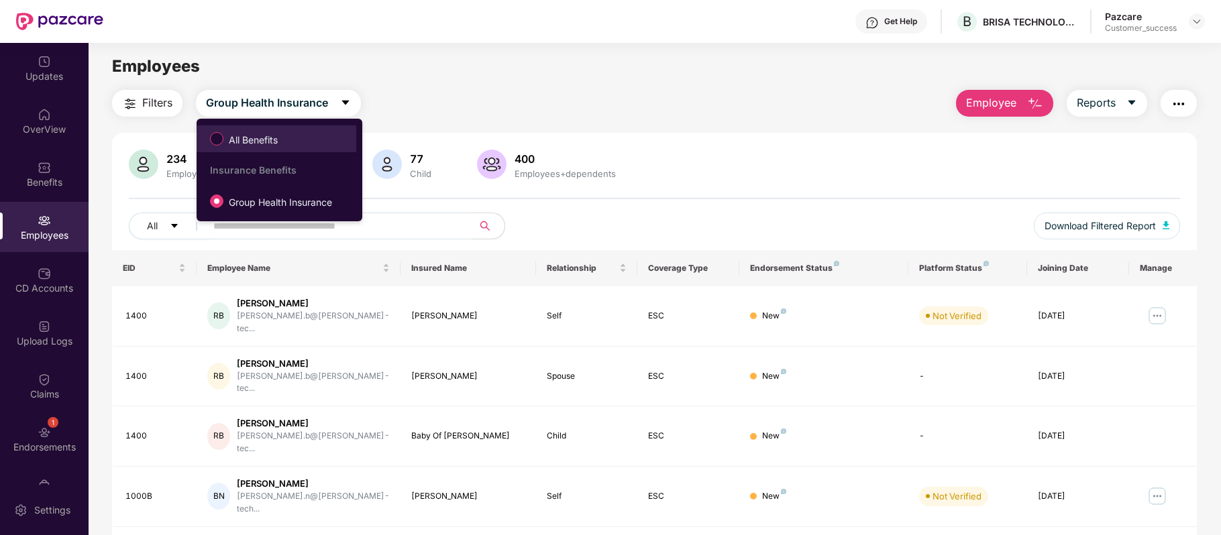
click at [298, 145] on span "All Benefits" at bounding box center [276, 138] width 146 height 23
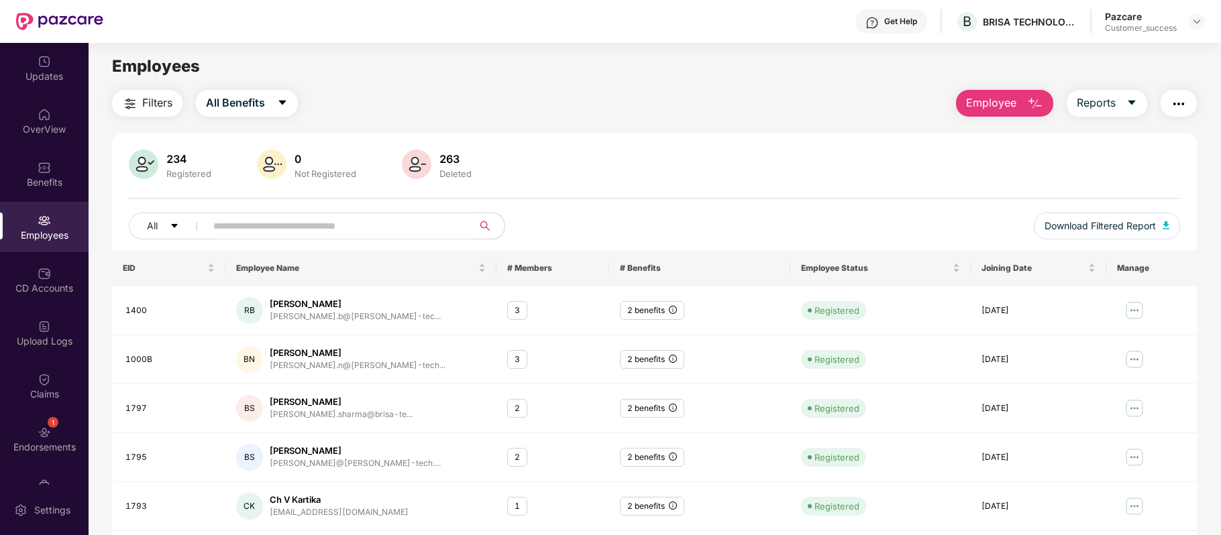
click at [278, 229] on input "text" at bounding box center [333, 226] width 241 height 20
paste input "**********"
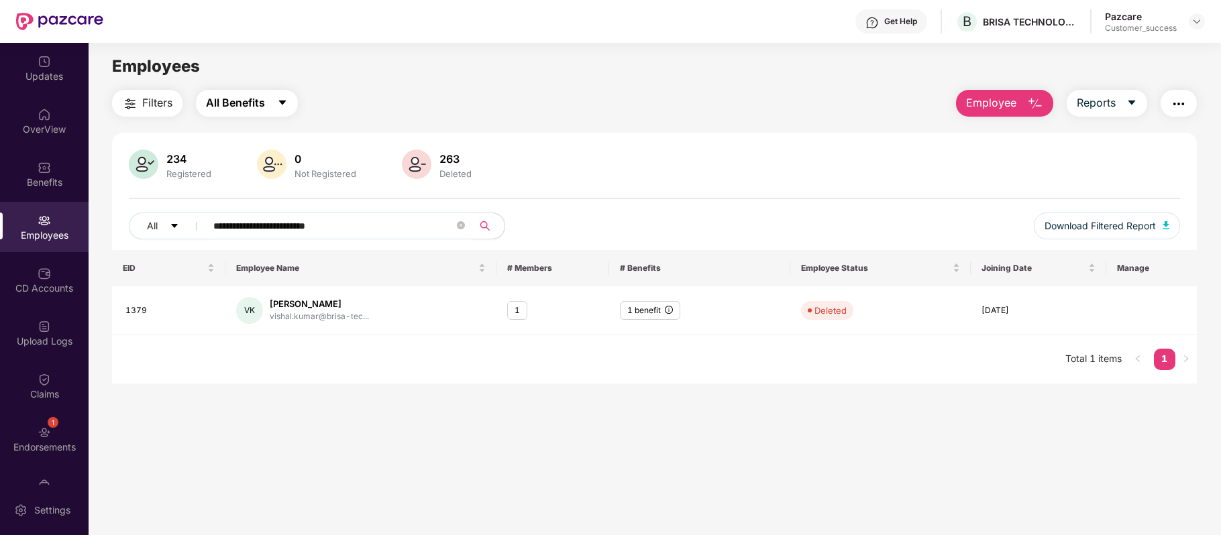
click at [274, 113] on button "All Benefits" at bounding box center [247, 103] width 102 height 27
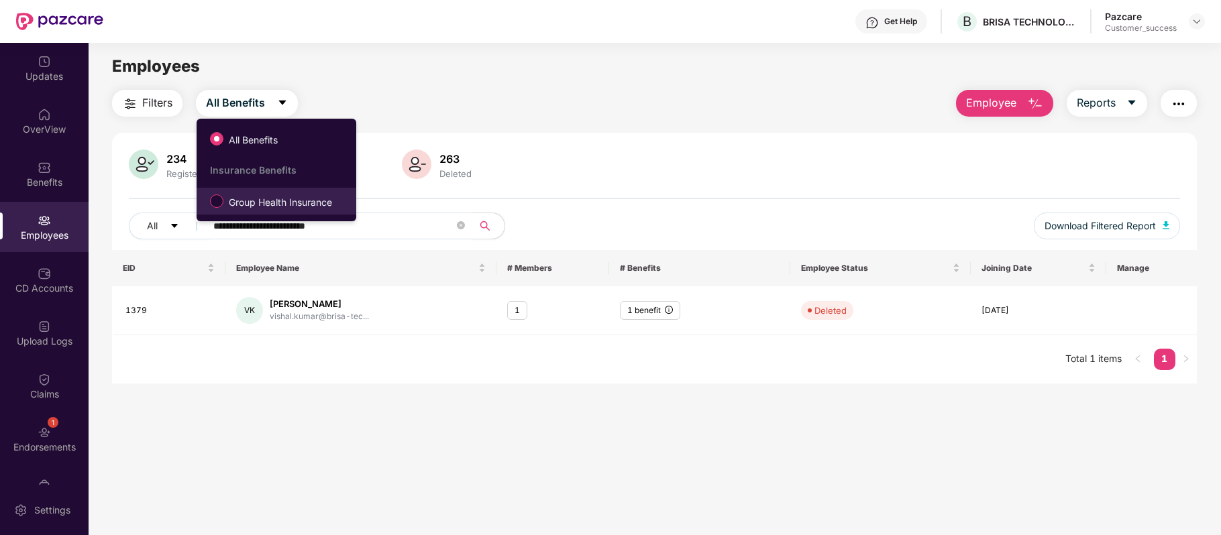
click at [263, 196] on span "Group Health Insurance" at bounding box center [280, 202] width 114 height 15
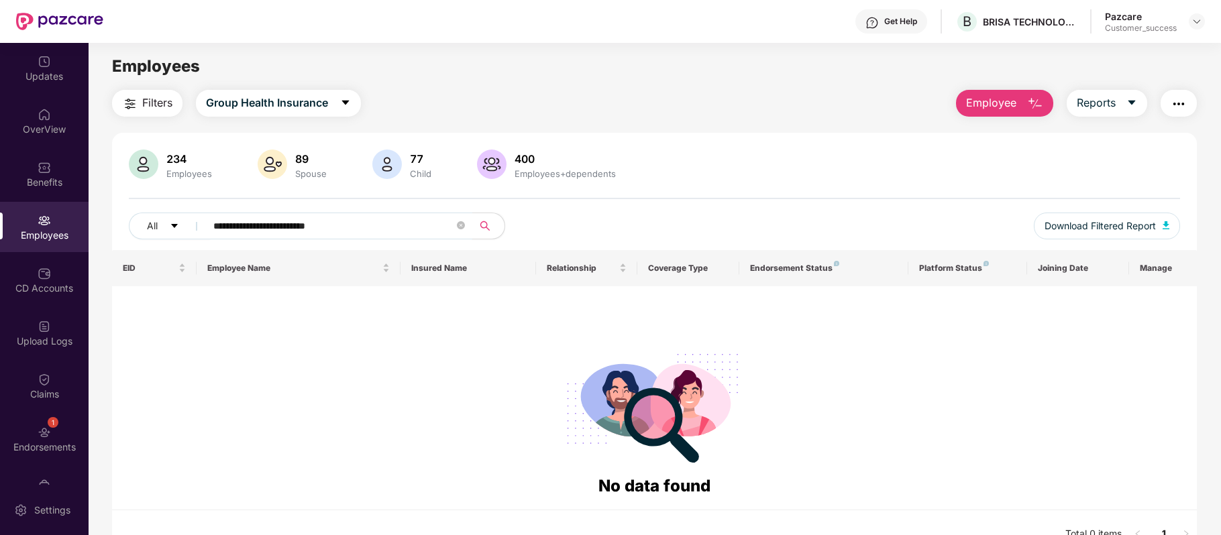
drag, startPoint x: 360, startPoint y: 227, endPoint x: 114, endPoint y: 240, distance: 246.5
click at [114, 240] on div "**********" at bounding box center [654, 200] width 1085 height 101
paste input "text"
click at [325, 100] on span "Group Health Insurance" at bounding box center [267, 103] width 122 height 17
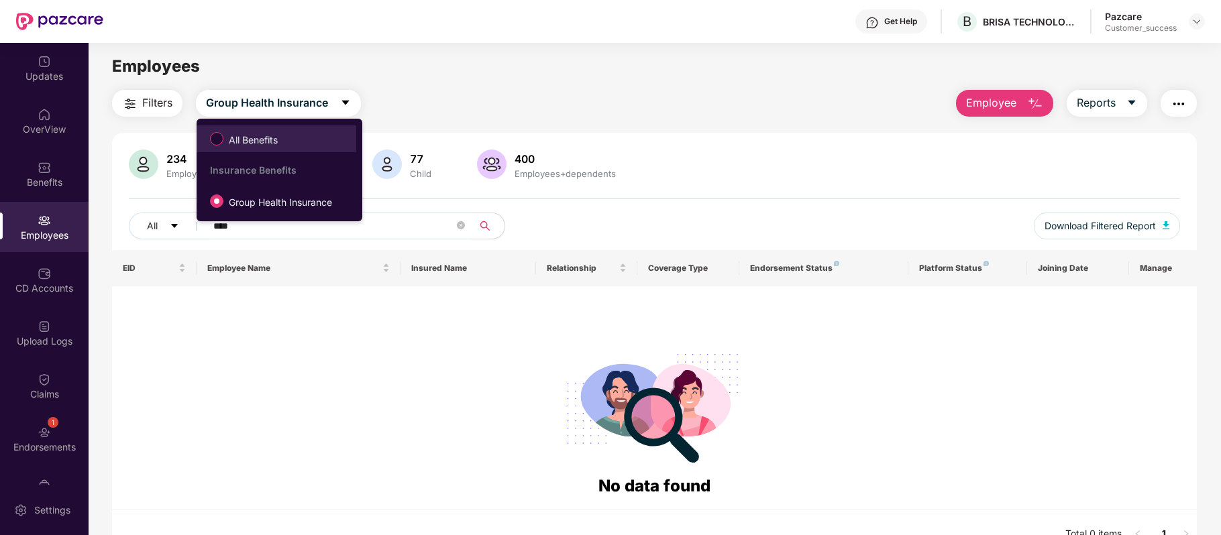
click at [274, 141] on span "All Benefits" at bounding box center [253, 140] width 60 height 15
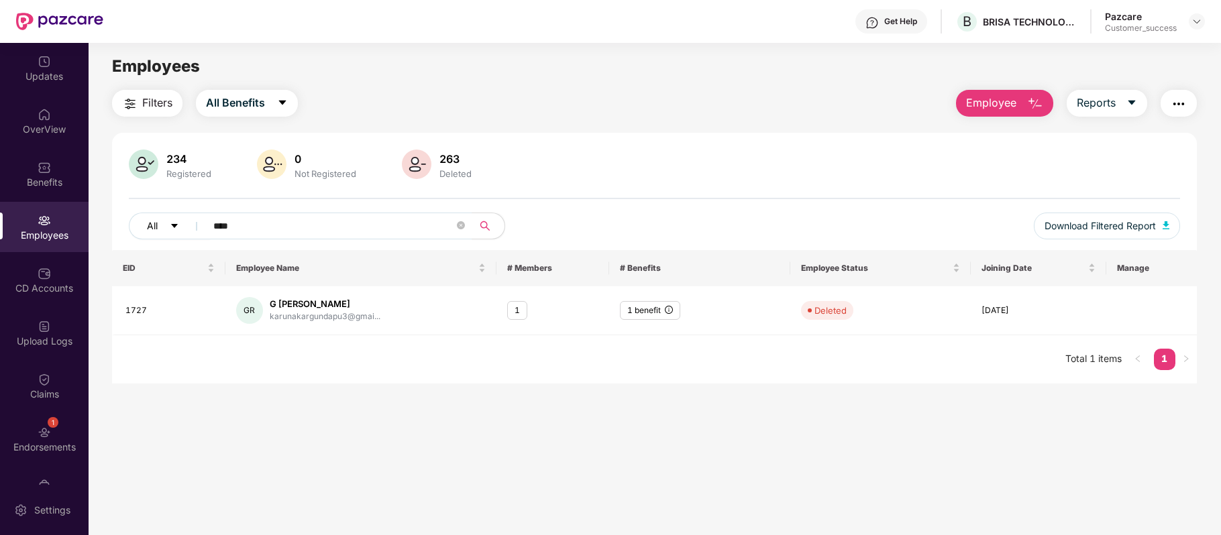
click at [170, 228] on div "All ****" at bounding box center [435, 226] width 613 height 27
paste input "text"
drag, startPoint x: 268, startPoint y: 221, endPoint x: 38, endPoint y: 237, distance: 231.3
click at [38, 237] on div "Updates OverView Benefits Employees CD Accounts Upload Logs Claims 1 Endorsemen…" at bounding box center [610, 289] width 1221 height 492
paste input "text"
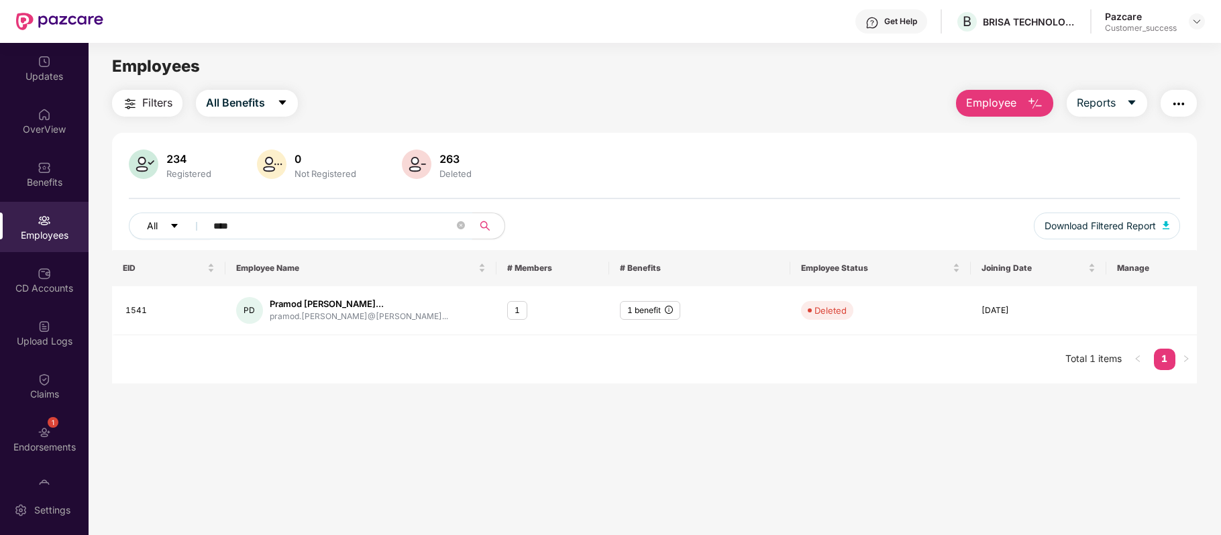
drag, startPoint x: 252, startPoint y: 226, endPoint x: 156, endPoint y: 228, distance: 96.6
click at [156, 228] on div "All ****" at bounding box center [435, 226] width 613 height 27
paste input "text"
type input "****"
click at [265, 109] on span "All Benefits" at bounding box center [235, 103] width 59 height 17
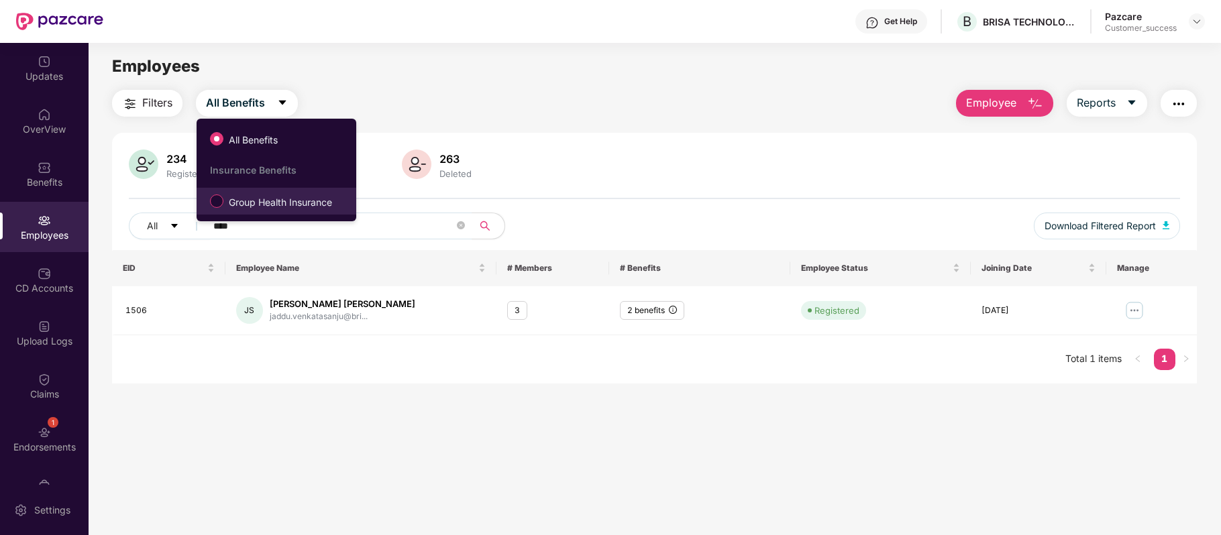
click at [237, 193] on label "Group Health Insurance" at bounding box center [273, 201] width 141 height 23
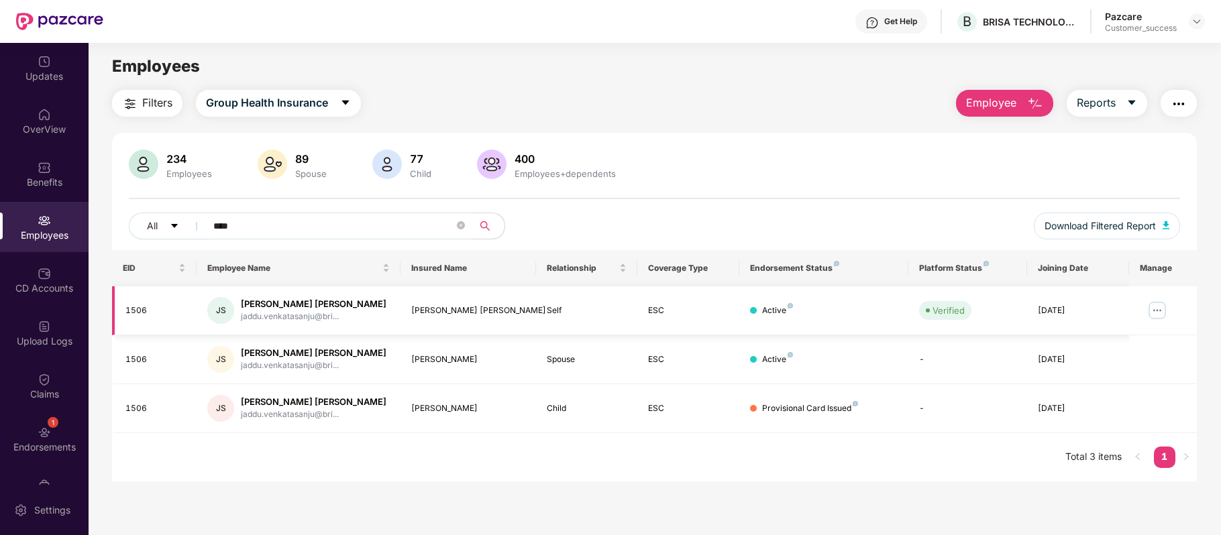
click at [1152, 309] on img at bounding box center [1156, 310] width 21 height 21
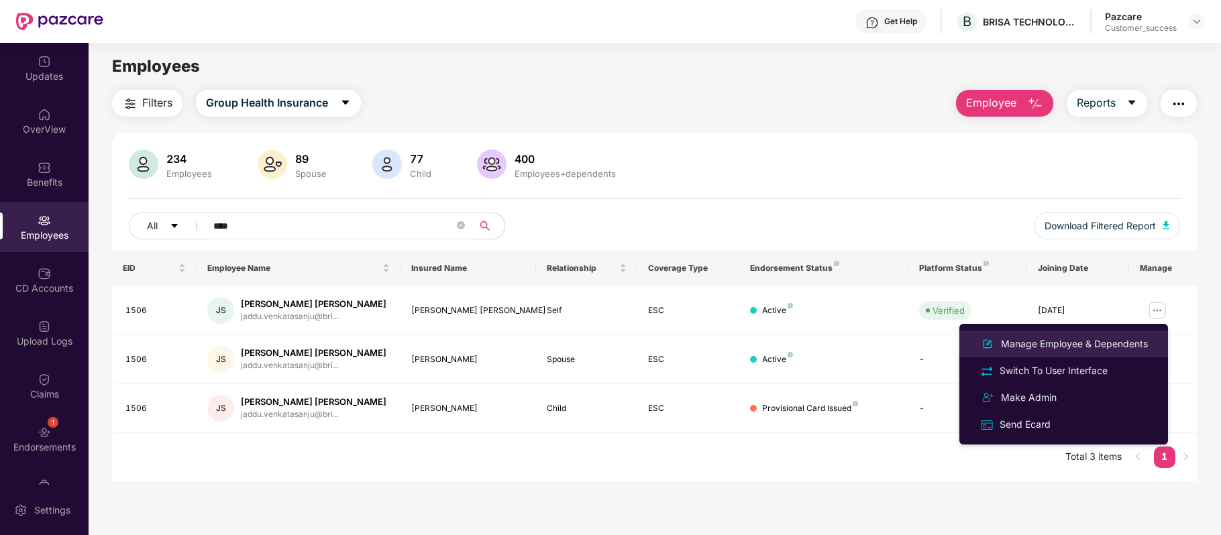
click at [1050, 336] on div "Manage Employee & Dependents" at bounding box center [1064, 344] width 174 height 16
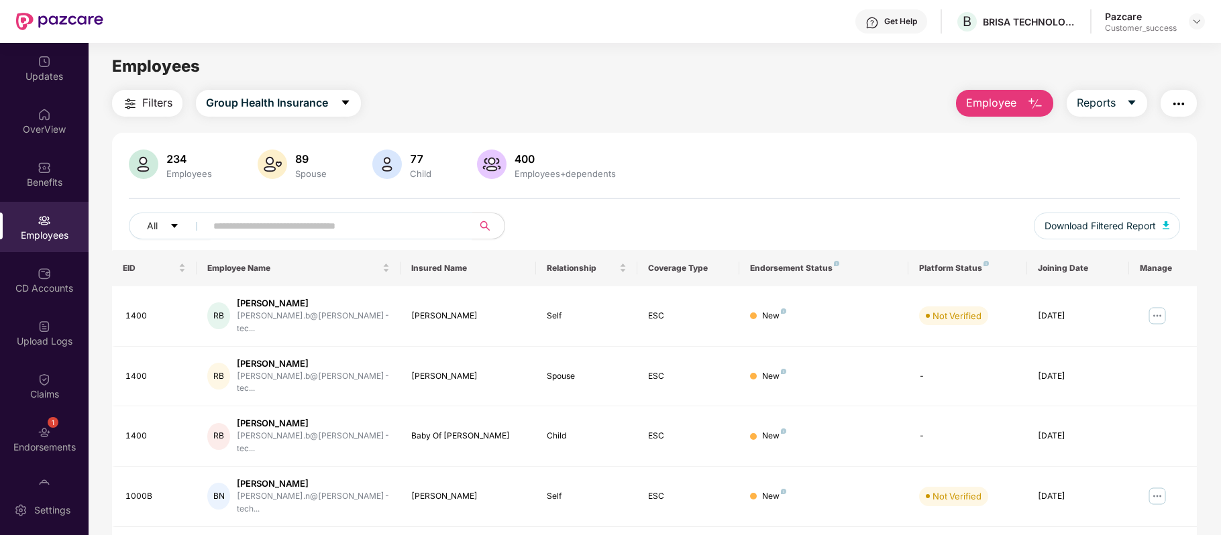
click at [282, 224] on input "text" at bounding box center [333, 226] width 241 height 20
paste input "*****"
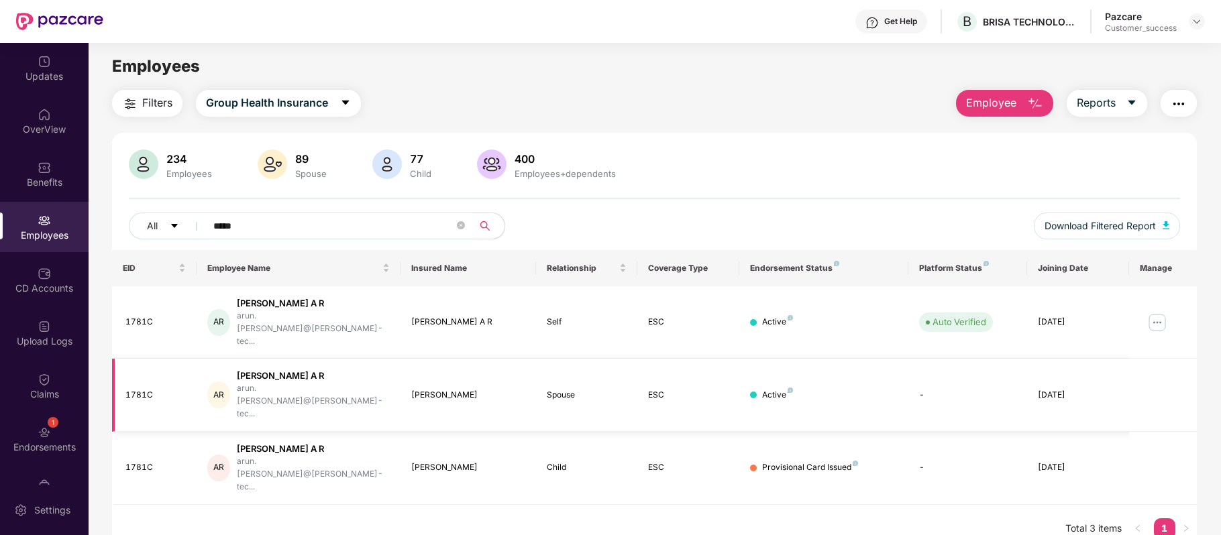
type input "*****"
click at [1155, 312] on img at bounding box center [1156, 322] width 21 height 21
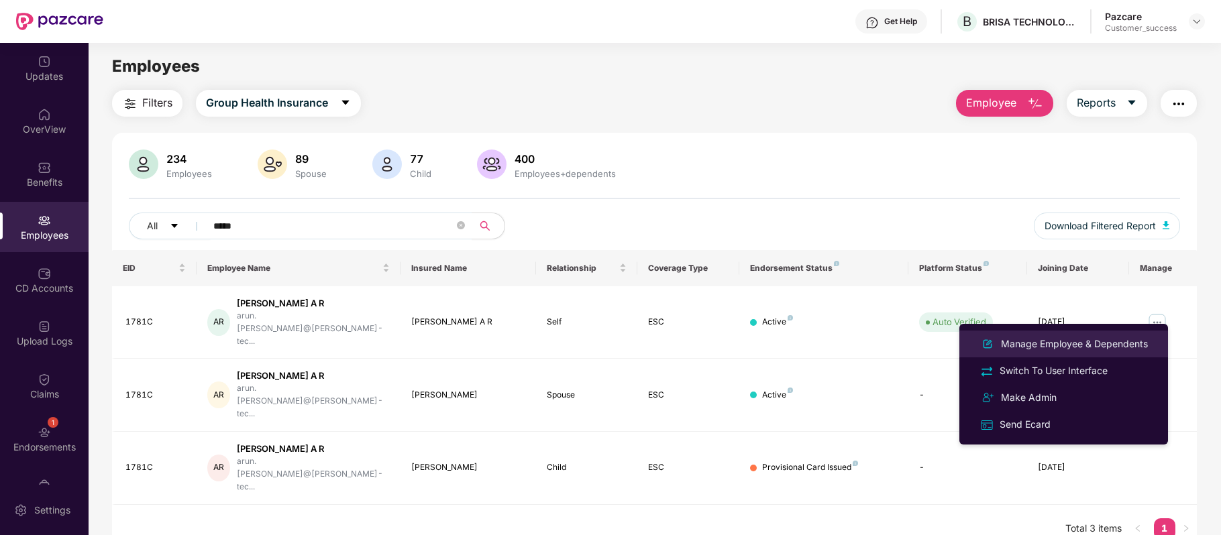
click at [1034, 341] on div "Manage Employee & Dependents" at bounding box center [1074, 344] width 152 height 15
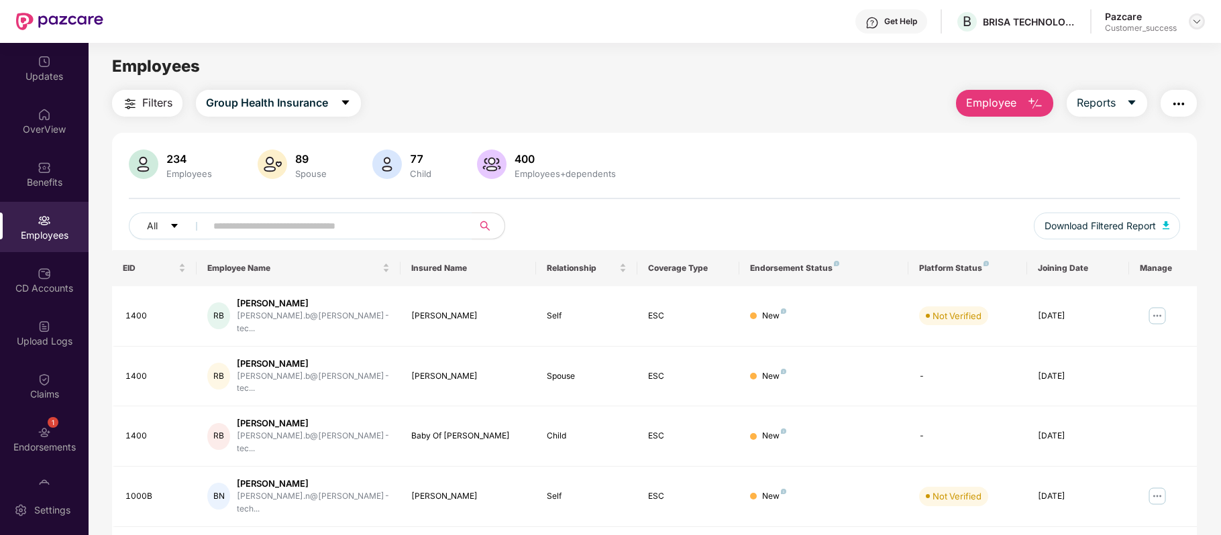
click at [1190, 19] on div at bounding box center [1196, 21] width 16 height 16
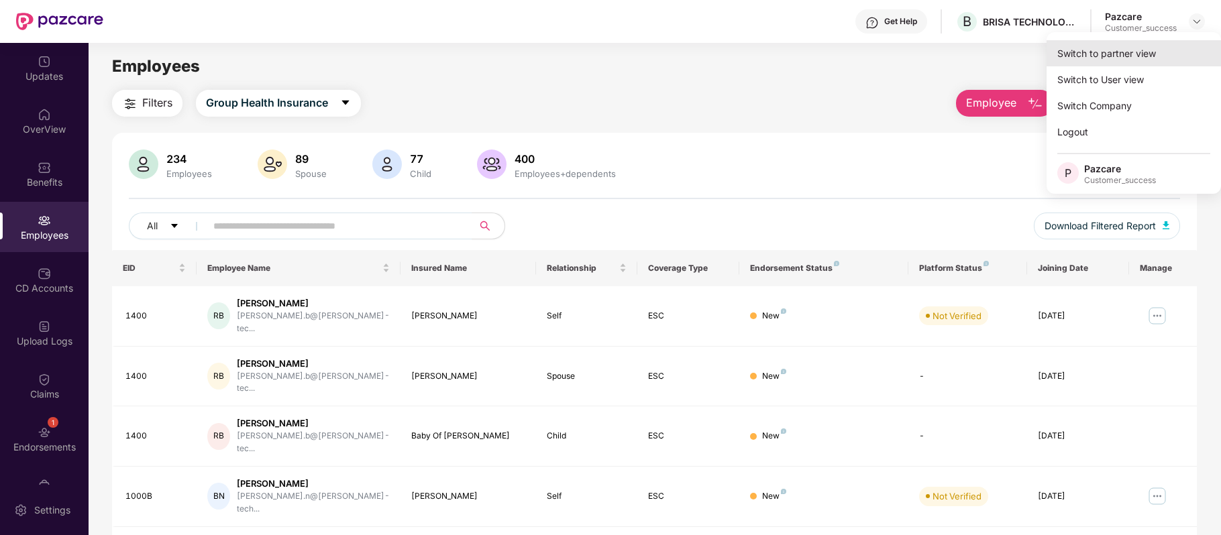
click at [1117, 62] on div "Switch to partner view" at bounding box center [1133, 53] width 174 height 26
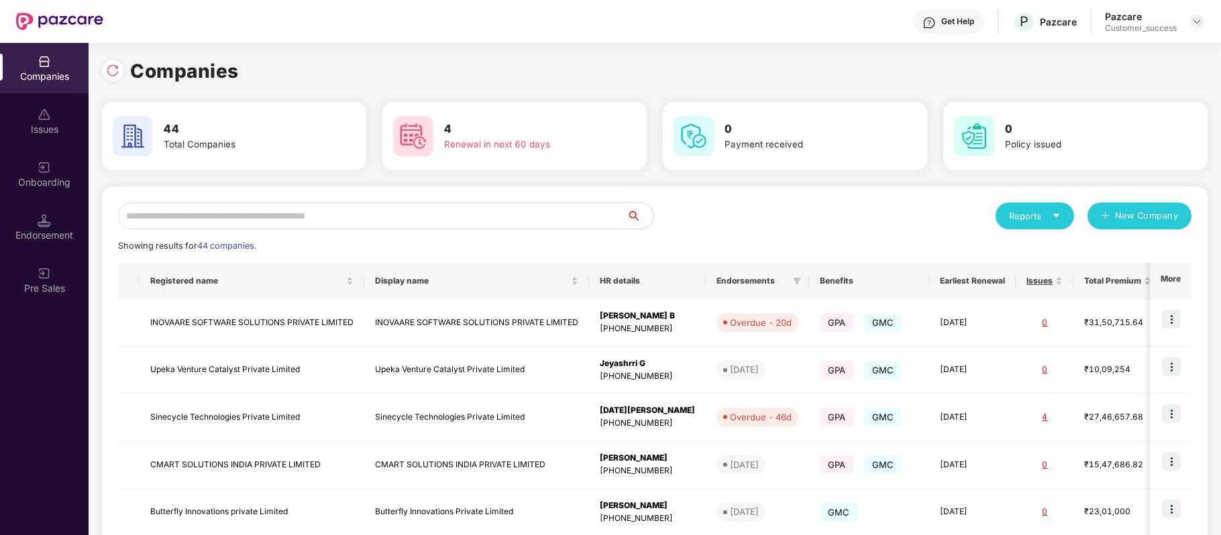
click at [465, 215] on input "text" at bounding box center [372, 216] width 508 height 27
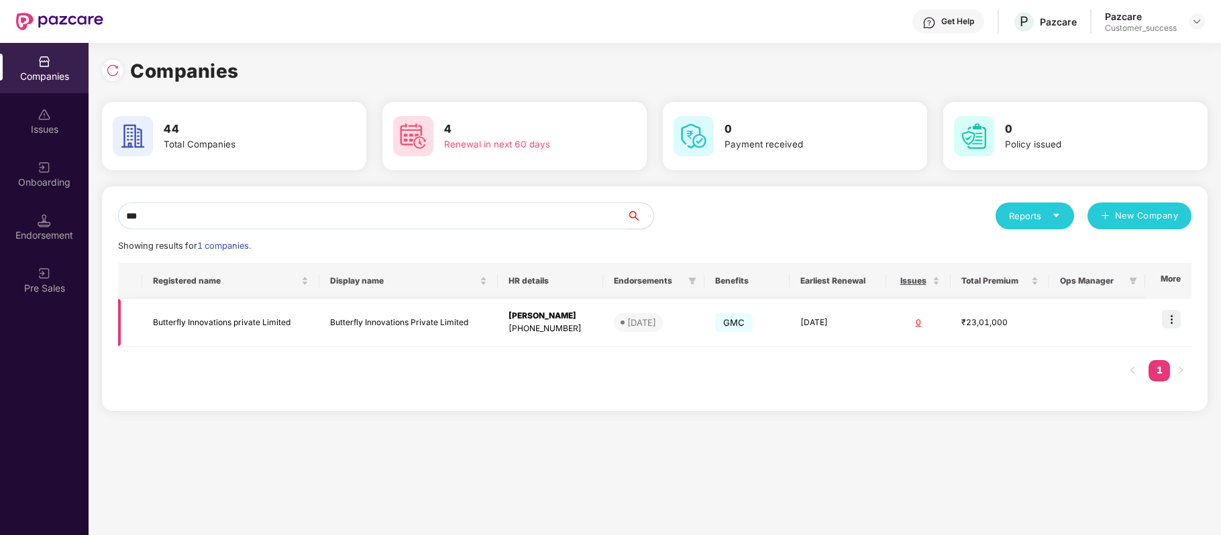
type input "***"
click at [1173, 317] on img at bounding box center [1171, 319] width 19 height 19
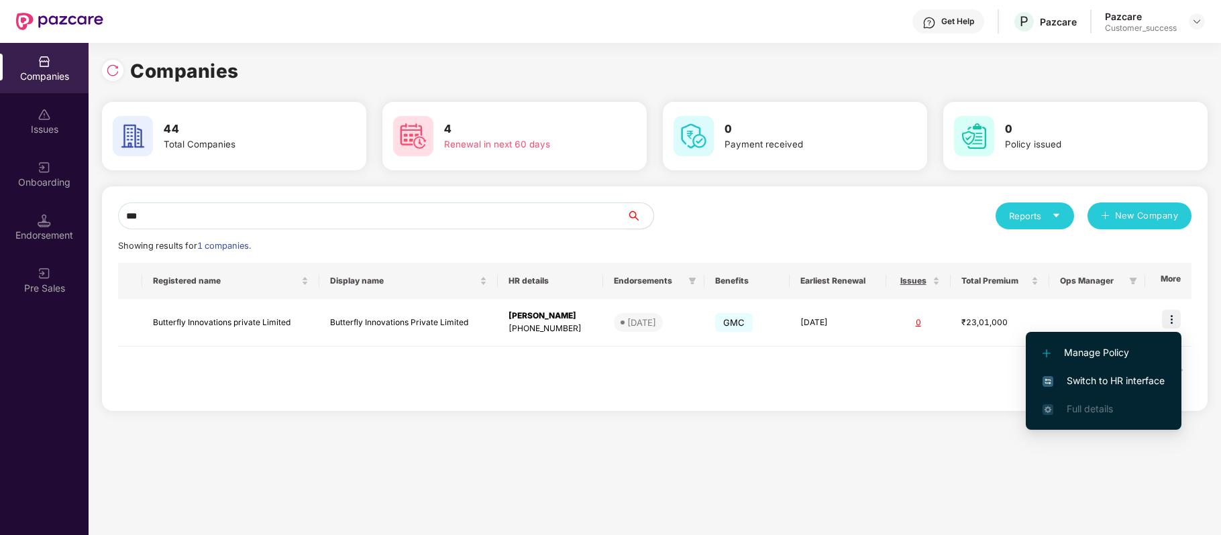
click at [1135, 376] on span "Switch to HR interface" at bounding box center [1103, 381] width 122 height 15
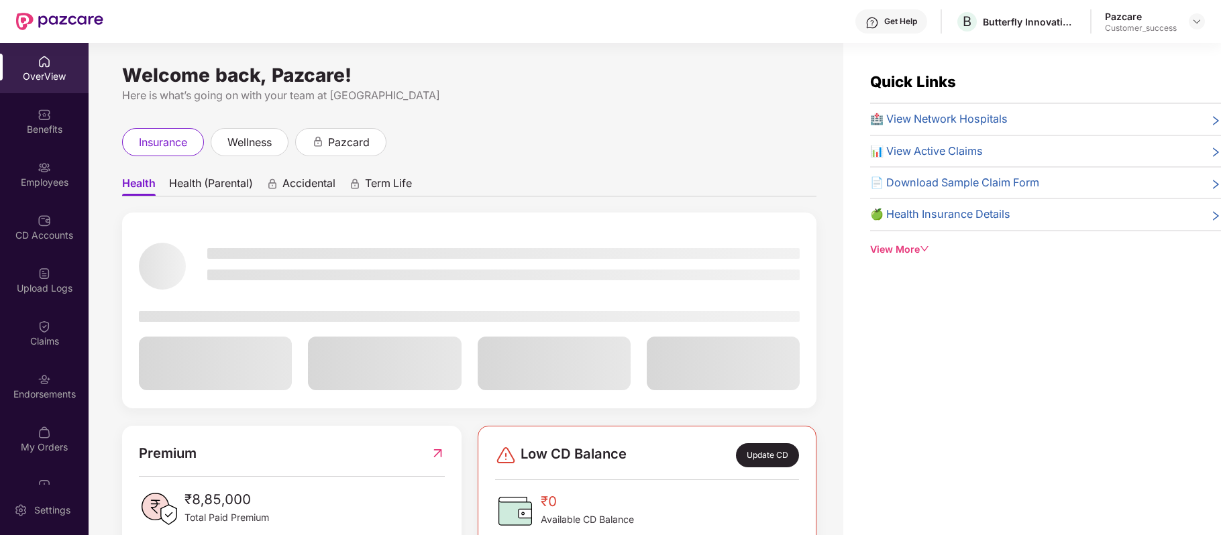
click at [60, 167] on div "Employees" at bounding box center [44, 174] width 89 height 50
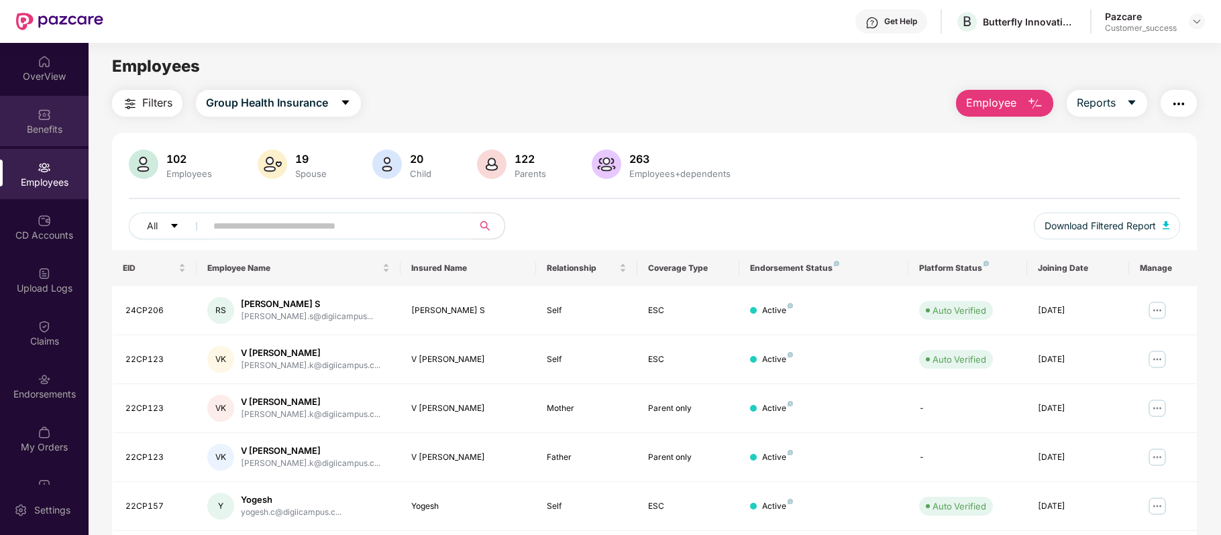
click at [44, 98] on div "Benefits" at bounding box center [44, 121] width 89 height 50
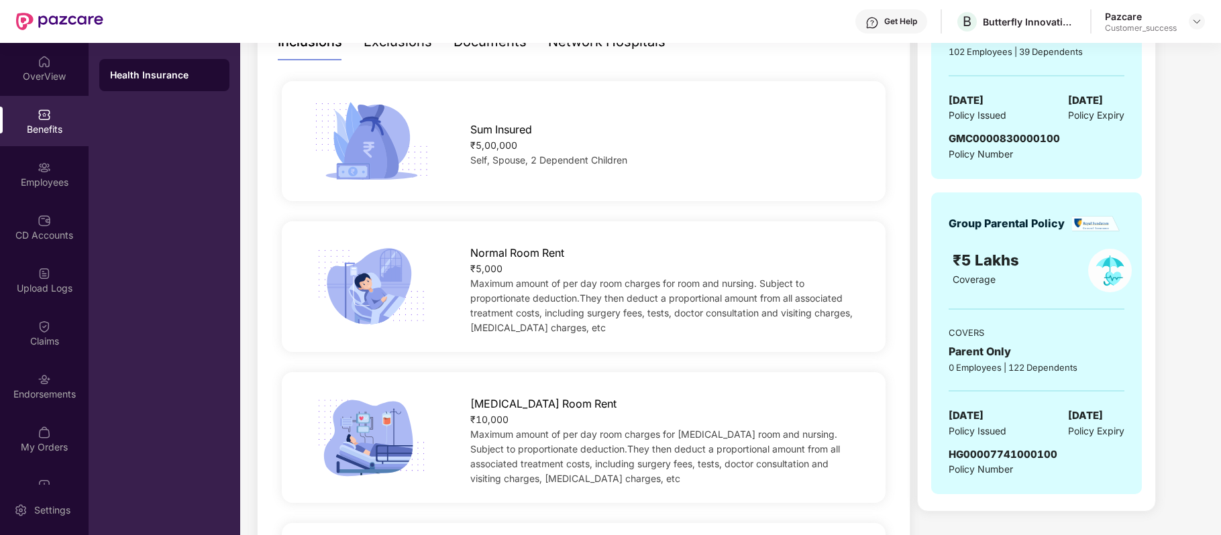
scroll to position [315, 0]
click at [981, 456] on span "HG00007741000100" at bounding box center [1002, 455] width 109 height 13
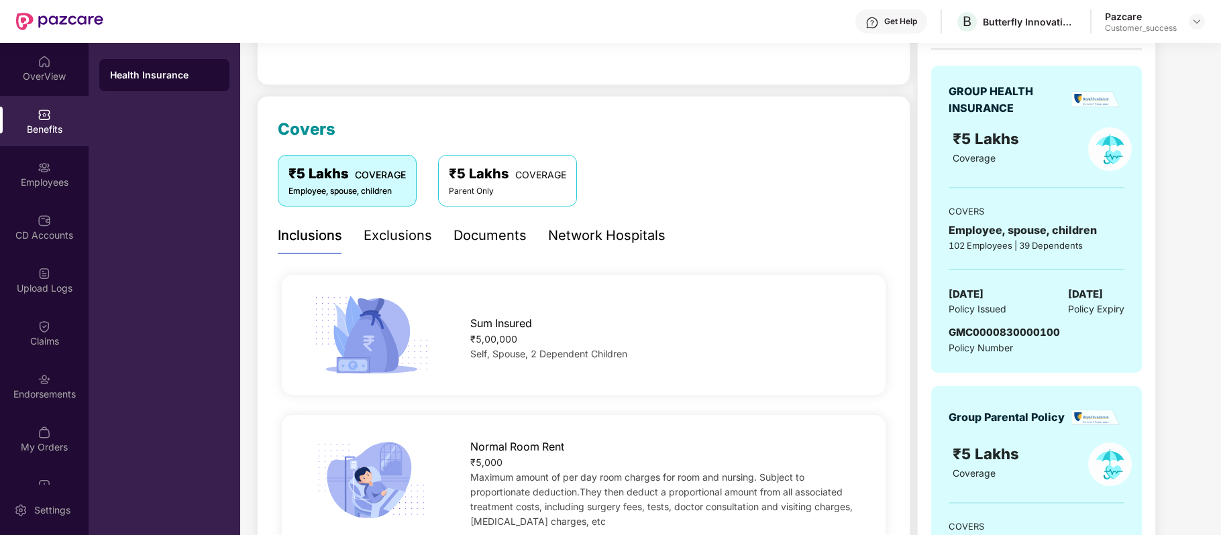
scroll to position [0, 0]
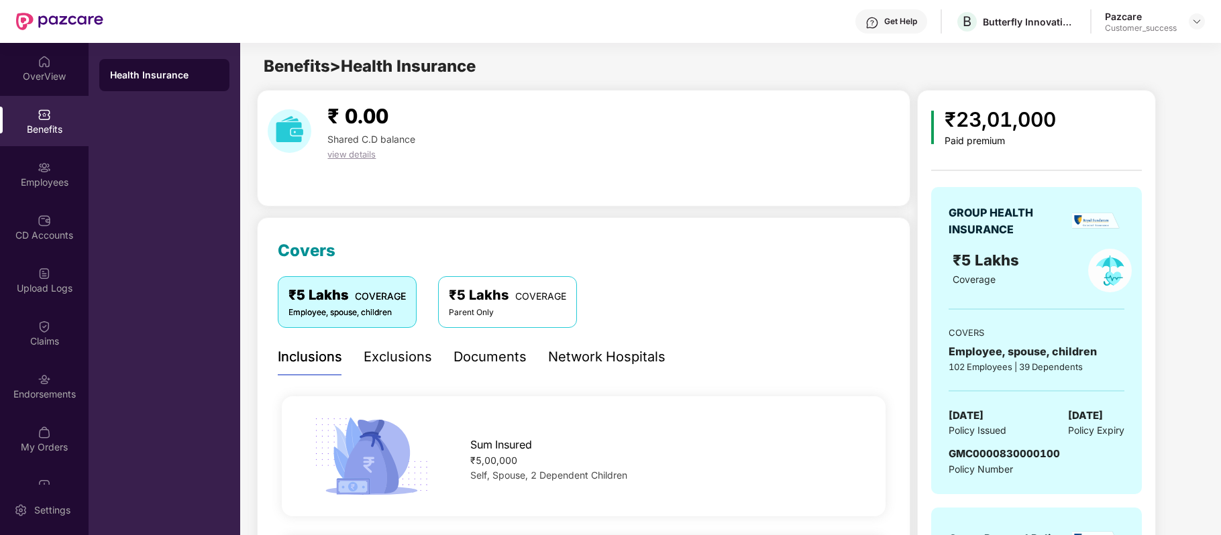
click at [983, 452] on span "GMC0000830000100" at bounding box center [1003, 453] width 111 height 13
